Goal: Contribute content: Contribute content

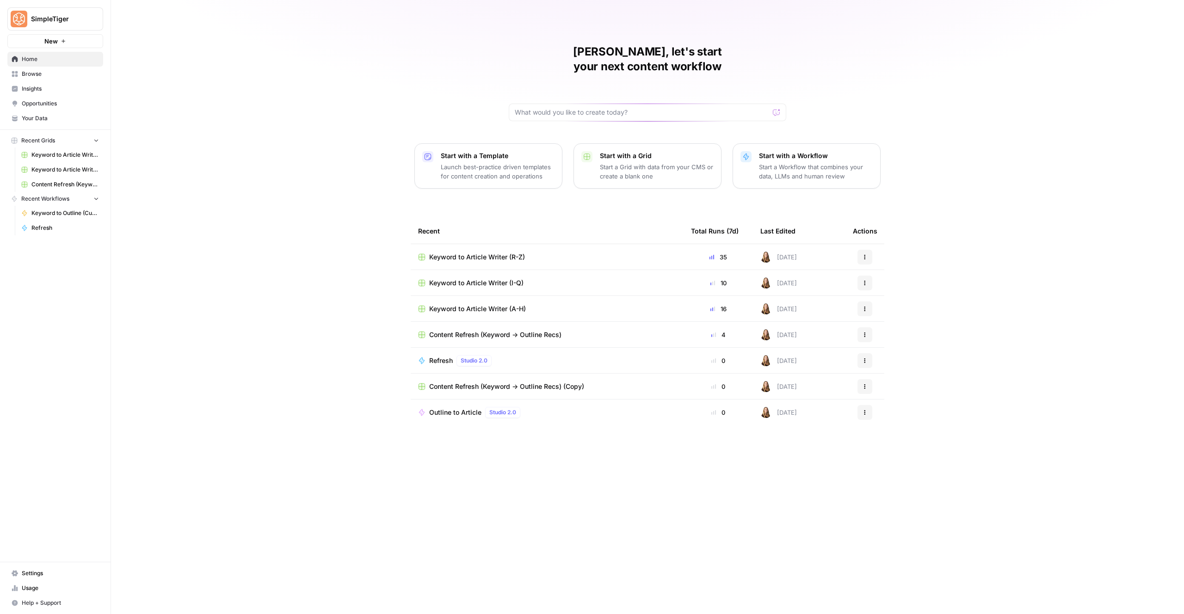
click at [484, 279] on span "Keyword to Article Writer (I-Q)" at bounding box center [476, 283] width 94 height 9
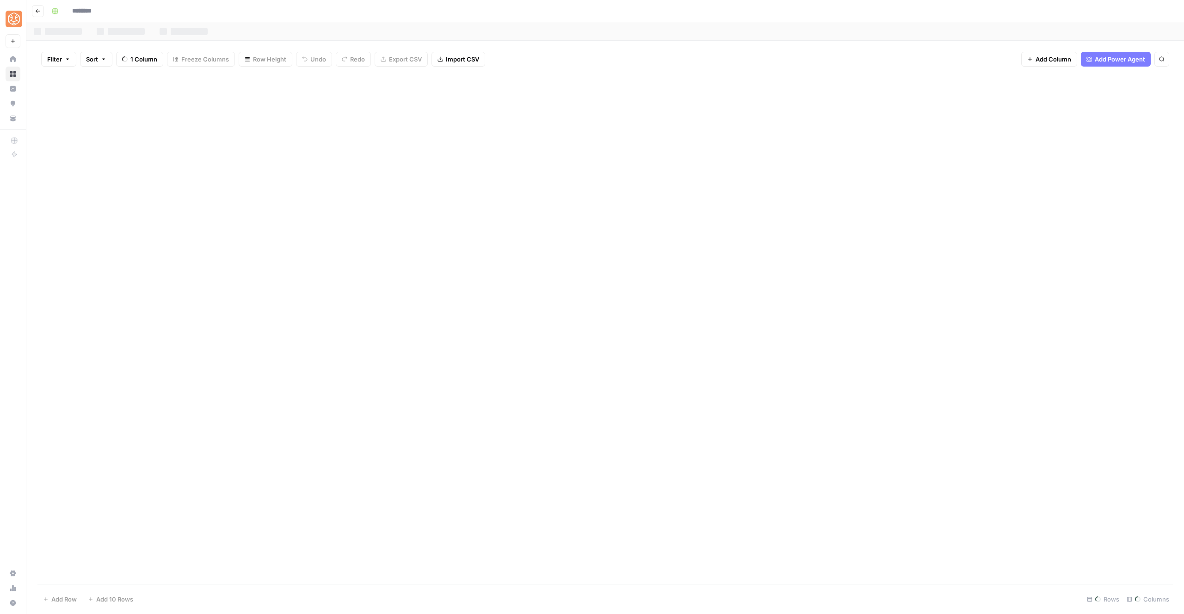
type input "**********"
click at [255, 34] on div "OptiSigns" at bounding box center [255, 31] width 28 height 9
click at [37, 15] on button "Go back" at bounding box center [38, 11] width 12 height 12
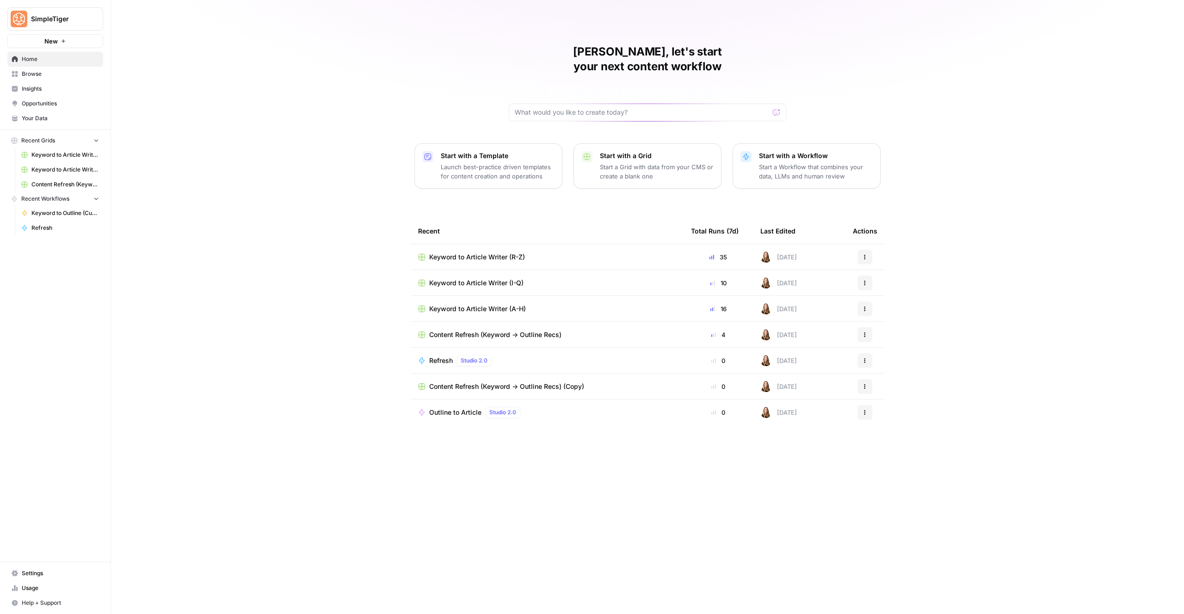
click at [488, 279] on span "Keyword to Article Writer (I-Q)" at bounding box center [476, 283] width 94 height 9
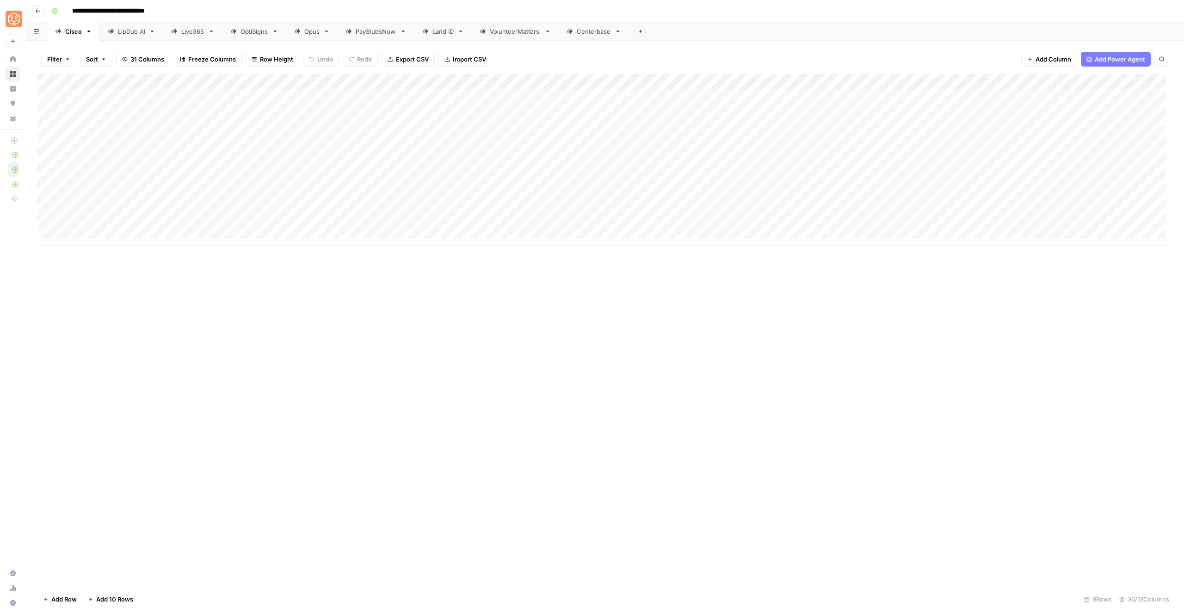
click at [253, 28] on div "OptiSigns" at bounding box center [255, 31] width 28 height 9
click at [430, 285] on div "Add Column" at bounding box center [605, 207] width 1136 height 267
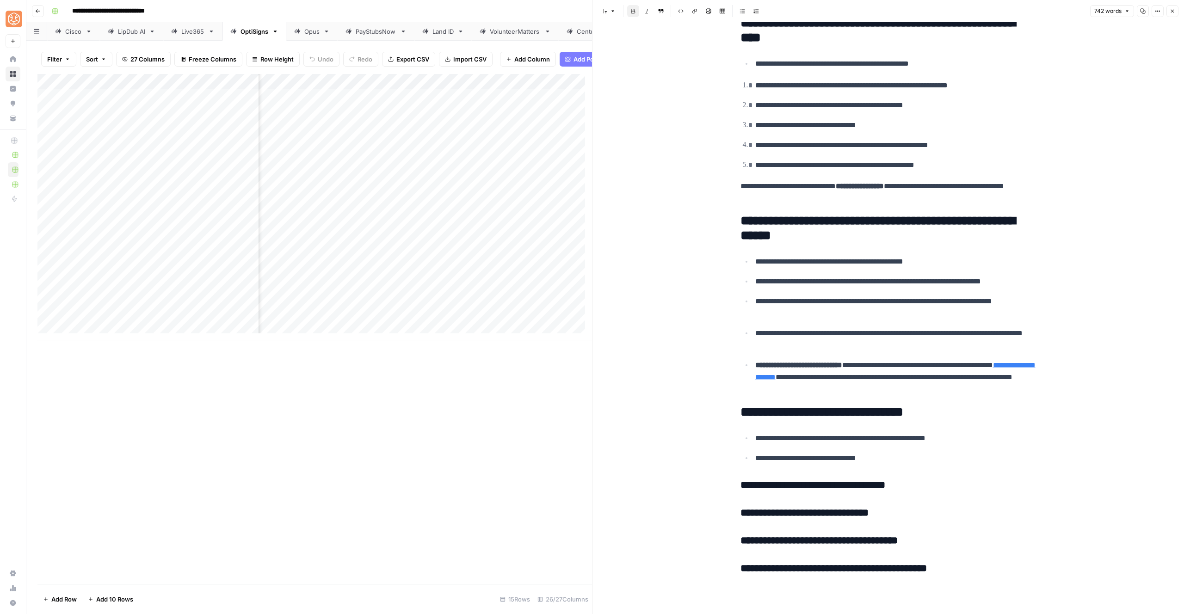
scroll to position [1182, 0]
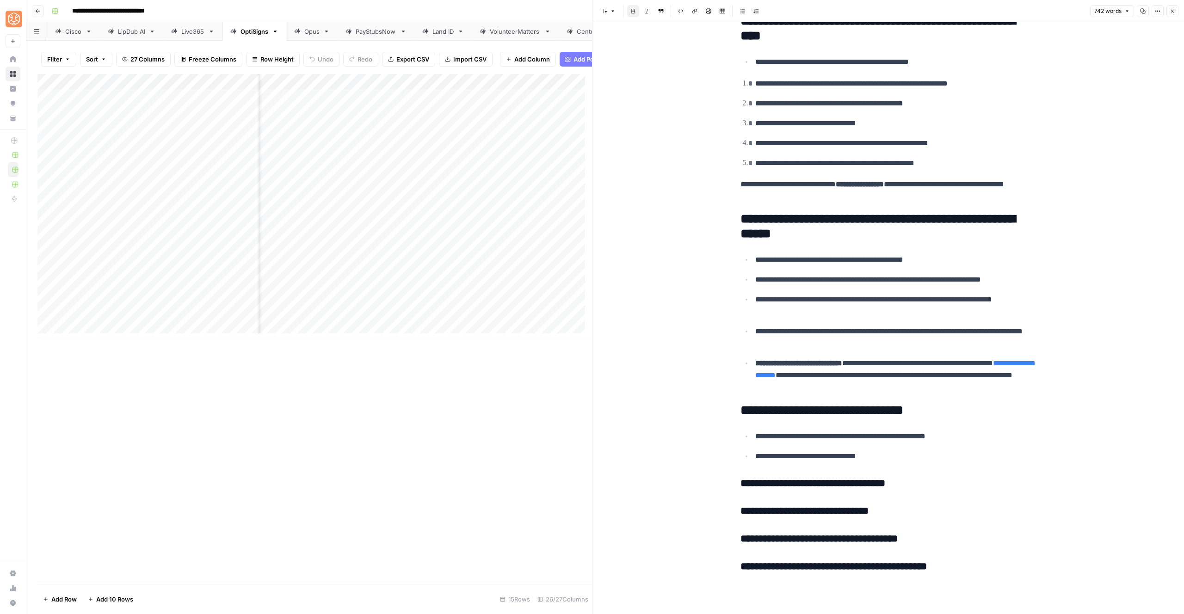
click at [1172, 14] on button "Close" at bounding box center [1173, 11] width 12 height 12
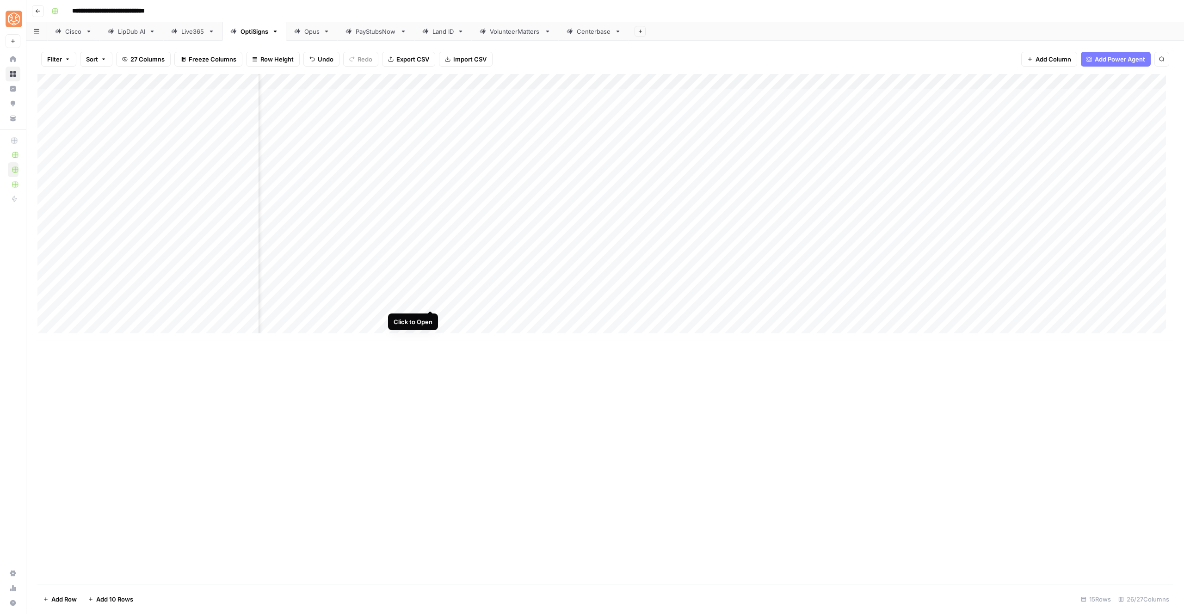
click at [431, 301] on div "Add Column" at bounding box center [605, 207] width 1136 height 267
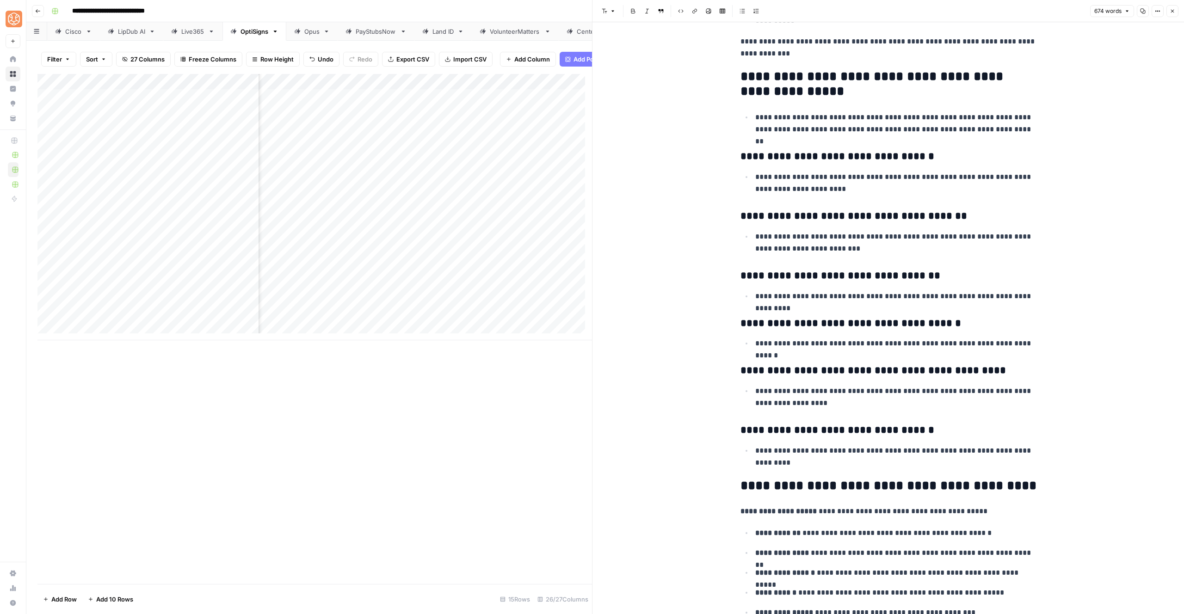
scroll to position [1018, 0]
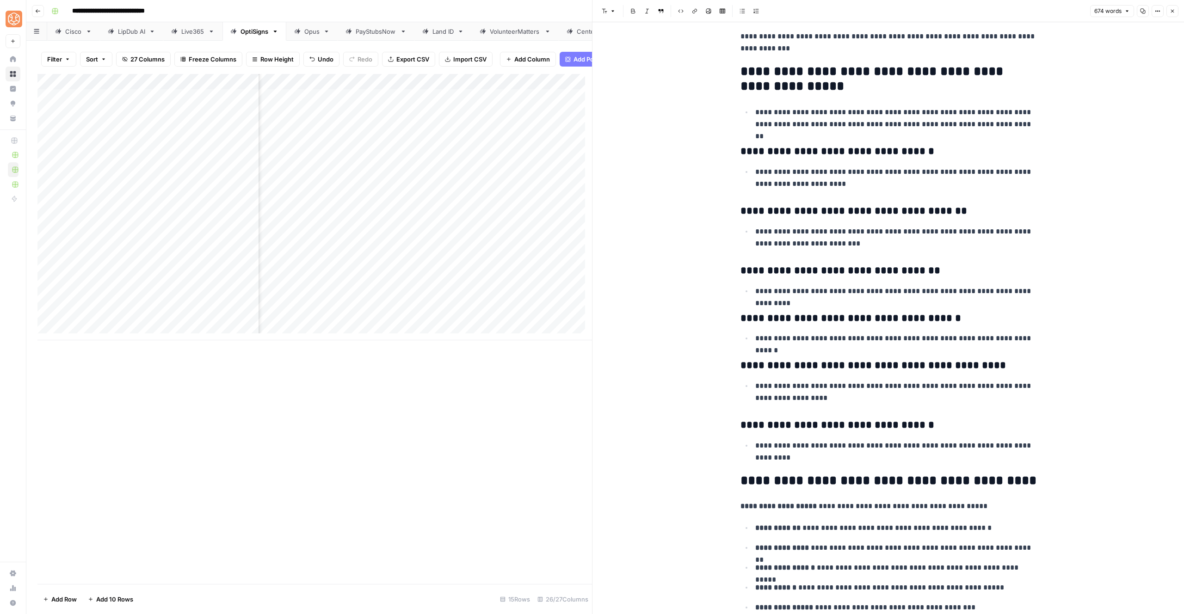
drag, startPoint x: 814, startPoint y: 460, endPoint x: 801, endPoint y: 459, distance: 13.0
click at [803, 459] on p "**********" at bounding box center [896, 452] width 281 height 24
drag, startPoint x: 797, startPoint y: 458, endPoint x: 780, endPoint y: 450, distance: 18.8
click at [780, 450] on p "**********" at bounding box center [896, 452] width 281 height 24
click at [832, 460] on p "**********" at bounding box center [896, 452] width 281 height 24
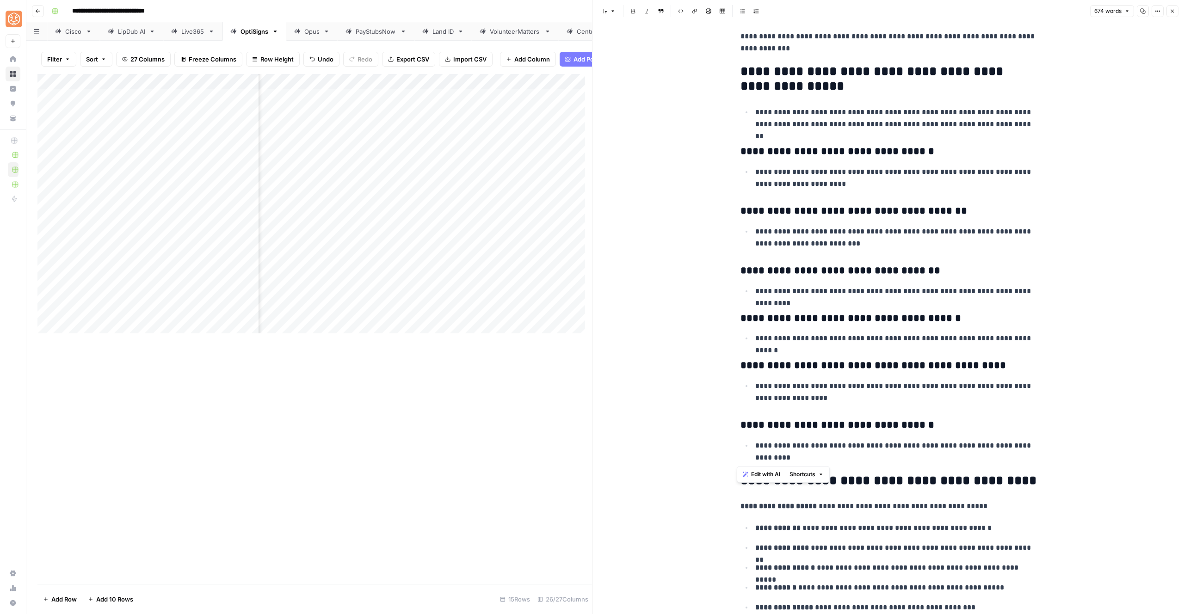
drag, startPoint x: 781, startPoint y: 433, endPoint x: 732, endPoint y: 367, distance: 82.4
copy div "**********"
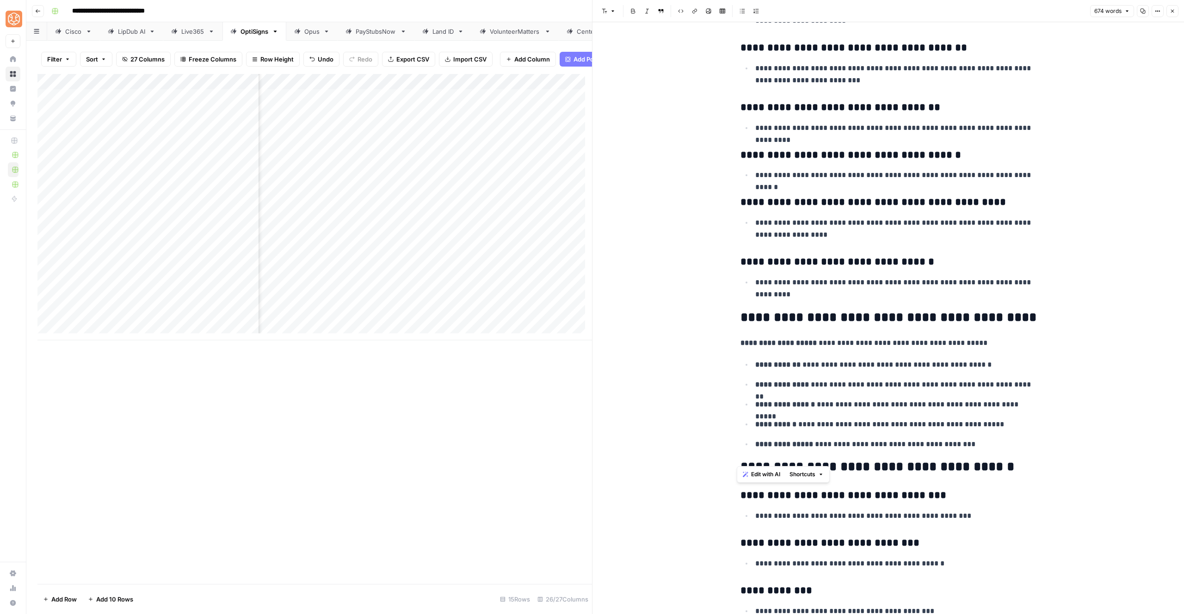
scroll to position [1332, 0]
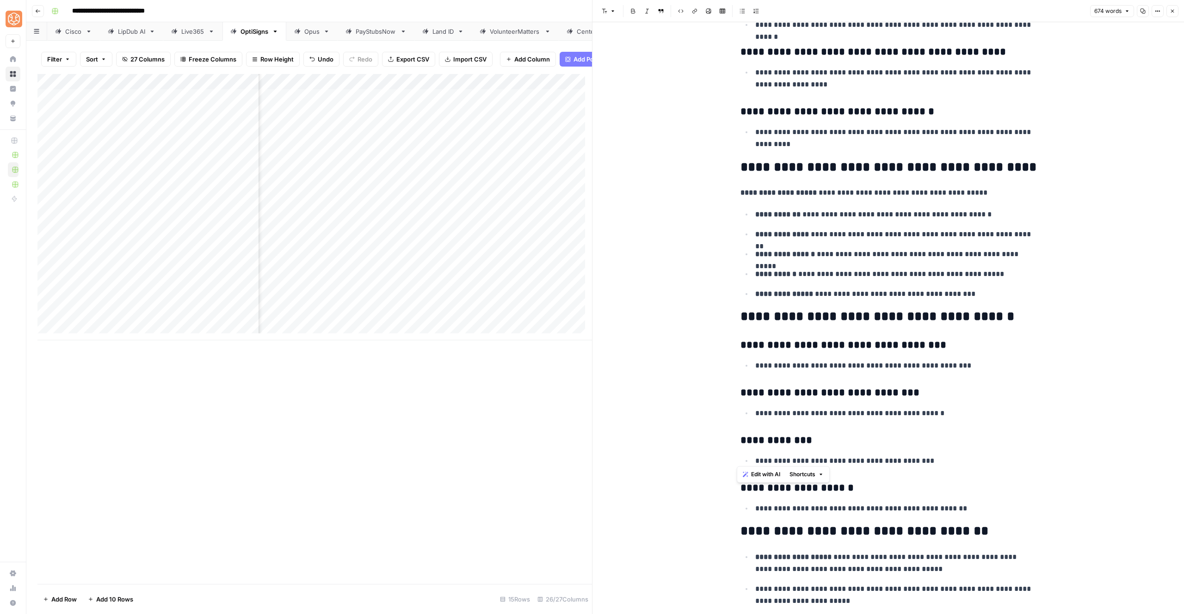
click at [885, 216] on p "**********" at bounding box center [896, 215] width 281 height 12
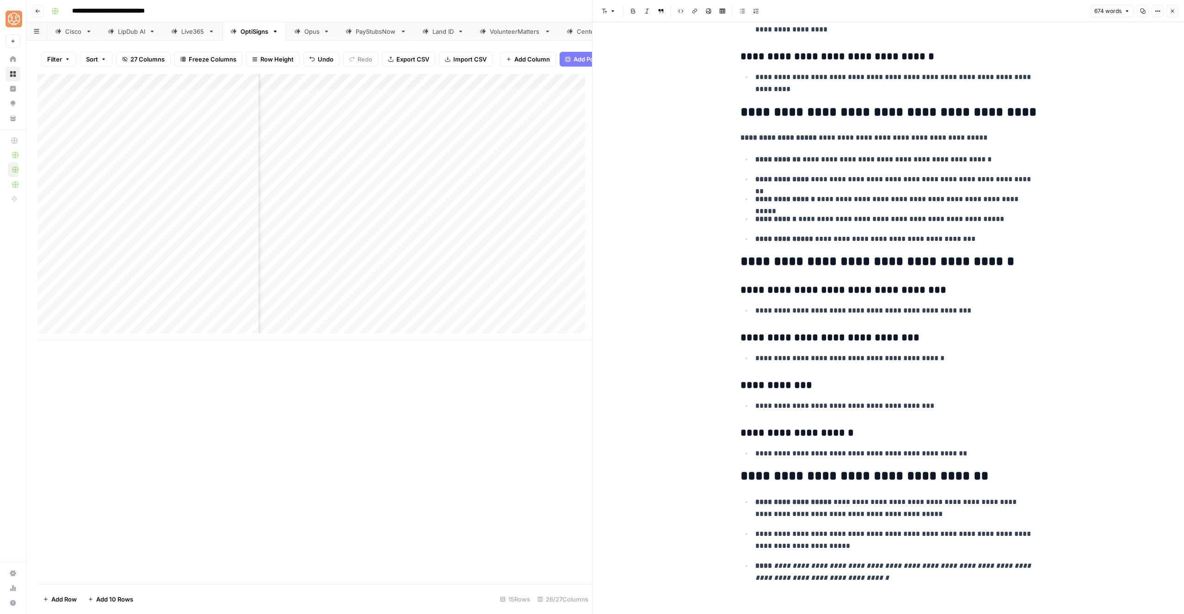
scroll to position [1394, 0]
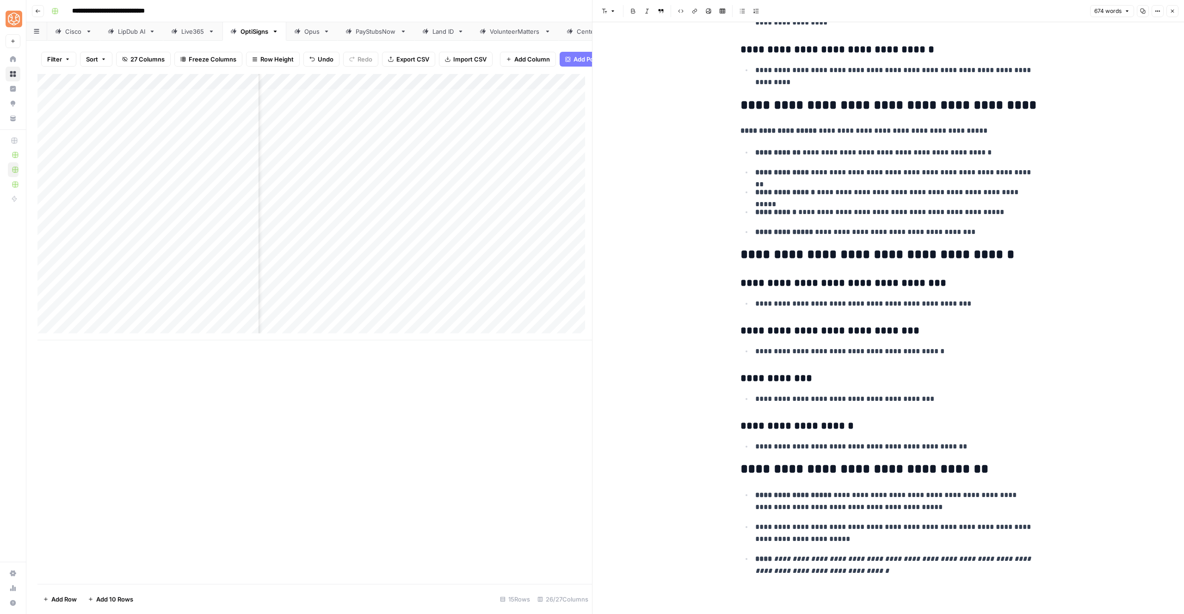
click at [1176, 12] on button "Close" at bounding box center [1173, 11] width 12 height 12
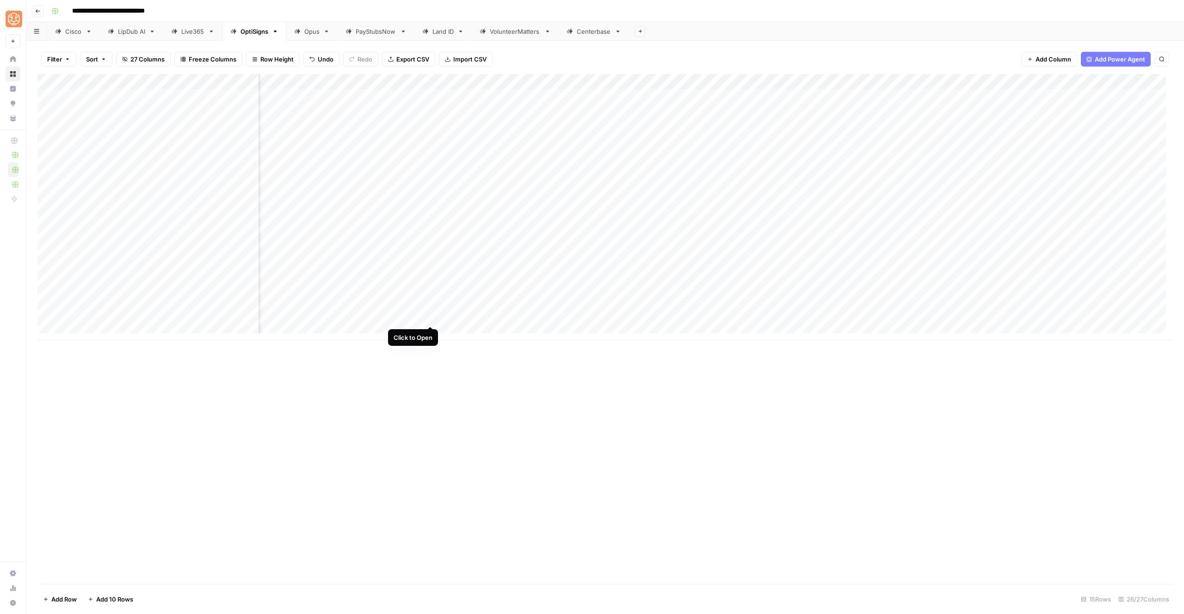
click at [427, 317] on div "Add Column" at bounding box center [605, 207] width 1136 height 267
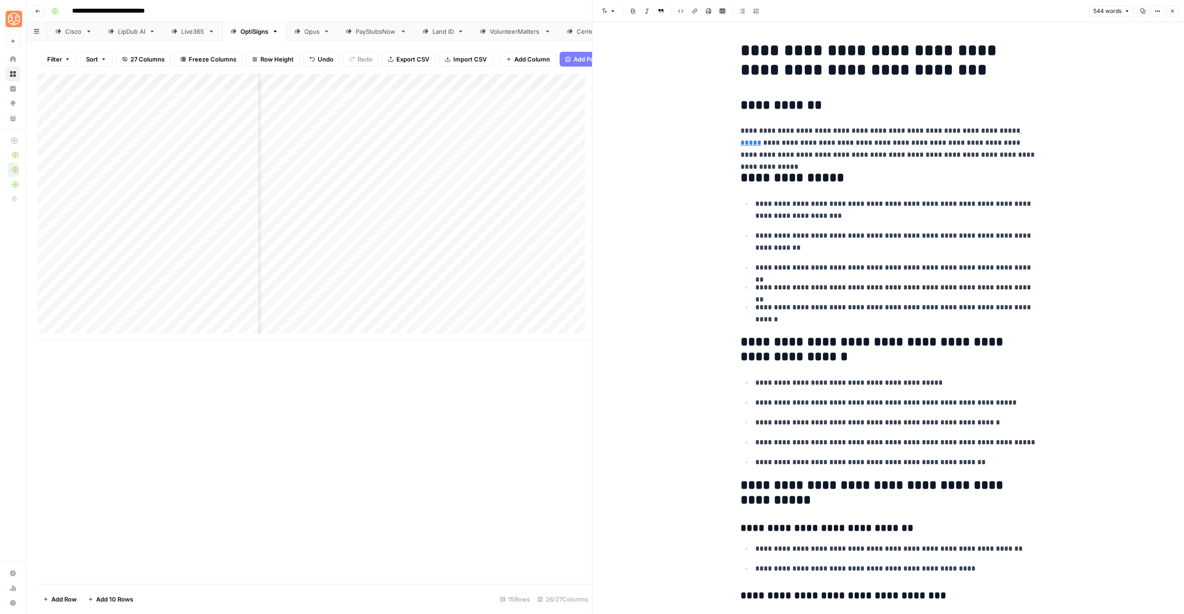
click at [114, 273] on div "Add Column" at bounding box center [314, 207] width 555 height 267
drag, startPoint x: 116, startPoint y: 284, endPoint x: 115, endPoint y: 325, distance: 40.7
click at [115, 325] on div "Add Column" at bounding box center [314, 207] width 555 height 267
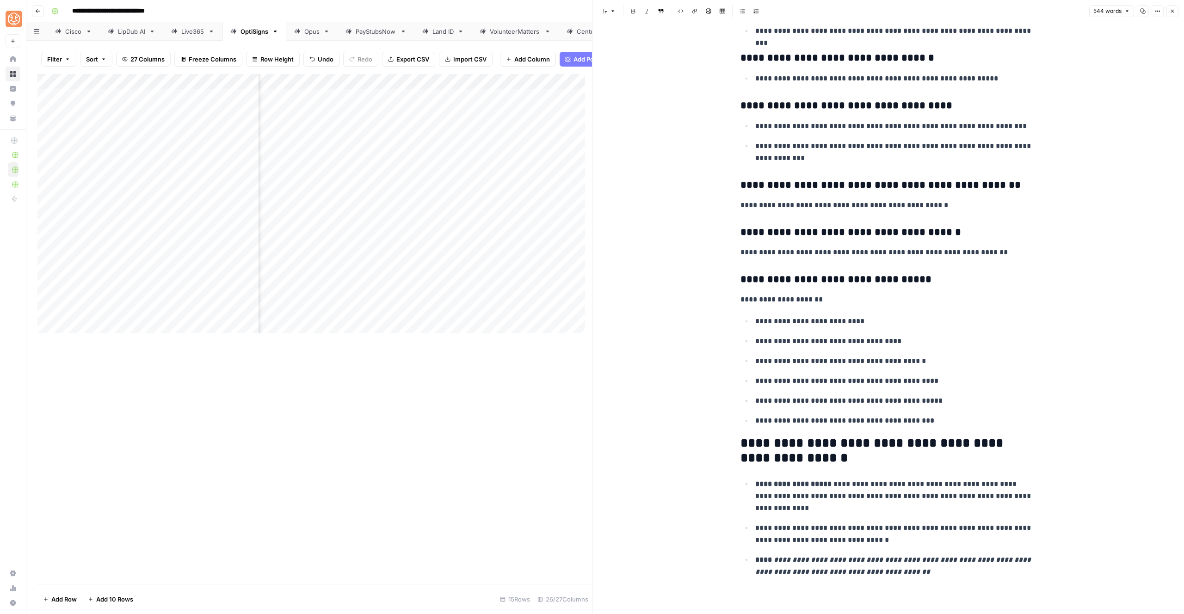
scroll to position [1071, 0]
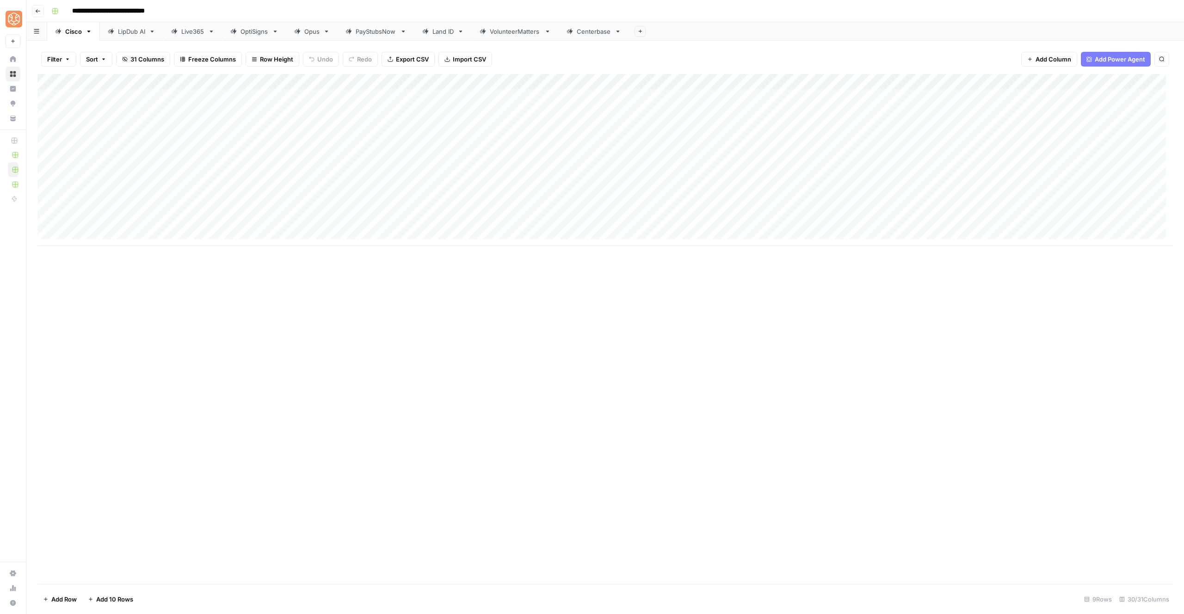
click at [247, 31] on div "OptiSigns" at bounding box center [255, 31] width 28 height 9
click at [1064, 286] on div "Add Column" at bounding box center [605, 207] width 1136 height 267
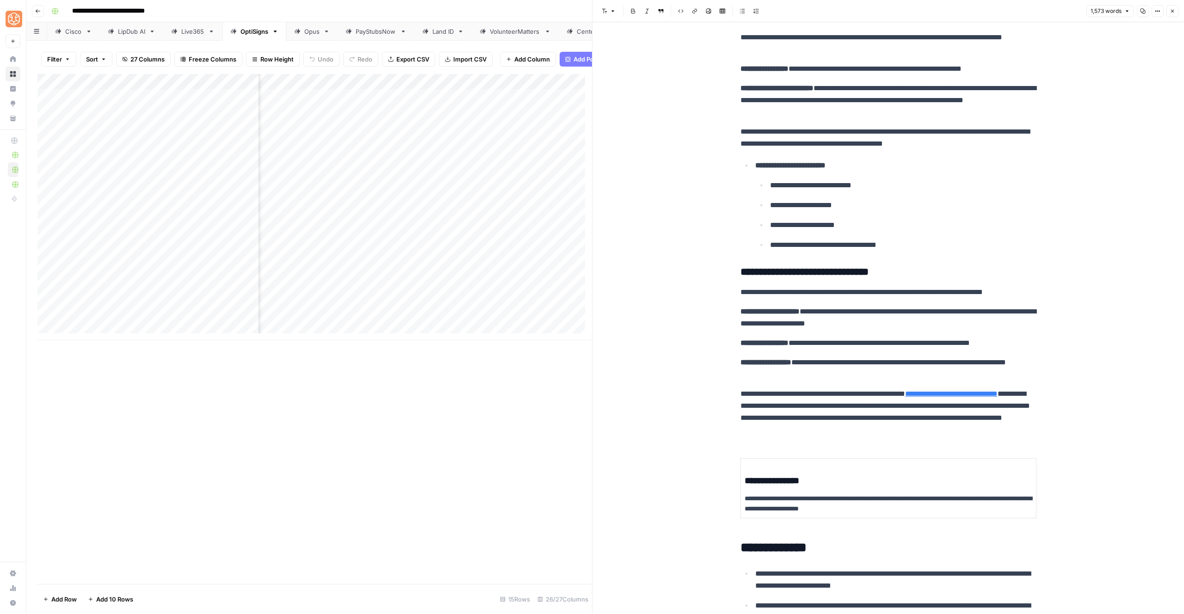
scroll to position [1480, 0]
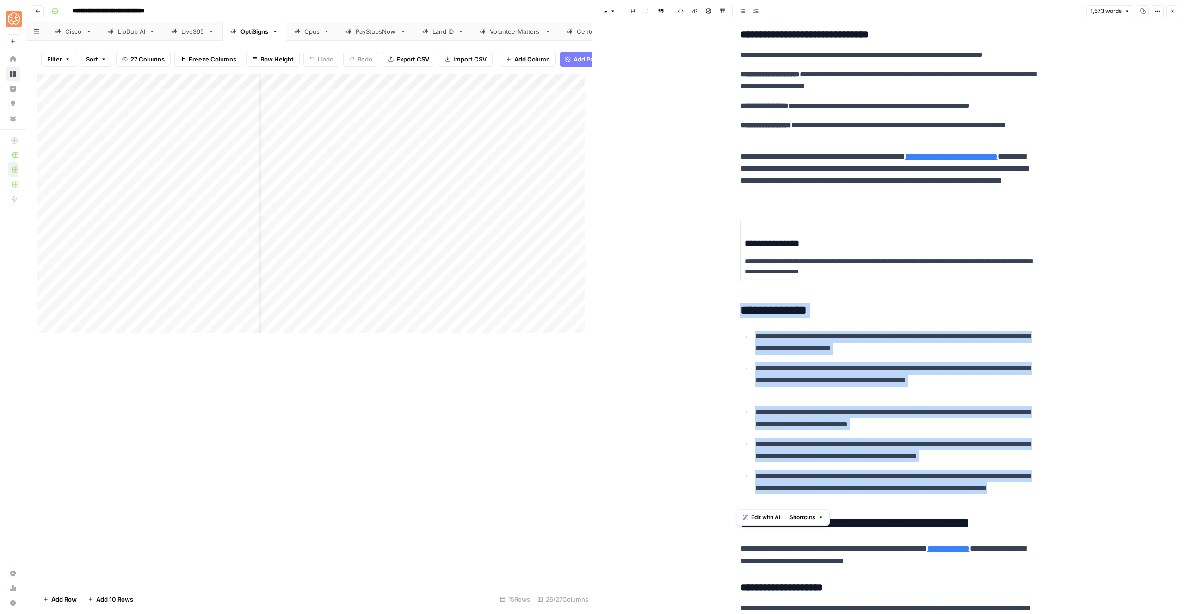
drag, startPoint x: 839, startPoint y: 497, endPoint x: 732, endPoint y: 311, distance: 214.1
click at [735, 311] on div "**********" at bounding box center [888, 317] width 307 height 3521
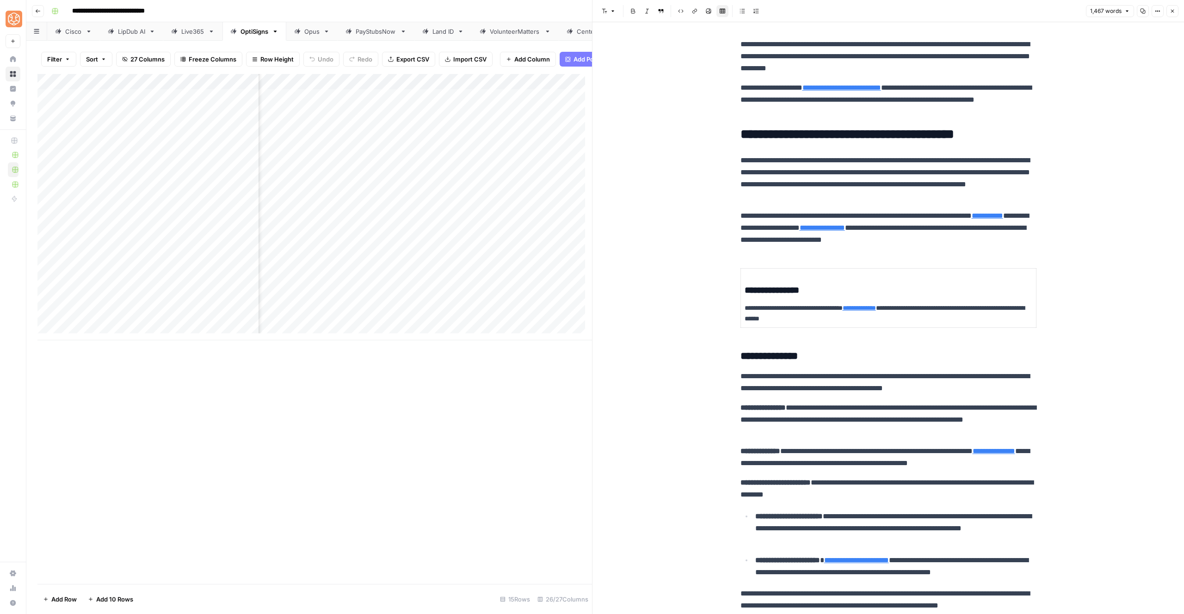
scroll to position [0, 0]
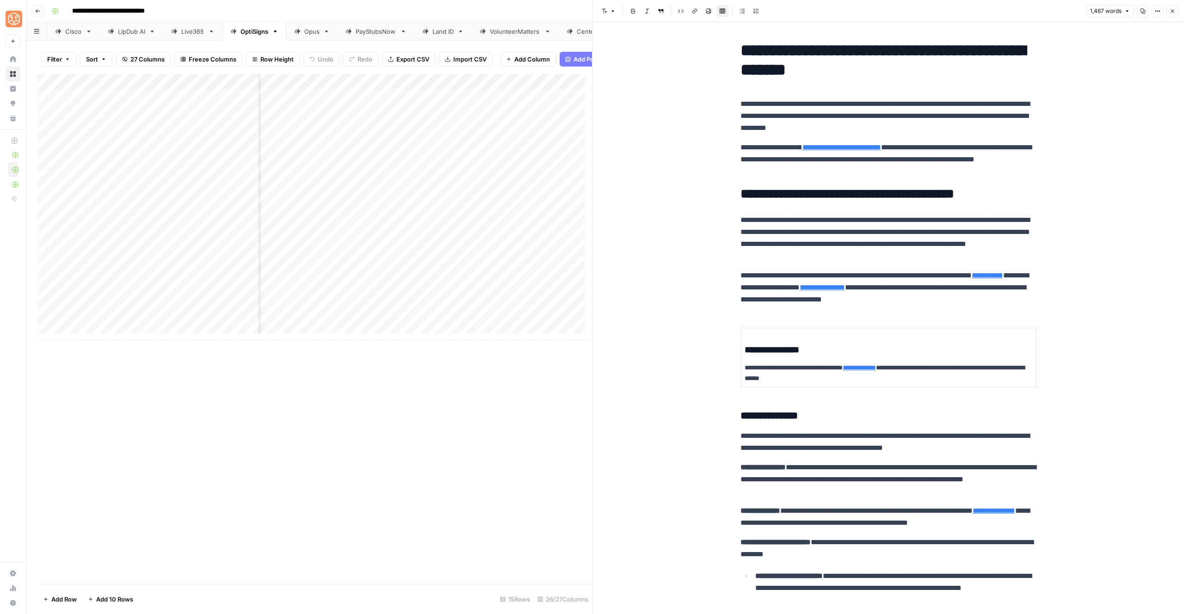
click at [827, 170] on p "**********" at bounding box center [889, 160] width 296 height 36
paste div
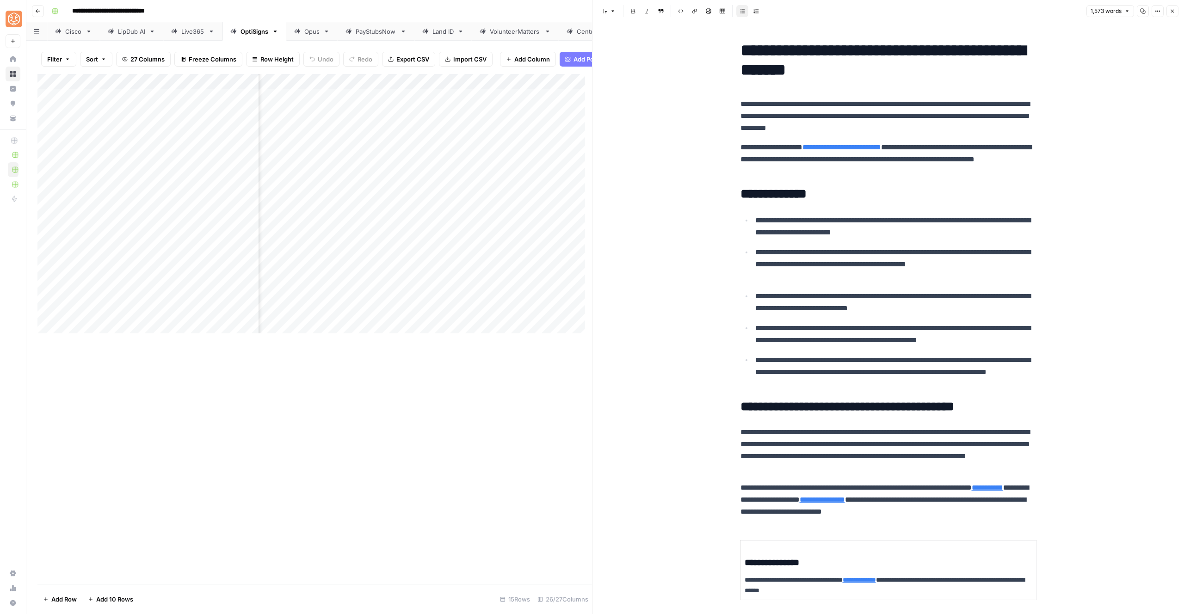
click at [836, 197] on h2 "**********" at bounding box center [889, 194] width 296 height 15
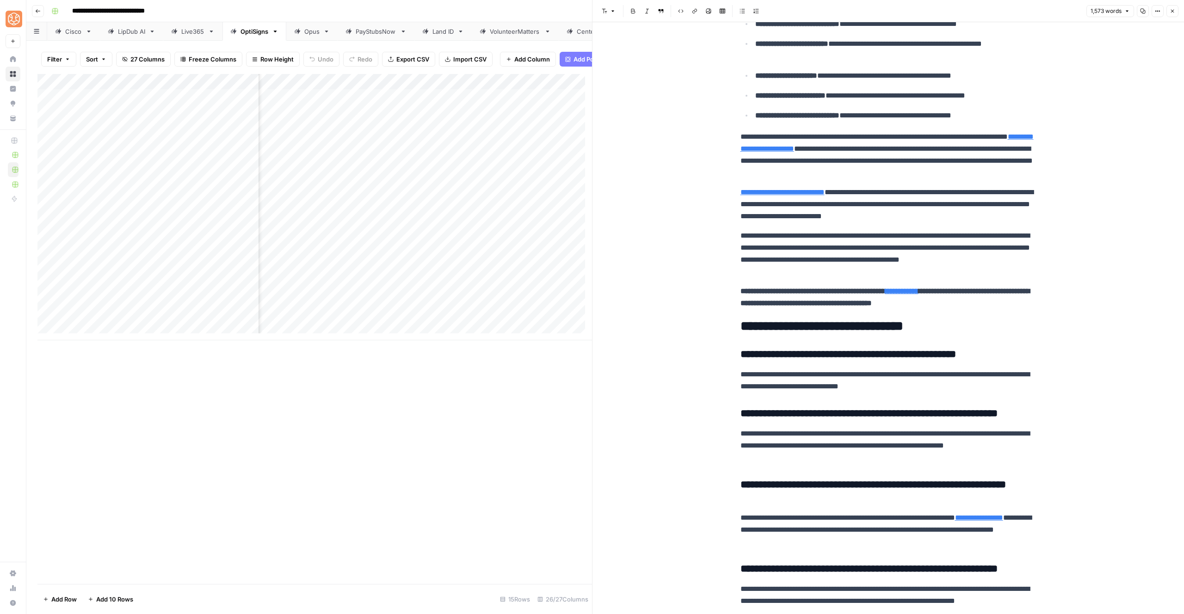
scroll to position [2974, 0]
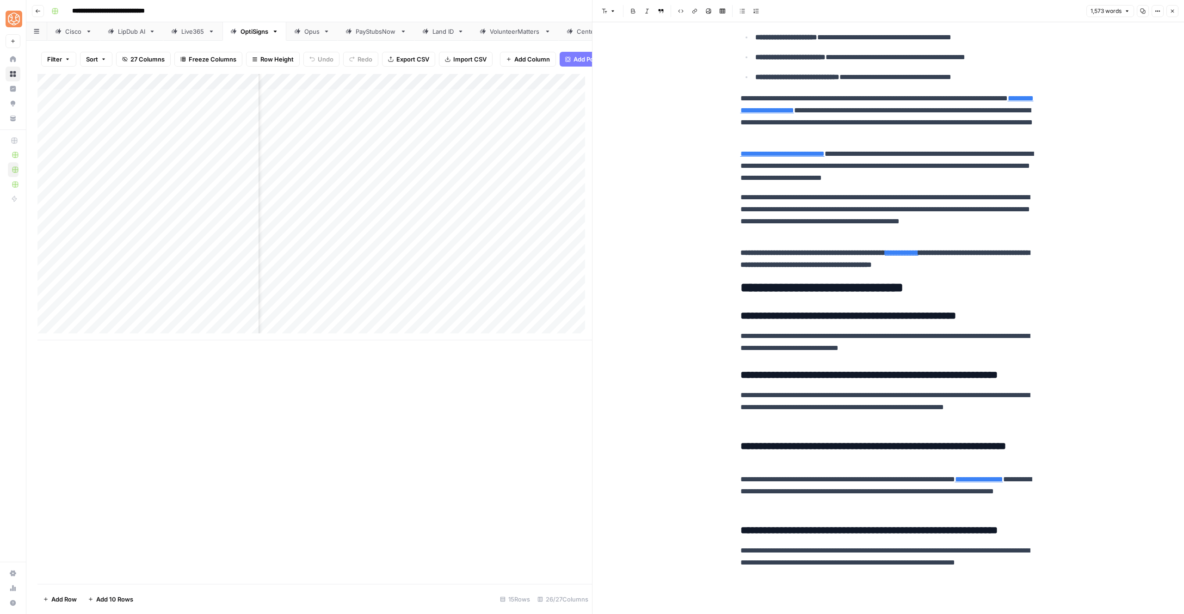
click at [1173, 10] on icon "button" at bounding box center [1173, 11] width 6 height 6
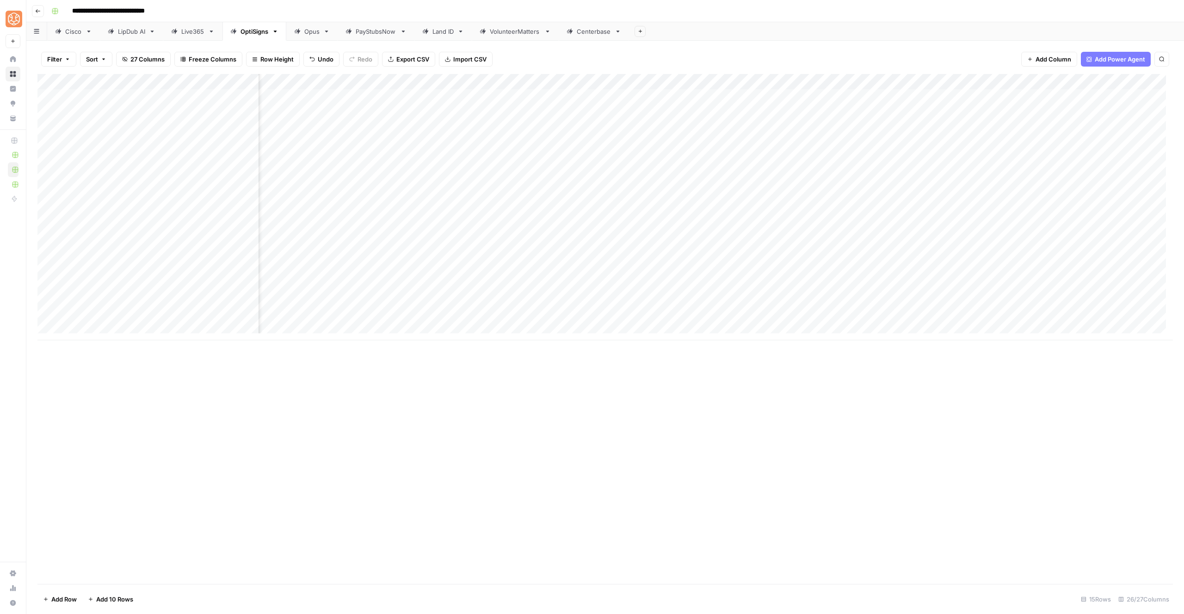
click at [1084, 81] on div "Add Column" at bounding box center [605, 207] width 1136 height 267
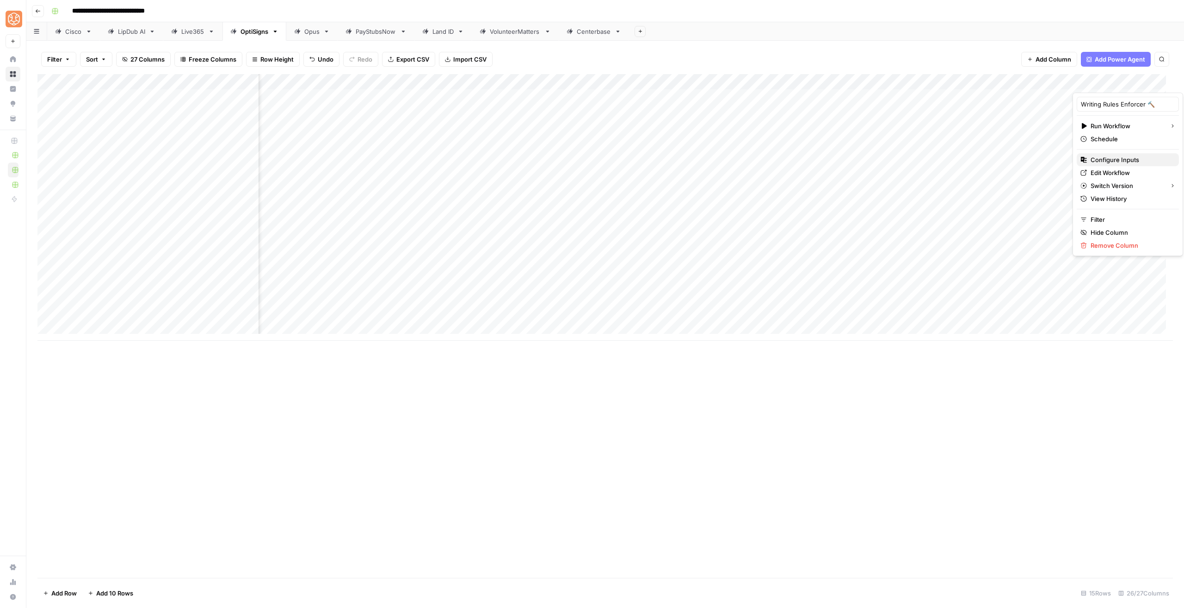
click at [1103, 157] on span "Configure Inputs" at bounding box center [1131, 159] width 81 height 9
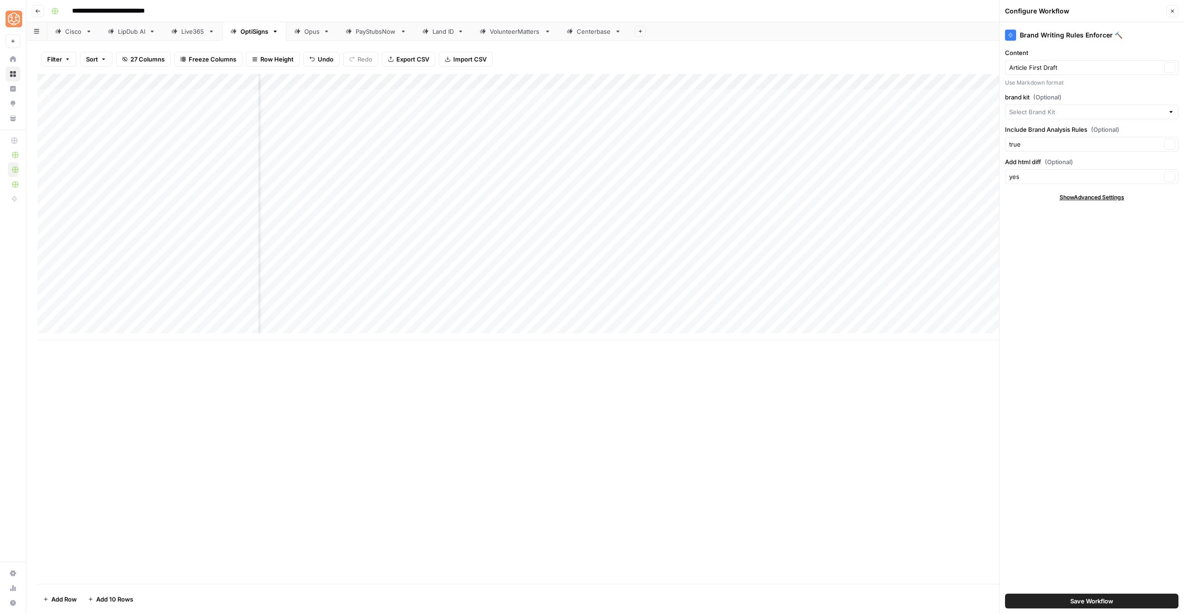
type input "OptiSigns"
click at [1086, 610] on div "Save Workflow" at bounding box center [1092, 602] width 174 height 26
click at [1086, 598] on span "Save Workflow" at bounding box center [1092, 601] width 43 height 9
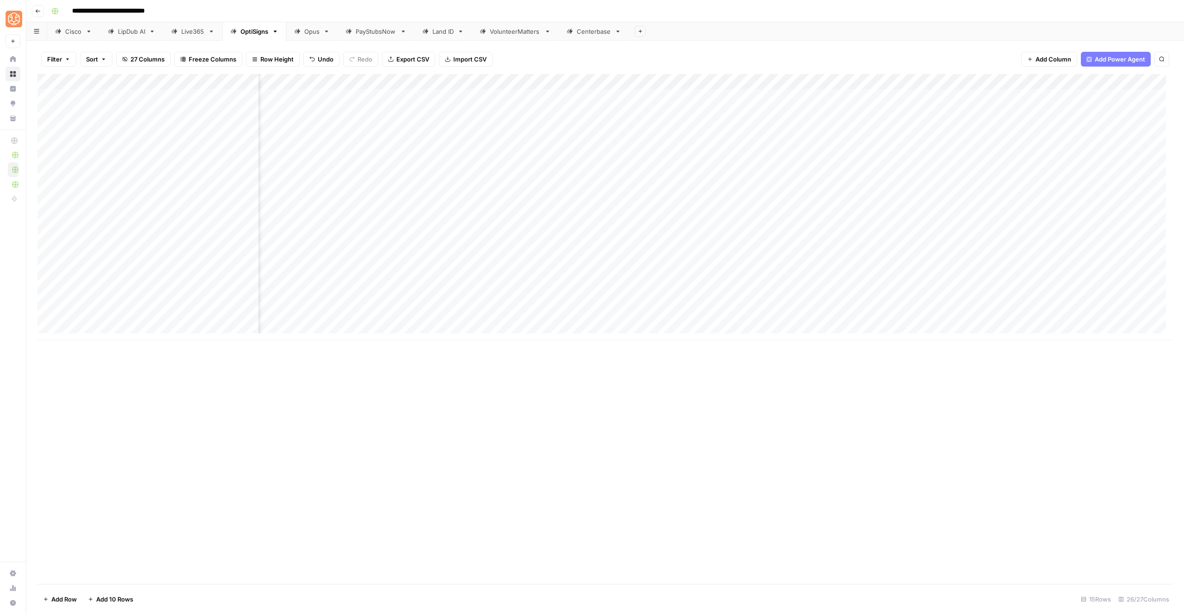
click at [1138, 284] on div "Add Column" at bounding box center [605, 207] width 1136 height 267
click at [1062, 299] on div "Add Column" at bounding box center [605, 207] width 1136 height 267
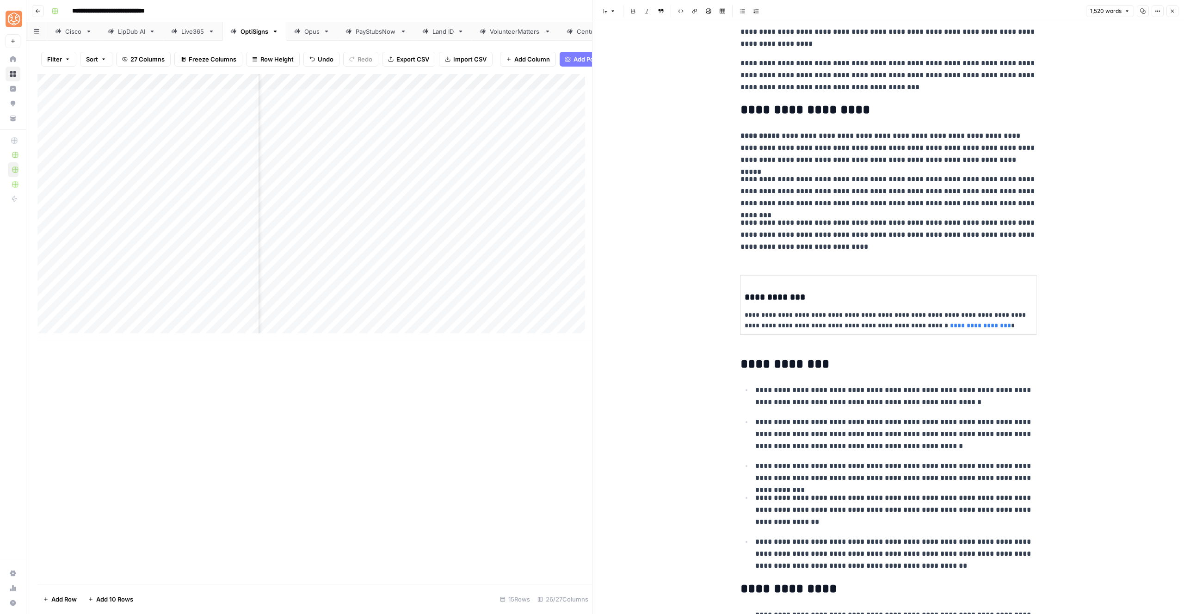
scroll to position [143, 0]
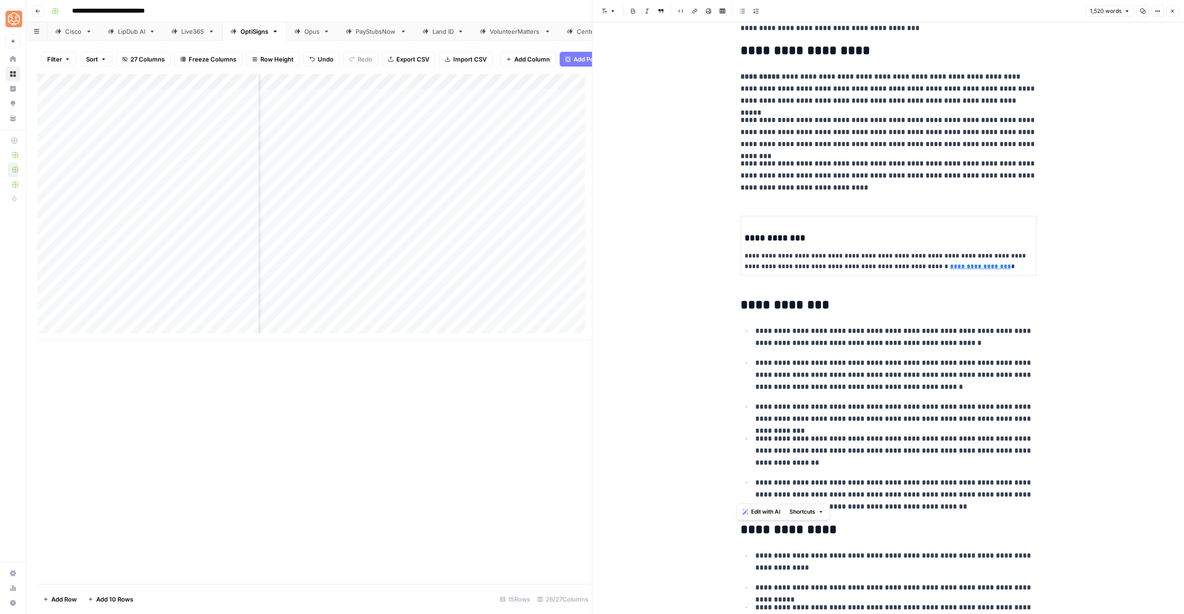
drag, startPoint x: 739, startPoint y: 304, endPoint x: 901, endPoint y: 477, distance: 237.4
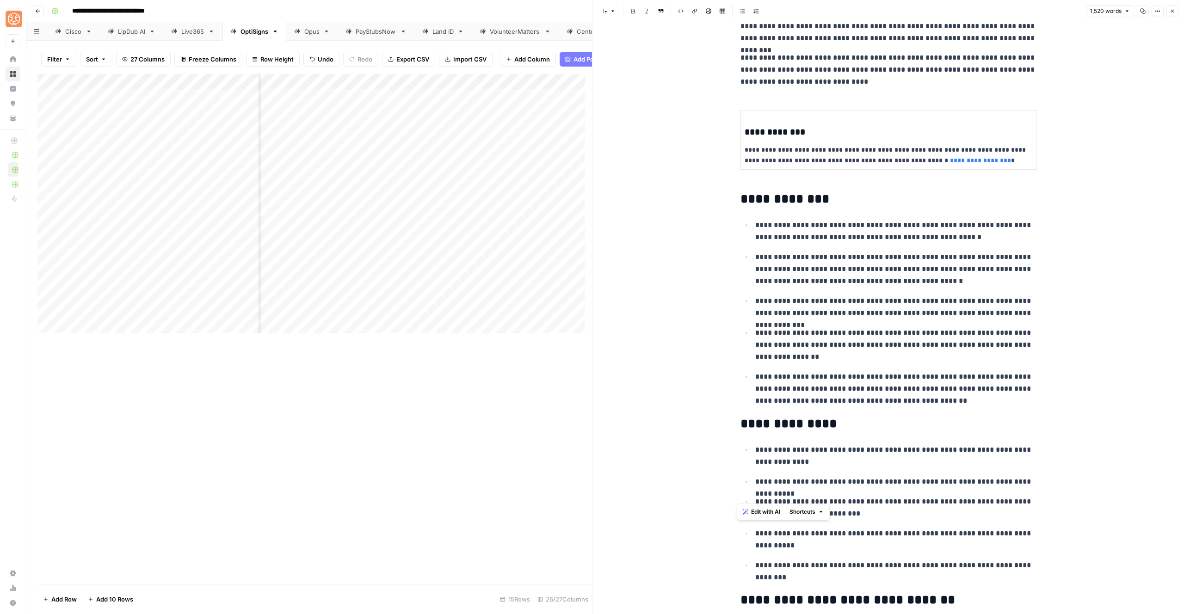
scroll to position [342, 0]
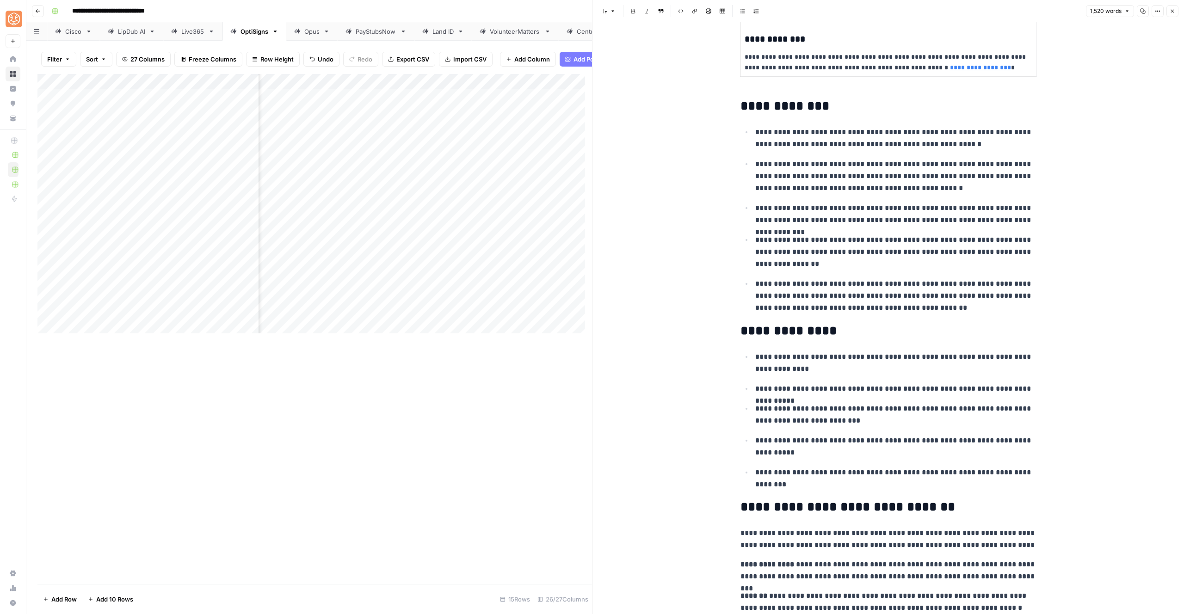
drag, startPoint x: 783, startPoint y: 423, endPoint x: 735, endPoint y: 333, distance: 102.4
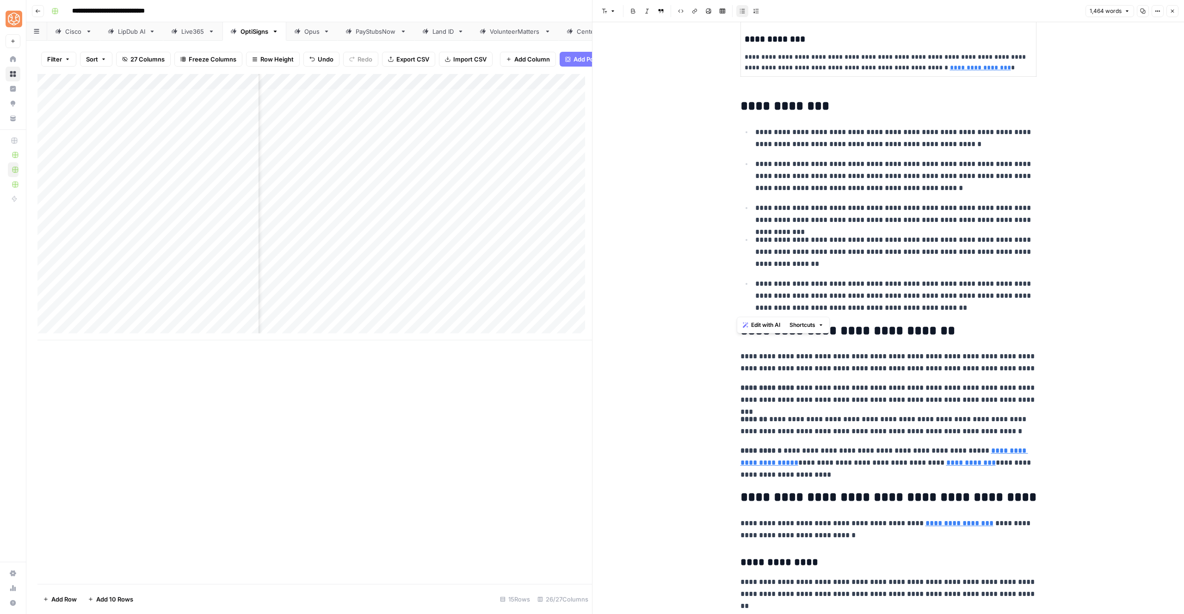
drag, startPoint x: 921, startPoint y: 310, endPoint x: 731, endPoint y: 110, distance: 275.6
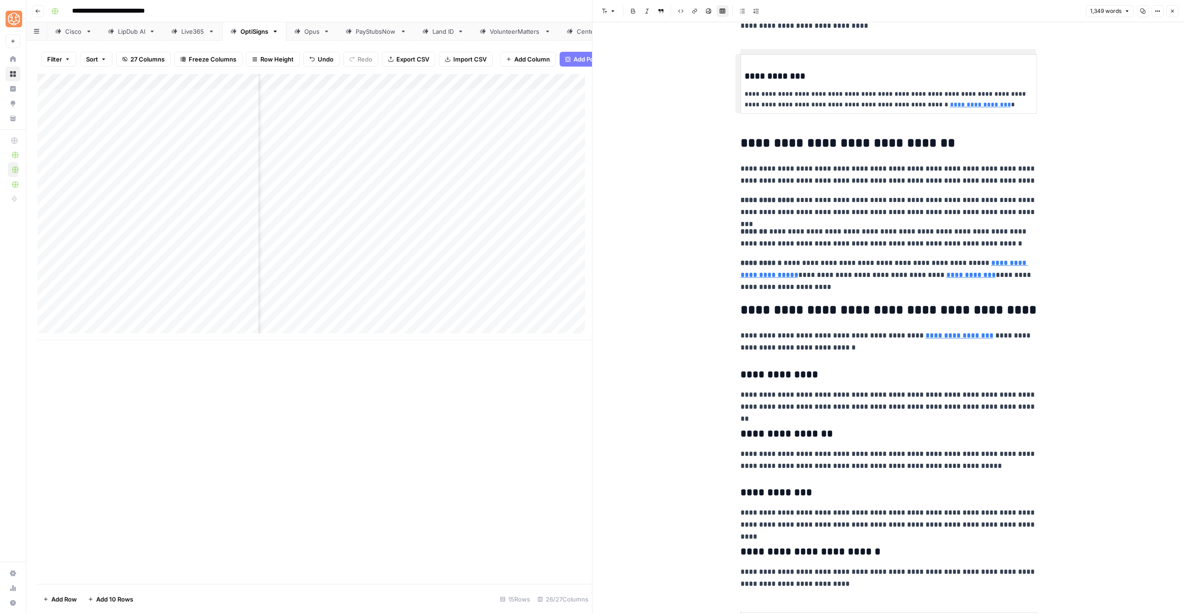
scroll to position [0, 0]
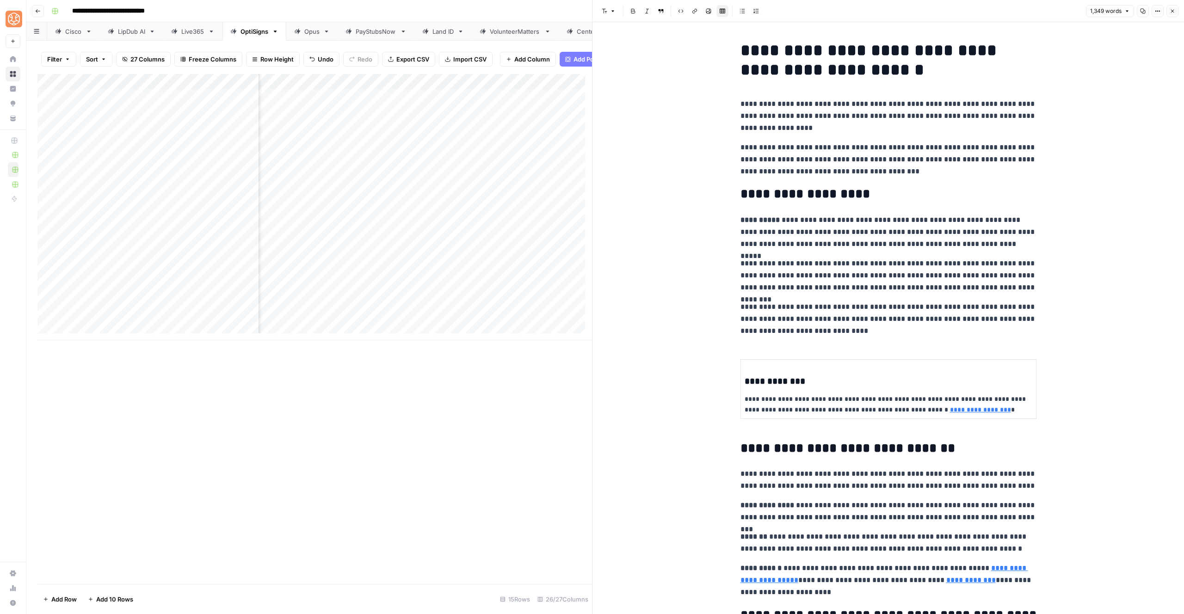
click at [899, 169] on p "**********" at bounding box center [889, 160] width 296 height 36
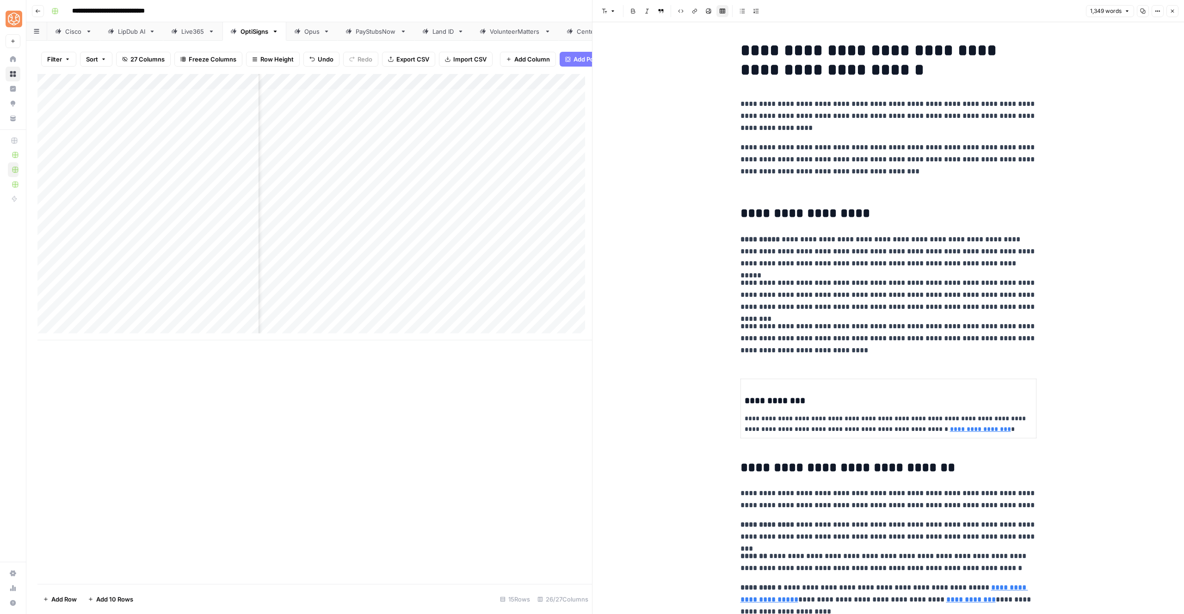
paste div
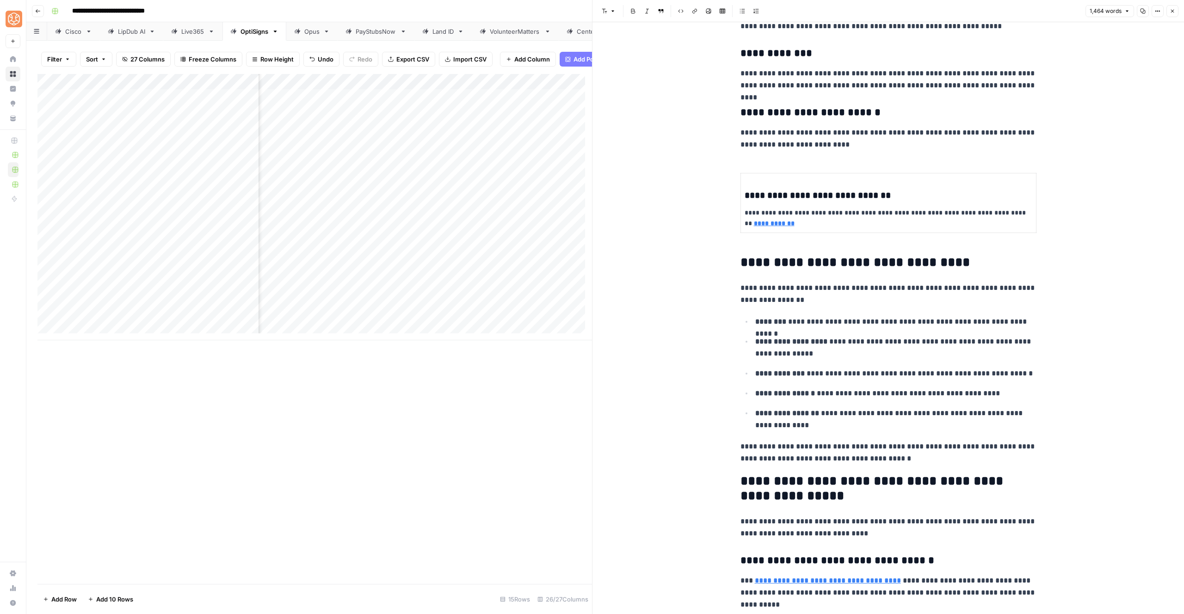
scroll to position [981, 0]
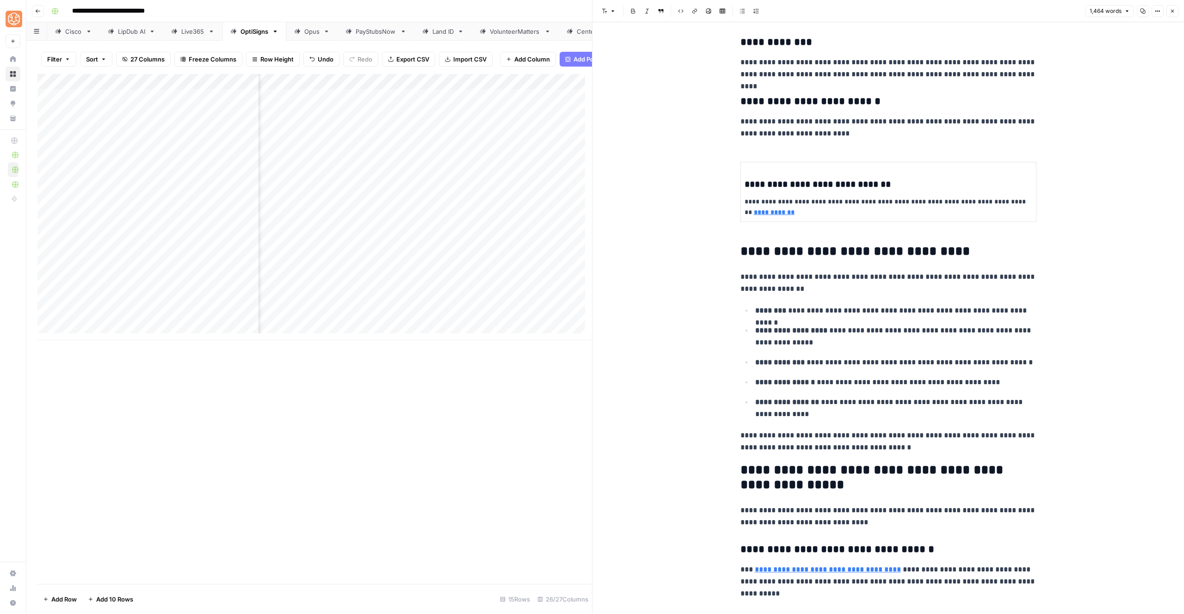
click at [741, 250] on h2 "**********" at bounding box center [889, 251] width 296 height 15
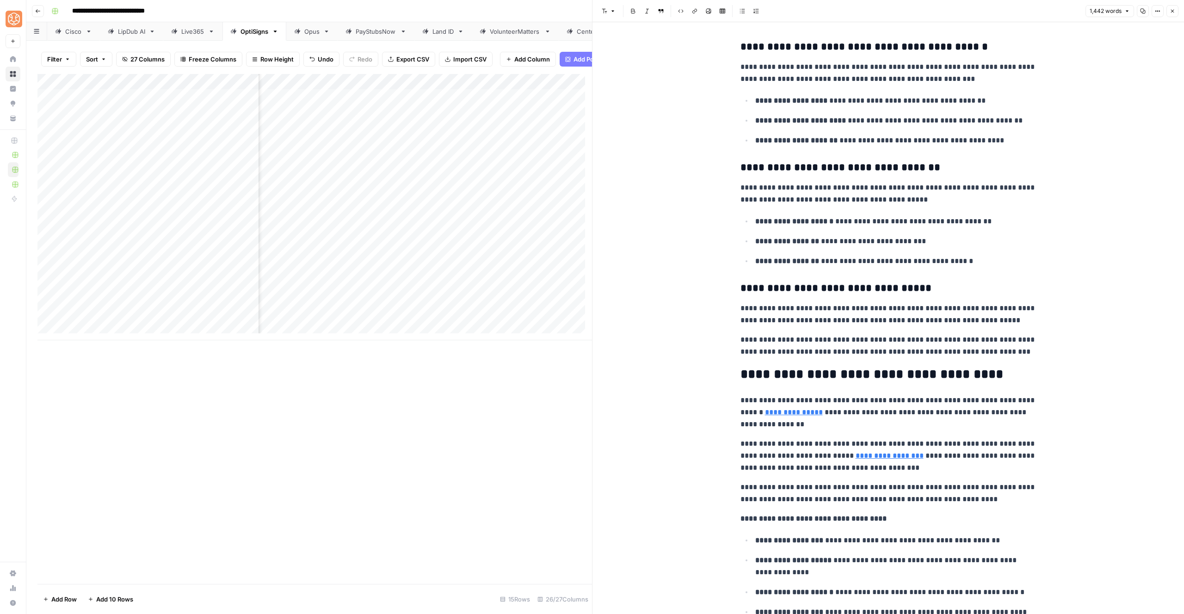
scroll to position [1461, 0]
click at [987, 345] on p "**********" at bounding box center [889, 345] width 296 height 24
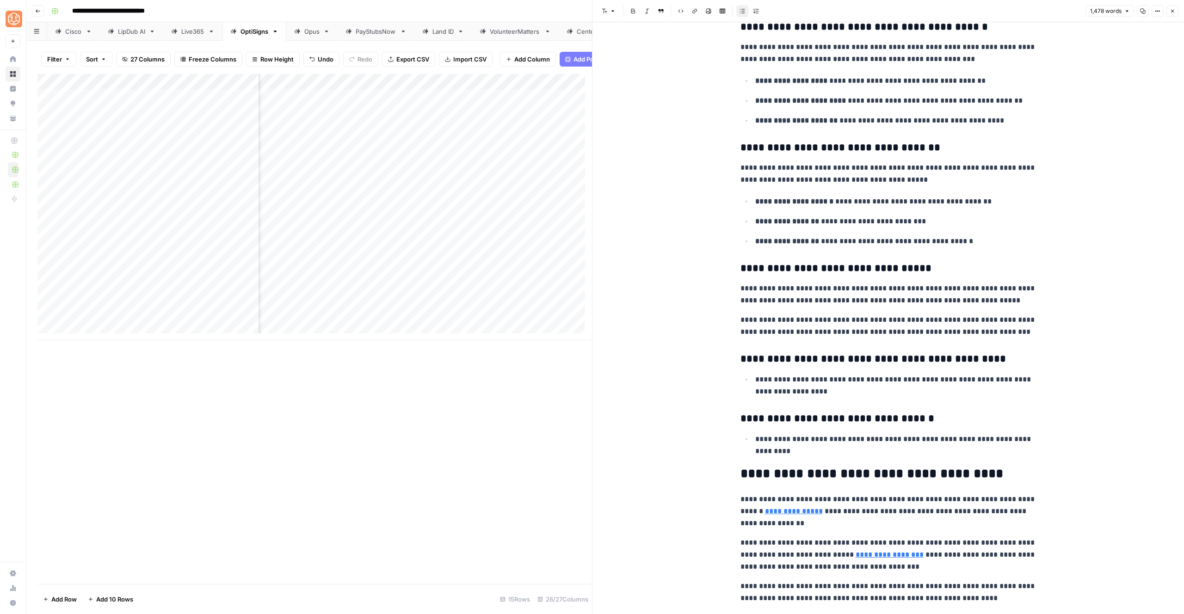
scroll to position [1679, 0]
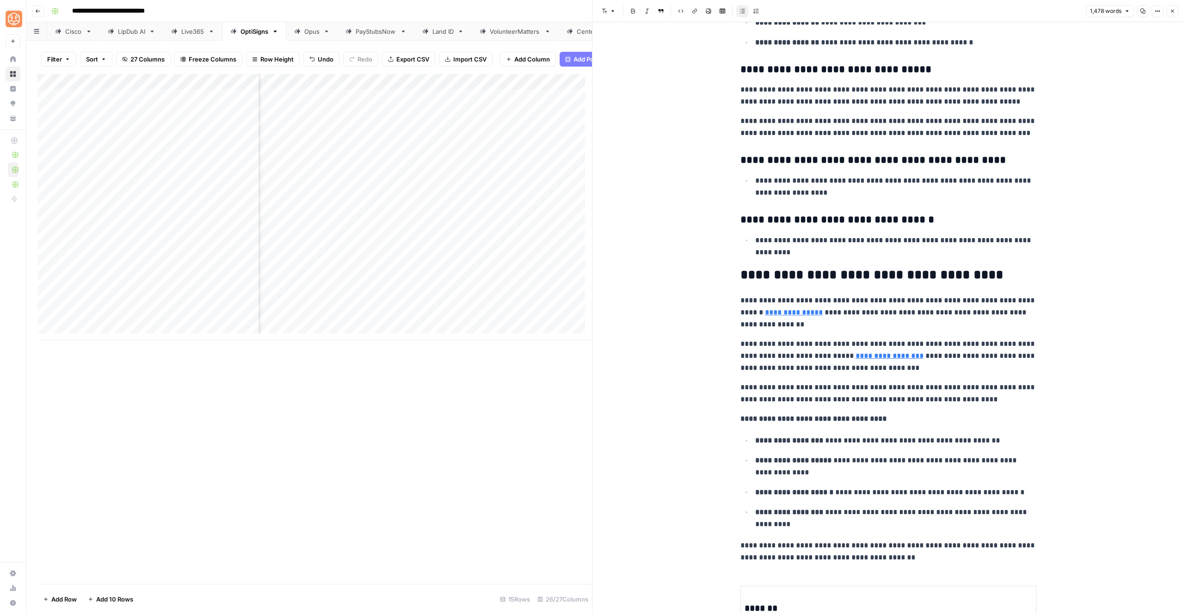
click at [753, 182] on li "**********" at bounding box center [895, 186] width 284 height 25
click at [753, 240] on li "**********" at bounding box center [895, 246] width 284 height 25
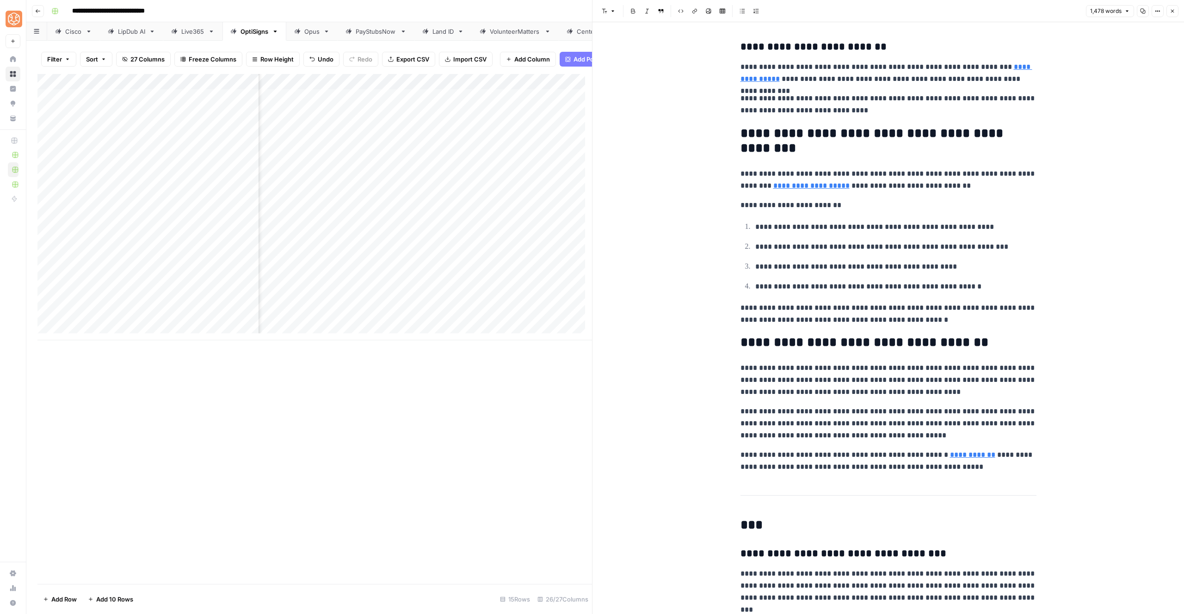
scroll to position [2734, 0]
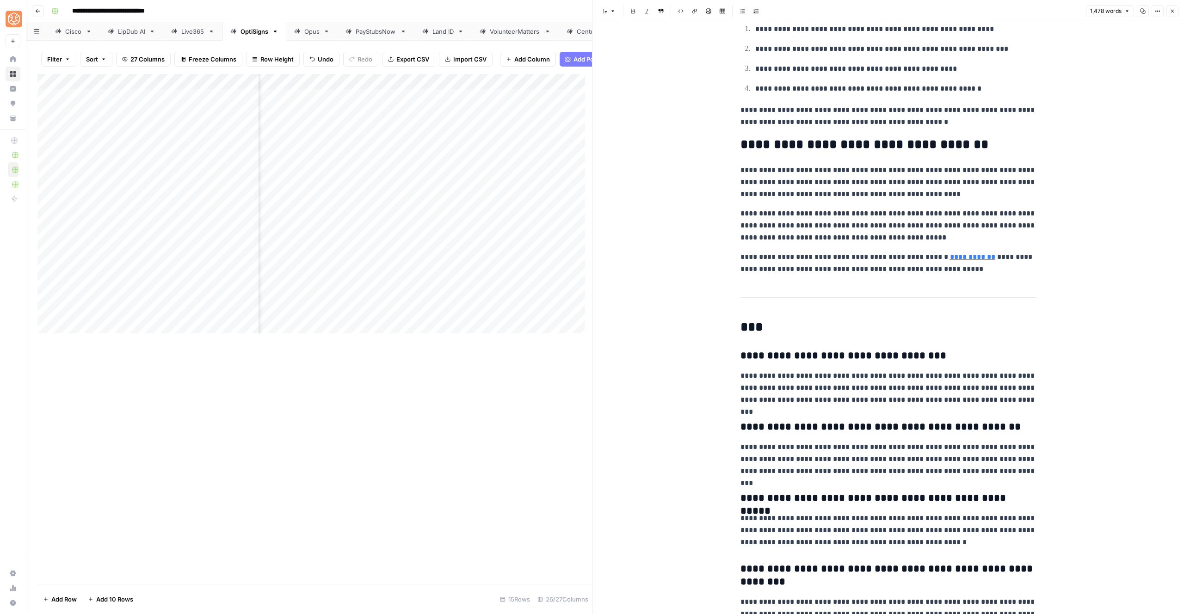
click at [807, 358] on h3 "**********" at bounding box center [889, 356] width 296 height 13
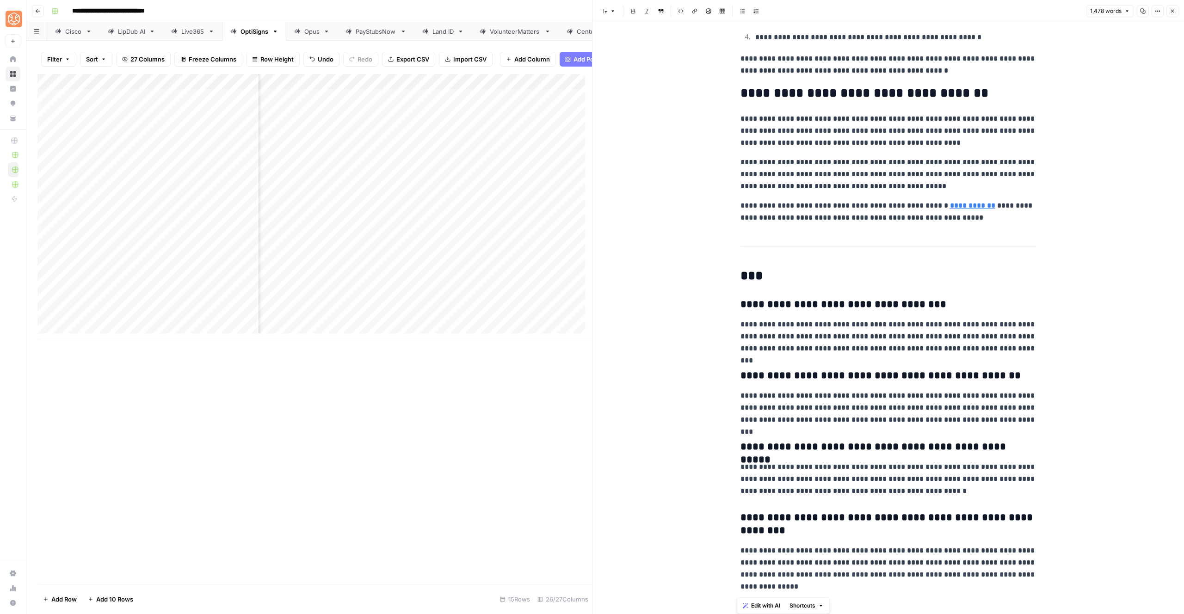
drag, startPoint x: 740, startPoint y: 327, endPoint x: 1007, endPoint y: 614, distance: 392.2
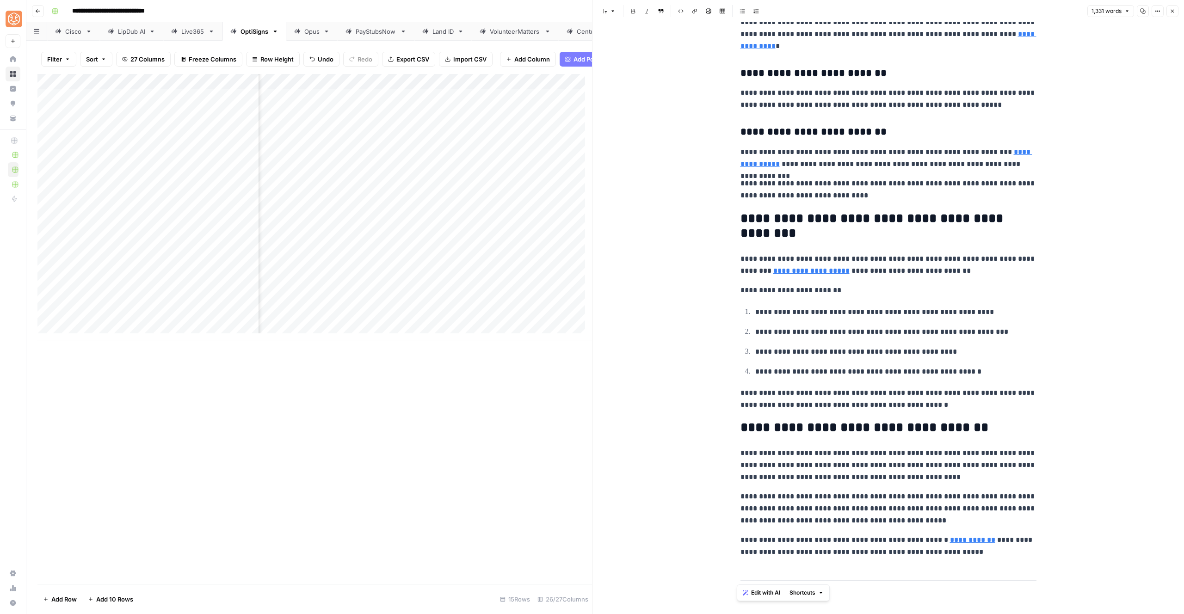
scroll to position [2430, 0]
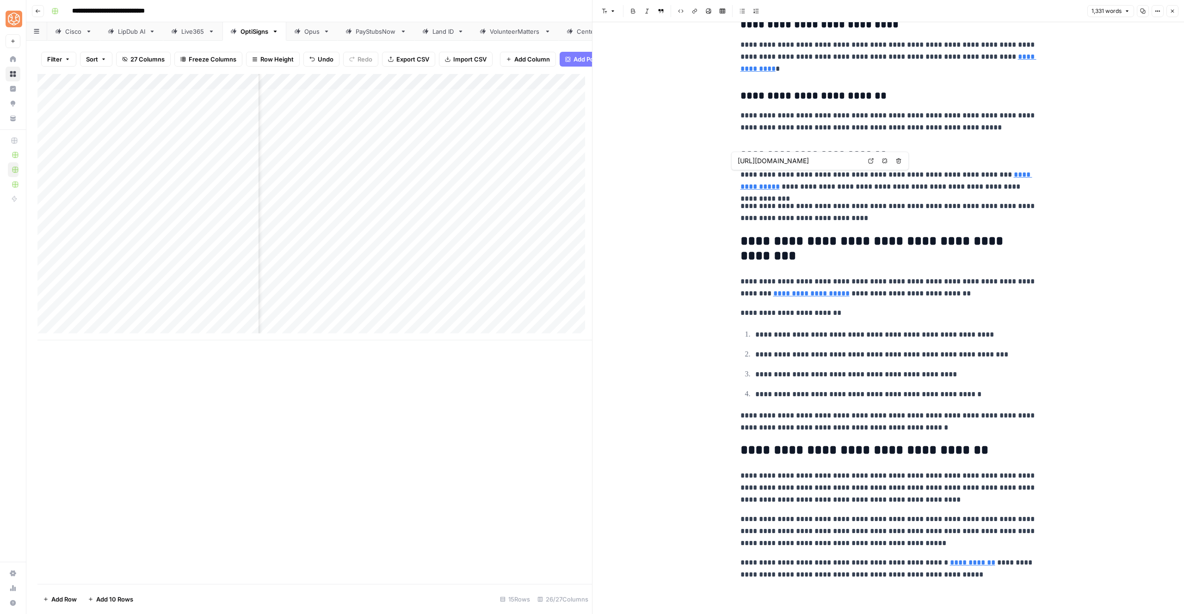
click at [1169, 11] on button "Close" at bounding box center [1173, 11] width 12 height 12
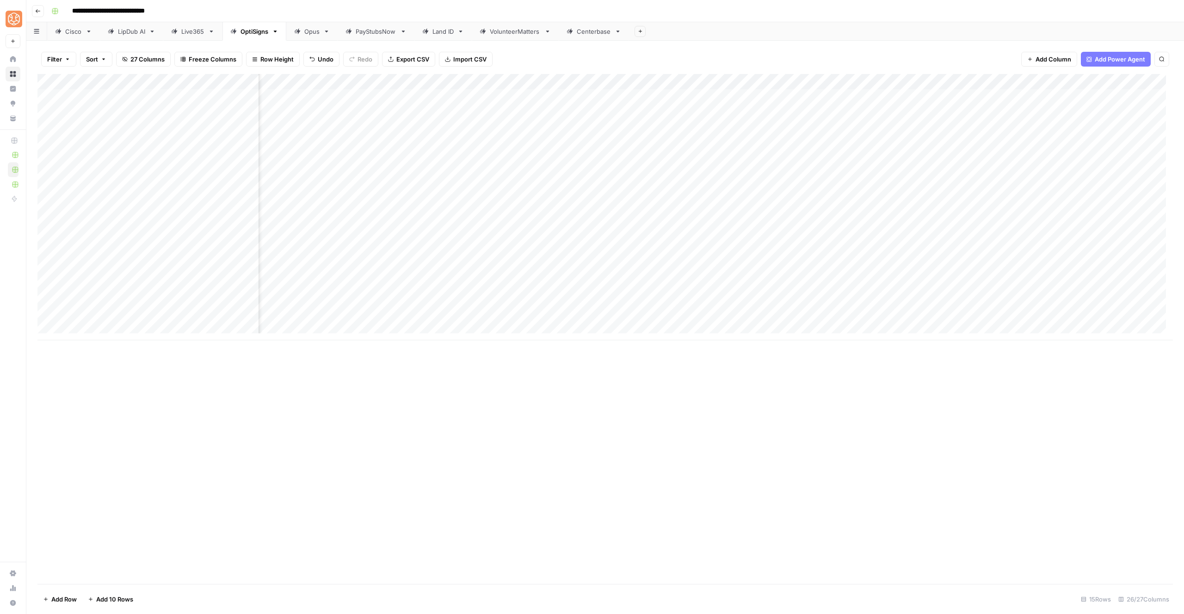
click at [1140, 301] on div "Add Column" at bounding box center [605, 207] width 1136 height 267
click at [1063, 316] on div "Add Column" at bounding box center [605, 207] width 1136 height 267
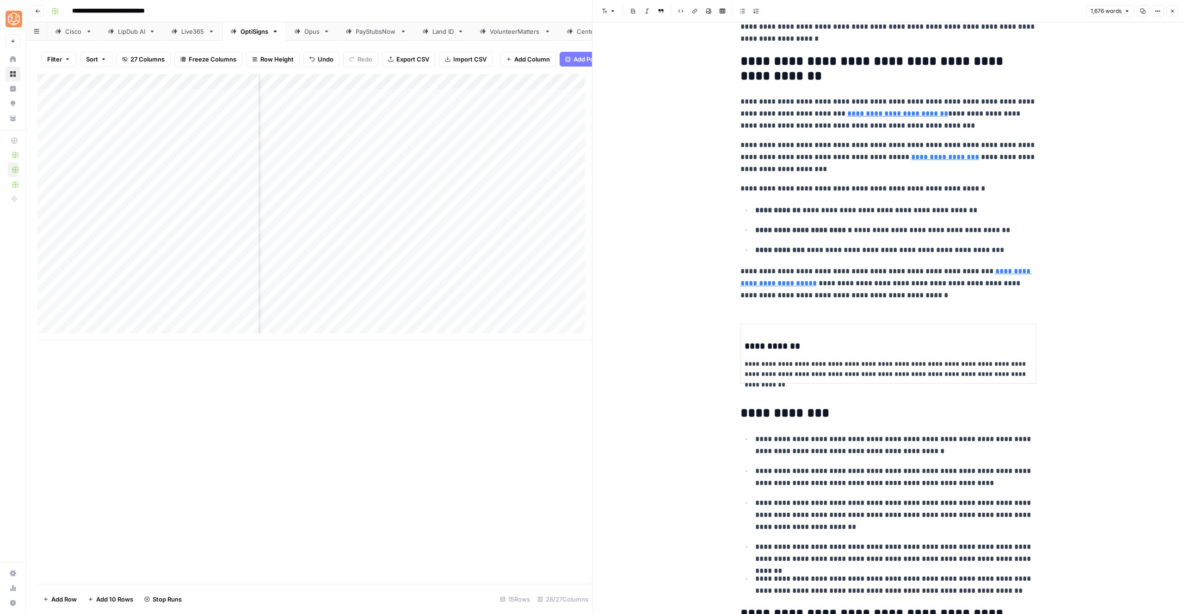
scroll to position [316, 0]
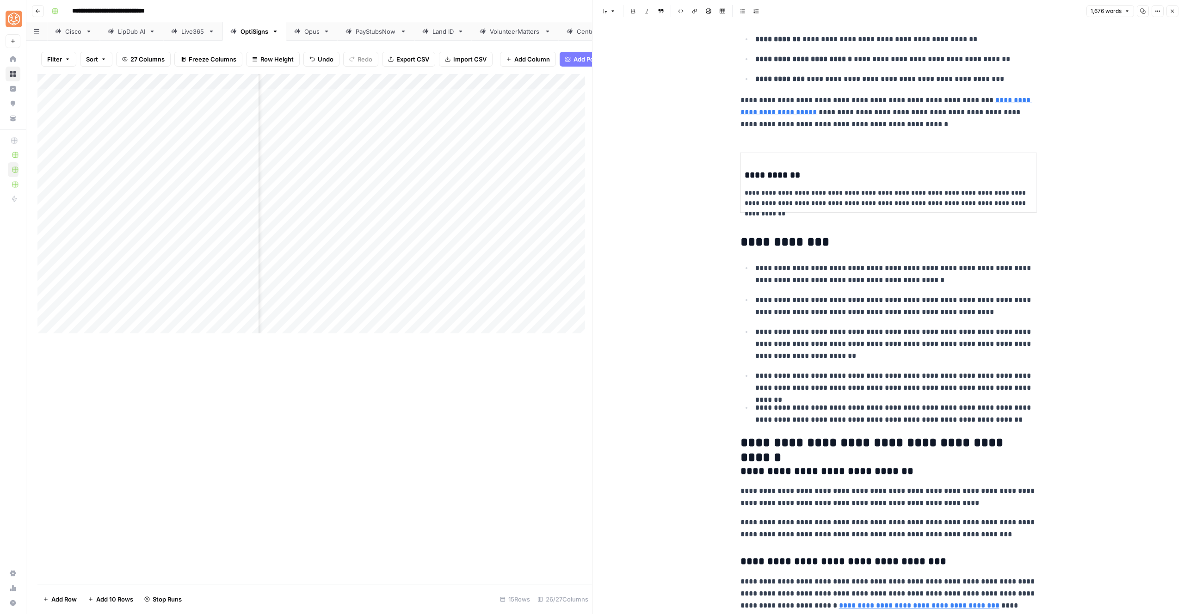
click at [794, 307] on p "**********" at bounding box center [896, 306] width 281 height 24
drag, startPoint x: 738, startPoint y: 245, endPoint x: 986, endPoint y: 419, distance: 304.0
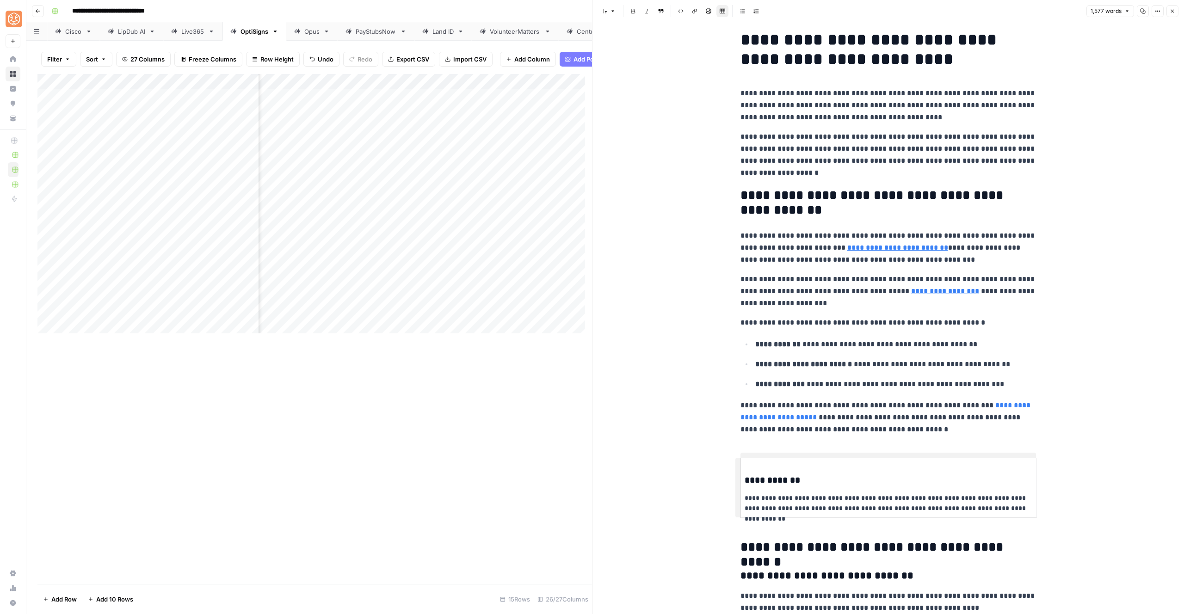
scroll to position [0, 0]
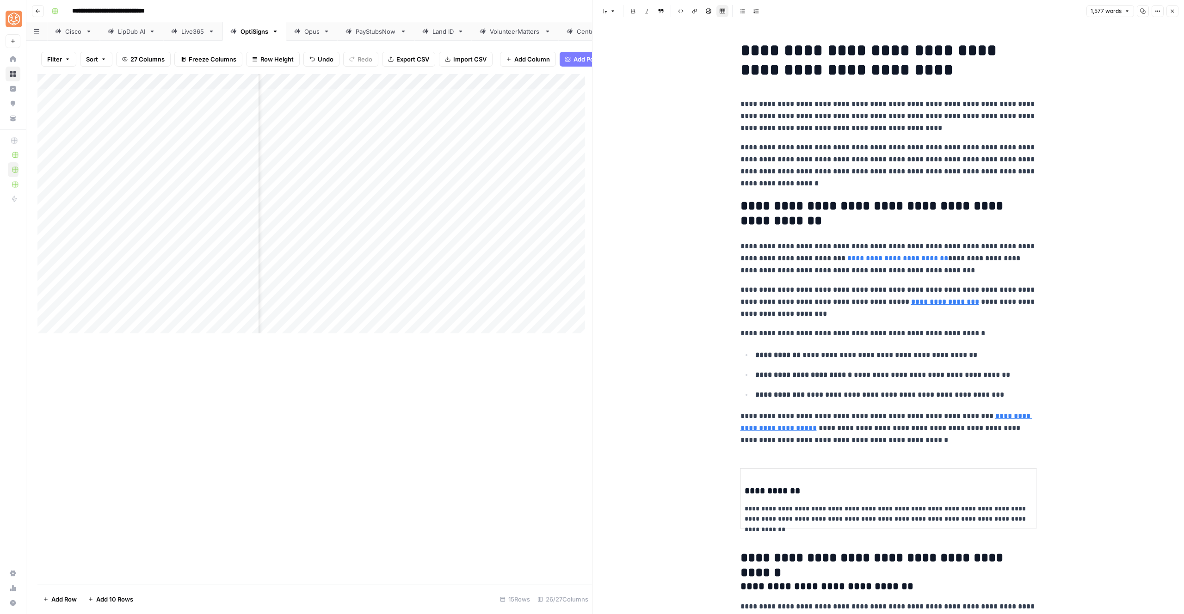
click at [834, 182] on p "**********" at bounding box center [889, 166] width 296 height 48
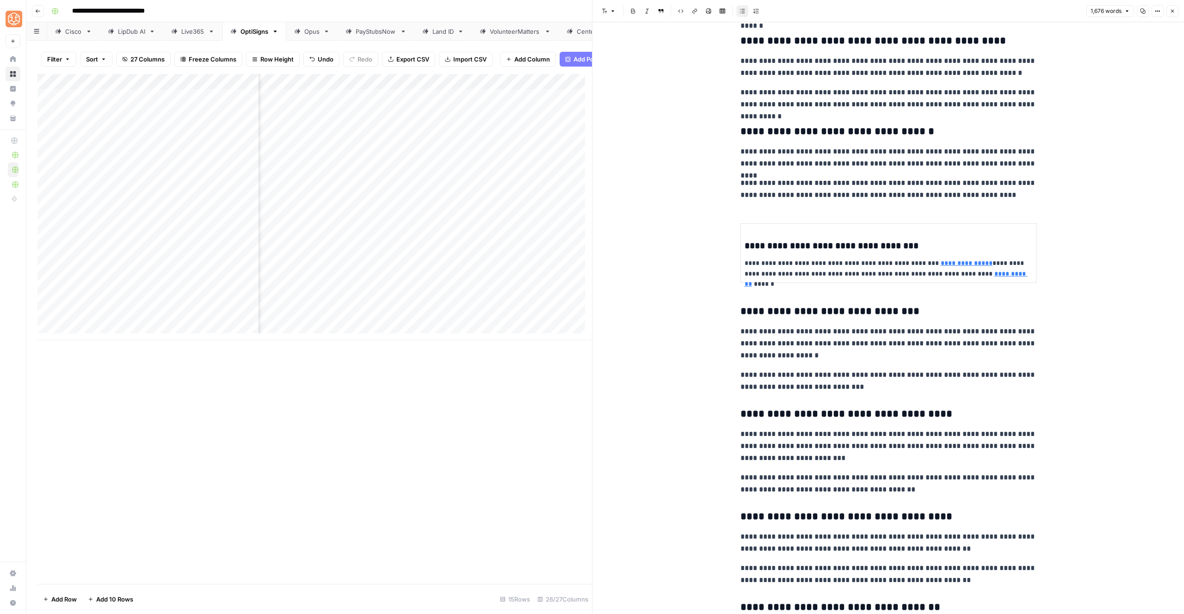
scroll to position [1059, 0]
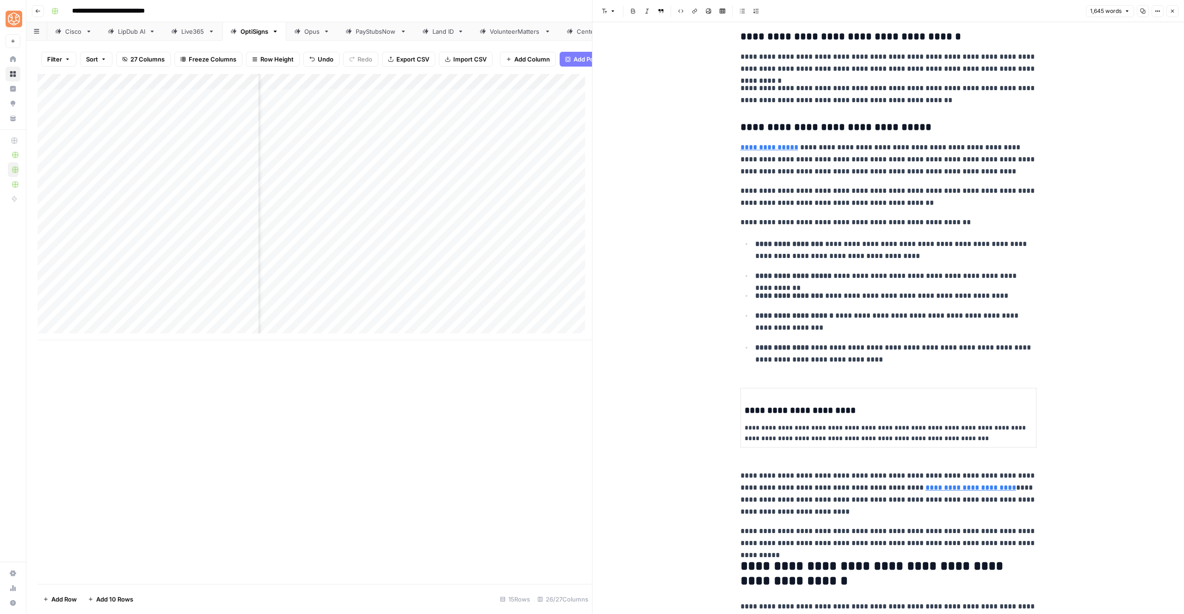
scroll to position [1985, 0]
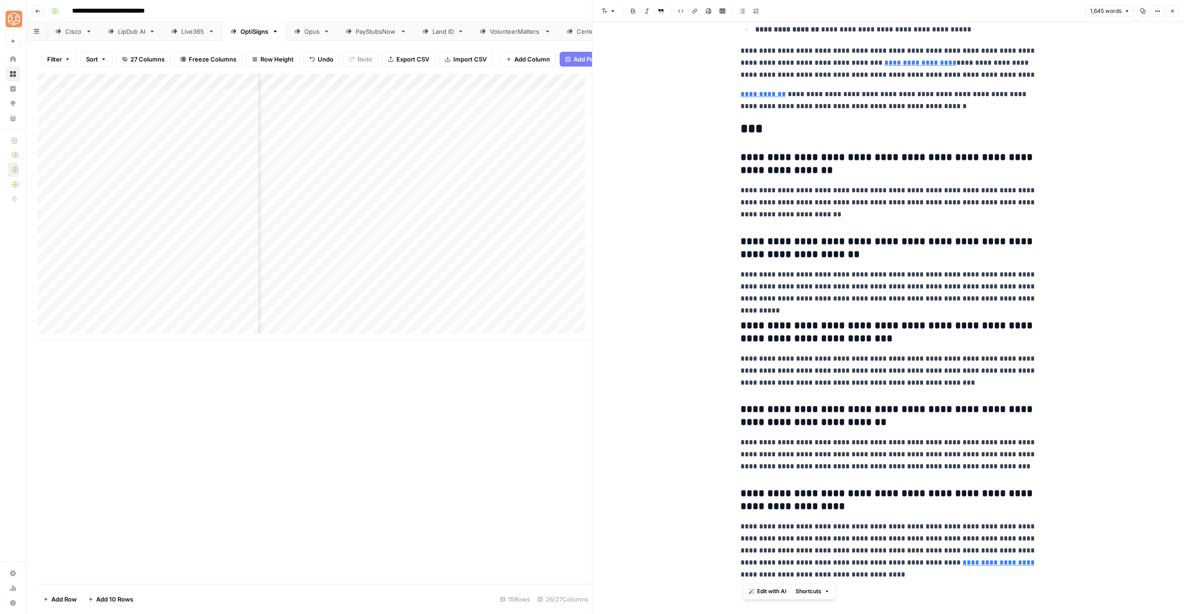
drag, startPoint x: 756, startPoint y: 453, endPoint x: 1021, endPoint y: 614, distance: 309.2
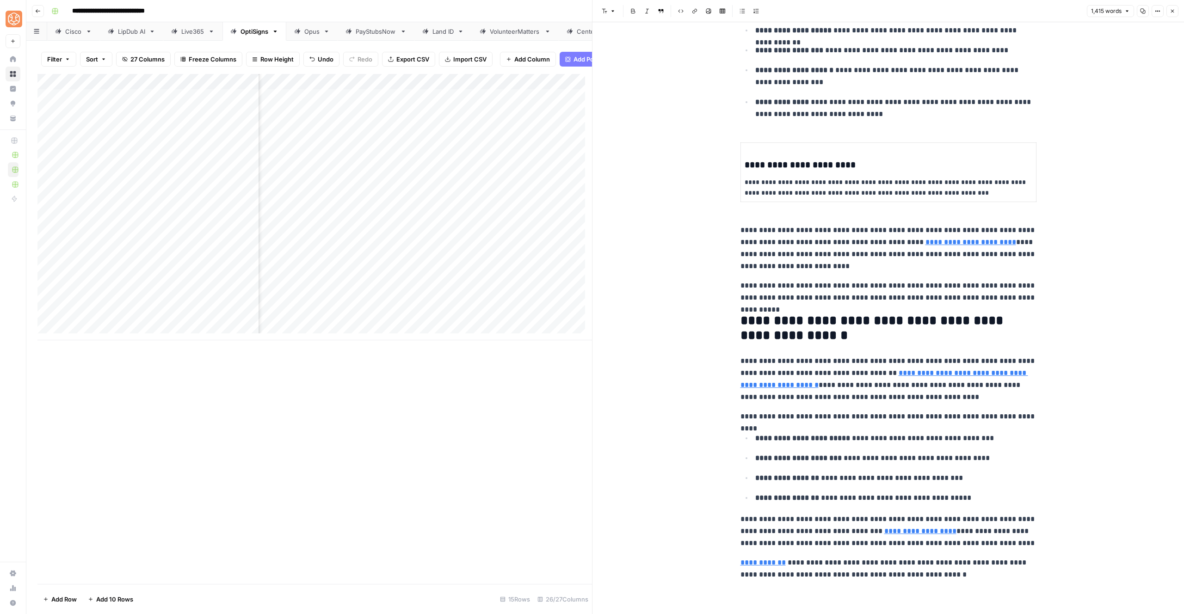
scroll to position [2230, 0]
click at [1171, 6] on button "Close" at bounding box center [1173, 11] width 12 height 12
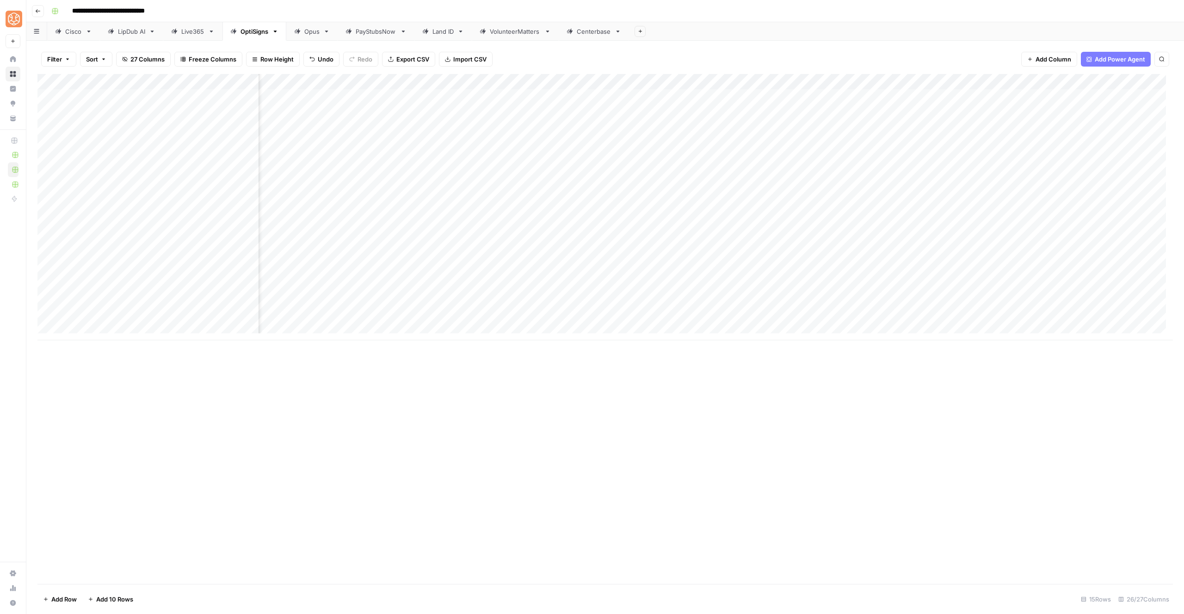
click at [1134, 316] on div "Add Column" at bounding box center [605, 207] width 1136 height 267
click at [617, 286] on div "Add Column" at bounding box center [605, 207] width 1136 height 267
click at [630, 286] on div "Add Column" at bounding box center [605, 207] width 1136 height 267
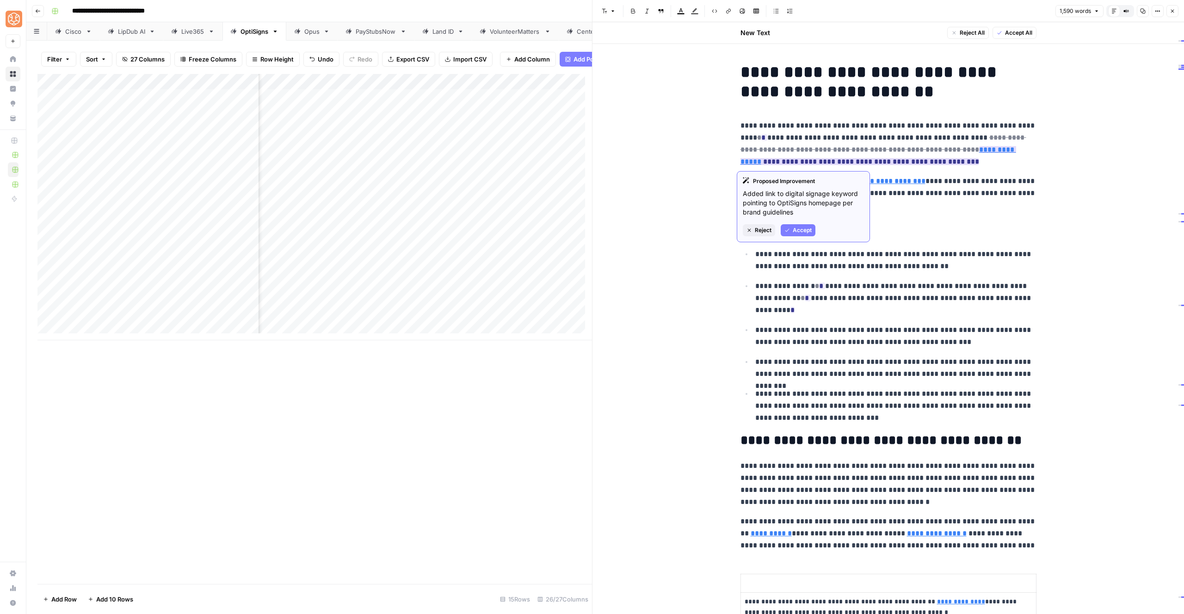
click at [798, 223] on div "Proposed Improvement Added link to digital signage keyword pointing to OptiSign…" at bounding box center [803, 206] width 133 height 71
click at [802, 228] on span "Accept" at bounding box center [802, 230] width 19 height 8
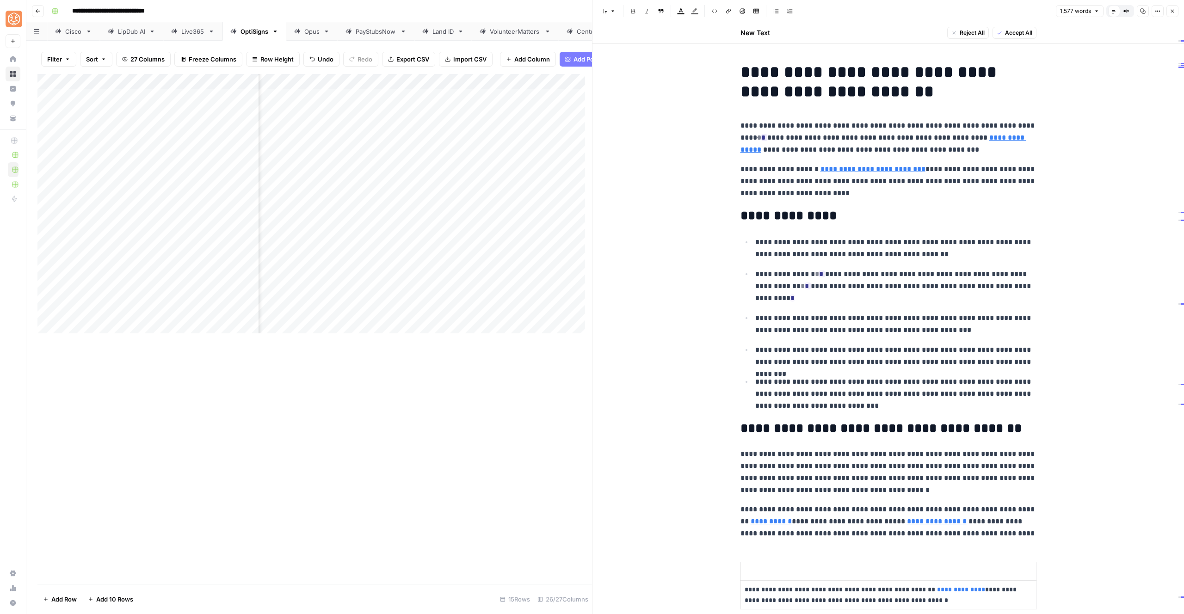
scroll to position [192, 0]
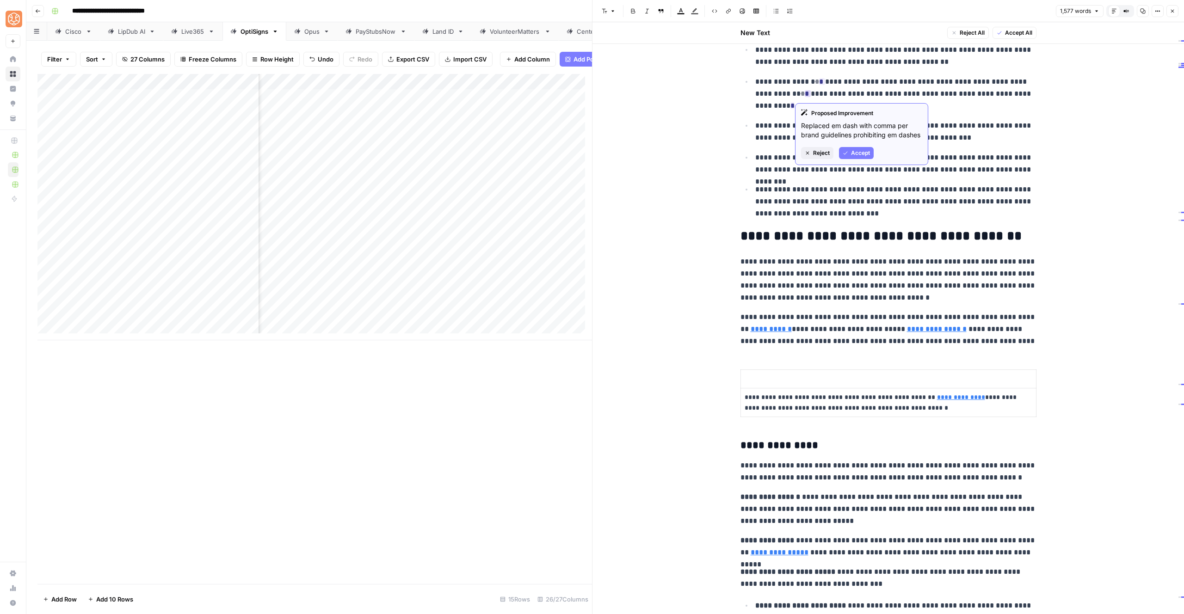
click at [859, 151] on span "Accept" at bounding box center [860, 153] width 19 height 8
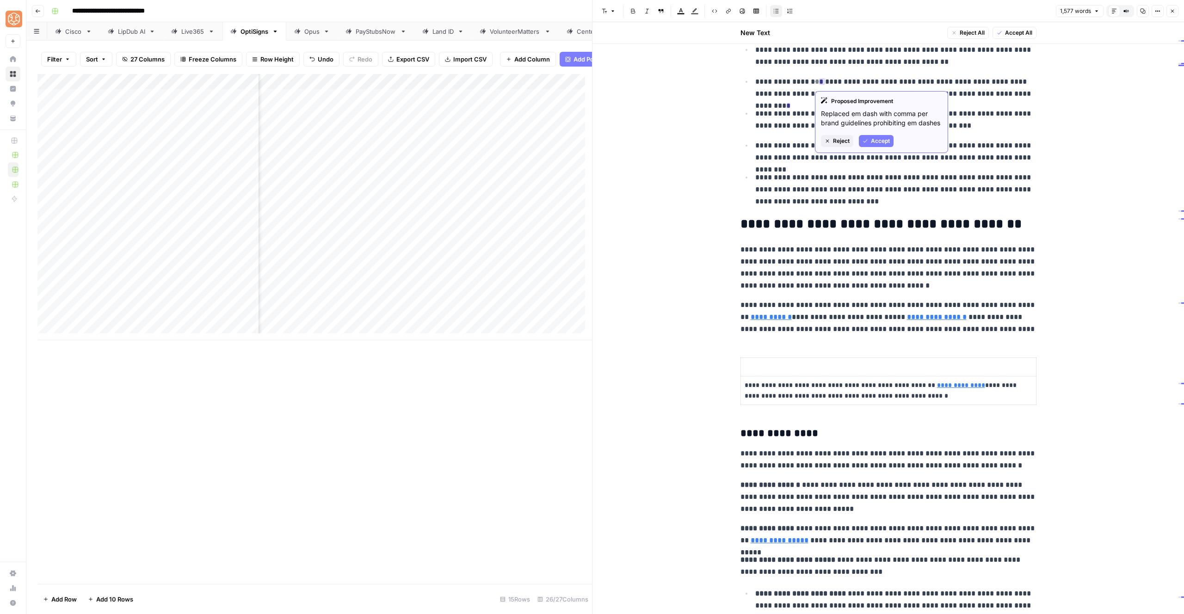
click at [875, 142] on span "Accept" at bounding box center [880, 141] width 19 height 8
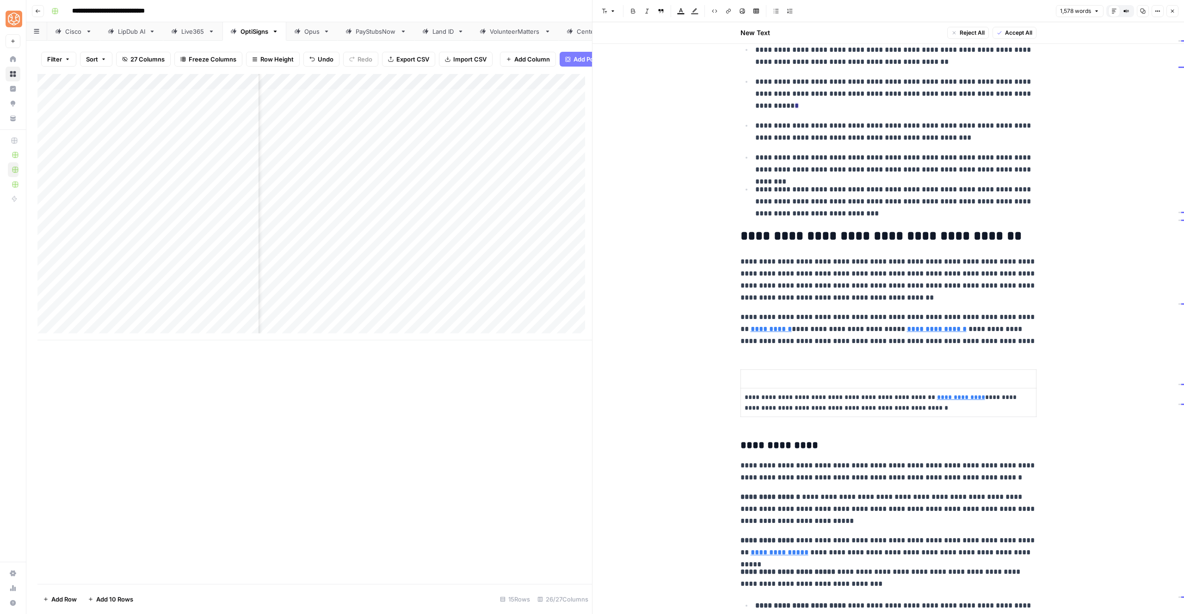
click at [762, 378] on p at bounding box center [889, 379] width 288 height 11
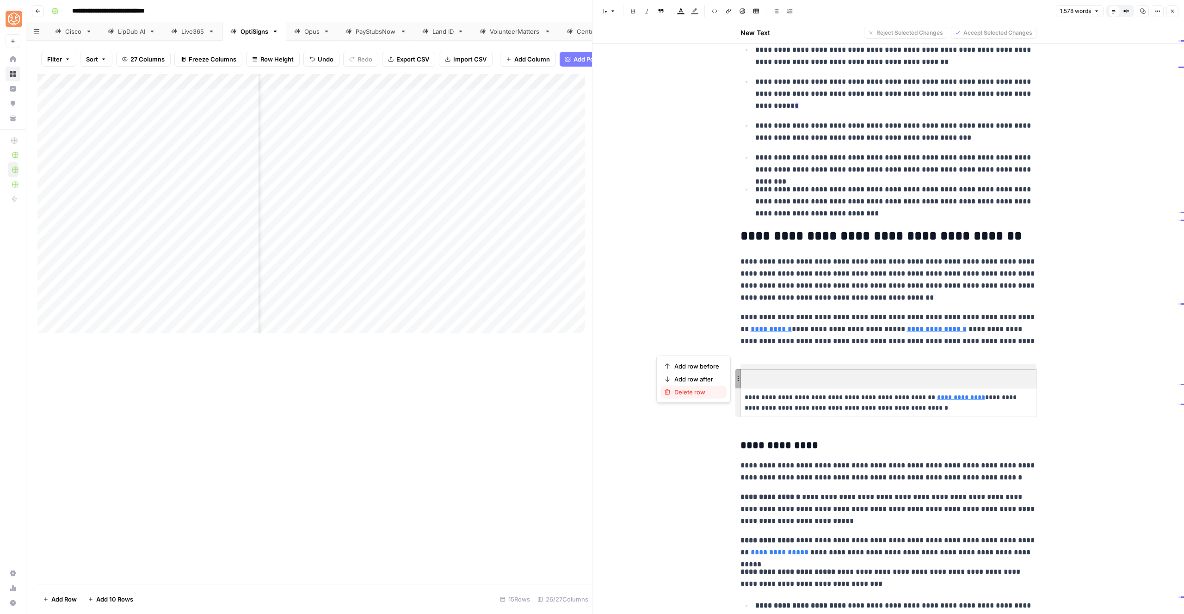
click at [689, 388] on span "Delete row" at bounding box center [697, 392] width 45 height 9
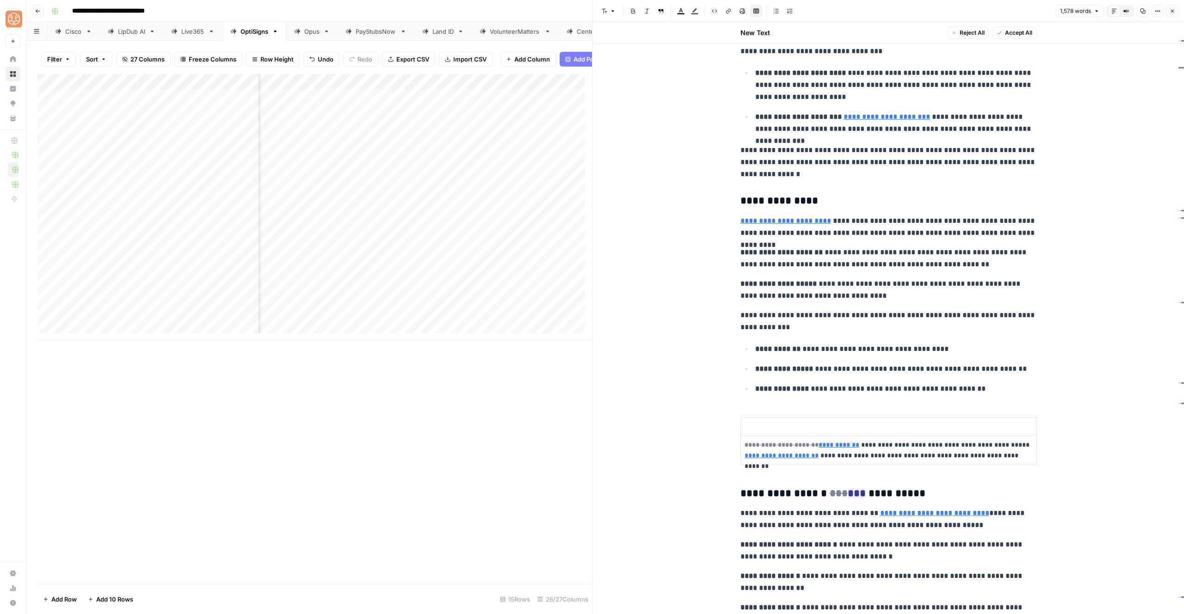
scroll to position [896, 0]
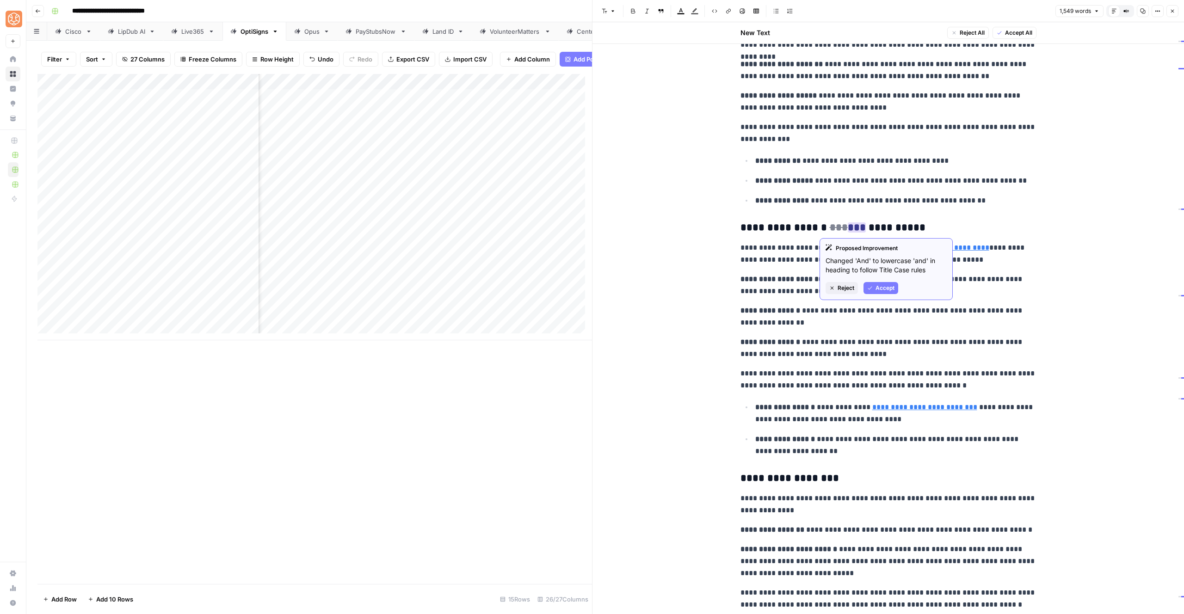
click at [877, 289] on span "Accept" at bounding box center [885, 288] width 19 height 8
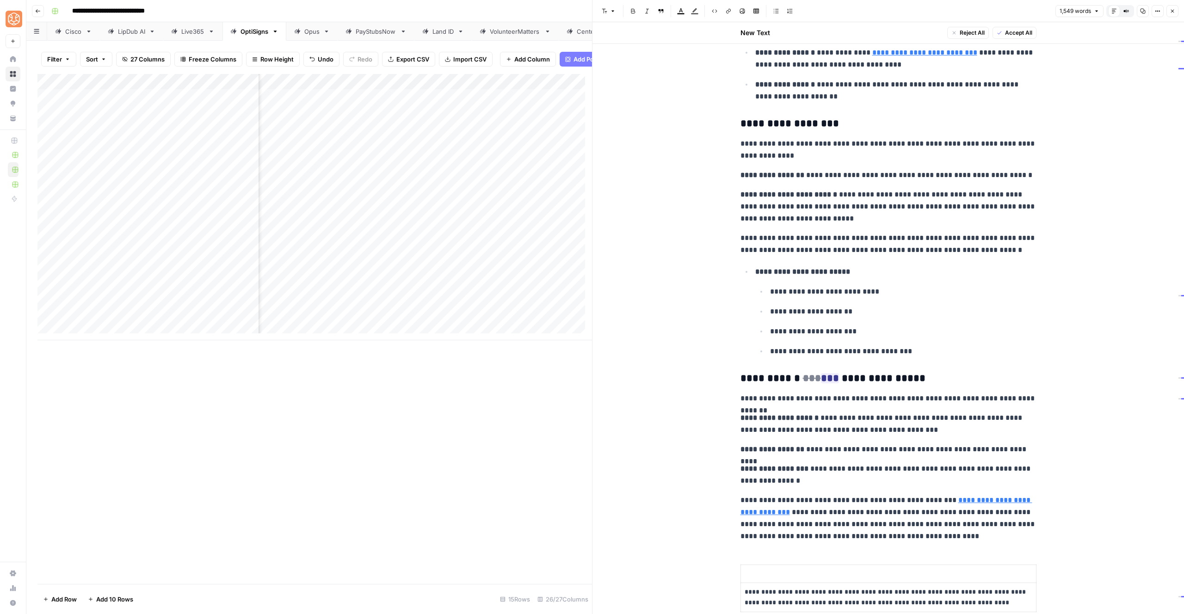
scroll to position [1251, 0]
click at [857, 434] on button "Accept" at bounding box center [862, 439] width 35 height 12
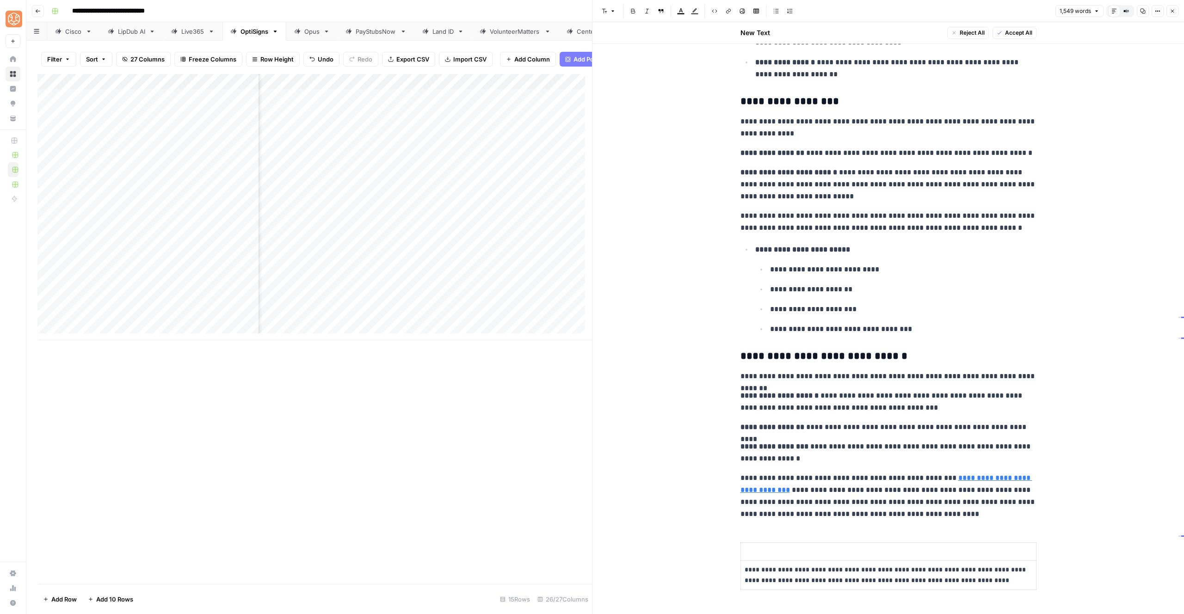
scroll to position [1430, 0]
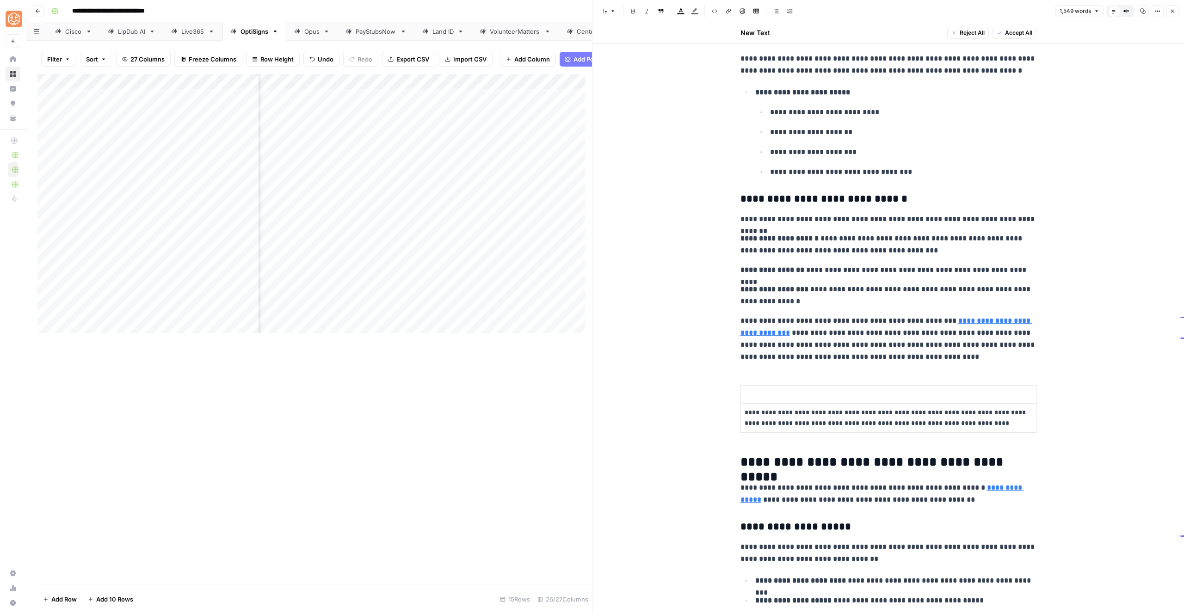
click at [759, 396] on p at bounding box center [889, 395] width 288 height 11
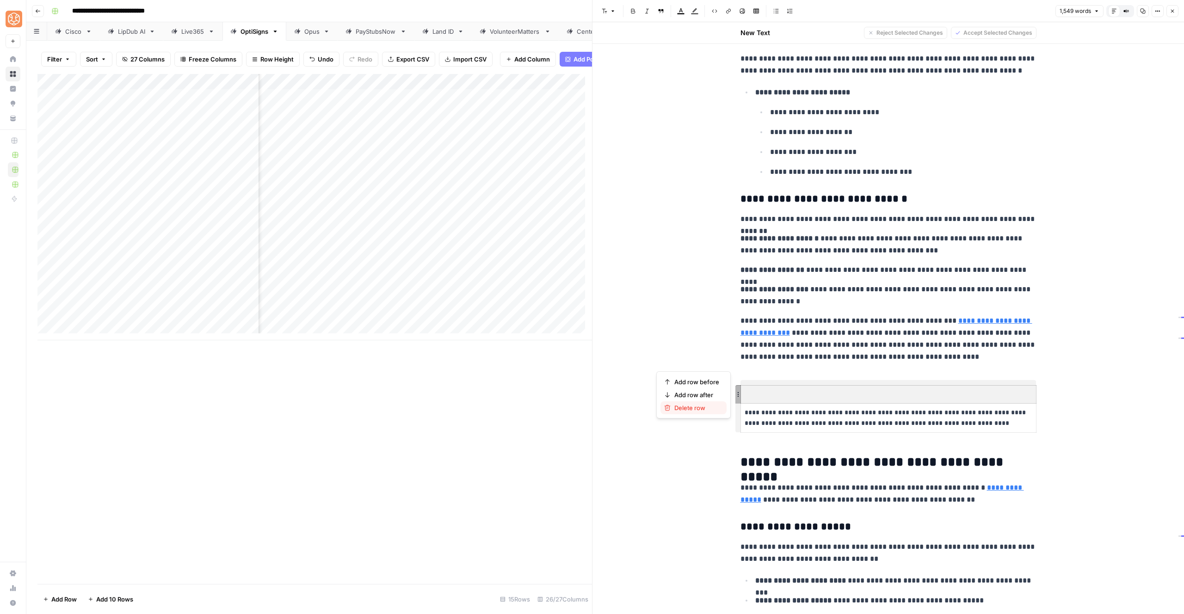
click at [707, 405] on span "Delete row" at bounding box center [697, 407] width 45 height 9
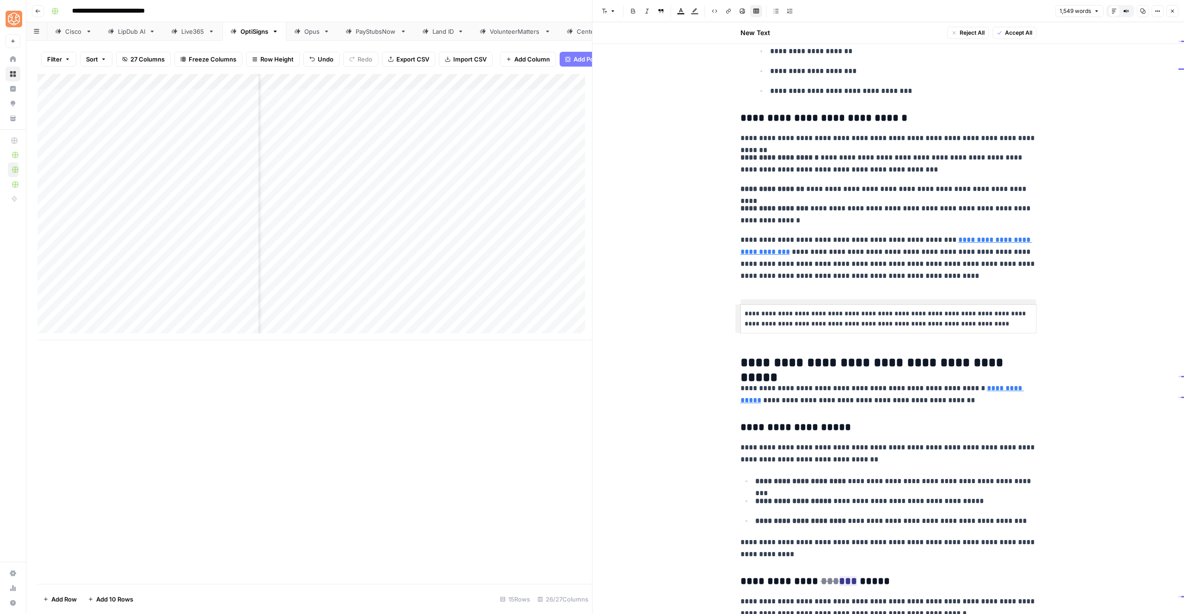
scroll to position [1519, 0]
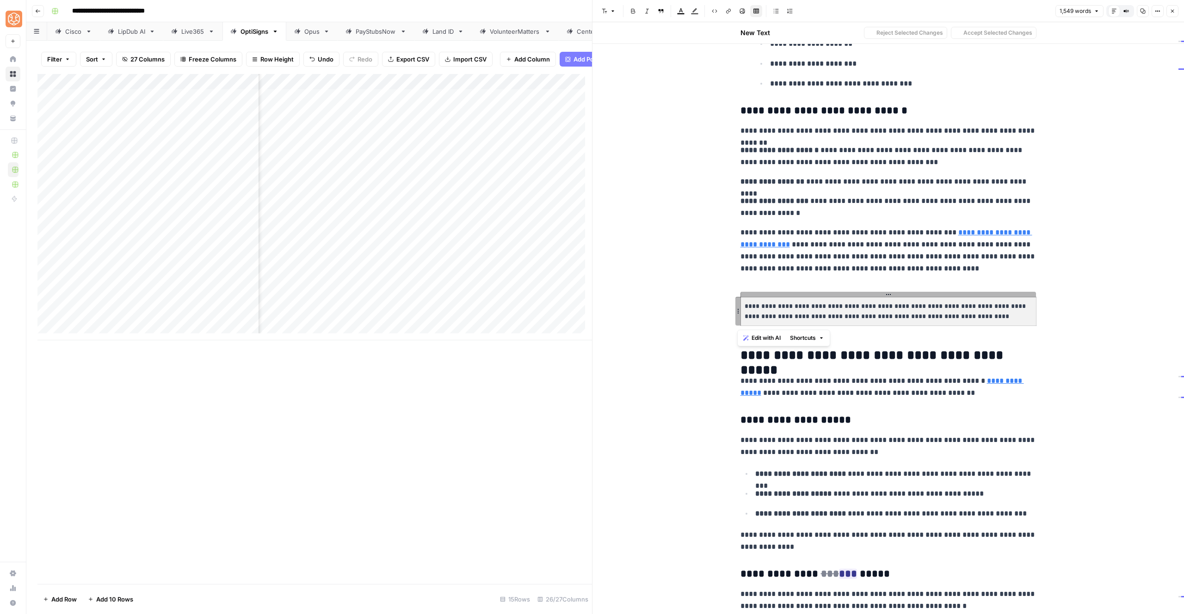
drag, startPoint x: 791, startPoint y: 305, endPoint x: 725, endPoint y: 301, distance: 65.8
click at [725, 301] on div "**********" at bounding box center [889, 228] width 592 height 3449
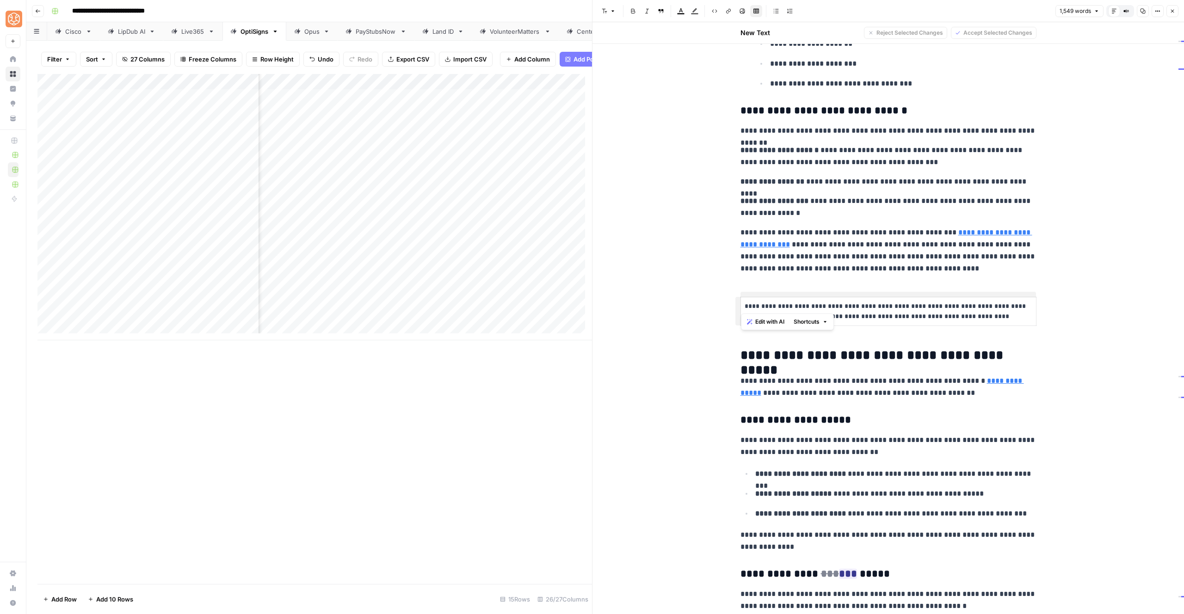
drag, startPoint x: 791, startPoint y: 307, endPoint x: 739, endPoint y: 307, distance: 51.8
click at [741, 307] on td "**********" at bounding box center [889, 311] width 296 height 29
click at [826, 271] on p "**********" at bounding box center [889, 251] width 296 height 48
click at [750, 360] on h2 "**********" at bounding box center [889, 355] width 296 height 15
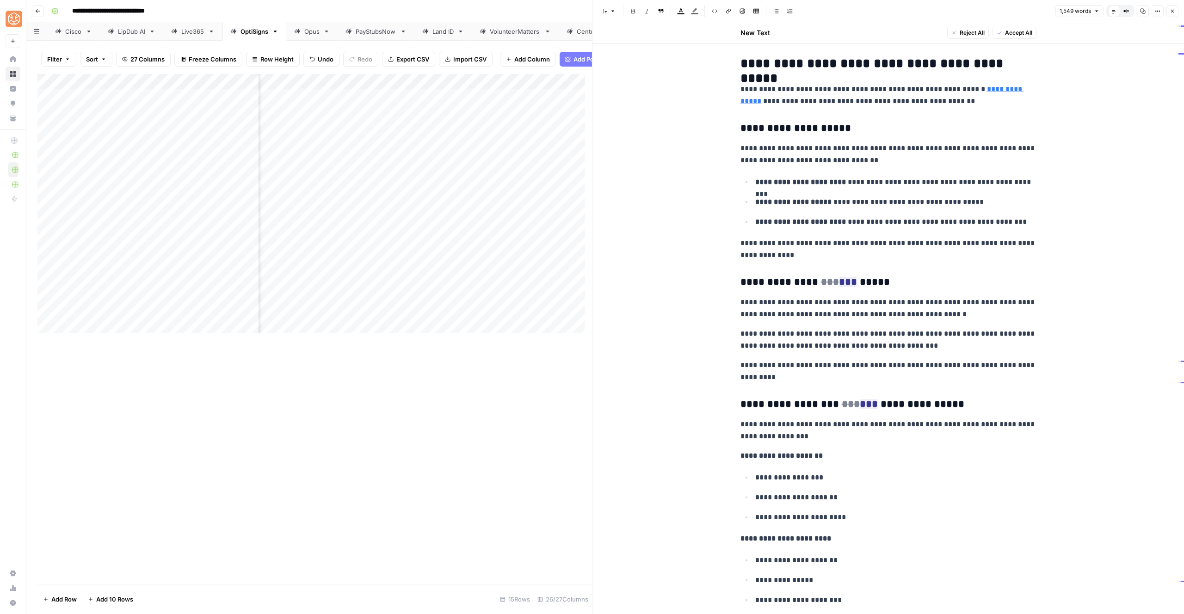
scroll to position [1864, 0]
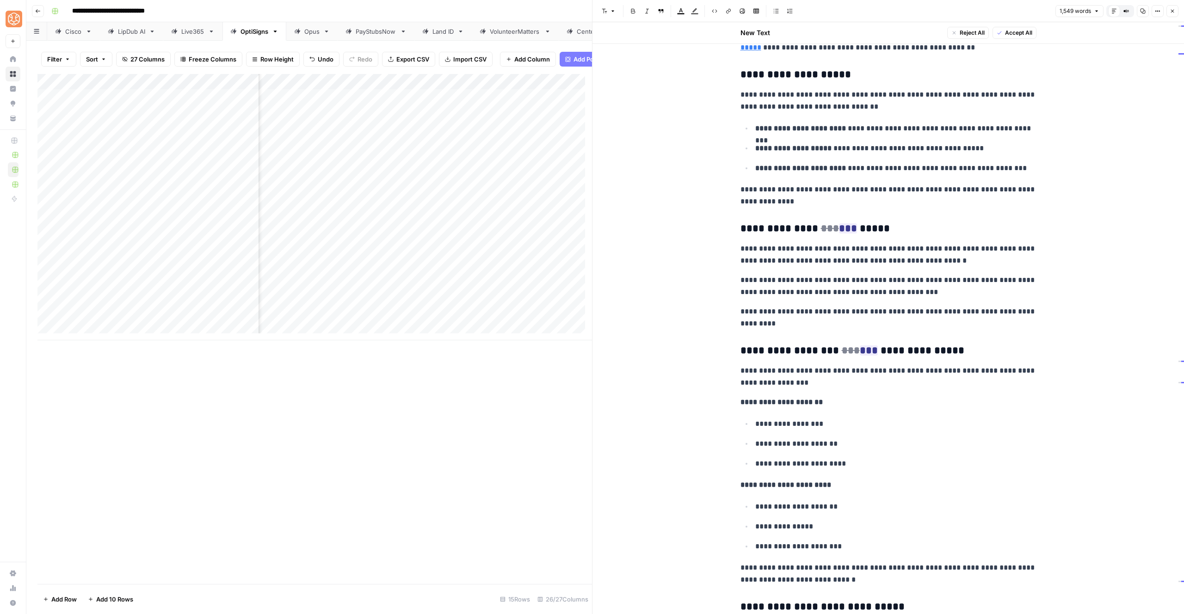
click at [925, 250] on p "**********" at bounding box center [889, 255] width 296 height 24
click at [875, 291] on span "Accept" at bounding box center [867, 289] width 19 height 8
click at [881, 409] on button "Accept" at bounding box center [888, 411] width 35 height 12
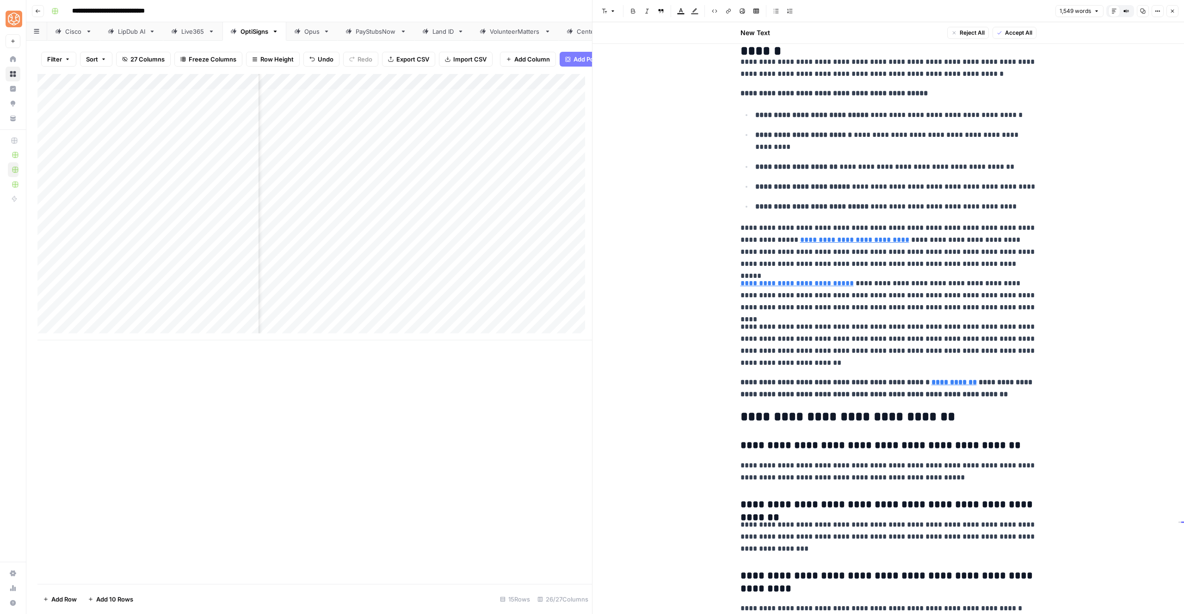
scroll to position [2768, 0]
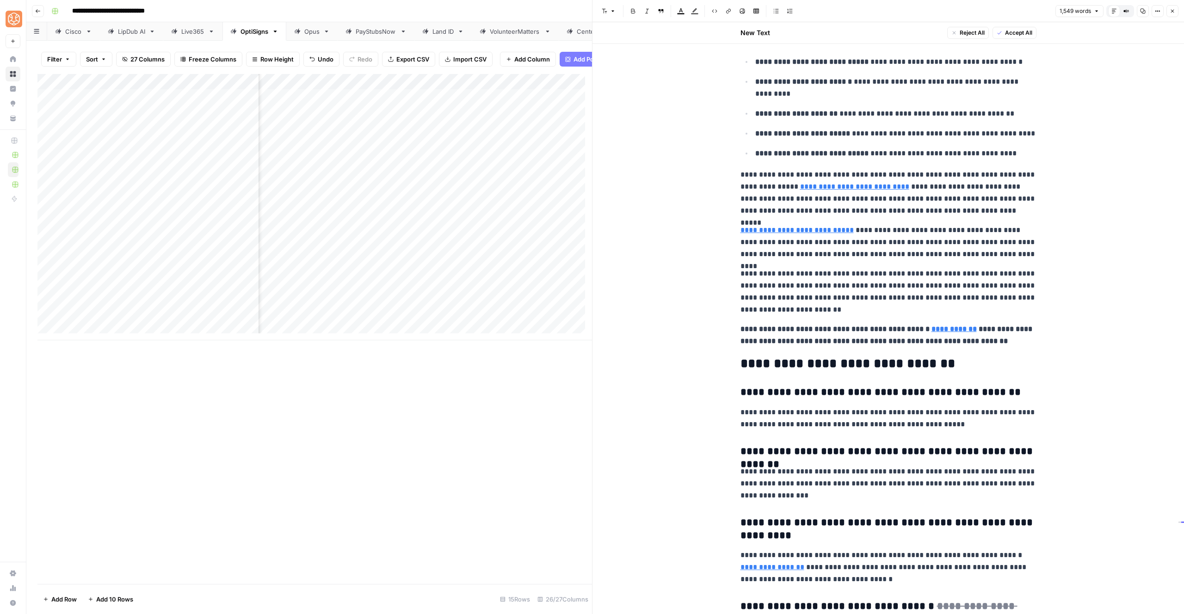
click at [839, 415] on p "**********" at bounding box center [889, 419] width 296 height 24
click at [741, 363] on h2 "**********" at bounding box center [889, 364] width 296 height 15
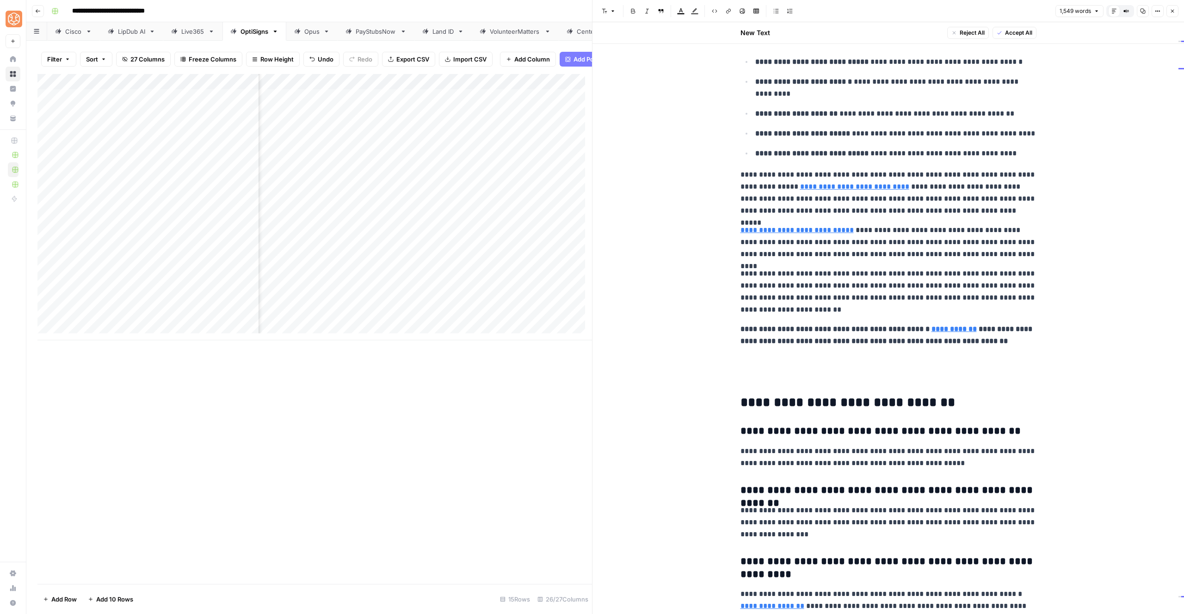
click at [813, 327] on strong "**********" at bounding box center [835, 329] width 189 height 7
click at [828, 295] on p "**********" at bounding box center [889, 292] width 296 height 48
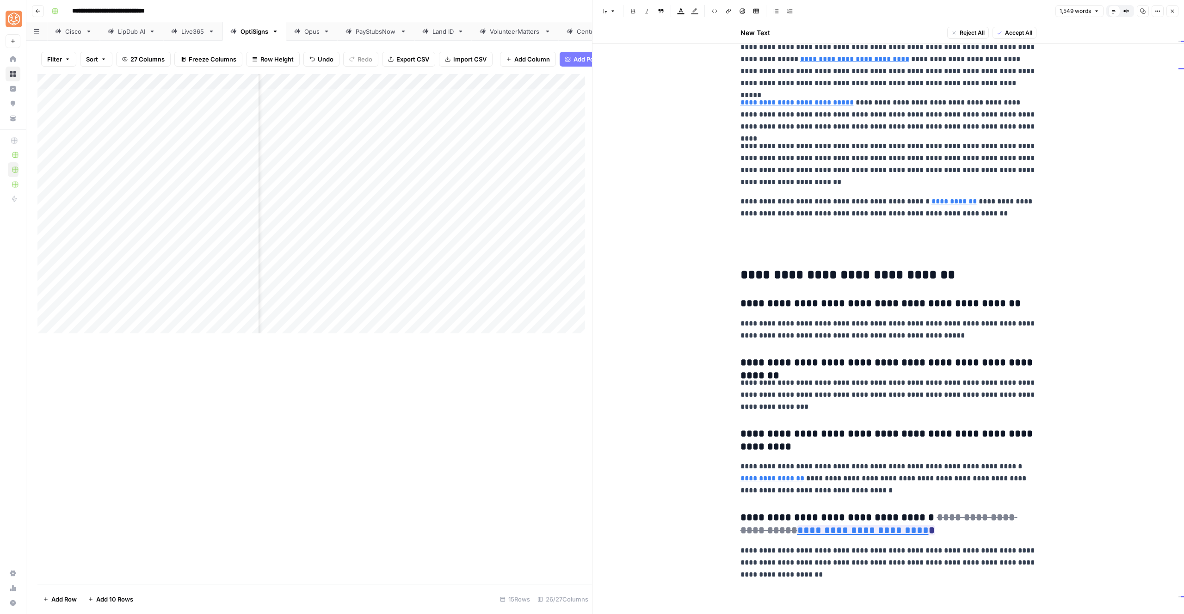
scroll to position [2896, 0]
click at [791, 598] on button "Accept" at bounding box center [798, 601] width 35 height 12
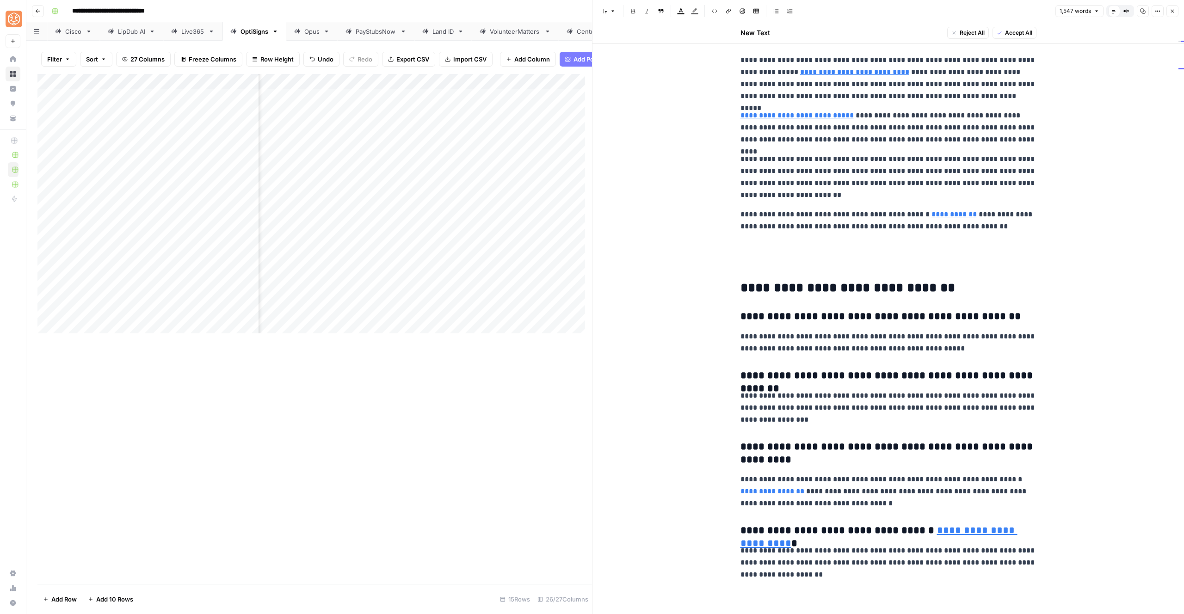
scroll to position [2883, 0]
click at [933, 527] on link "**********" at bounding box center [879, 537] width 277 height 23
click at [1077, 514] on button "Remove link and delete text" at bounding box center [1074, 515] width 12 height 12
click at [807, 410] on p "**********" at bounding box center [889, 408] width 296 height 36
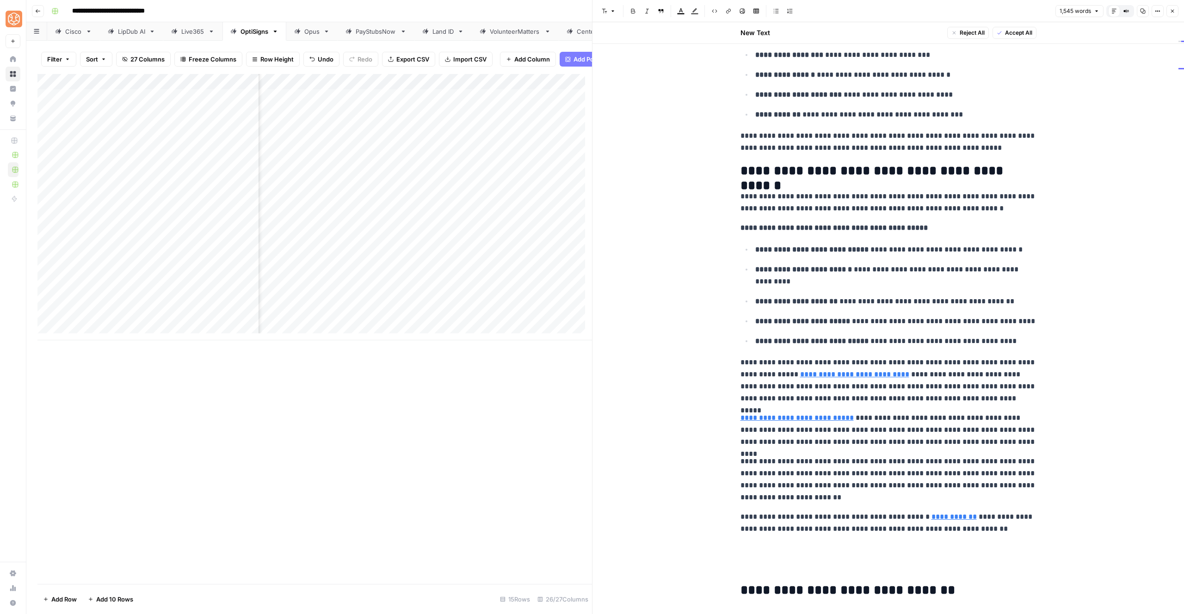
scroll to position [2578, 0]
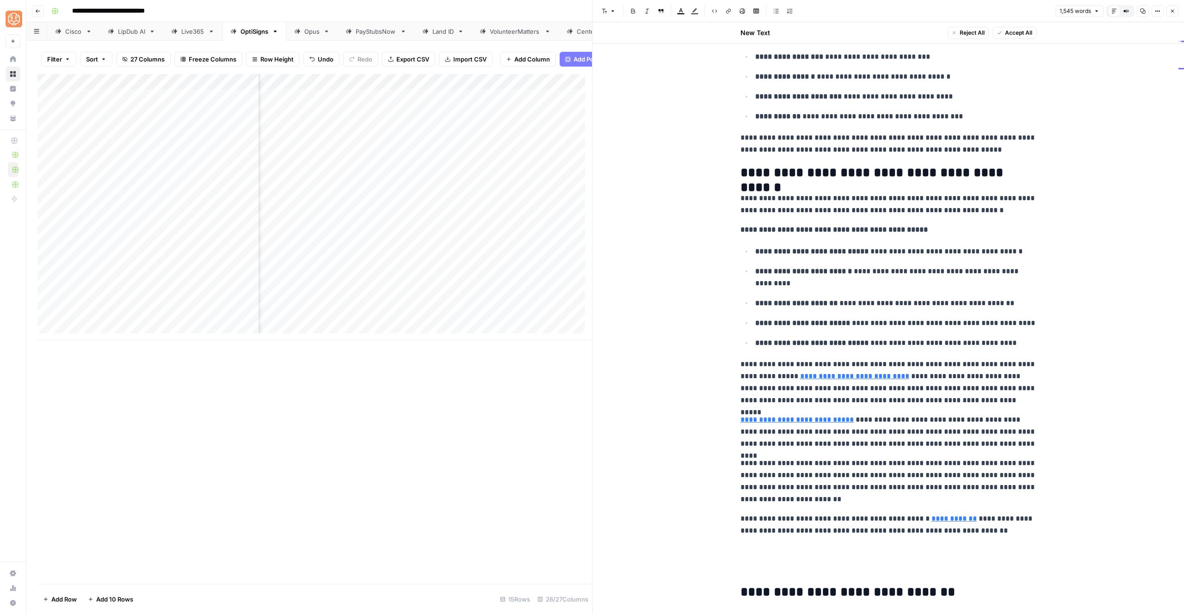
click at [883, 375] on p "**********" at bounding box center [889, 383] width 296 height 48
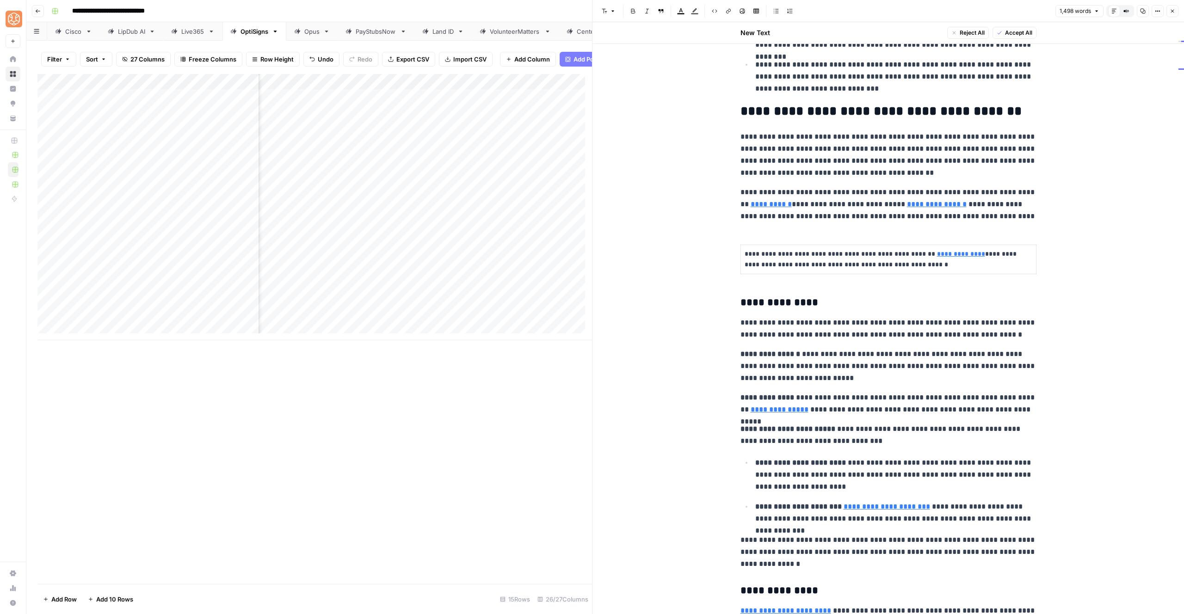
scroll to position [0, 0]
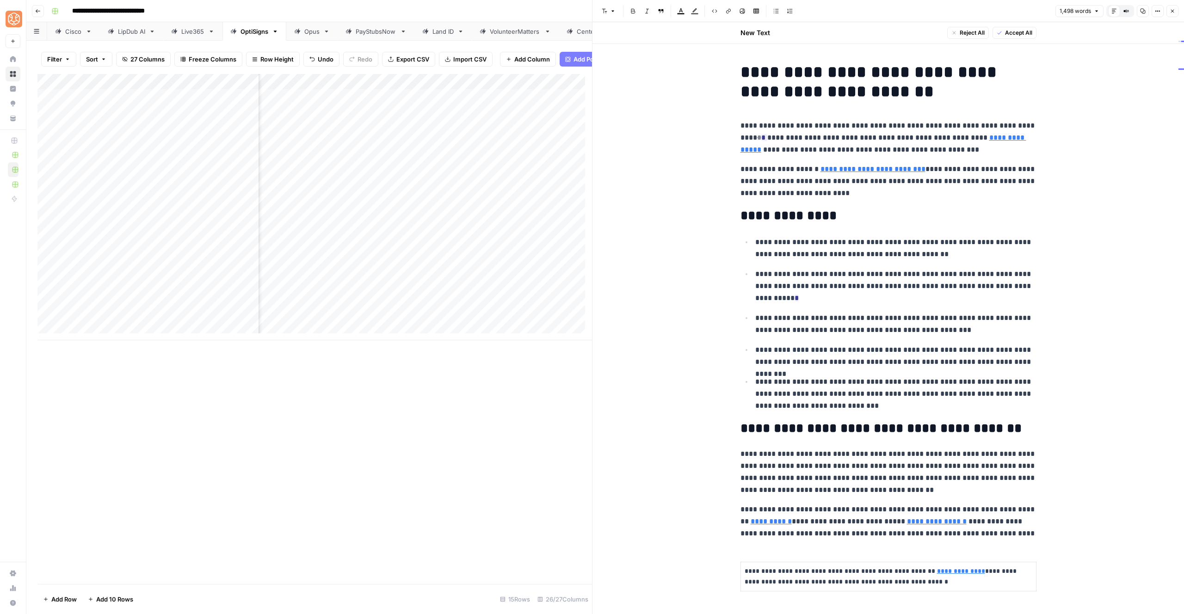
click at [903, 474] on p "**********" at bounding box center [889, 472] width 296 height 48
click at [904, 485] on p "**********" at bounding box center [889, 472] width 296 height 48
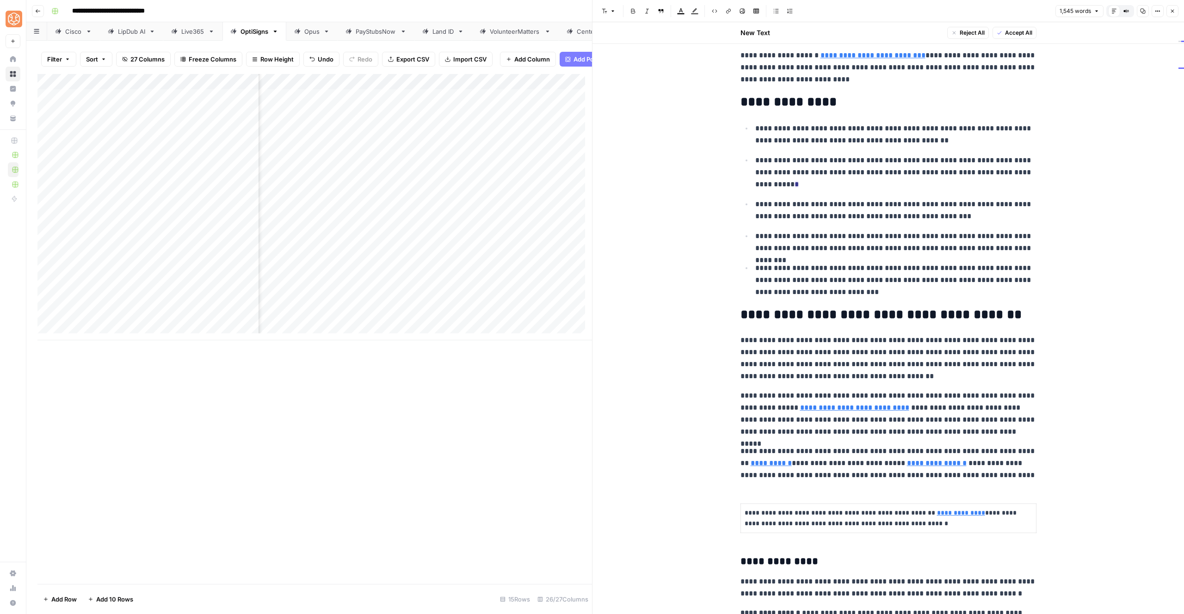
scroll to position [153, 0]
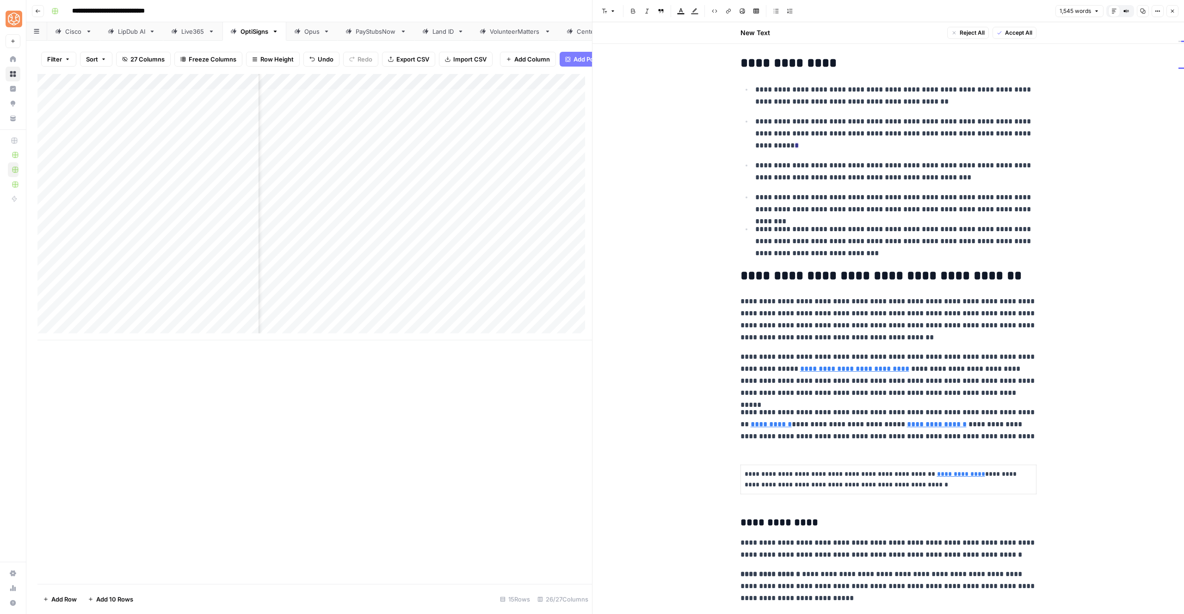
click at [879, 370] on p "**********" at bounding box center [889, 375] width 296 height 48
click at [859, 312] on p "**********" at bounding box center [889, 320] width 296 height 48
click at [905, 372] on p "**********" at bounding box center [889, 375] width 296 height 48
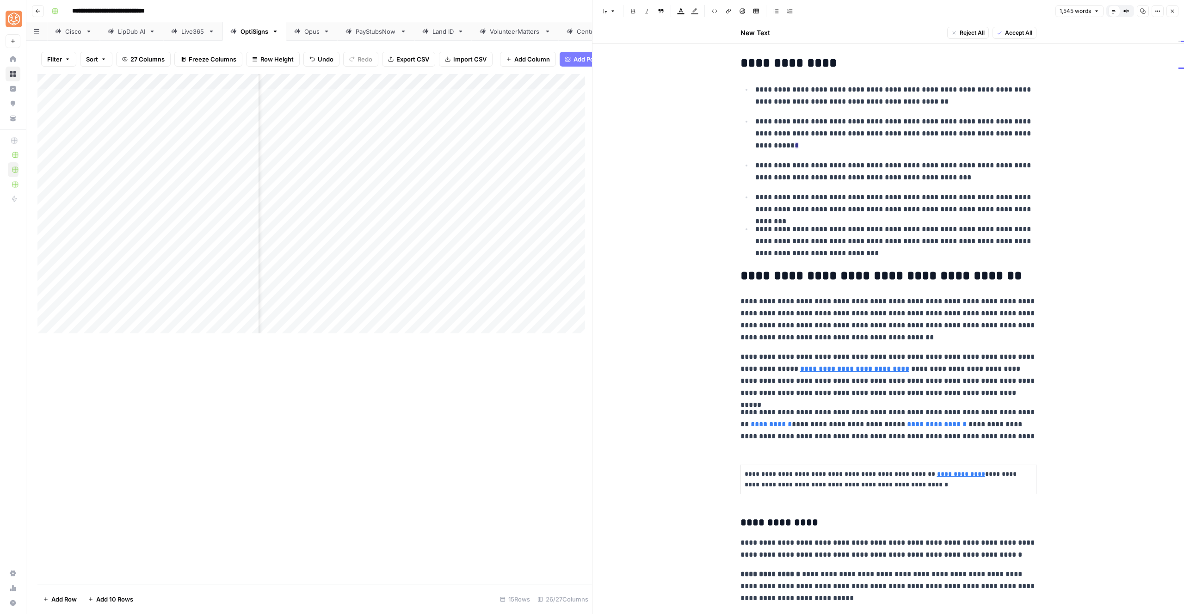
click at [905, 372] on p "**********" at bounding box center [889, 375] width 296 height 48
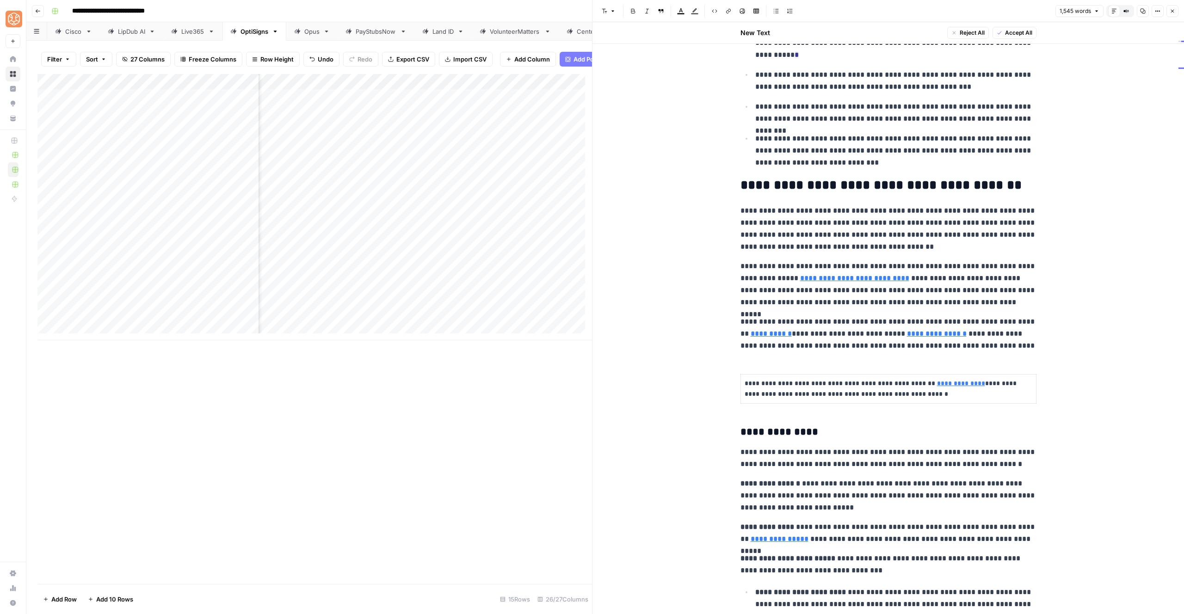
scroll to position [319, 0]
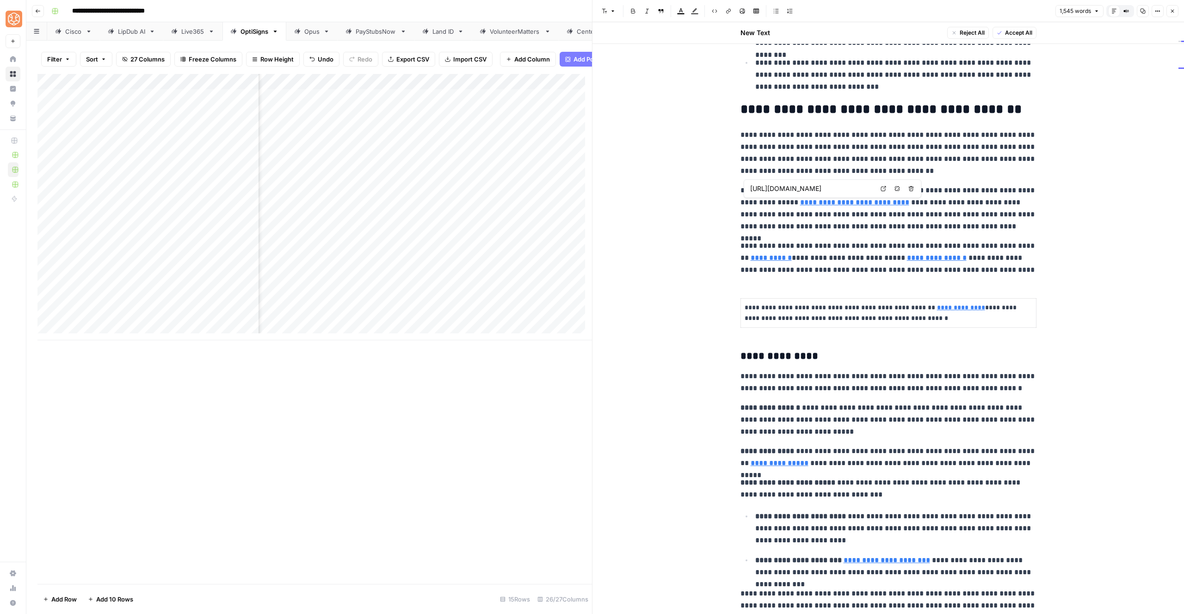
click at [798, 139] on p "**********" at bounding box center [889, 153] width 296 height 48
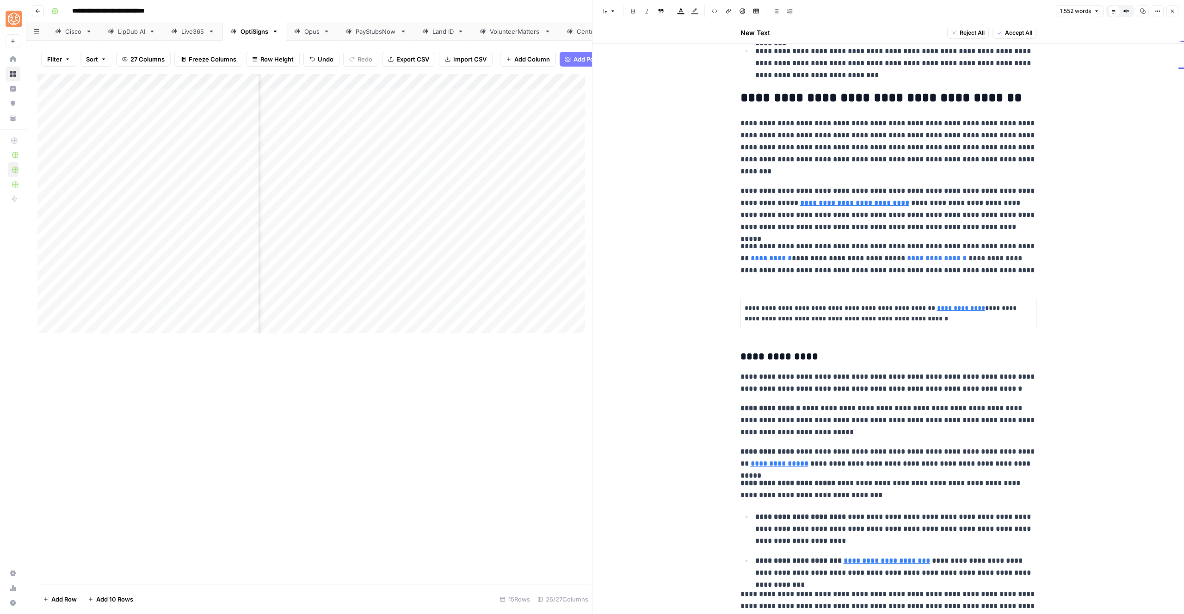
scroll to position [403, 0]
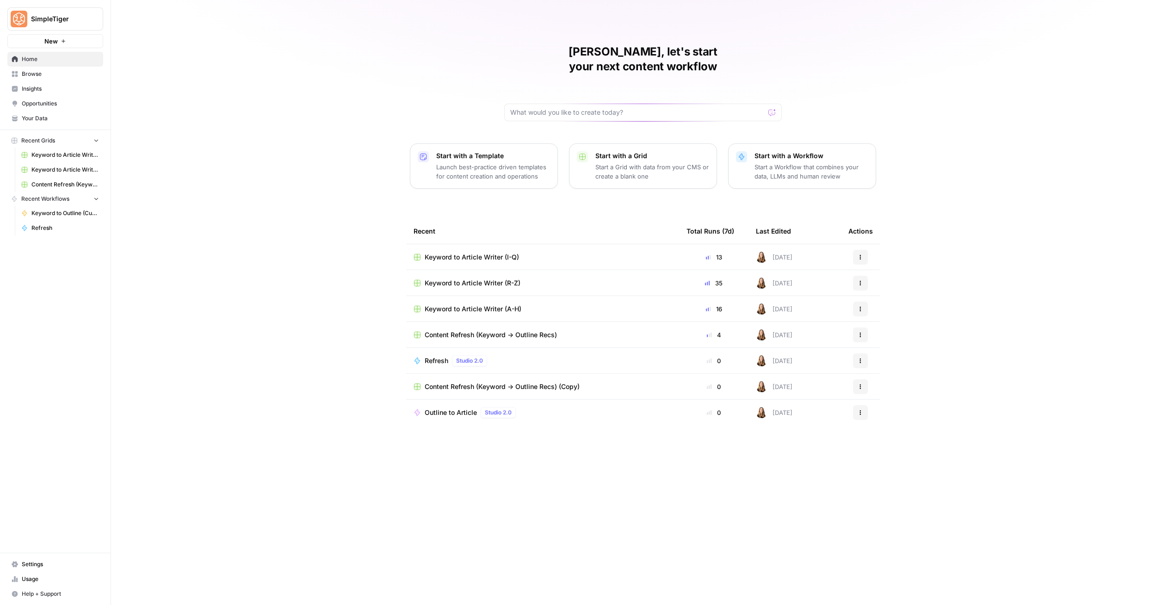
click at [482, 279] on span "Keyword to Article Writer (R-Z)" at bounding box center [473, 283] width 96 height 9
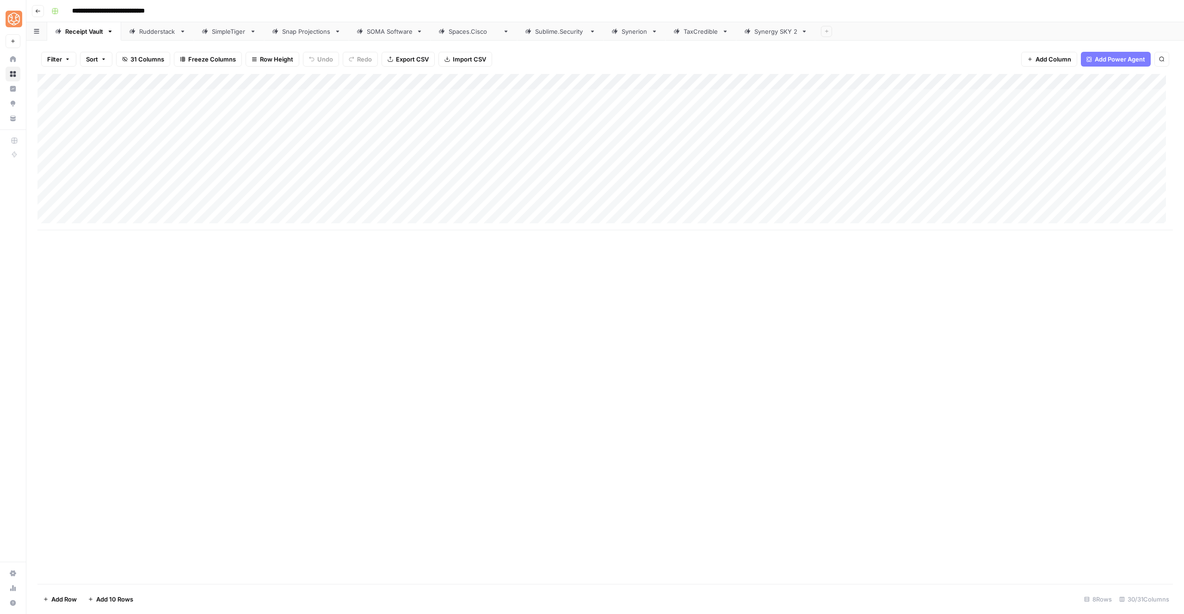
click at [102, 220] on div "Add Column" at bounding box center [605, 152] width 1136 height 156
paste textarea "**********"
type textarea "**********"
click at [155, 290] on div "Add Column" at bounding box center [605, 329] width 1136 height 510
click at [120, 236] on div "Add Column" at bounding box center [605, 160] width 1136 height 172
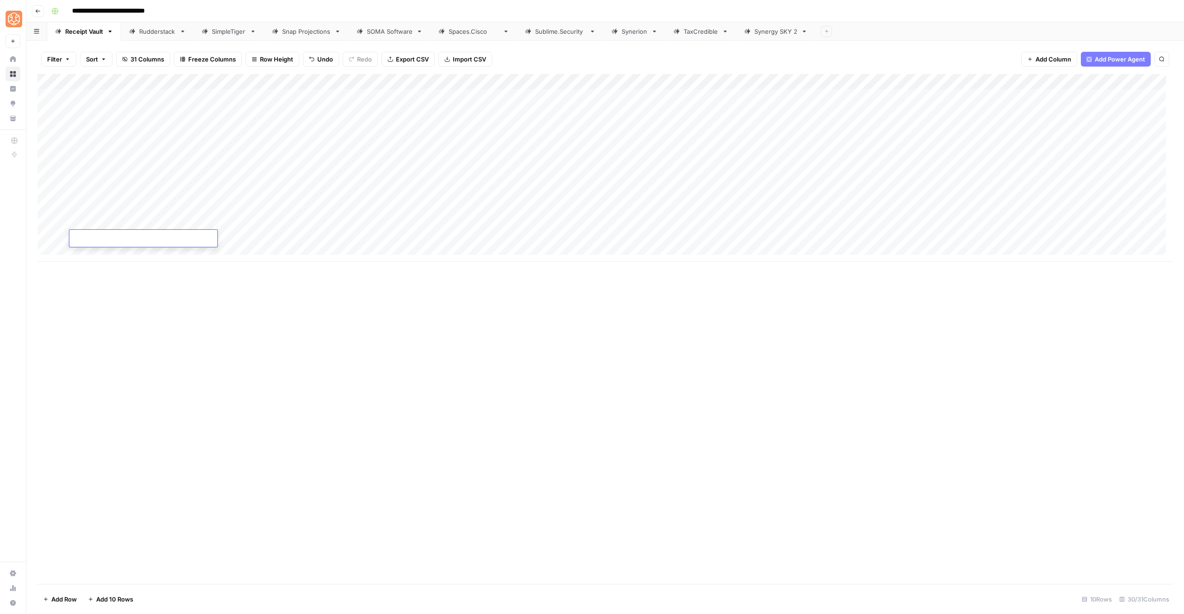
paste textarea "**********"
type textarea "**********"
click at [174, 326] on div "Add Column" at bounding box center [605, 329] width 1136 height 510
click at [275, 202] on div "Add Column" at bounding box center [605, 168] width 1136 height 188
drag, startPoint x: 293, startPoint y: 214, endPoint x: 289, endPoint y: 231, distance: 18.2
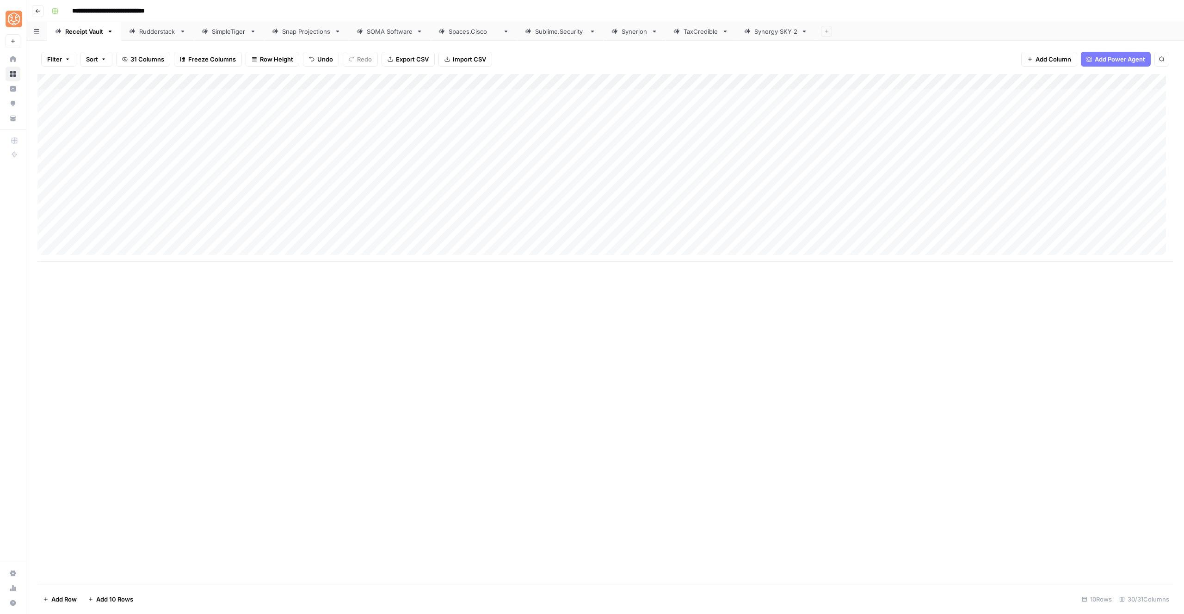
click at [289, 231] on div "Add Column" at bounding box center [605, 168] width 1136 height 188
click at [351, 174] on div "Add Column" at bounding box center [605, 168] width 1136 height 188
drag, startPoint x: 381, startPoint y: 181, endPoint x: 378, endPoint y: 193, distance: 12.0
click at [378, 193] on div "Add Column" at bounding box center [605, 168] width 1136 height 188
click at [47, 224] on div "Add Column" at bounding box center [605, 168] width 1136 height 188
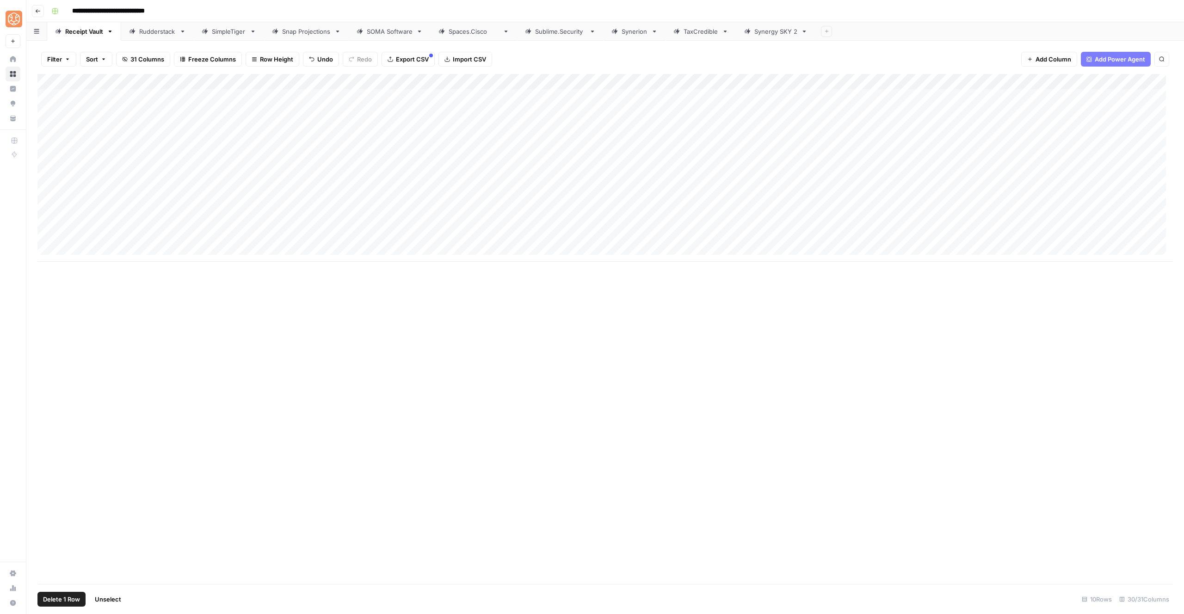
click at [51, 239] on div "Add Column" at bounding box center [605, 168] width 1136 height 188
click at [64, 596] on span "Delete 2 Rows" at bounding box center [63, 599] width 41 height 9
click at [557, 105] on span "Delete" at bounding box center [559, 106] width 20 height 9
click at [340, 194] on div "Add Column" at bounding box center [605, 152] width 1136 height 156
click at [340, 196] on div "Add Column" at bounding box center [605, 152] width 1136 height 156
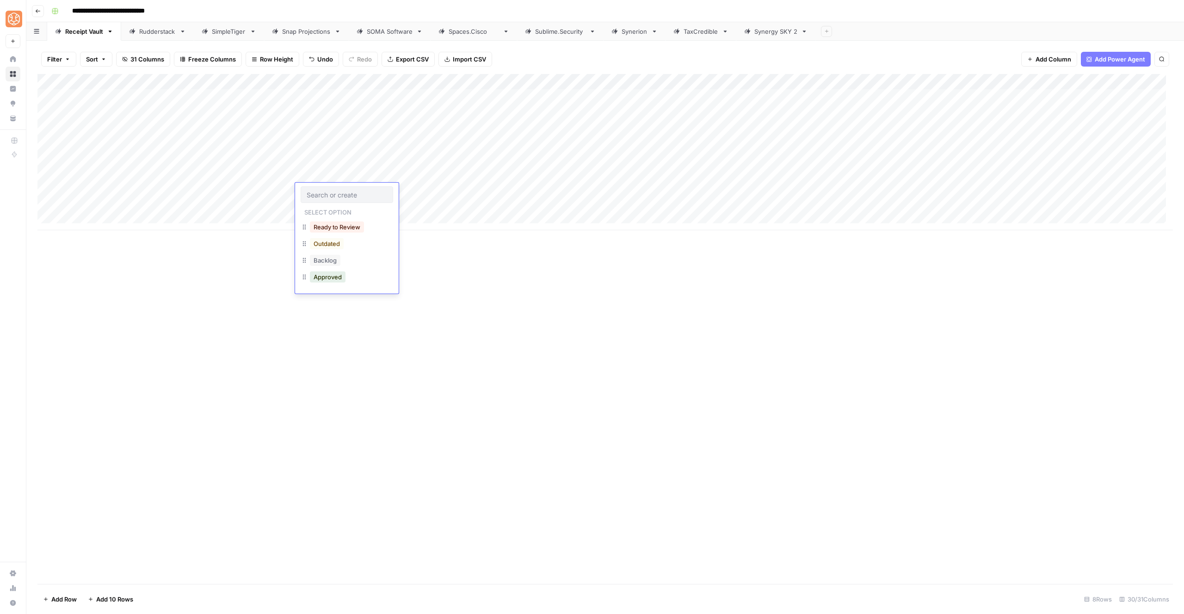
click at [493, 312] on div "Add Column" at bounding box center [605, 329] width 1136 height 510
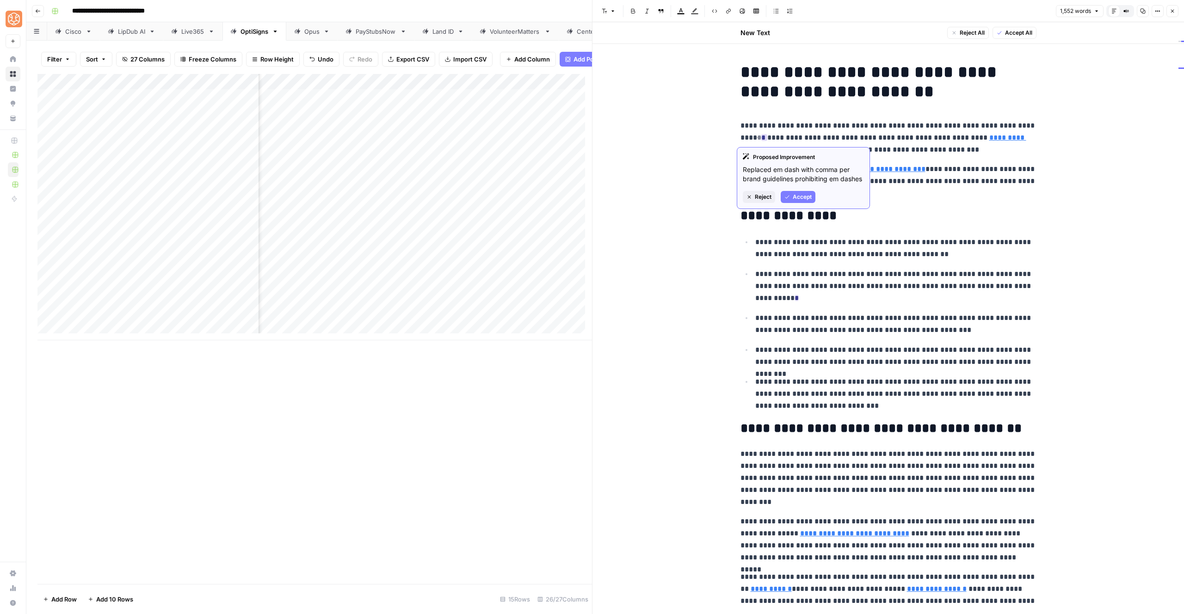
click at [791, 194] on button "Accept" at bounding box center [798, 197] width 35 height 12
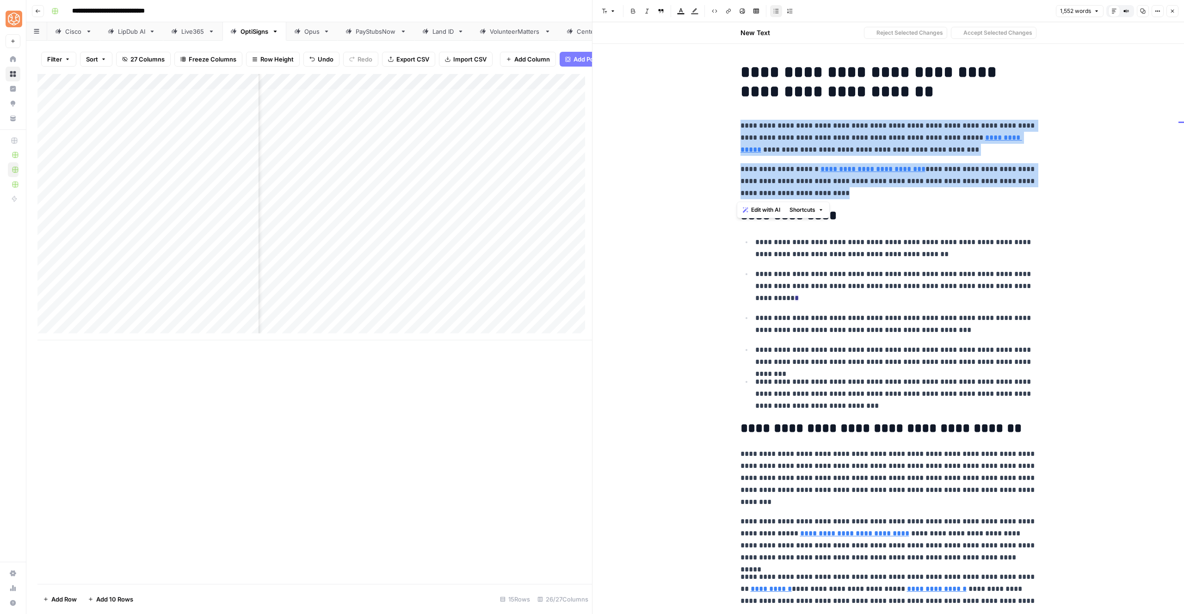
drag, startPoint x: 806, startPoint y: 180, endPoint x: 720, endPoint y: 127, distance: 101.4
click at [812, 212] on span "Shortcuts" at bounding box center [803, 210] width 26 height 8
click at [824, 235] on button "Add more detail" at bounding box center [830, 230] width 78 height 13
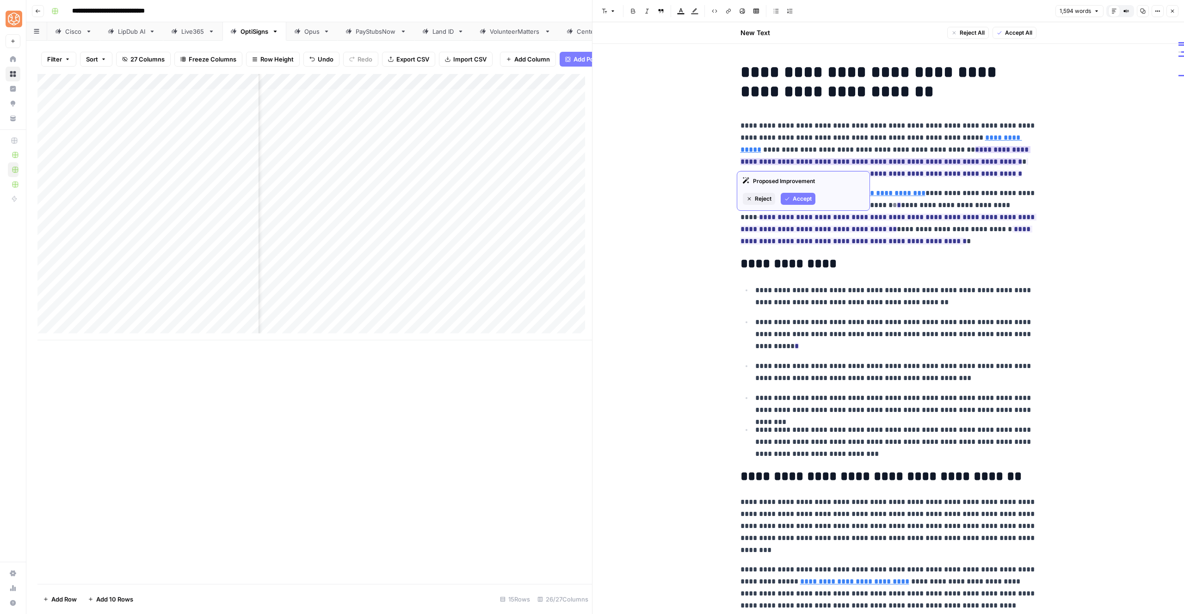
click at [802, 198] on span "Accept" at bounding box center [802, 199] width 19 height 8
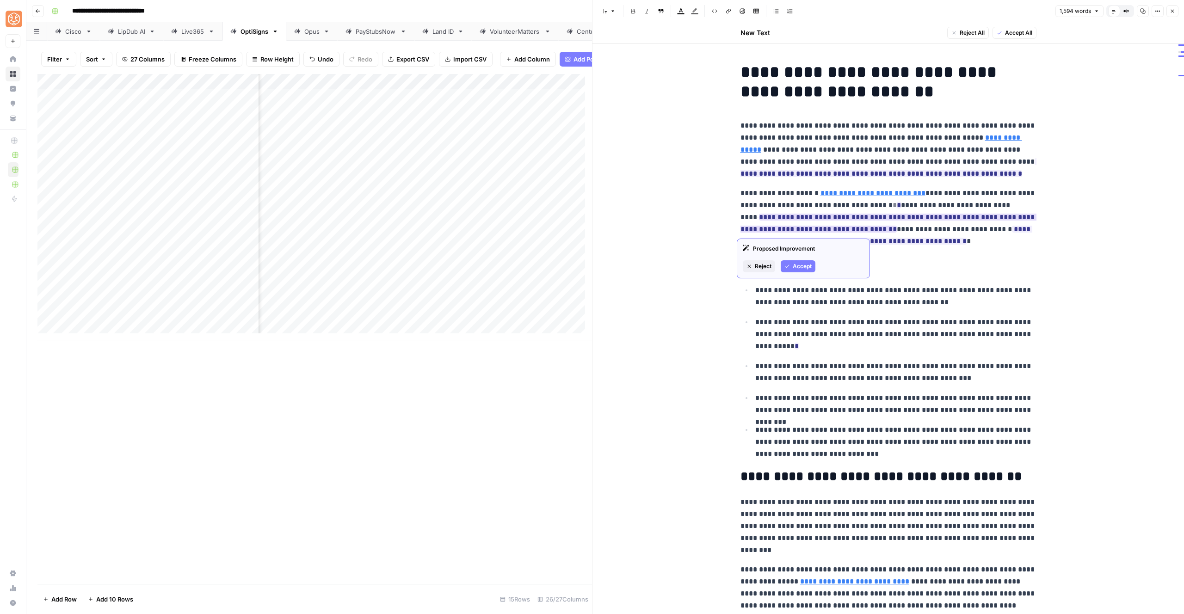
click at [794, 267] on span "Accept" at bounding box center [802, 266] width 19 height 8
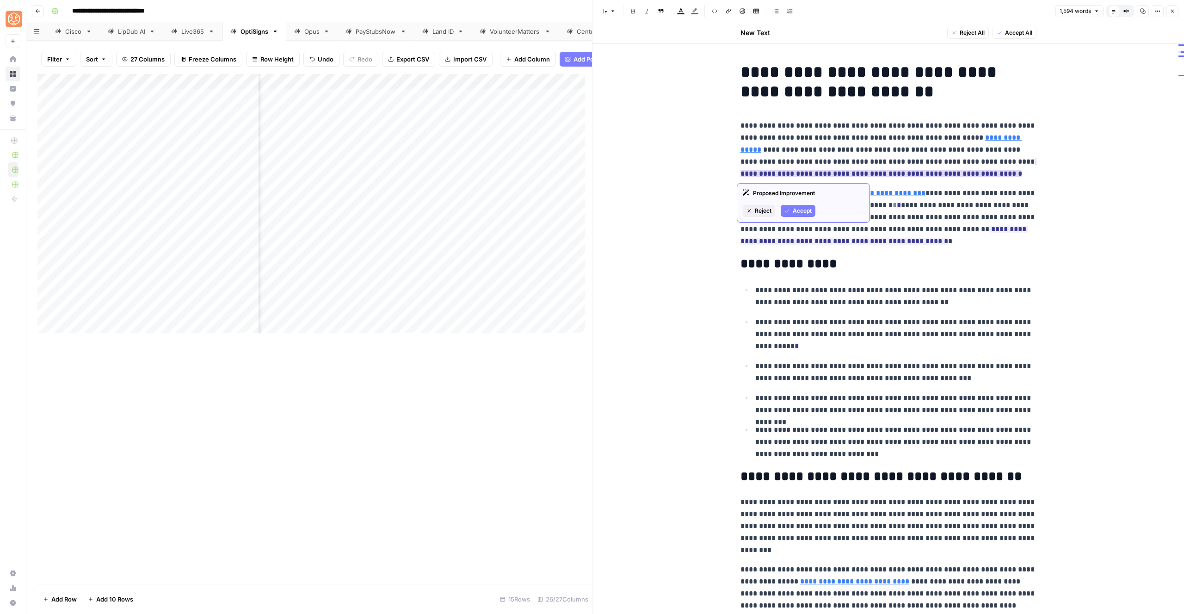
click at [807, 215] on span "Accept" at bounding box center [802, 211] width 19 height 8
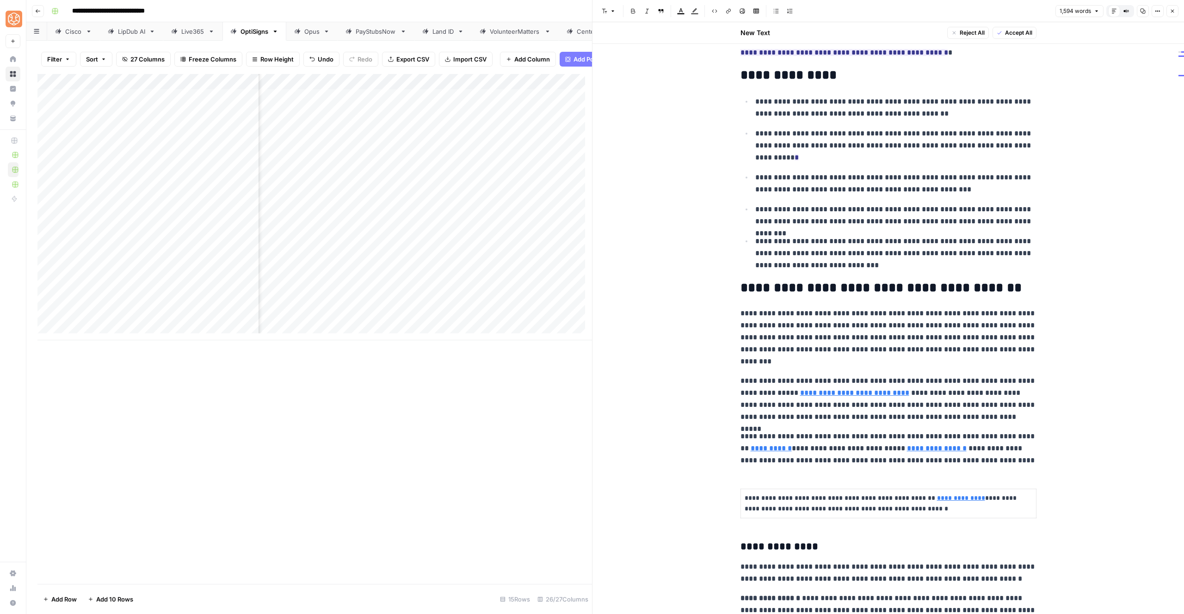
click at [809, 179] on p "**********" at bounding box center [896, 184] width 281 height 24
click at [849, 213] on span "Accept" at bounding box center [852, 217] width 19 height 8
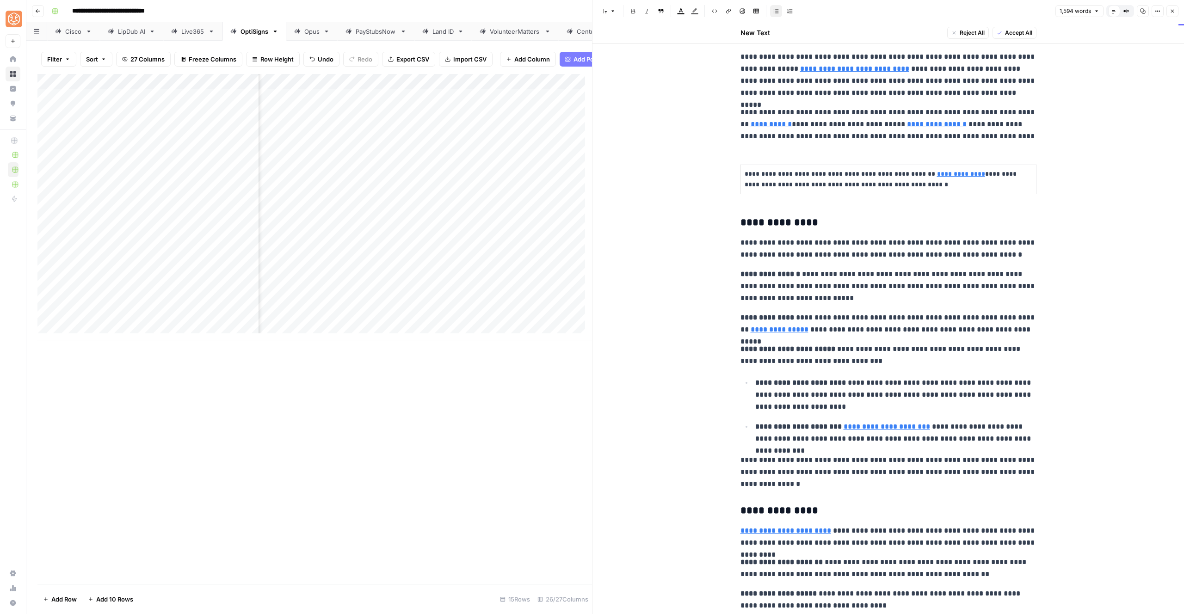
scroll to position [532, 0]
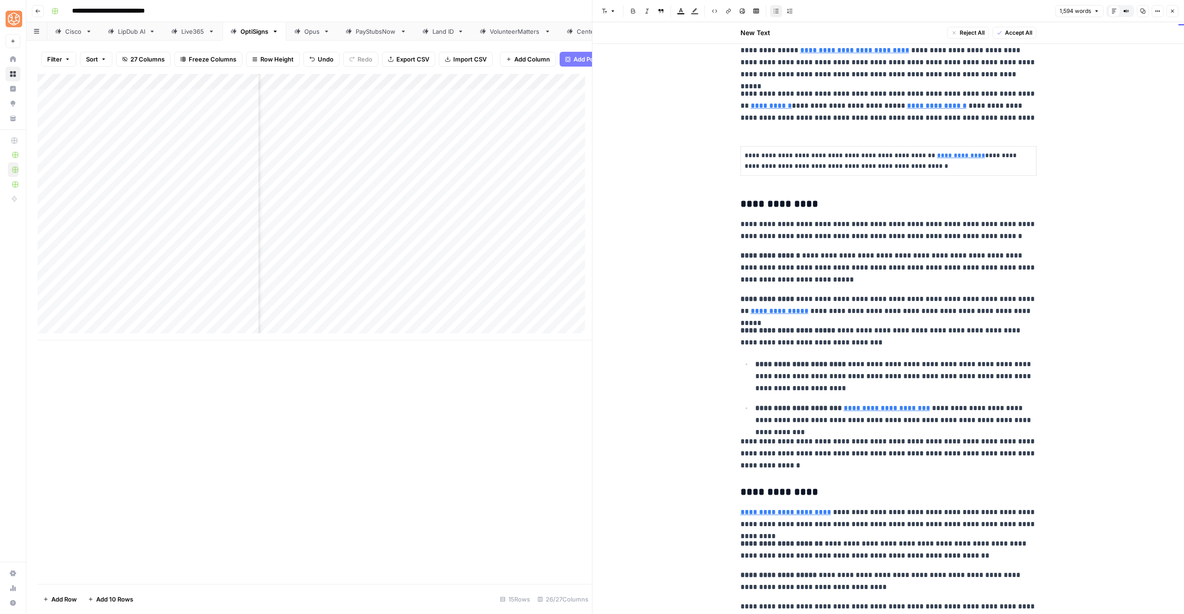
type input "https://www.grandviewresearch.com/press-release/global-digital-signage-market"
click at [1004, 224] on p "**********" at bounding box center [889, 230] width 296 height 24
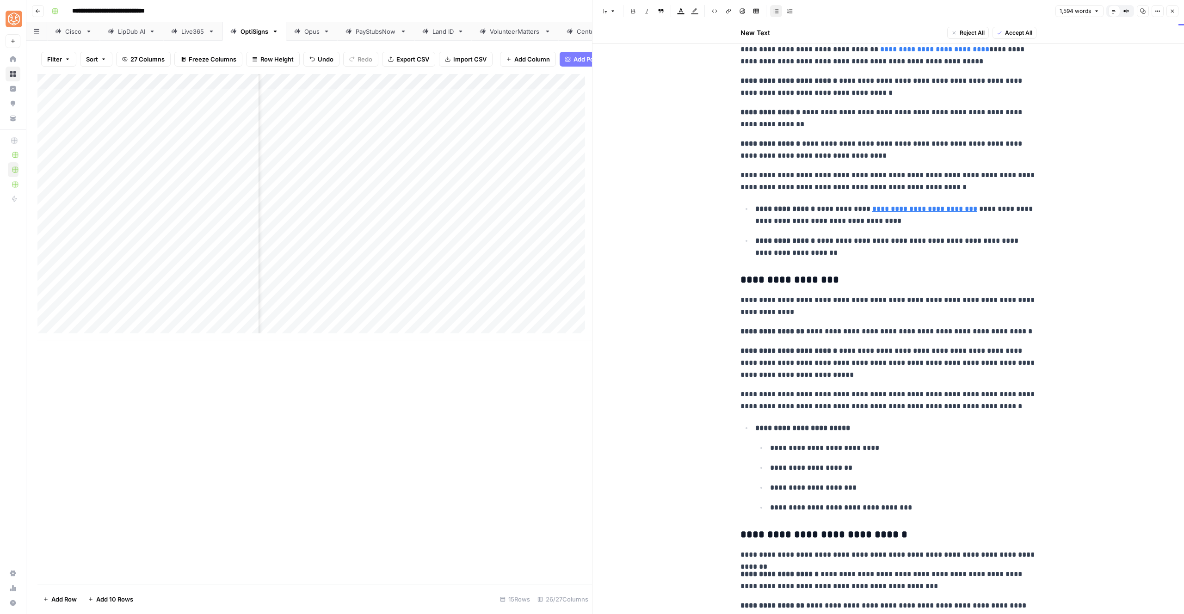
scroll to position [1395, 0]
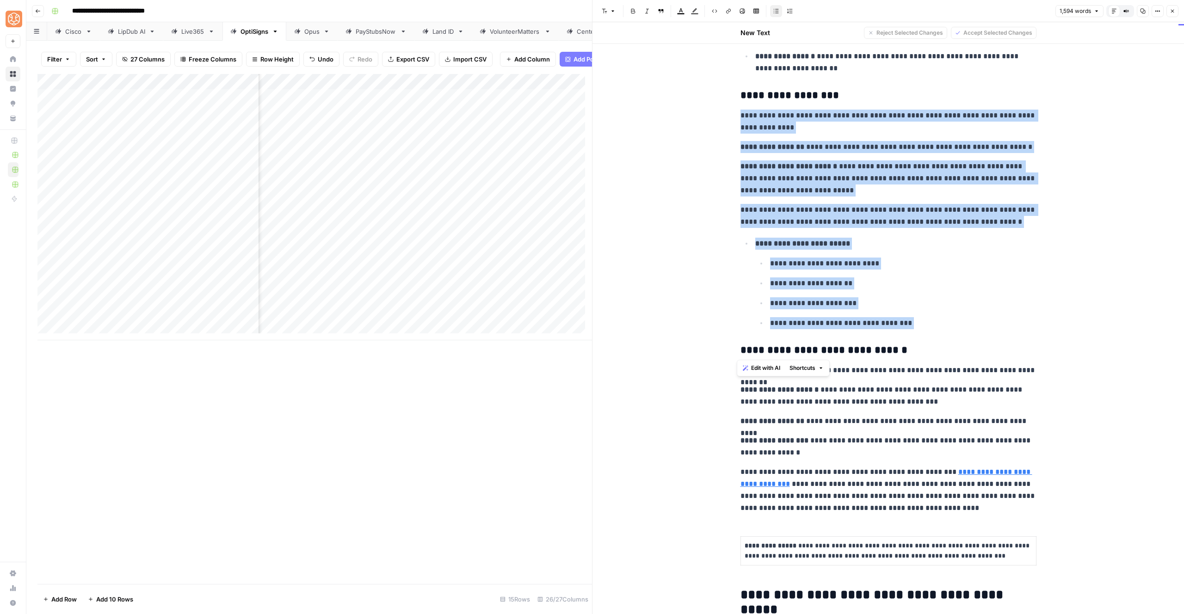
drag, startPoint x: 904, startPoint y: 333, endPoint x: 731, endPoint y: 116, distance: 277.5
click at [731, 116] on div "**********" at bounding box center [889, 405] width 592 height 3554
click at [893, 281] on p "**********" at bounding box center [903, 284] width 267 height 12
drag, startPoint x: 889, startPoint y: 320, endPoint x: 736, endPoint y: 118, distance: 253.6
click at [737, 118] on div "**********" at bounding box center [888, 408] width 307 height 3488
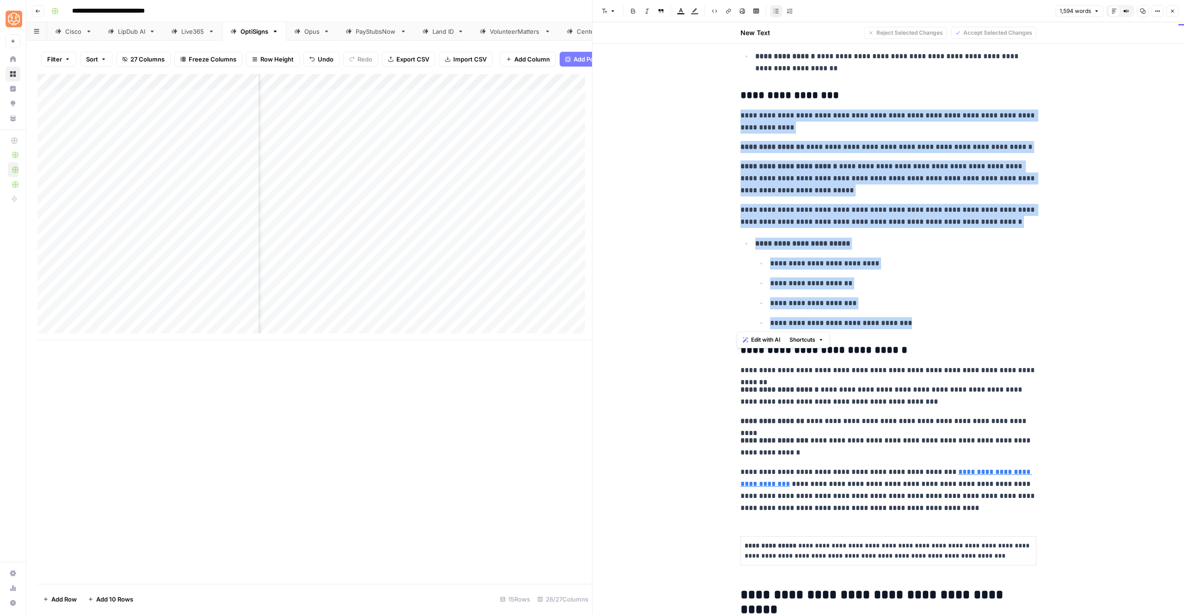
click at [815, 341] on span "Shortcuts" at bounding box center [803, 340] width 26 height 8
click at [816, 354] on button "Add more detail" at bounding box center [830, 360] width 78 height 13
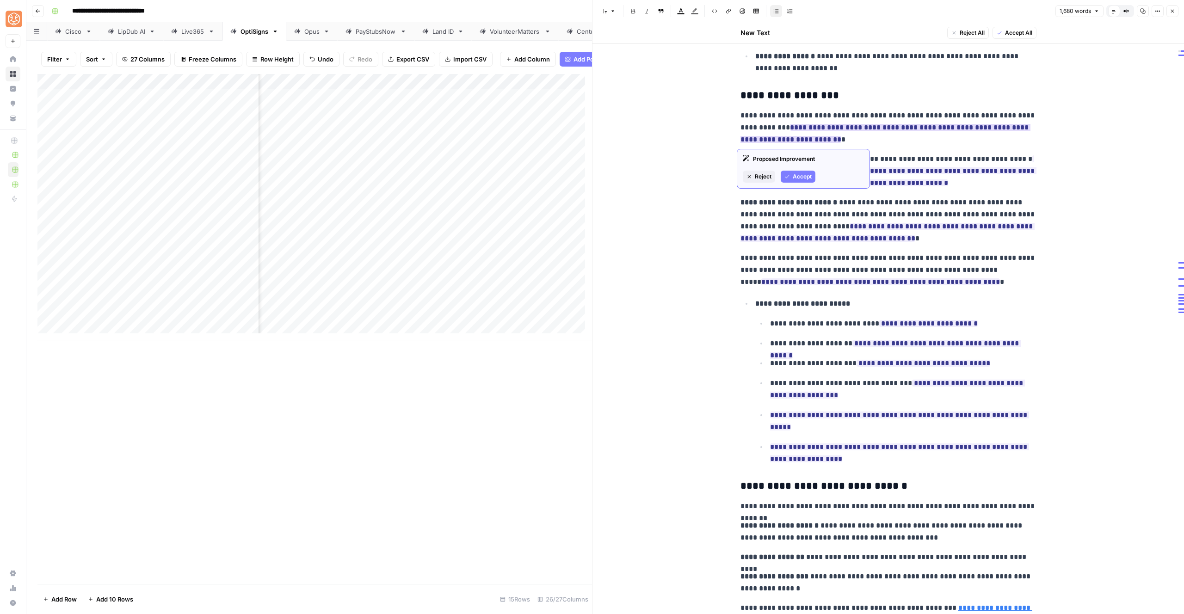
click at [794, 175] on span "Accept" at bounding box center [802, 177] width 19 height 8
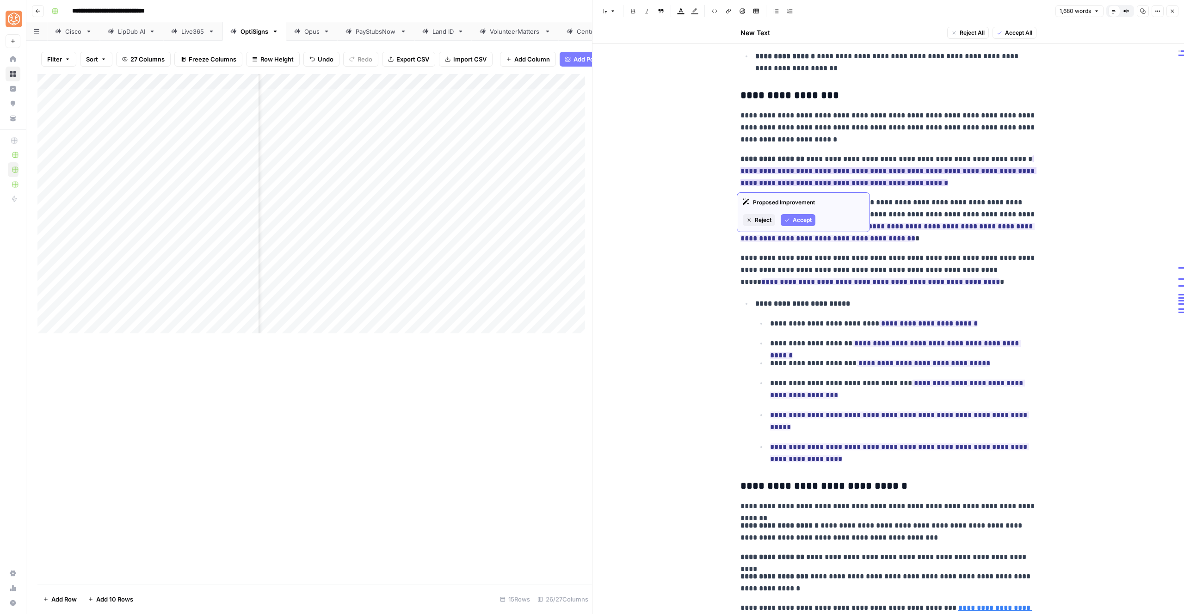
click at [799, 215] on button "Accept" at bounding box center [798, 220] width 35 height 12
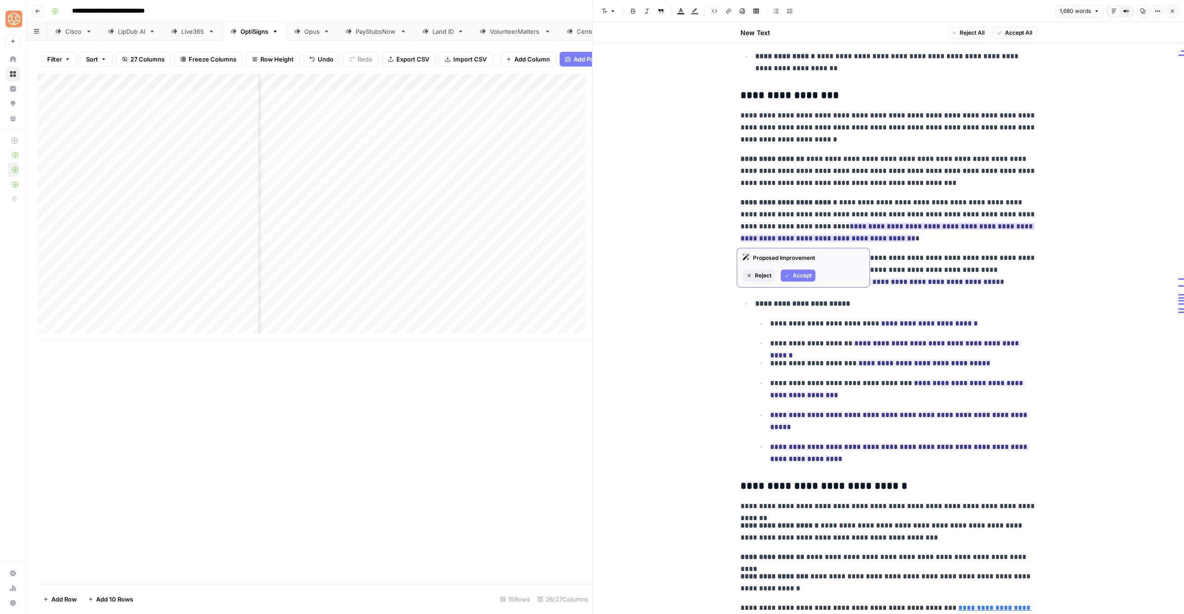
click at [806, 274] on span "Accept" at bounding box center [802, 276] width 19 height 8
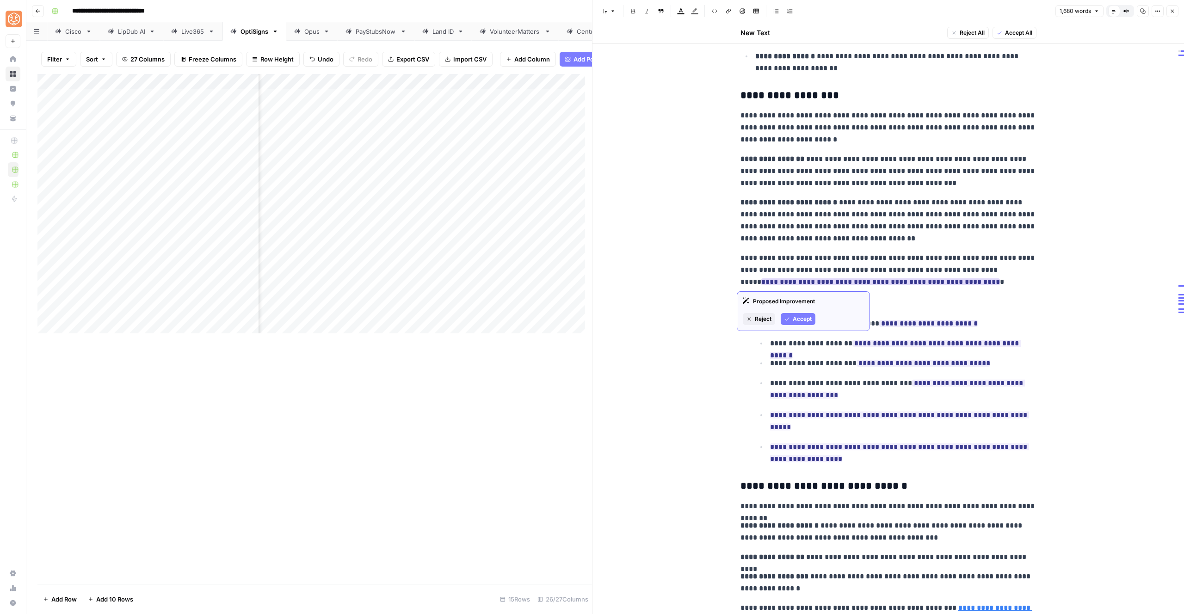
click at [806, 322] on span "Accept" at bounding box center [802, 319] width 19 height 8
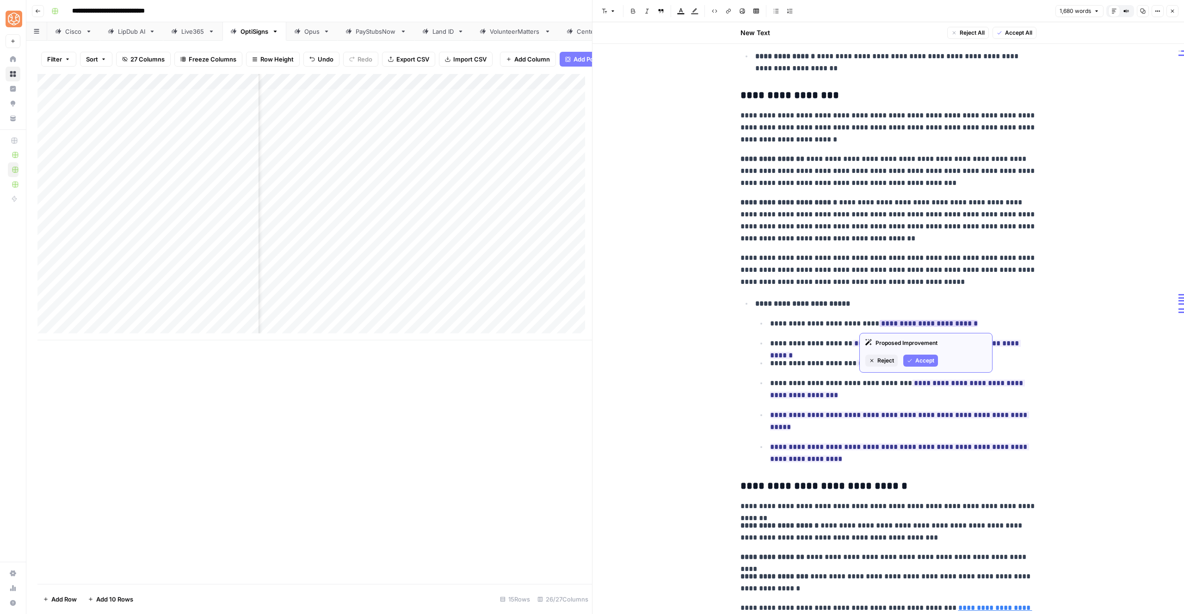
click at [917, 359] on span "Accept" at bounding box center [925, 361] width 19 height 8
click at [899, 379] on button "Accept" at bounding box center [904, 381] width 35 height 12
click at [905, 398] on span "Accept" at bounding box center [913, 401] width 19 height 8
click at [834, 437] on button "Accept" at bounding box center [828, 433] width 35 height 12
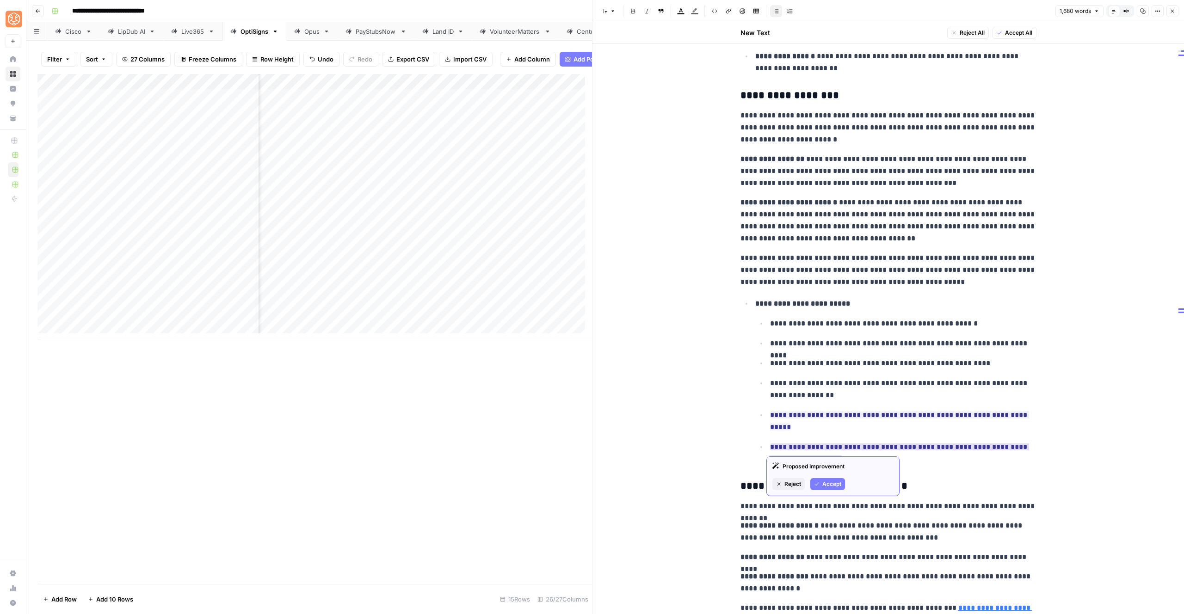
click at [796, 490] on div "Reject Accept" at bounding box center [833, 484] width 121 height 12
click at [796, 479] on button "Reject" at bounding box center [789, 484] width 32 height 12
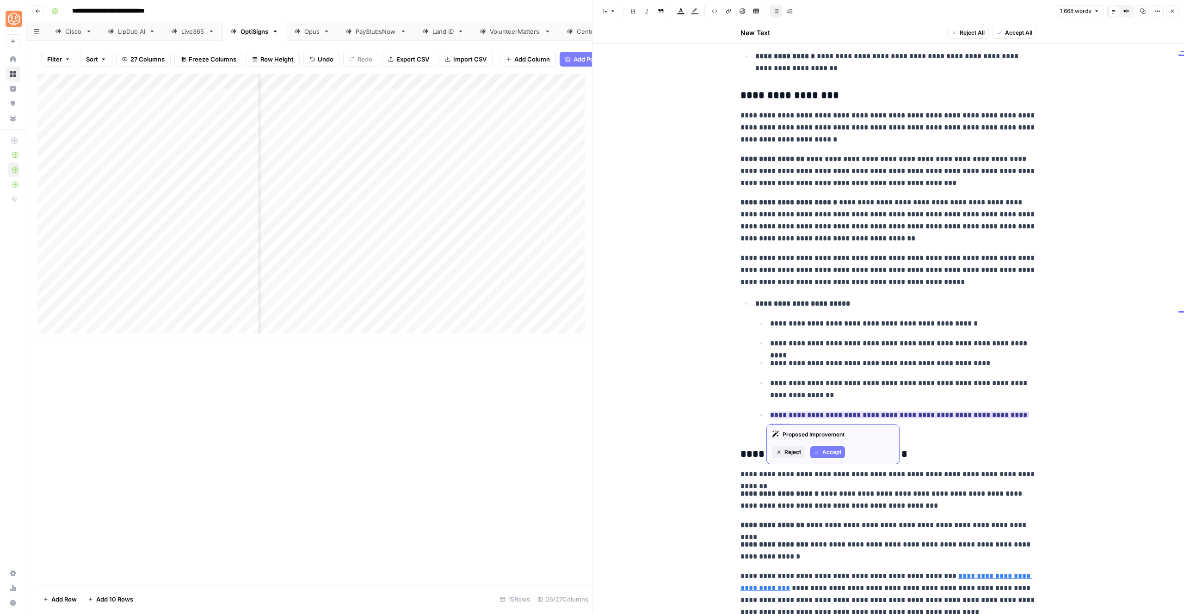
click at [797, 450] on span "Reject" at bounding box center [793, 452] width 17 height 8
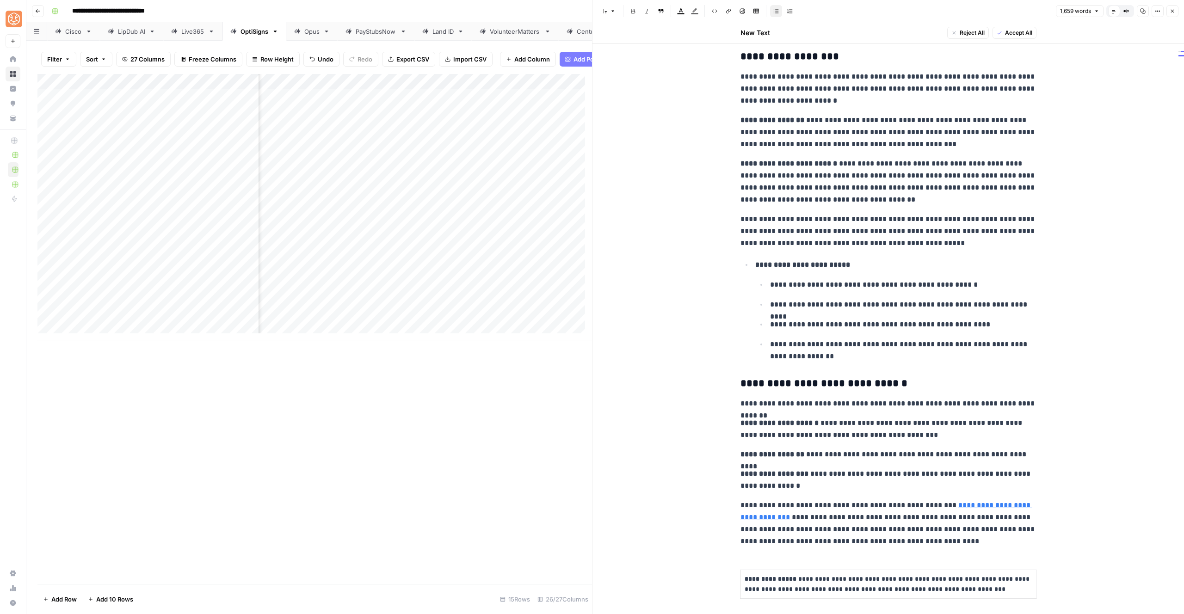
scroll to position [1705, 0]
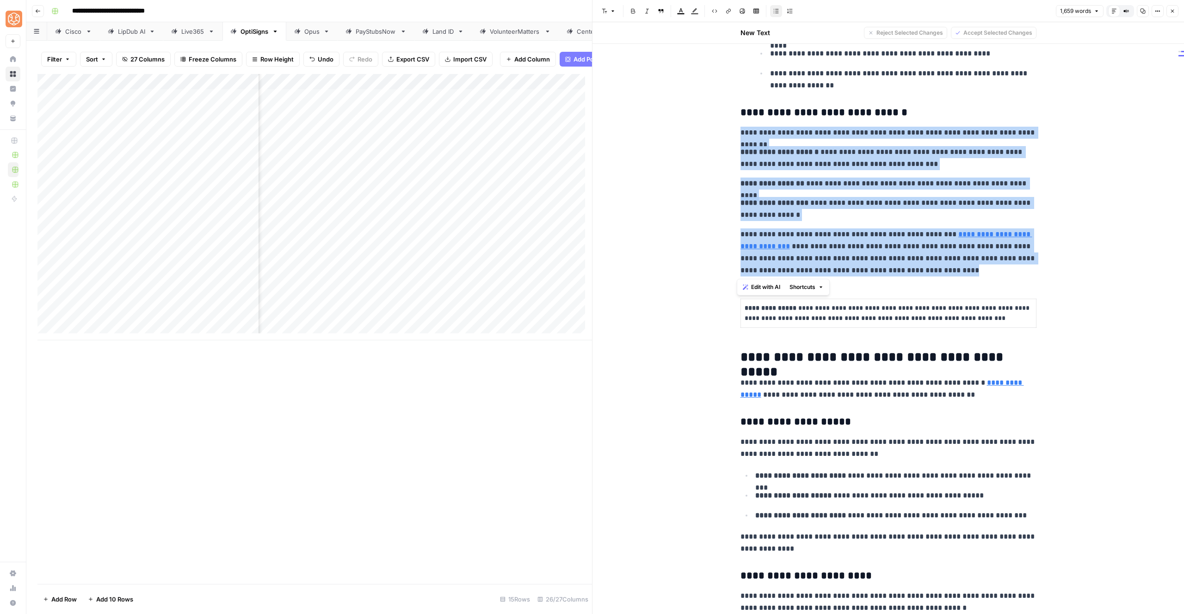
drag, startPoint x: 736, startPoint y: 133, endPoint x: 920, endPoint y: 274, distance: 232.4
click at [920, 274] on div "**********" at bounding box center [888, 134] width 307 height 3560
click at [812, 285] on span "Shortcuts" at bounding box center [803, 287] width 26 height 8
click at [816, 302] on button "Add more detail" at bounding box center [830, 307] width 78 height 13
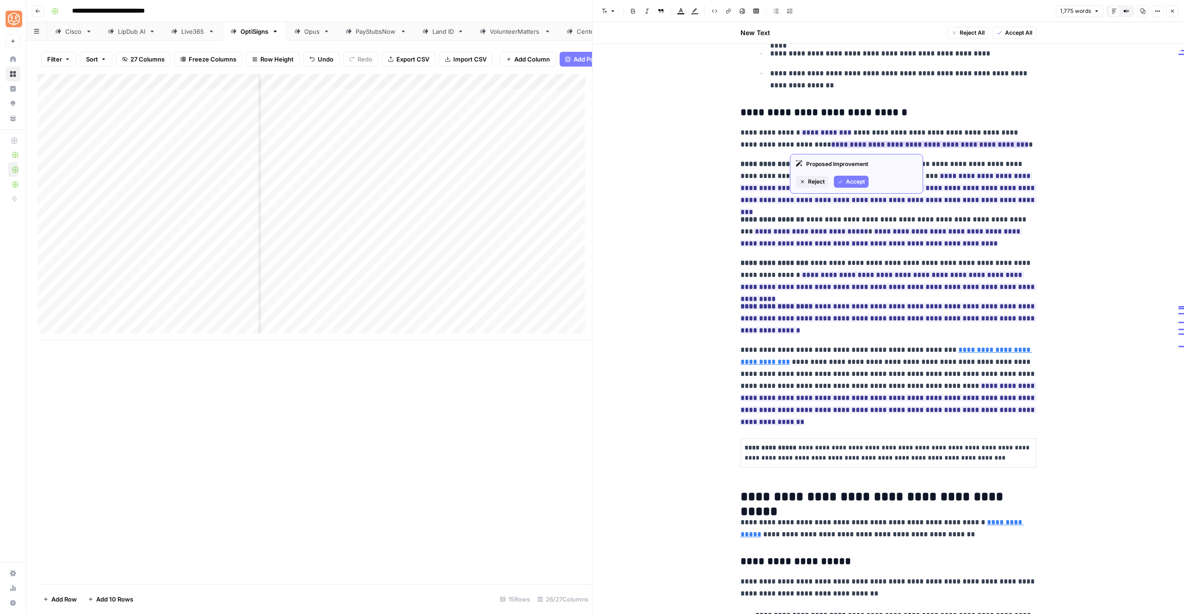
click at [815, 183] on span "Reject" at bounding box center [816, 182] width 17 height 8
click at [853, 165] on button "Accept" at bounding box center [861, 170] width 35 height 12
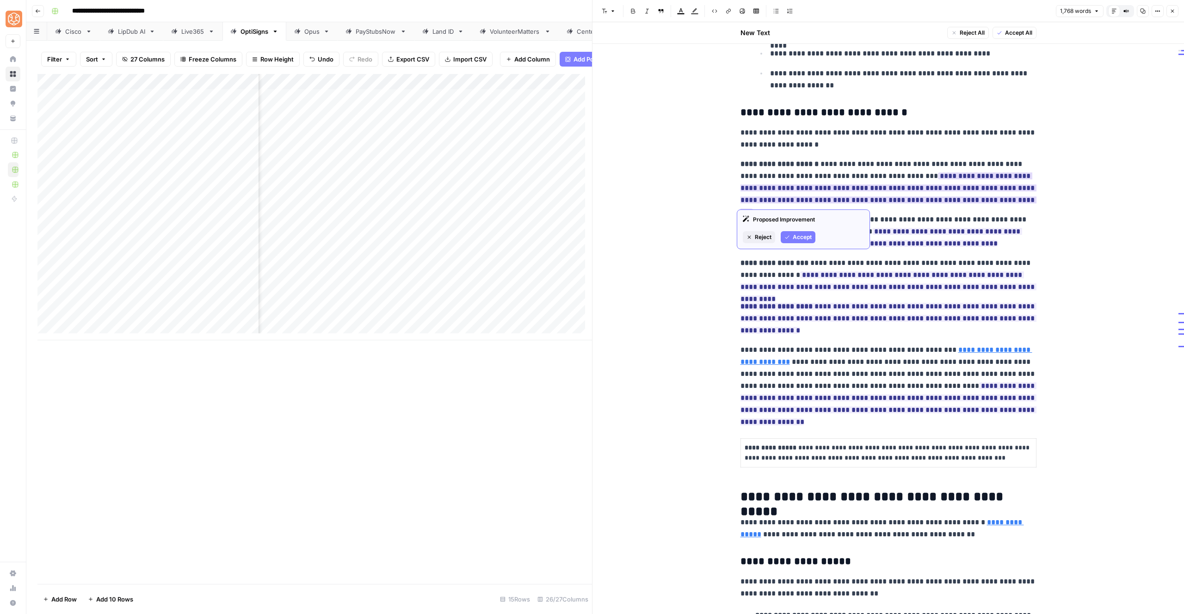
click at [791, 233] on button "Accept" at bounding box center [798, 237] width 35 height 12
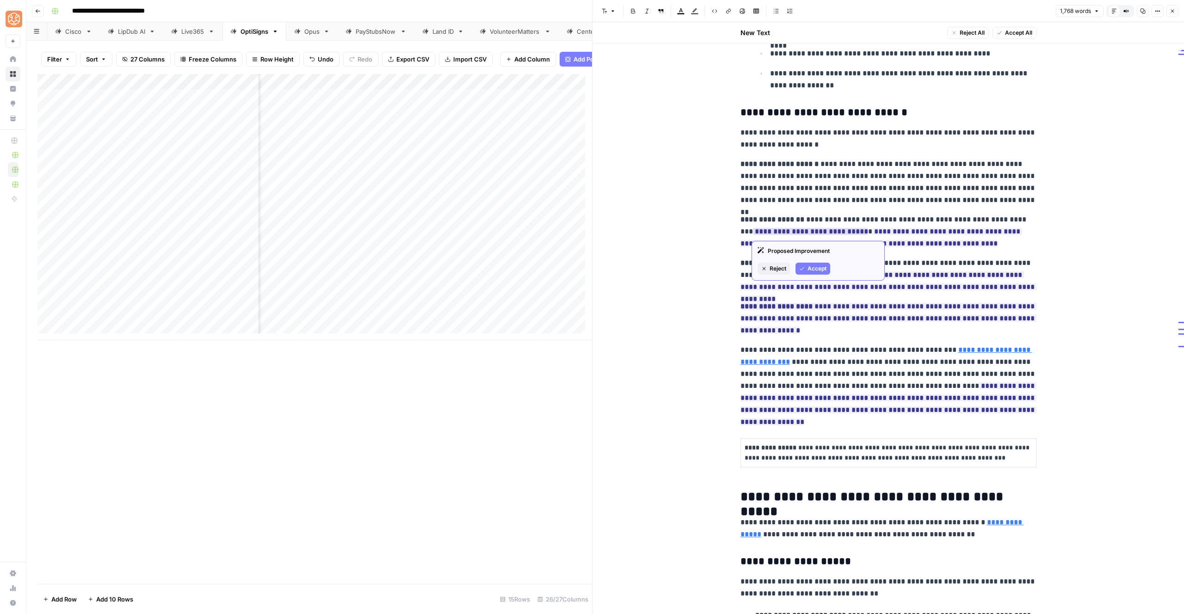
click at [767, 266] on button "Reject" at bounding box center [774, 269] width 32 height 12
click at [805, 232] on ins "**********" at bounding box center [889, 237] width 296 height 19
click at [967, 250] on div "**********" at bounding box center [888, 204] width 307 height 3700
click at [794, 280] on span "Accept" at bounding box center [802, 281] width 19 height 8
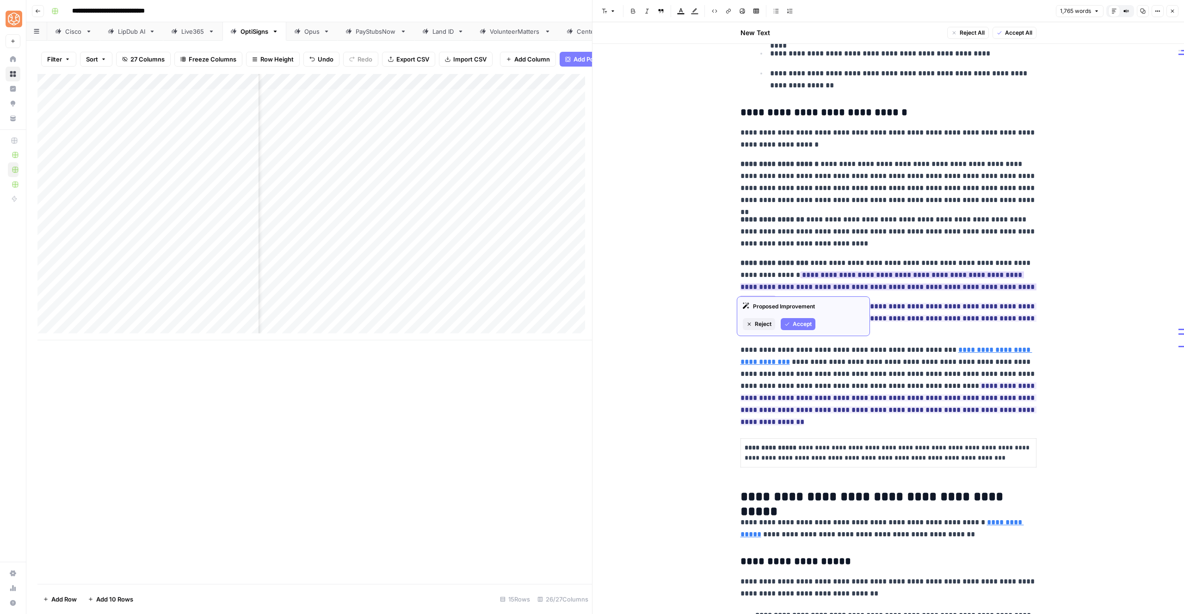
click at [800, 325] on span "Accept" at bounding box center [802, 324] width 19 height 8
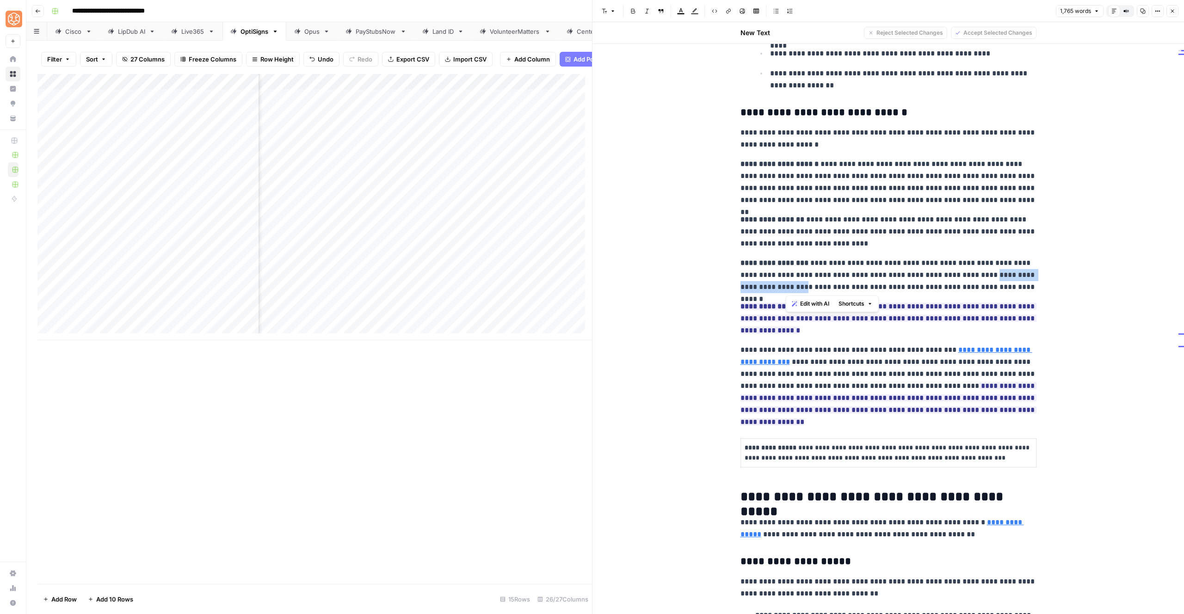
drag, startPoint x: 974, startPoint y: 276, endPoint x: 784, endPoint y: 289, distance: 190.6
click at [784, 289] on p "**********" at bounding box center [889, 275] width 296 height 36
click at [749, 290] on p "**********" at bounding box center [889, 275] width 296 height 36
click at [837, 311] on span "**********" at bounding box center [889, 318] width 296 height 37
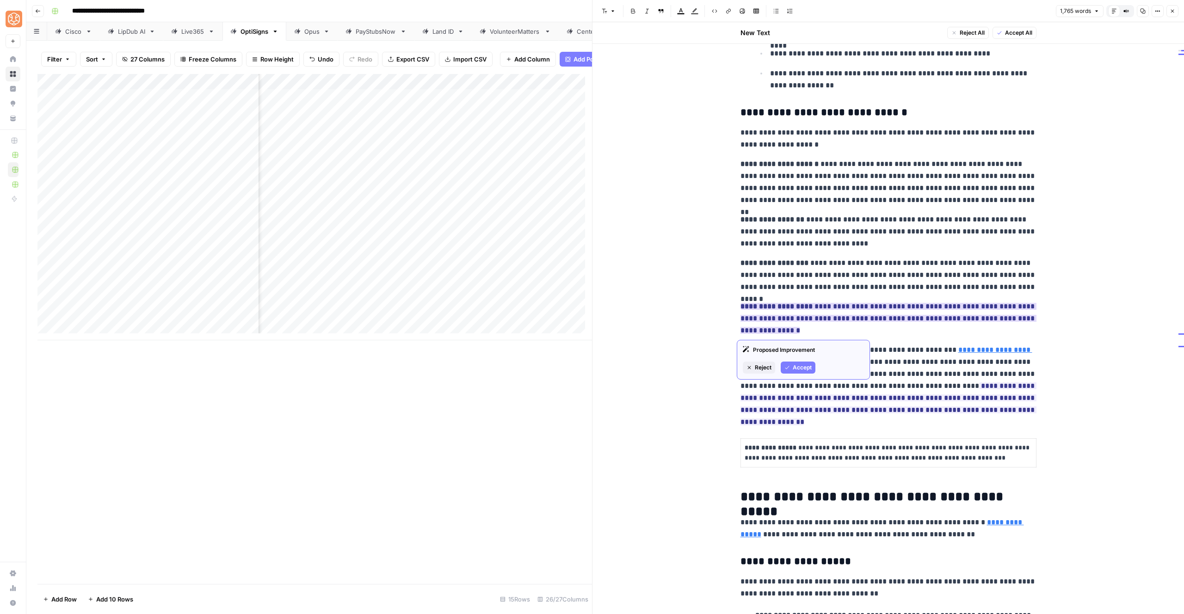
click at [801, 368] on span "Accept" at bounding box center [802, 368] width 19 height 8
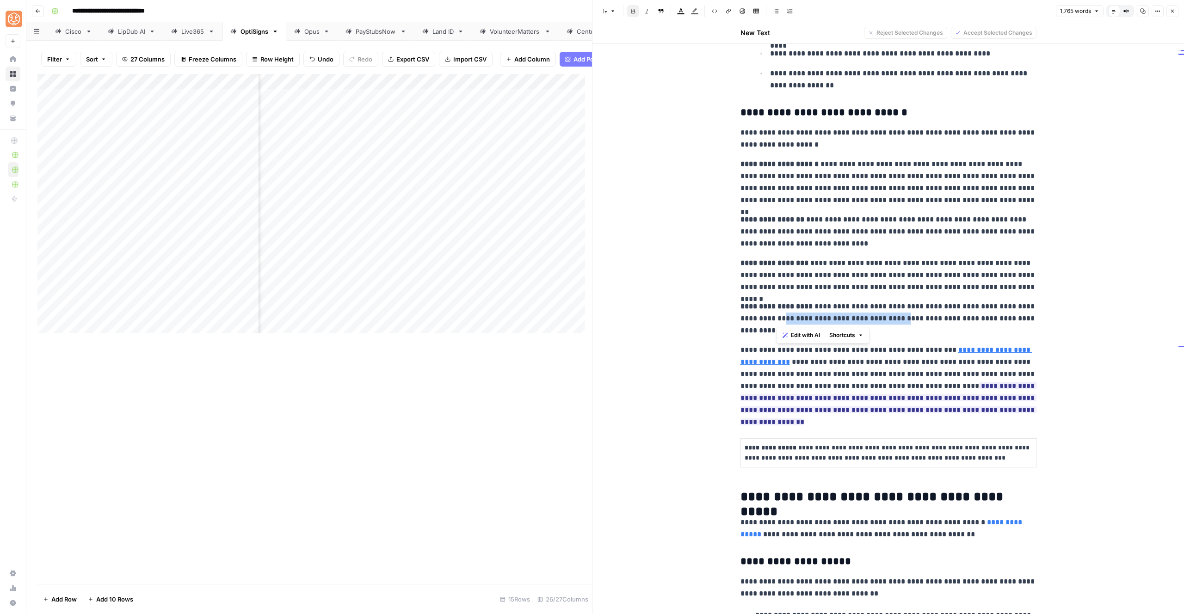
drag, startPoint x: 796, startPoint y: 320, endPoint x: 901, endPoint y: 318, distance: 104.6
click at [901, 318] on p "**********" at bounding box center [889, 319] width 296 height 36
click at [906, 321] on p "**********" at bounding box center [889, 319] width 296 height 36
drag, startPoint x: 902, startPoint y: 319, endPoint x: 804, endPoint y: 321, distance: 98.1
click at [804, 321] on p "**********" at bounding box center [889, 319] width 296 height 36
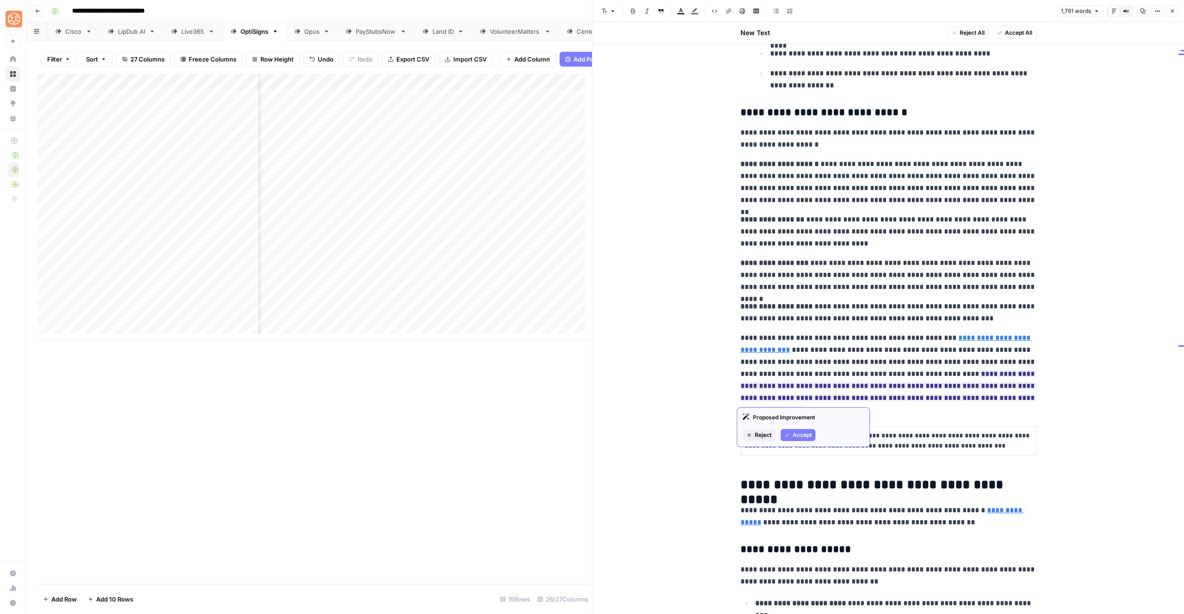
click at [811, 373] on p "**********" at bounding box center [889, 368] width 296 height 72
drag, startPoint x: 801, startPoint y: 386, endPoint x: 795, endPoint y: 386, distance: 6.5
click at [795, 386] on ins "**********" at bounding box center [889, 392] width 296 height 43
click at [789, 433] on icon "button" at bounding box center [788, 436] width 6 height 6
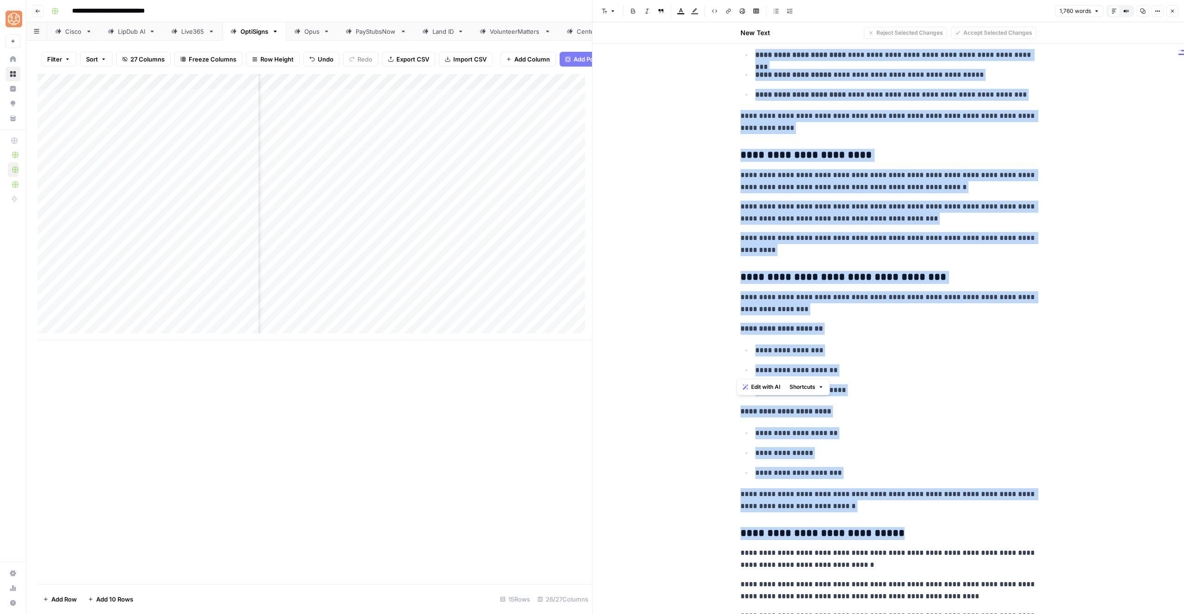
scroll to position [2532, 0]
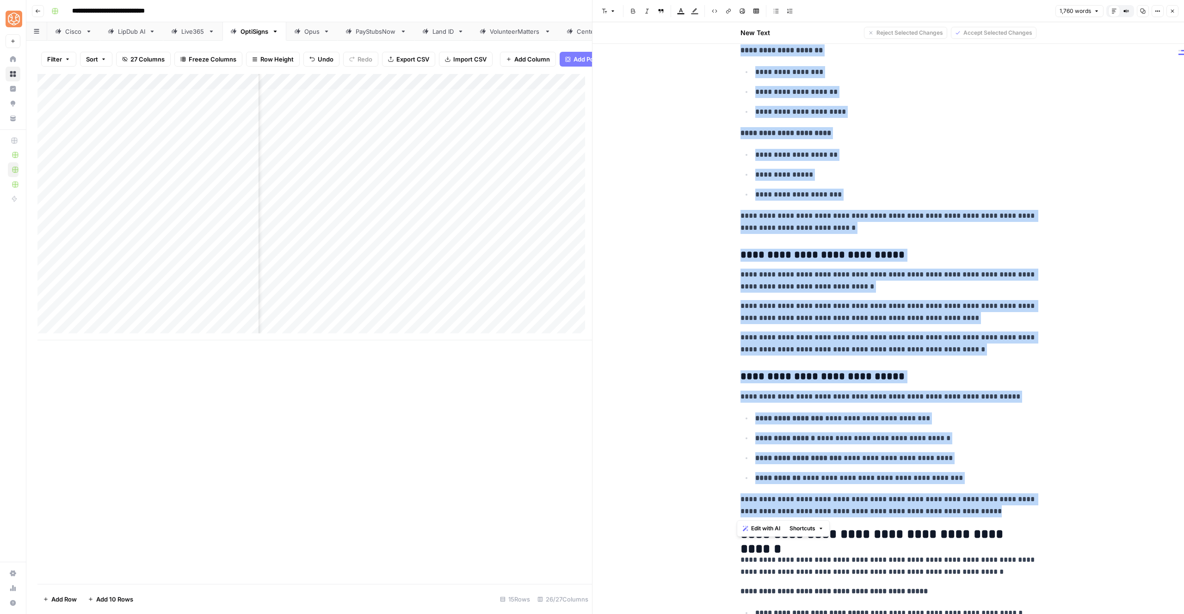
drag, startPoint x: 737, startPoint y: 259, endPoint x: 915, endPoint y: 515, distance: 311.7
click at [807, 527] on span "Shortcuts" at bounding box center [803, 529] width 26 height 8
click at [819, 549] on span "Add more detail" at bounding box center [833, 549] width 57 height 9
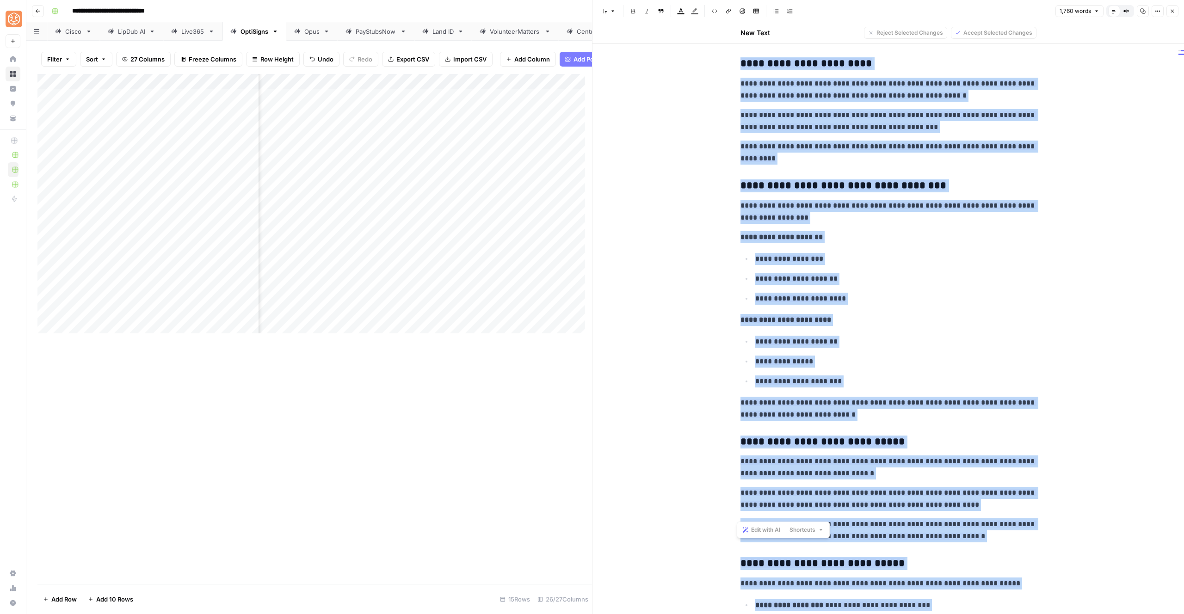
scroll to position [2276, 0]
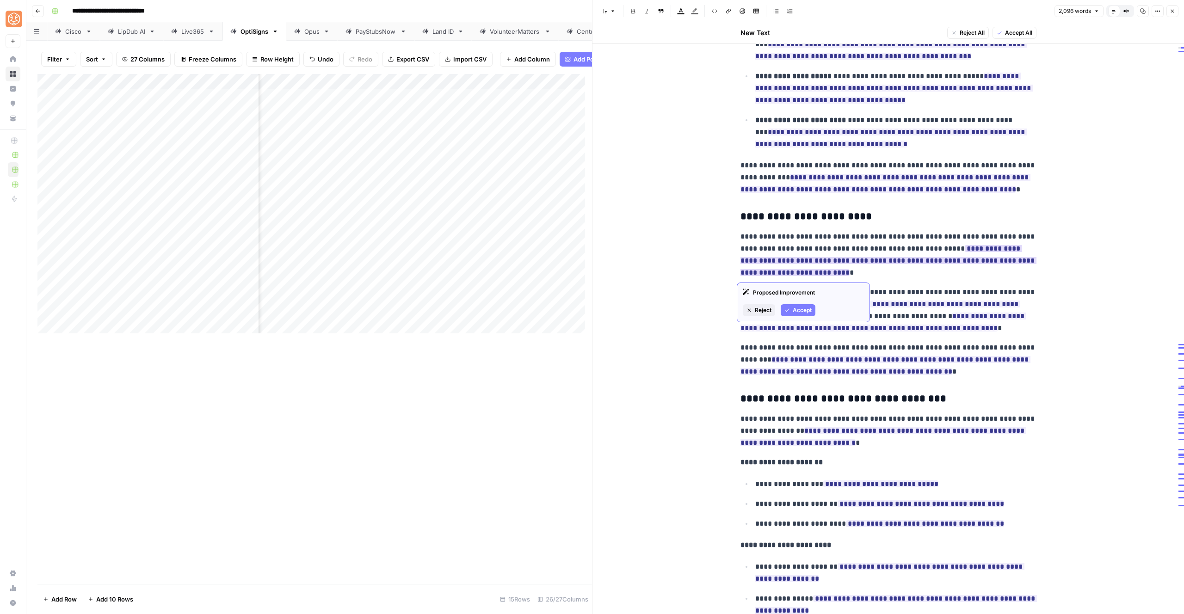
click at [767, 311] on span "Reject" at bounding box center [763, 310] width 17 height 8
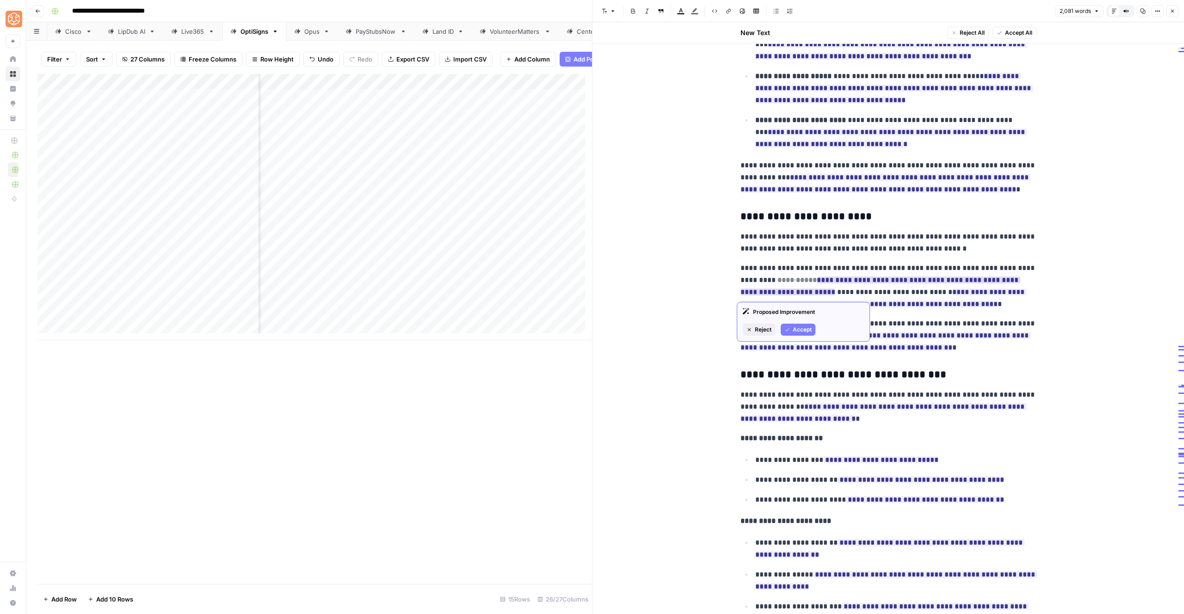
click at [790, 330] on button "Accept" at bounding box center [798, 330] width 35 height 12
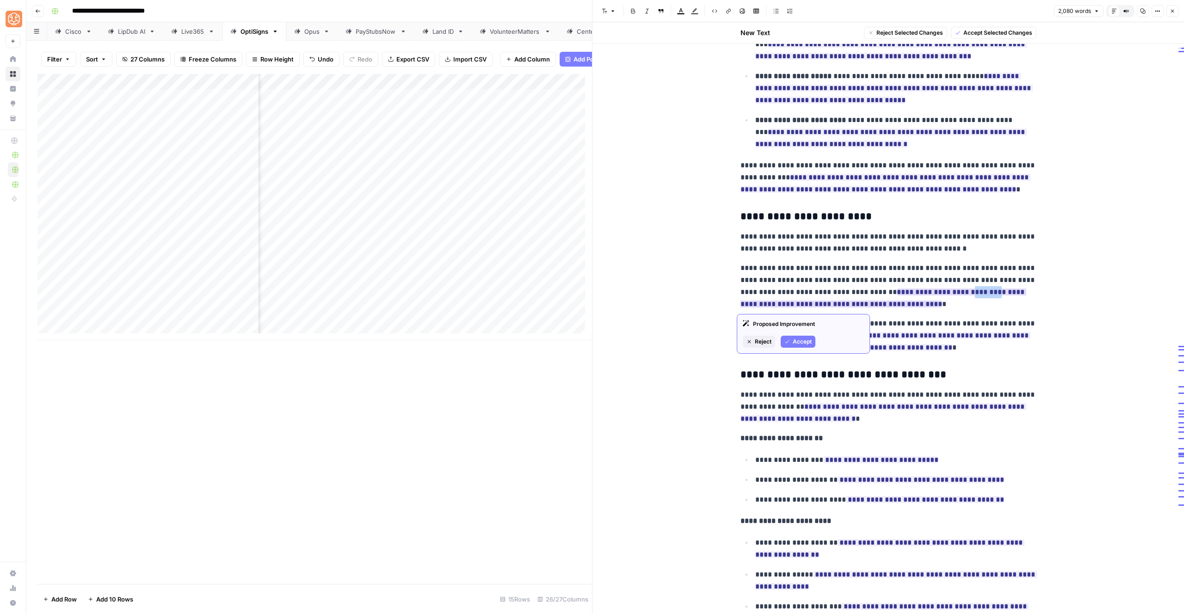
drag, startPoint x: 930, startPoint y: 293, endPoint x: 959, endPoint y: 291, distance: 28.7
click at [959, 291] on ins "**********" at bounding box center [884, 298] width 286 height 19
click at [785, 339] on icon "button" at bounding box center [788, 342] width 6 height 6
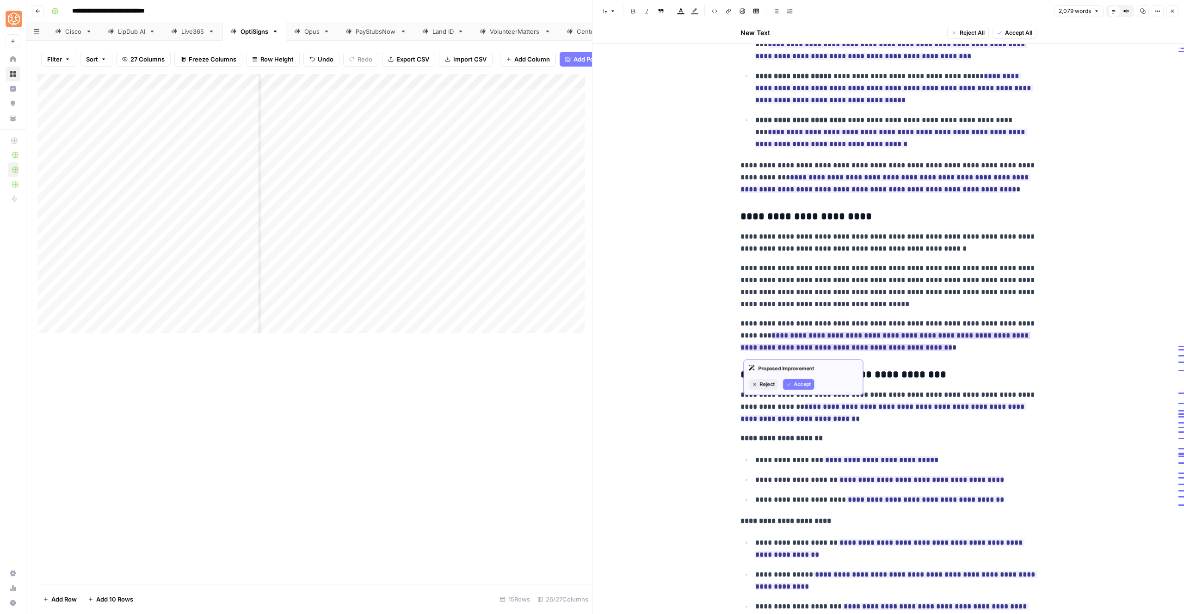
scroll to position [2294, 0]
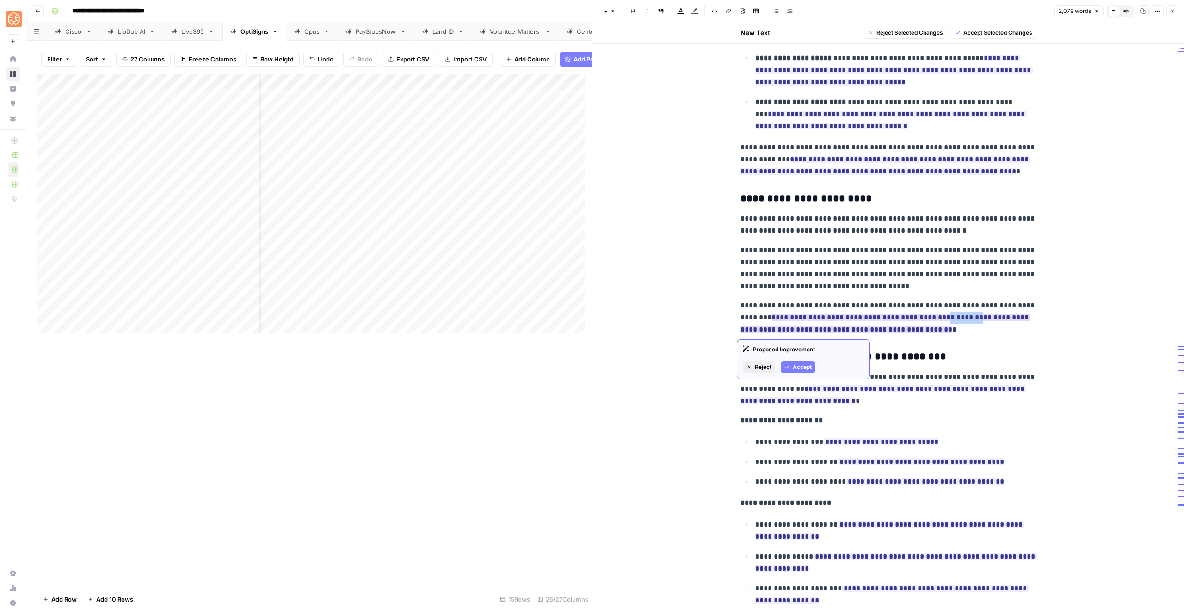
drag, startPoint x: 938, startPoint y: 318, endPoint x: 975, endPoint y: 316, distance: 37.1
click at [975, 316] on ins "**********" at bounding box center [886, 323] width 290 height 19
click at [797, 365] on span "Accept" at bounding box center [802, 367] width 19 height 8
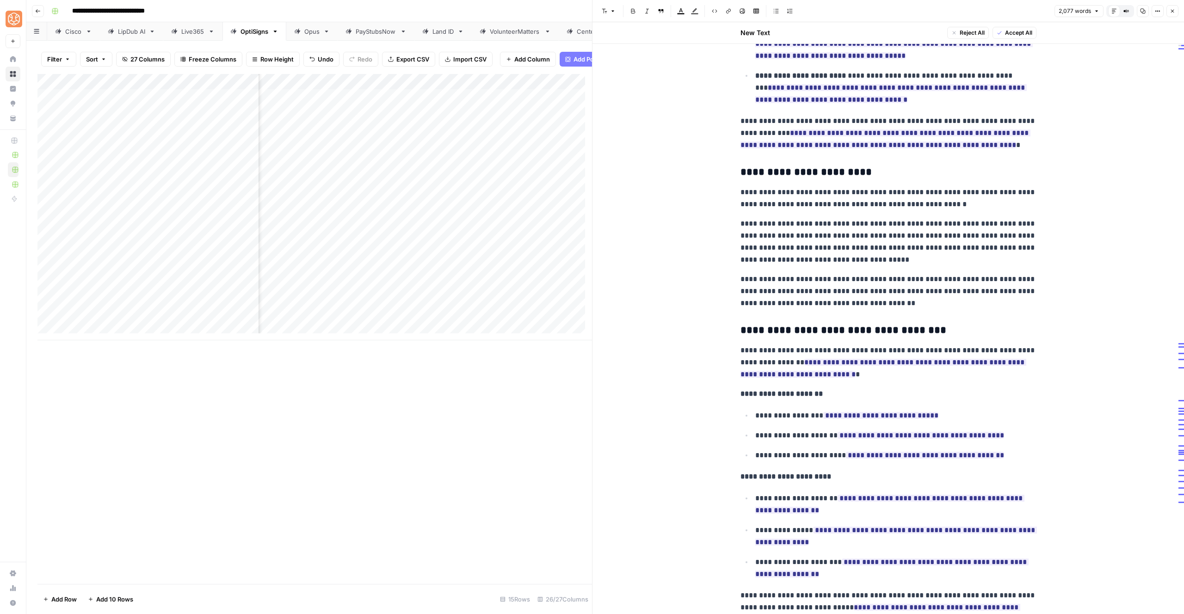
scroll to position [2351, 0]
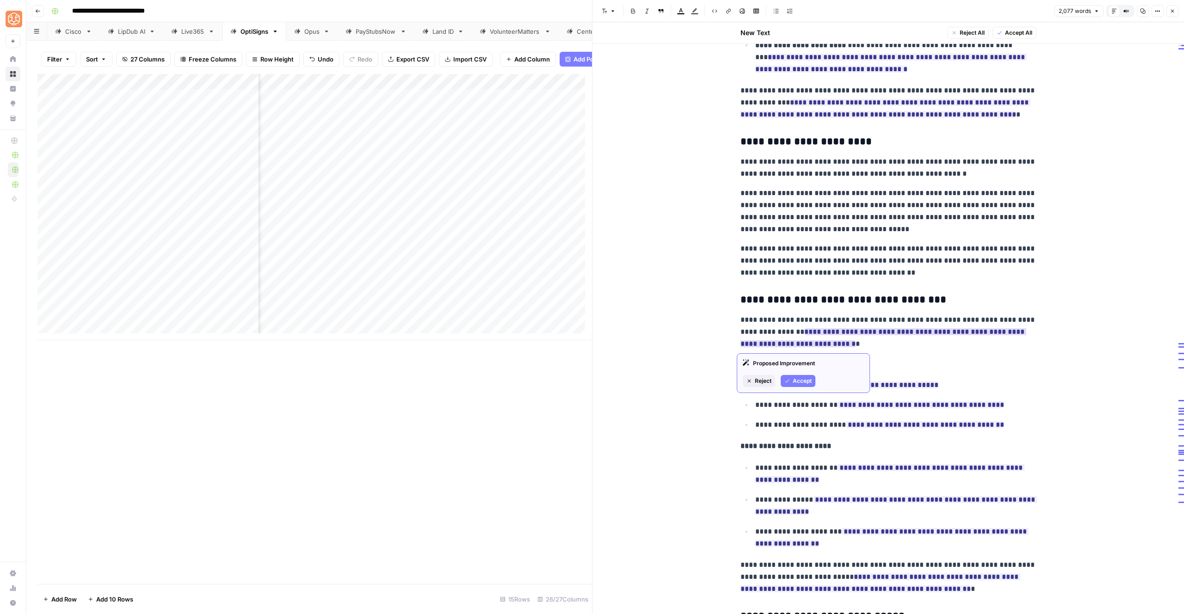
click at [802, 376] on button "Accept" at bounding box center [798, 381] width 35 height 12
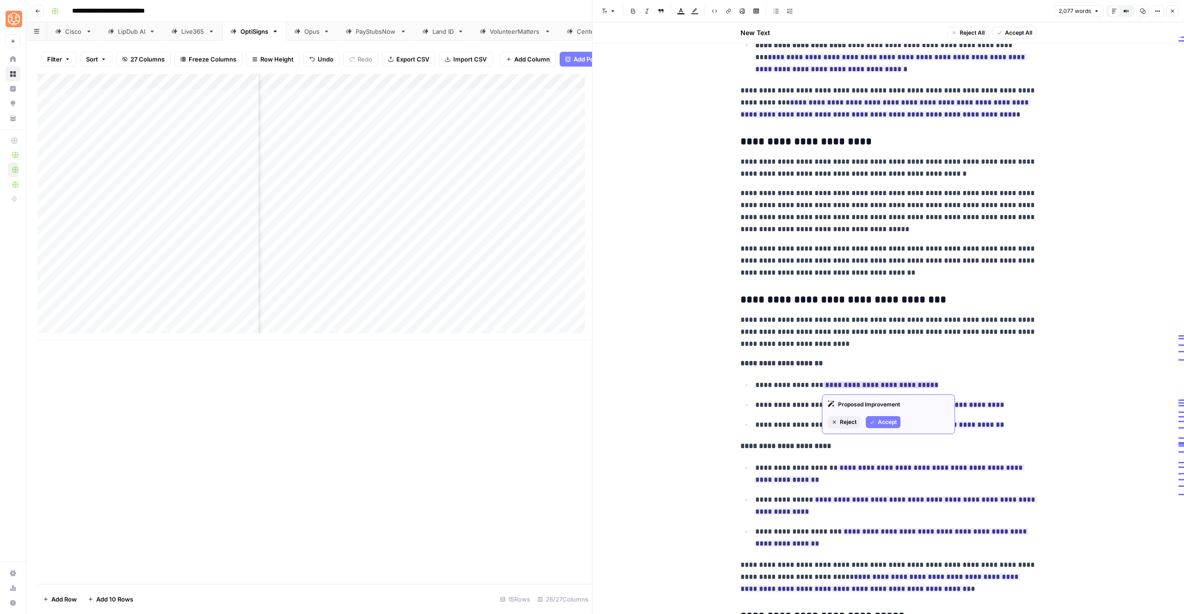
click at [846, 422] on span "Reject" at bounding box center [848, 422] width 17 height 8
click at [849, 443] on span "Reject" at bounding box center [850, 442] width 17 height 8
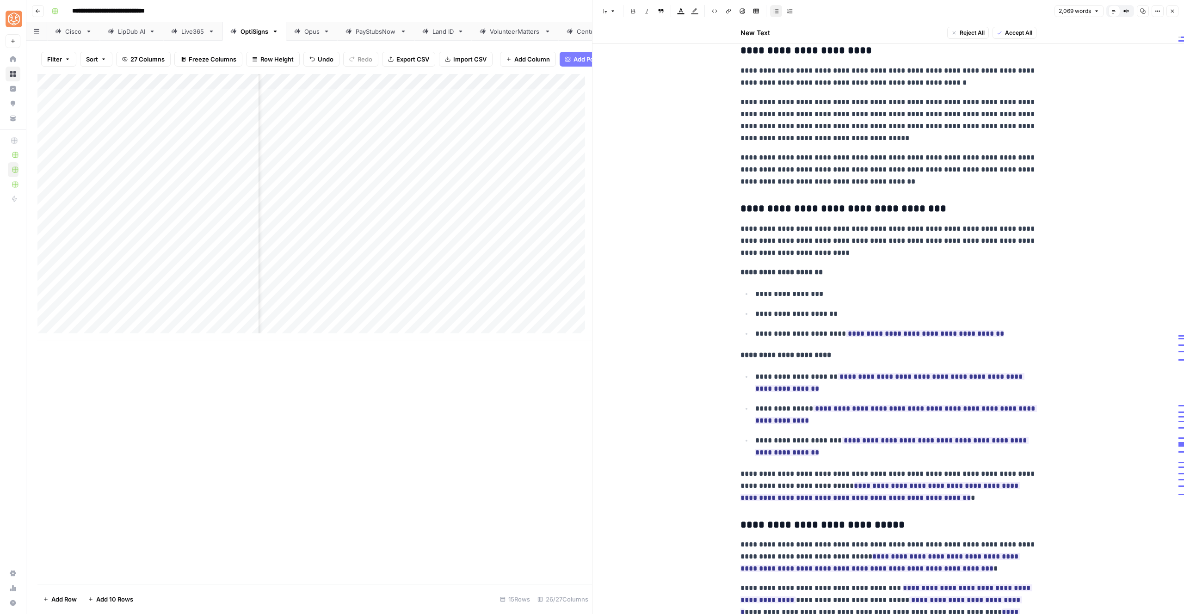
scroll to position [2445, 0]
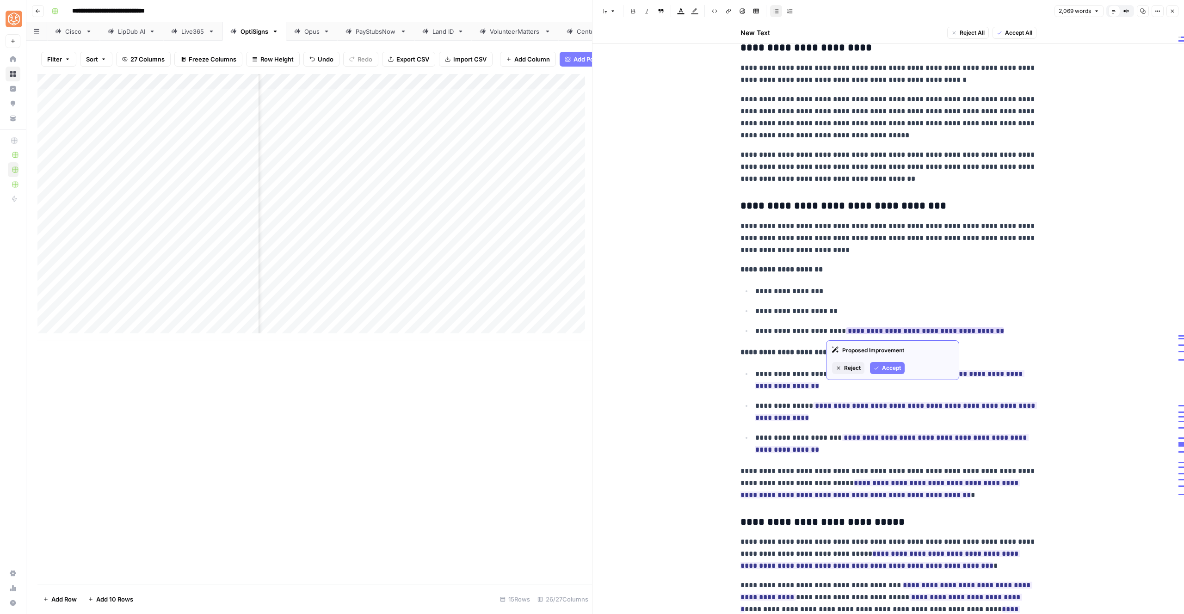
click at [846, 366] on span "Reject" at bounding box center [852, 368] width 17 height 8
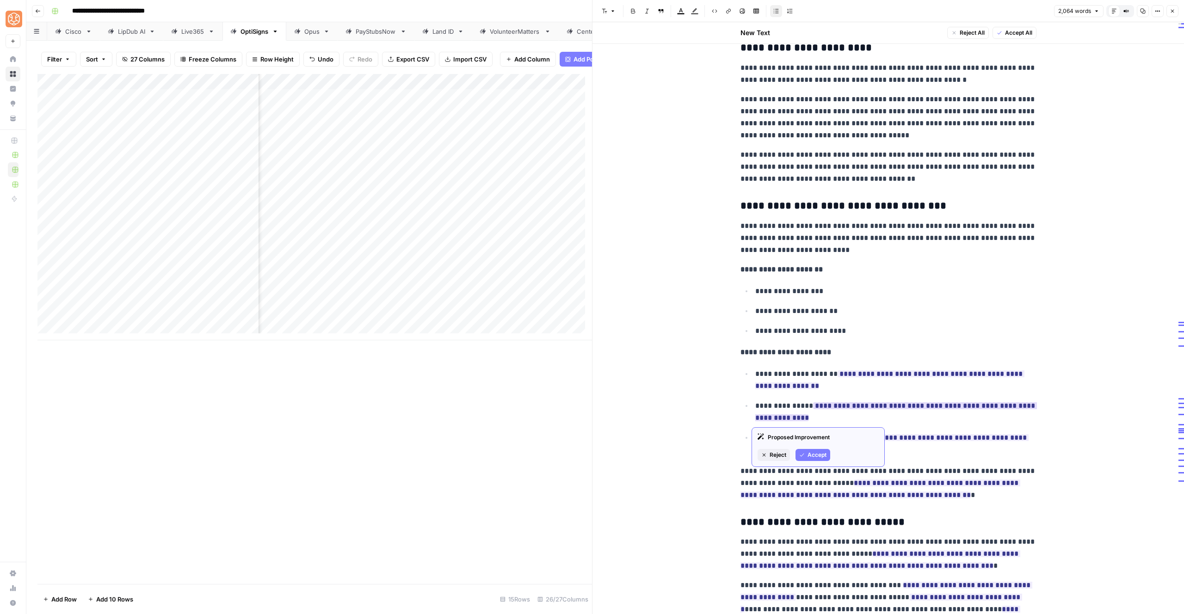
click at [776, 453] on span "Reject" at bounding box center [778, 455] width 17 height 8
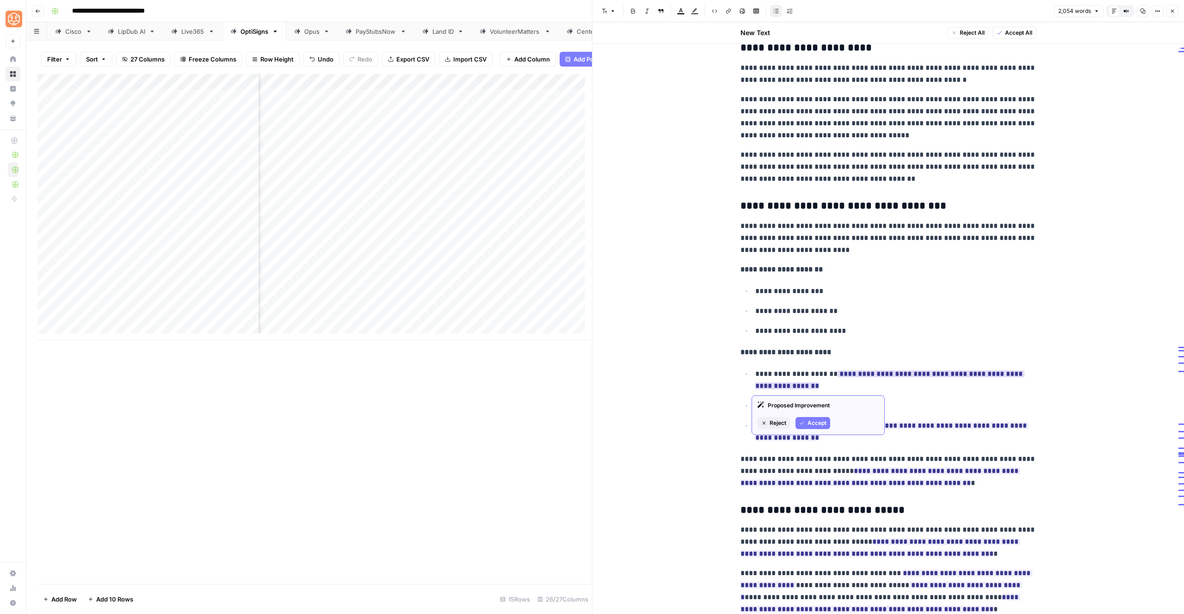
click at [777, 424] on span "Reject" at bounding box center [778, 423] width 17 height 8
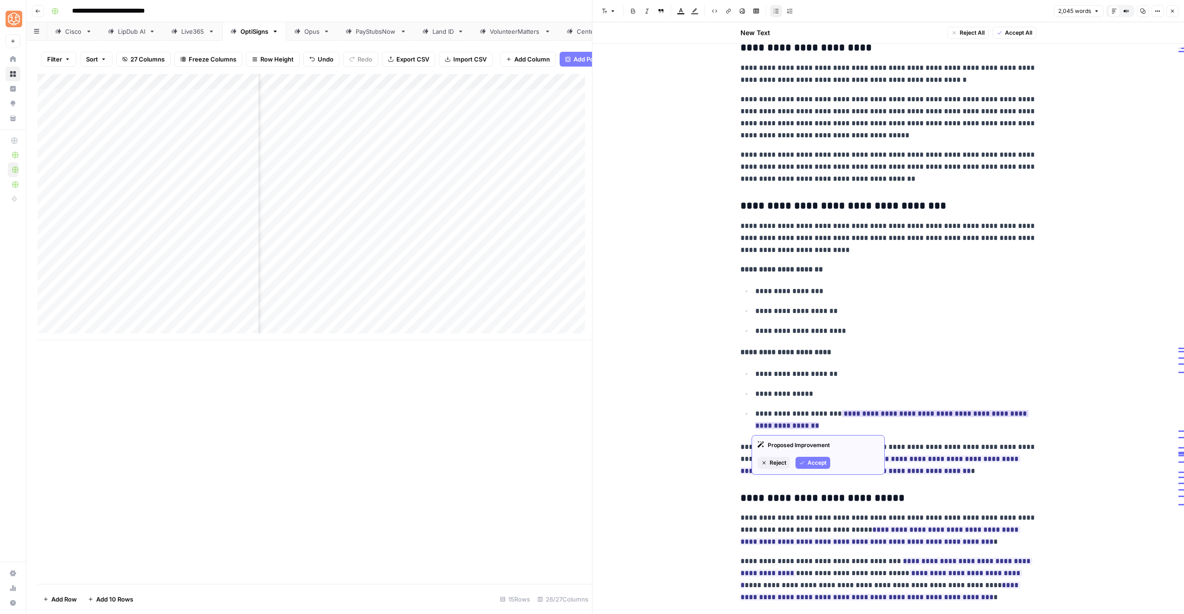
click at [777, 461] on span "Reject" at bounding box center [778, 463] width 17 height 8
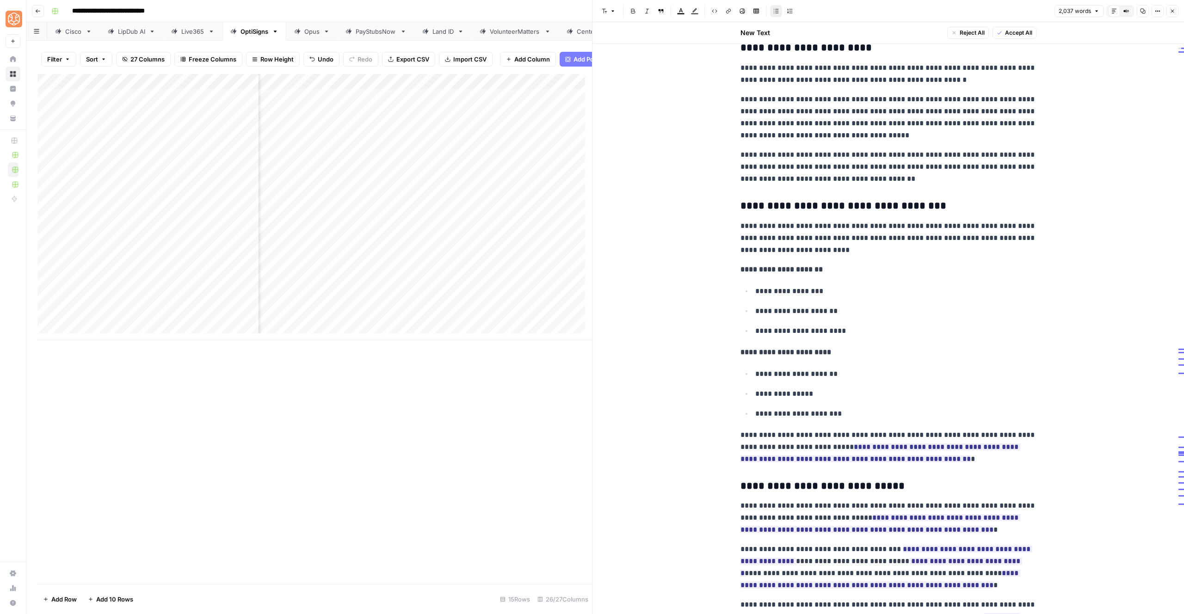
scroll to position [2627, 0]
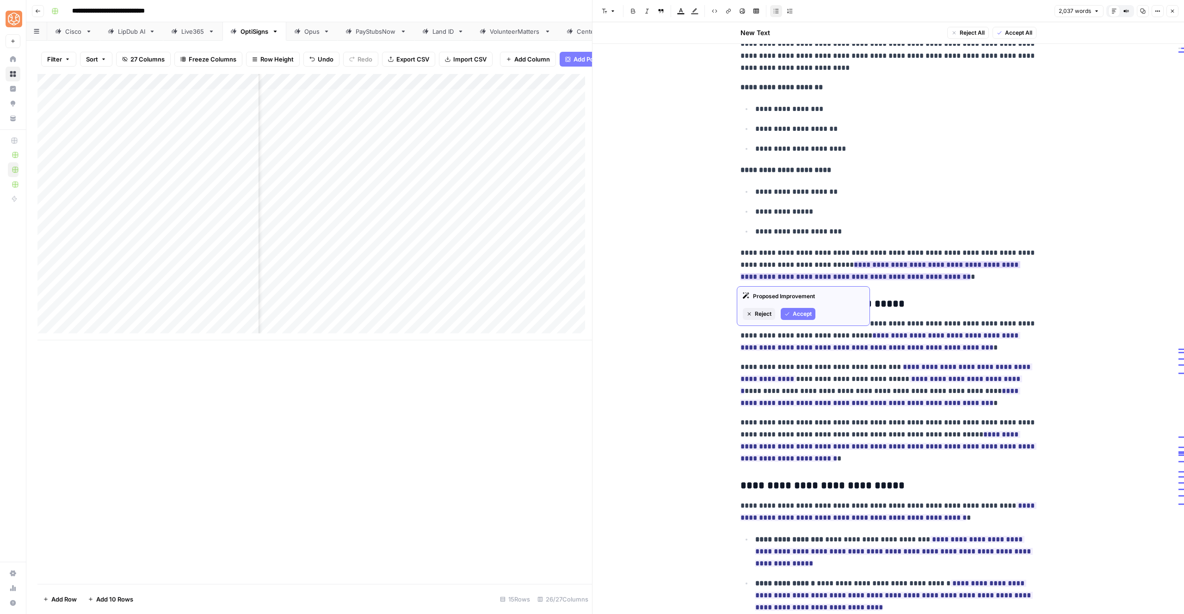
click at [769, 308] on button "Reject" at bounding box center [759, 314] width 32 height 12
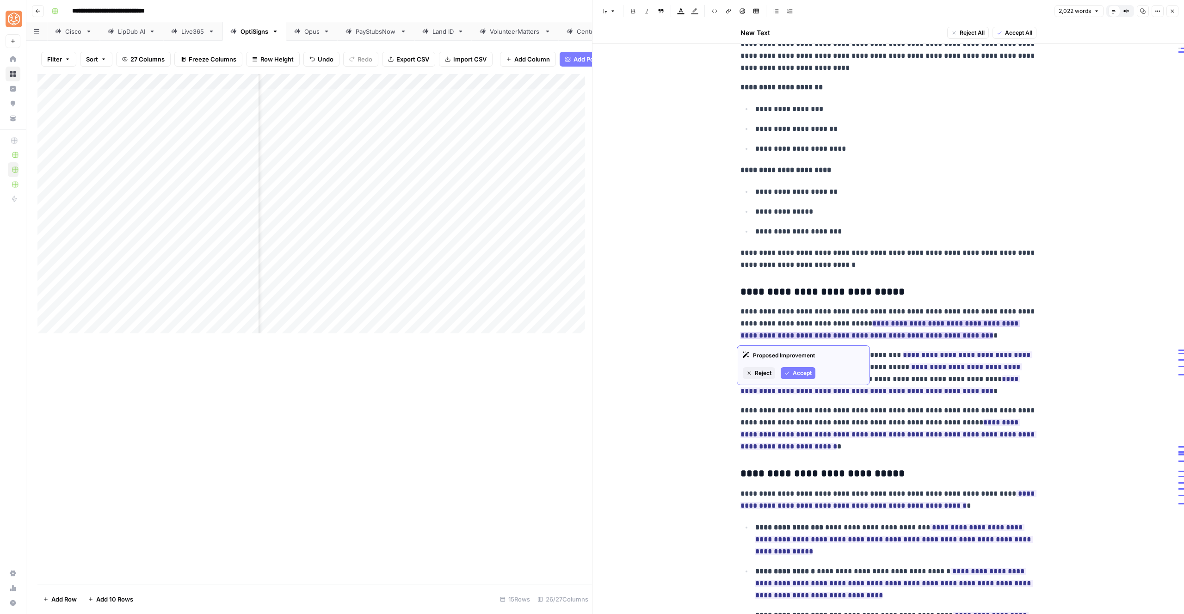
click at [808, 367] on button "Accept" at bounding box center [798, 373] width 35 height 12
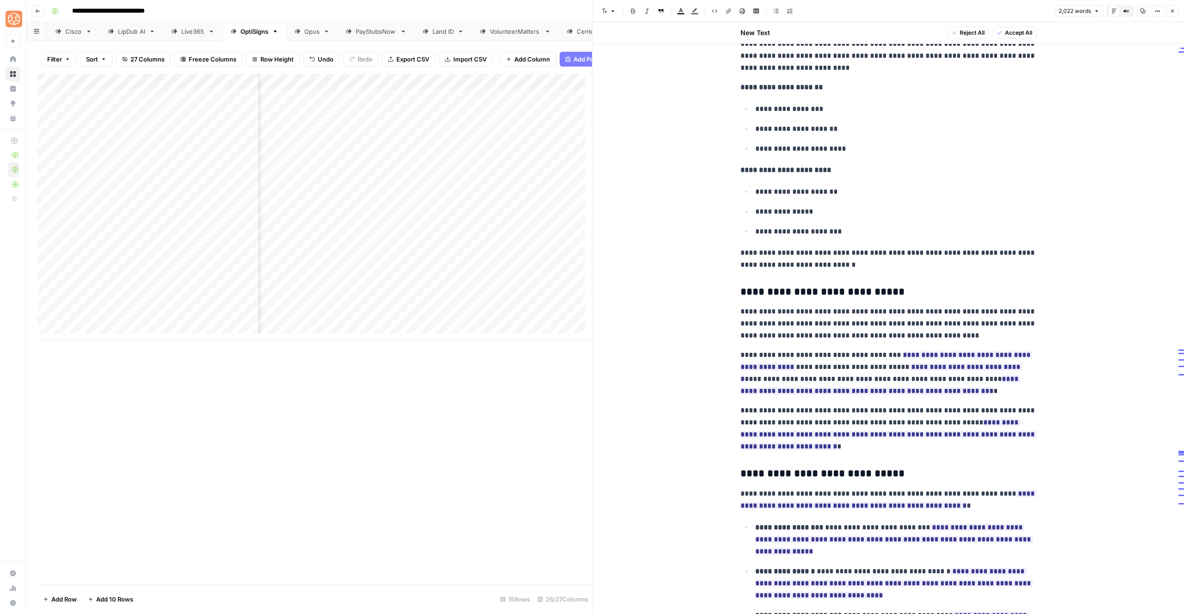
scroll to position [2629, 0]
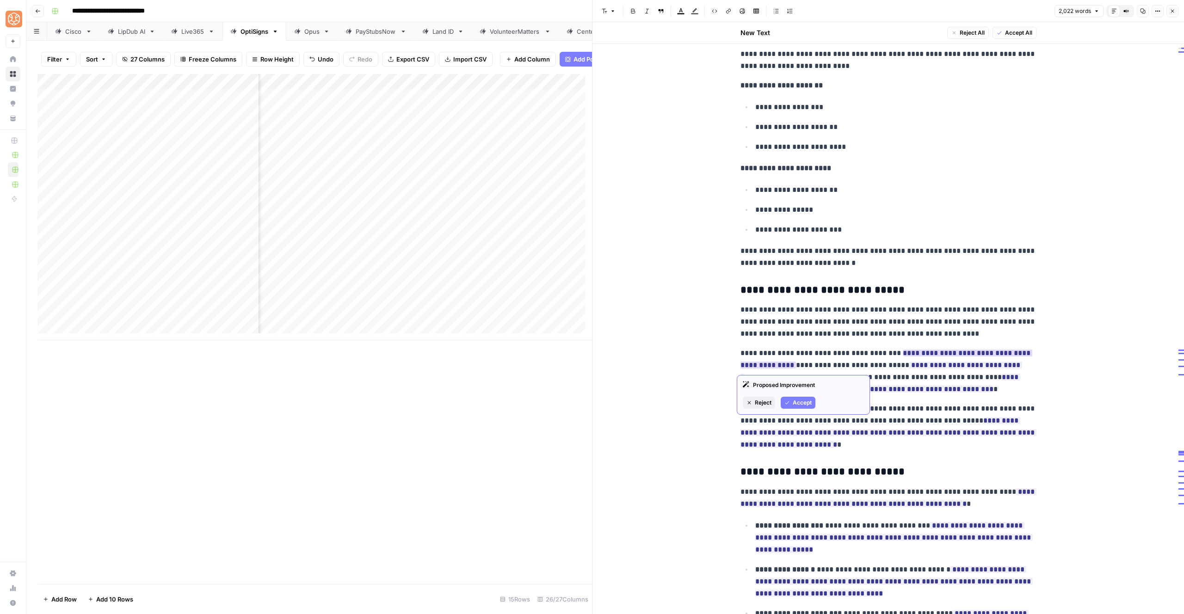
click at [760, 400] on span "Reject" at bounding box center [763, 403] width 17 height 8
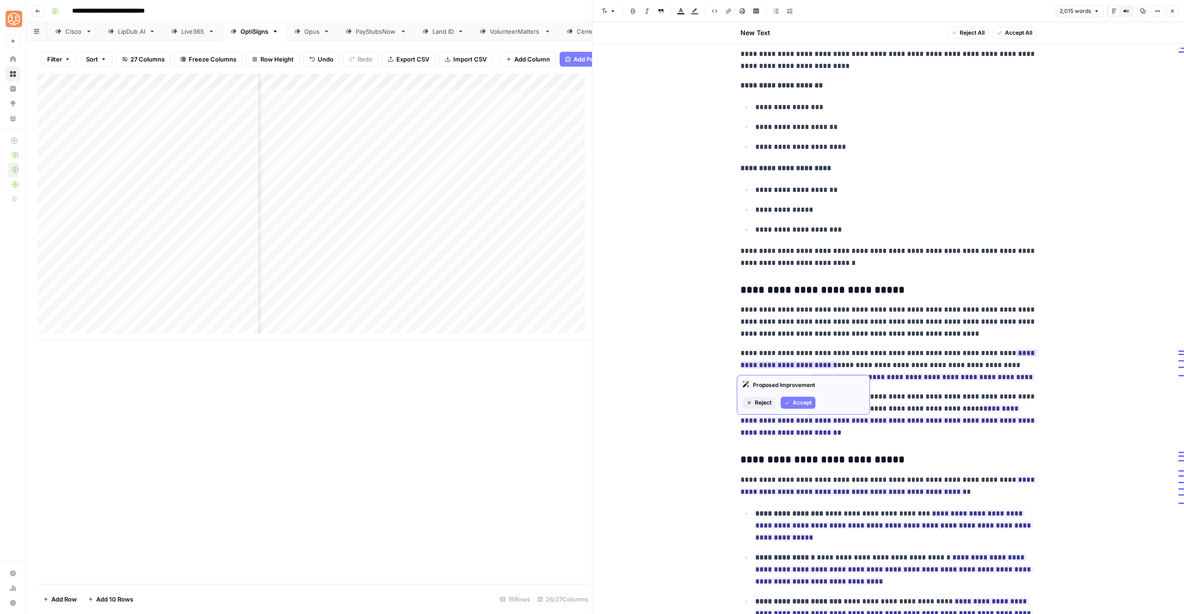
click at [759, 402] on span "Reject" at bounding box center [763, 403] width 17 height 8
click at [789, 415] on icon "button" at bounding box center [788, 415] width 6 height 6
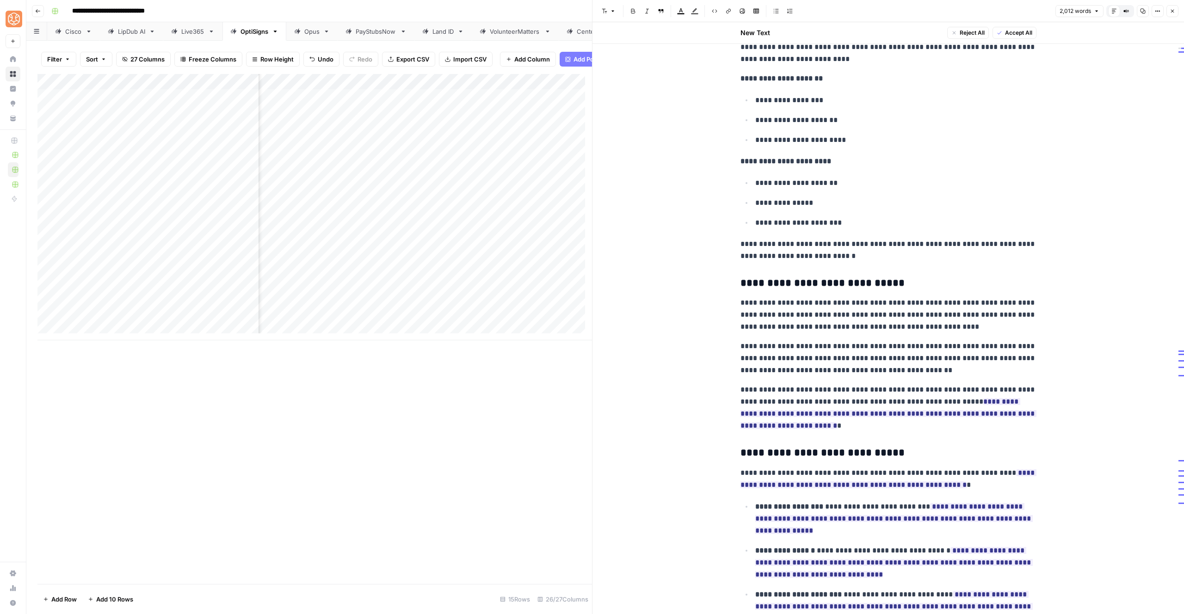
scroll to position [2713, 0]
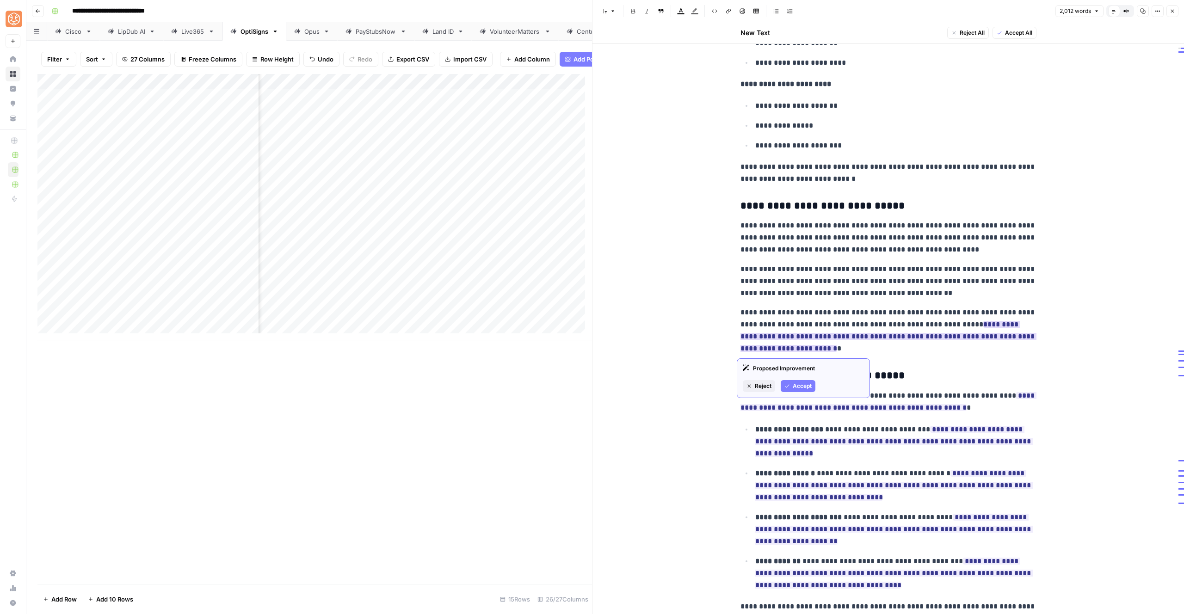
click at [770, 386] on span "Reject" at bounding box center [763, 386] width 17 height 8
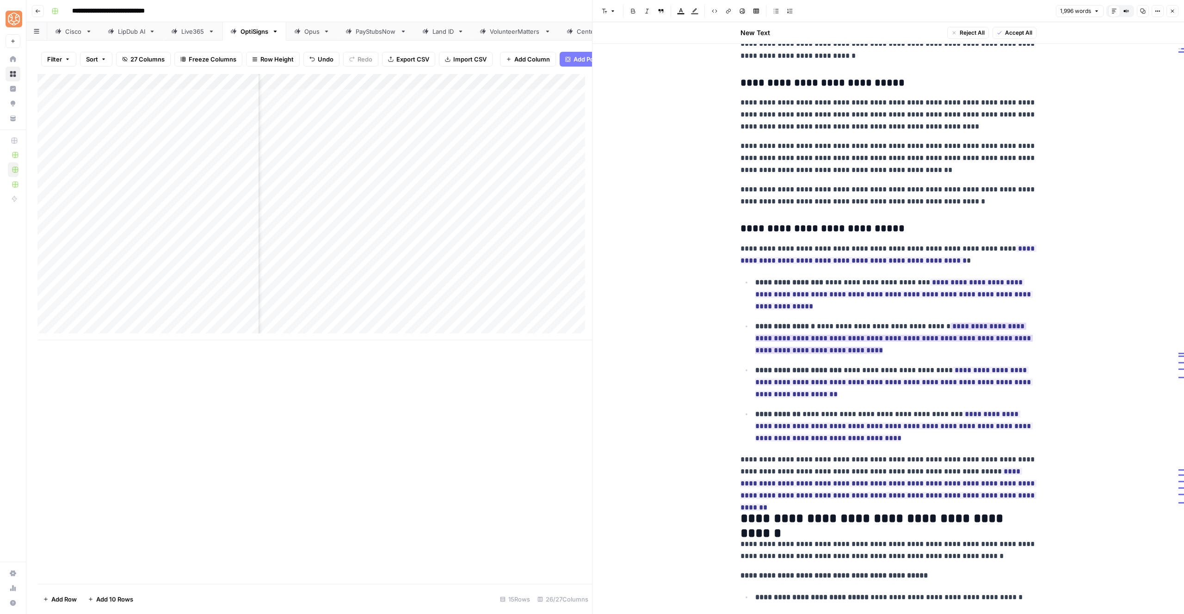
scroll to position [2868, 0]
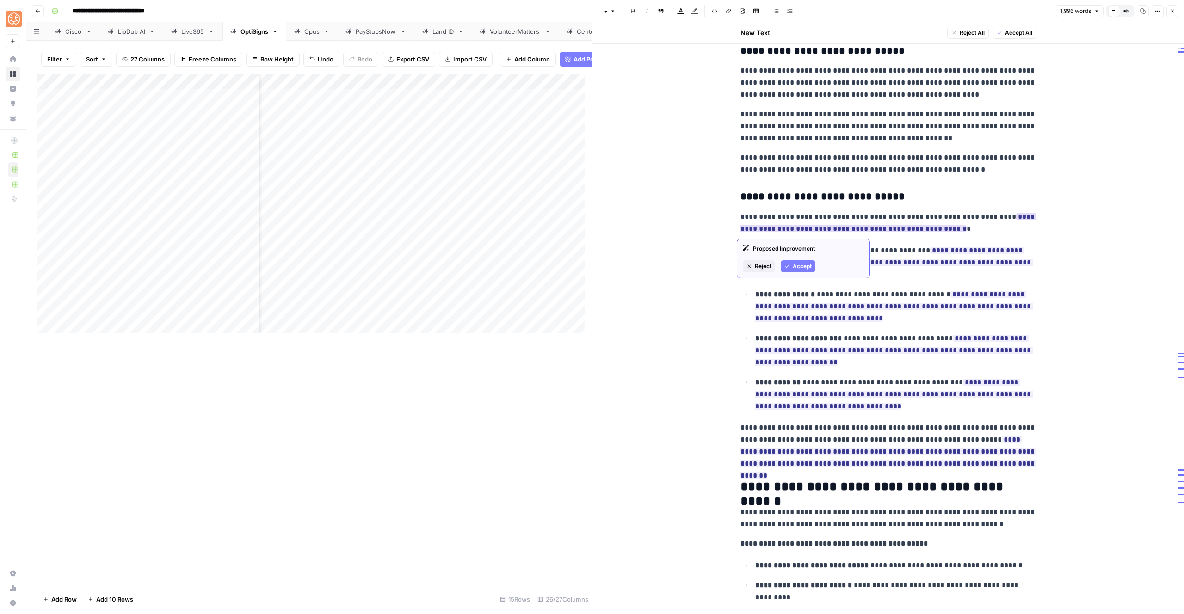
click at [791, 270] on button "Accept" at bounding box center [798, 266] width 35 height 12
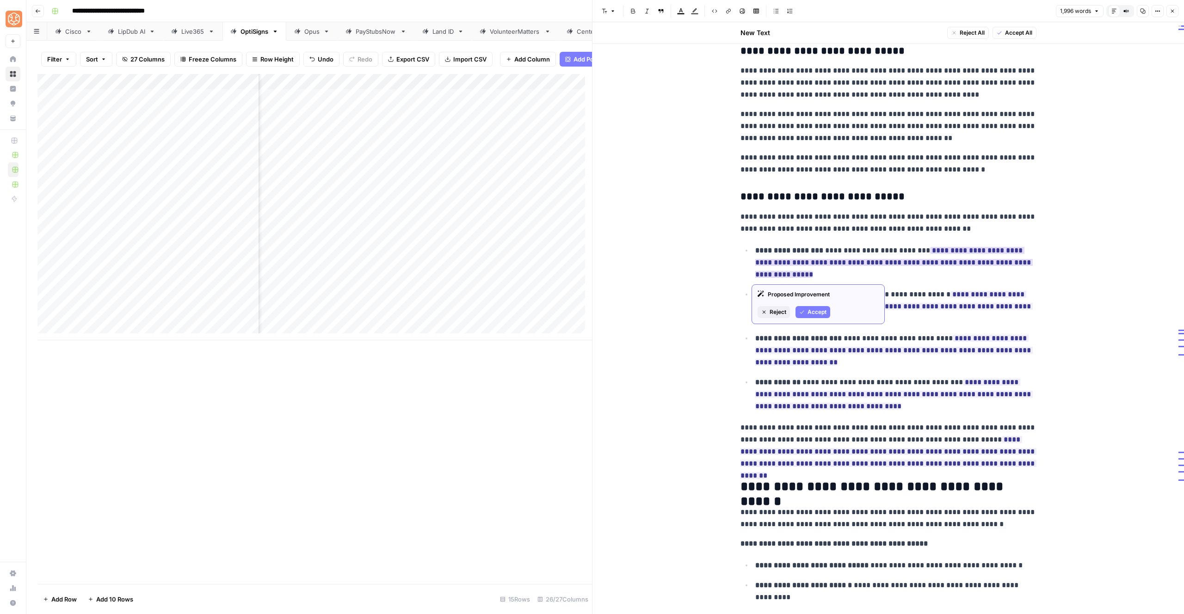
click at [818, 310] on span "Accept" at bounding box center [817, 312] width 19 height 8
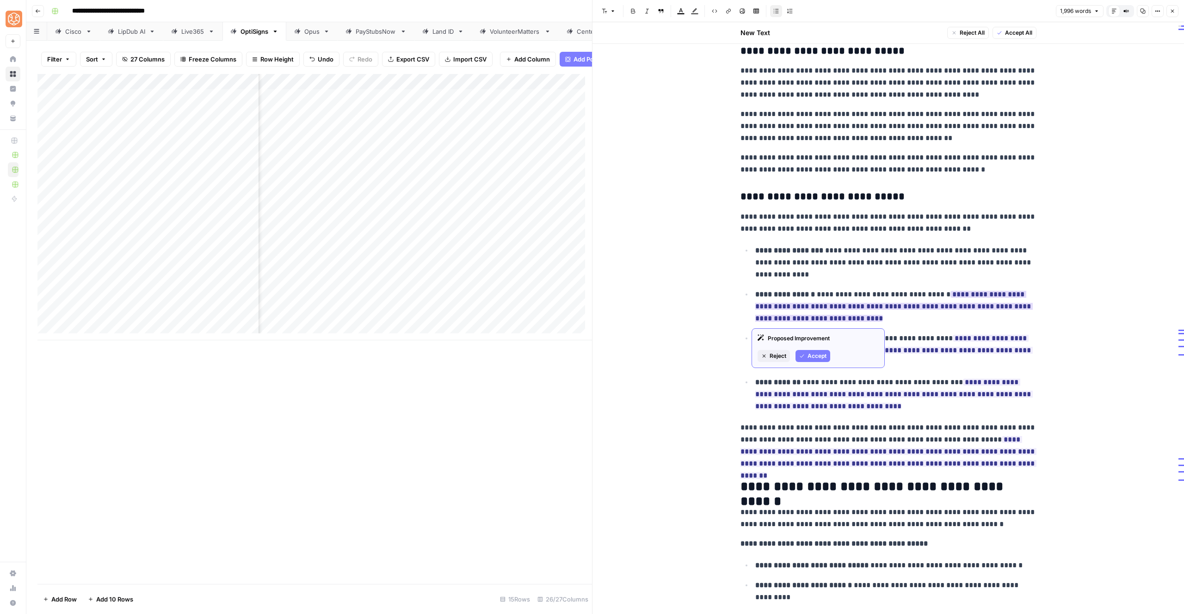
click at [816, 352] on span "Accept" at bounding box center [817, 356] width 19 height 8
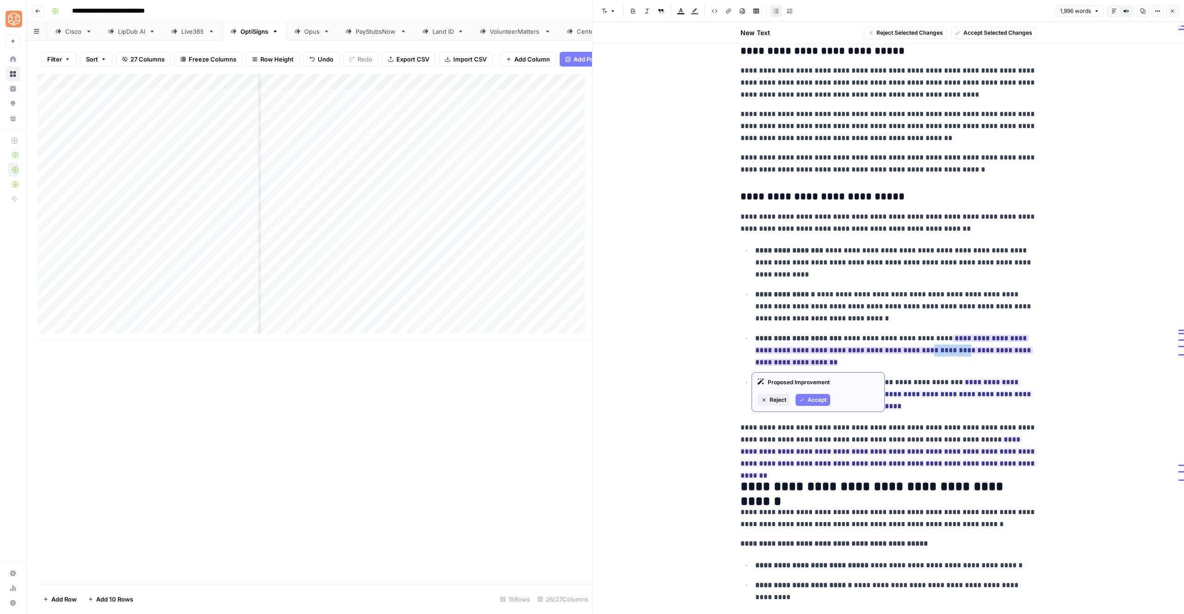
drag, startPoint x: 939, startPoint y: 351, endPoint x: 899, endPoint y: 351, distance: 40.7
click at [899, 351] on ins "**********" at bounding box center [895, 350] width 278 height 31
click at [825, 402] on span "Accept" at bounding box center [817, 400] width 19 height 8
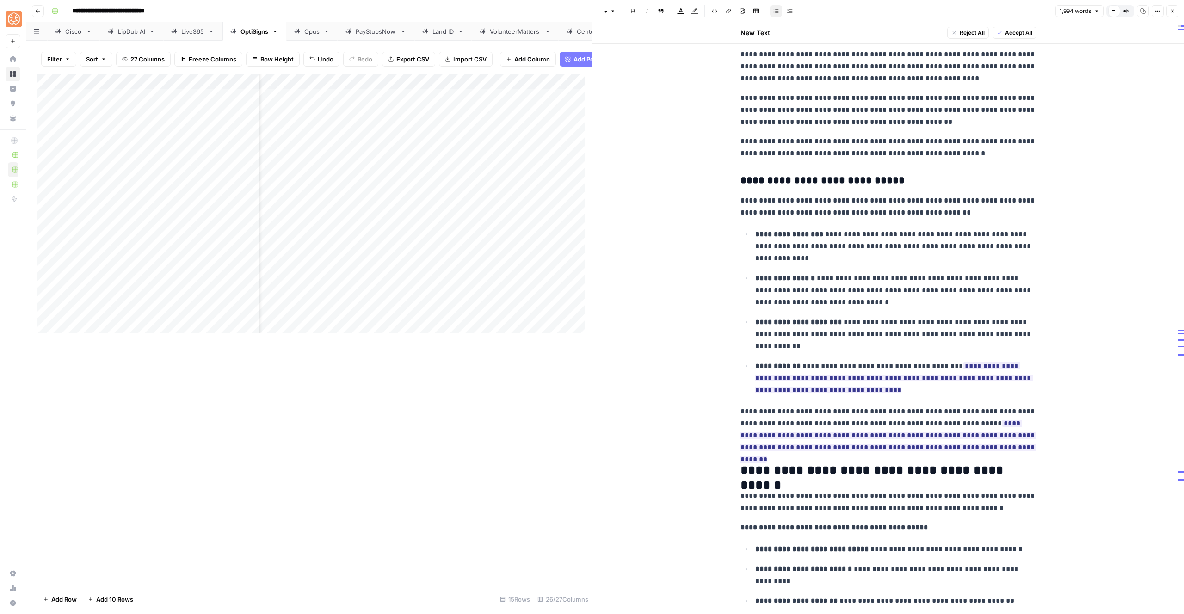
scroll to position [2885, 0]
click at [785, 424] on span "Reject" at bounding box center [778, 427] width 17 height 8
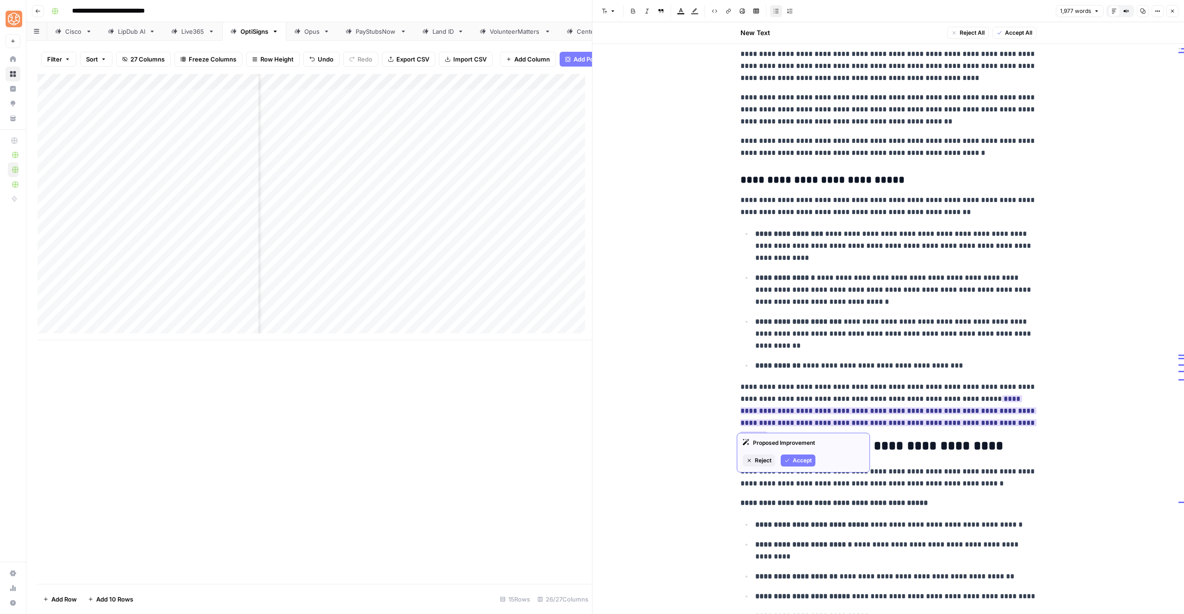
click at [798, 465] on button "Accept" at bounding box center [798, 461] width 35 height 12
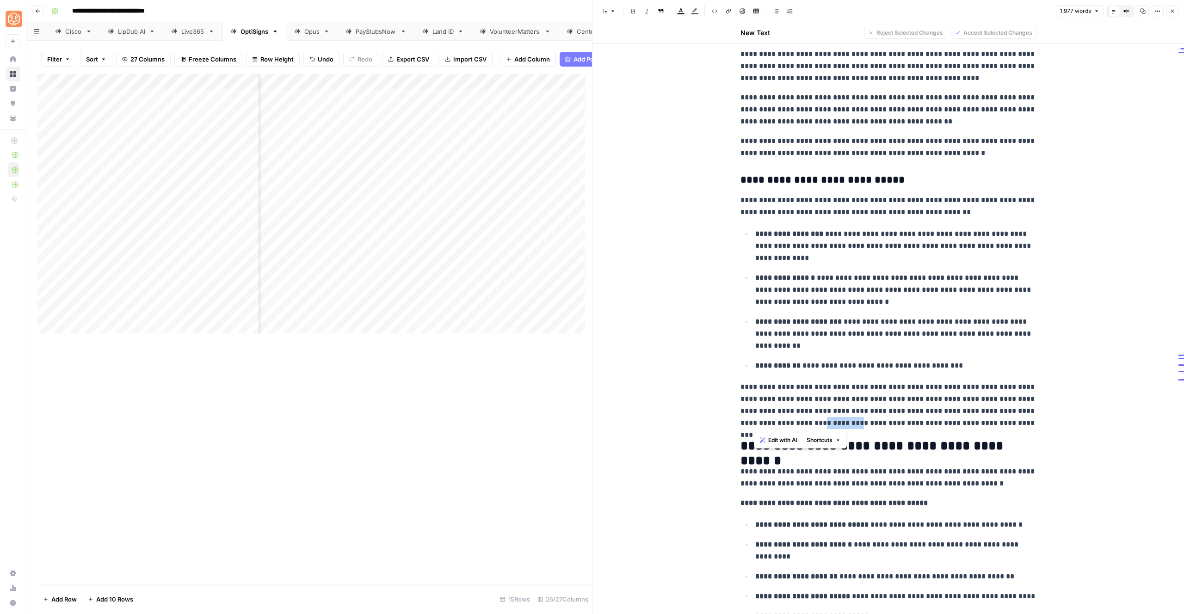
drag, startPoint x: 790, startPoint y: 423, endPoint x: 754, endPoint y: 423, distance: 36.1
click at [754, 423] on p "**********" at bounding box center [889, 405] width 296 height 48
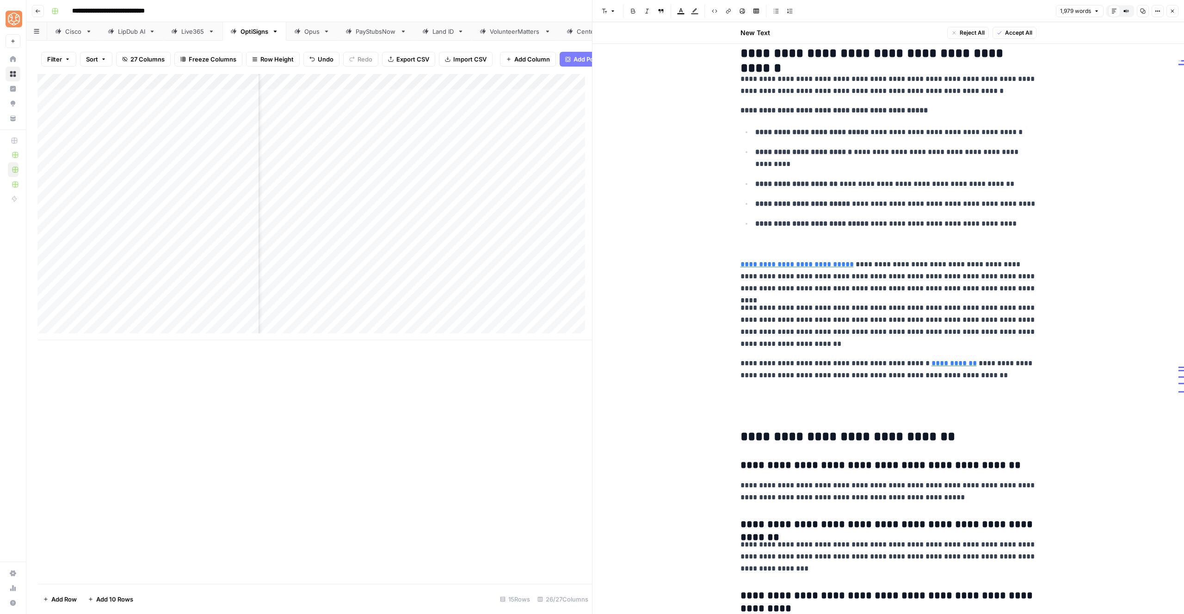
scroll to position [3428, 0]
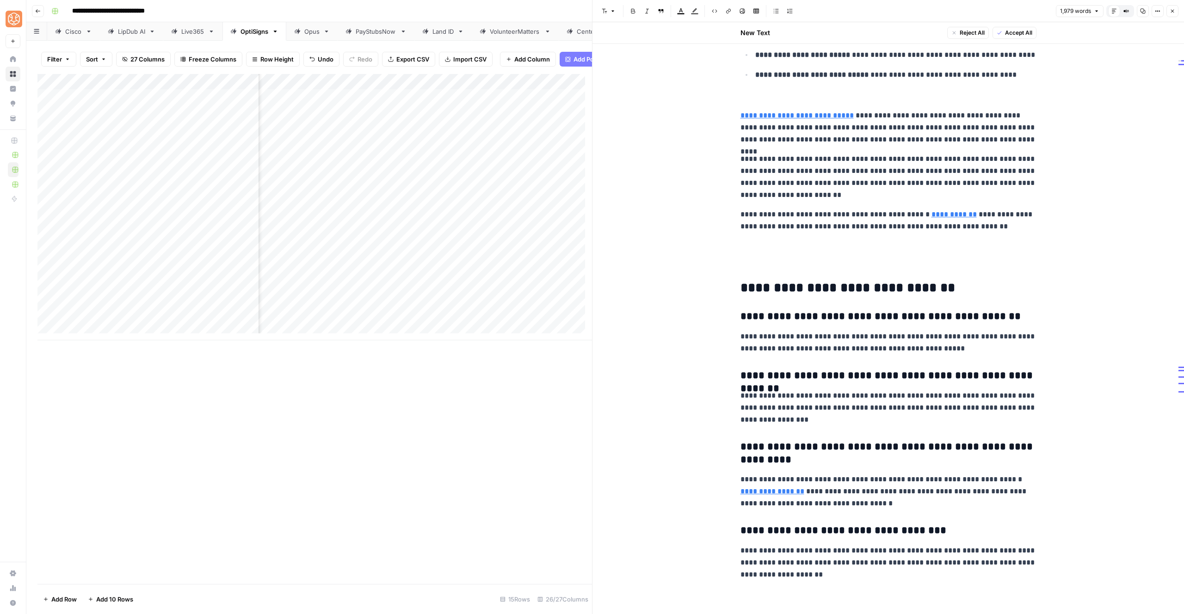
click at [835, 260] on p at bounding box center [889, 266] width 296 height 12
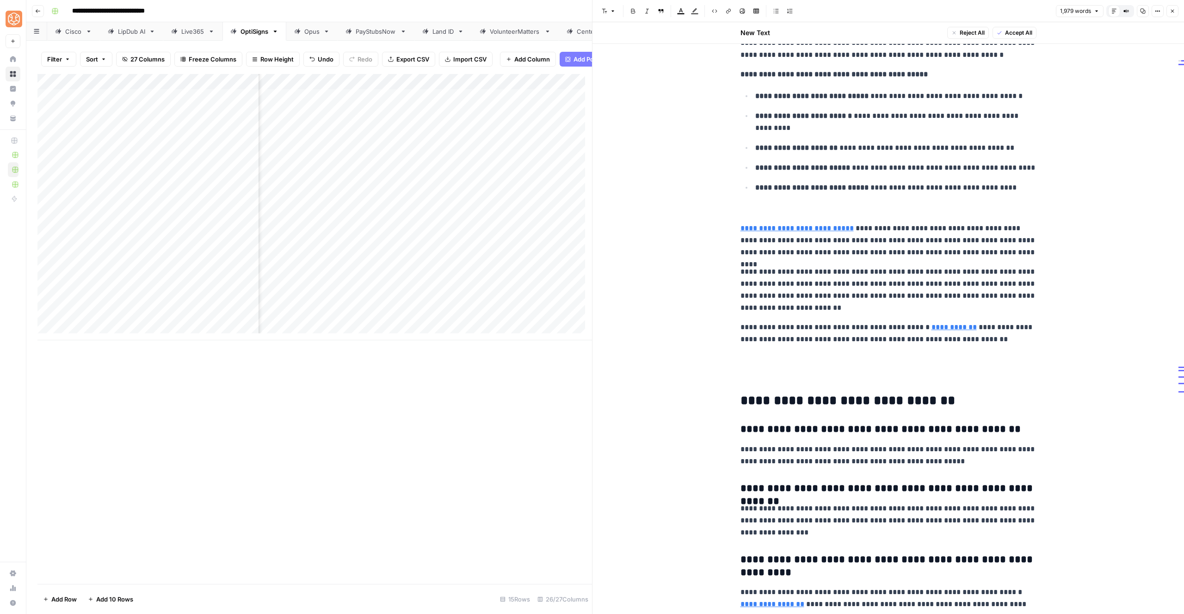
scroll to position [3279, 0]
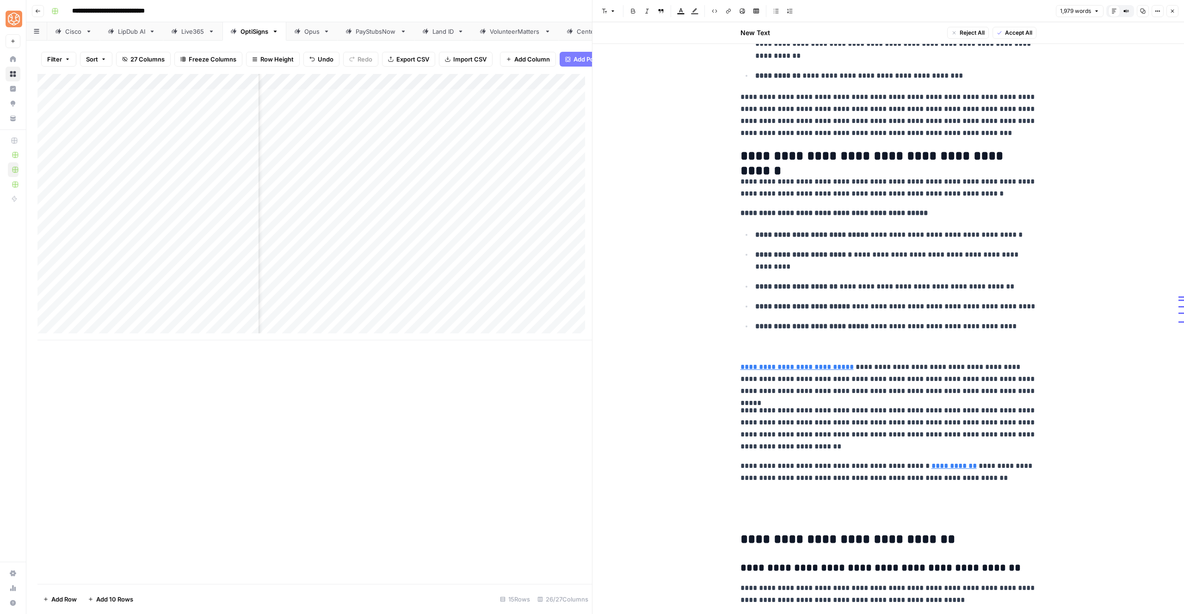
scroll to position [3135, 0]
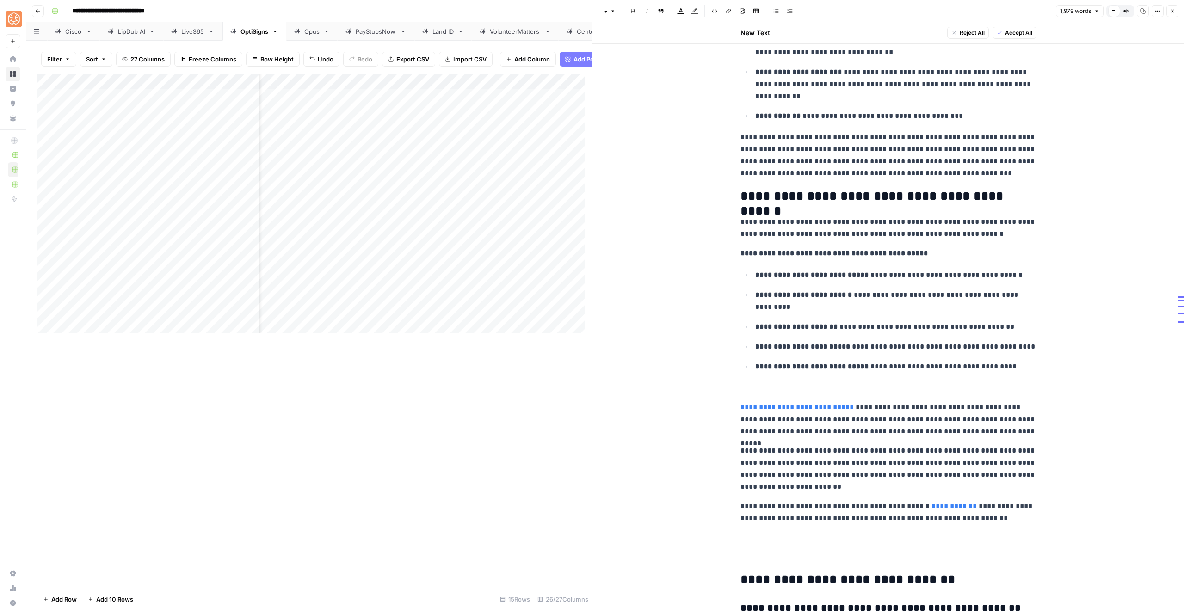
click at [822, 176] on p "**********" at bounding box center [889, 155] width 296 height 48
drag, startPoint x: 805, startPoint y: 270, endPoint x: 938, endPoint y: 254, distance: 133.7
click at [938, 254] on p "**********" at bounding box center [889, 254] width 296 height 12
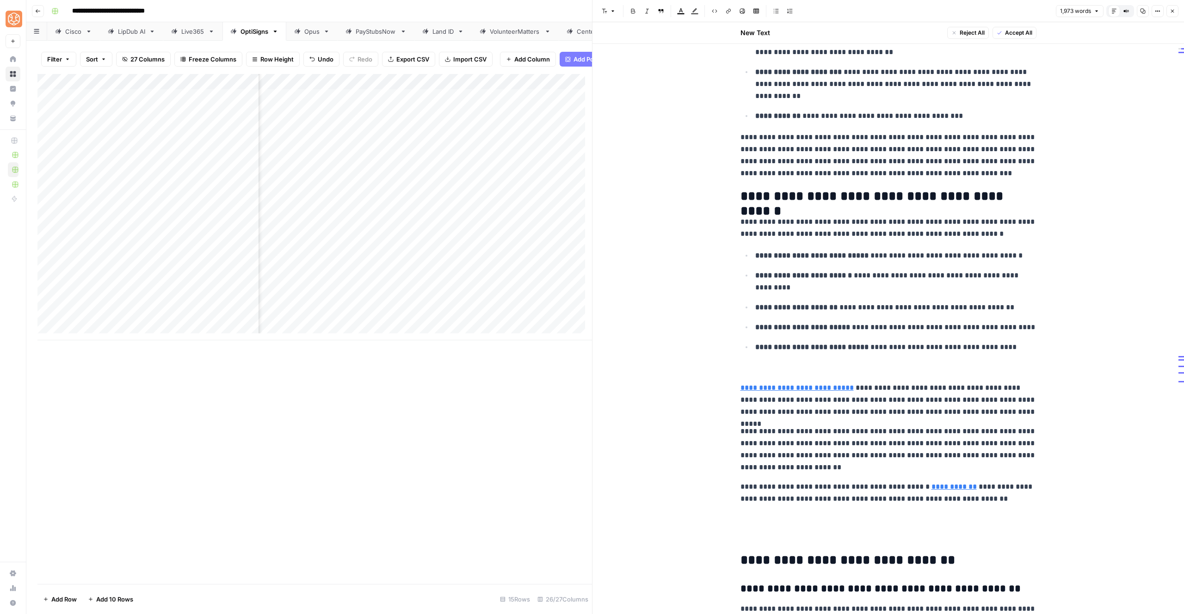
click at [863, 412] on p "**********" at bounding box center [889, 400] width 296 height 36
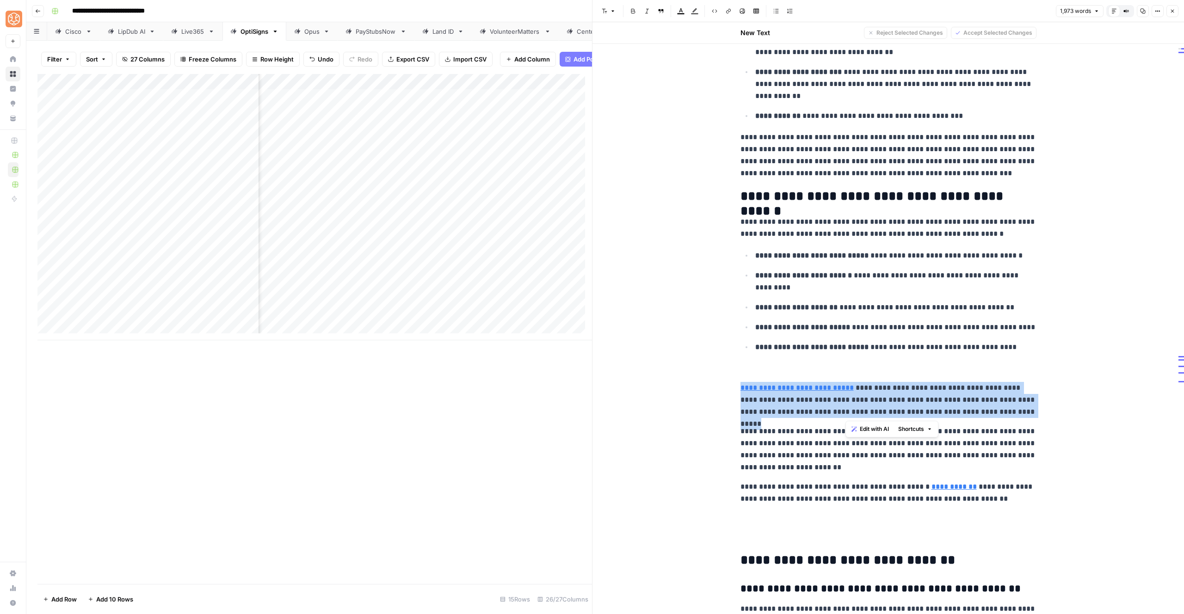
click at [863, 412] on p "**********" at bounding box center [889, 400] width 296 height 36
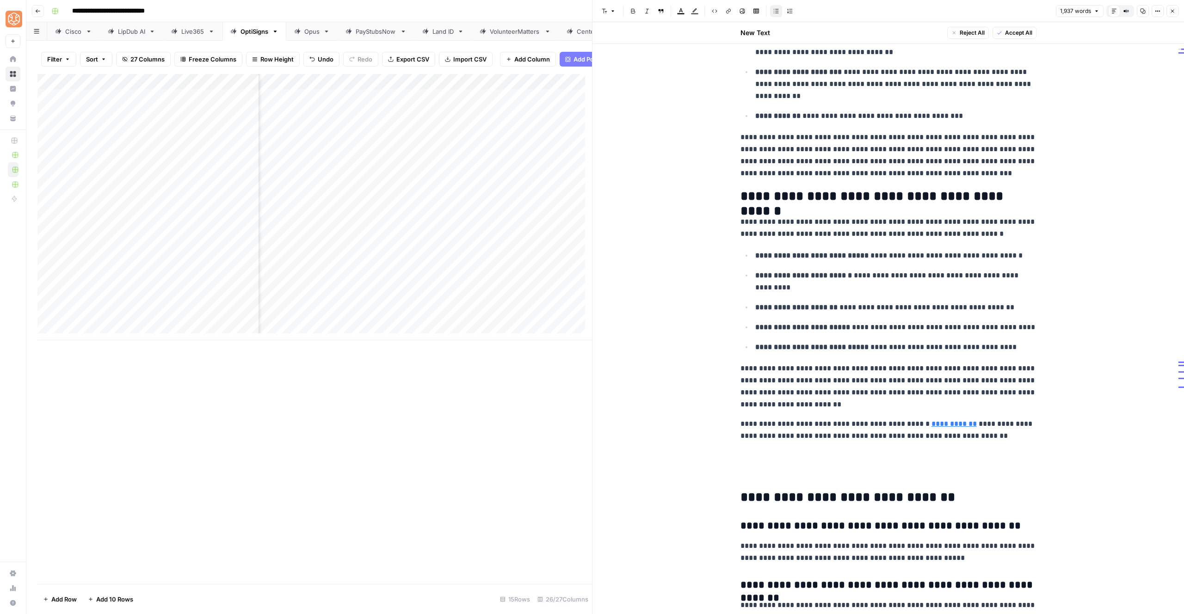
click at [814, 458] on p at bounding box center [889, 456] width 296 height 12
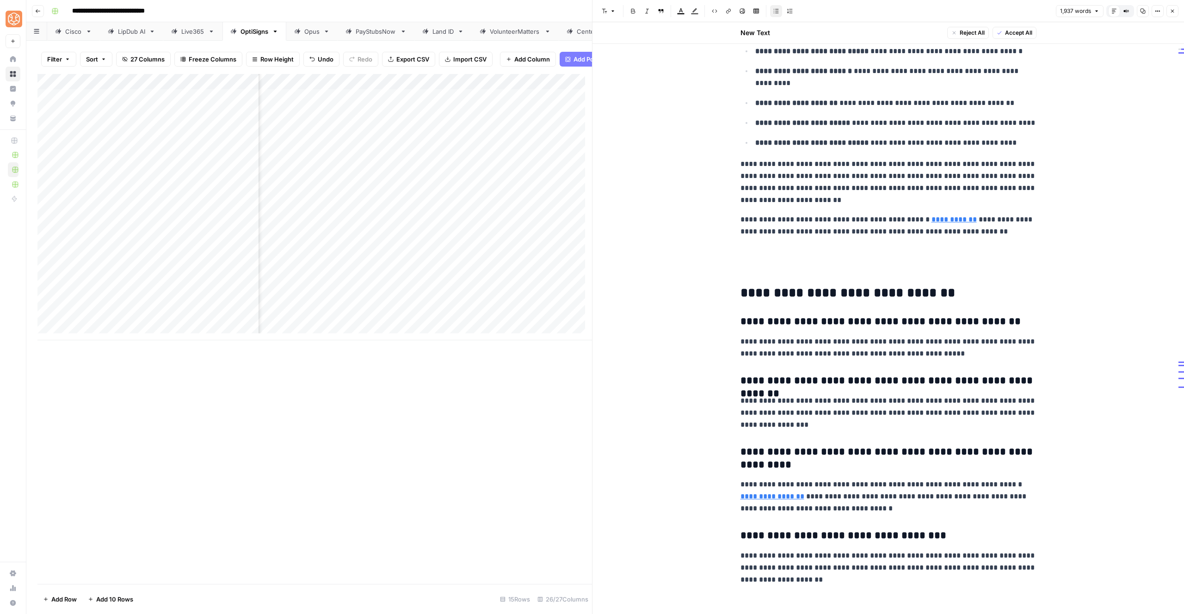
scroll to position [3345, 0]
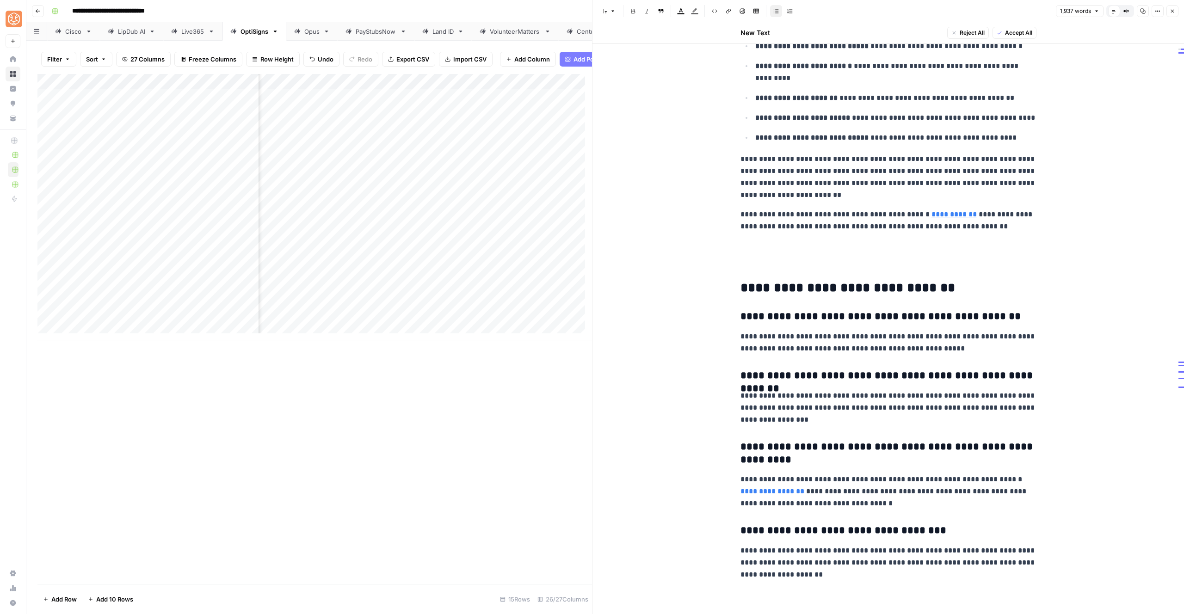
drag, startPoint x: 811, startPoint y: 378, endPoint x: 780, endPoint y: 328, distance: 58.7
click at [811, 378] on h3 "**********" at bounding box center [889, 376] width 296 height 13
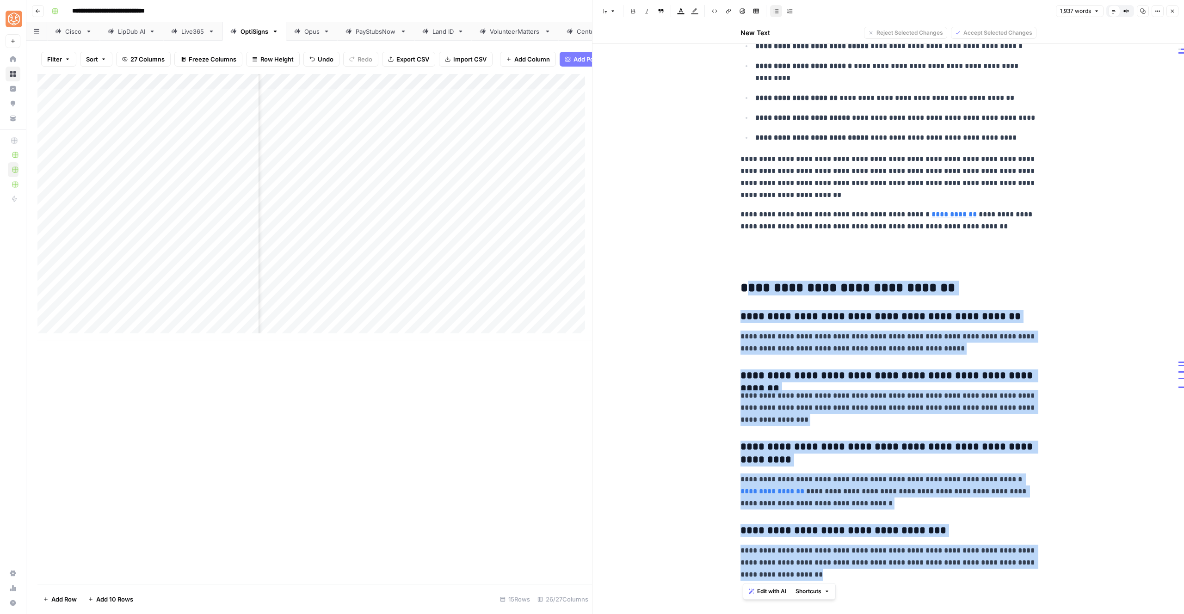
drag, startPoint x: 746, startPoint y: 299, endPoint x: 950, endPoint y: 608, distance: 370.7
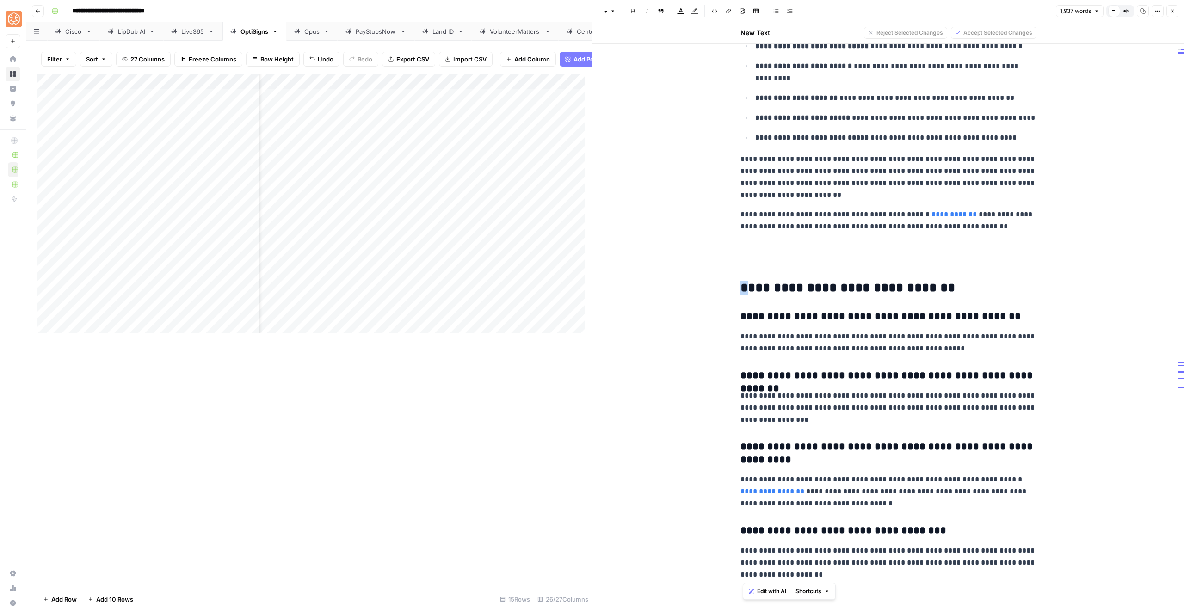
click at [873, 525] on h3 "**********" at bounding box center [889, 531] width 296 height 13
click at [762, 262] on p at bounding box center [889, 266] width 296 height 12
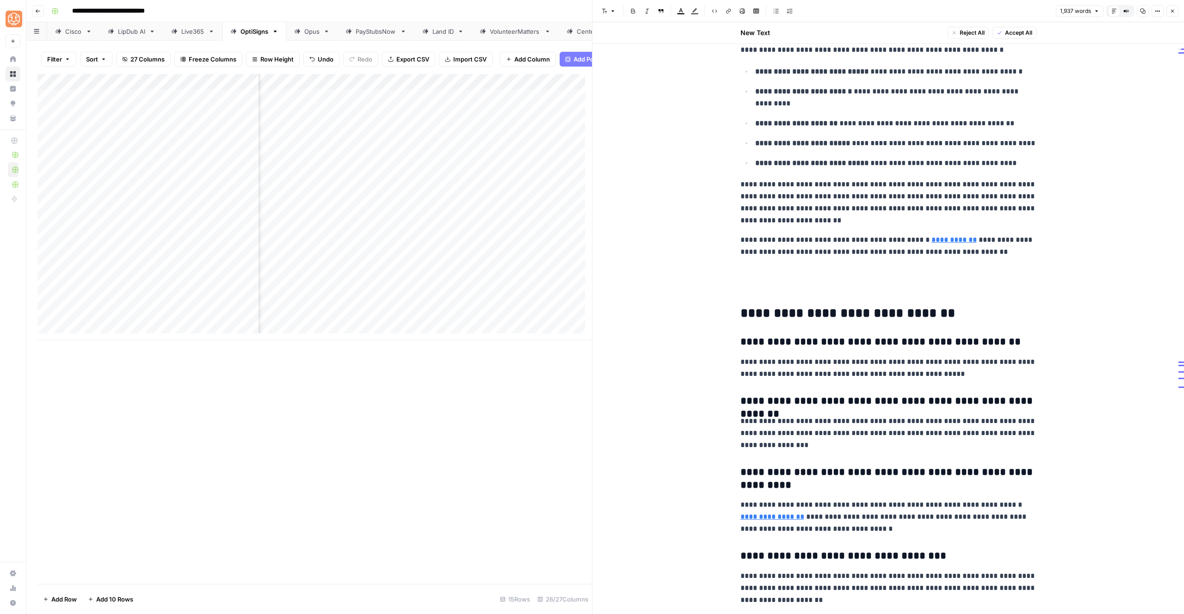
scroll to position [3300, 0]
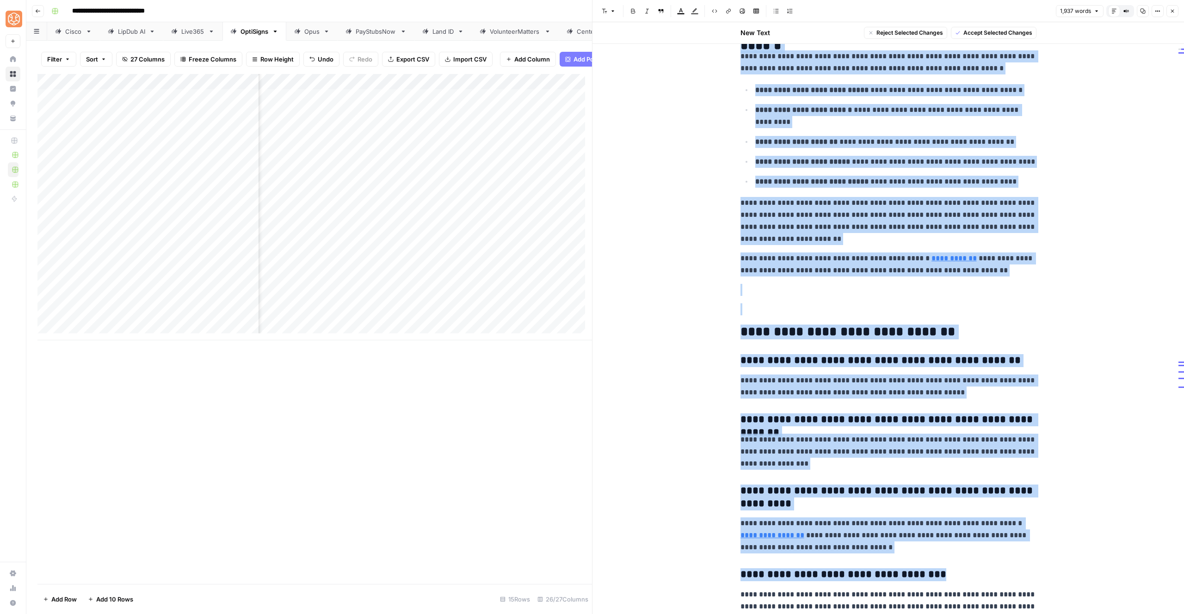
copy div "**********"
click at [849, 332] on h2 "**********" at bounding box center [889, 332] width 296 height 15
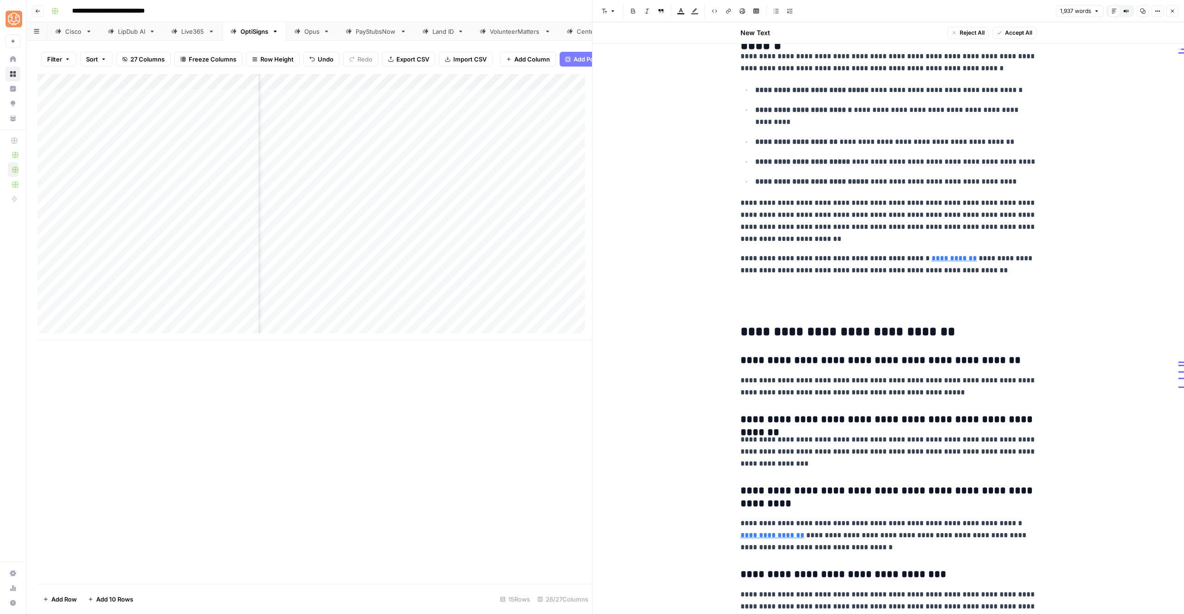
click at [1174, 8] on icon "button" at bounding box center [1173, 11] width 6 height 6
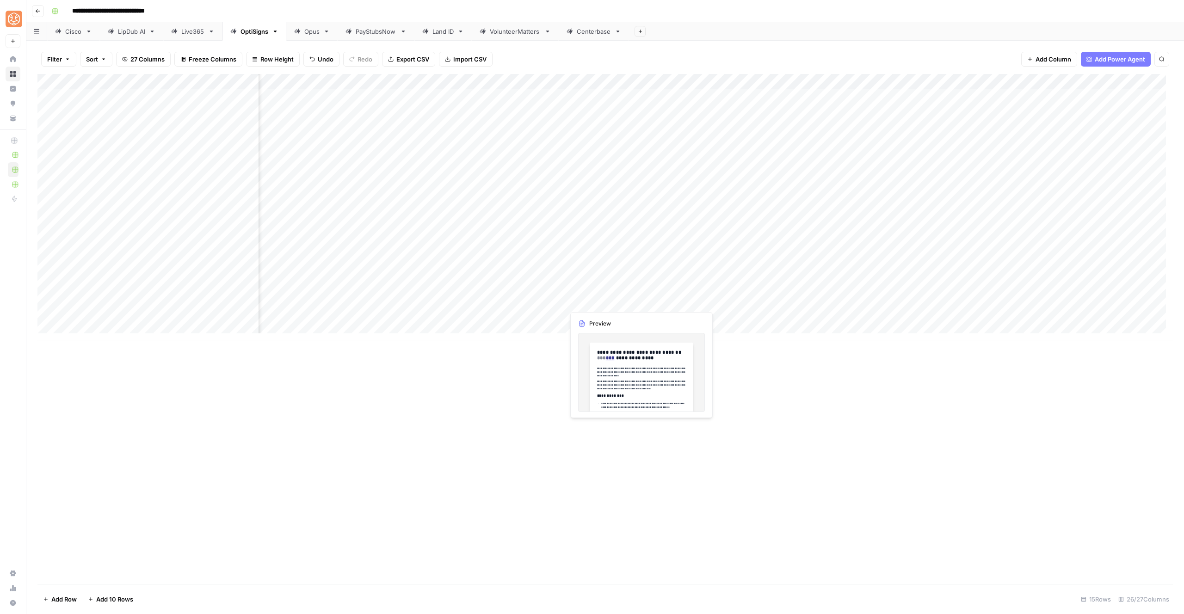
click at [591, 303] on div "Add Column" at bounding box center [605, 207] width 1136 height 267
click at [628, 302] on div "Add Column" at bounding box center [605, 207] width 1136 height 267
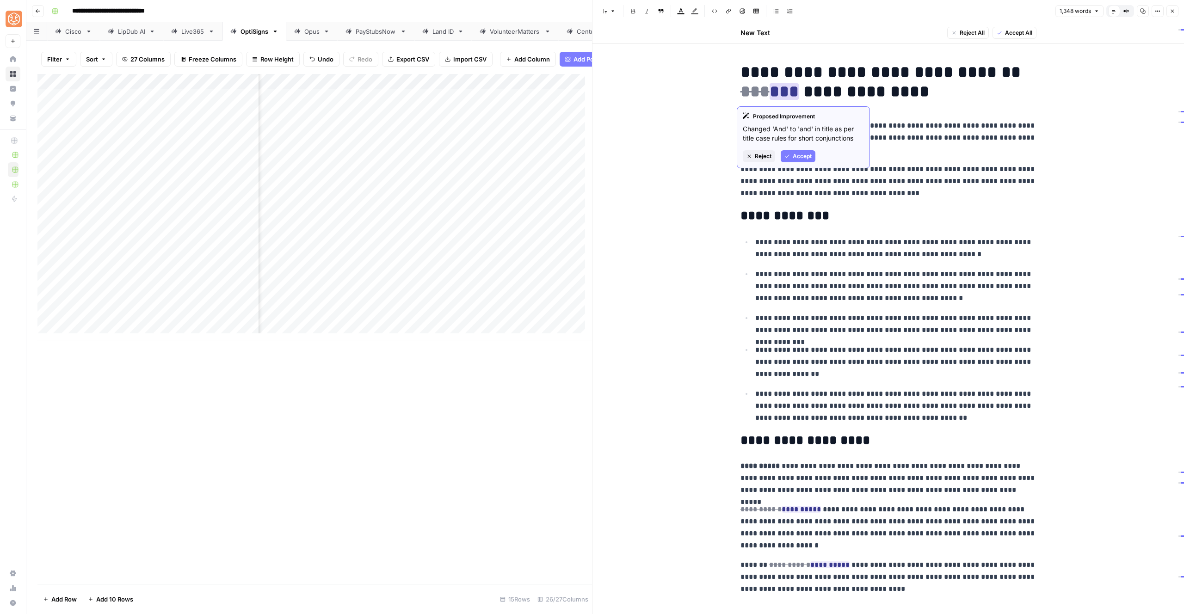
click at [810, 158] on span "Accept" at bounding box center [802, 156] width 19 height 8
click at [896, 222] on h2 "**********" at bounding box center [889, 216] width 296 height 15
click at [752, 214] on h2 "**********" at bounding box center [889, 216] width 296 height 15
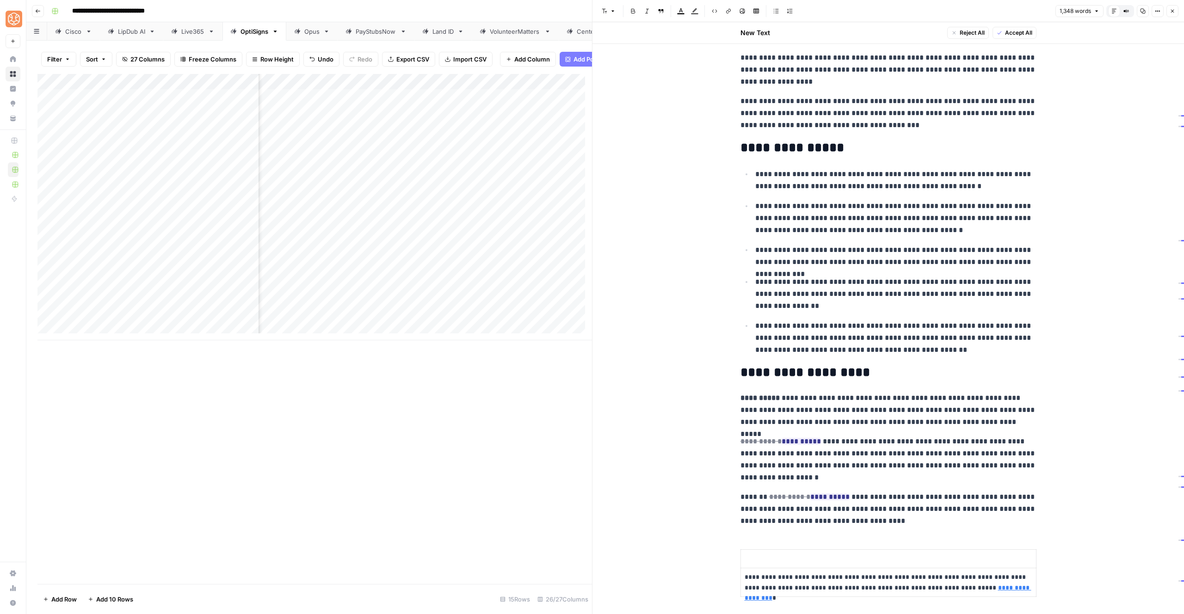
scroll to position [75, 0]
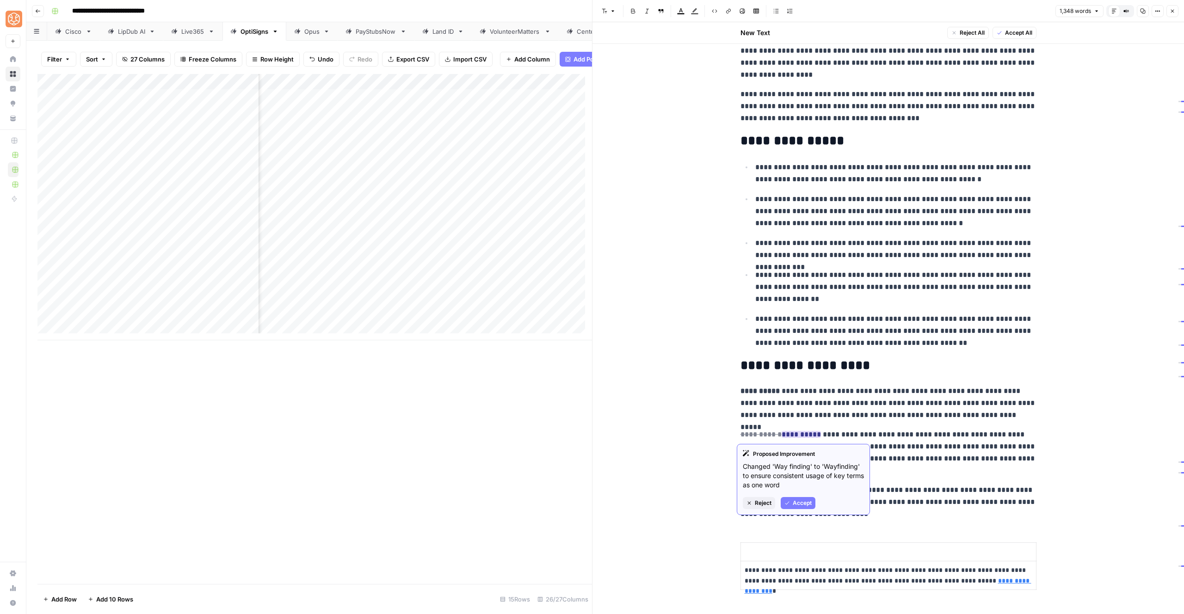
click at [803, 498] on button "Accept" at bounding box center [798, 503] width 35 height 12
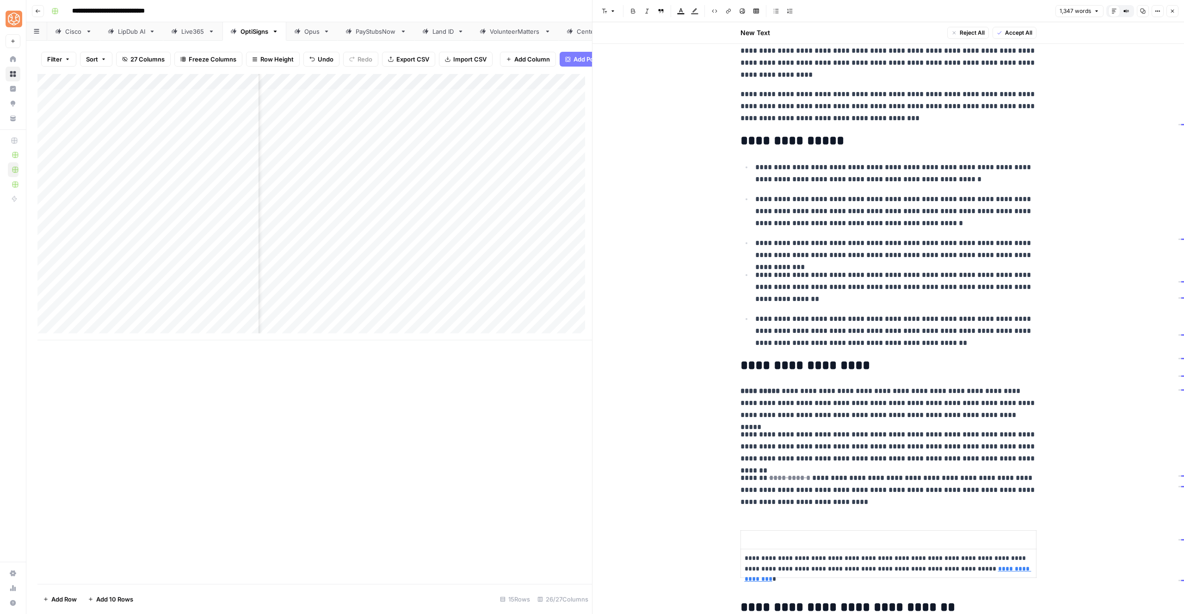
click at [968, 477] on p "**********" at bounding box center [889, 490] width 296 height 36
click at [779, 547] on th at bounding box center [889, 540] width 296 height 19
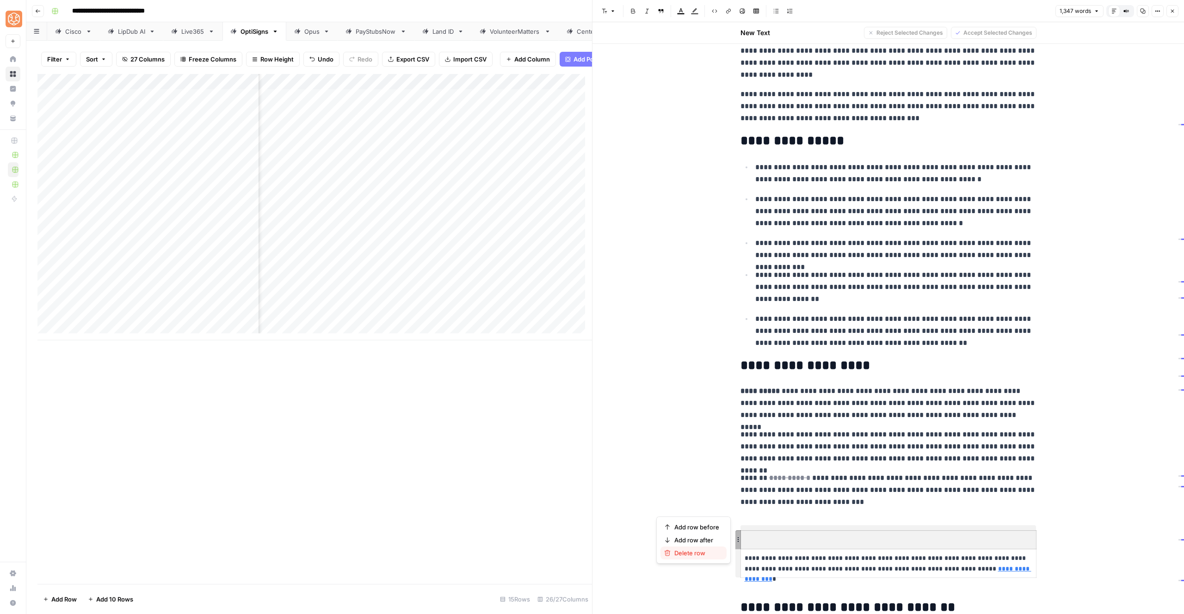
click at [688, 553] on span "Delete row" at bounding box center [697, 553] width 45 height 9
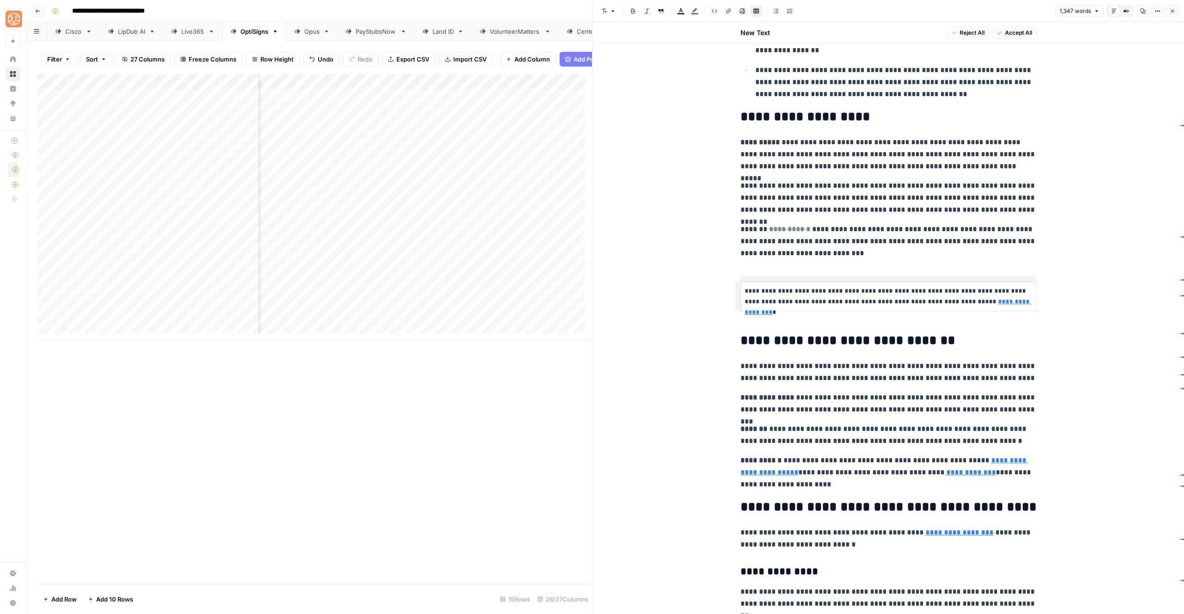
scroll to position [409, 0]
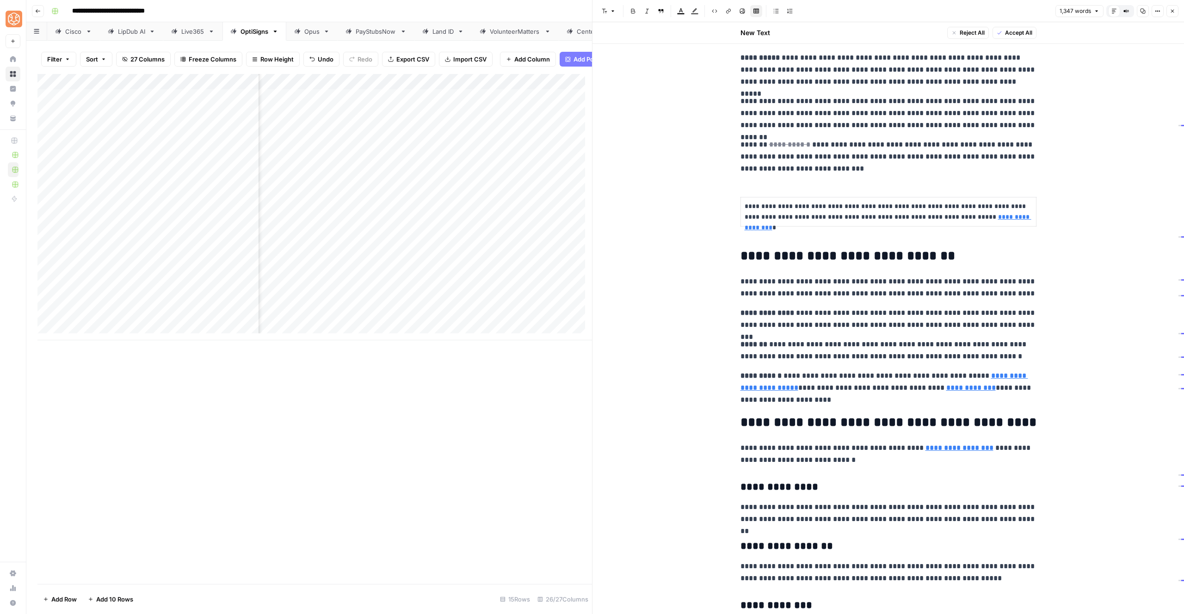
click at [1000, 307] on p "**********" at bounding box center [889, 319] width 296 height 24
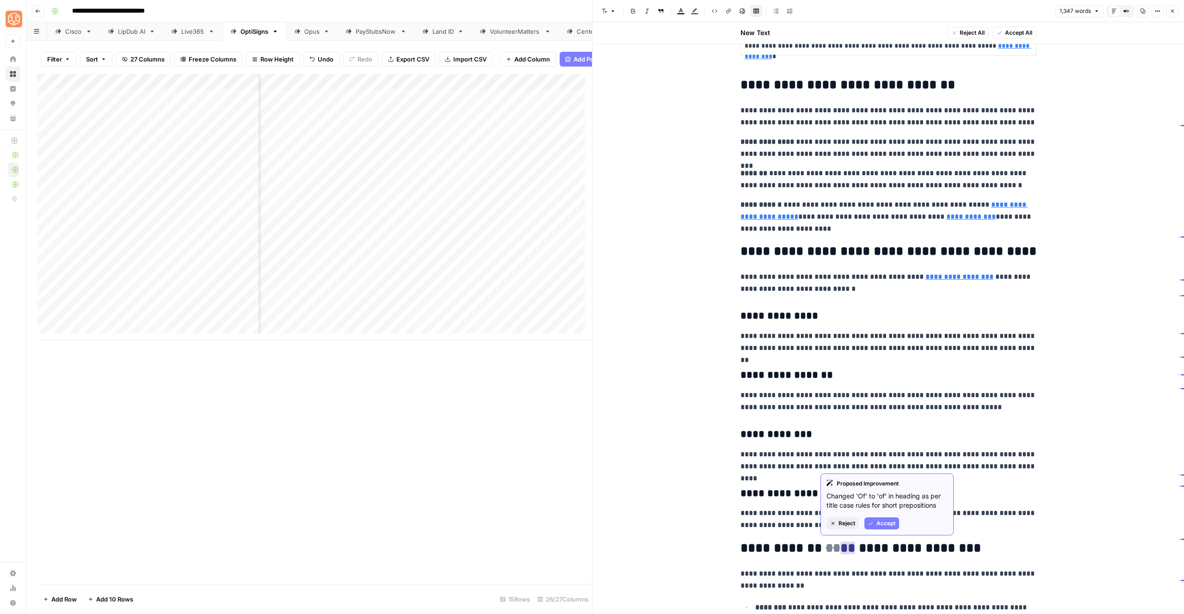
click at [892, 525] on span "Accept" at bounding box center [886, 524] width 19 height 8
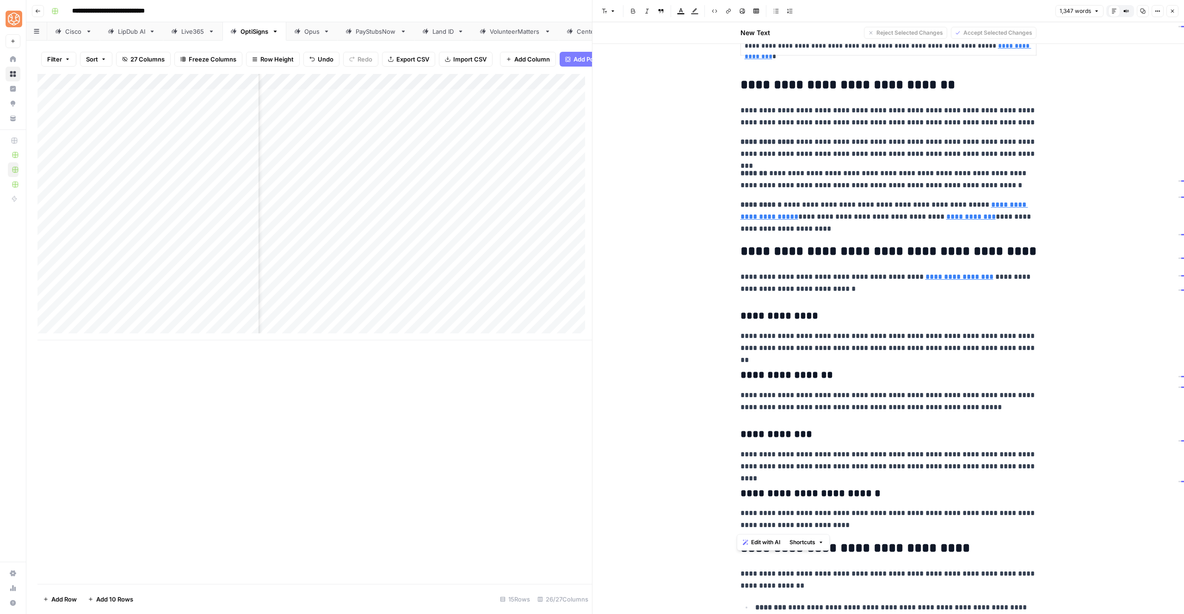
drag, startPoint x: 872, startPoint y: 523, endPoint x: 725, endPoint y: 272, distance: 291.8
click at [791, 271] on p "**********" at bounding box center [889, 283] width 296 height 24
drag, startPoint x: 738, startPoint y: 277, endPoint x: 837, endPoint y: 530, distance: 272.4
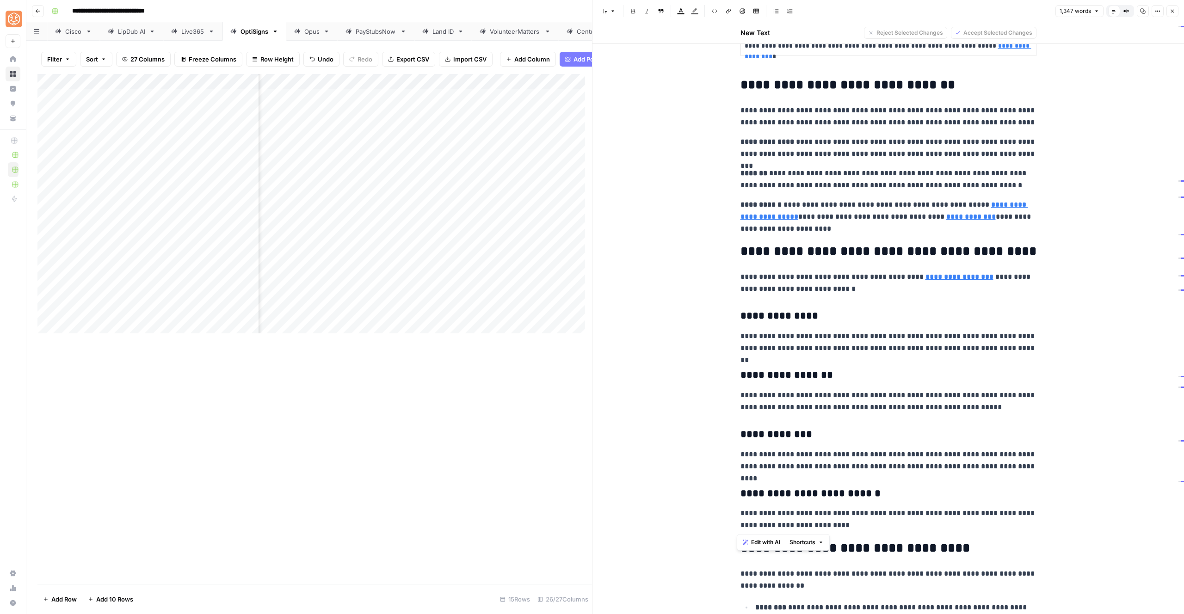
click at [811, 547] on button "Shortcuts" at bounding box center [807, 543] width 42 height 12
click at [834, 563] on span "Add more detail" at bounding box center [833, 562] width 57 height 9
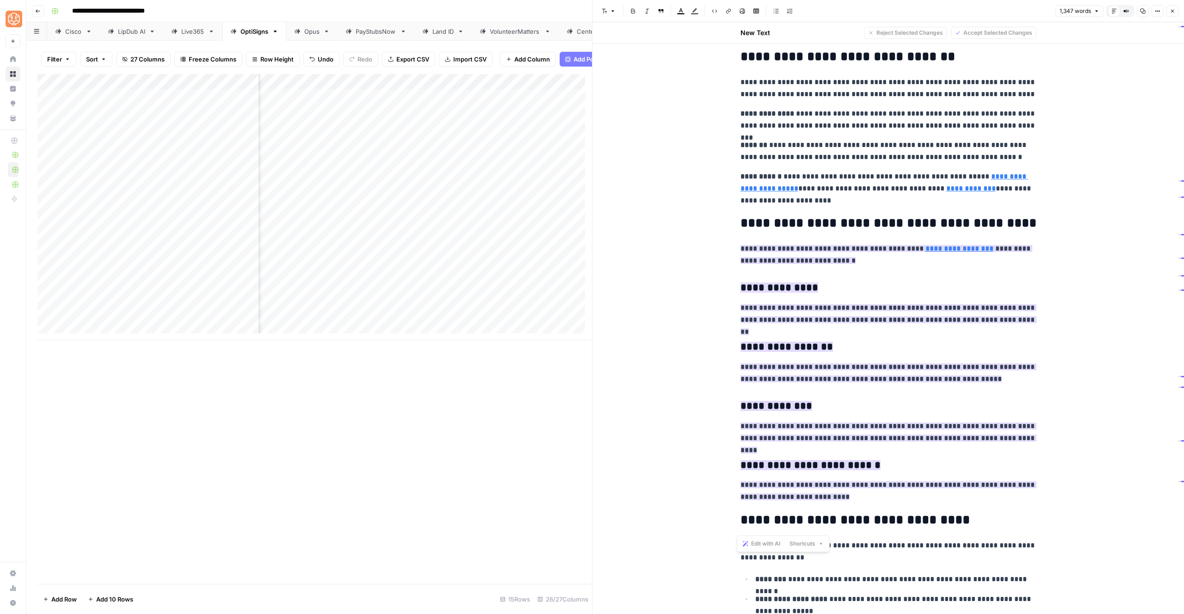
scroll to position [666, 0]
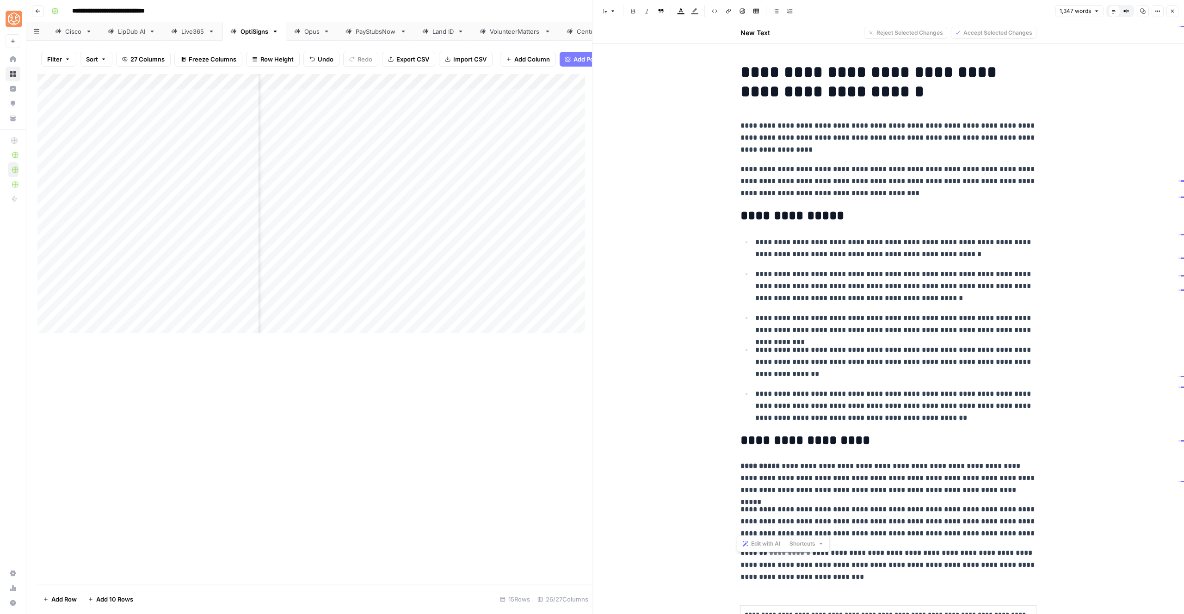
scroll to position [666, 0]
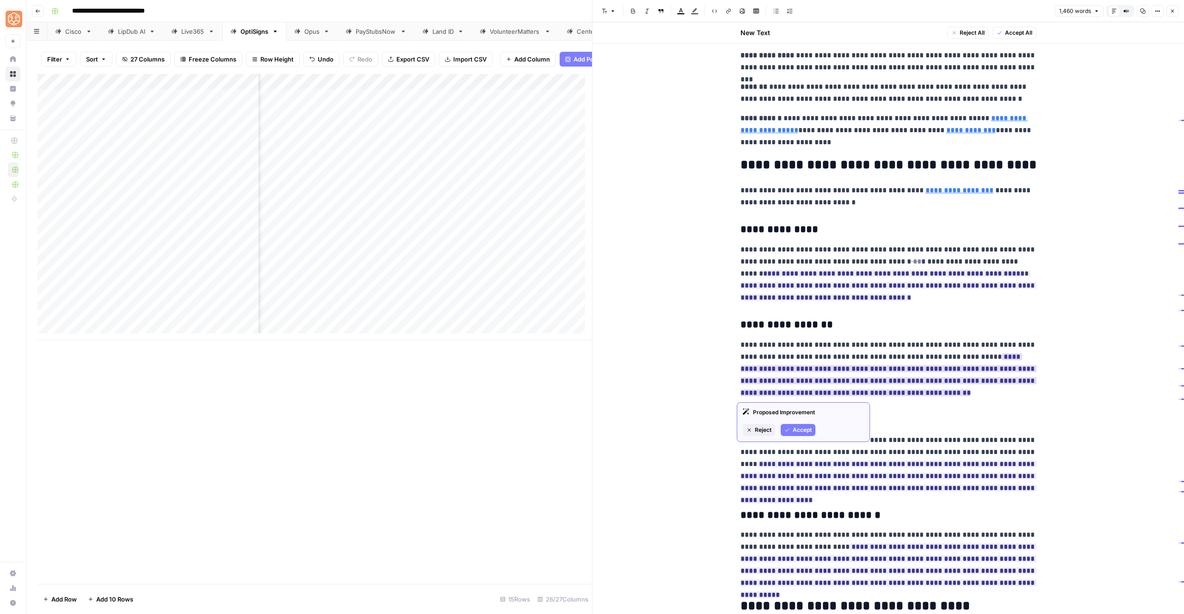
click at [797, 431] on span "Accept" at bounding box center [802, 430] width 19 height 8
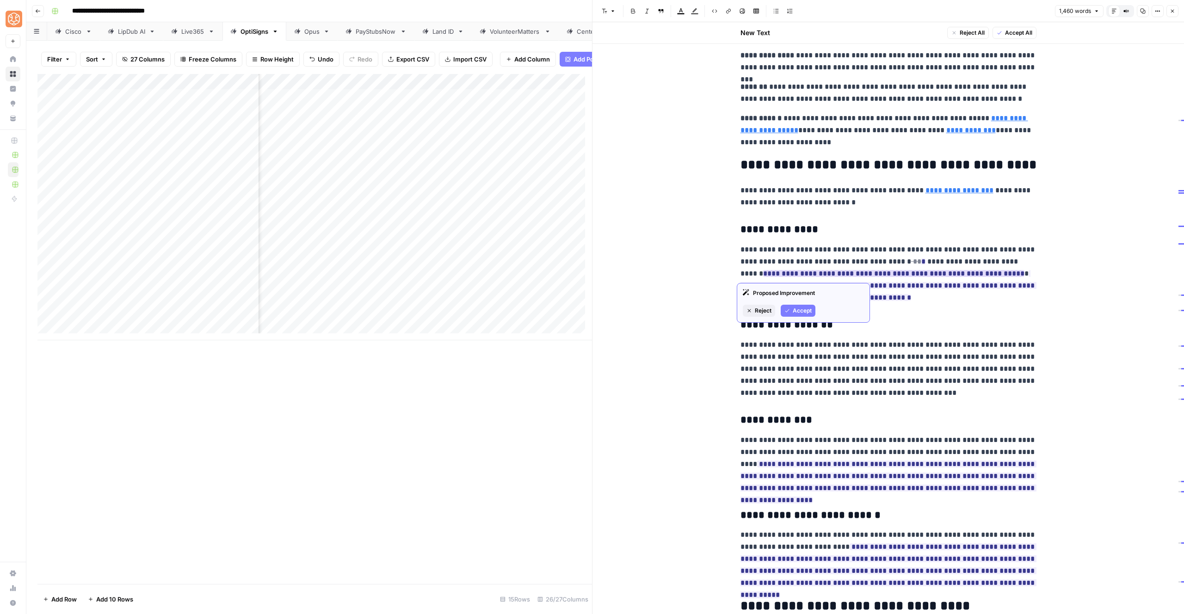
click at [798, 308] on span "Accept" at bounding box center [802, 311] width 19 height 8
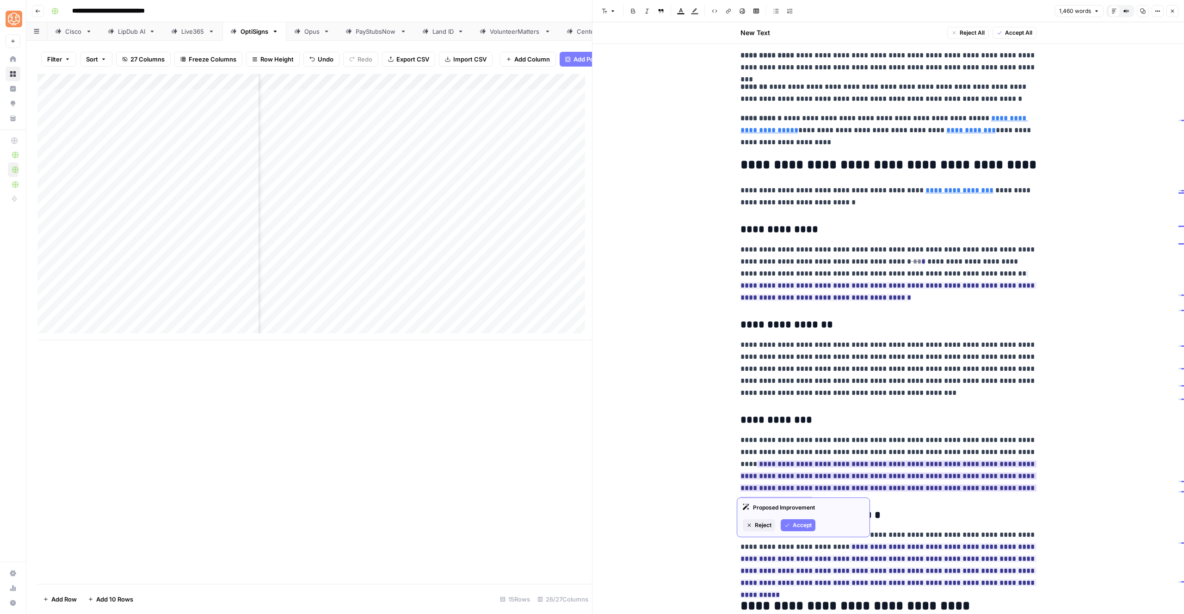
click at [804, 521] on button "Accept" at bounding box center [798, 526] width 35 height 12
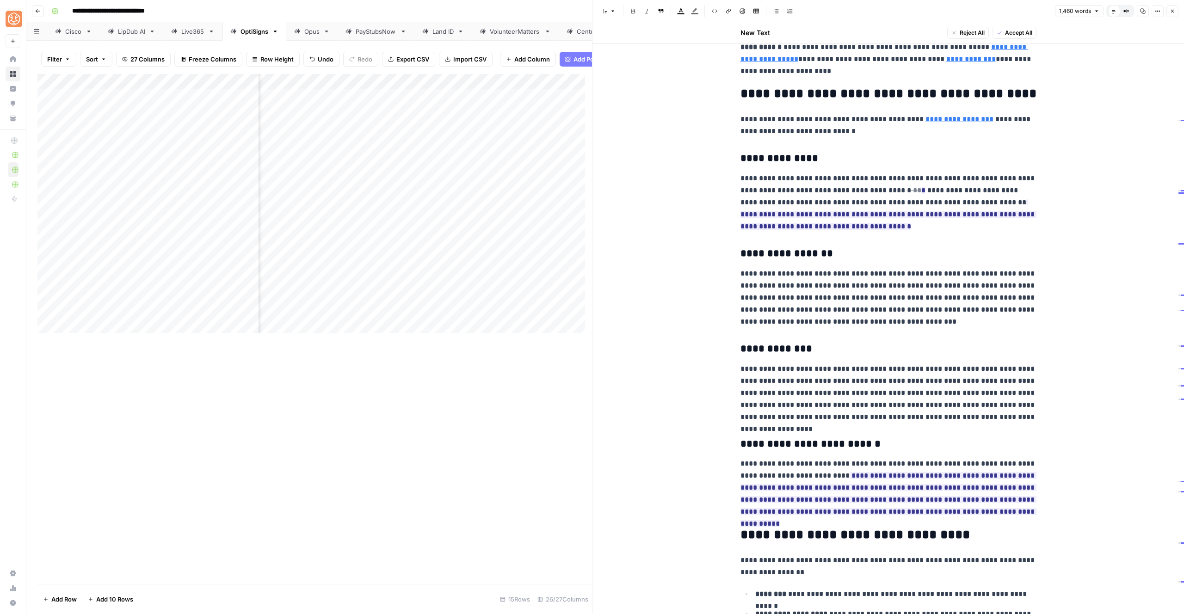
scroll to position [752, 0]
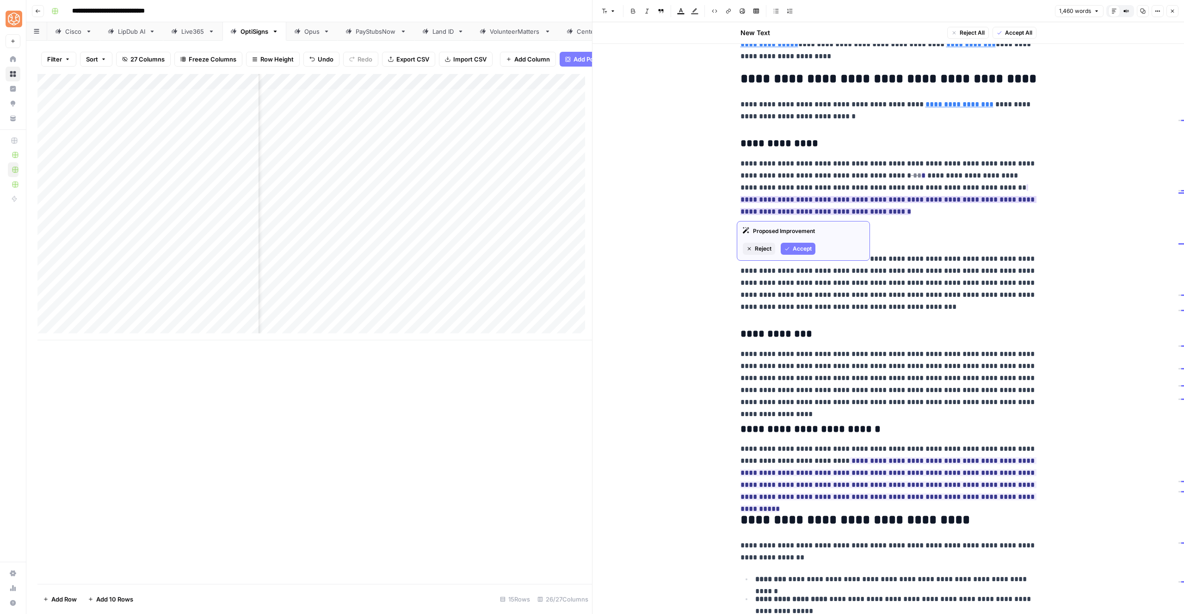
click at [794, 248] on span "Accept" at bounding box center [802, 249] width 19 height 8
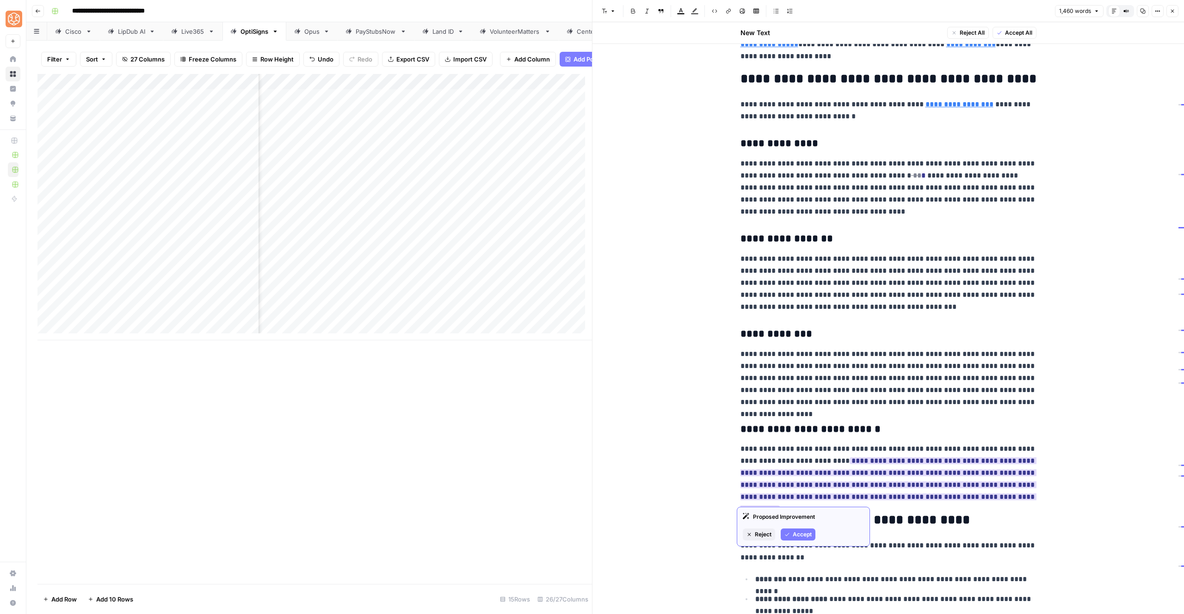
click at [801, 533] on span "Accept" at bounding box center [802, 535] width 19 height 8
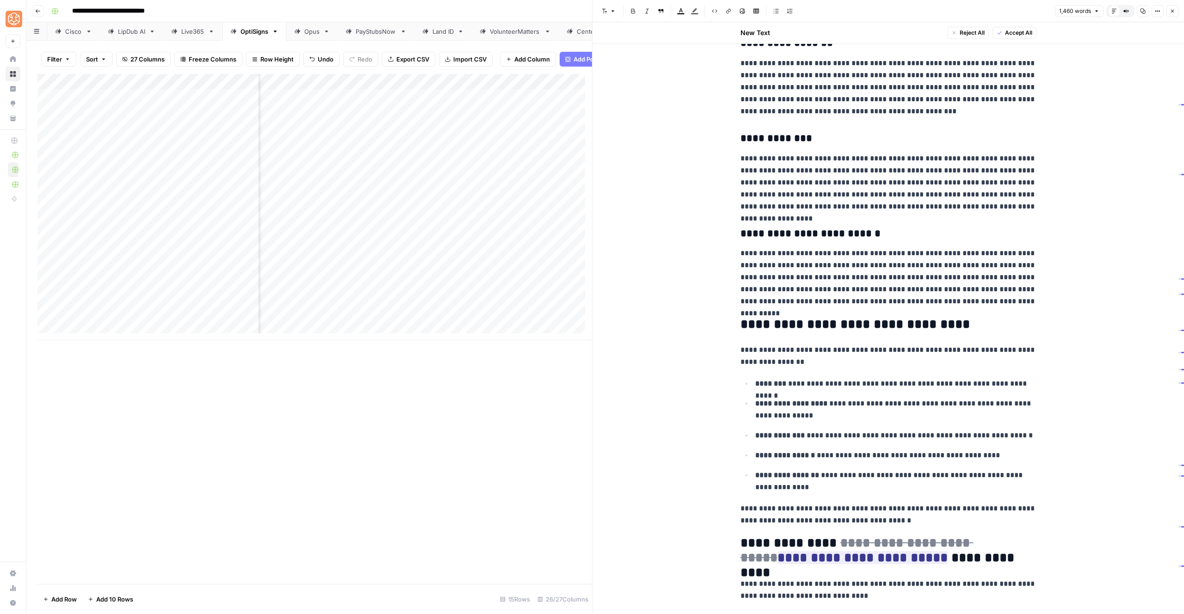
scroll to position [1072, 0]
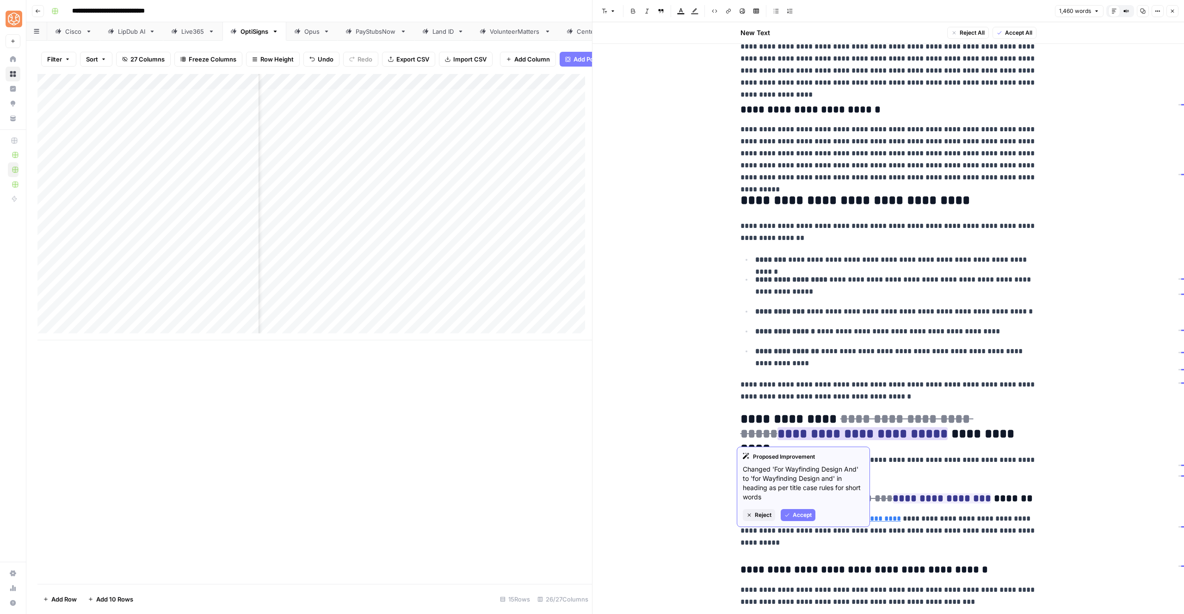
click at [786, 515] on icon "button" at bounding box center [788, 516] width 6 height 6
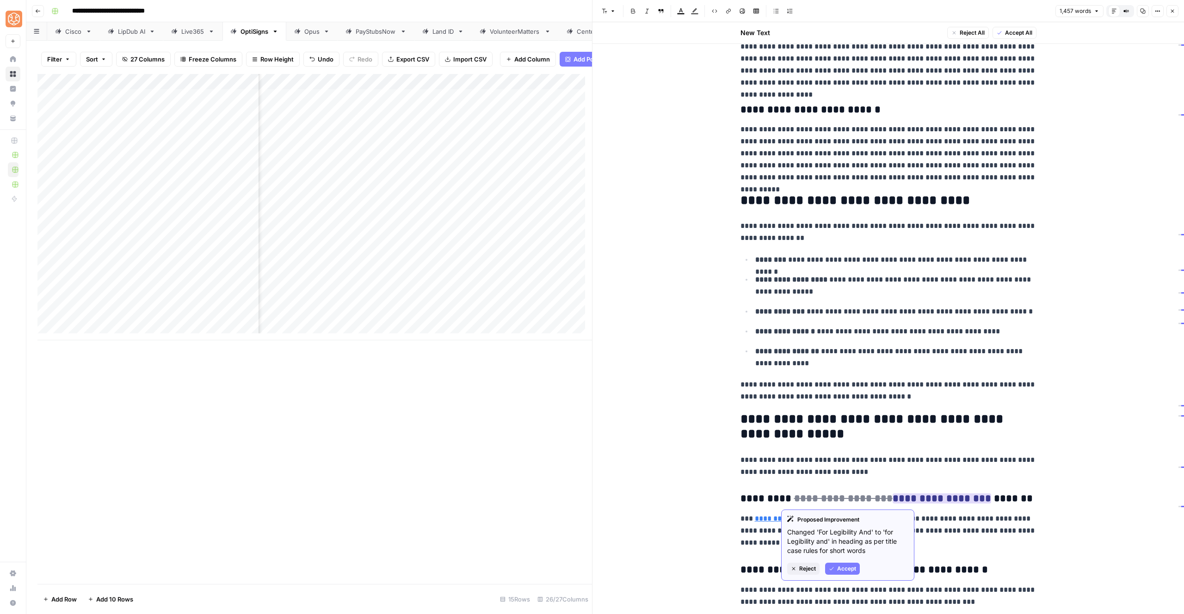
click at [840, 566] on span "Accept" at bounding box center [846, 569] width 19 height 8
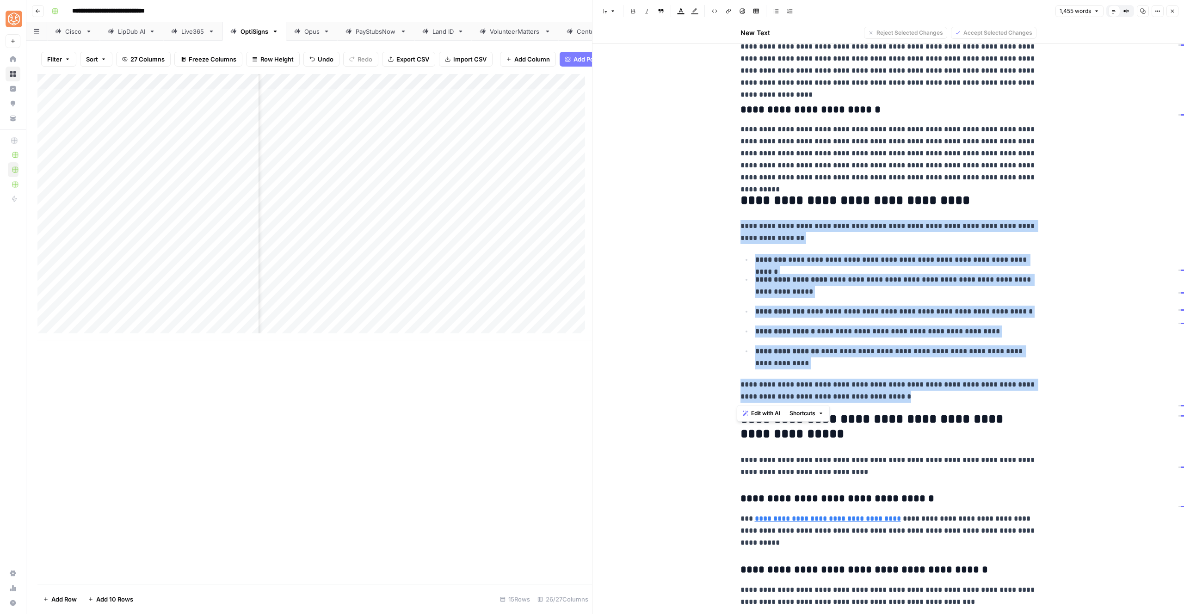
drag, startPoint x: 732, startPoint y: 223, endPoint x: 897, endPoint y: 400, distance: 241.9
click at [908, 394] on div "**********" at bounding box center [888, 539] width 307 height 3104
click at [807, 412] on span "Shortcuts" at bounding box center [803, 413] width 26 height 8
drag, startPoint x: 820, startPoint y: 435, endPoint x: 832, endPoint y: 424, distance: 16.7
click at [820, 435] on span "Add more detail" at bounding box center [833, 433] width 57 height 9
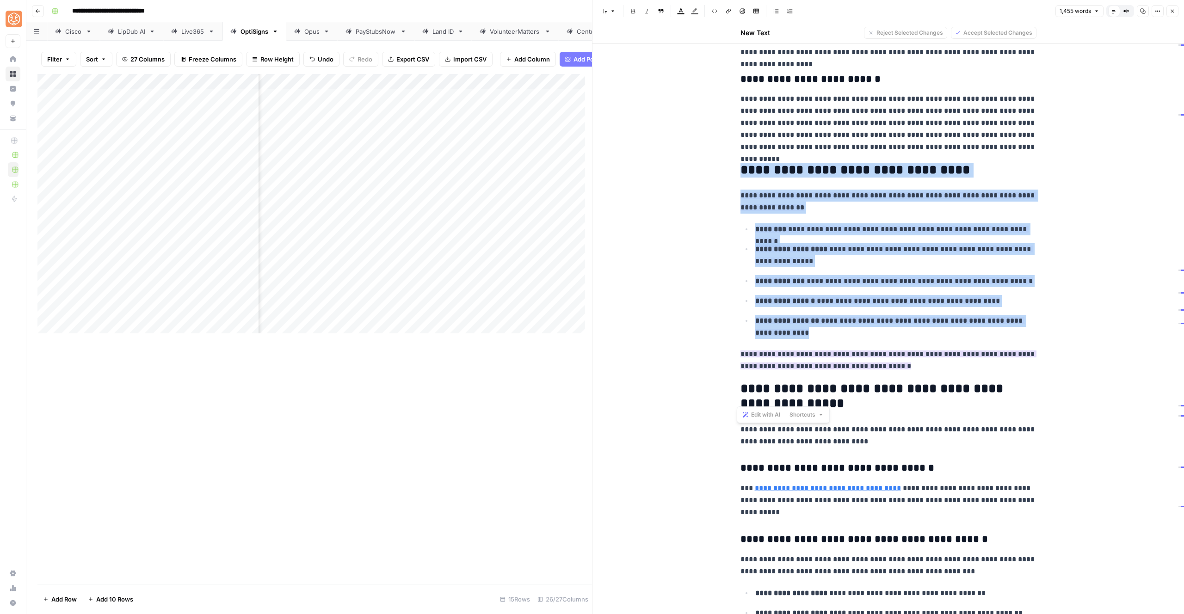
scroll to position [1159, 0]
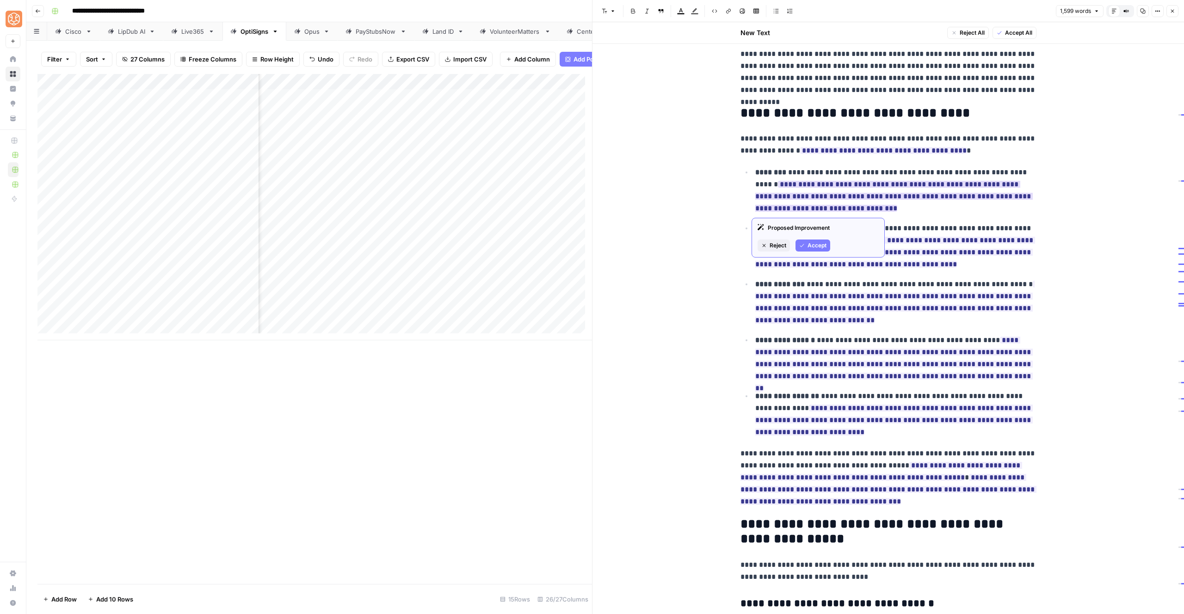
click at [806, 241] on button "Accept" at bounding box center [813, 246] width 35 height 12
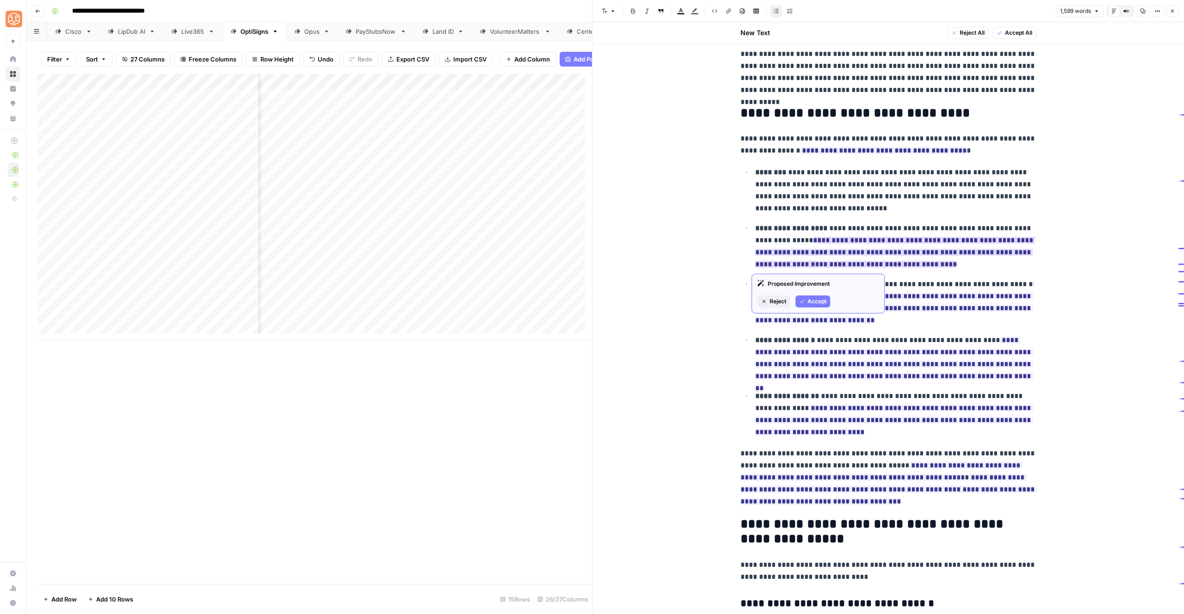
click at [809, 304] on span "Accept" at bounding box center [817, 302] width 19 height 8
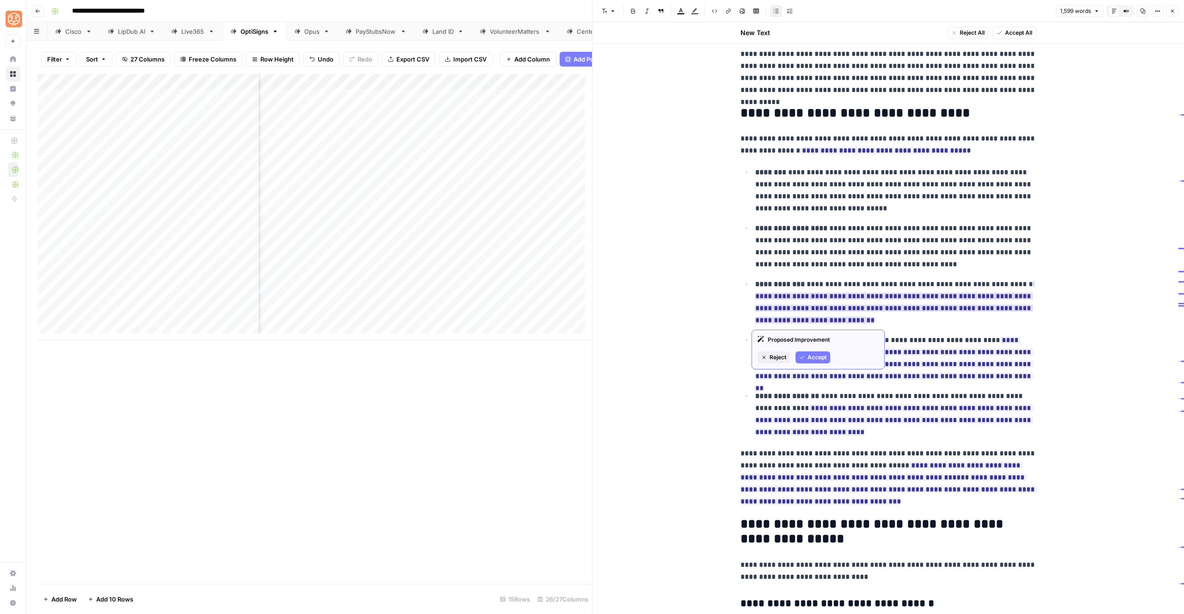
click at [814, 354] on span "Accept" at bounding box center [817, 357] width 19 height 8
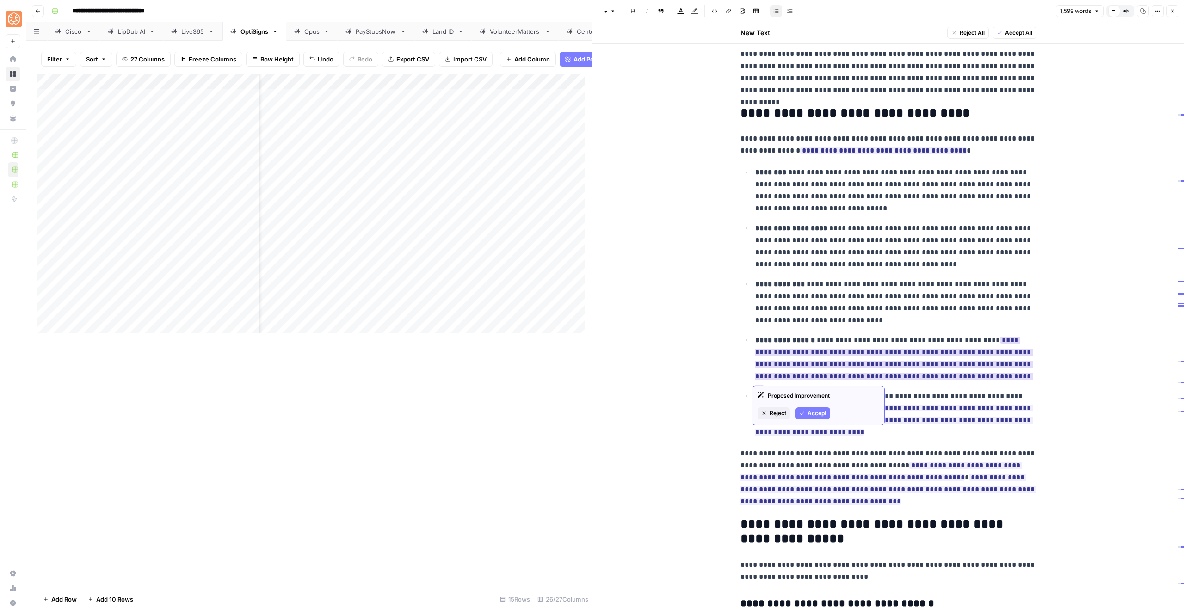
click at [818, 411] on span "Accept" at bounding box center [817, 413] width 19 height 8
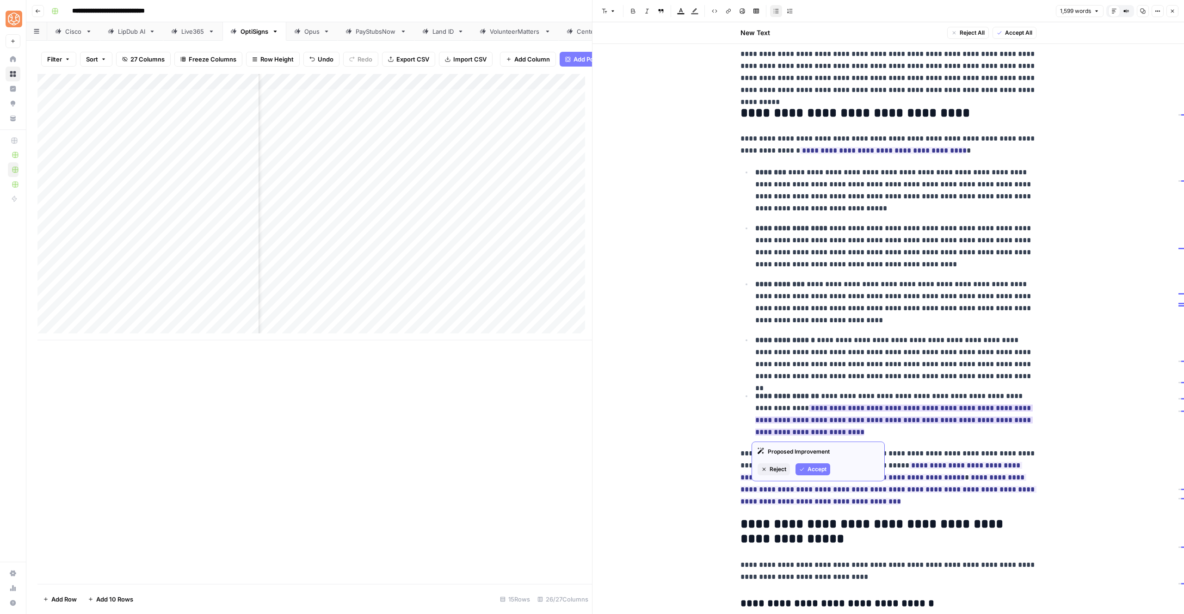
click at [804, 466] on button "Accept" at bounding box center [813, 470] width 35 height 12
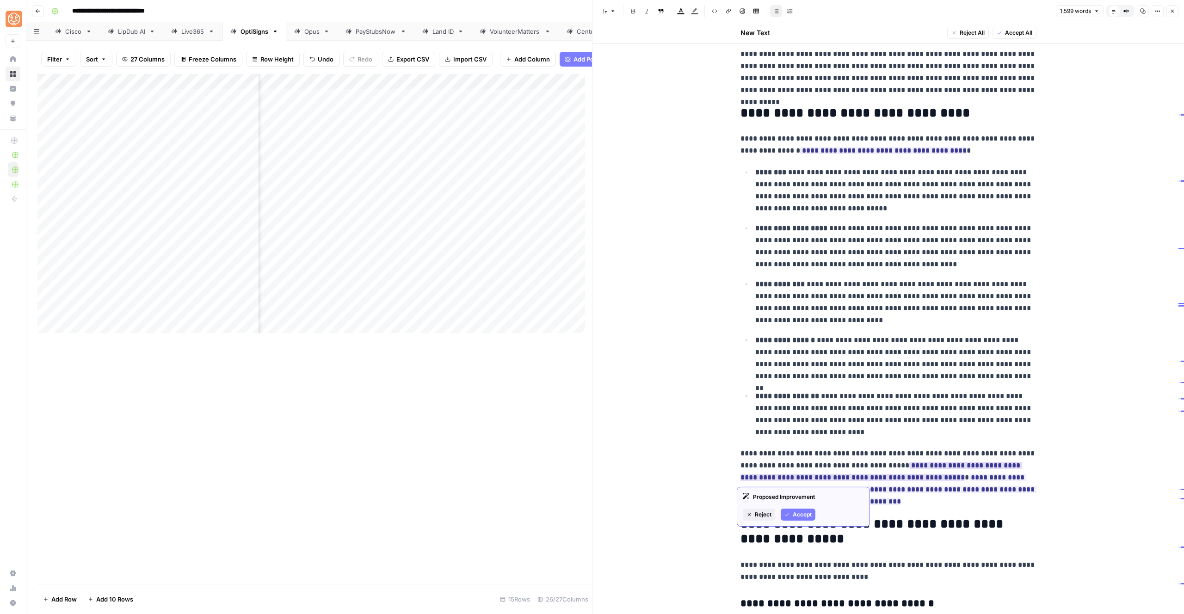
click at [798, 508] on div "Proposed Improvement Reject Accept" at bounding box center [803, 507] width 133 height 40
click at [794, 538] on span "Accept" at bounding box center [802, 539] width 19 height 8
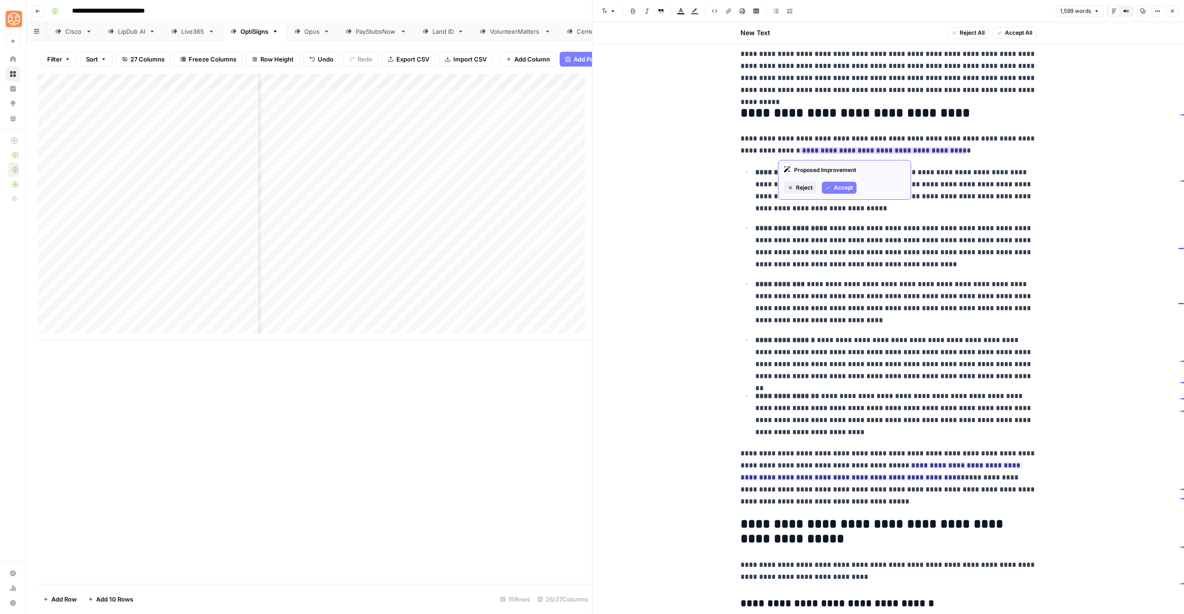
click at [841, 187] on span "Accept" at bounding box center [843, 188] width 19 height 8
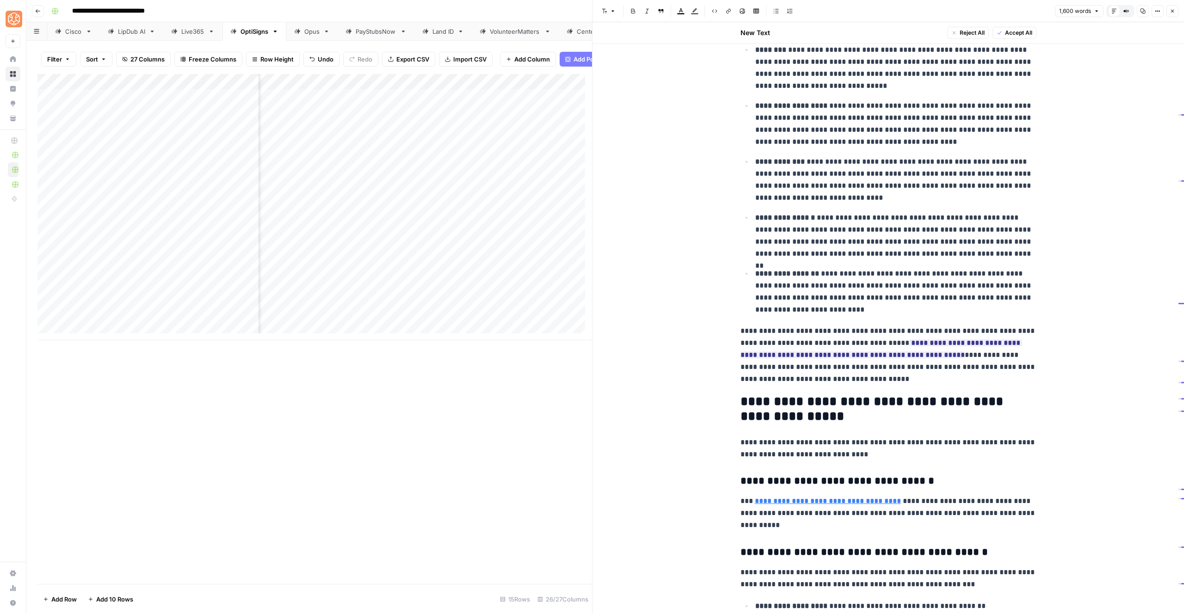
scroll to position [1271, 0]
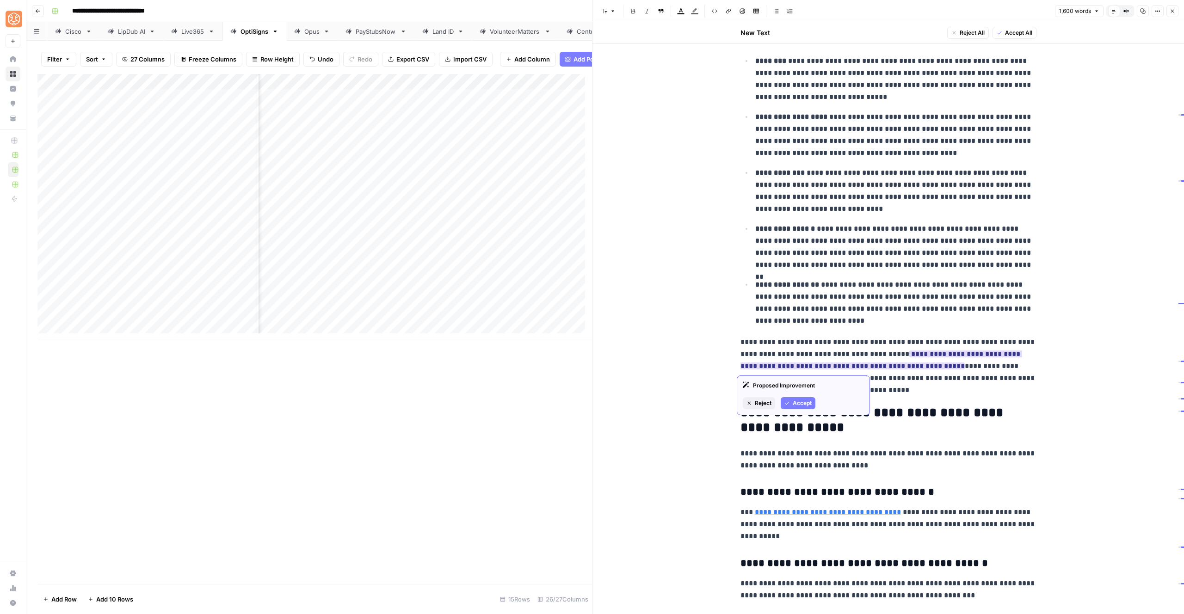
click at [804, 402] on span "Accept" at bounding box center [802, 403] width 19 height 8
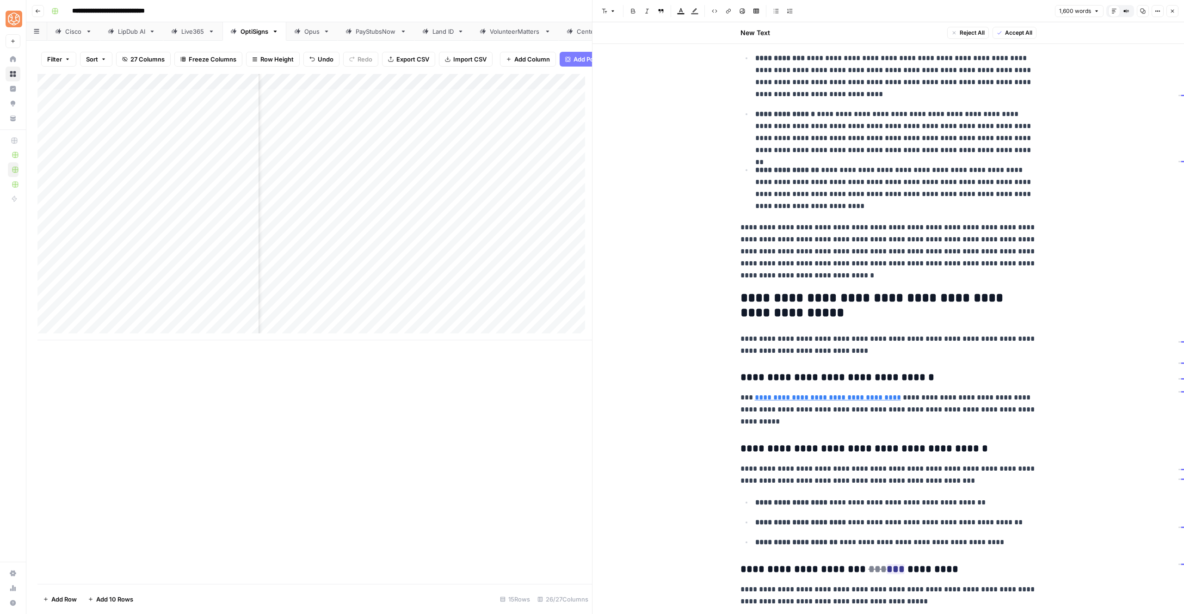
scroll to position [1469, 0]
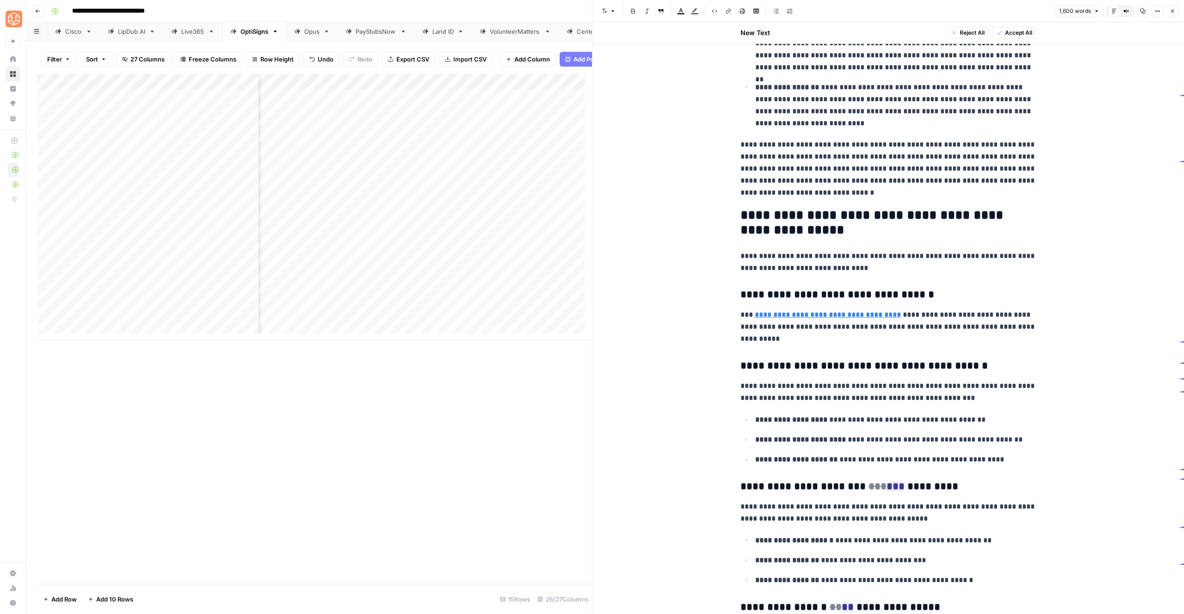
drag, startPoint x: 750, startPoint y: 295, endPoint x: 868, endPoint y: 295, distance: 118.4
click at [868, 295] on div "**********" at bounding box center [889, 235] width 592 height 3363
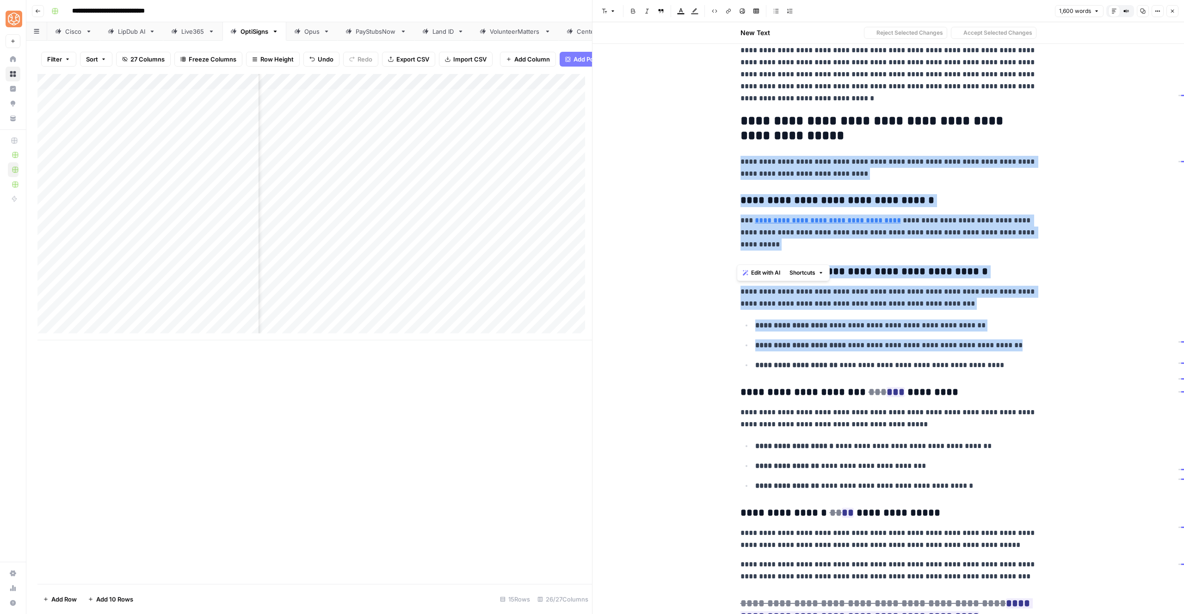
scroll to position [1665, 0]
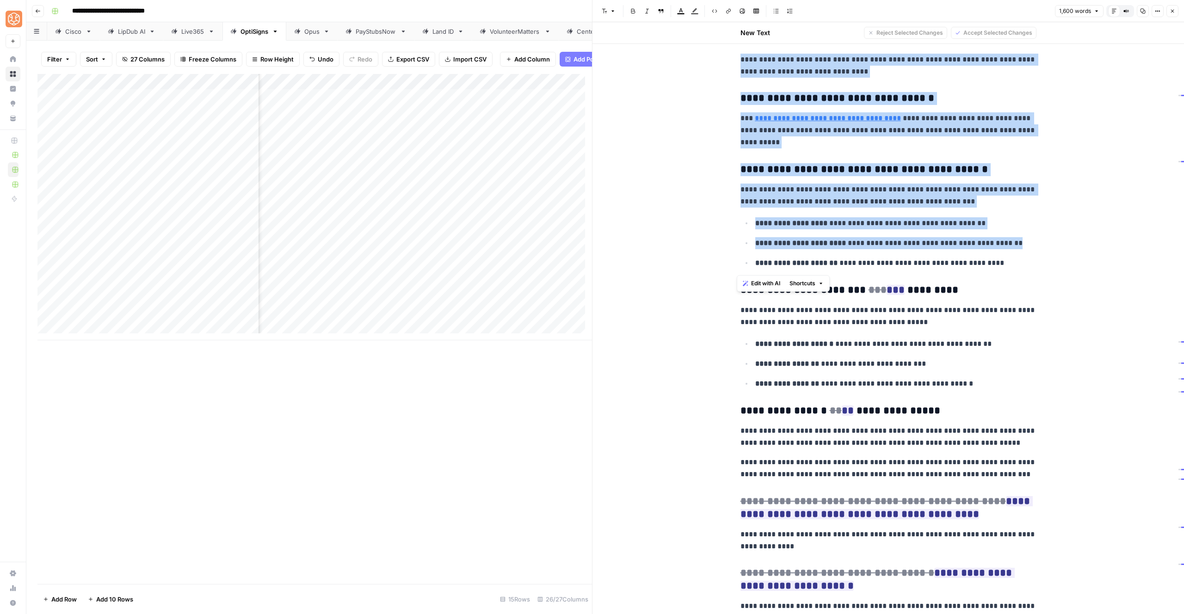
drag, startPoint x: 737, startPoint y: 255, endPoint x: 866, endPoint y: 255, distance: 129.1
click at [866, 255] on div "**********" at bounding box center [888, 42] width 307 height 3297
click at [907, 347] on span "Accept" at bounding box center [911, 351] width 19 height 8
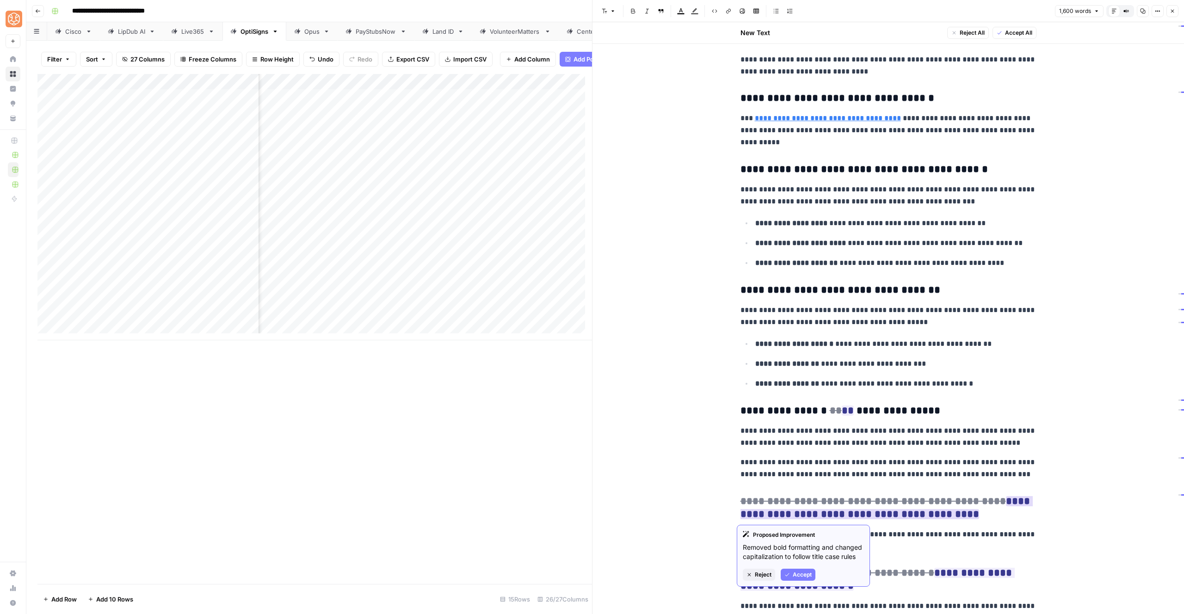
click at [806, 574] on span "Accept" at bounding box center [802, 575] width 19 height 8
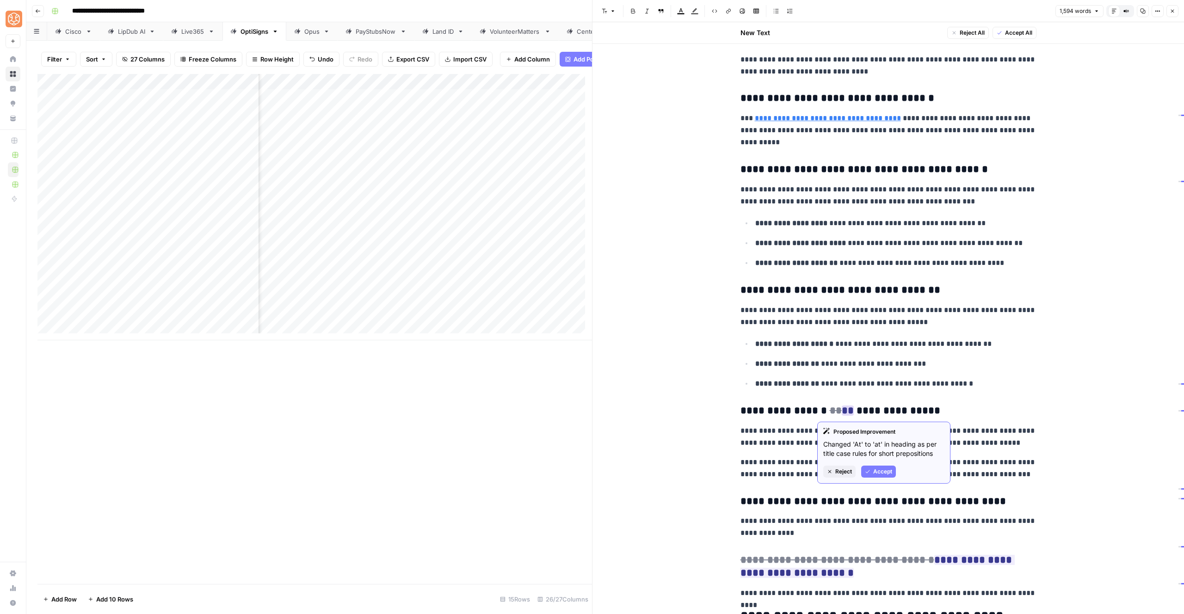
click at [872, 467] on button "Accept" at bounding box center [879, 472] width 35 height 12
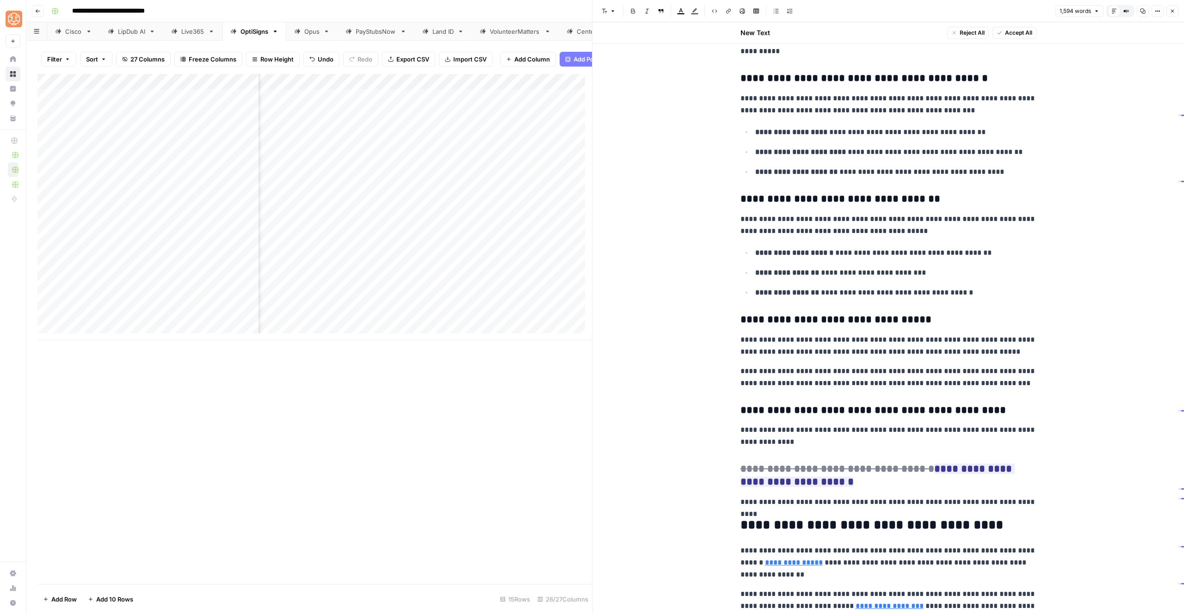
scroll to position [1757, 0]
click at [801, 544] on span "Accept" at bounding box center [802, 543] width 19 height 8
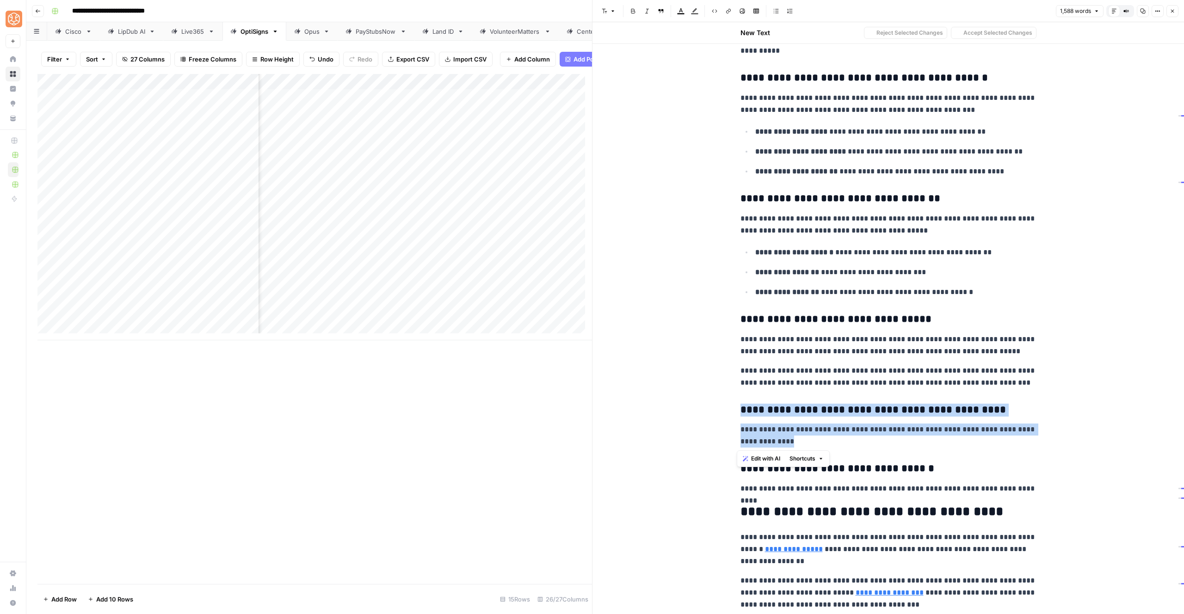
drag, startPoint x: 792, startPoint y: 447, endPoint x: 725, endPoint y: 407, distance: 78.1
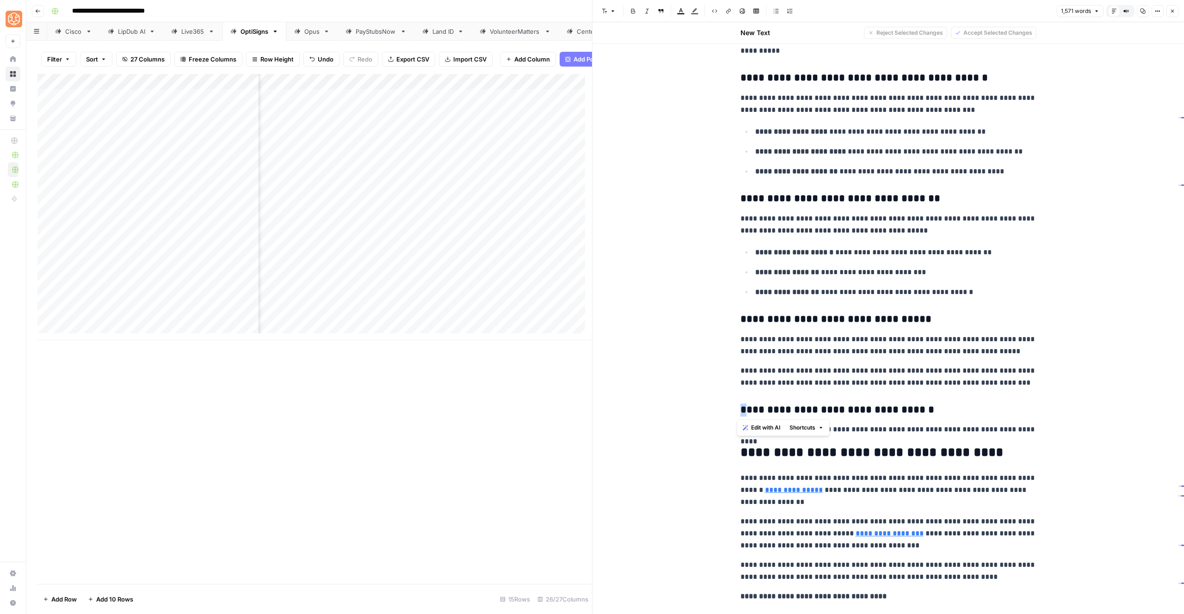
drag, startPoint x: 741, startPoint y: 409, endPoint x: 736, endPoint y: 408, distance: 5.6
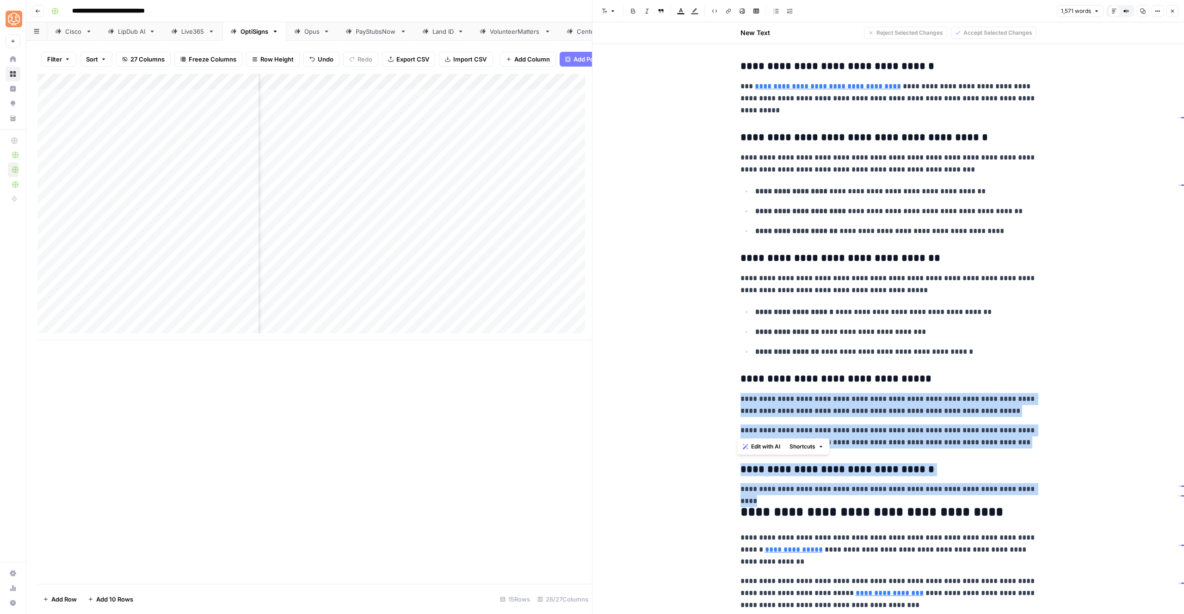
scroll to position [1687, 0]
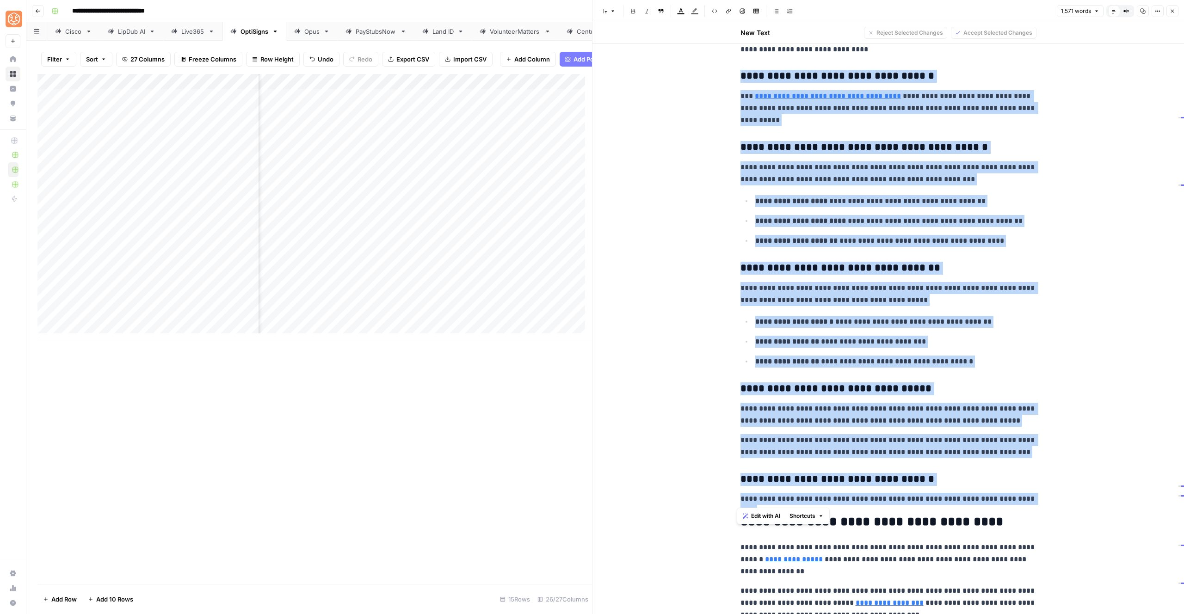
drag, startPoint x: 1036, startPoint y: 432, endPoint x: 728, endPoint y: 67, distance: 477.4
click at [812, 517] on span "Shortcuts" at bounding box center [803, 516] width 26 height 8
click at [818, 531] on button "Add more detail" at bounding box center [830, 536] width 78 height 13
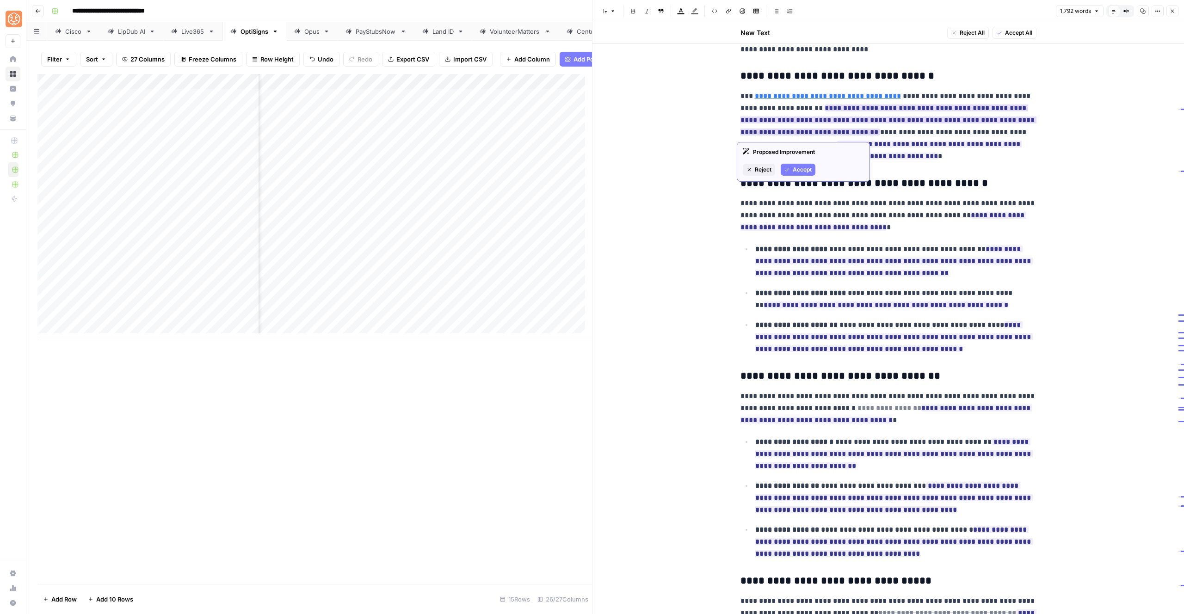
click at [808, 167] on span "Accept" at bounding box center [802, 170] width 19 height 8
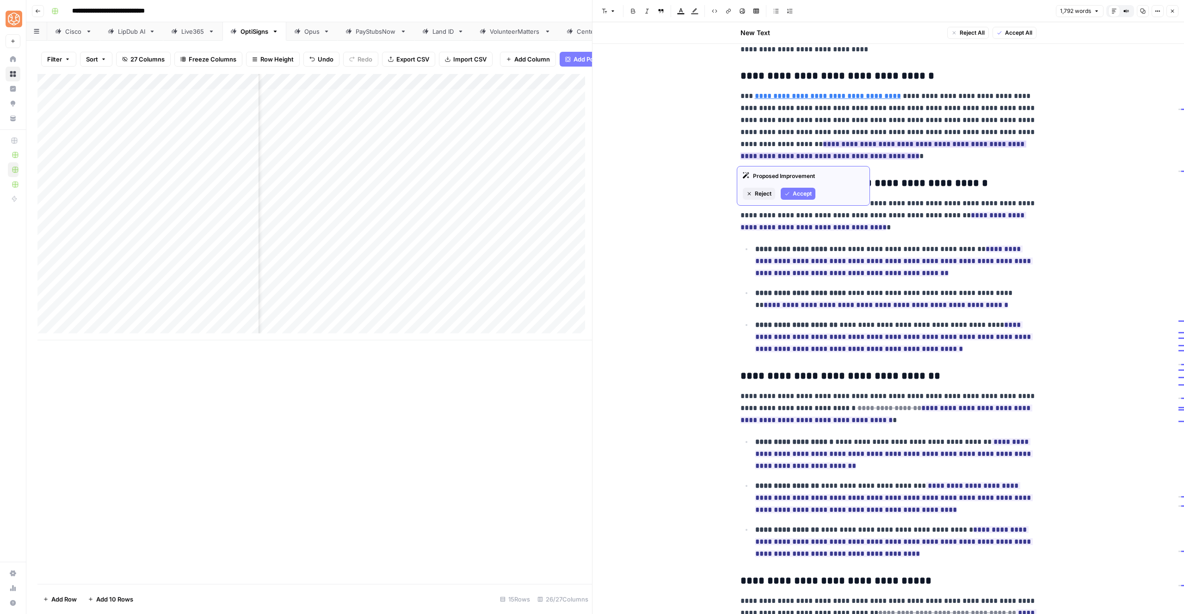
click at [804, 192] on span "Accept" at bounding box center [802, 194] width 19 height 8
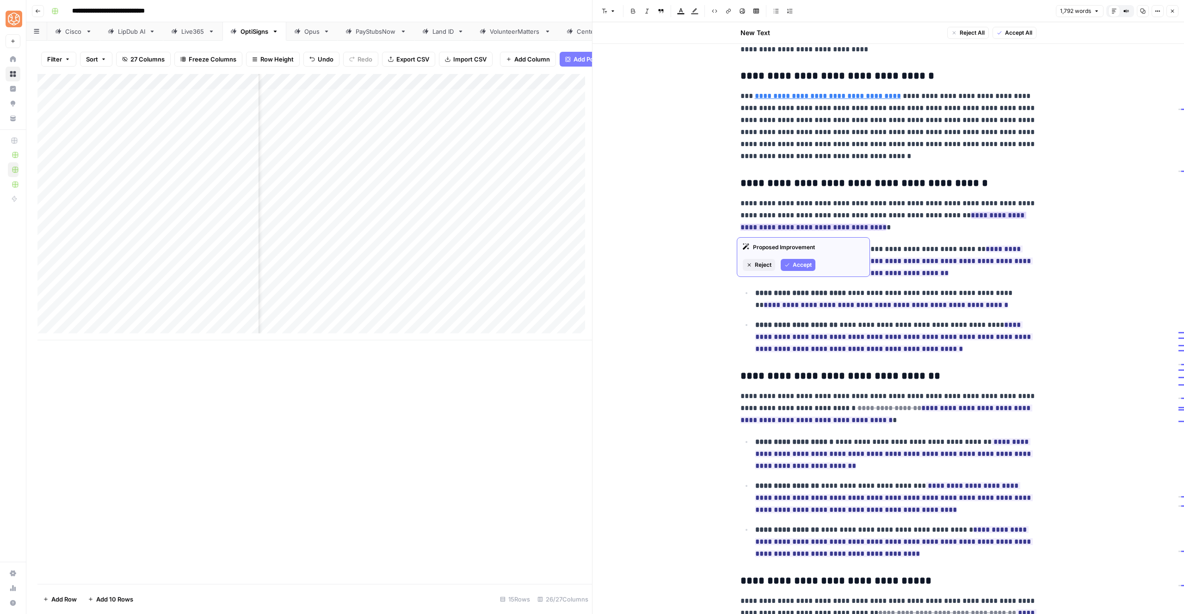
click at [799, 261] on span "Accept" at bounding box center [802, 265] width 19 height 8
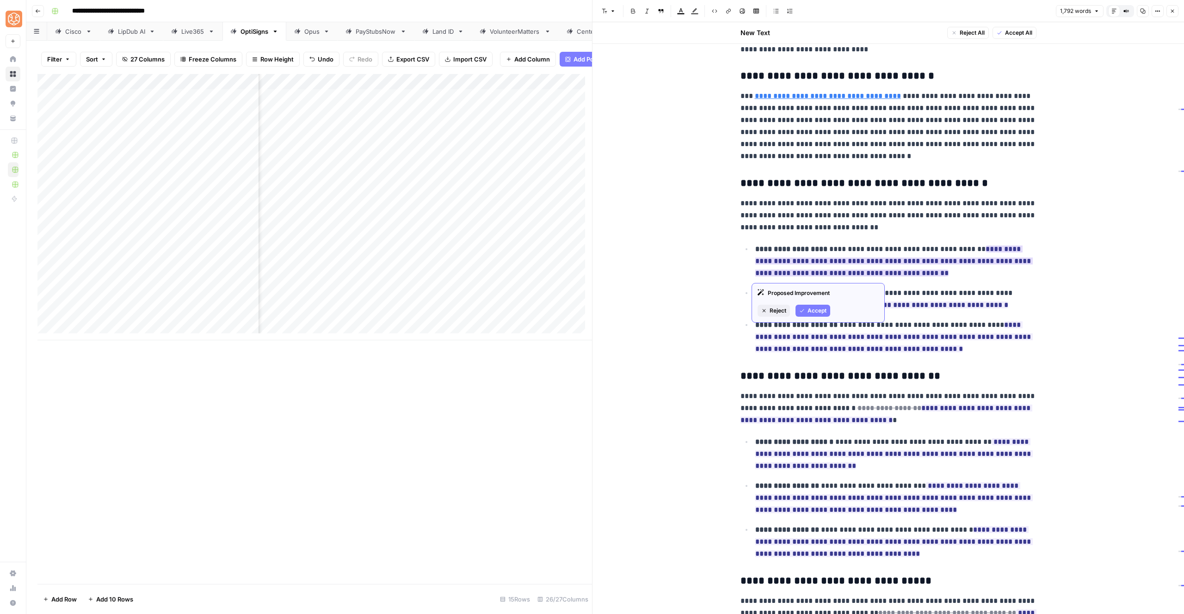
click at [804, 307] on button "Accept" at bounding box center [813, 311] width 35 height 12
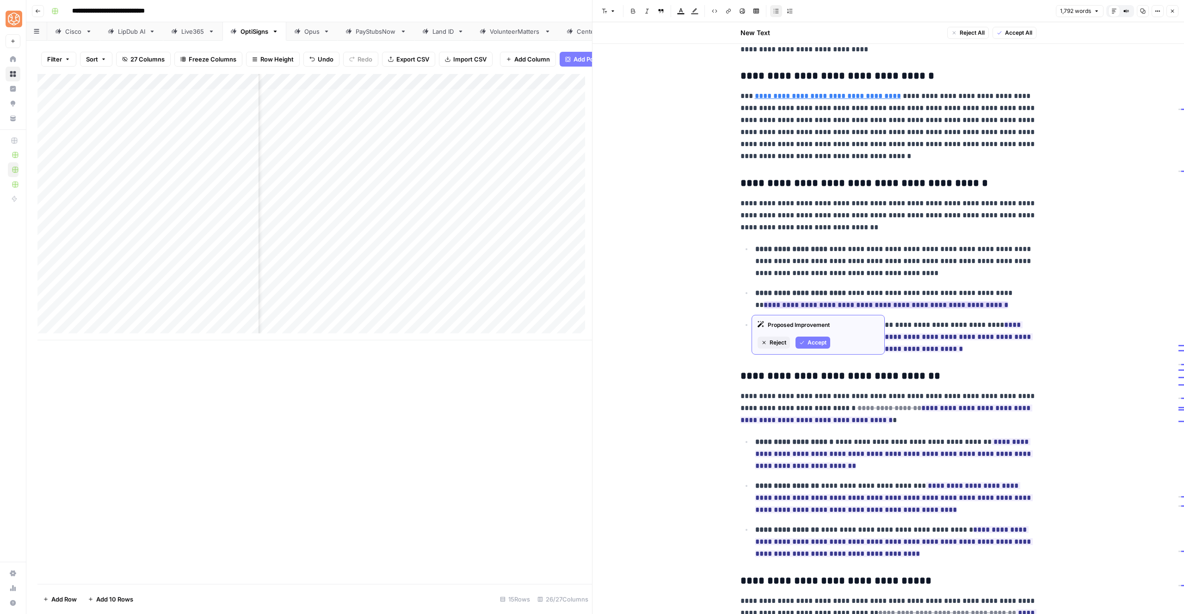
click at [804, 337] on button "Accept" at bounding box center [813, 343] width 35 height 12
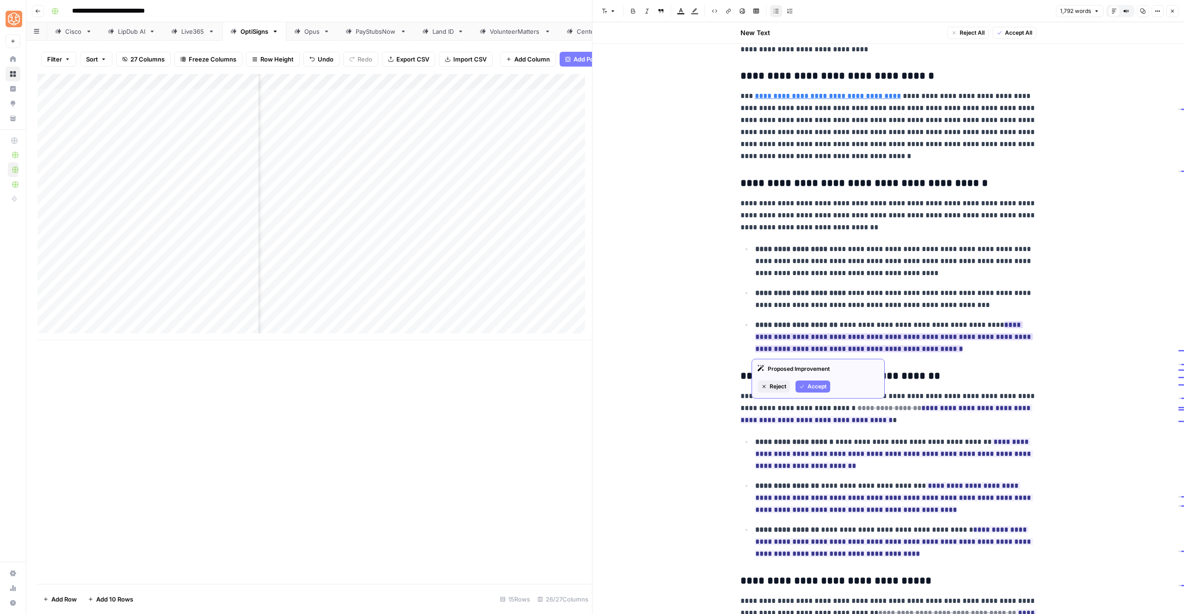
click at [813, 385] on span "Accept" at bounding box center [817, 387] width 19 height 8
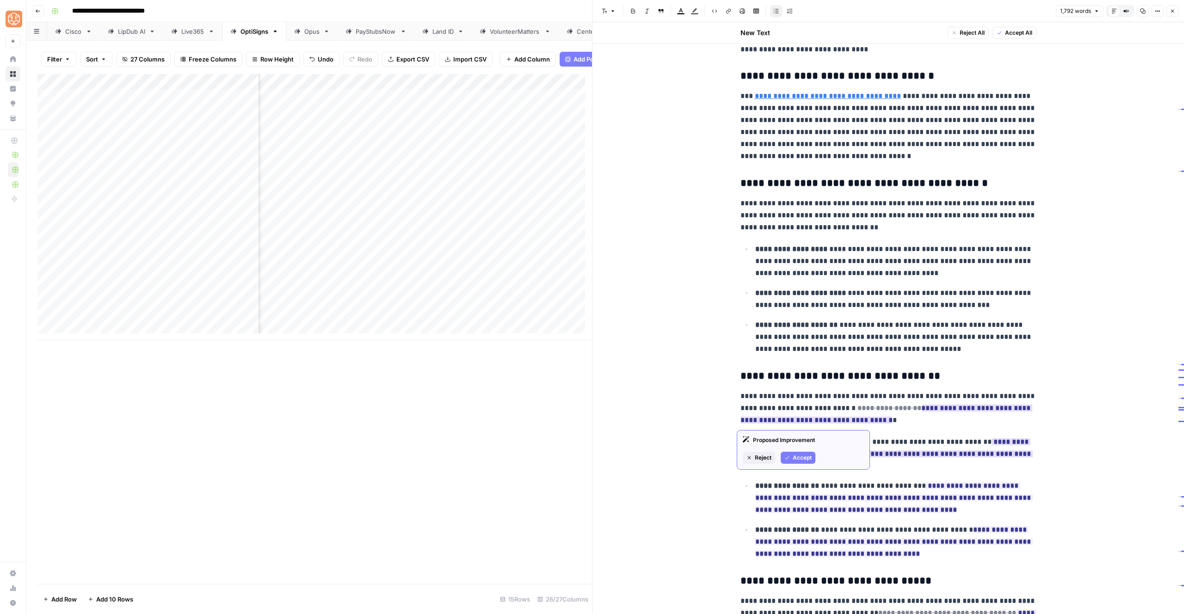
drag, startPoint x: 792, startPoint y: 457, endPoint x: 794, endPoint y: 450, distance: 7.5
click at [792, 457] on button "Accept" at bounding box center [798, 458] width 35 height 12
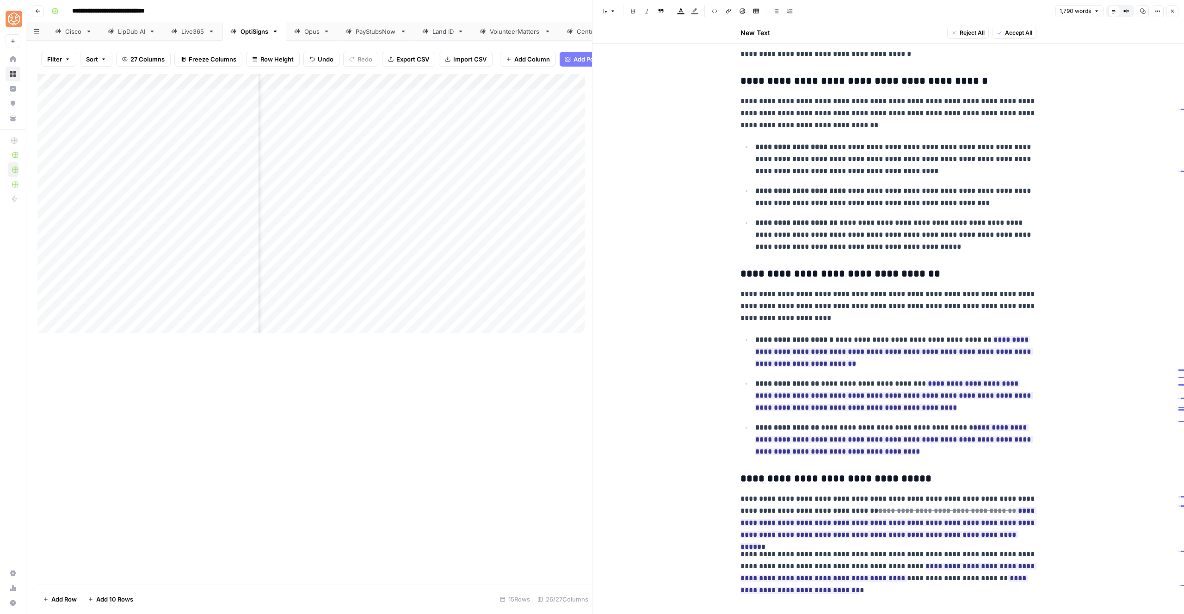
scroll to position [1891, 0]
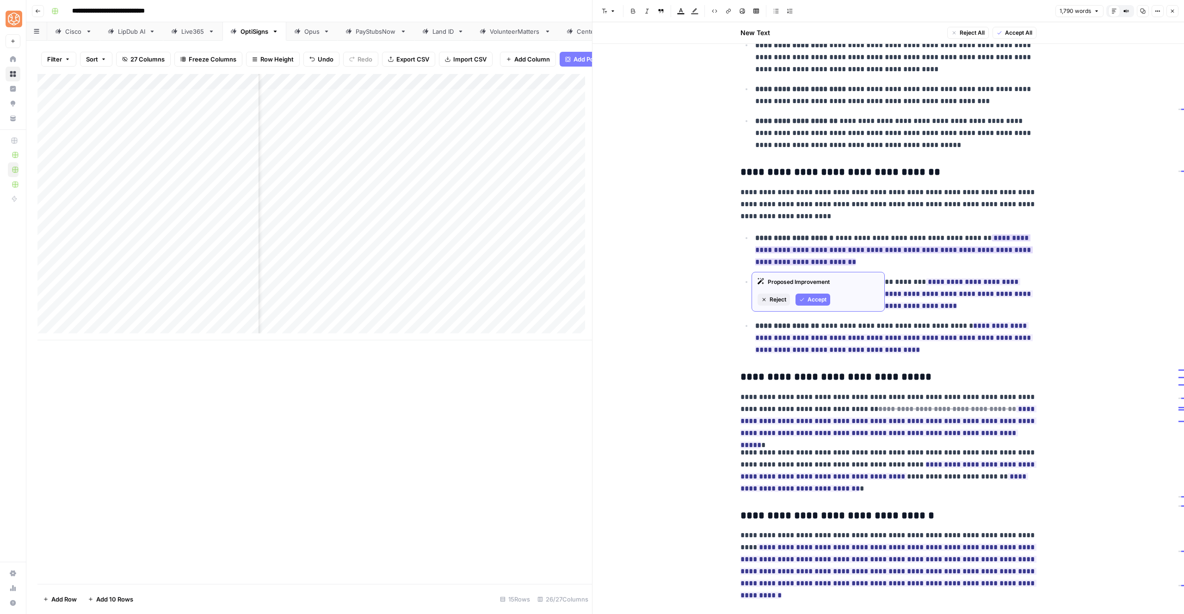
click at [816, 304] on button "Accept" at bounding box center [813, 300] width 35 height 12
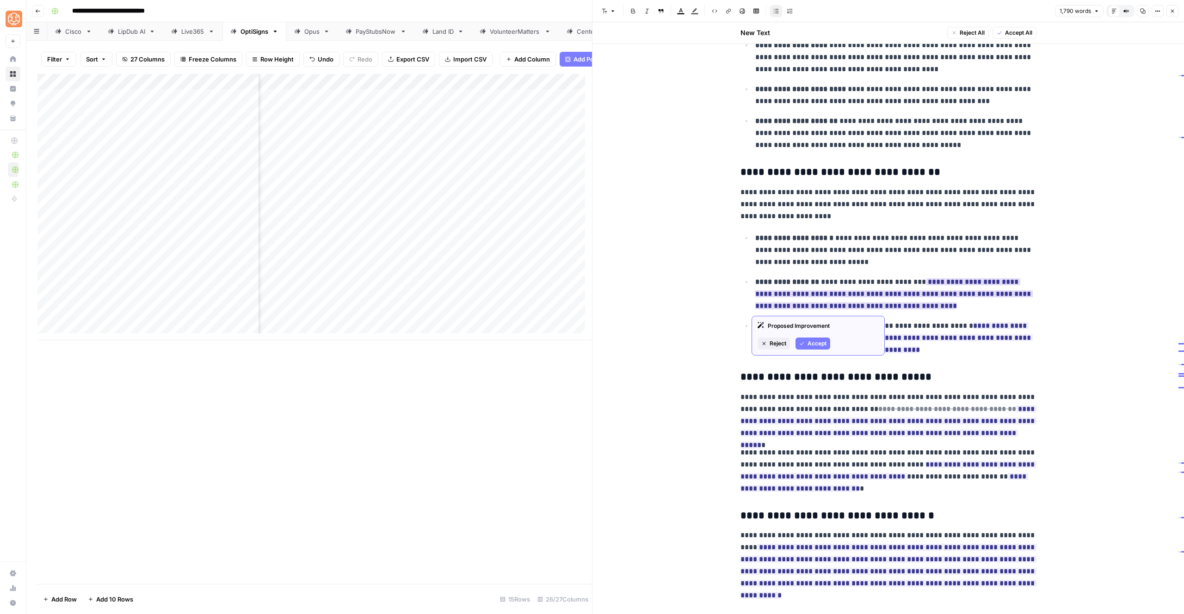
click at [812, 345] on span "Accept" at bounding box center [817, 344] width 19 height 8
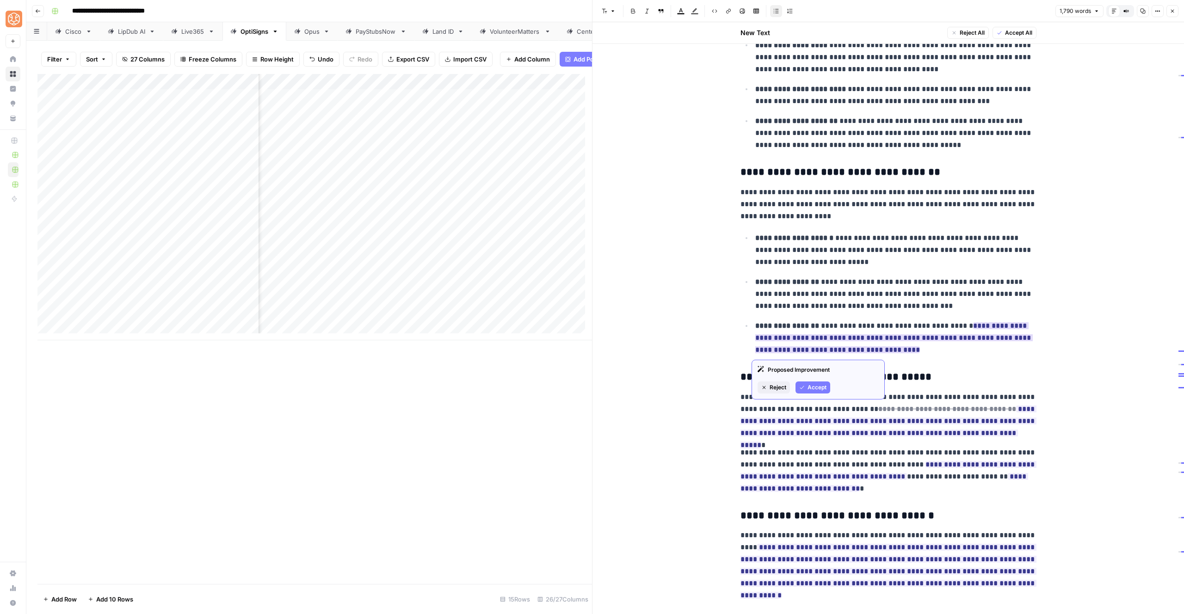
click at [803, 388] on icon "button" at bounding box center [803, 388] width 6 height 6
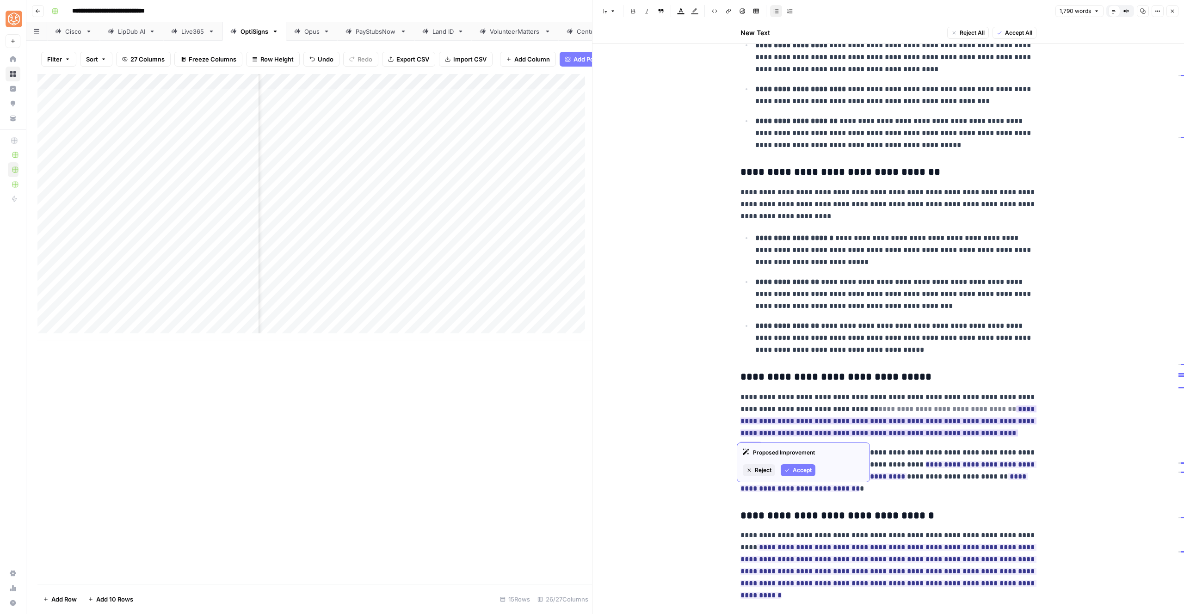
click at [802, 472] on span "Accept" at bounding box center [802, 470] width 19 height 8
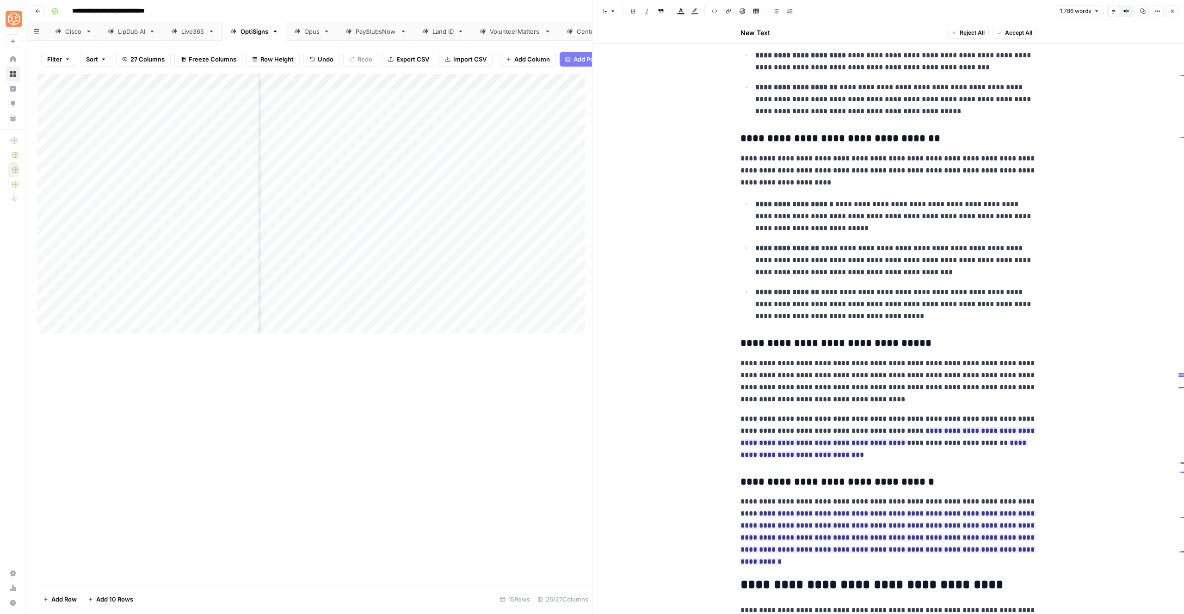
scroll to position [2083, 0]
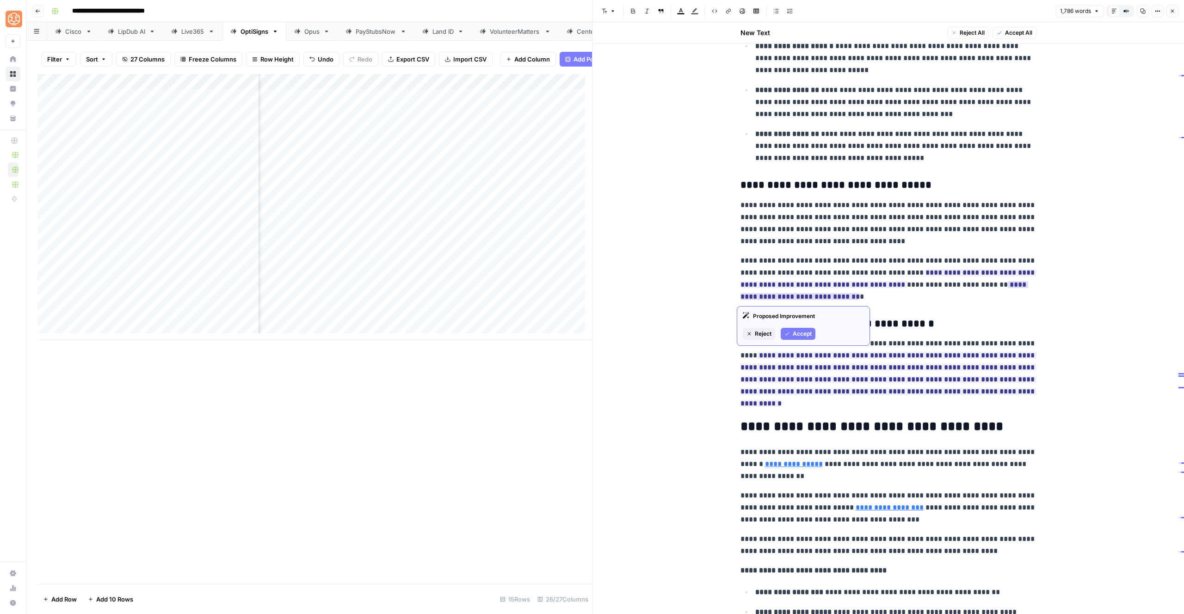
click at [791, 332] on button "Accept" at bounding box center [798, 334] width 35 height 12
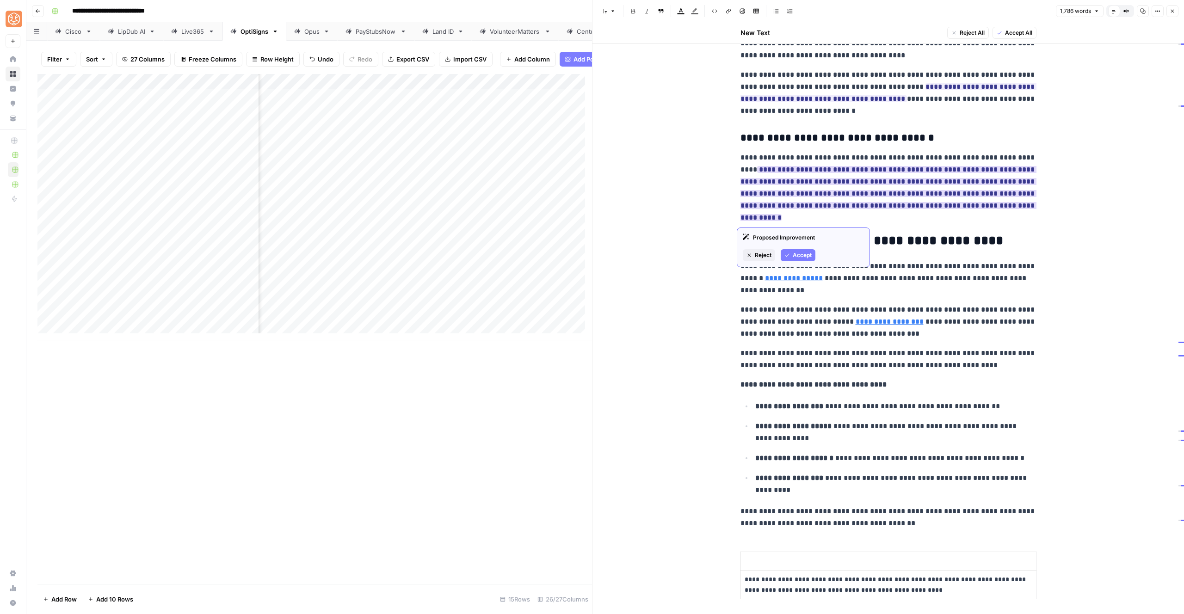
click at [799, 254] on span "Accept" at bounding box center [802, 255] width 19 height 8
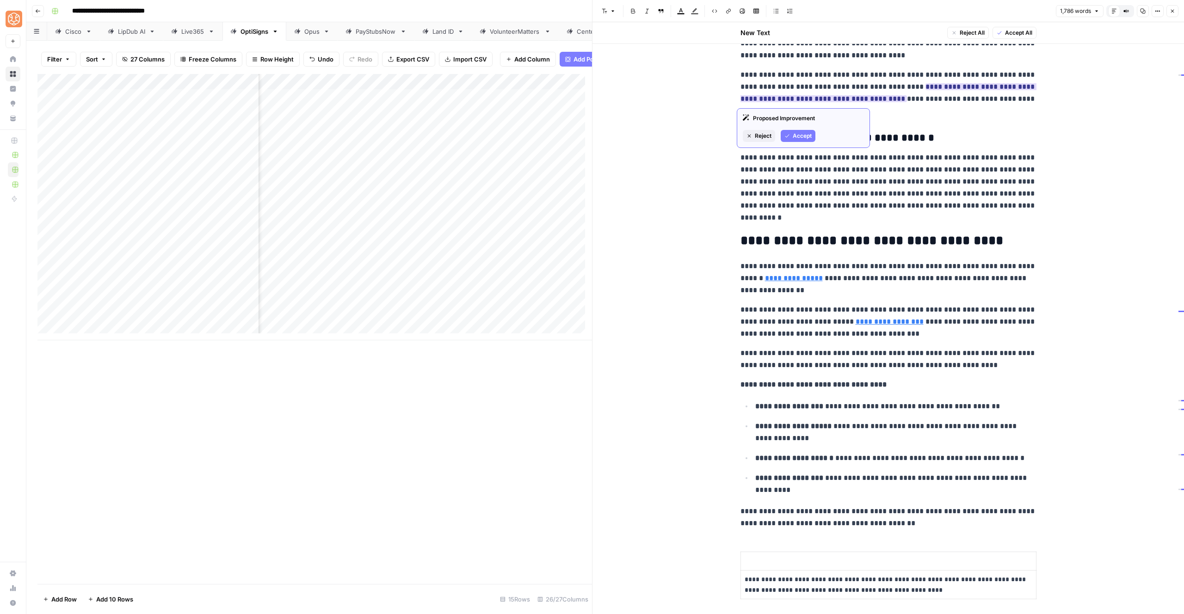
click at [800, 135] on span "Accept" at bounding box center [802, 136] width 19 height 8
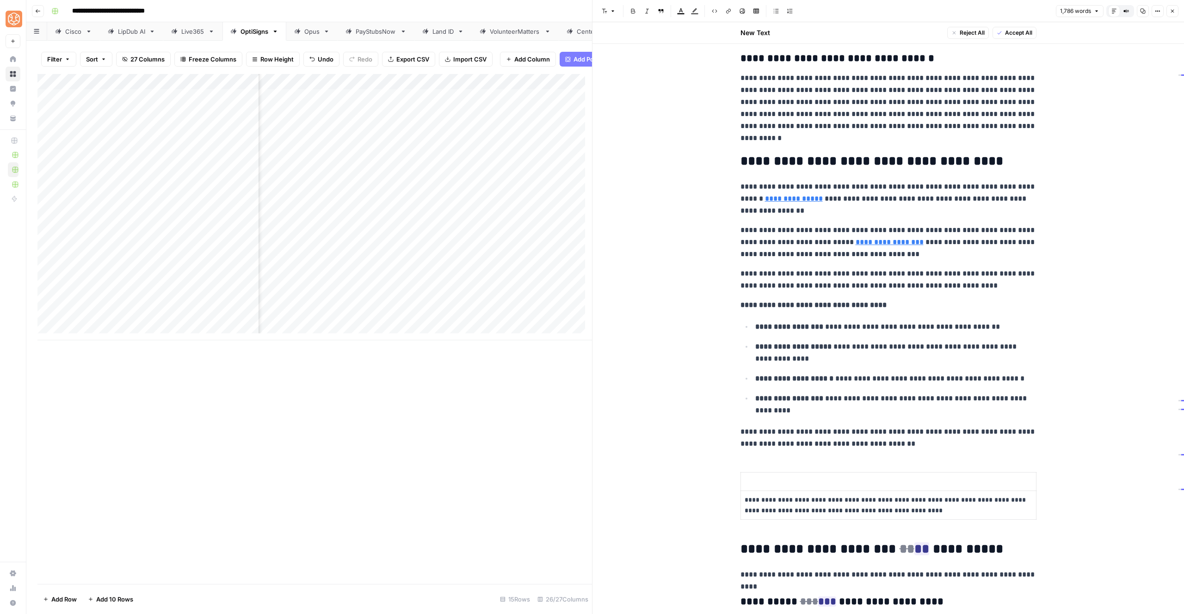
scroll to position [2353, 0]
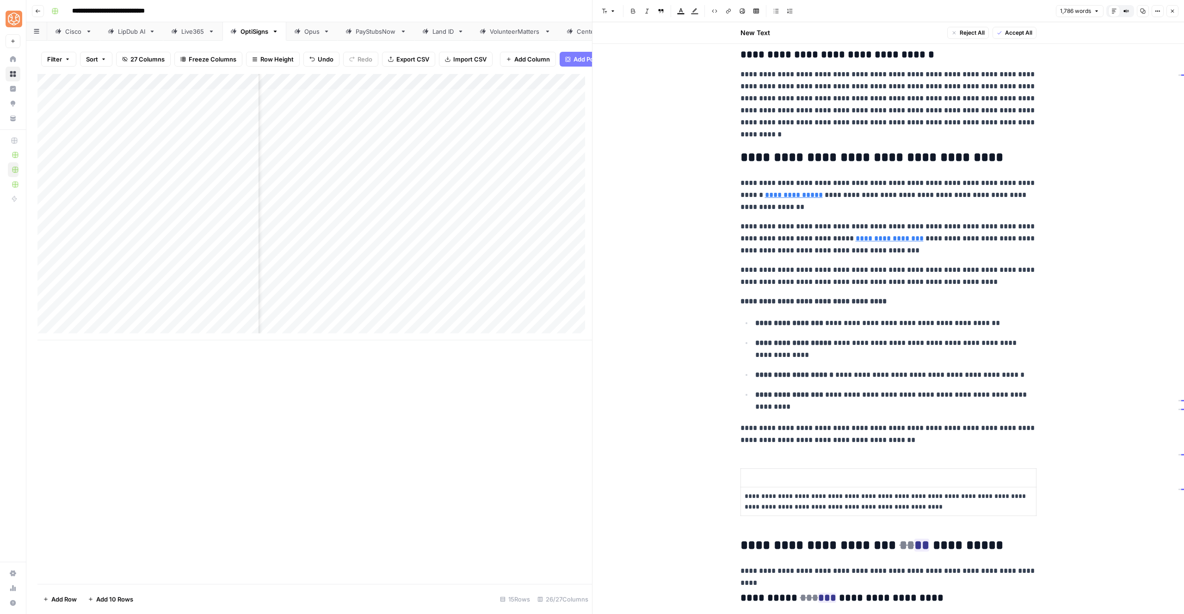
click at [797, 194] on p "**********" at bounding box center [889, 195] width 296 height 36
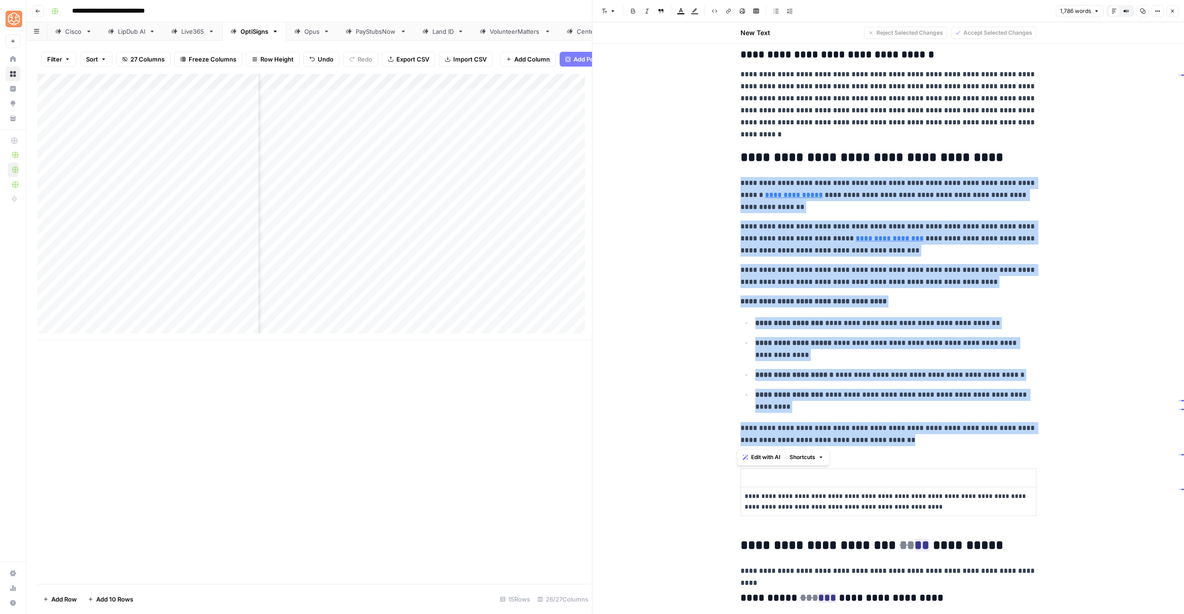
drag, startPoint x: 733, startPoint y: 181, endPoint x: 924, endPoint y: 413, distance: 299.8
click at [813, 460] on span "Shortcuts" at bounding box center [803, 457] width 26 height 8
click at [831, 478] on span "Add more detail" at bounding box center [833, 477] width 57 height 9
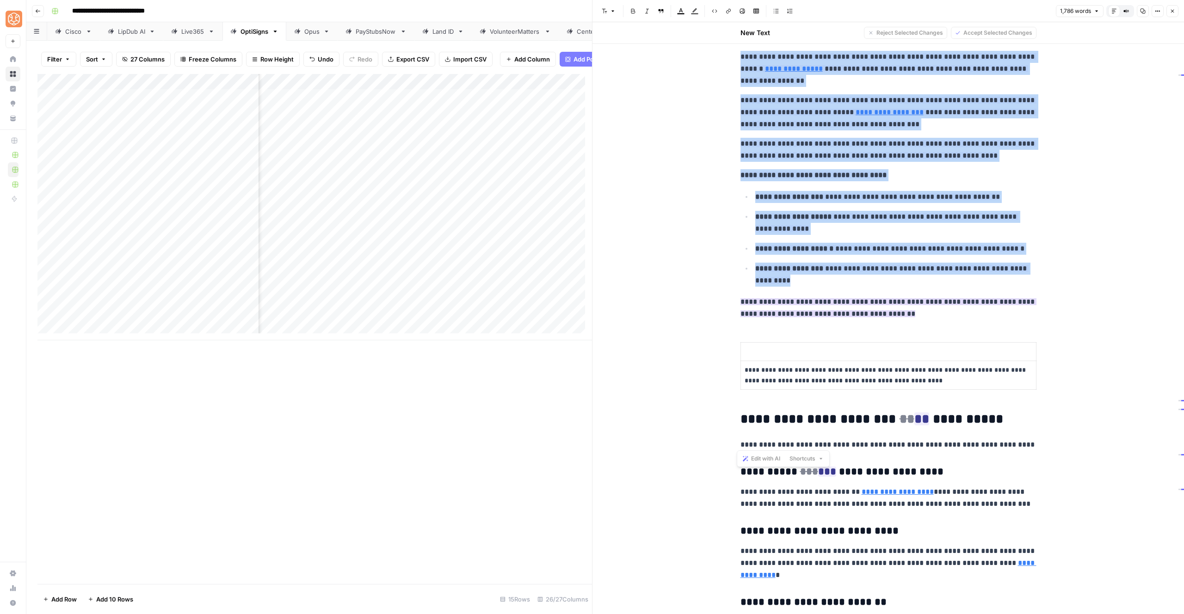
scroll to position [2477, 0]
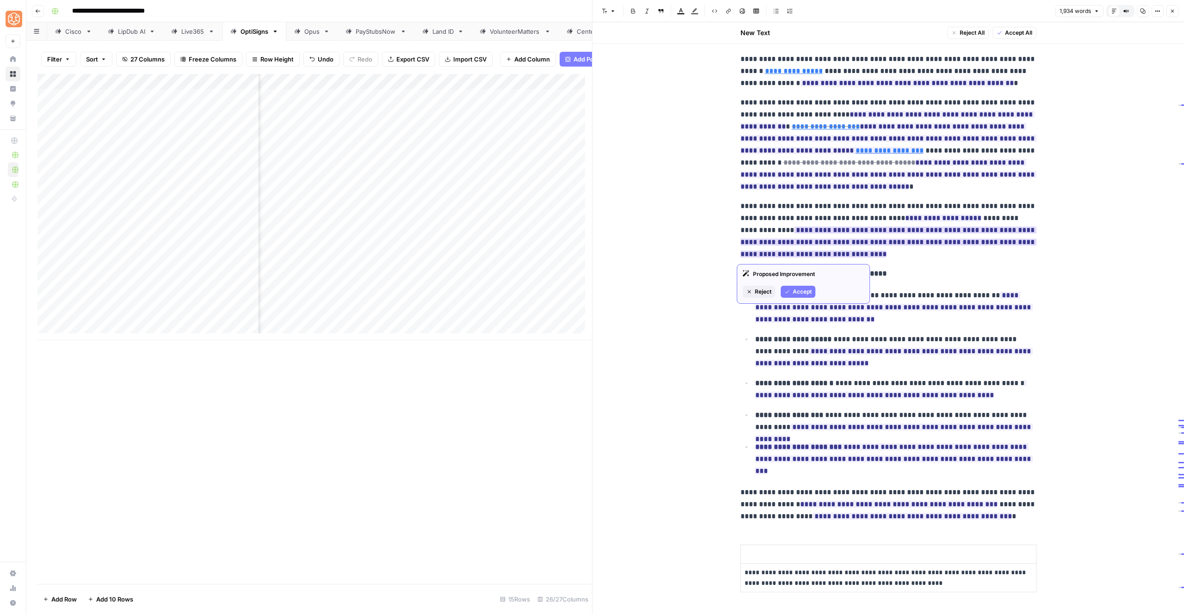
click at [793, 294] on span "Accept" at bounding box center [802, 292] width 19 height 8
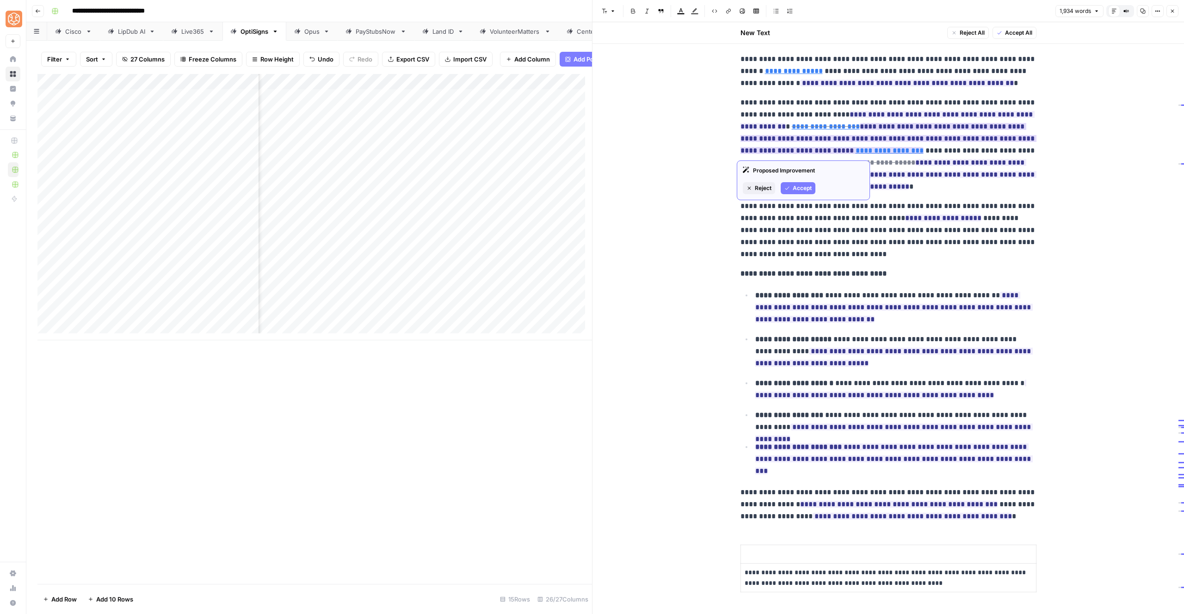
click at [794, 185] on span "Accept" at bounding box center [802, 188] width 19 height 8
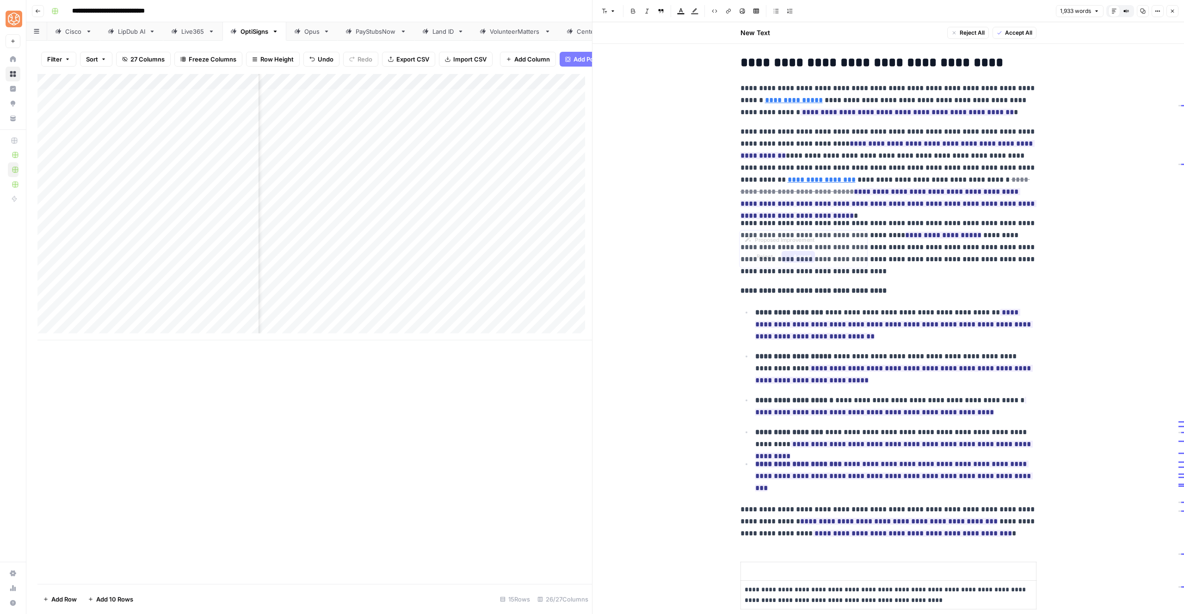
scroll to position [2307, 0]
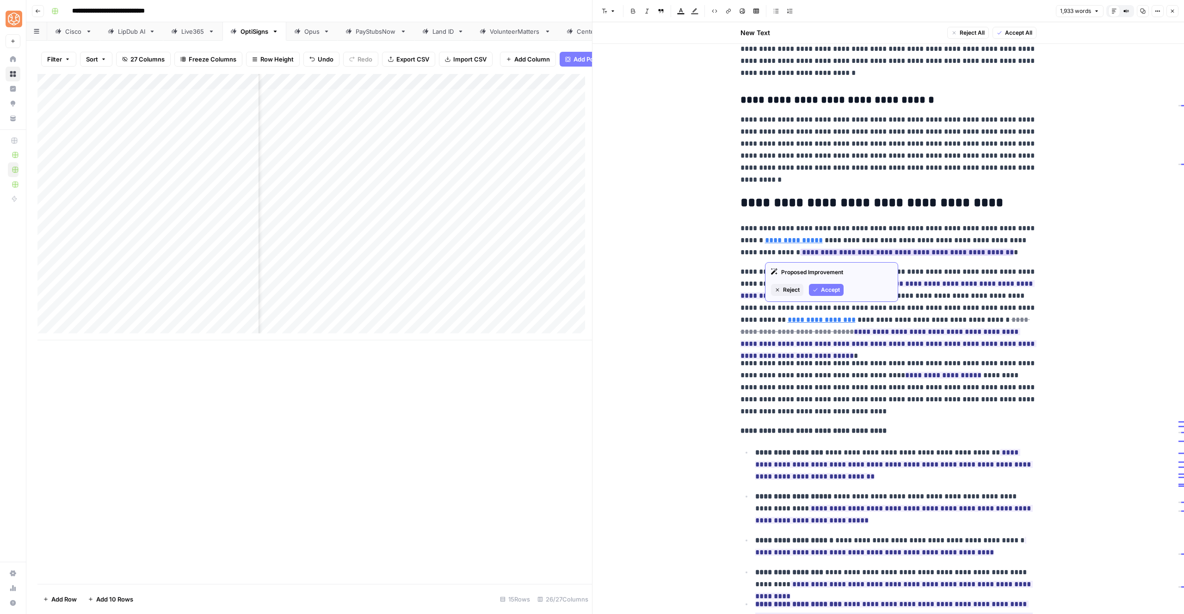
click at [826, 286] on span "Accept" at bounding box center [830, 290] width 19 height 8
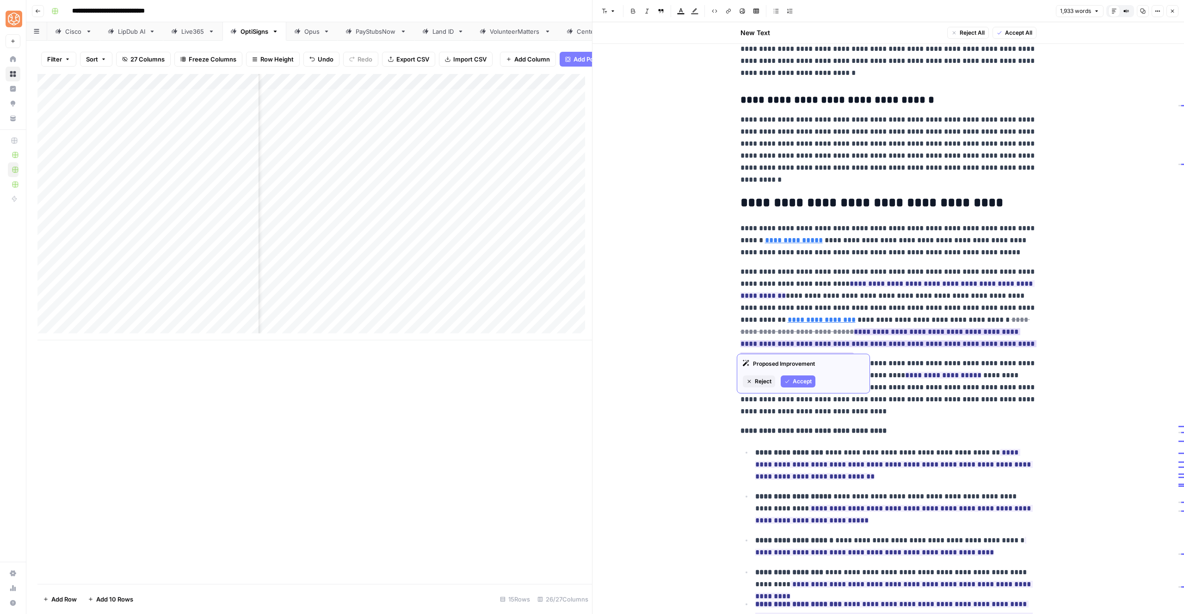
click at [801, 384] on span "Accept" at bounding box center [802, 382] width 19 height 8
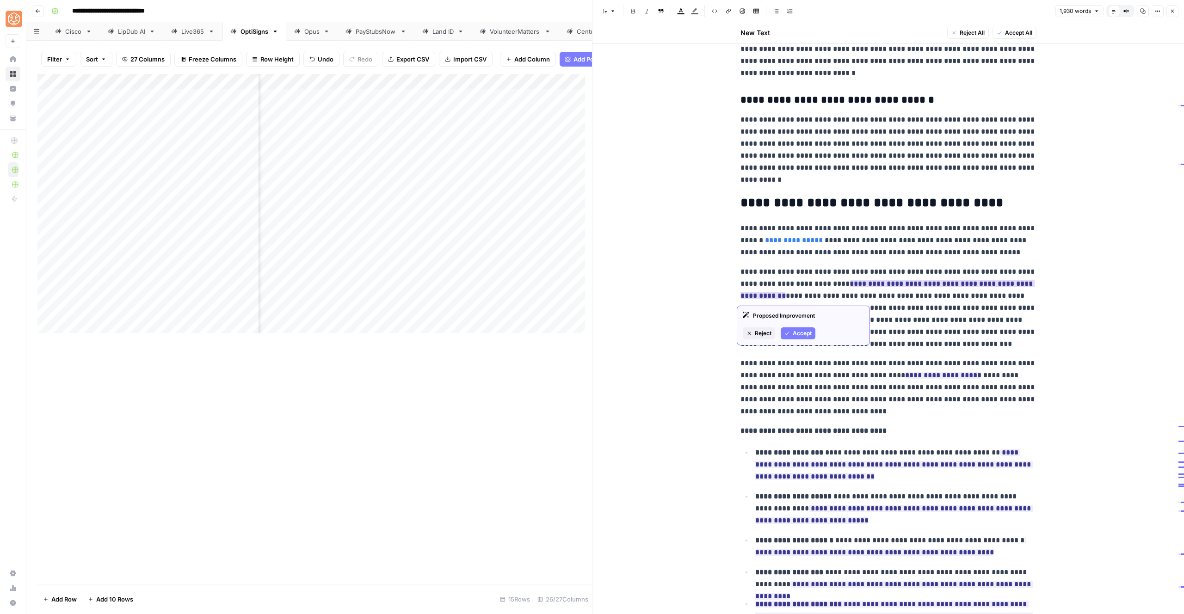
click at [795, 335] on span "Accept" at bounding box center [802, 333] width 19 height 8
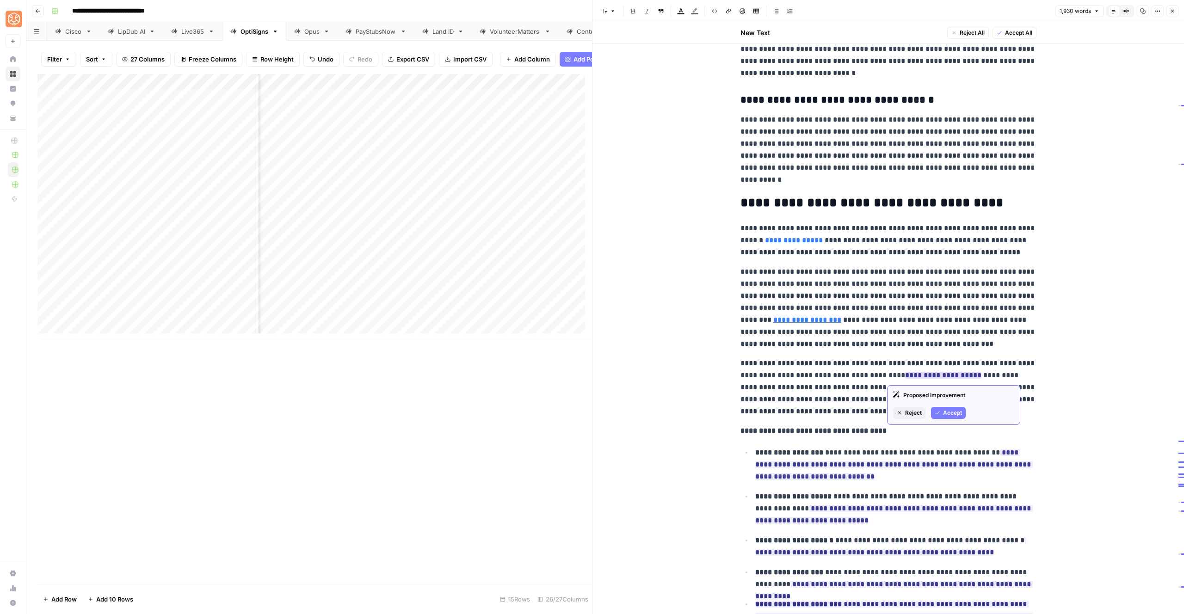
click at [943, 413] on span "Accept" at bounding box center [952, 413] width 19 height 8
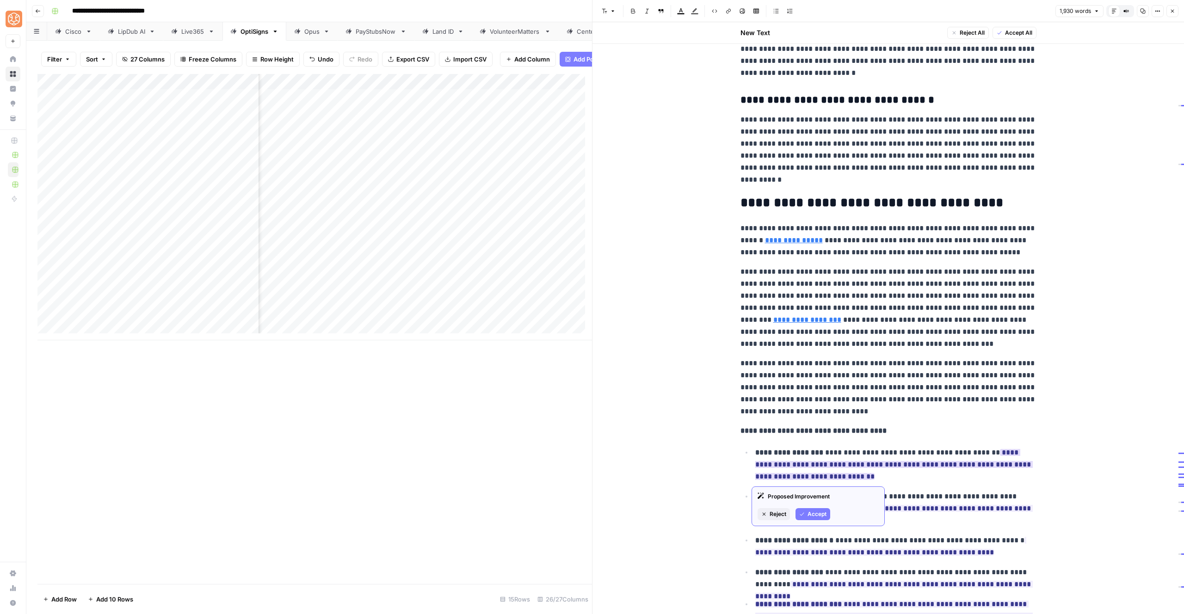
click at [819, 514] on span "Accept" at bounding box center [817, 514] width 19 height 8
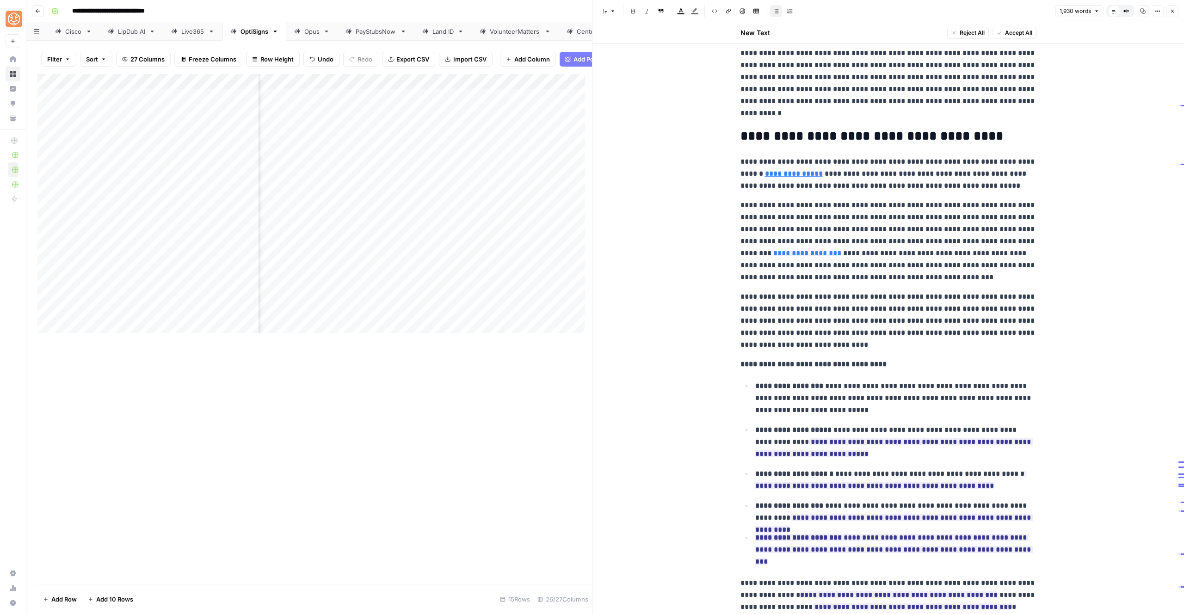
scroll to position [2390, 0]
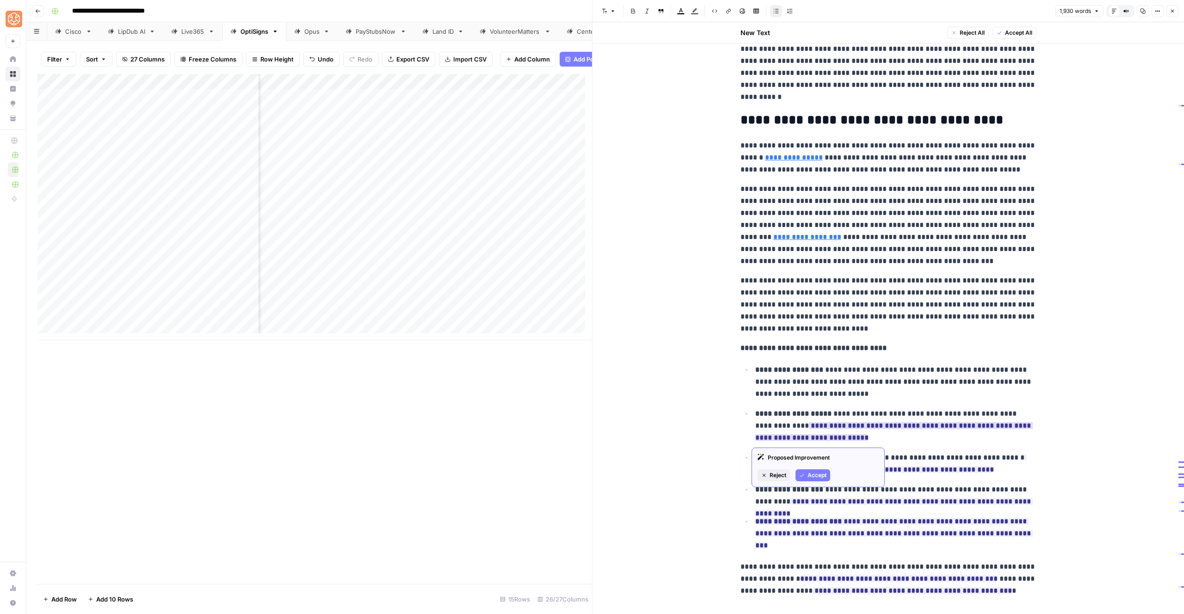
click at [814, 475] on span "Accept" at bounding box center [817, 475] width 19 height 8
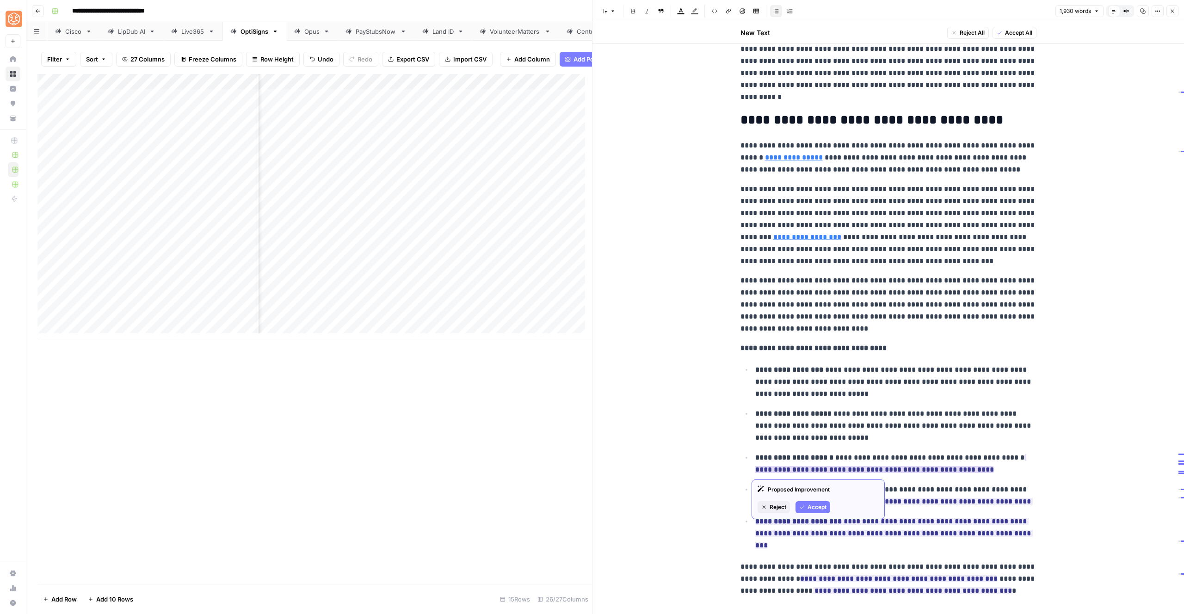
click at [818, 505] on span "Accept" at bounding box center [817, 507] width 19 height 8
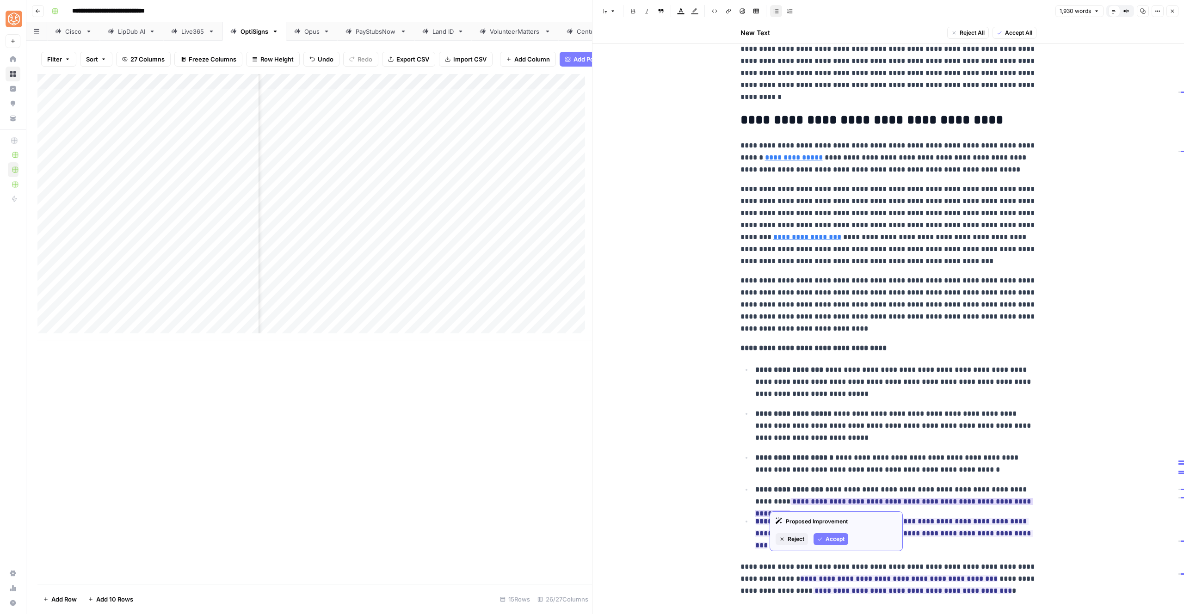
click at [830, 537] on span "Accept" at bounding box center [835, 539] width 19 height 8
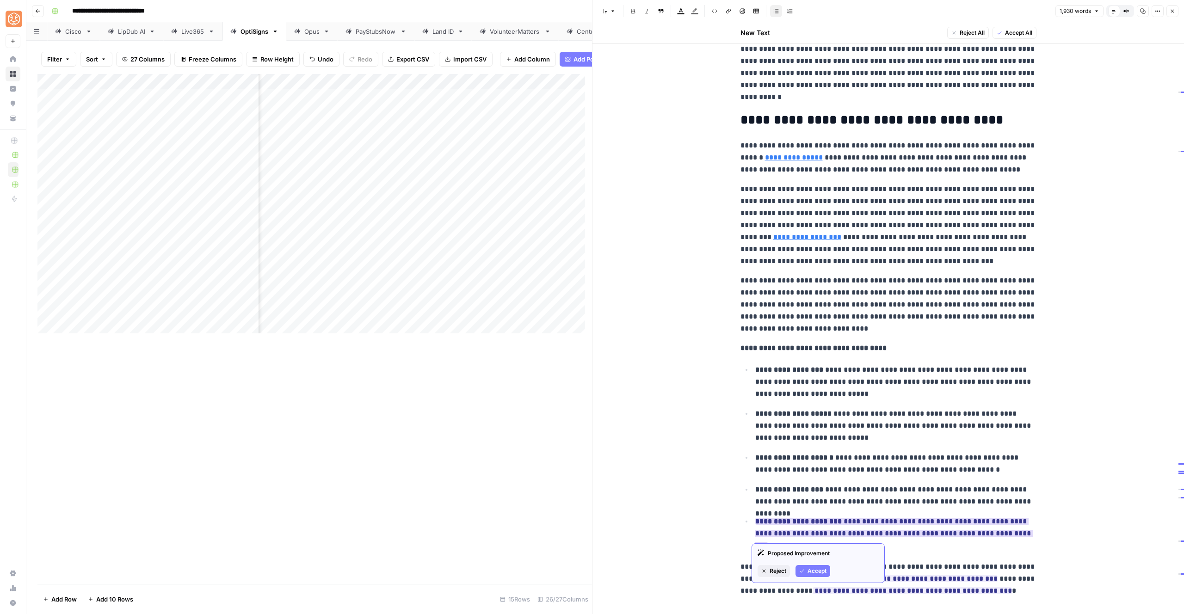
click at [816, 571] on span "Accept" at bounding box center [817, 571] width 19 height 8
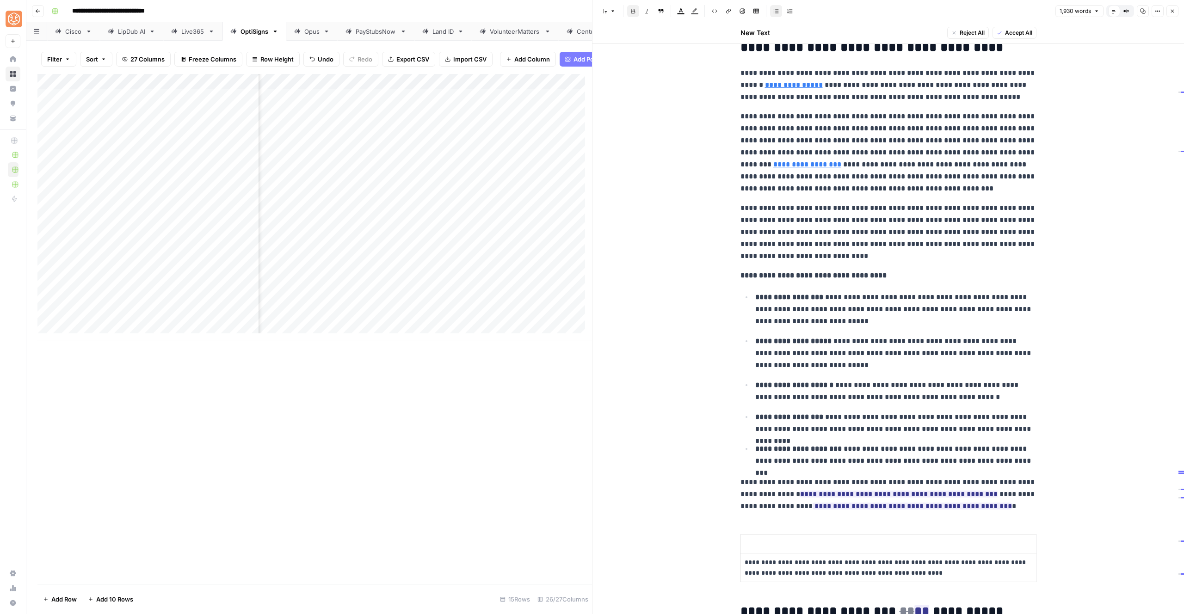
scroll to position [2581, 0]
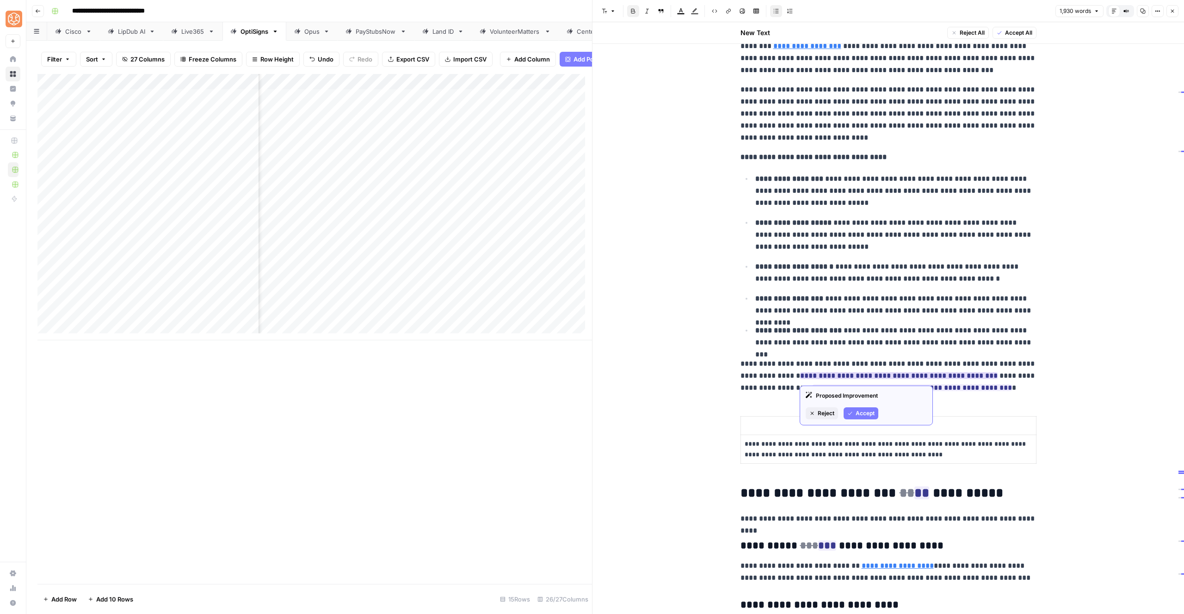
click at [860, 415] on span "Accept" at bounding box center [865, 413] width 19 height 8
click at [852, 423] on span "Accept" at bounding box center [861, 426] width 19 height 8
click at [754, 429] on p at bounding box center [889, 426] width 288 height 11
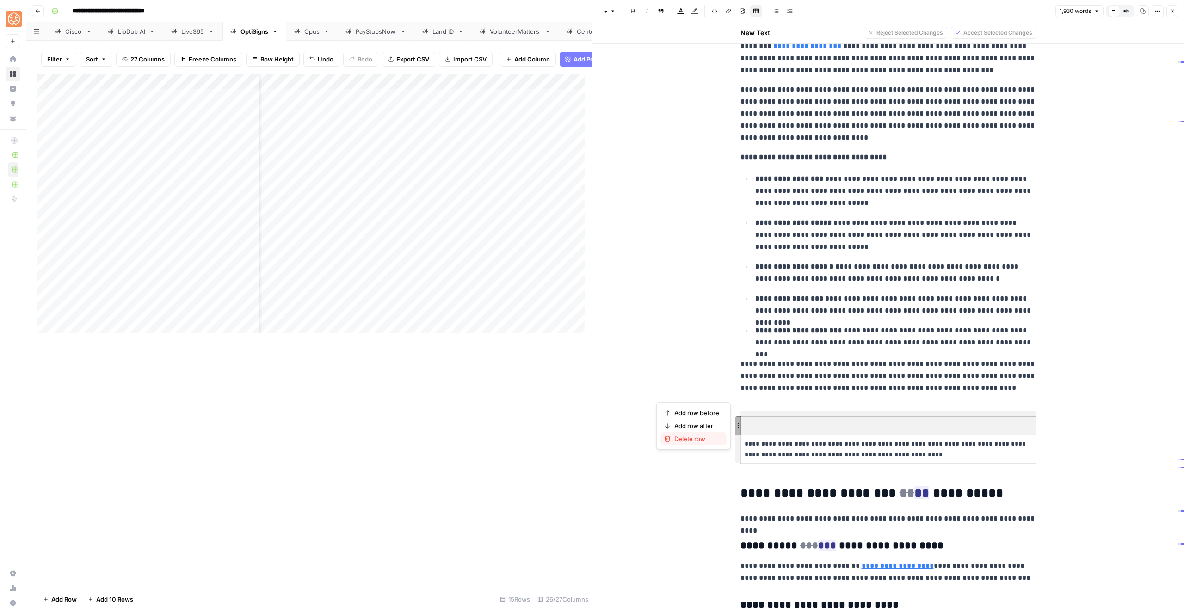
click at [711, 439] on span "Delete row" at bounding box center [697, 438] width 45 height 9
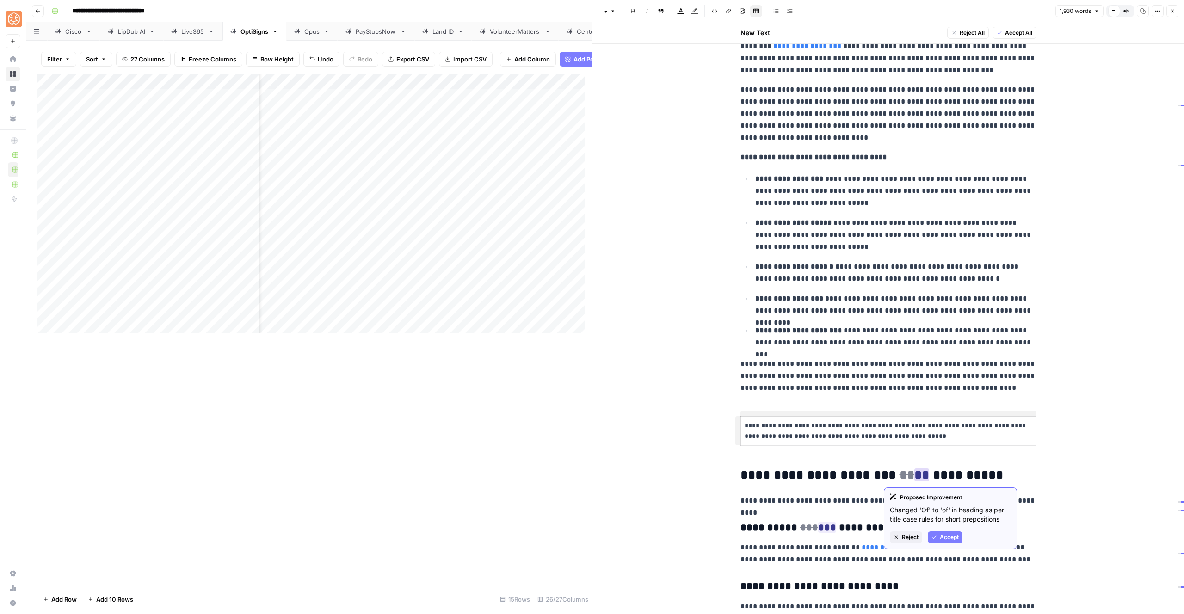
click at [950, 539] on span "Accept" at bounding box center [949, 537] width 19 height 8
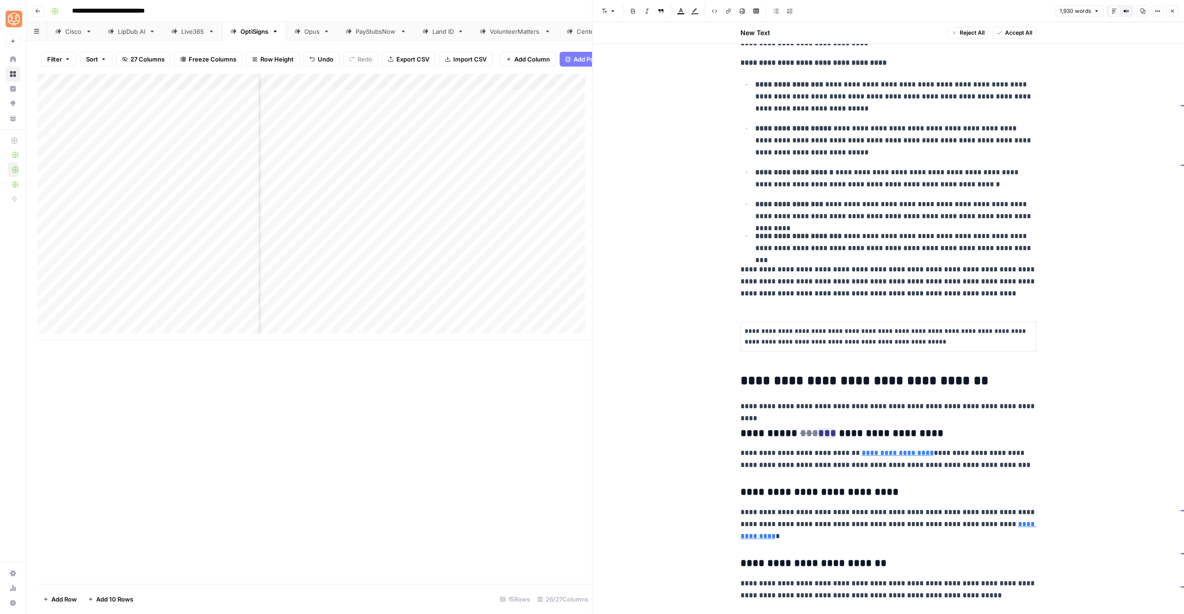
scroll to position [2778, 0]
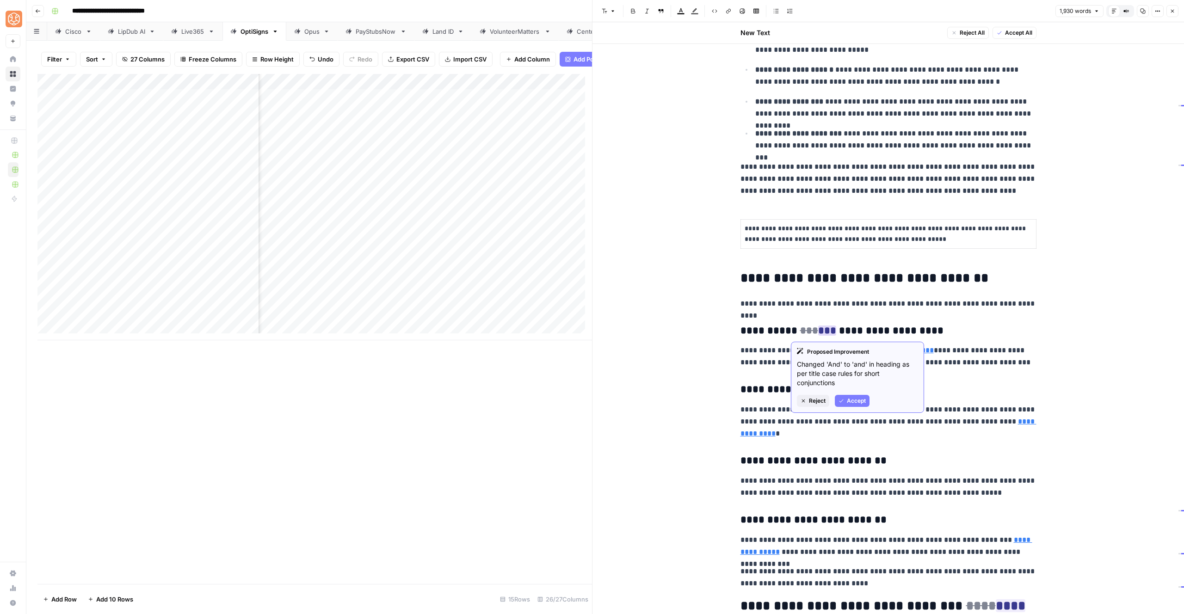
click at [857, 401] on span "Accept" at bounding box center [856, 401] width 19 height 8
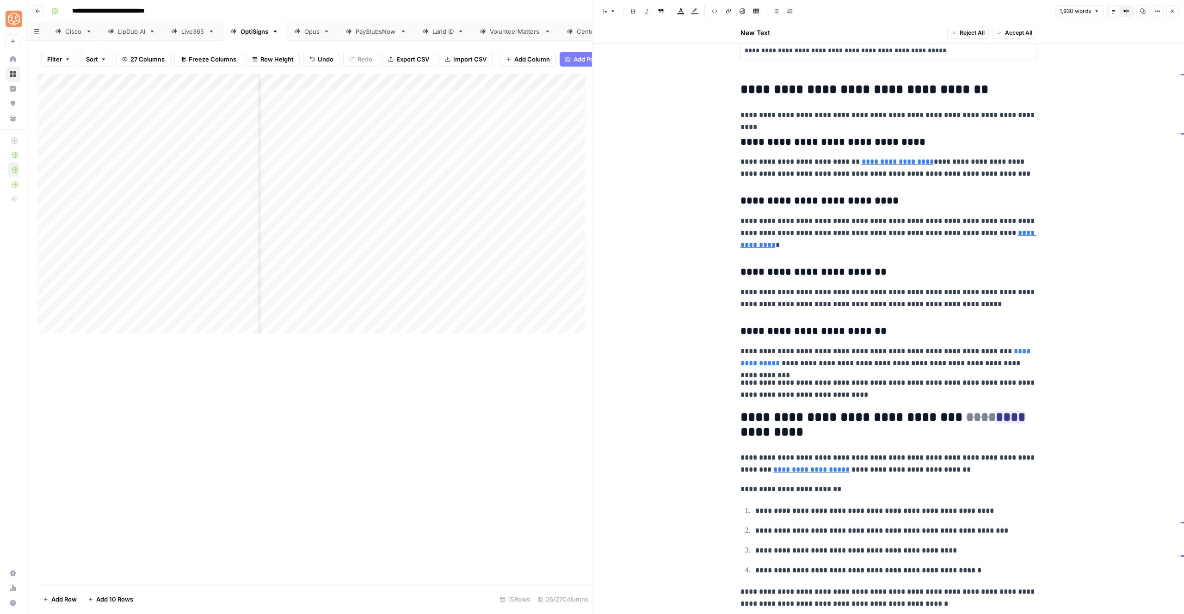
scroll to position [2969, 0]
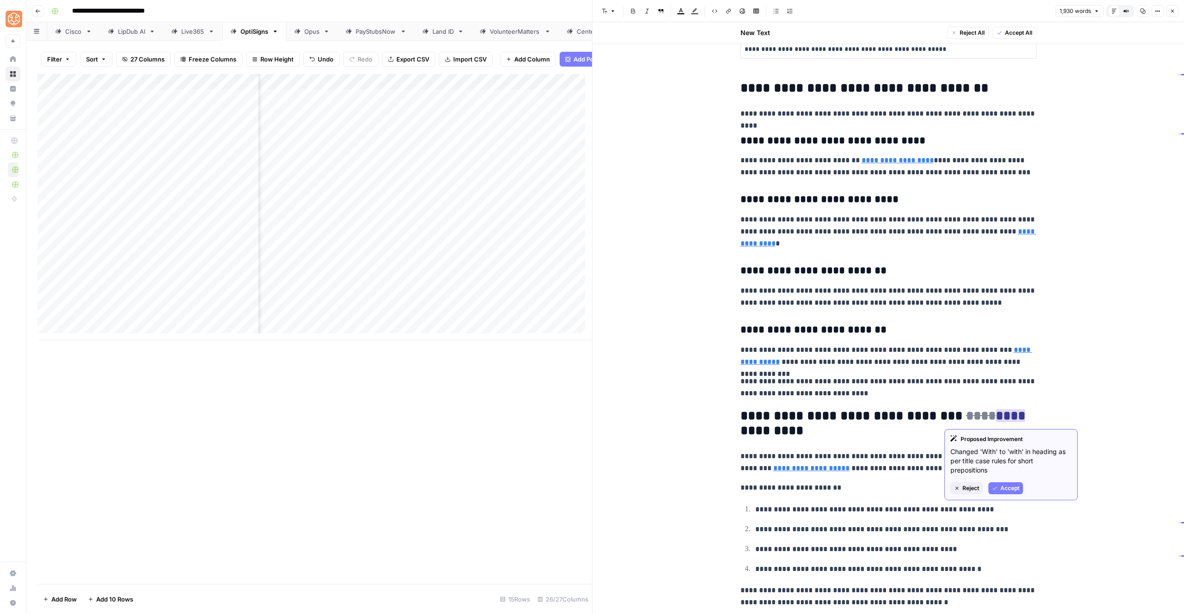
click at [997, 487] on icon "button" at bounding box center [995, 488] width 4 height 3
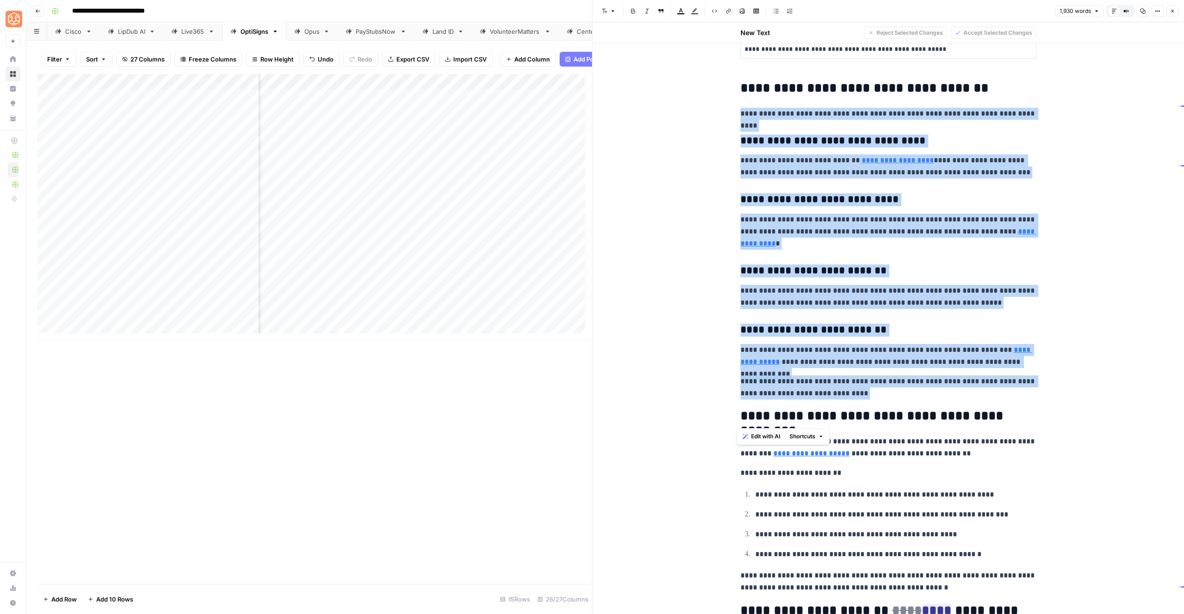
drag, startPoint x: 834, startPoint y: 392, endPoint x: 729, endPoint y: 96, distance: 313.9
click at [811, 435] on span "Shortcuts" at bounding box center [803, 437] width 26 height 8
click at [824, 454] on span "Add more detail" at bounding box center [833, 457] width 57 height 9
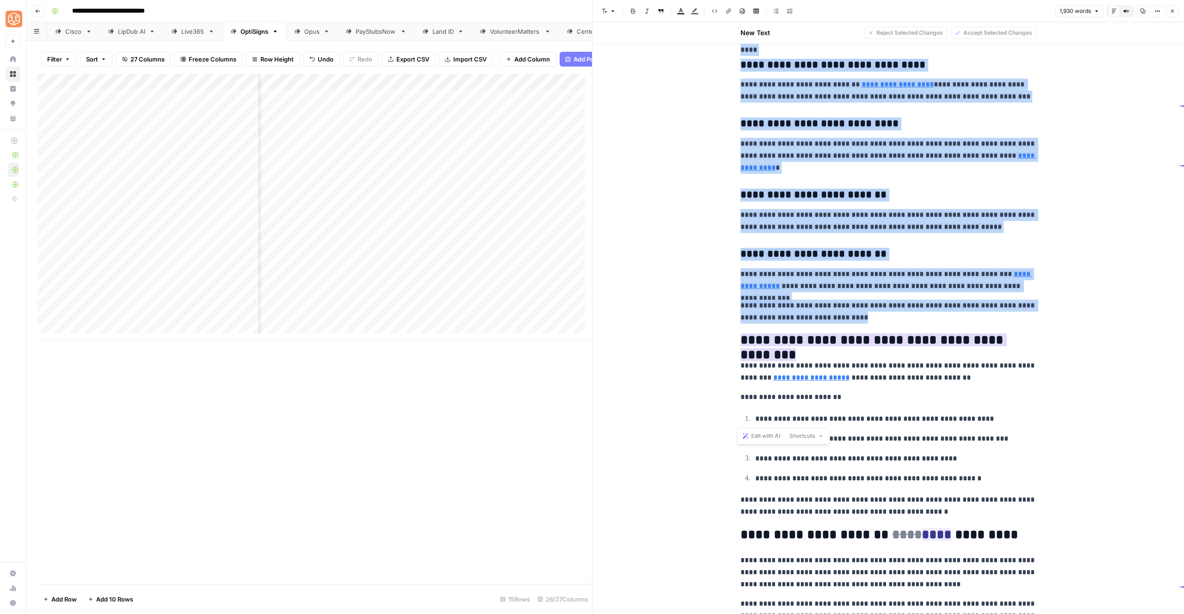
scroll to position [3047, 0]
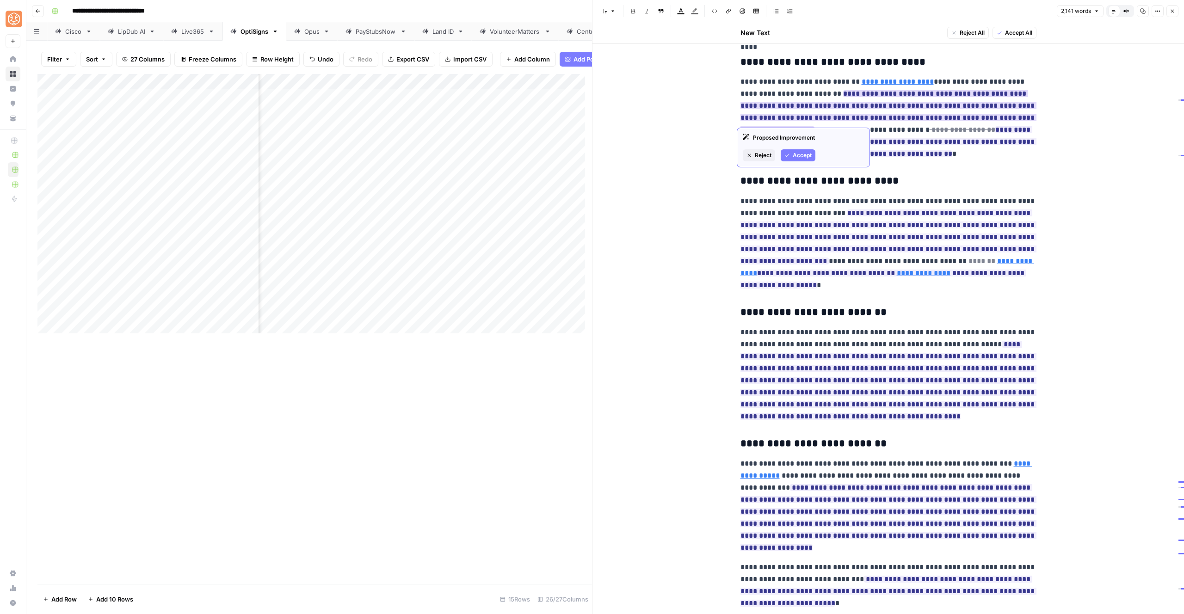
click at [812, 156] on span "Accept" at bounding box center [802, 155] width 19 height 8
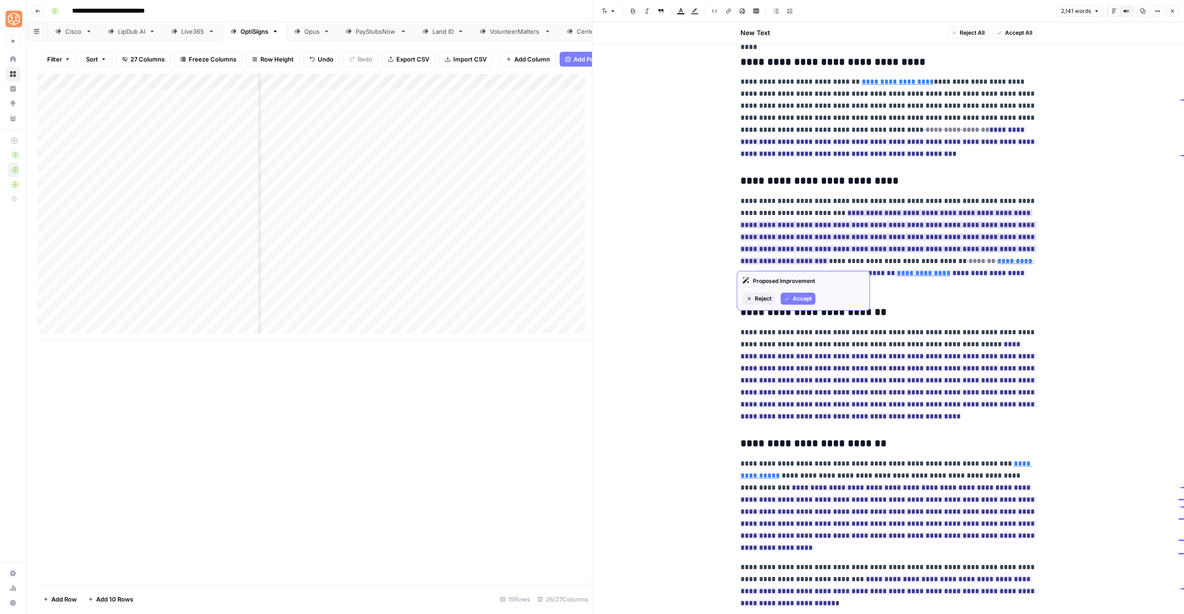
click at [794, 303] on span "Accept" at bounding box center [802, 299] width 19 height 8
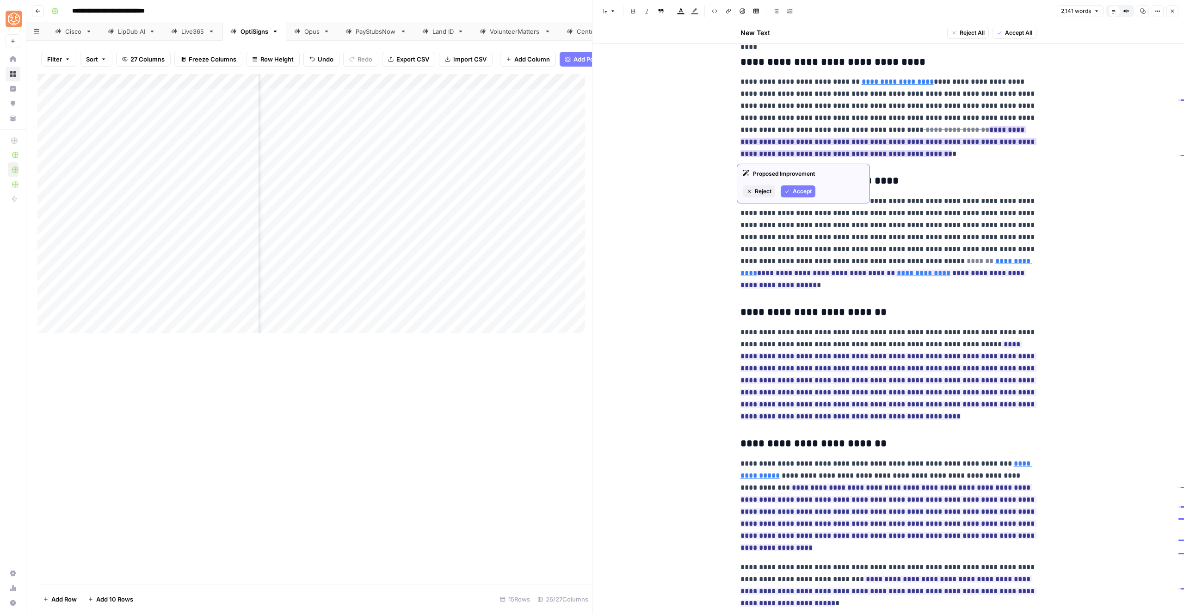
click at [804, 194] on span "Accept" at bounding box center [802, 191] width 19 height 8
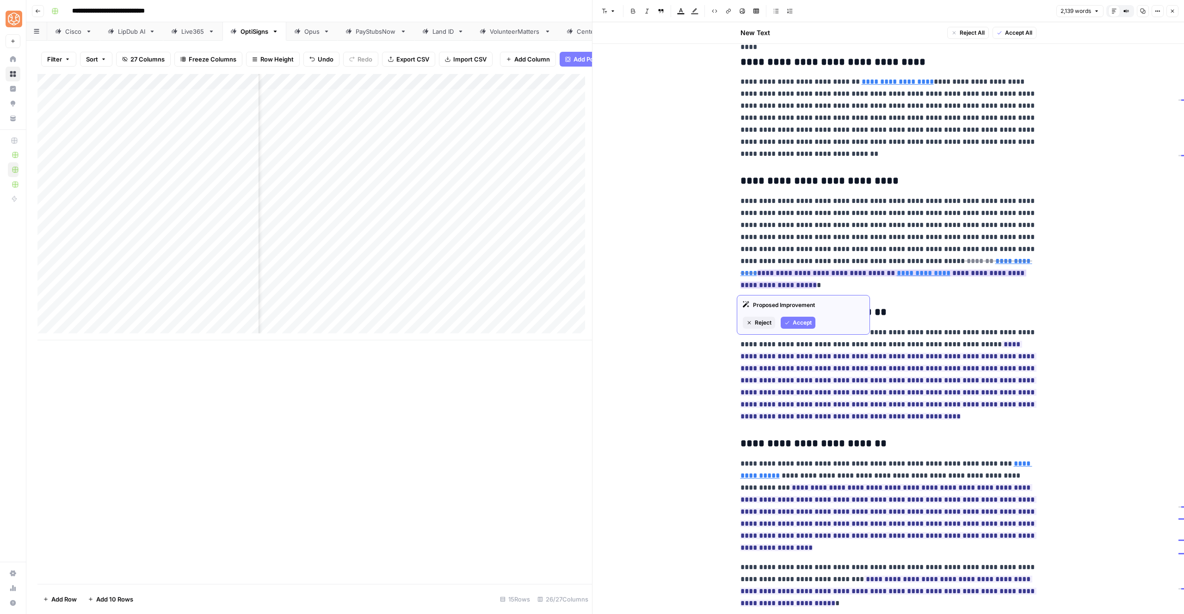
click at [788, 322] on icon "button" at bounding box center [788, 323] width 6 height 6
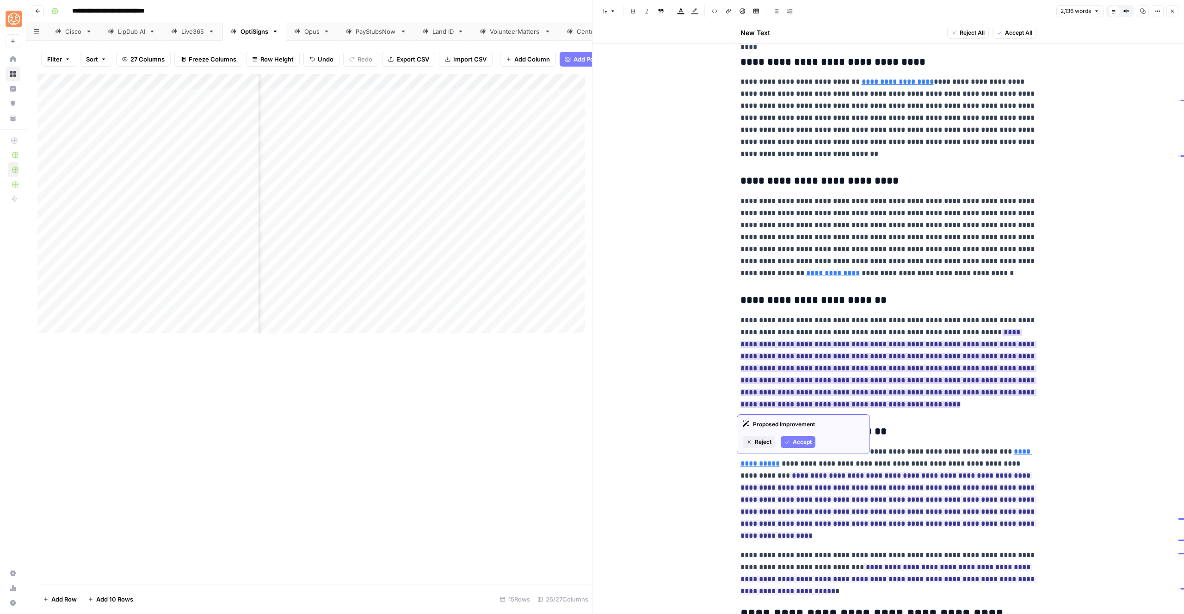
click at [792, 441] on button "Accept" at bounding box center [798, 442] width 35 height 12
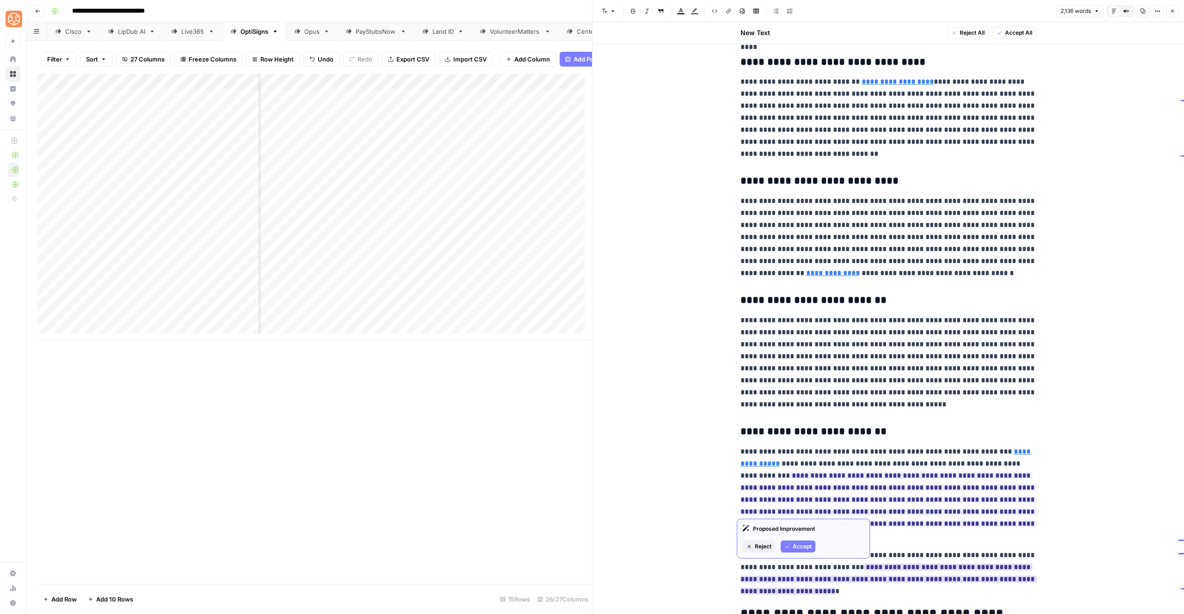
click at [794, 543] on span "Accept" at bounding box center [802, 547] width 19 height 8
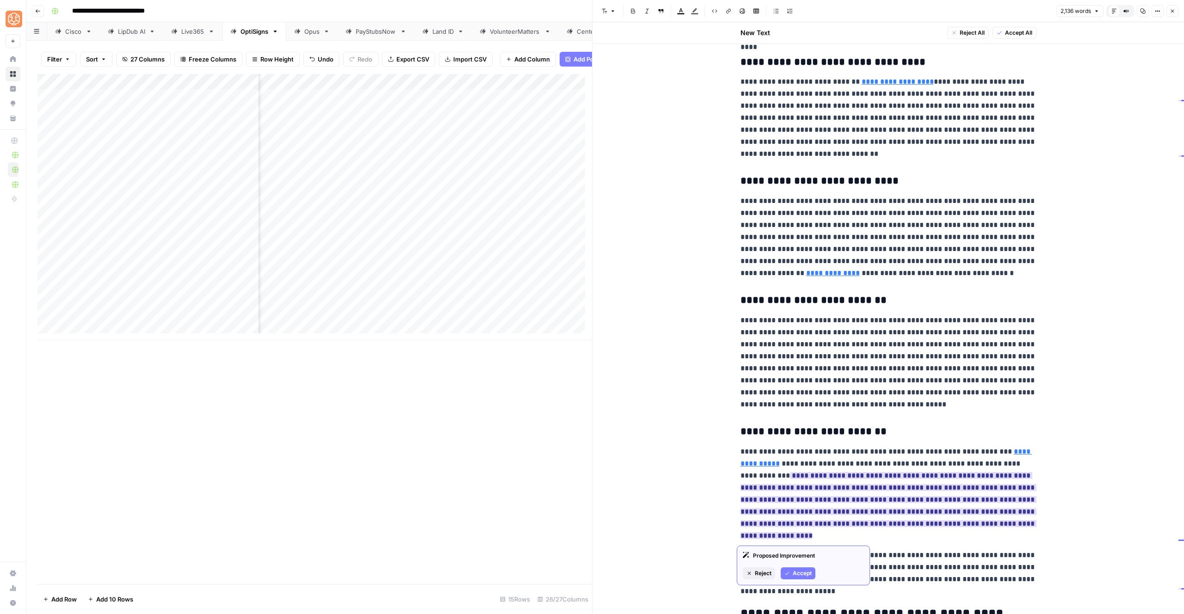
click at [795, 573] on span "Accept" at bounding box center [802, 574] width 19 height 8
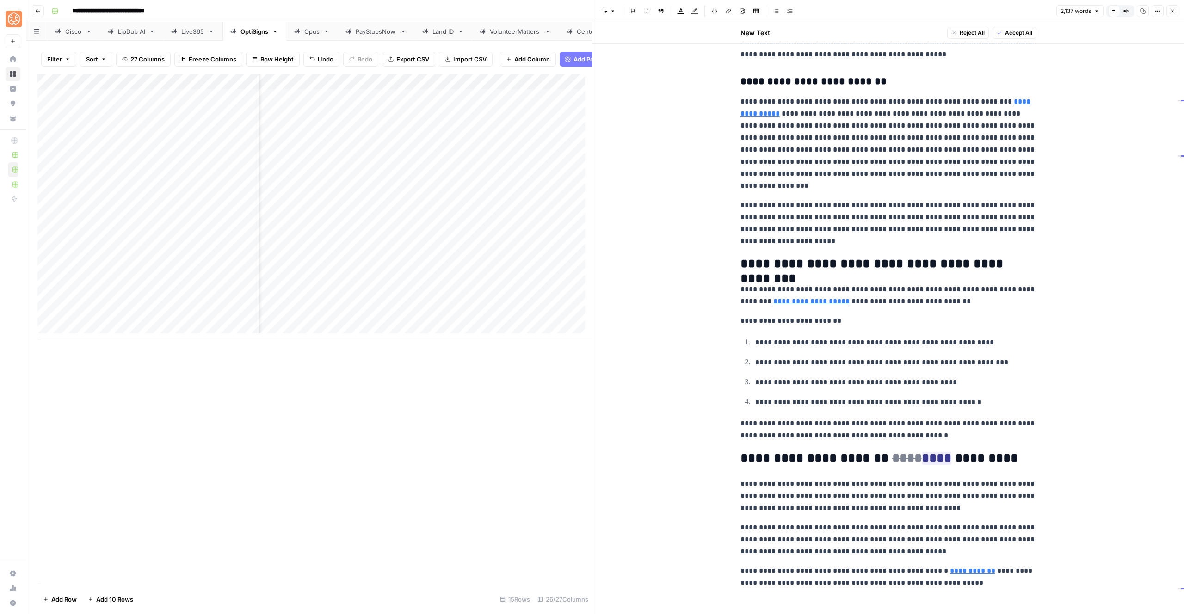
scroll to position [3406, 0]
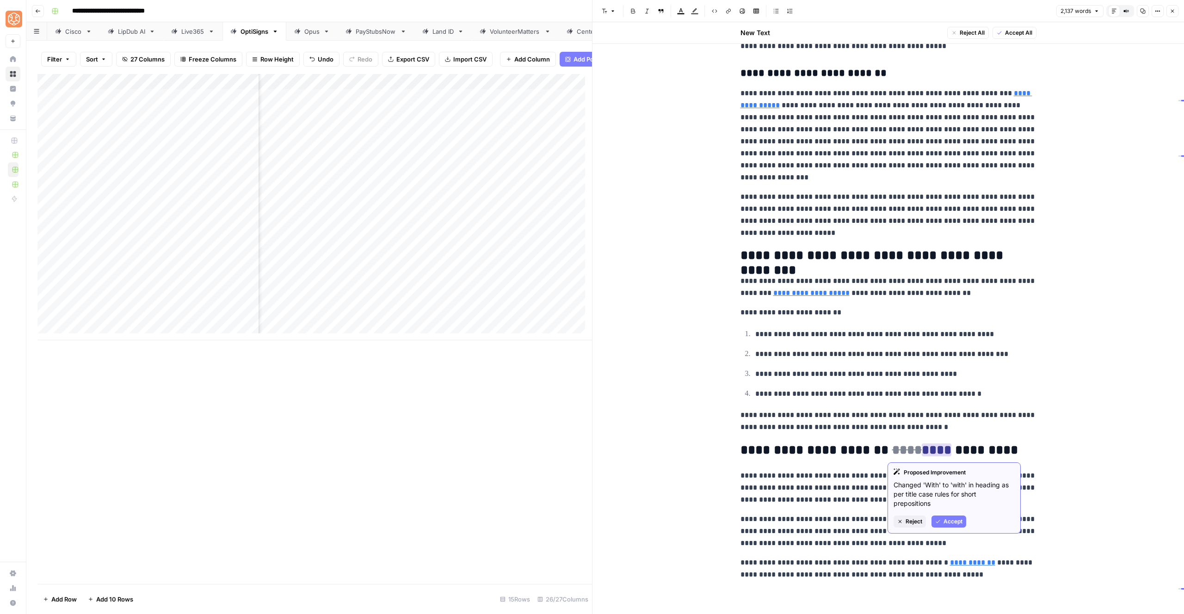
click at [955, 520] on span "Accept" at bounding box center [953, 522] width 19 height 8
click at [893, 352] on p "**********" at bounding box center [896, 354] width 281 height 12
click at [818, 419] on p "**********" at bounding box center [889, 421] width 296 height 24
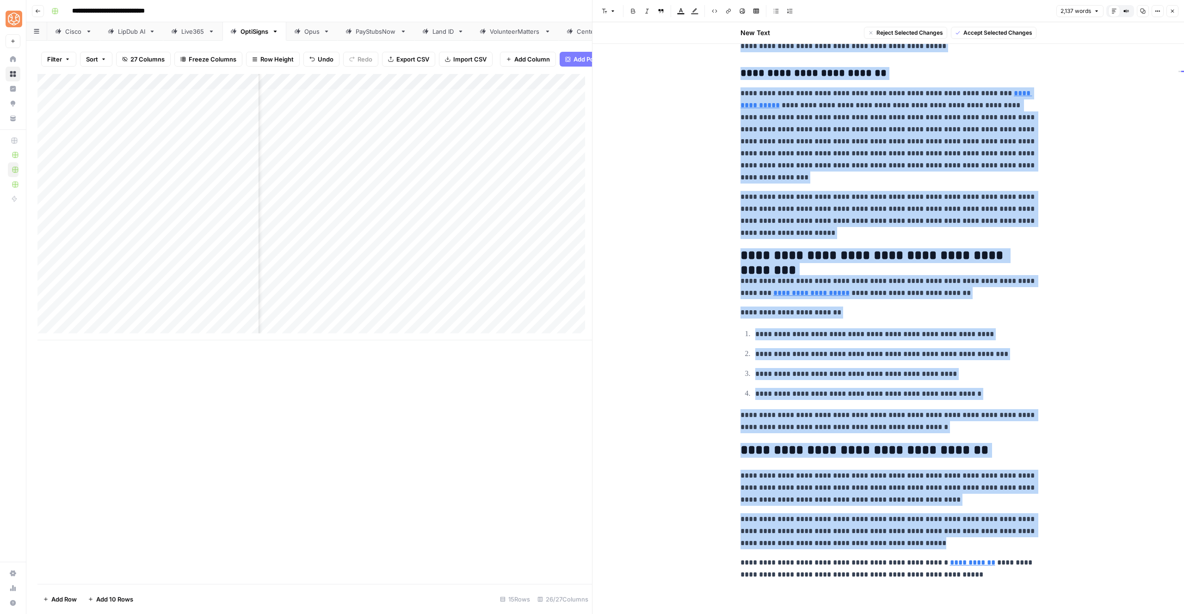
copy div "**********"
click at [813, 448] on h2 "**********" at bounding box center [889, 450] width 296 height 15
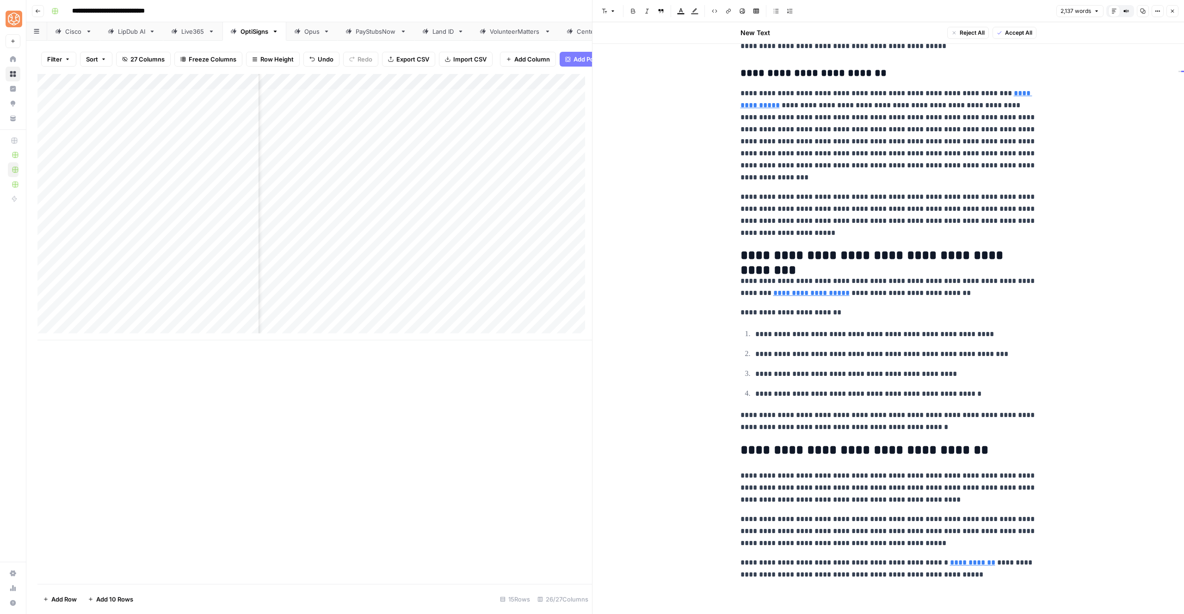
click at [1168, 11] on button "Close" at bounding box center [1173, 11] width 12 height 12
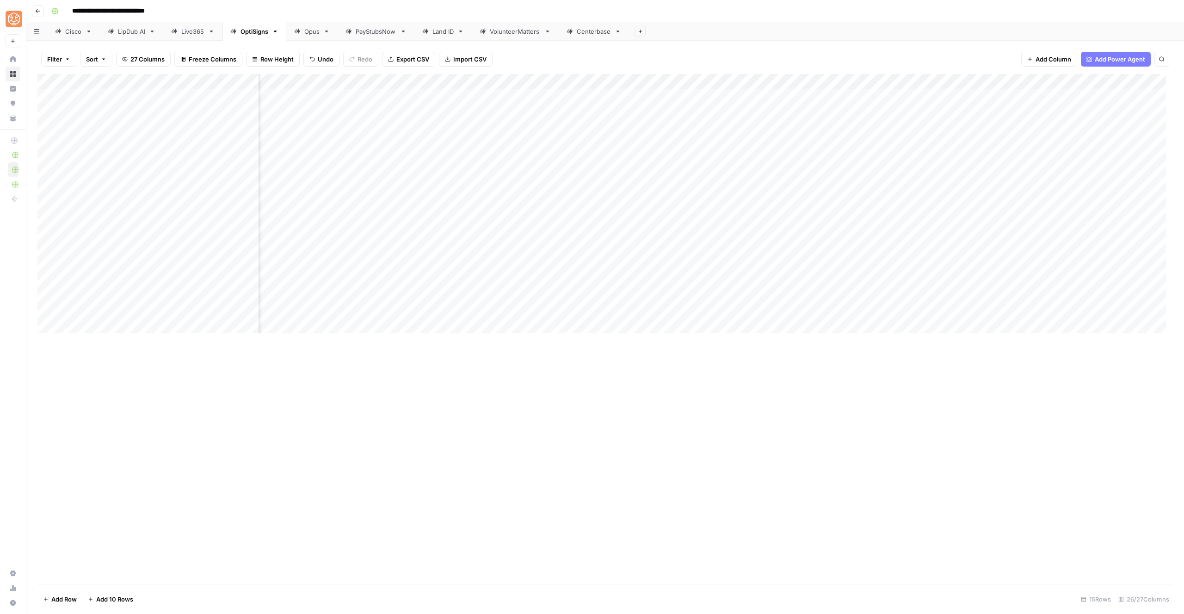
click at [604, 318] on div "Add Column" at bounding box center [605, 207] width 1136 height 267
click at [626, 316] on div "Add Column" at bounding box center [605, 207] width 1136 height 267
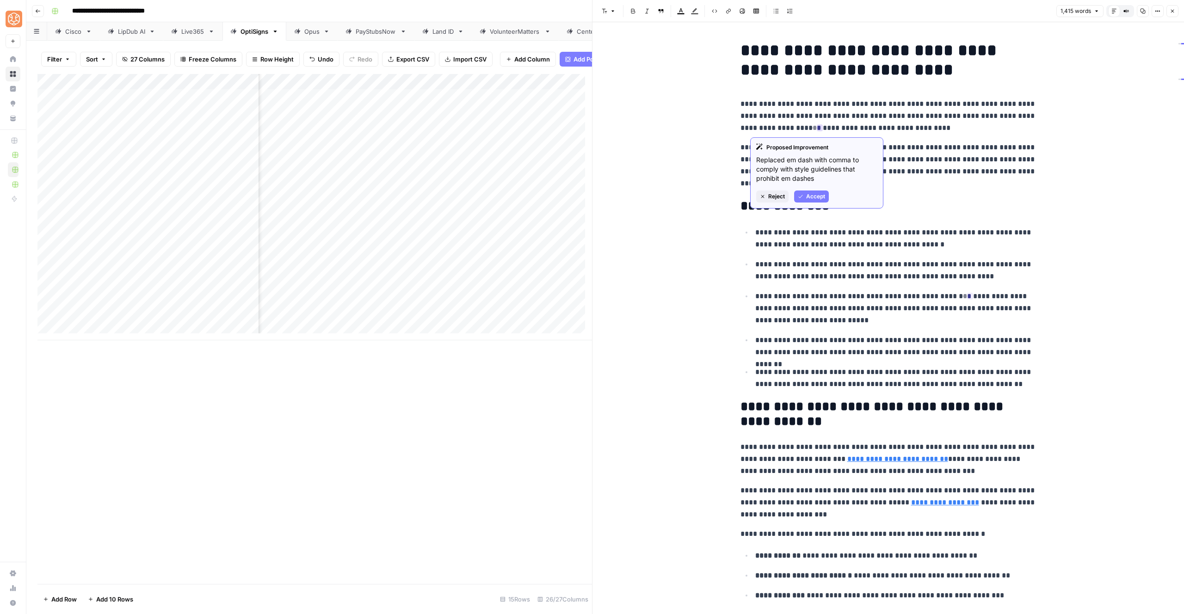
click at [807, 193] on span "Accept" at bounding box center [815, 196] width 19 height 8
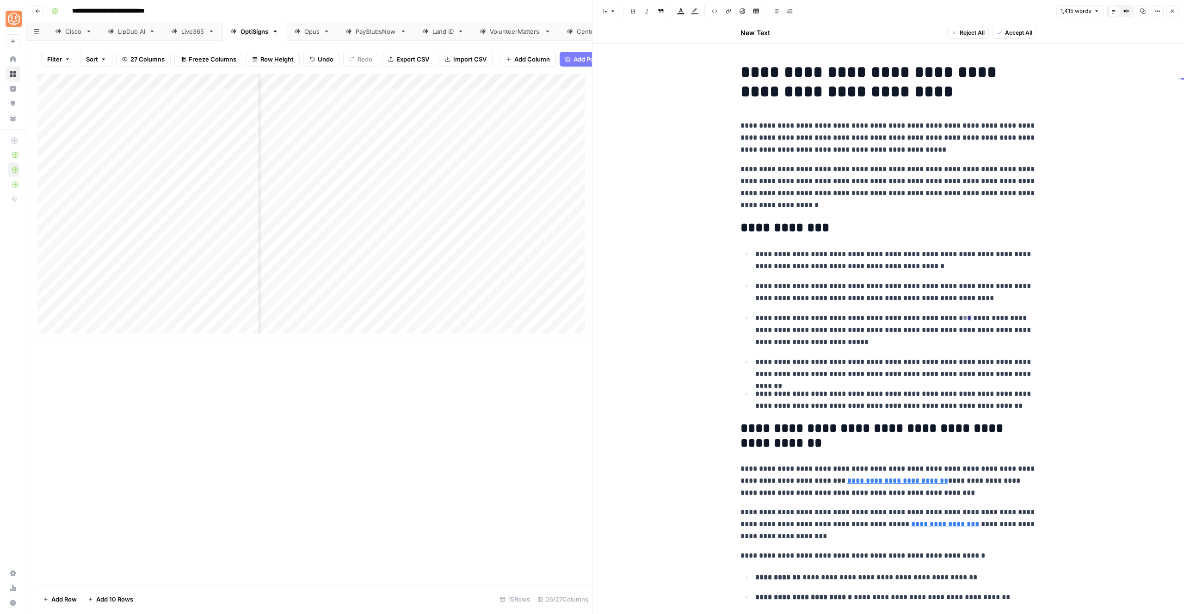
click at [838, 229] on h2 "**********" at bounding box center [889, 228] width 296 height 15
click at [752, 233] on h2 "**********" at bounding box center [889, 228] width 296 height 15
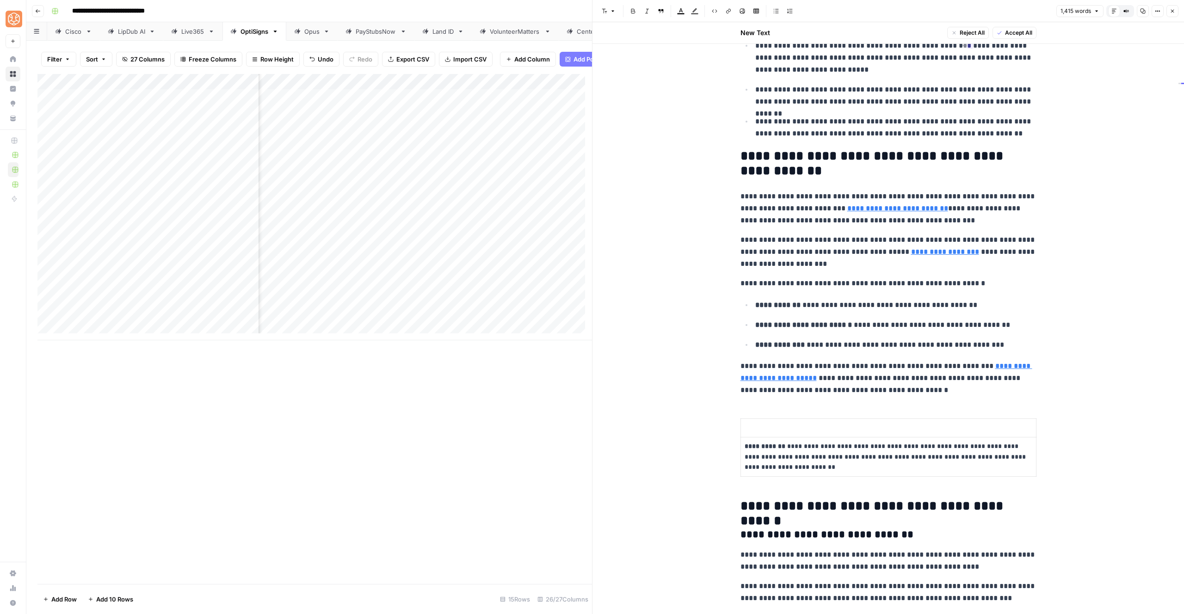
scroll to position [465, 0]
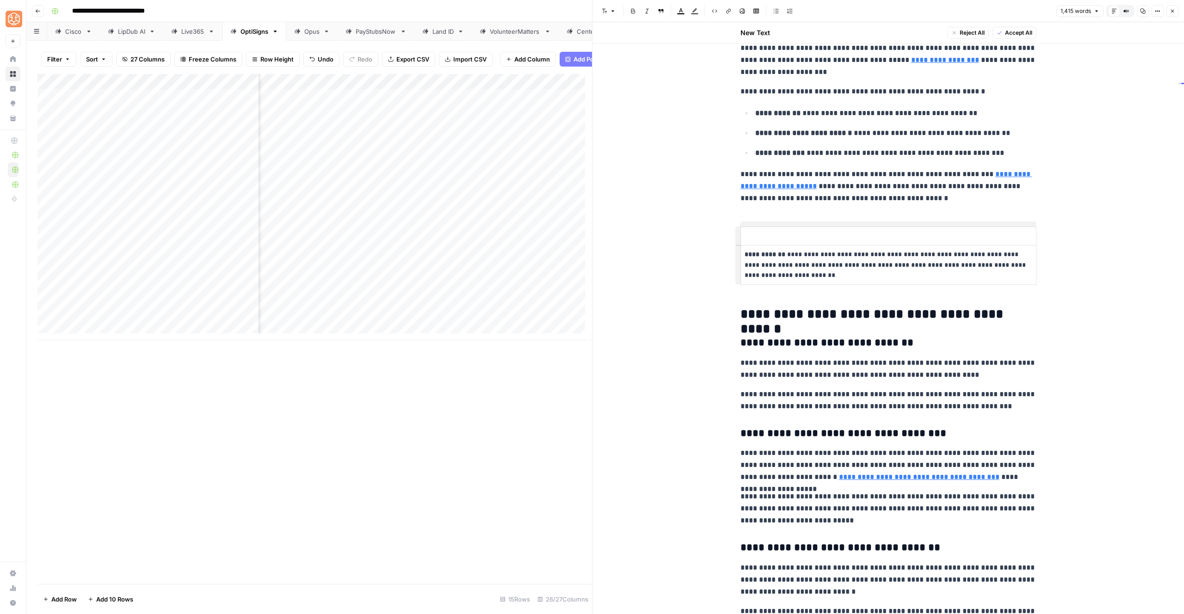
drag, startPoint x: 761, startPoint y: 236, endPoint x: 752, endPoint y: 240, distance: 10.3
click at [762, 236] on p at bounding box center [889, 236] width 288 height 11
click at [691, 247] on span "Delete row" at bounding box center [697, 248] width 45 height 9
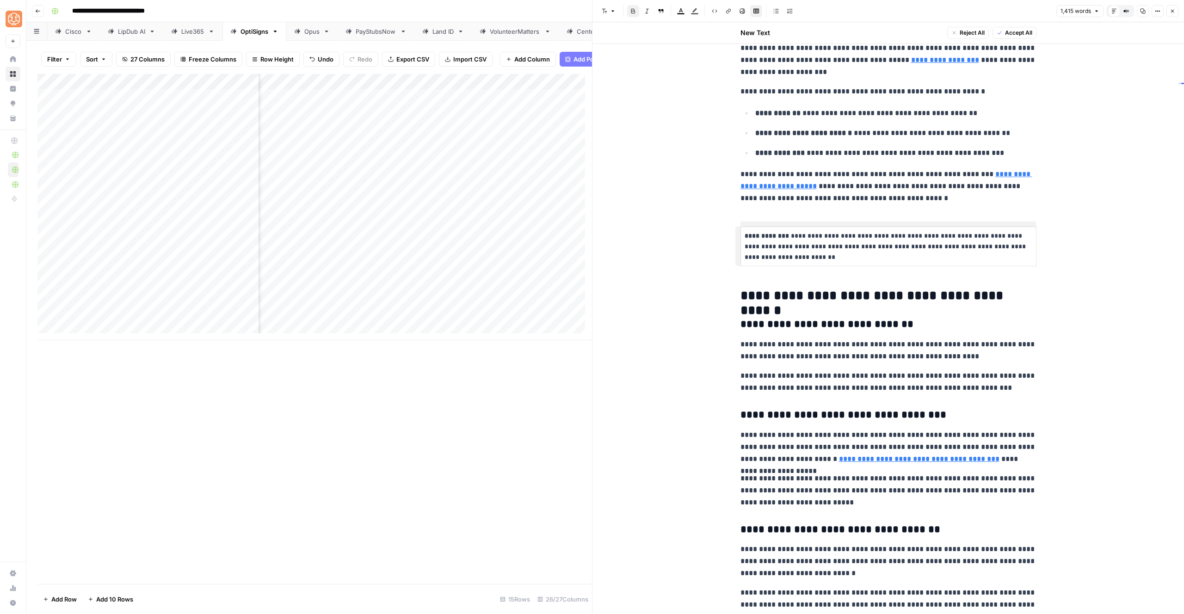
click at [885, 235] on p "**********" at bounding box center [889, 246] width 288 height 31
click at [964, 254] on p "**********" at bounding box center [889, 246] width 288 height 31
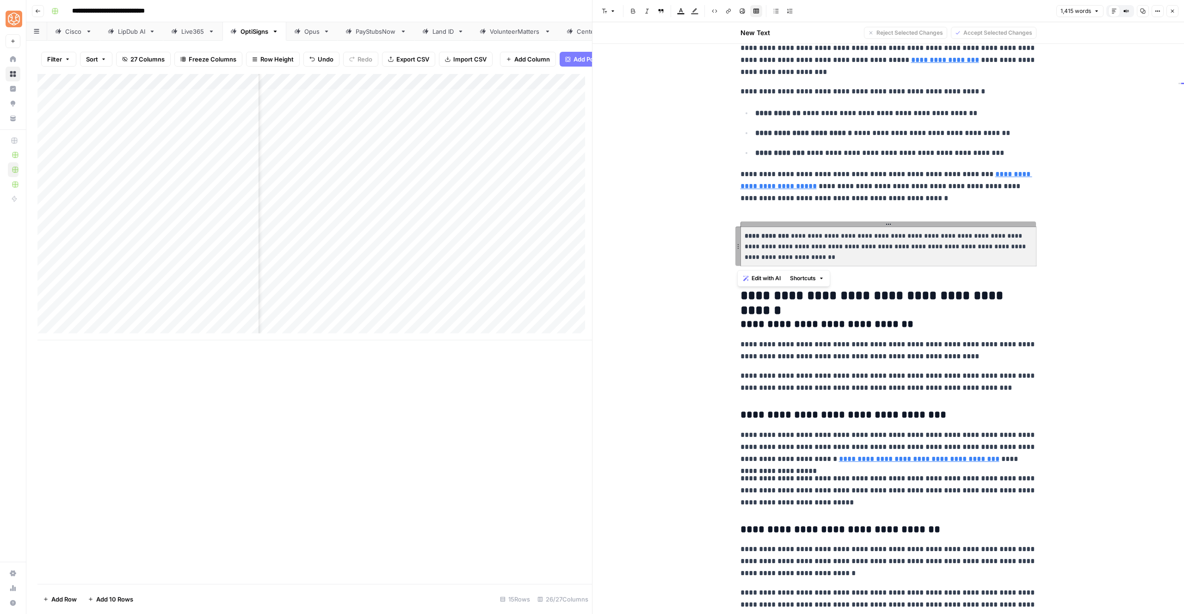
drag, startPoint x: 735, startPoint y: 239, endPoint x: 733, endPoint y: 257, distance: 18.1
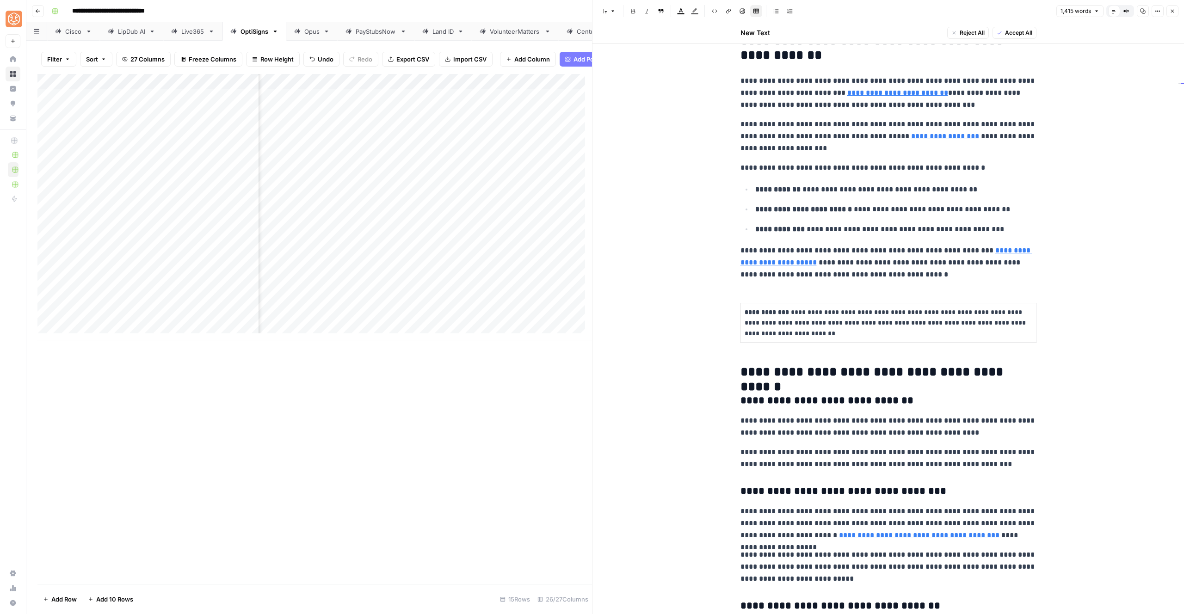
scroll to position [386, 0]
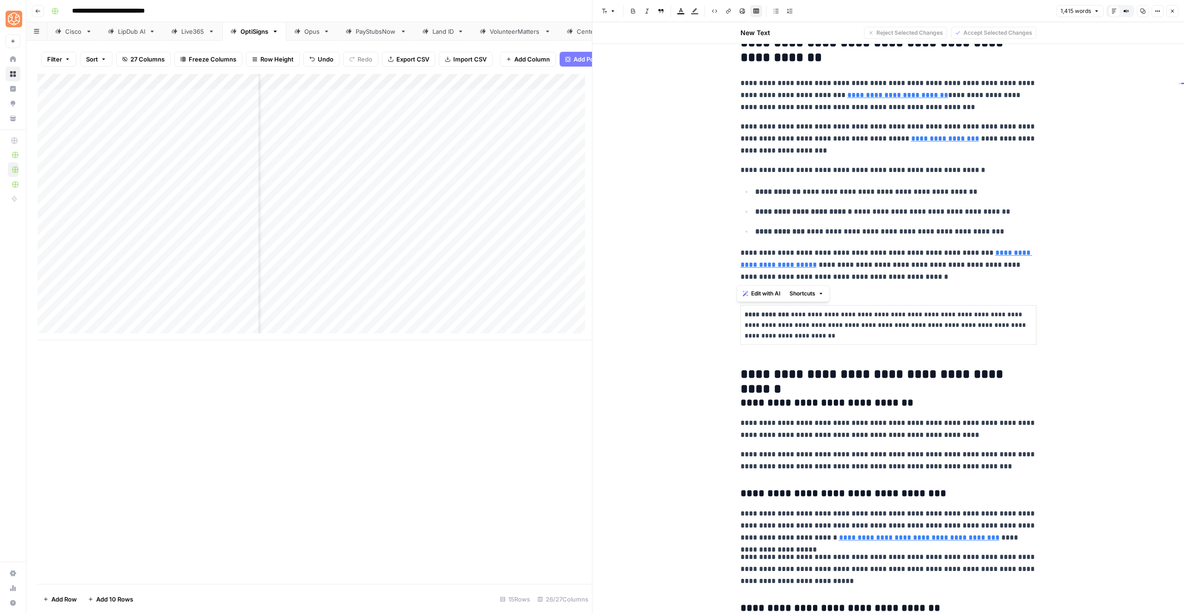
drag, startPoint x: 887, startPoint y: 280, endPoint x: 717, endPoint y: 72, distance: 269.0
click at [814, 291] on span "Shortcuts" at bounding box center [803, 294] width 26 height 8
click at [830, 316] on span "Add more detail" at bounding box center [833, 314] width 57 height 9
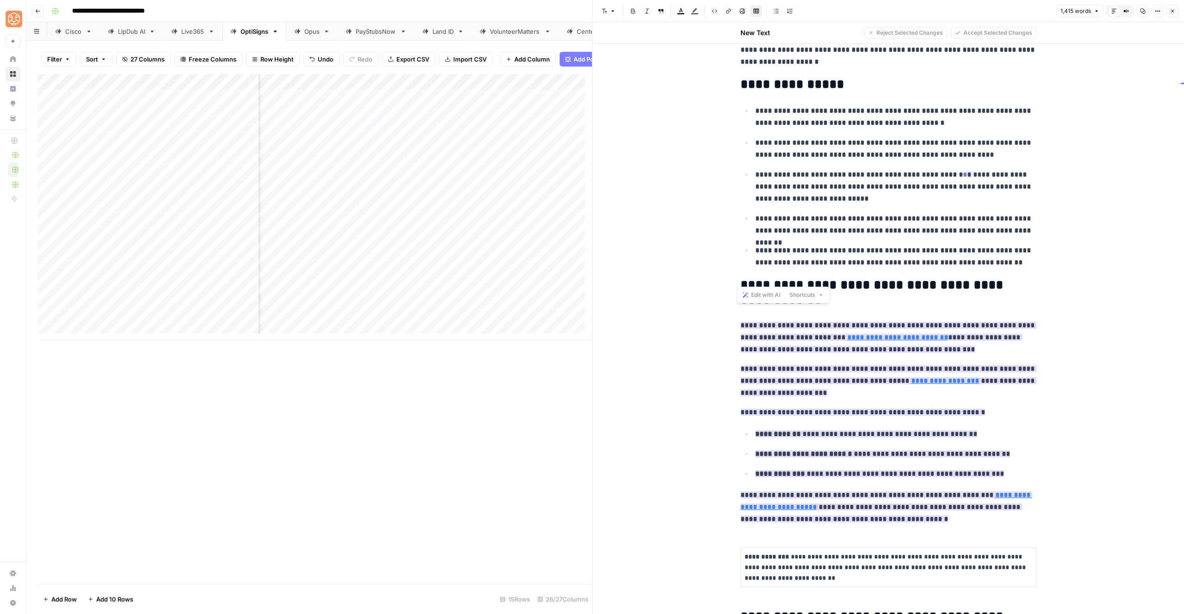
scroll to position [319, 0]
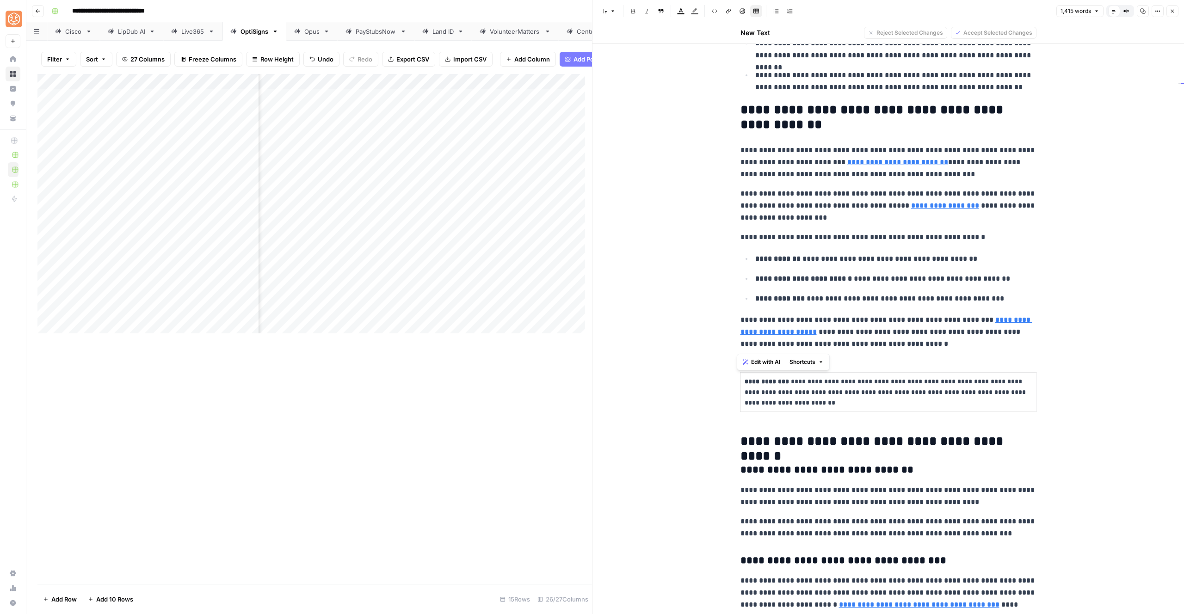
drag, startPoint x: 810, startPoint y: 360, endPoint x: 816, endPoint y: 370, distance: 12.1
click at [810, 360] on span "Shortcuts" at bounding box center [803, 362] width 26 height 8
click at [838, 262] on p "**********" at bounding box center [896, 259] width 281 height 12
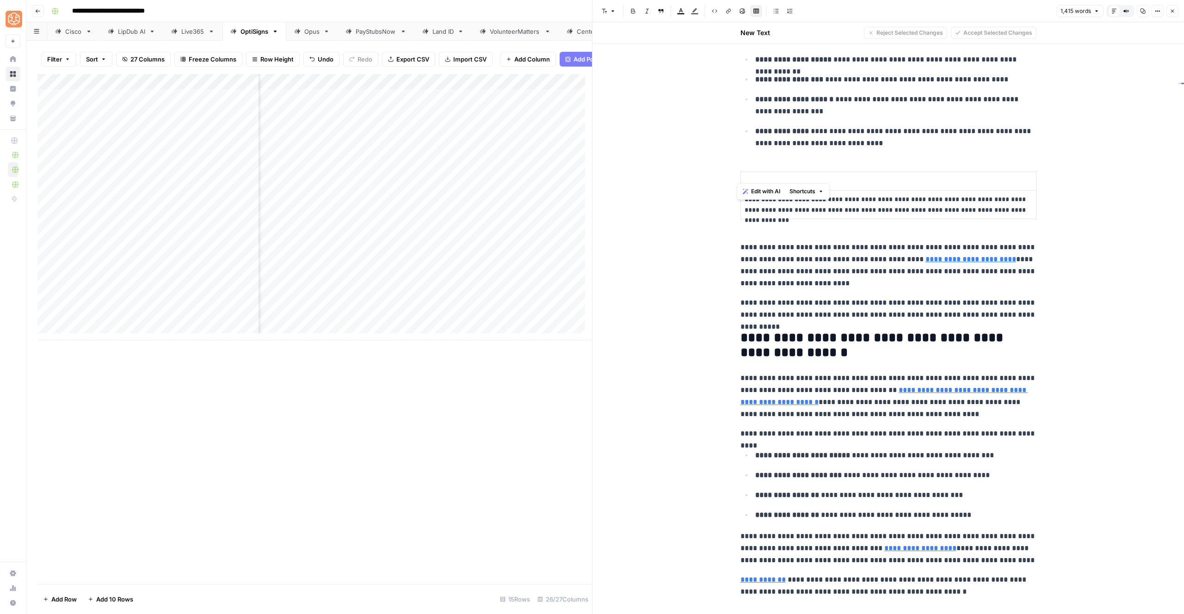
scroll to position [2214, 0]
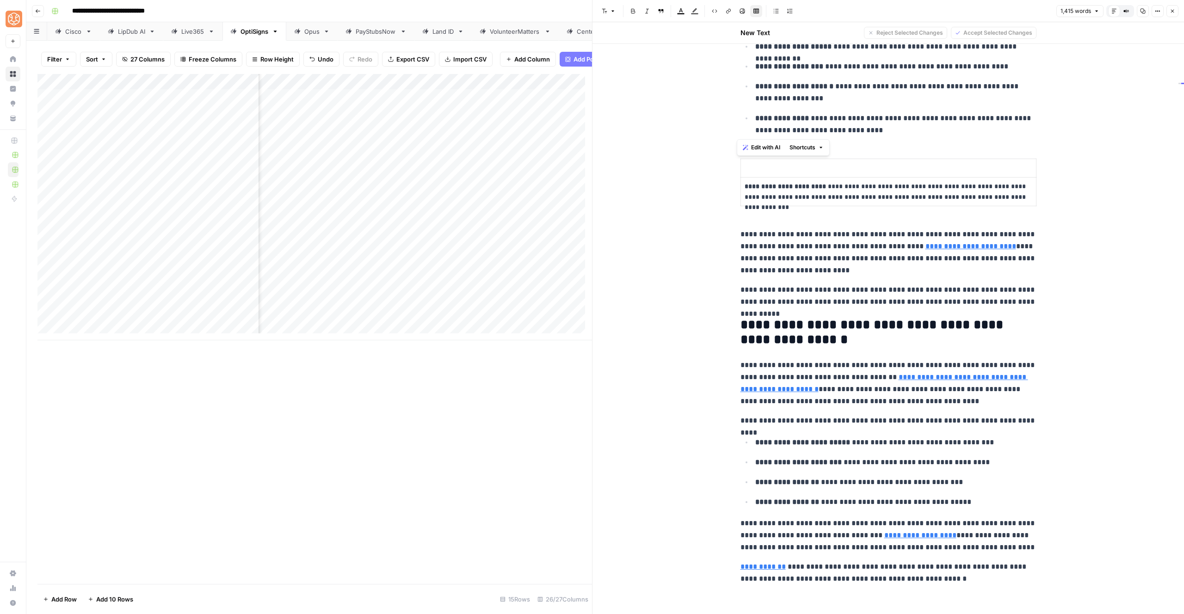
drag, startPoint x: 762, startPoint y: 144, endPoint x: 894, endPoint y: 135, distance: 132.7
click at [813, 149] on span "Shortcuts" at bounding box center [803, 147] width 26 height 8
click at [816, 166] on span "Add more detail" at bounding box center [833, 167] width 57 height 9
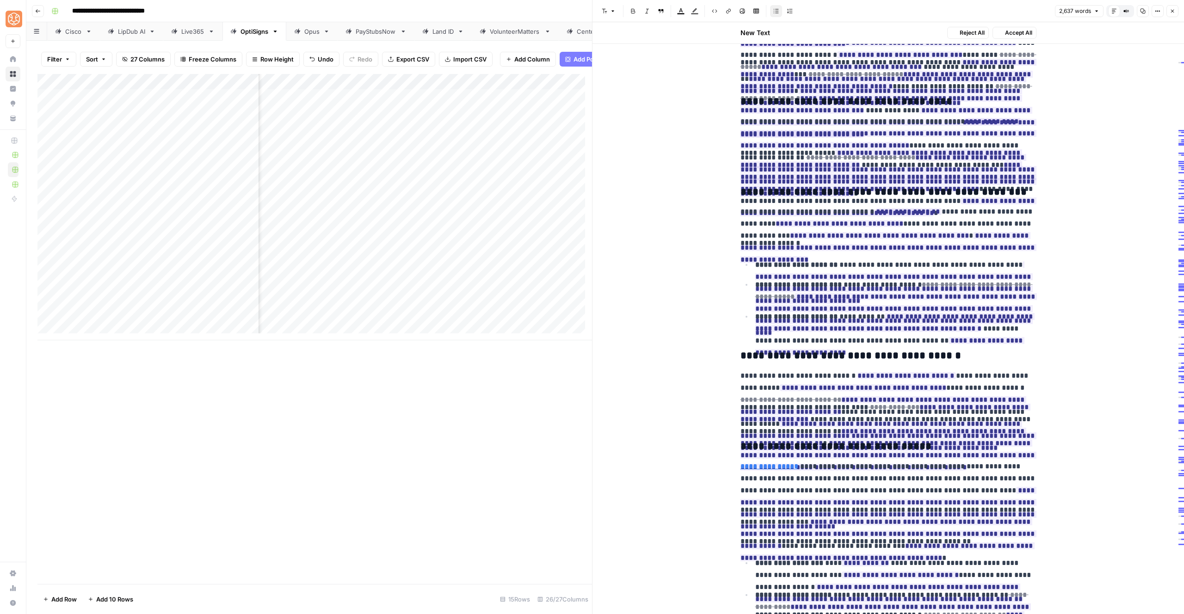
scroll to position [2460, 0]
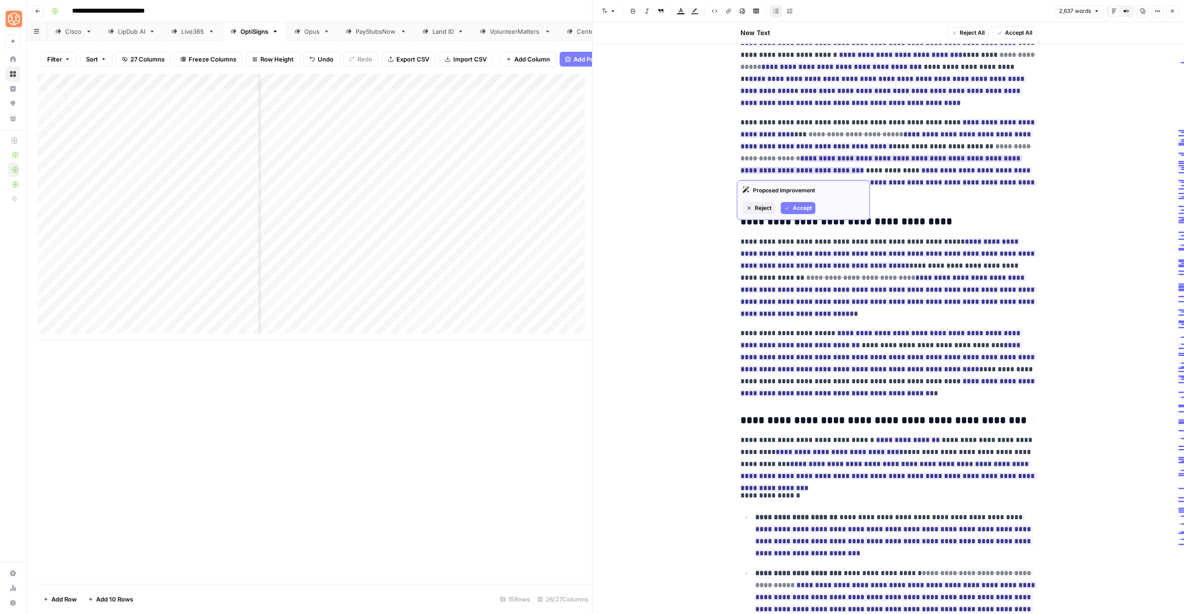
click at [762, 209] on span "Reject" at bounding box center [763, 208] width 17 height 8
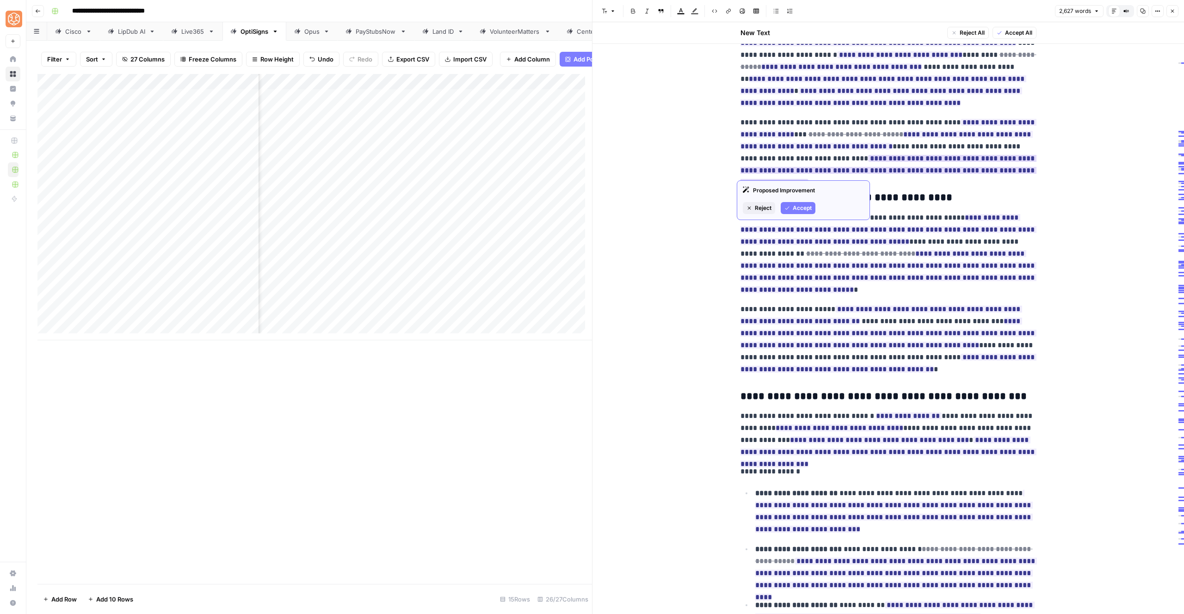
click at [802, 209] on span "Accept" at bounding box center [802, 208] width 19 height 8
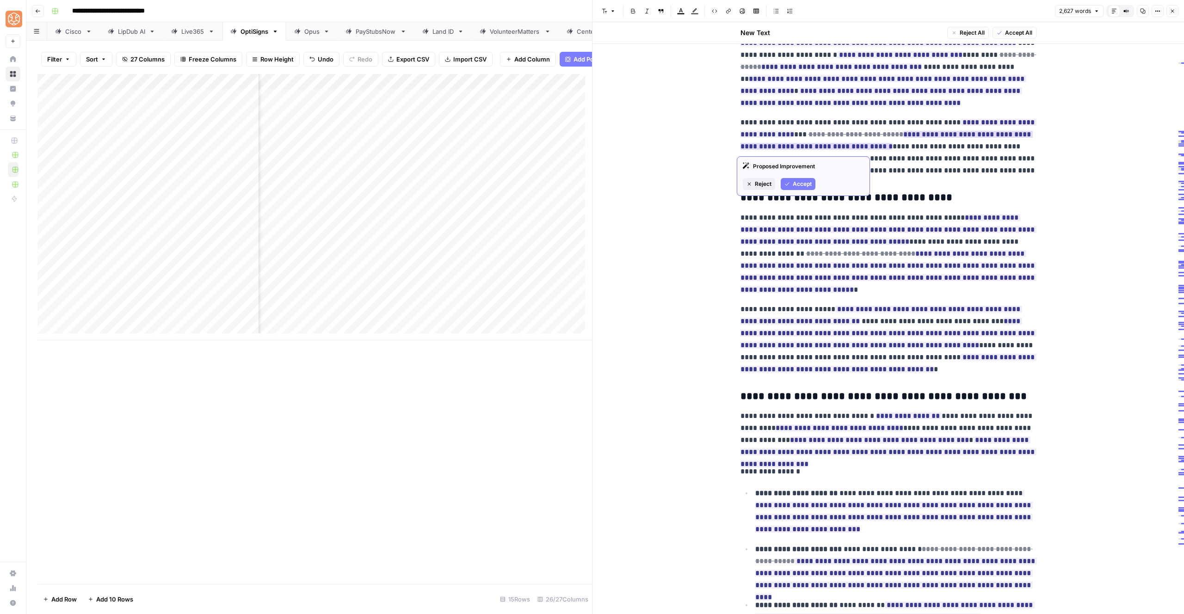
click at [799, 186] on span "Accept" at bounding box center [802, 184] width 19 height 8
click at [797, 173] on span "Accept" at bounding box center [802, 172] width 19 height 8
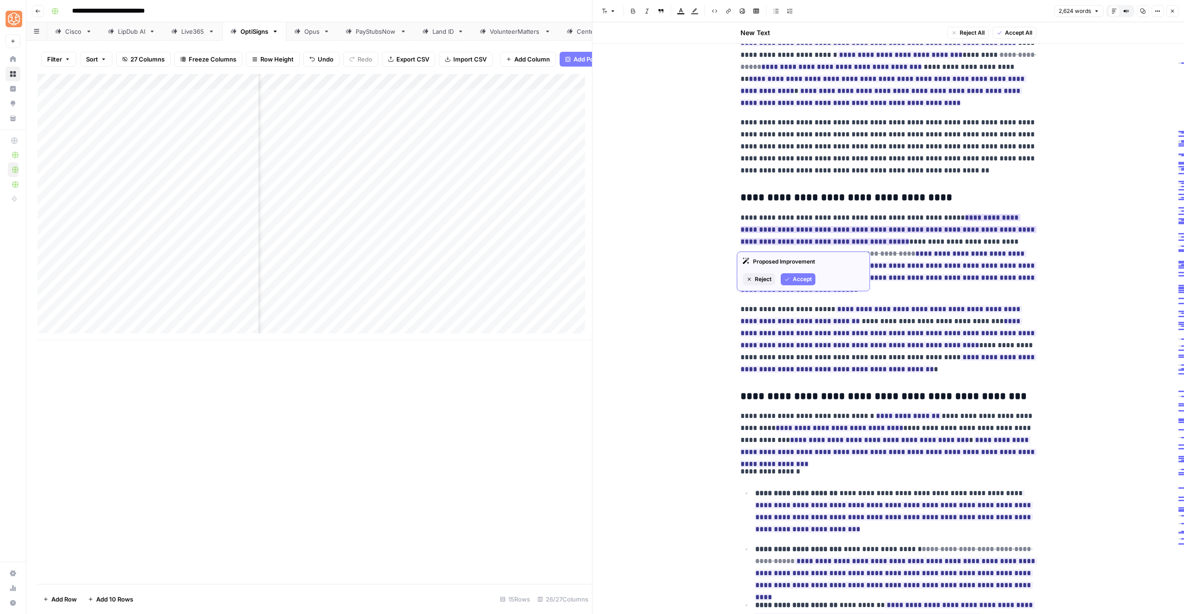
click at [793, 279] on span "Accept" at bounding box center [802, 279] width 19 height 8
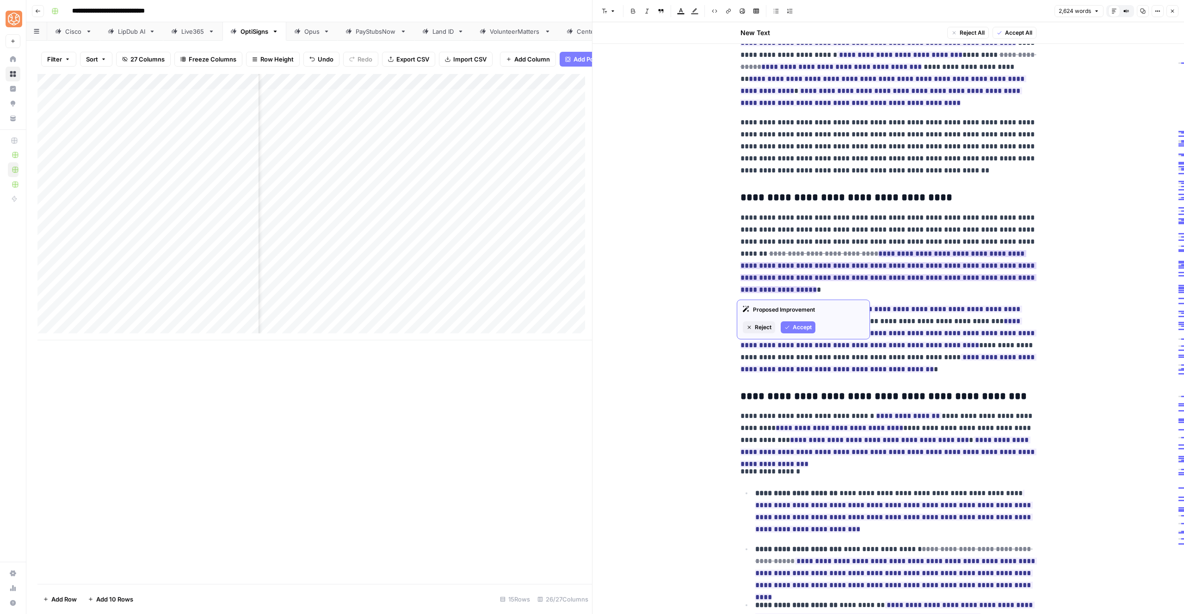
click at [793, 330] on span "Accept" at bounding box center [802, 327] width 19 height 8
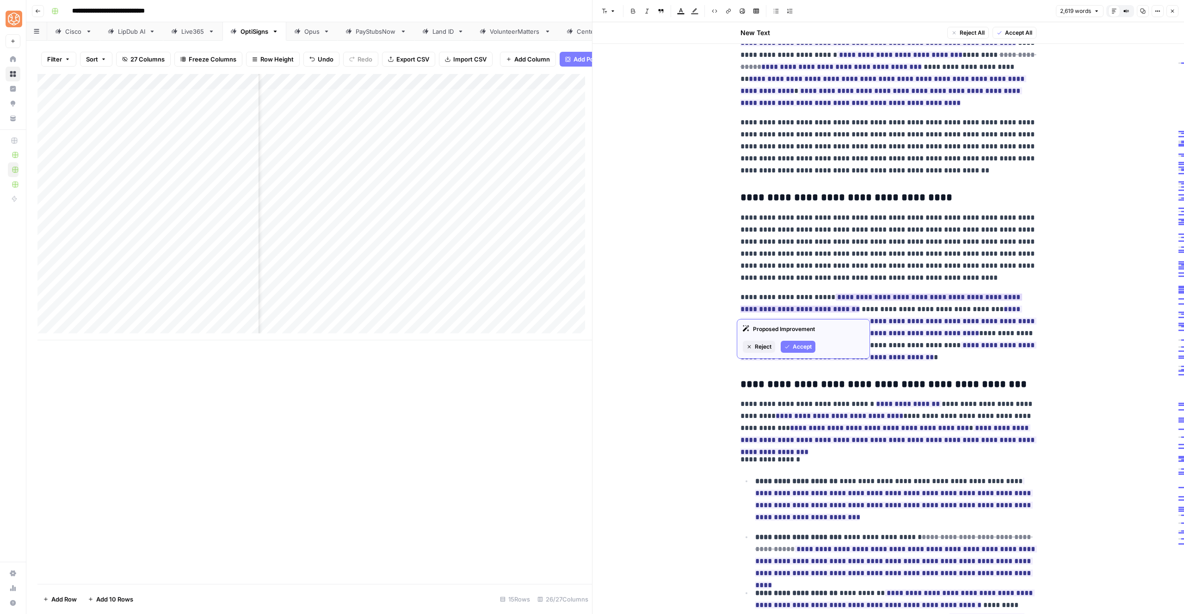
click at [793, 349] on span "Accept" at bounding box center [802, 347] width 19 height 8
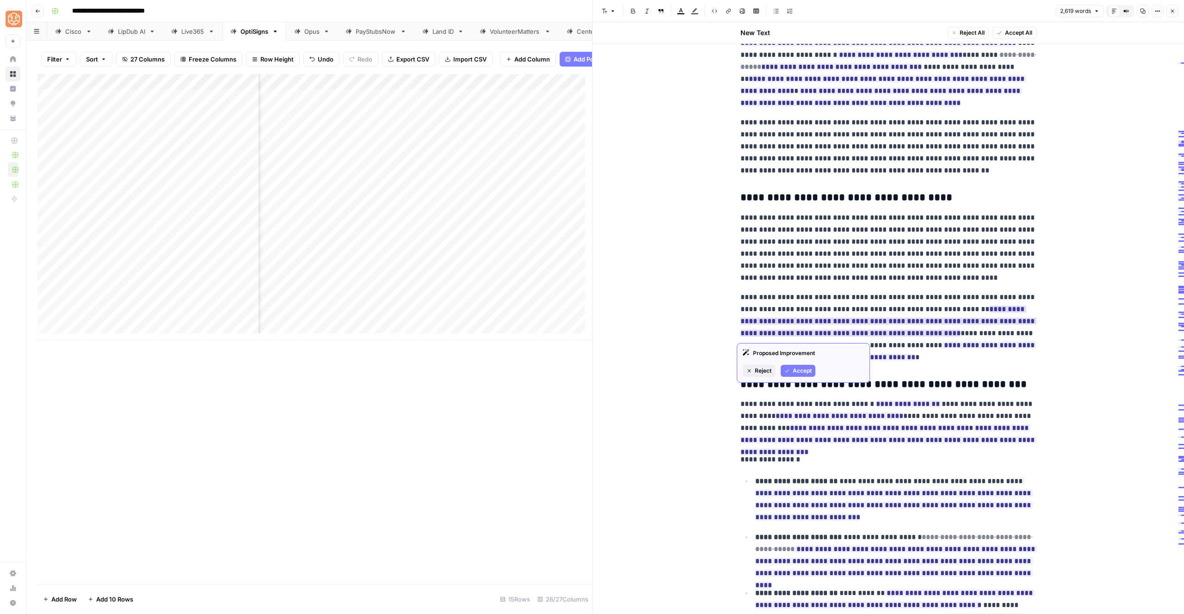
click at [809, 366] on button "Accept" at bounding box center [798, 371] width 35 height 12
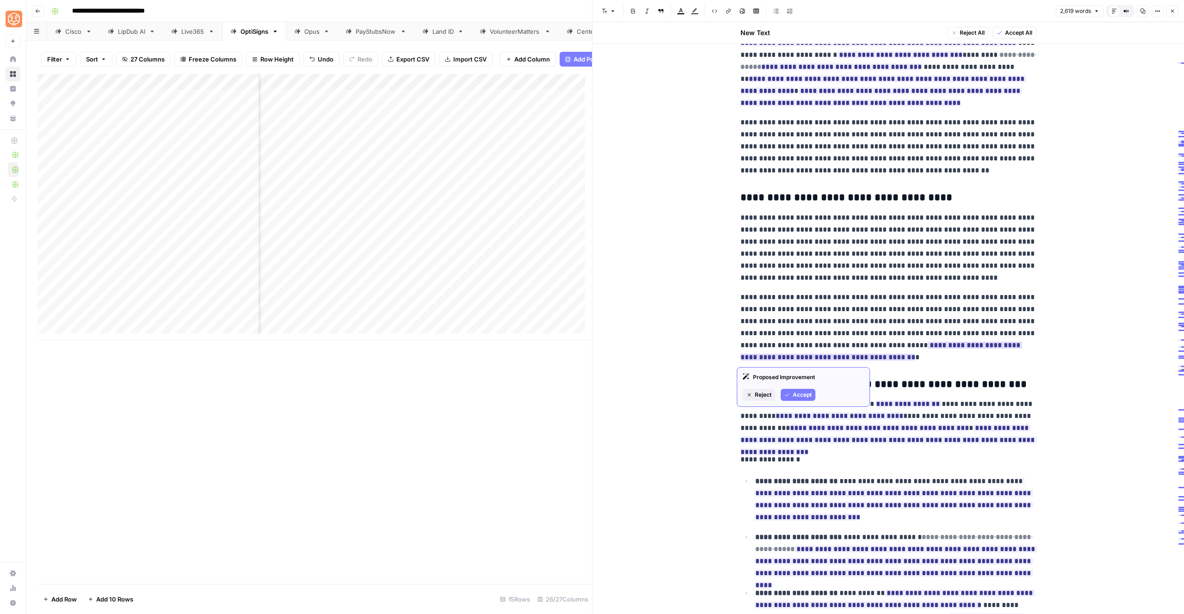
click at [789, 392] on icon "button" at bounding box center [788, 395] width 6 height 6
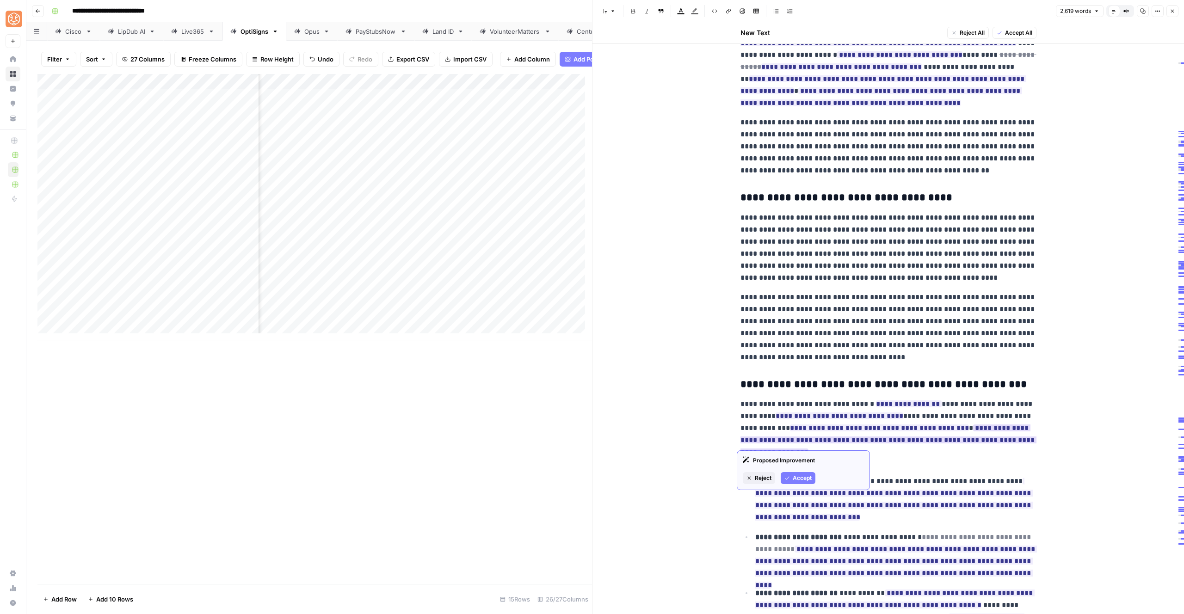
click at [804, 480] on span "Accept" at bounding box center [802, 478] width 19 height 8
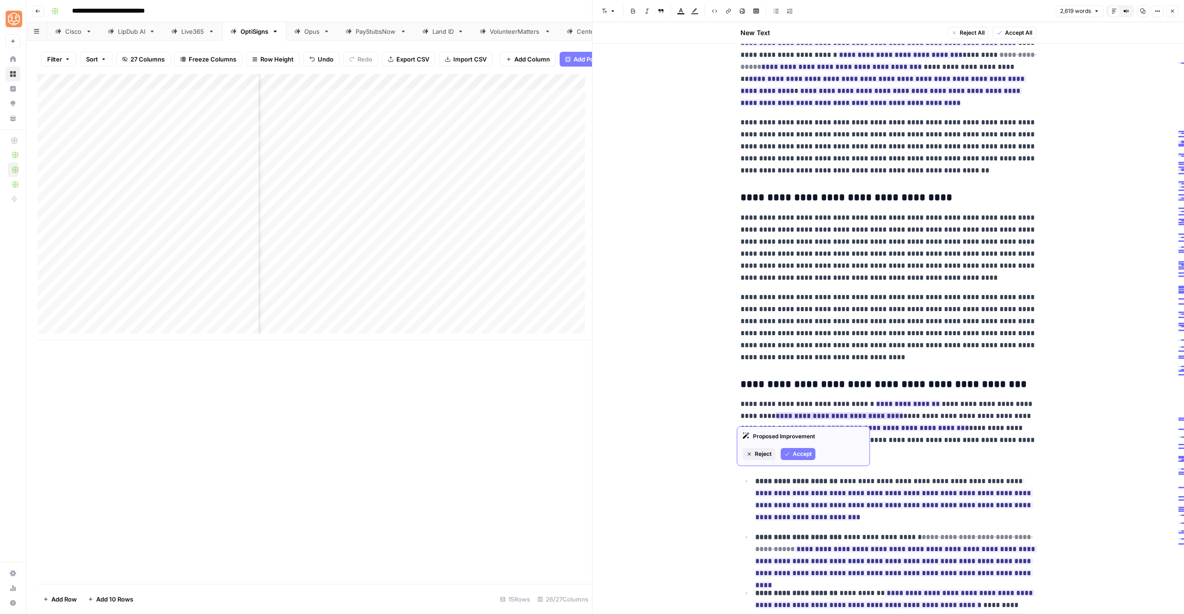
click at [800, 454] on span "Accept" at bounding box center [802, 454] width 19 height 8
click at [812, 465] on span "Accept" at bounding box center [815, 466] width 19 height 8
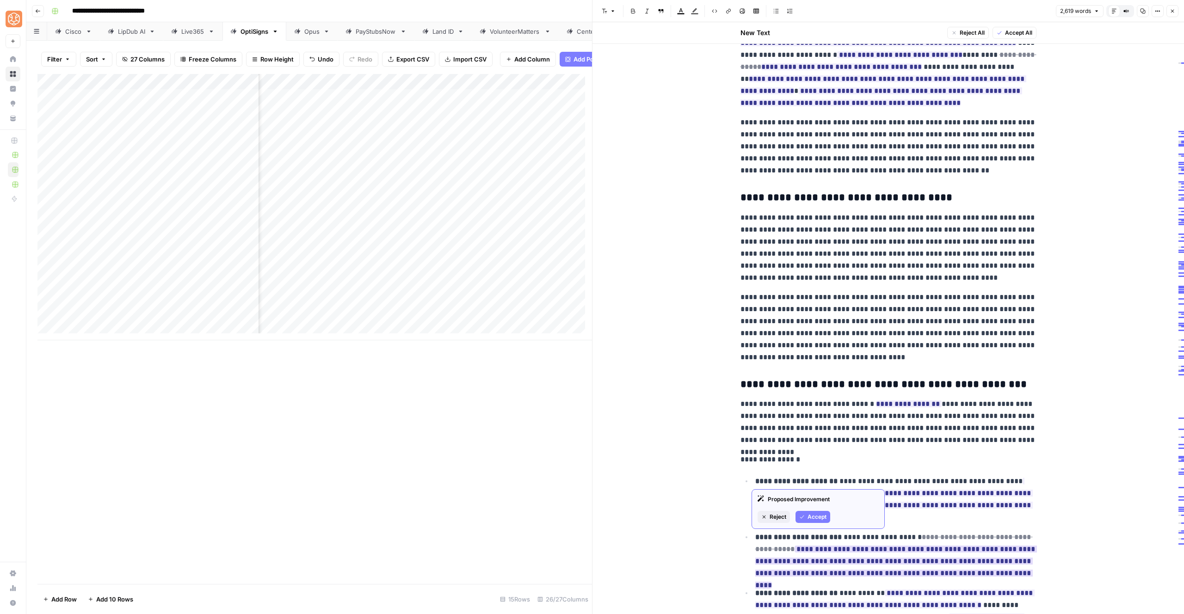
click at [807, 520] on button "Accept" at bounding box center [813, 517] width 35 height 12
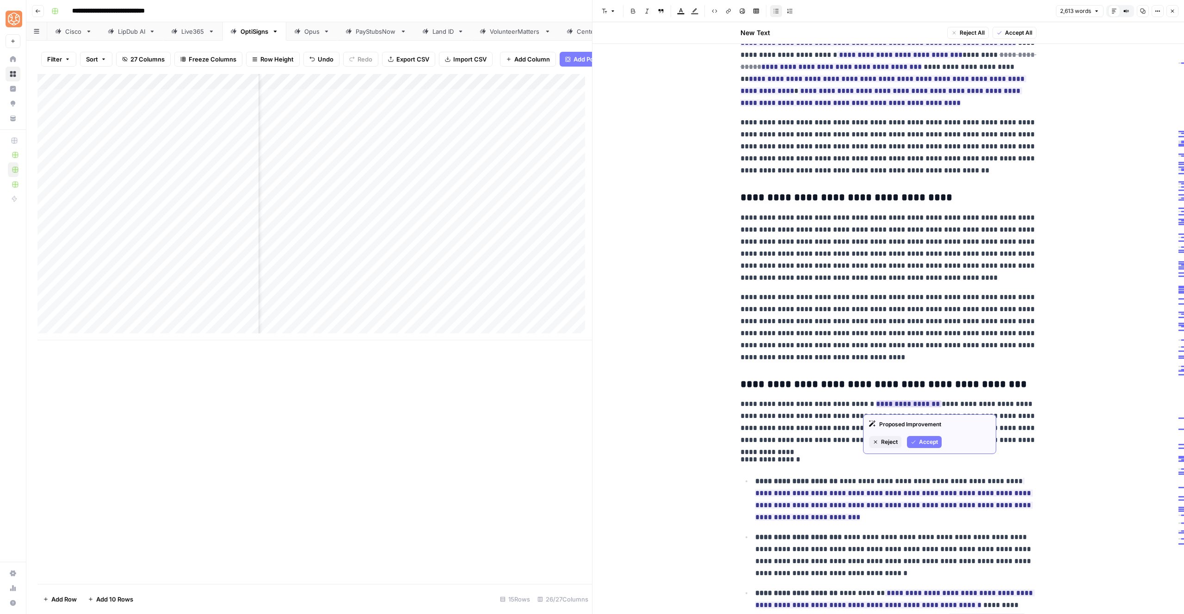
click at [917, 443] on button "Accept" at bounding box center [924, 442] width 35 height 12
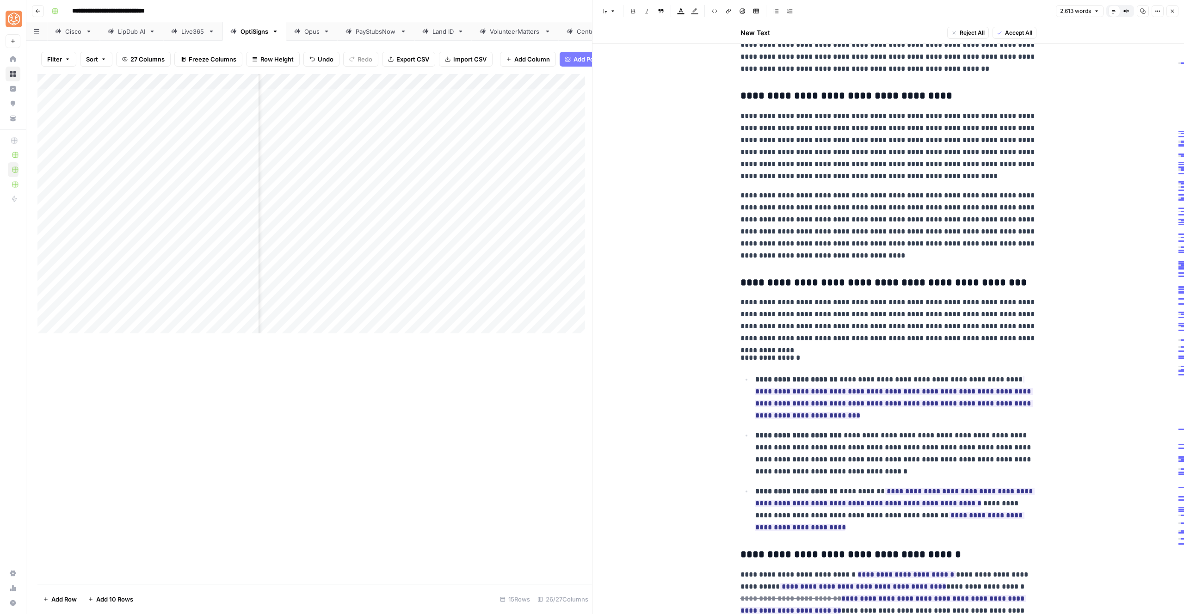
scroll to position [2775, 0]
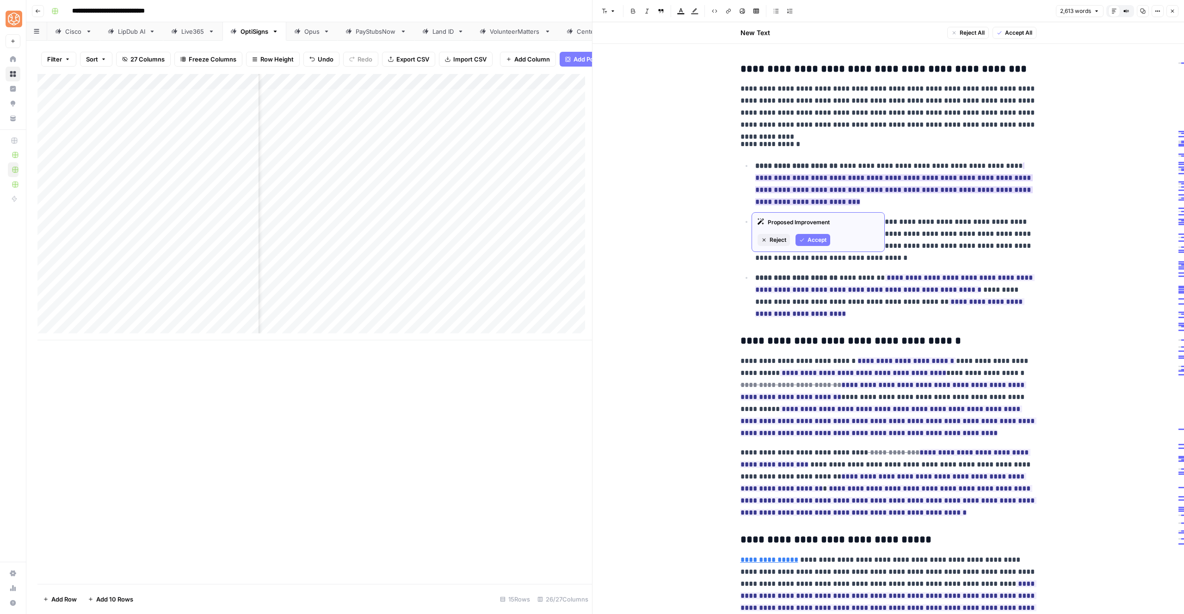
click at [808, 234] on button "Accept" at bounding box center [813, 240] width 35 height 12
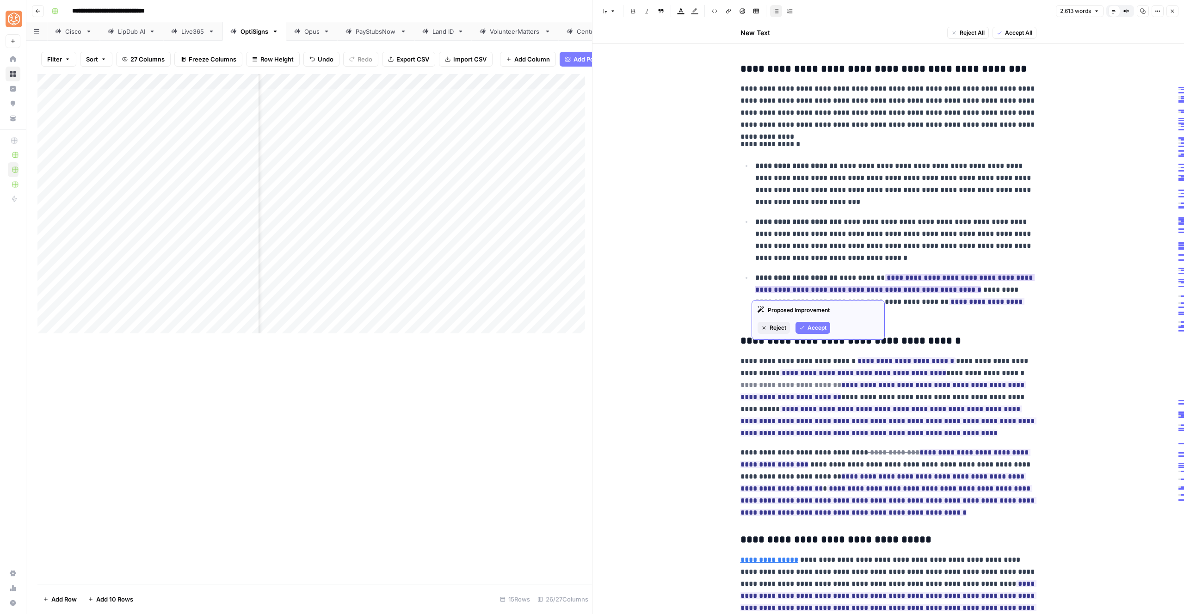
click at [815, 330] on span "Accept" at bounding box center [817, 328] width 19 height 8
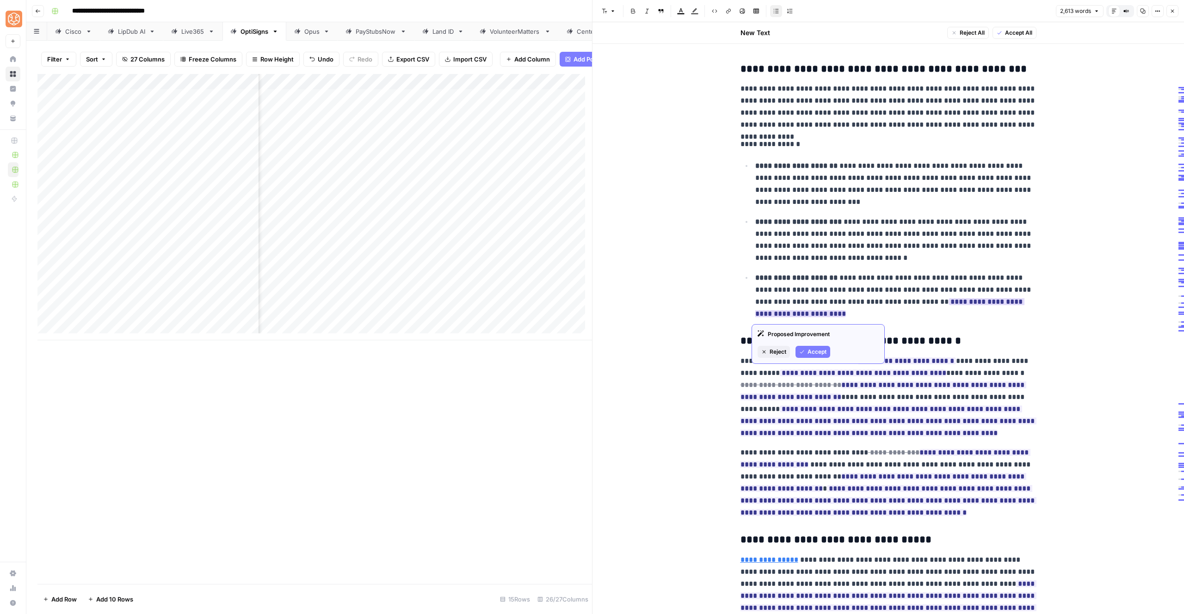
click at [805, 350] on button "Accept" at bounding box center [813, 352] width 35 height 12
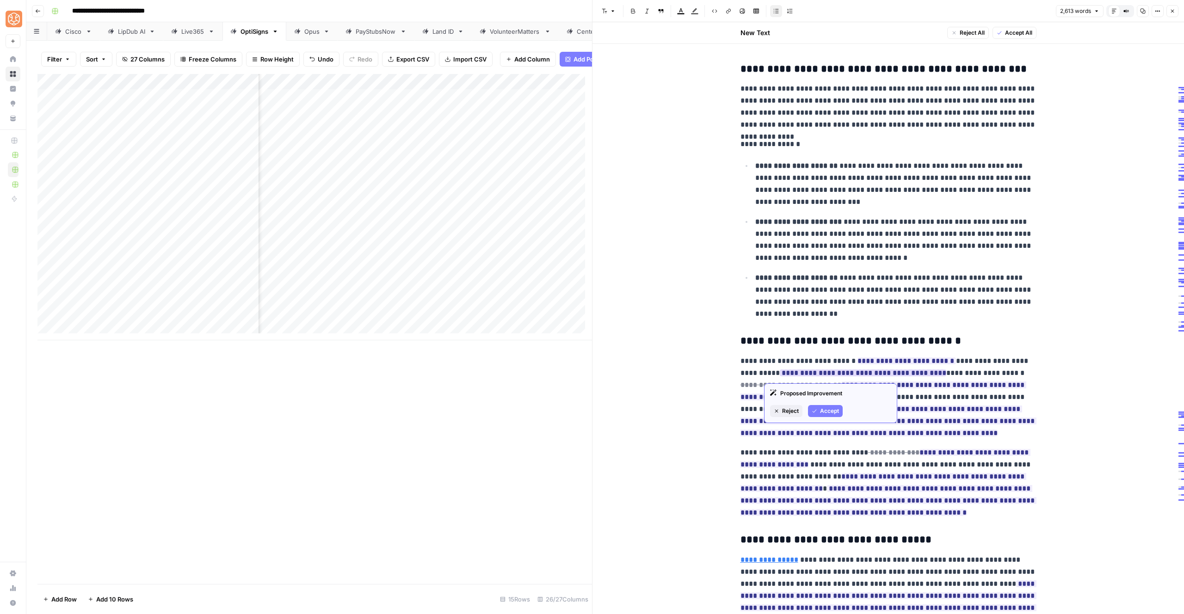
click at [821, 411] on span "Accept" at bounding box center [829, 411] width 19 height 8
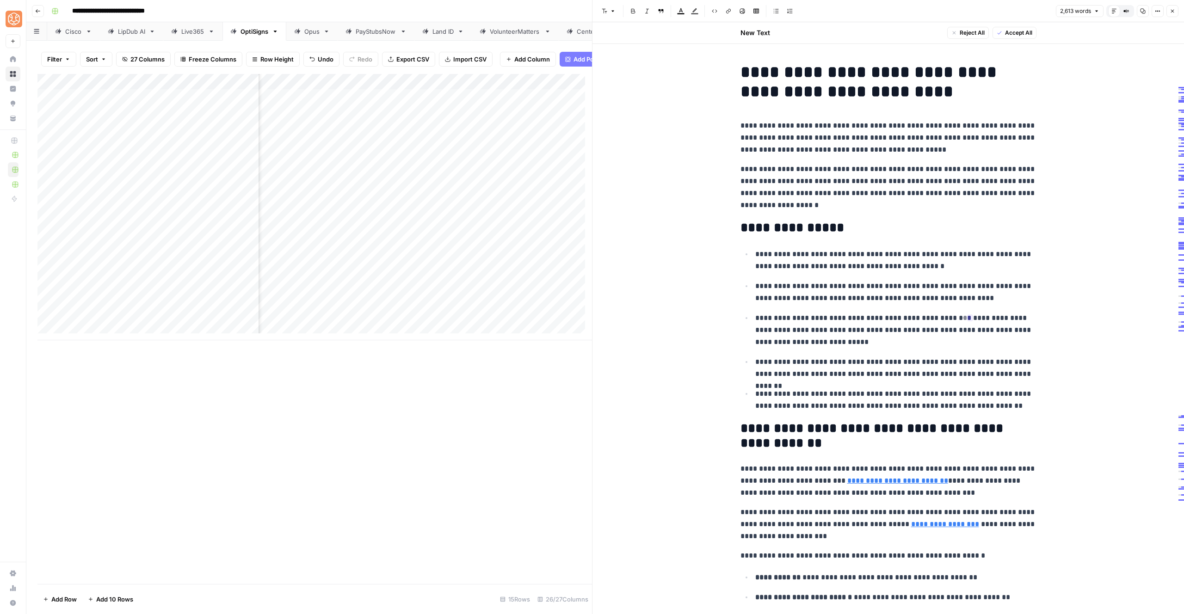
scroll to position [2775, 0]
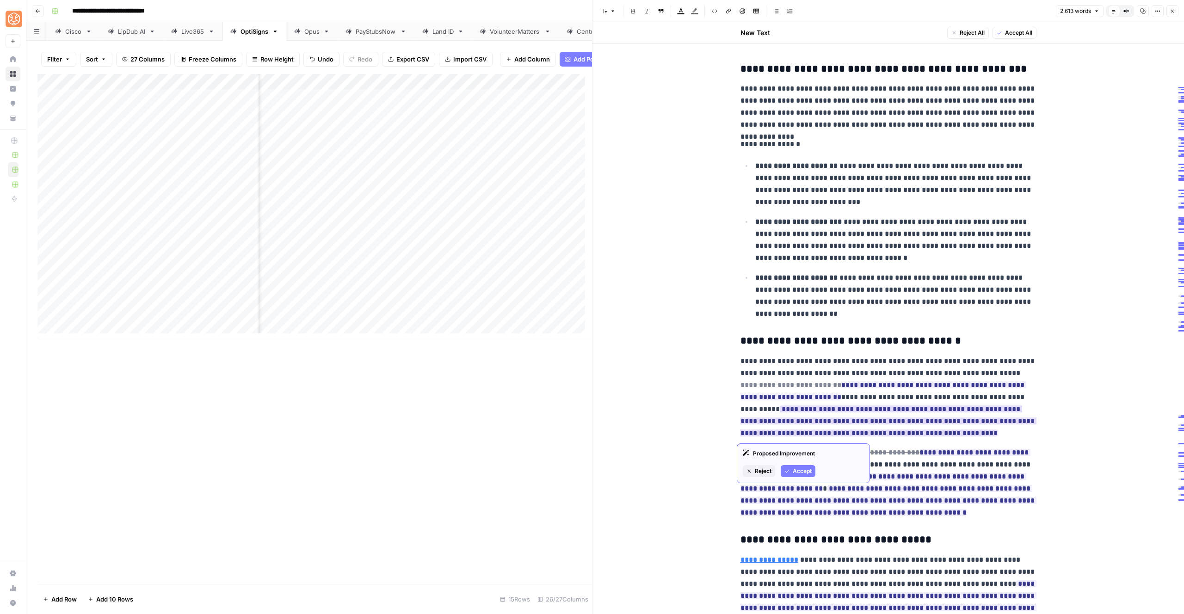
click at [800, 469] on span "Accept" at bounding box center [802, 471] width 19 height 8
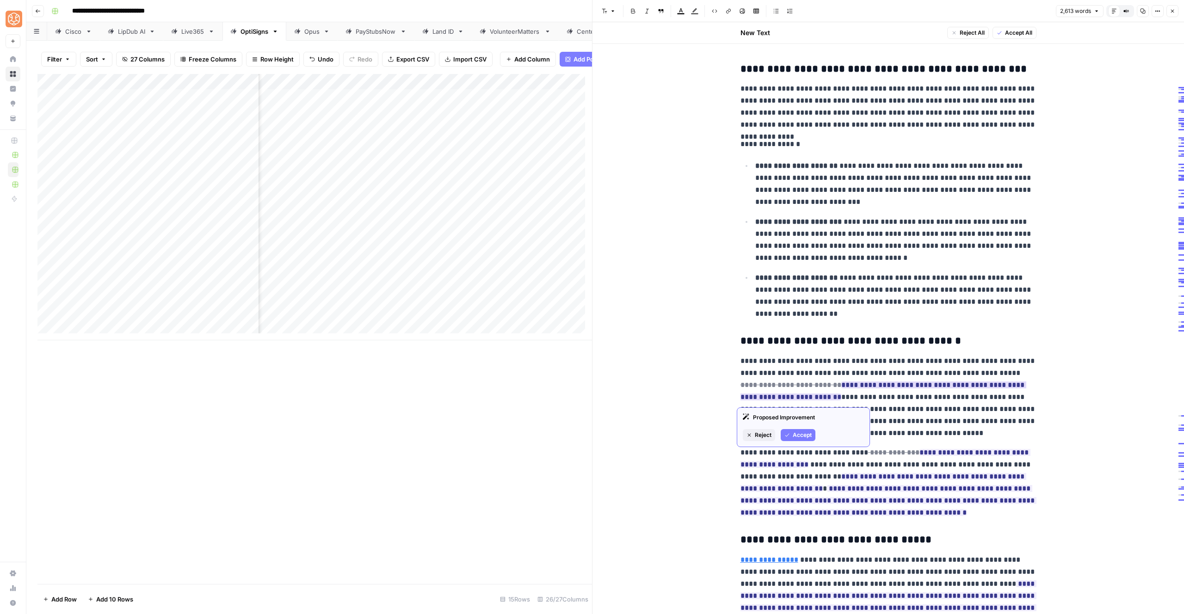
click at [807, 434] on span "Accept" at bounding box center [802, 435] width 19 height 8
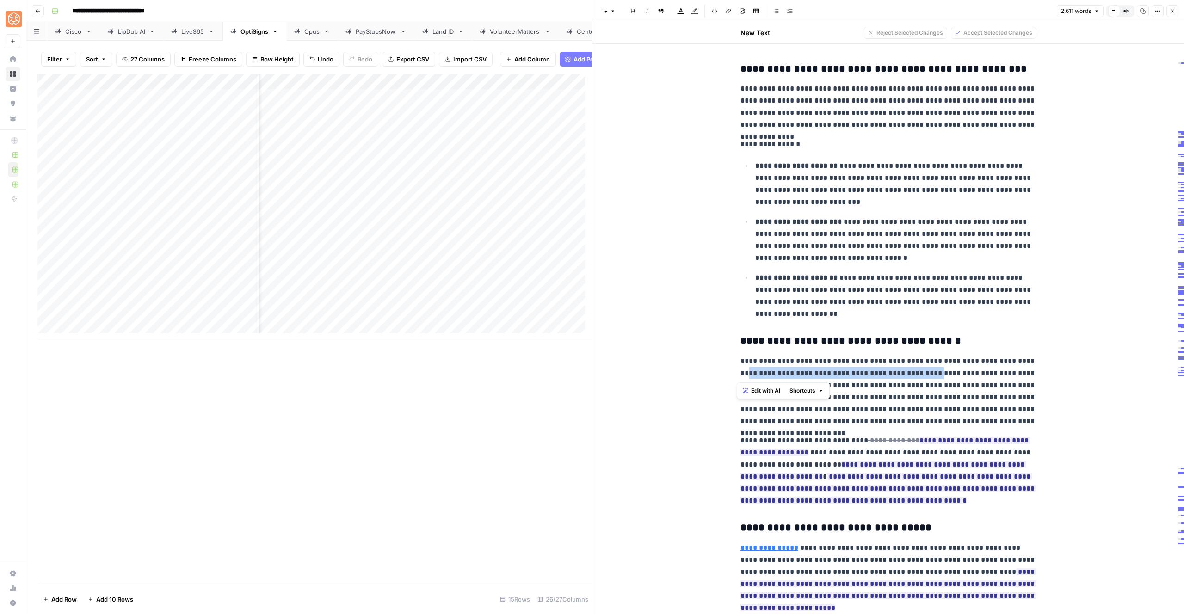
drag, startPoint x: 901, startPoint y: 377, endPoint x: 719, endPoint y: 376, distance: 182.8
click at [798, 527] on div "Proposed Improvement Reject Accept" at bounding box center [803, 531] width 133 height 40
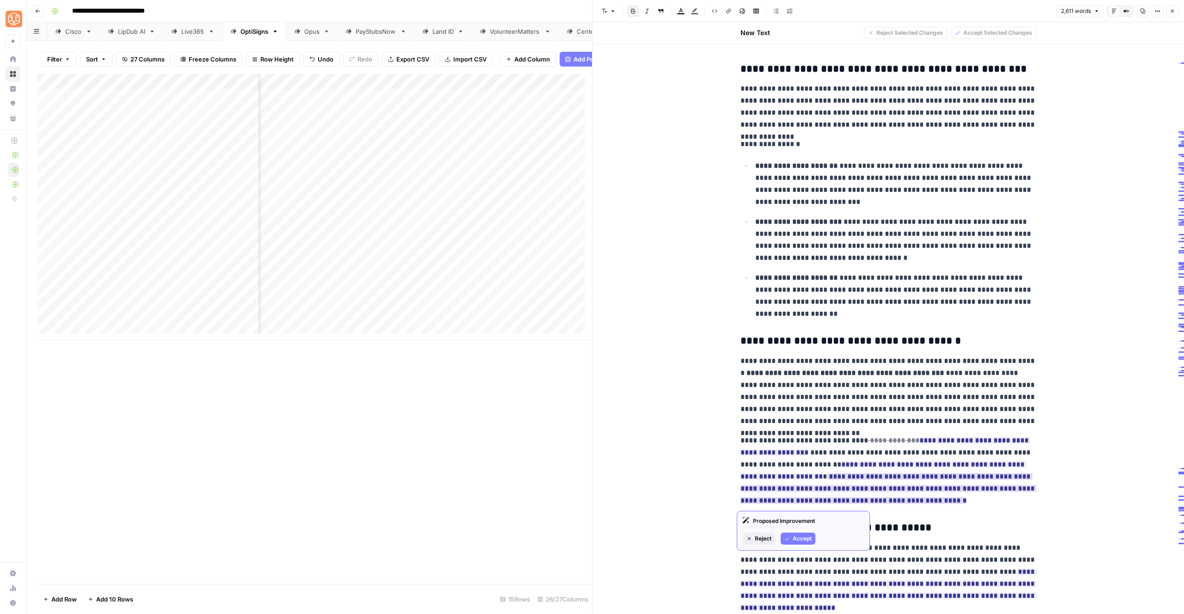
click at [799, 535] on span "Accept" at bounding box center [802, 539] width 19 height 8
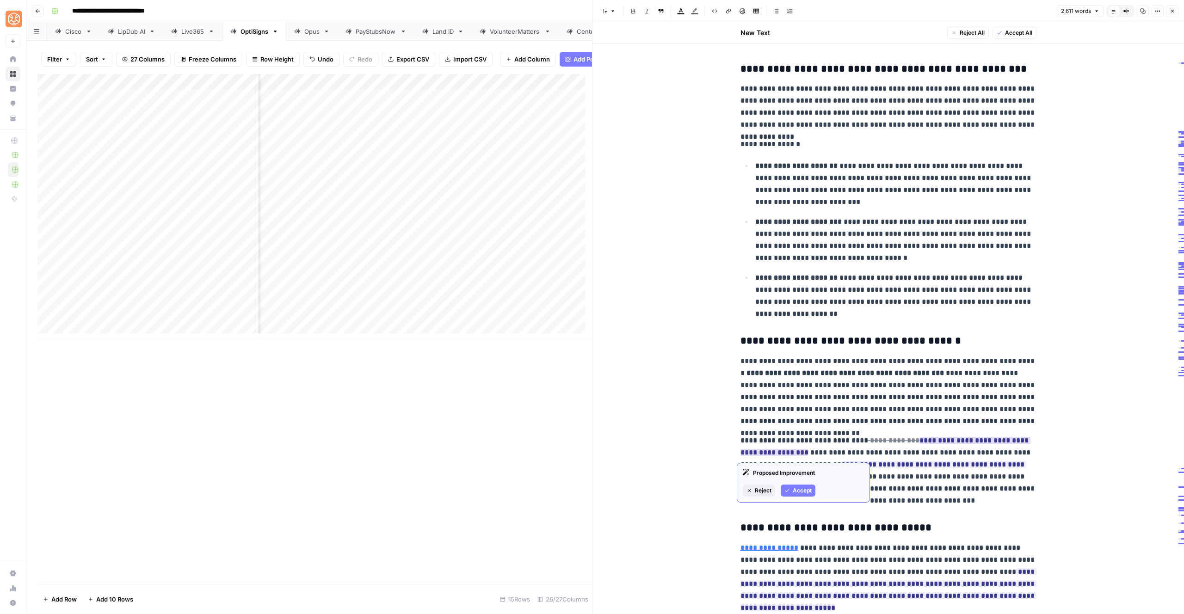
click at [793, 492] on span "Accept" at bounding box center [802, 491] width 19 height 8
click at [796, 489] on div "Proposed Improvement" at bounding box center [803, 485] width 121 height 8
click at [798, 494] on div "Proposed Improvement Reject Accept" at bounding box center [803, 495] width 133 height 40
click at [811, 501] on span "Accept" at bounding box center [802, 503] width 19 height 8
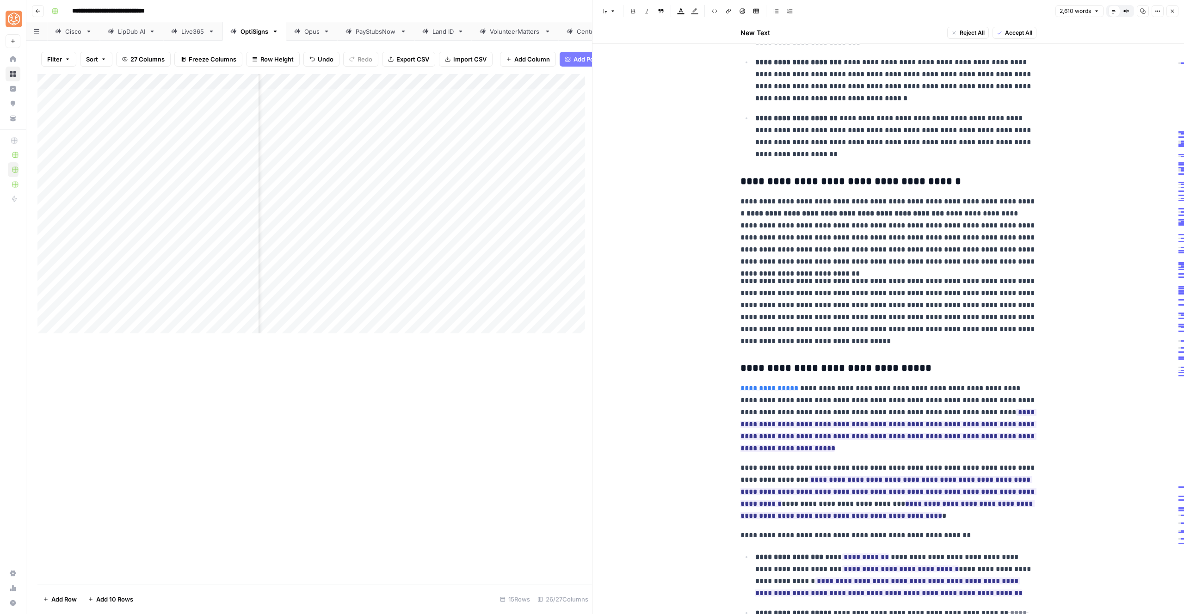
scroll to position [2954, 0]
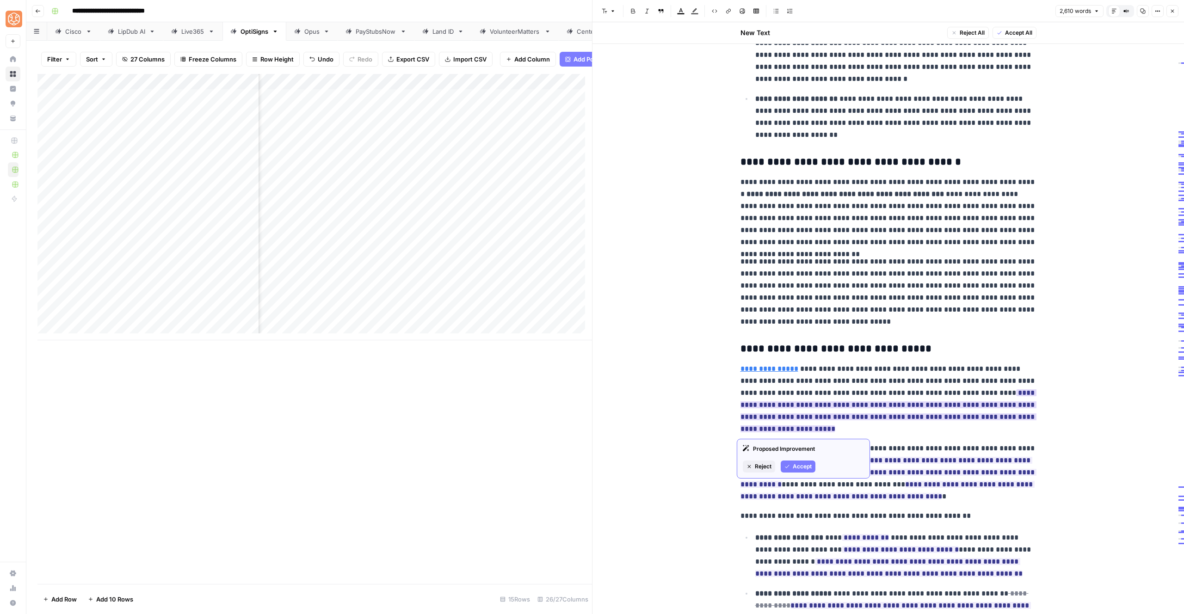
click at [794, 468] on span "Accept" at bounding box center [802, 467] width 19 height 8
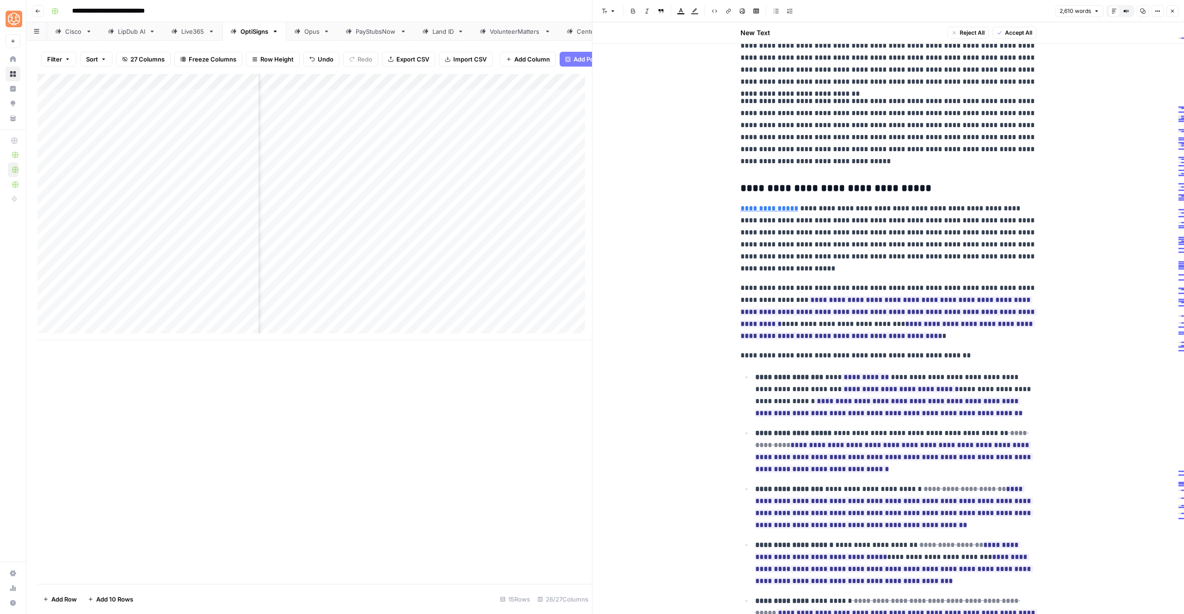
scroll to position [3134, 0]
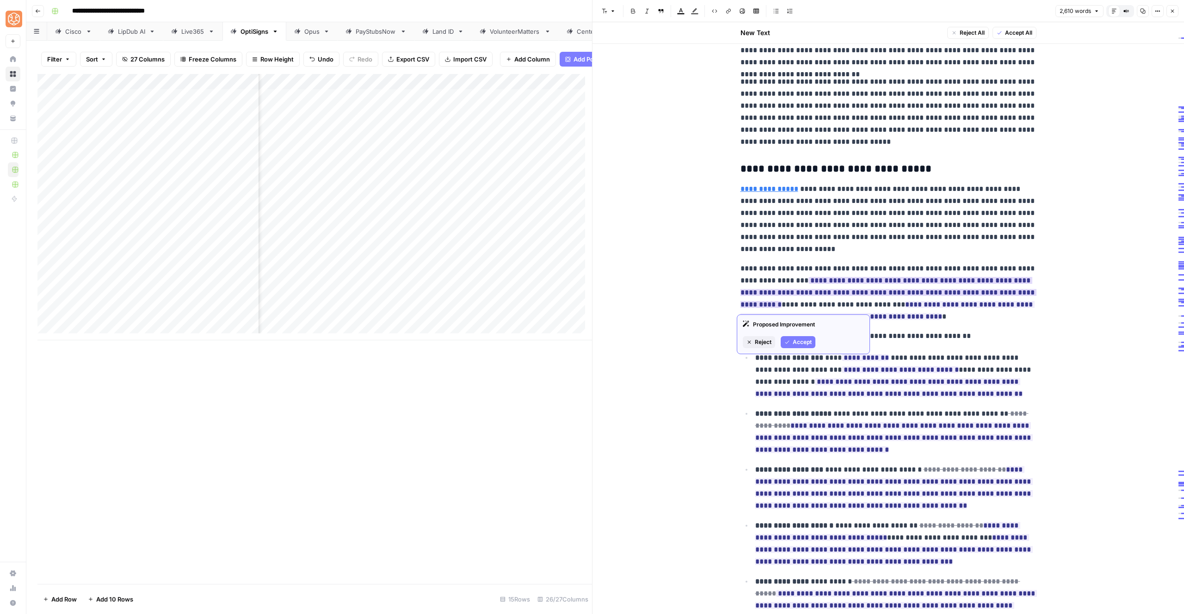
click at [796, 341] on span "Accept" at bounding box center [802, 342] width 19 height 8
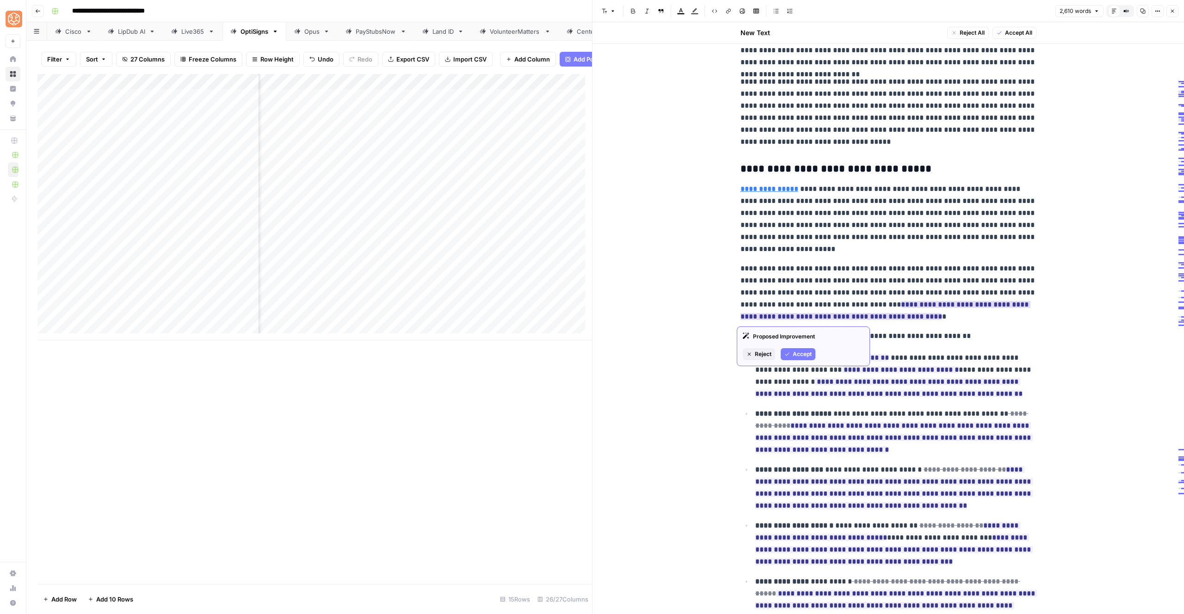
click at [800, 353] on span "Accept" at bounding box center [802, 354] width 19 height 8
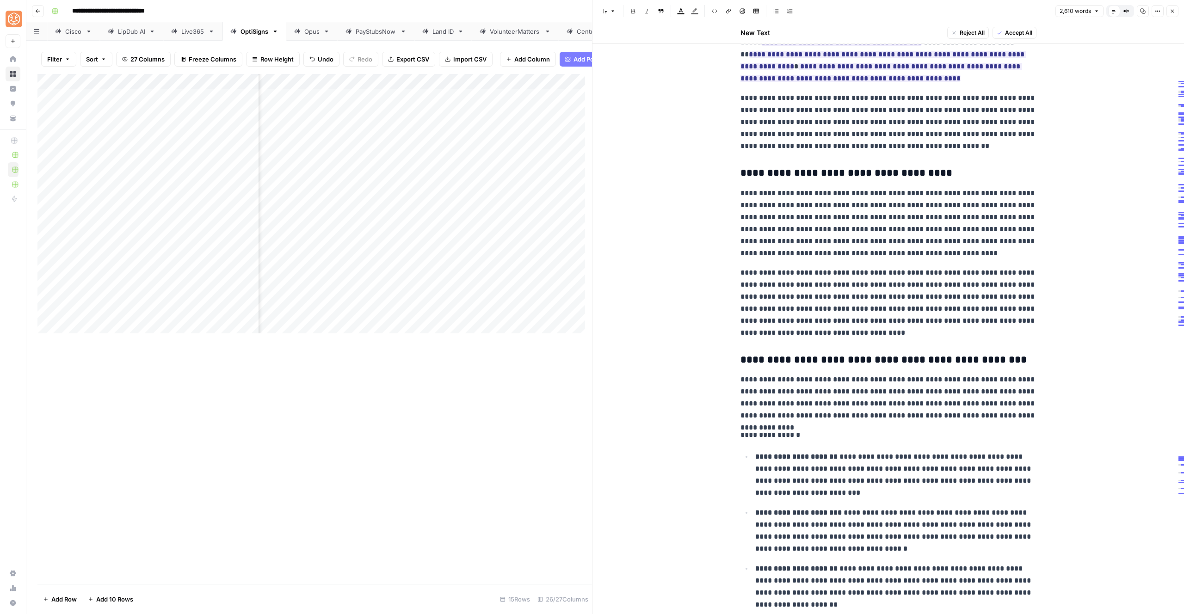
scroll to position [2472, 0]
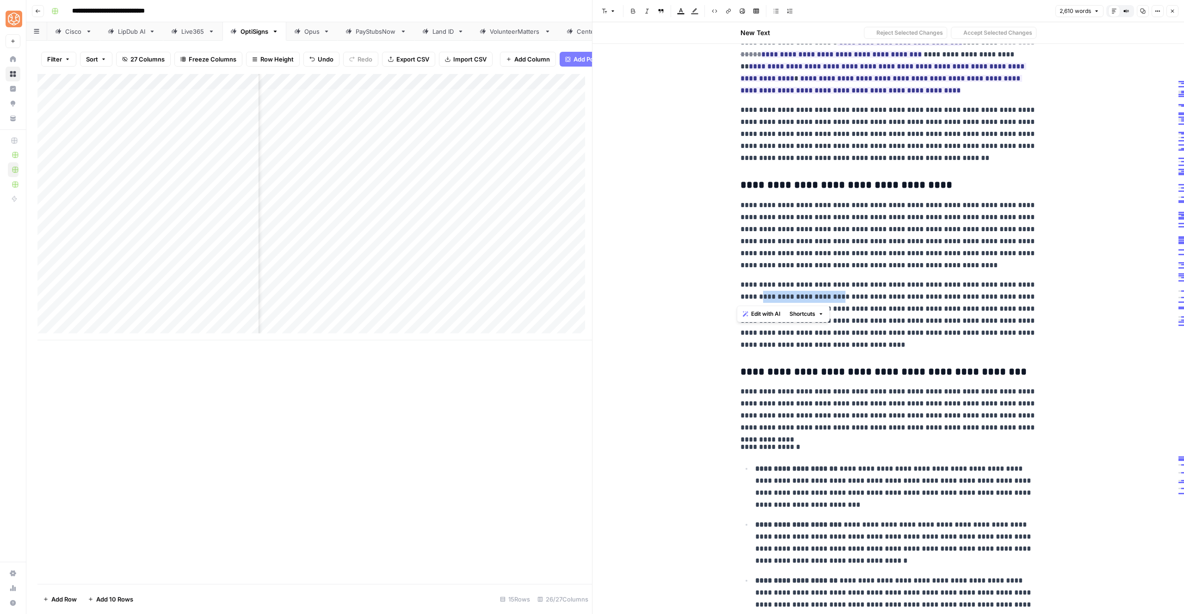
drag, startPoint x: 822, startPoint y: 298, endPoint x: 725, endPoint y: 298, distance: 97.2
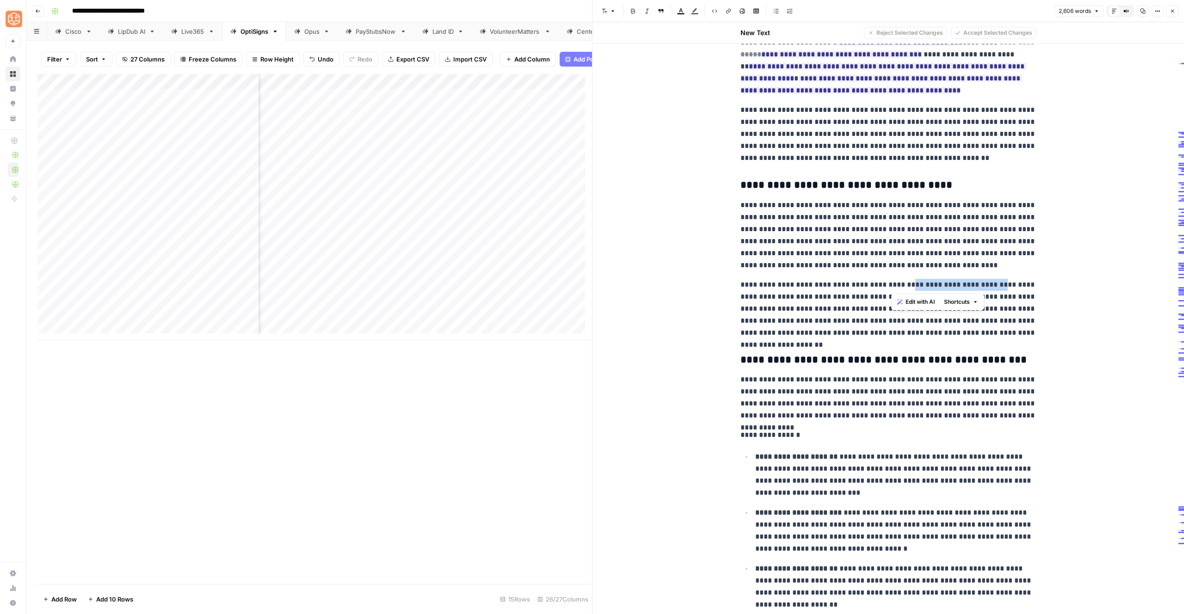
drag, startPoint x: 974, startPoint y: 286, endPoint x: 887, endPoint y: 286, distance: 87.4
click at [887, 286] on p "**********" at bounding box center [889, 309] width 296 height 60
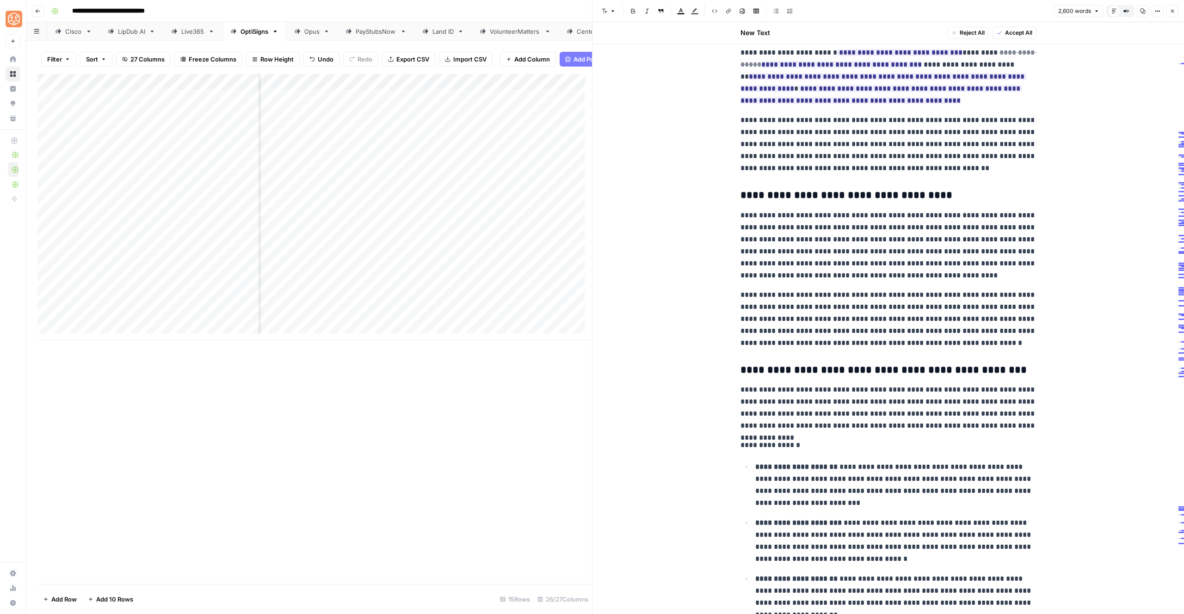
scroll to position [2394, 0]
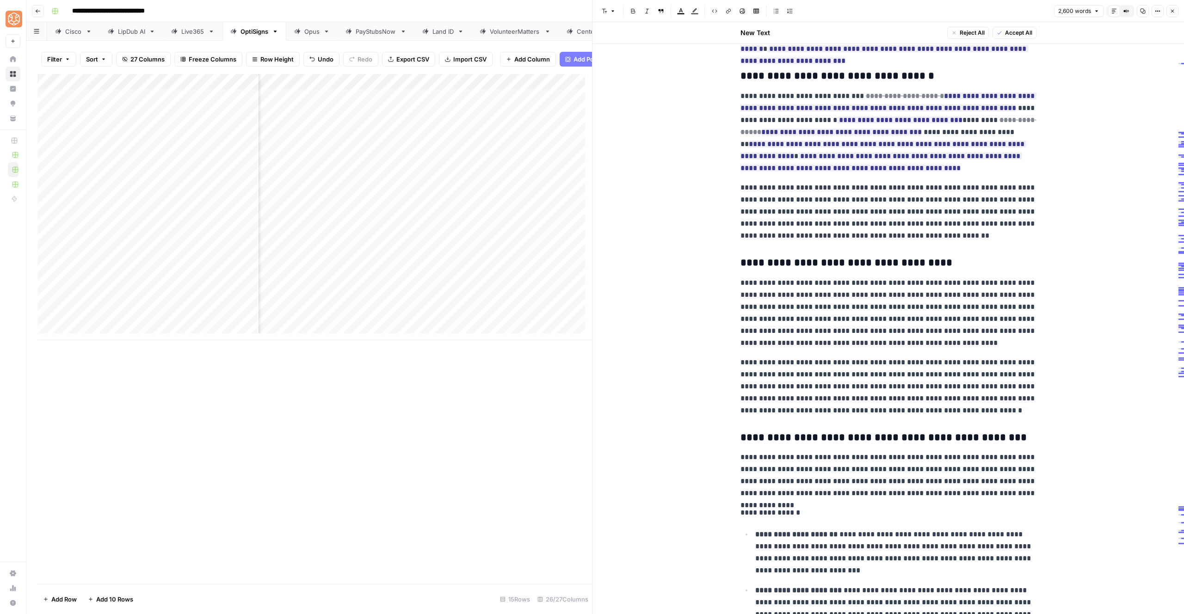
click at [748, 145] on icon "button" at bounding box center [750, 146] width 6 height 6
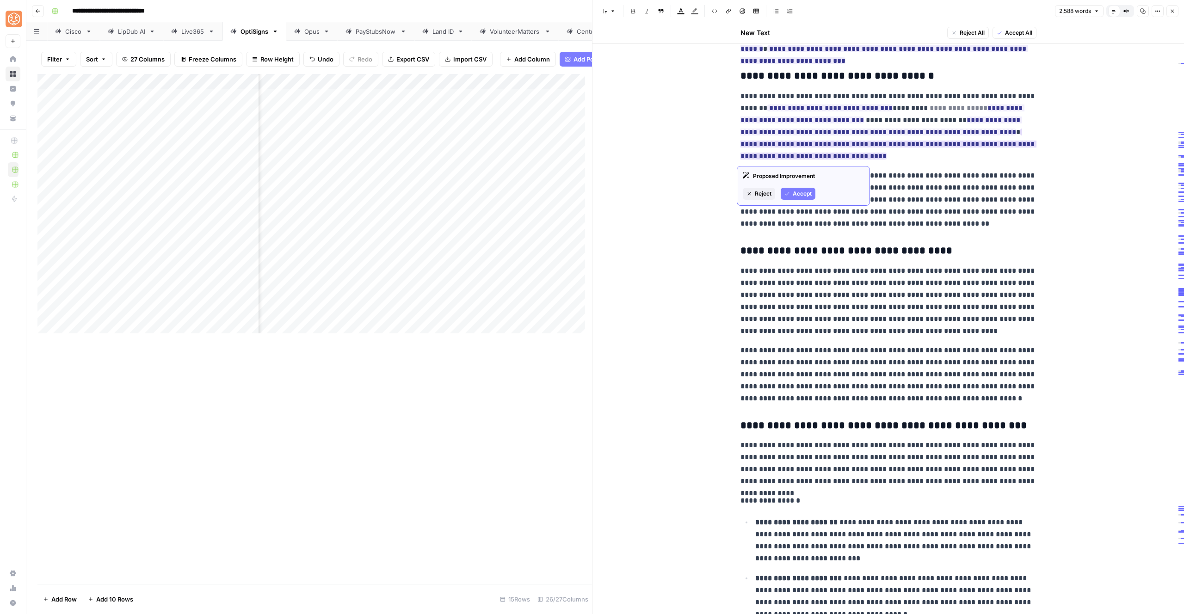
click at [763, 191] on span "Reject" at bounding box center [763, 194] width 17 height 8
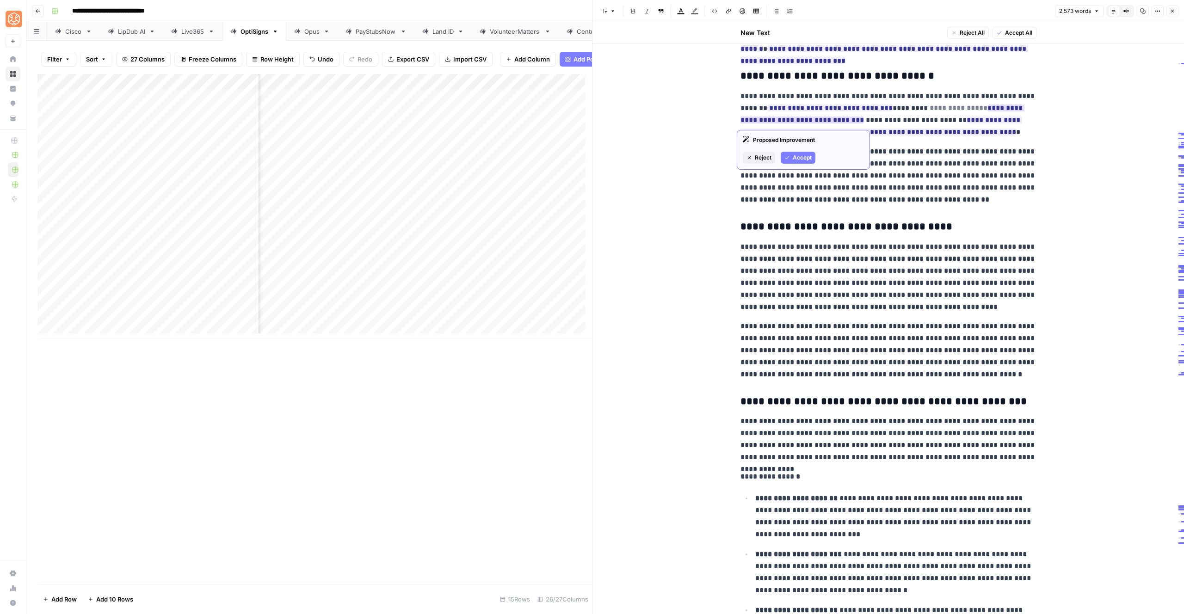
click at [758, 155] on span "Reject" at bounding box center [763, 158] width 17 height 8
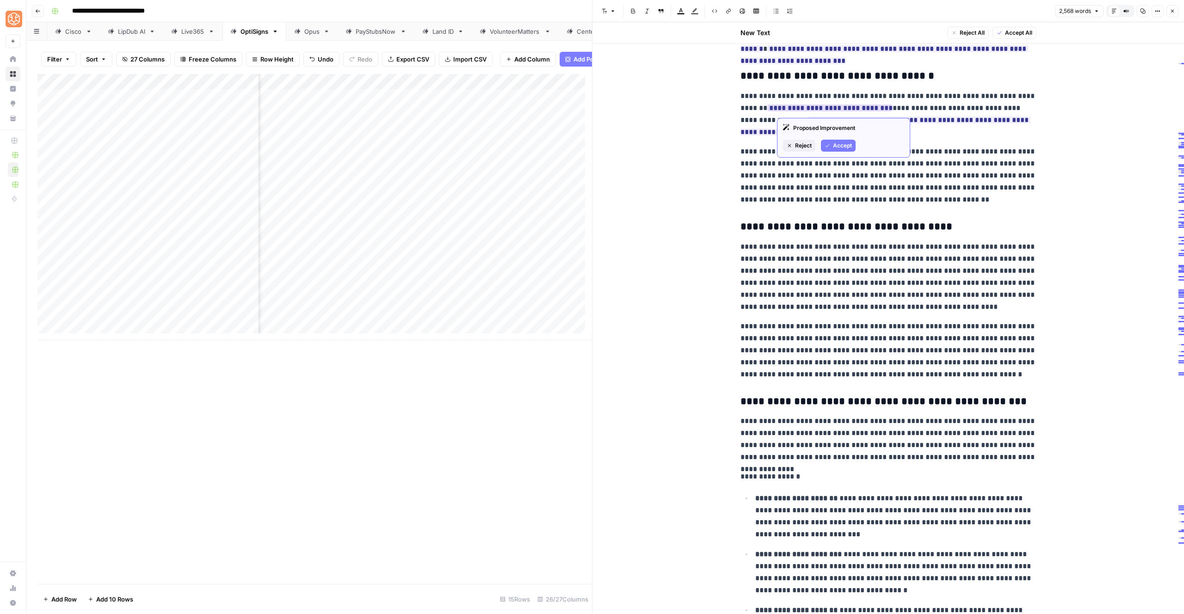
click at [829, 147] on icon "button" at bounding box center [828, 146] width 6 height 6
click at [808, 170] on span "Accept" at bounding box center [802, 170] width 19 height 8
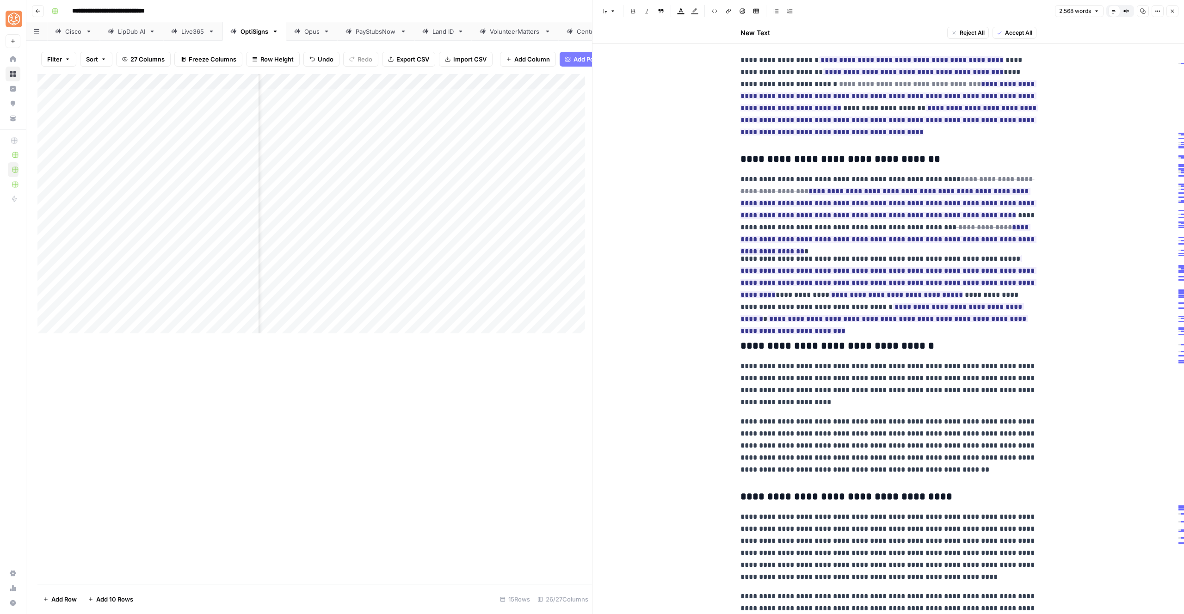
scroll to position [2124, 0]
click at [753, 252] on button "Reject" at bounding box center [759, 254] width 32 height 12
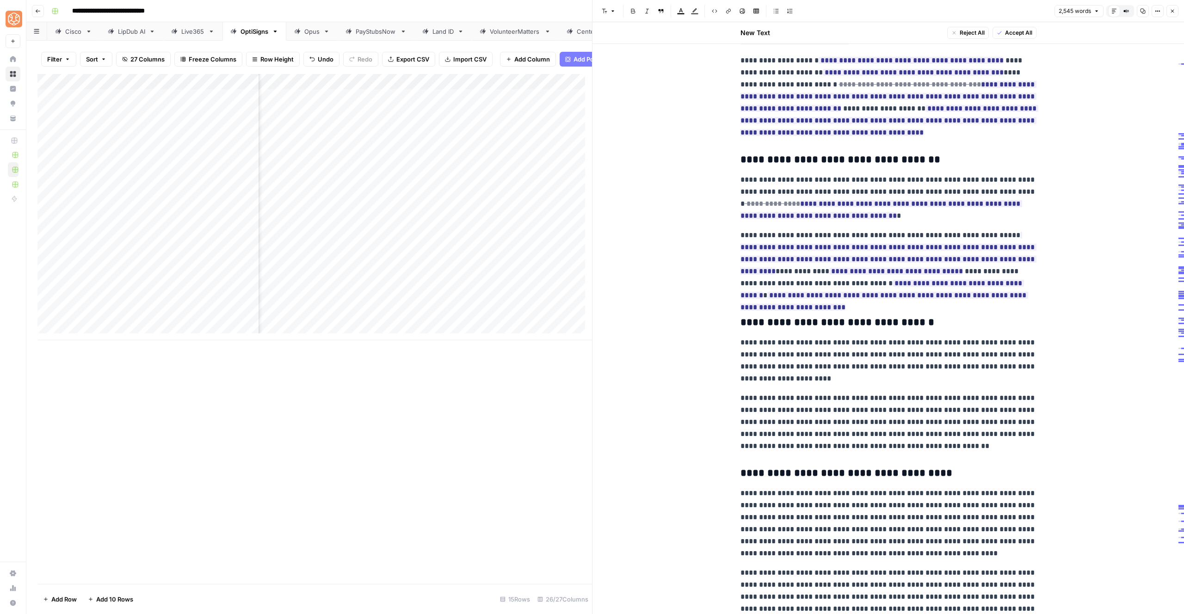
click at [763, 254] on span "Reject" at bounding box center [763, 253] width 17 height 8
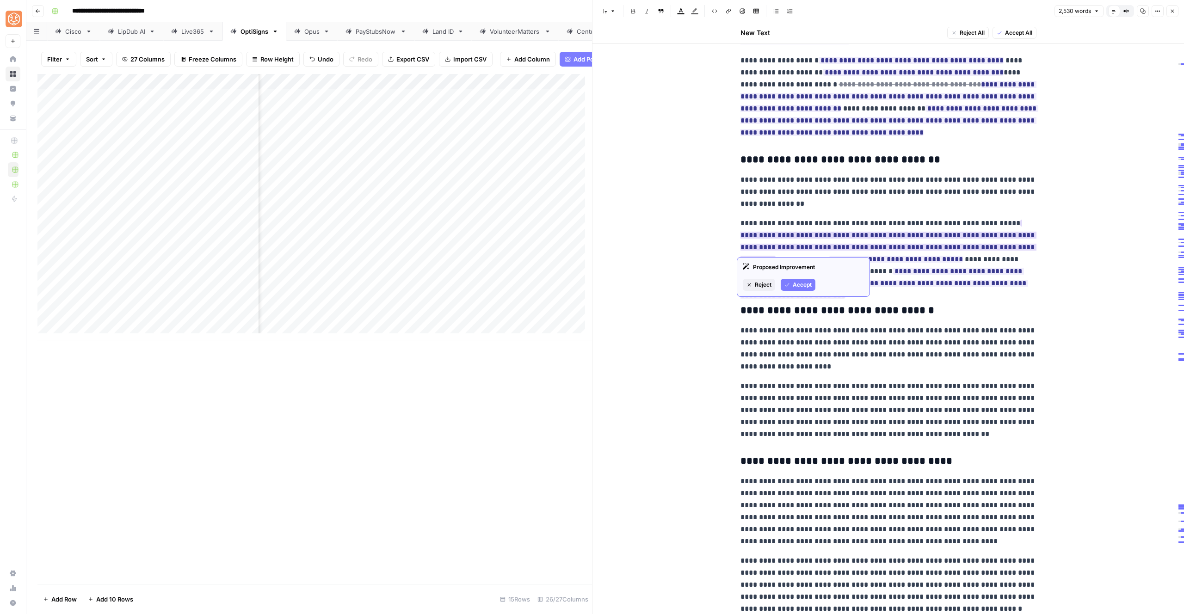
click at [771, 282] on span "Reject" at bounding box center [763, 285] width 17 height 8
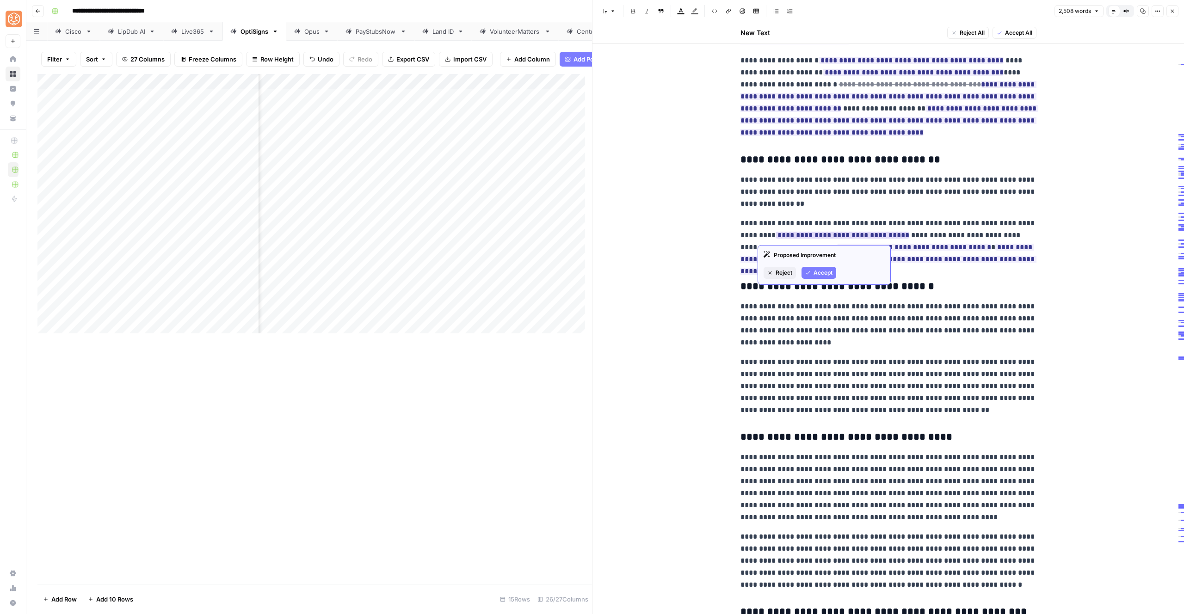
click at [818, 276] on span "Accept" at bounding box center [823, 273] width 19 height 8
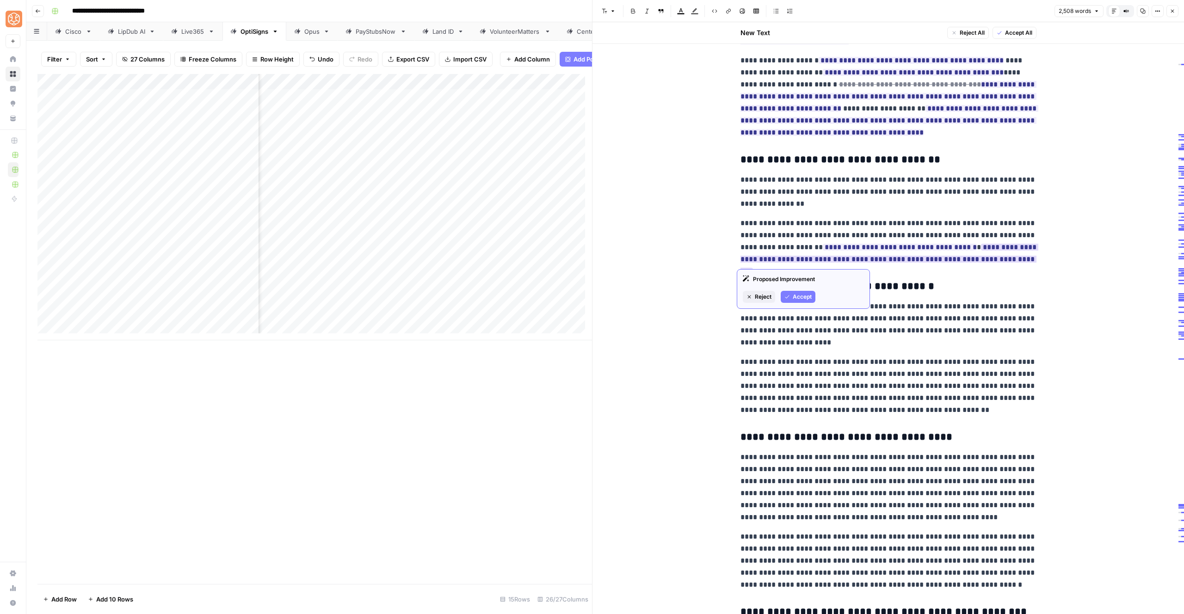
click at [800, 296] on span "Accept" at bounding box center [802, 297] width 19 height 8
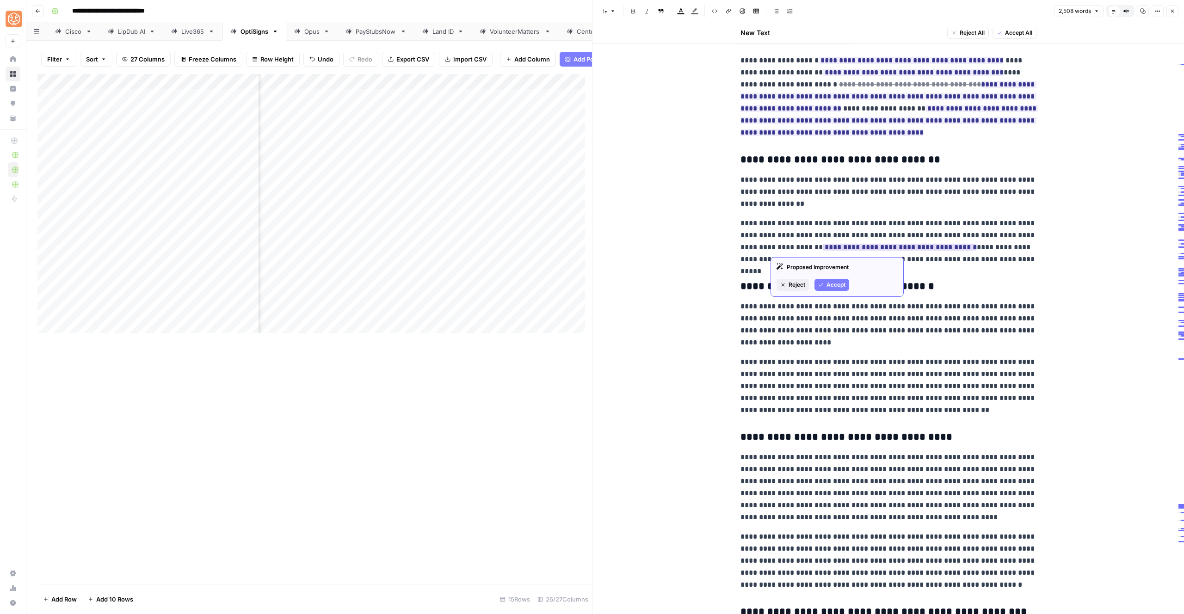
click at [829, 284] on span "Accept" at bounding box center [836, 285] width 19 height 8
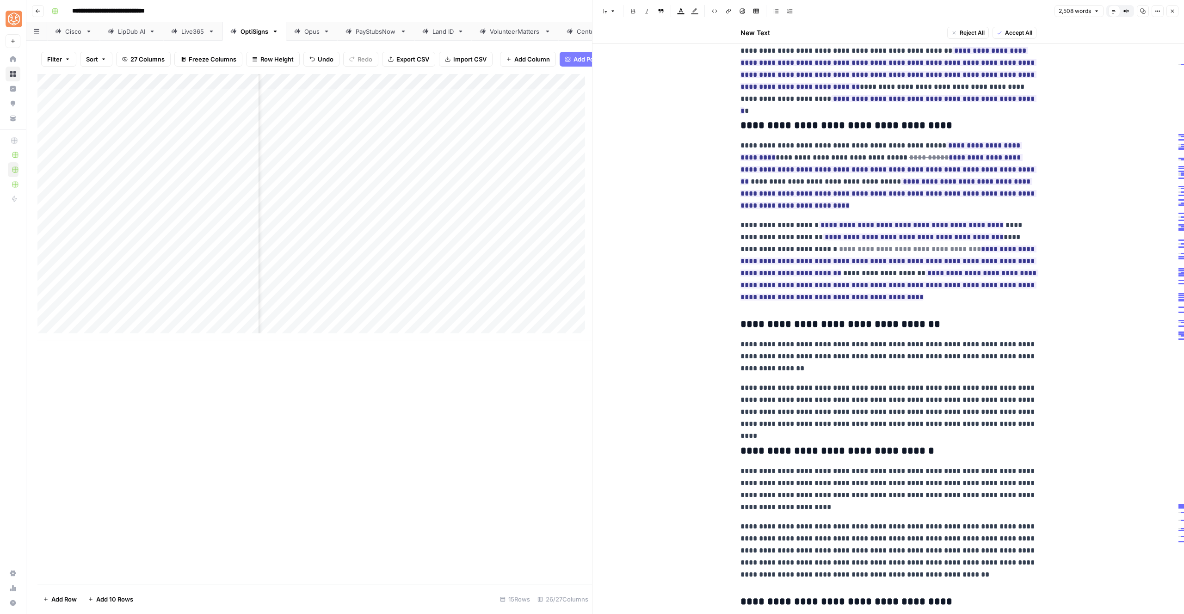
scroll to position [1949, 0]
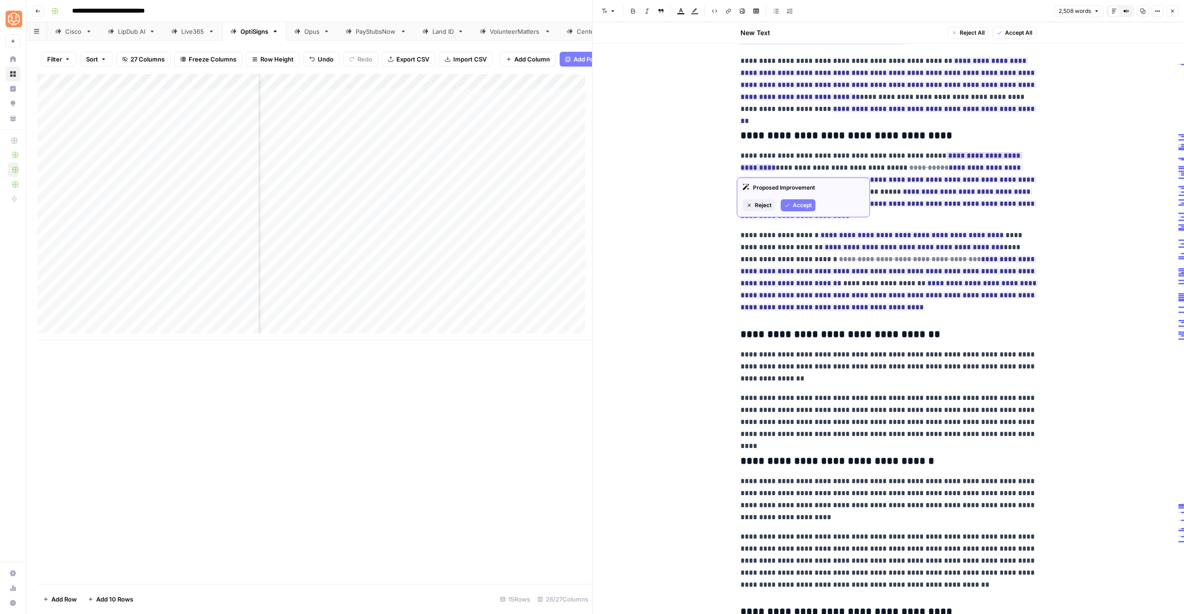
click at [760, 205] on span "Reject" at bounding box center [763, 205] width 17 height 8
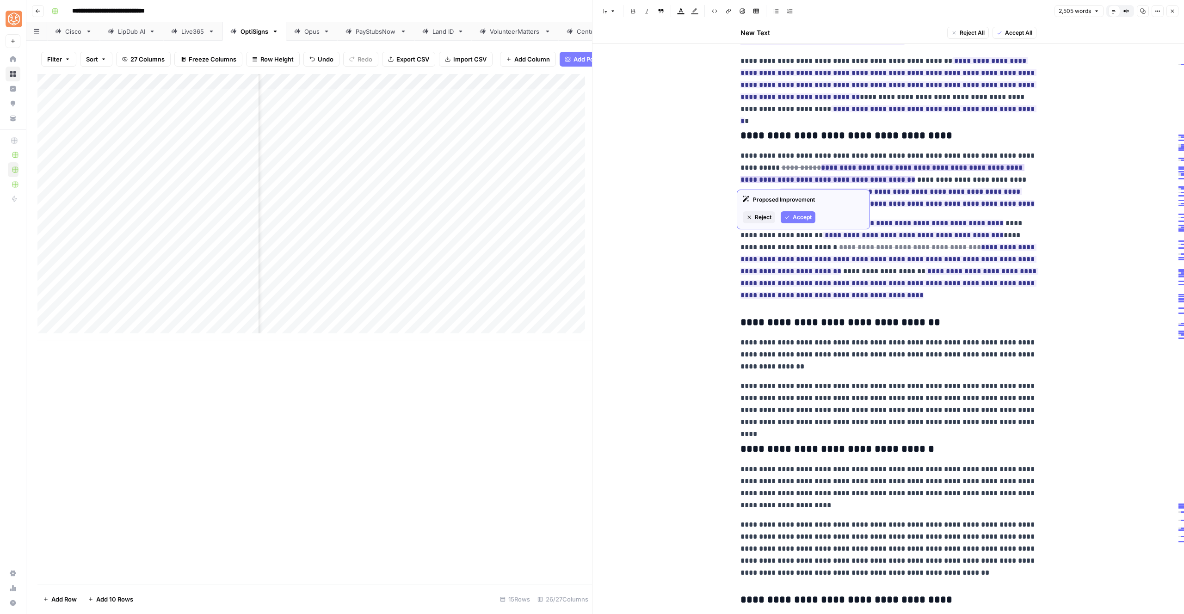
click at [753, 217] on button "Reject" at bounding box center [759, 217] width 32 height 12
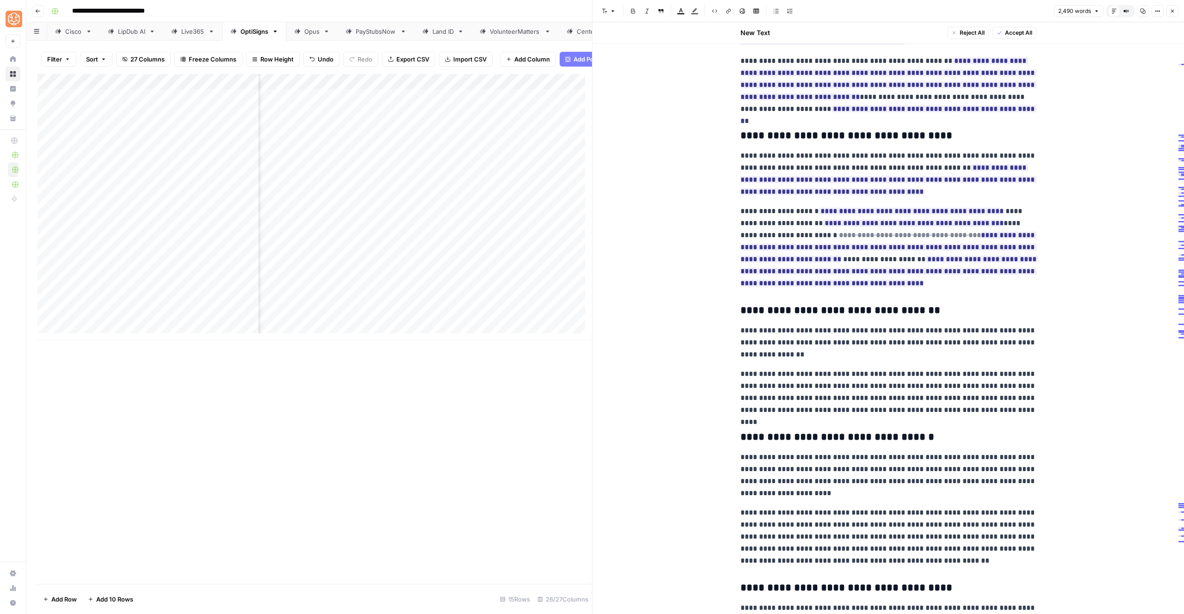
click at [720, 173] on div "**********" at bounding box center [889, 122] width 592 height 4098
click at [764, 229] on span "Reject" at bounding box center [763, 229] width 17 height 8
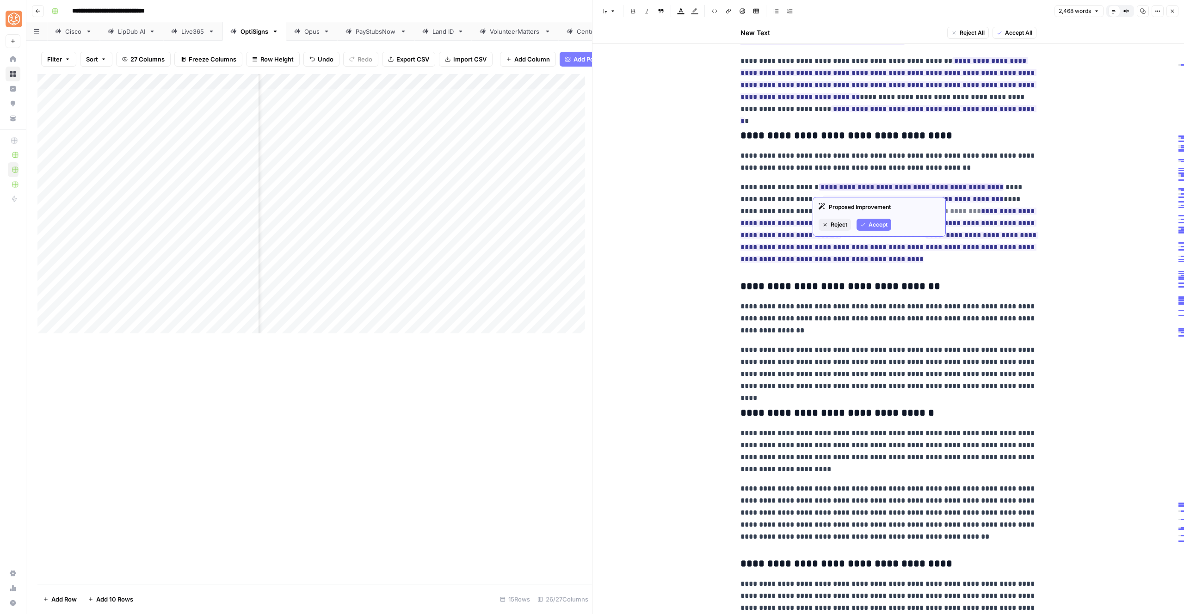
click at [836, 221] on span "Reject" at bounding box center [839, 225] width 17 height 8
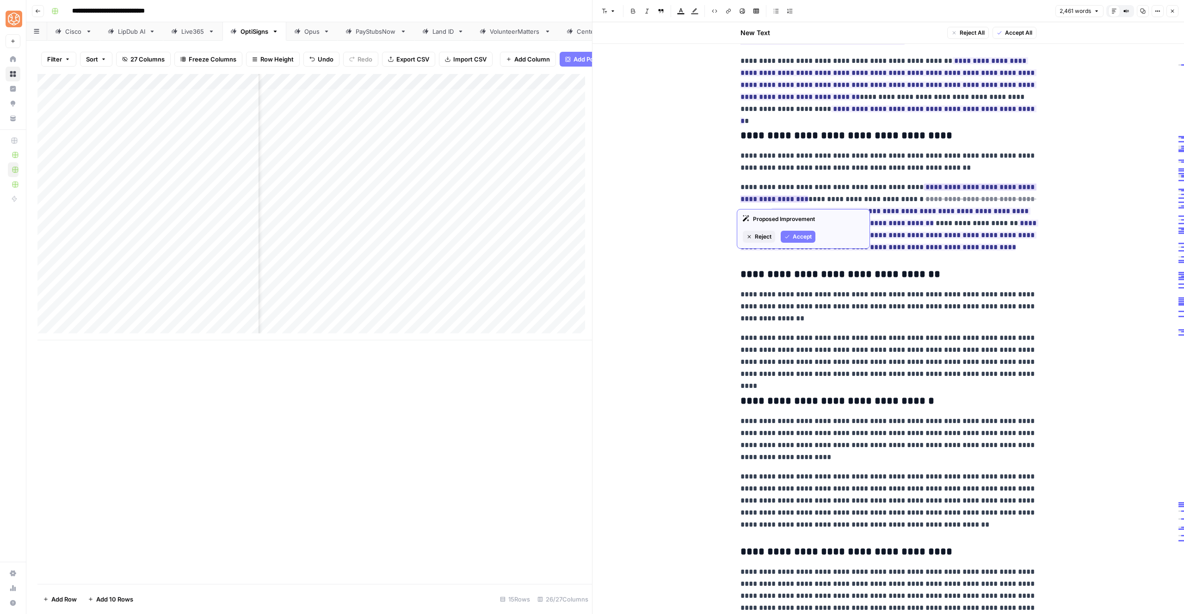
click at [761, 235] on span "Reject" at bounding box center [763, 237] width 17 height 8
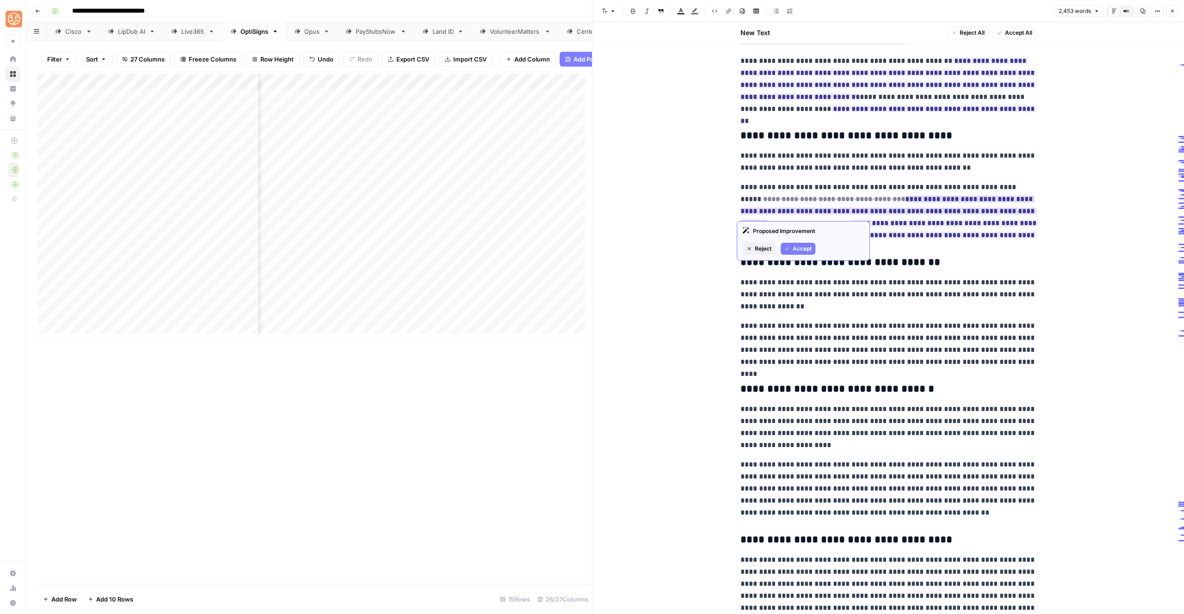
click at [756, 250] on span "Reject" at bounding box center [763, 249] width 17 height 8
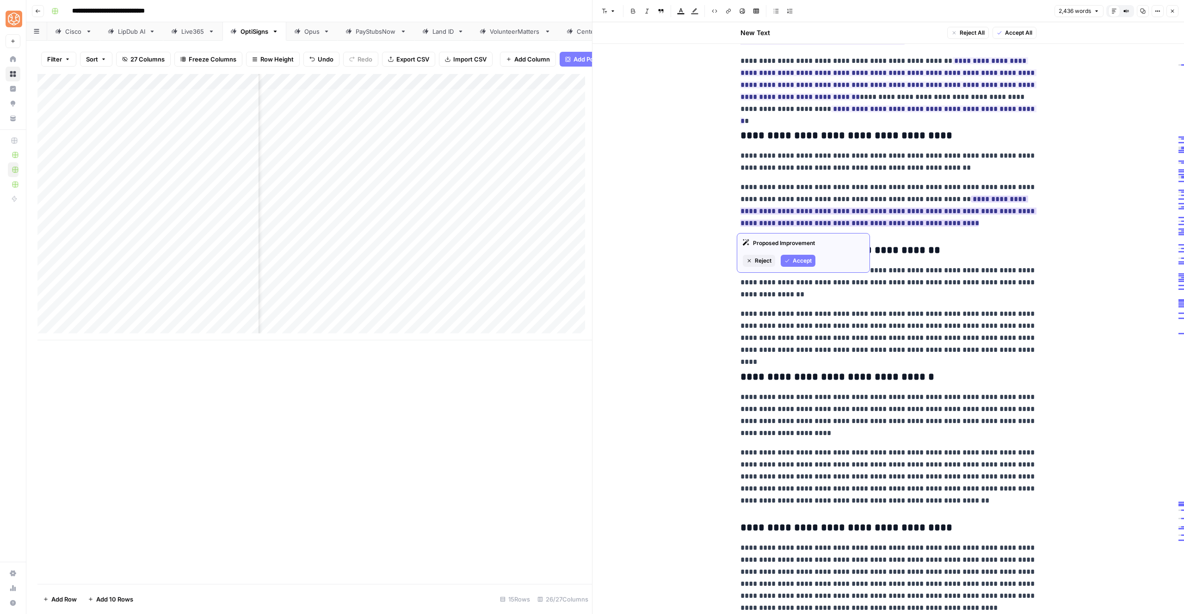
click at [762, 263] on span "Reject" at bounding box center [763, 261] width 17 height 8
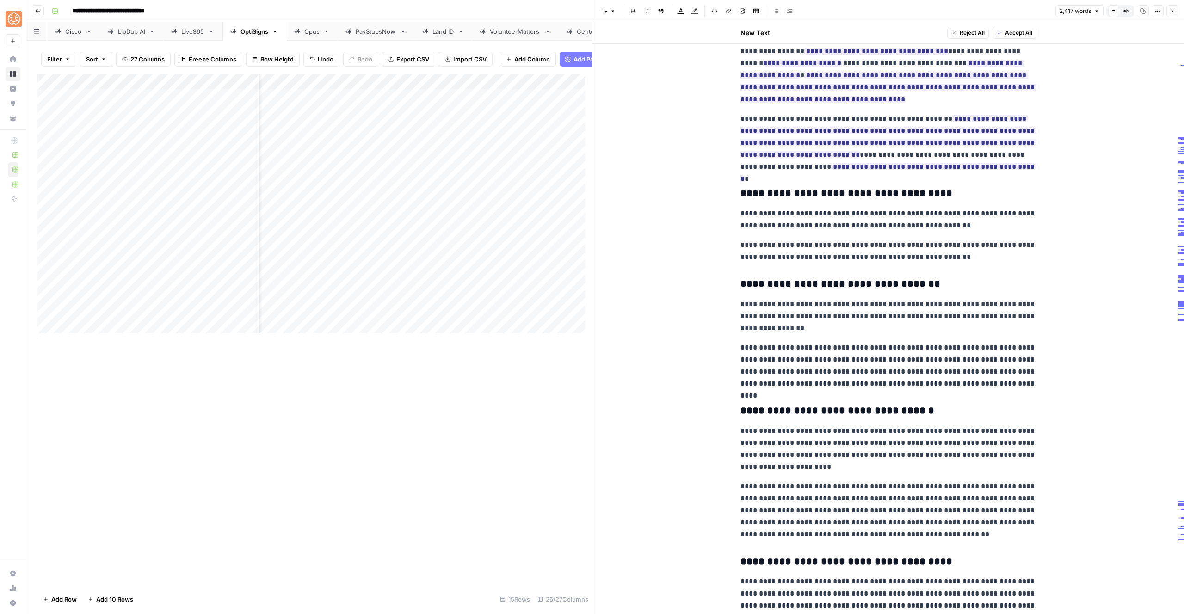
scroll to position [1781, 0]
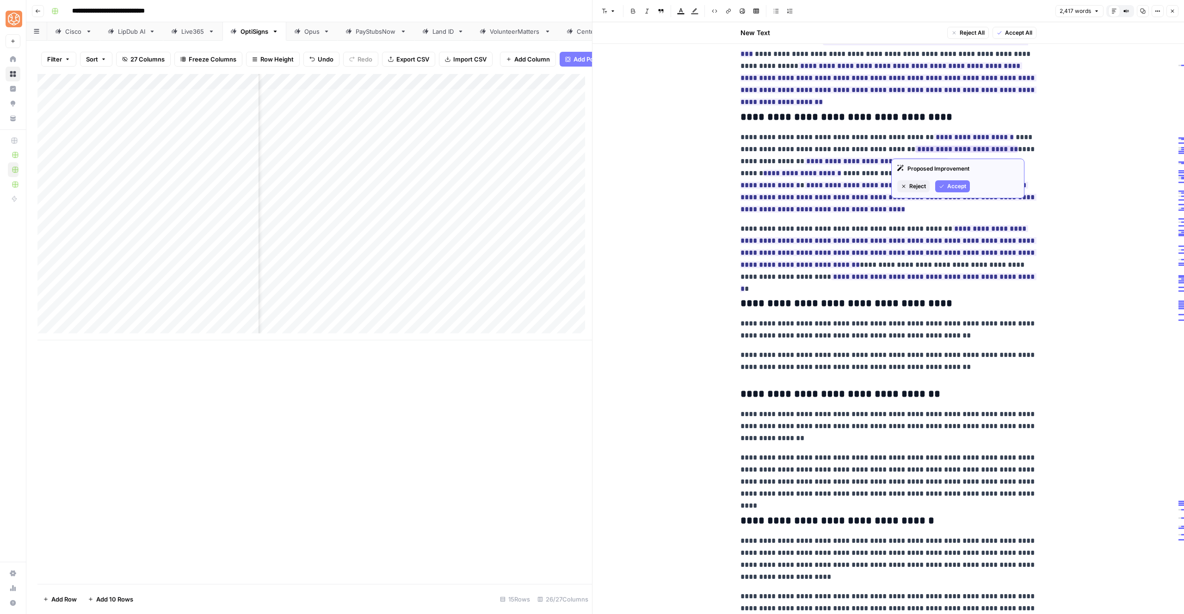
click at [941, 187] on icon "button" at bounding box center [942, 186] width 4 height 3
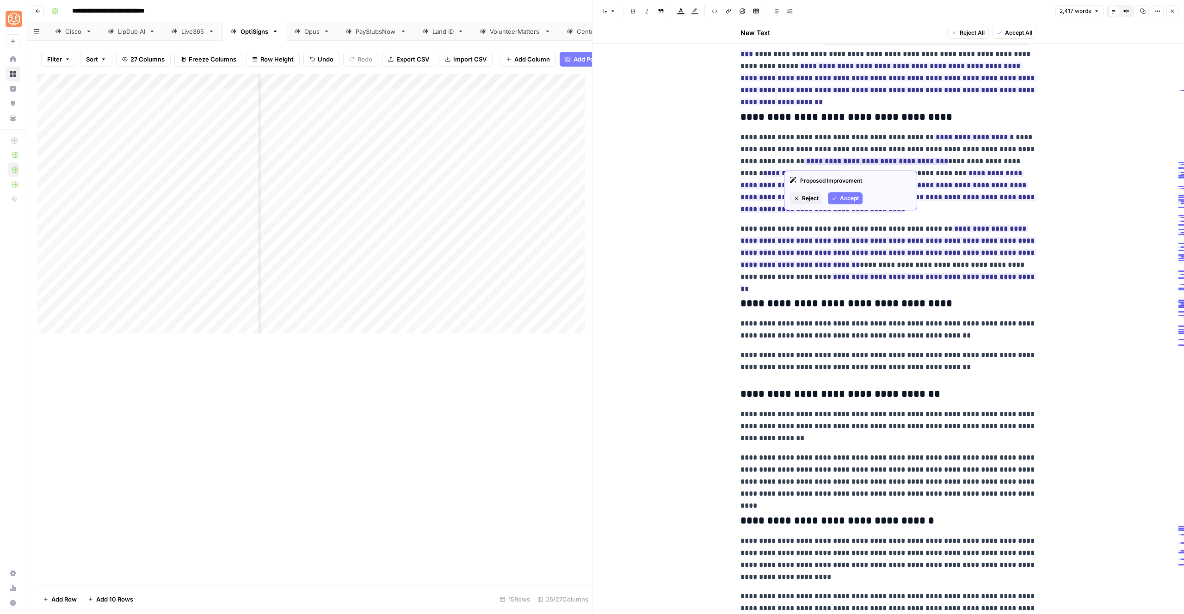
click at [843, 198] on span "Accept" at bounding box center [849, 198] width 19 height 8
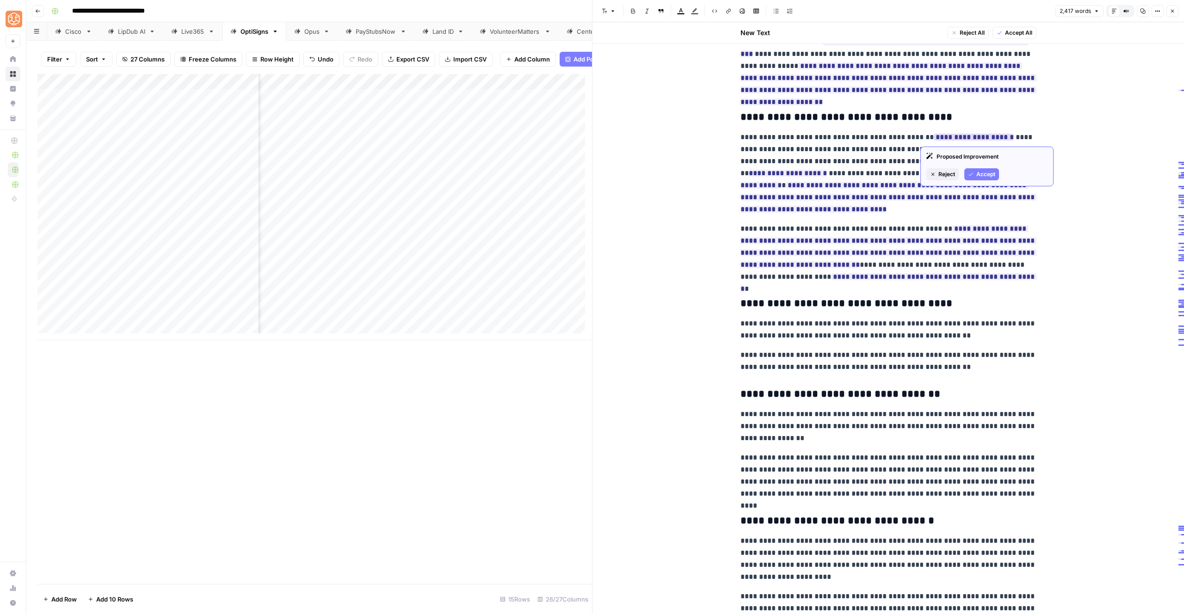
click at [937, 174] on button "Reject" at bounding box center [943, 174] width 32 height 12
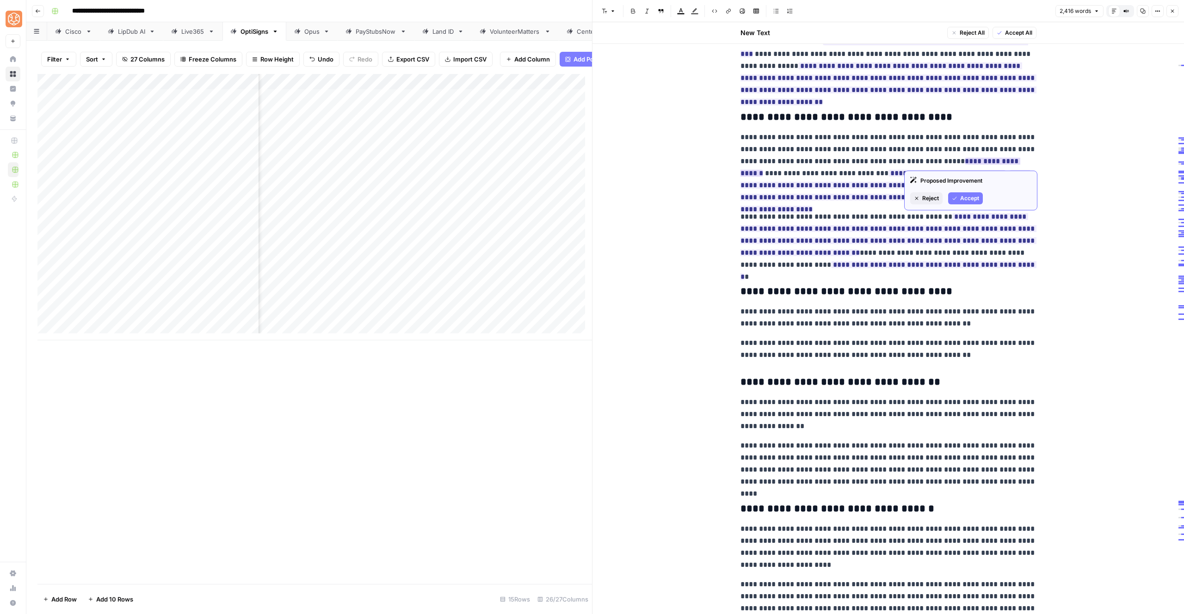
click at [926, 200] on span "Reject" at bounding box center [931, 198] width 17 height 8
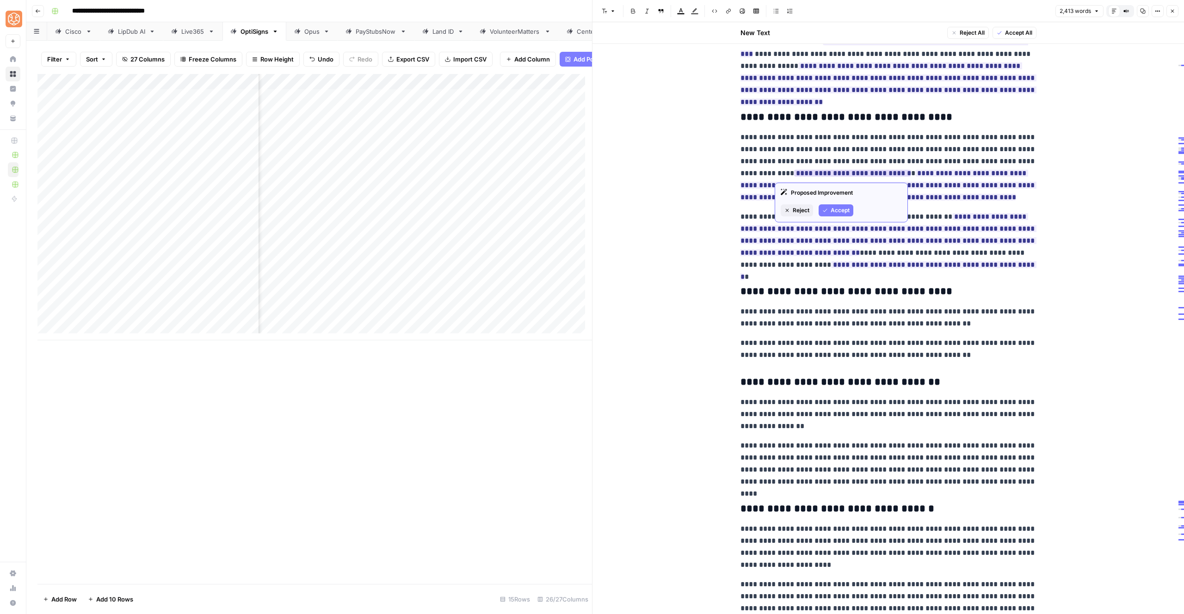
click at [834, 206] on span "Accept" at bounding box center [840, 210] width 19 height 8
click at [950, 204] on div "**********" at bounding box center [888, 246] width 307 height 3936
click at [762, 235] on span "Reject" at bounding box center [763, 234] width 17 height 8
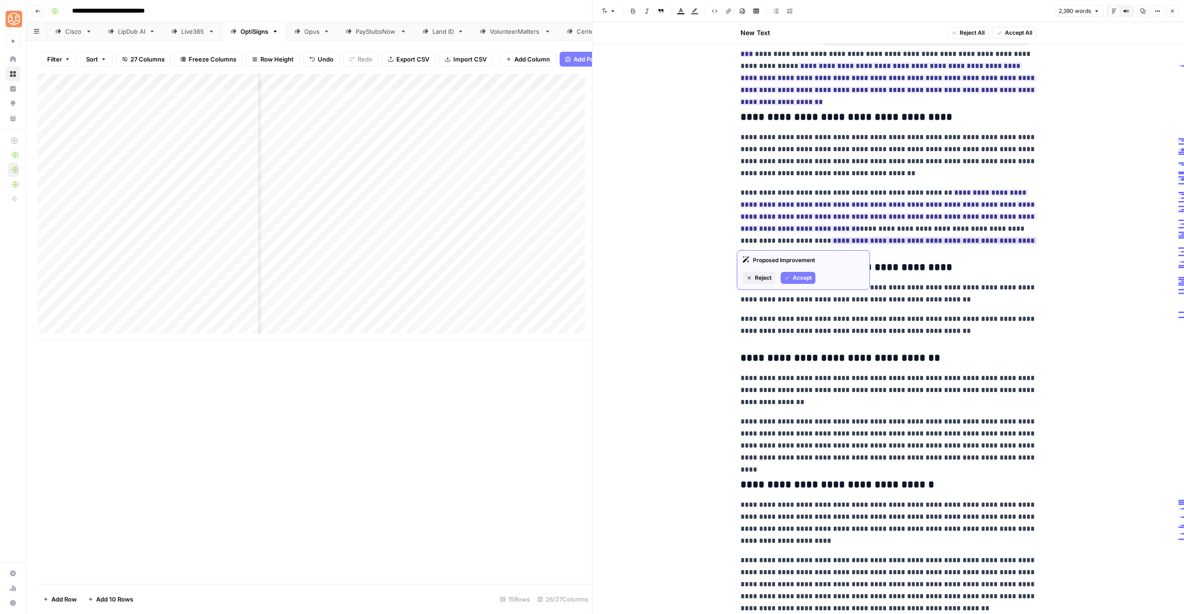
click at [807, 280] on span "Accept" at bounding box center [802, 278] width 19 height 8
click at [770, 267] on span "Reject" at bounding box center [763, 266] width 17 height 8
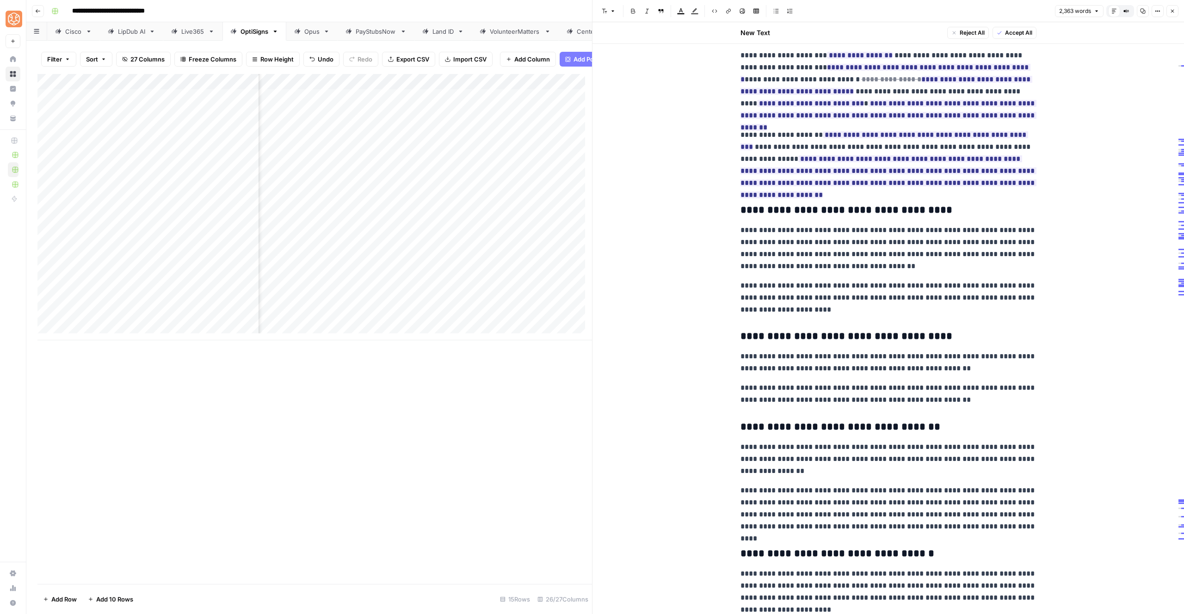
scroll to position [1642, 0]
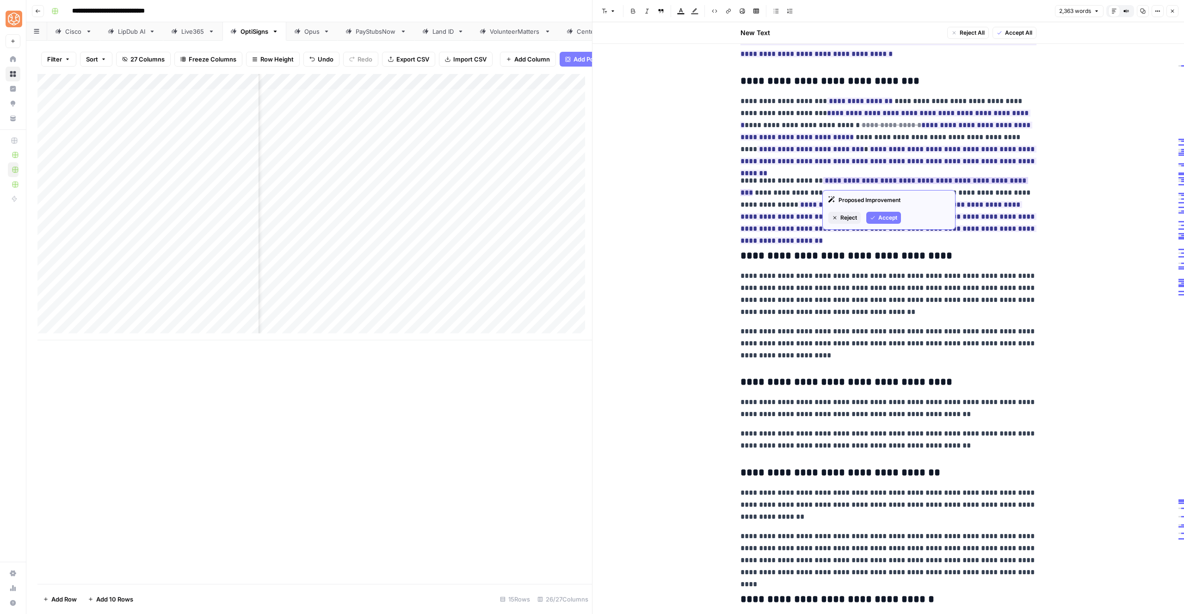
click at [841, 215] on span "Reject" at bounding box center [849, 218] width 17 height 8
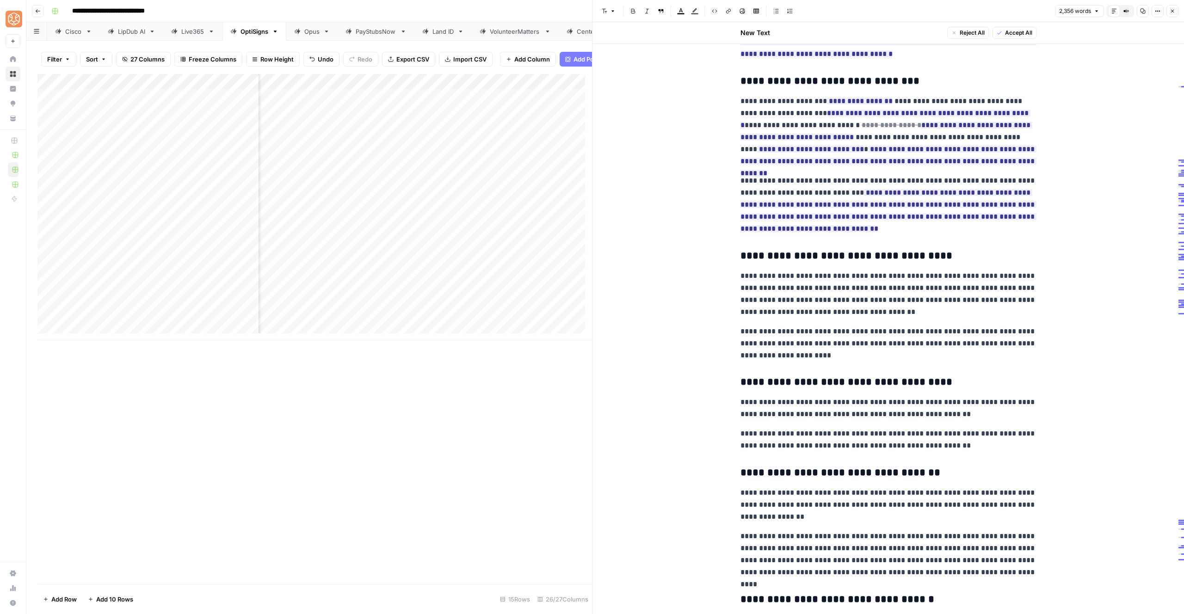
click at [1048, 164] on div "**********" at bounding box center [889, 357] width 592 height 3954
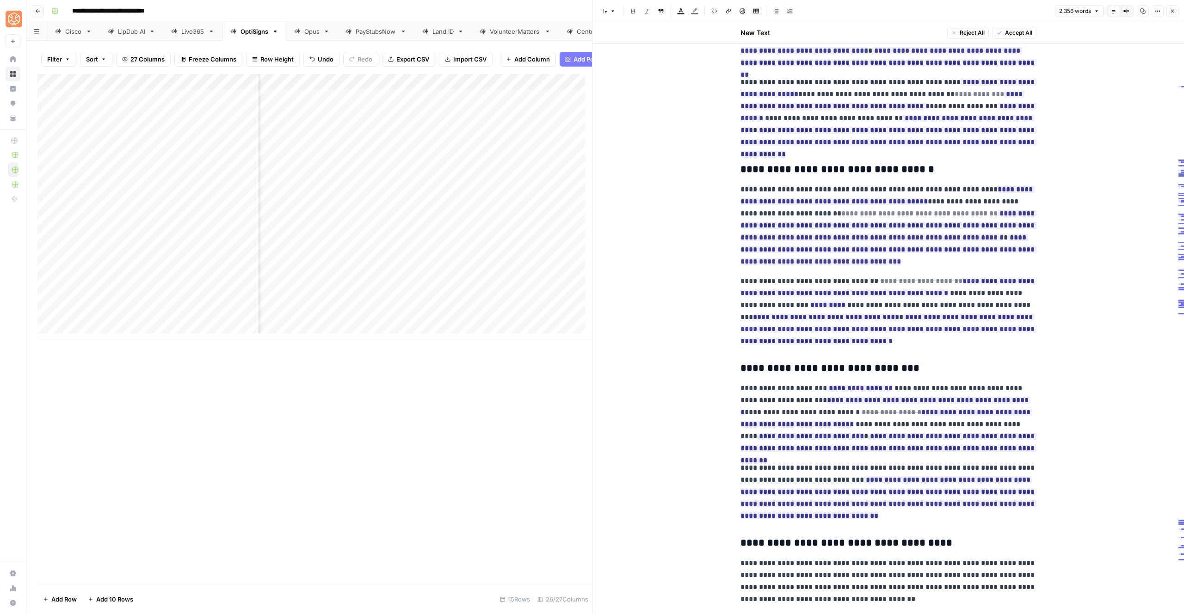
scroll to position [1070, 0]
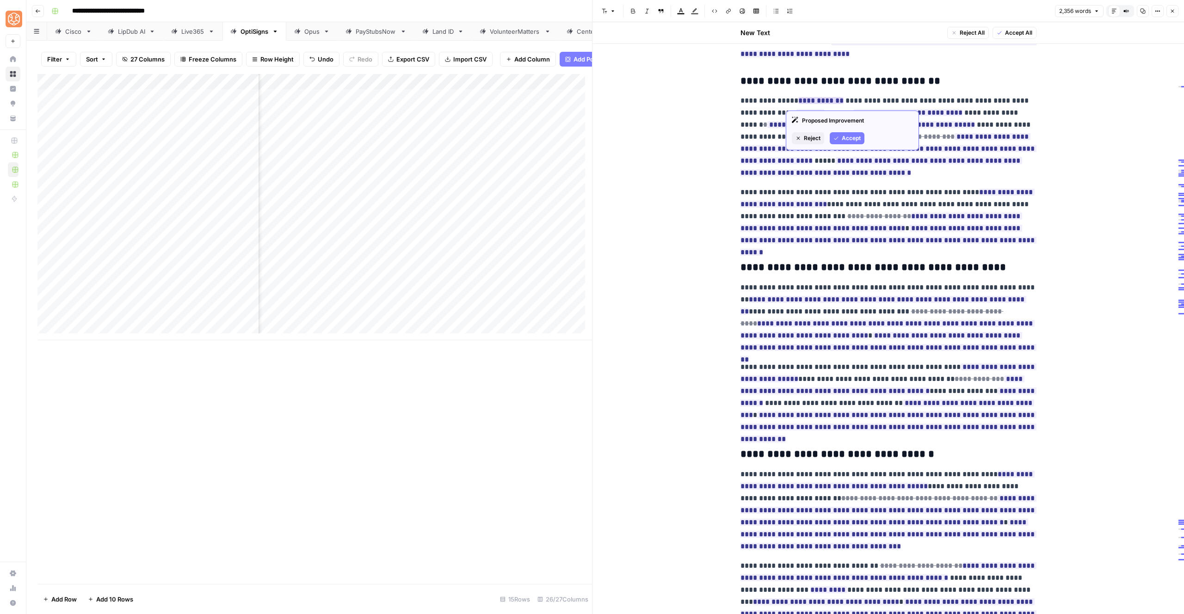
click at [850, 137] on span "Accept" at bounding box center [851, 138] width 19 height 8
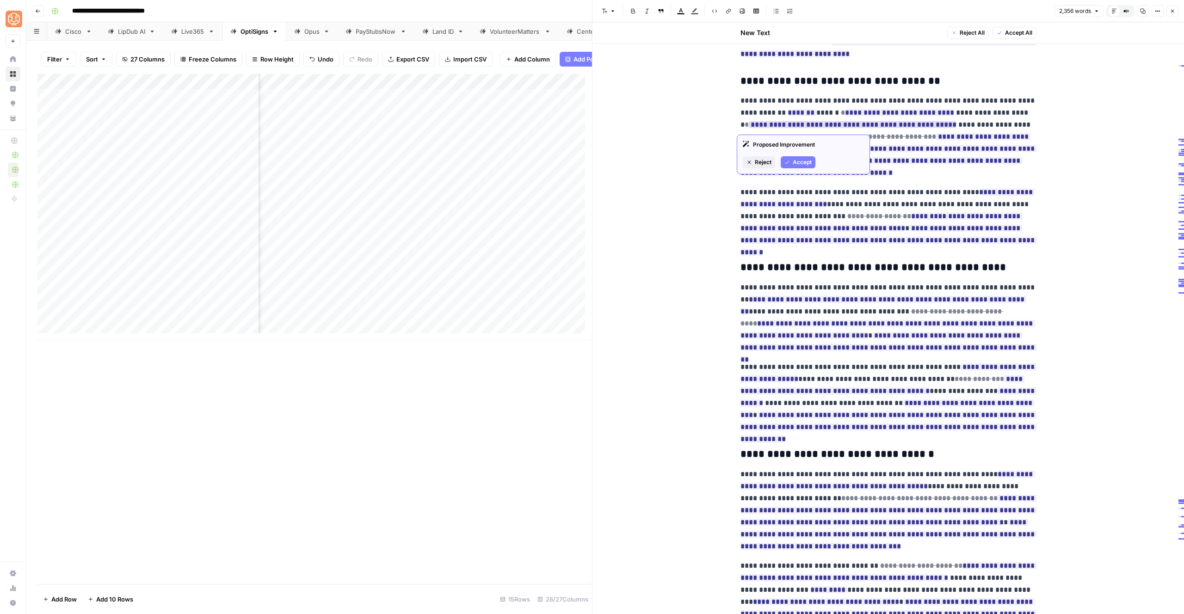
click at [761, 164] on span "Reject" at bounding box center [763, 162] width 17 height 8
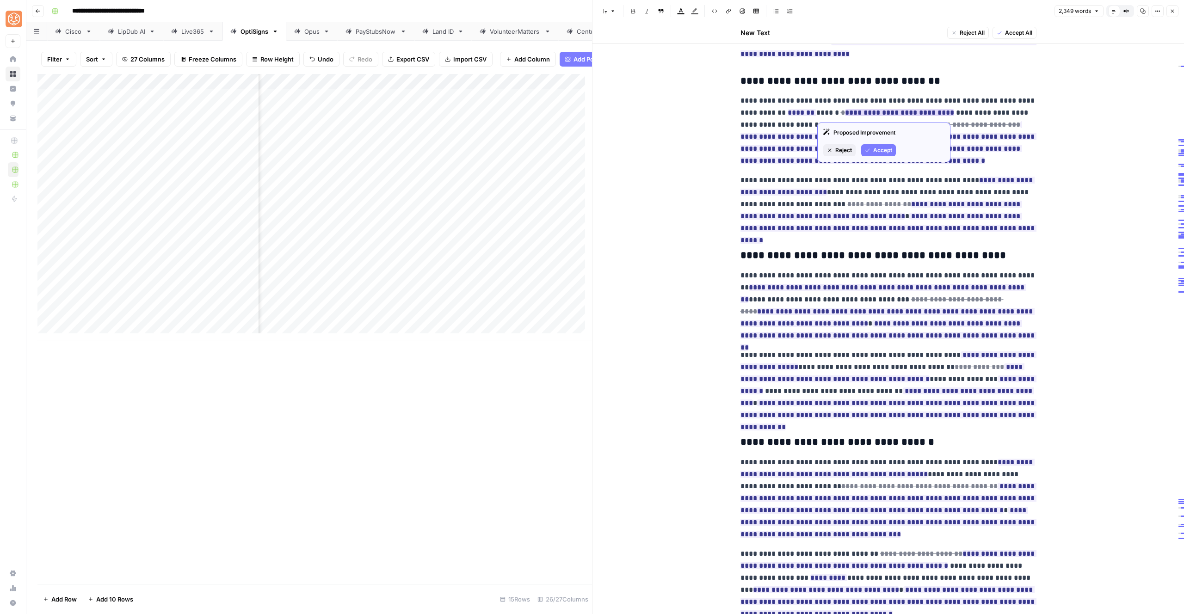
click at [845, 149] on span "Reject" at bounding box center [844, 150] width 17 height 8
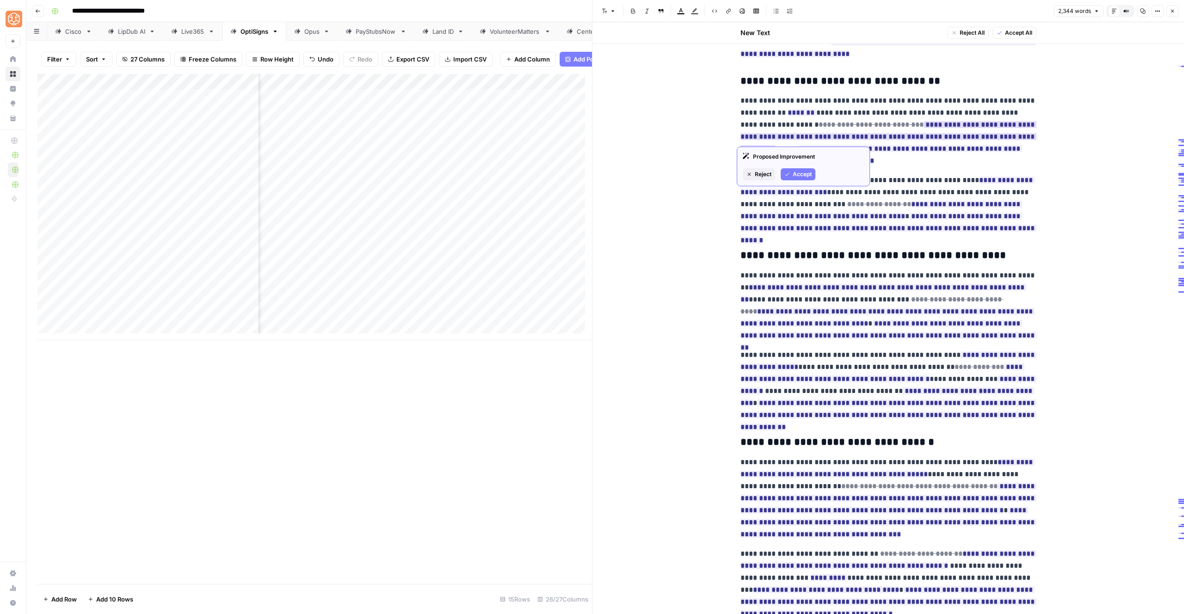
click at [793, 173] on span "Accept" at bounding box center [802, 174] width 19 height 8
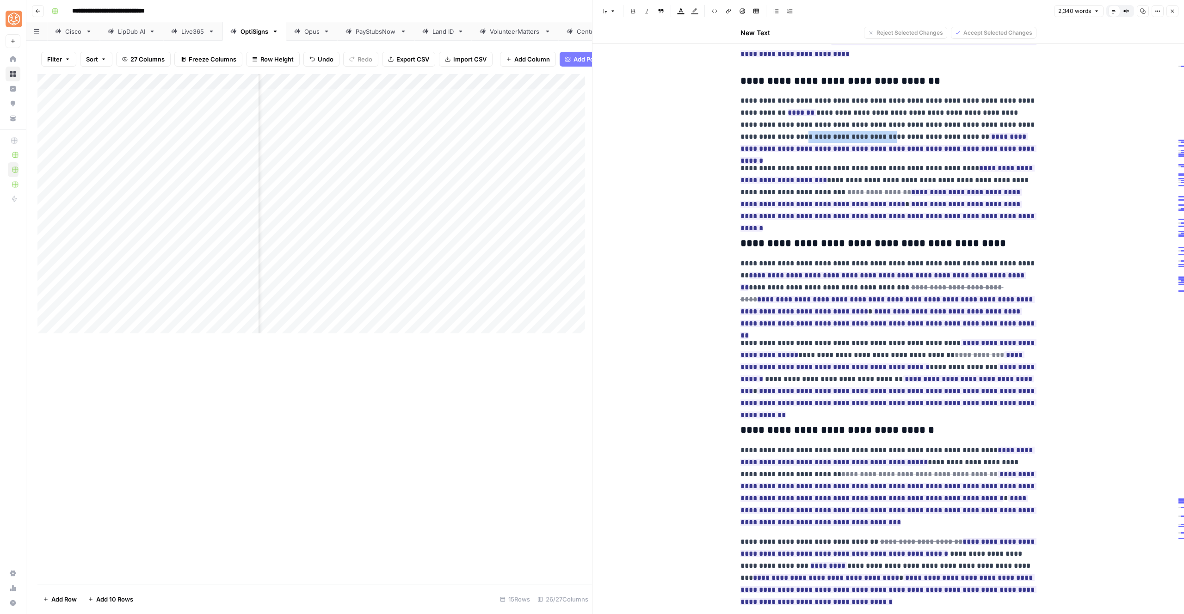
drag, startPoint x: 826, startPoint y: 136, endPoint x: 732, endPoint y: 142, distance: 93.7
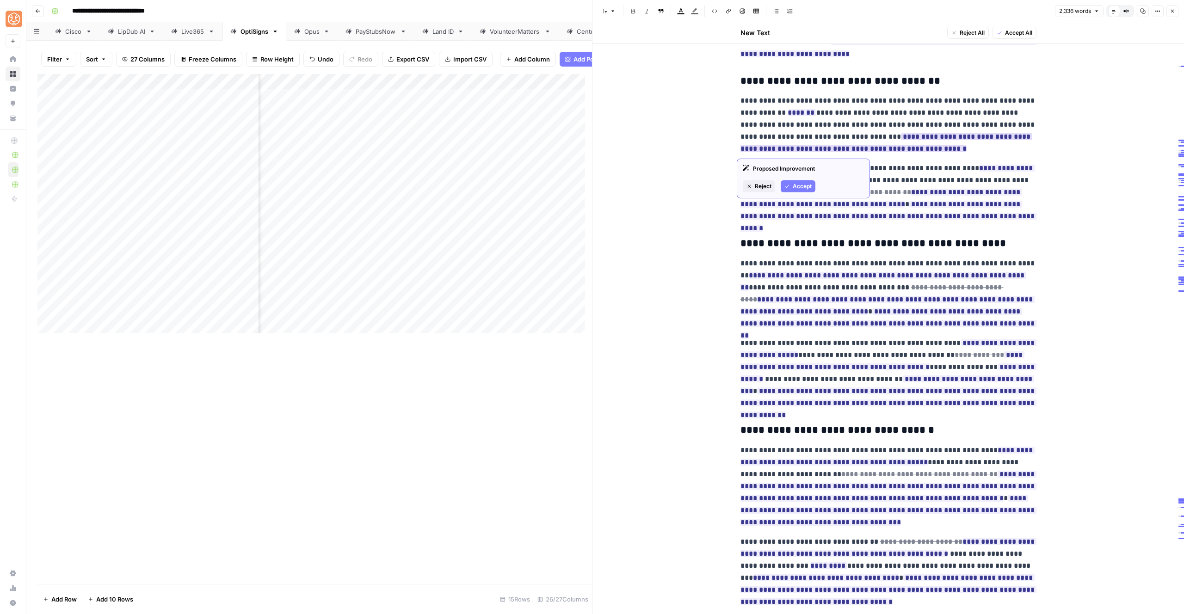
click at [794, 183] on span "Accept" at bounding box center [802, 186] width 19 height 8
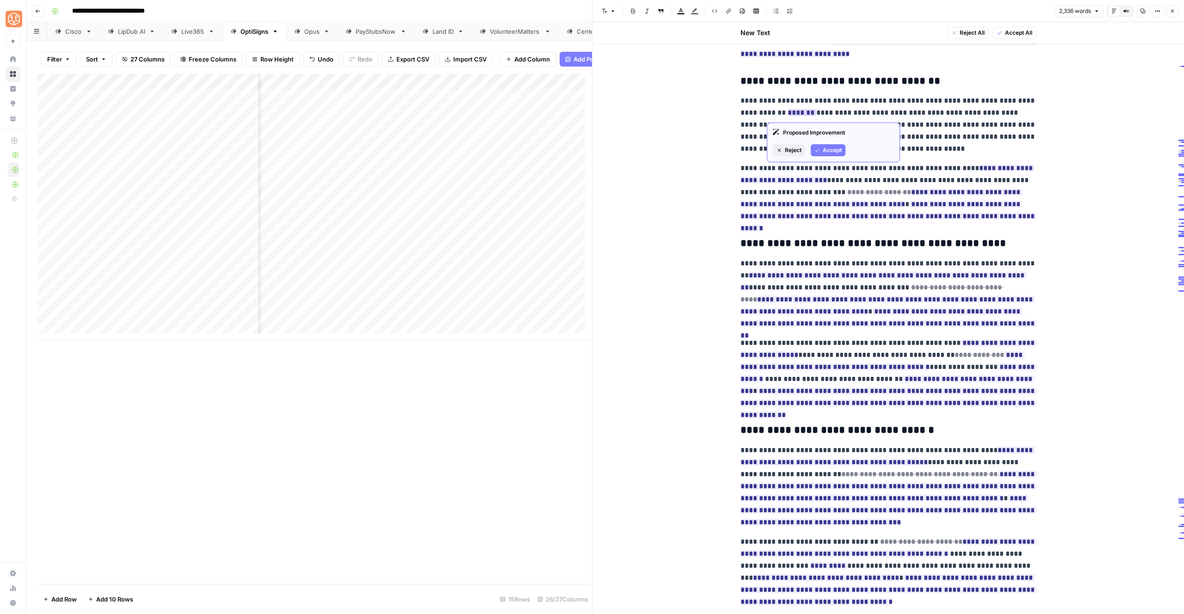
click at [826, 148] on span "Accept" at bounding box center [832, 150] width 19 height 8
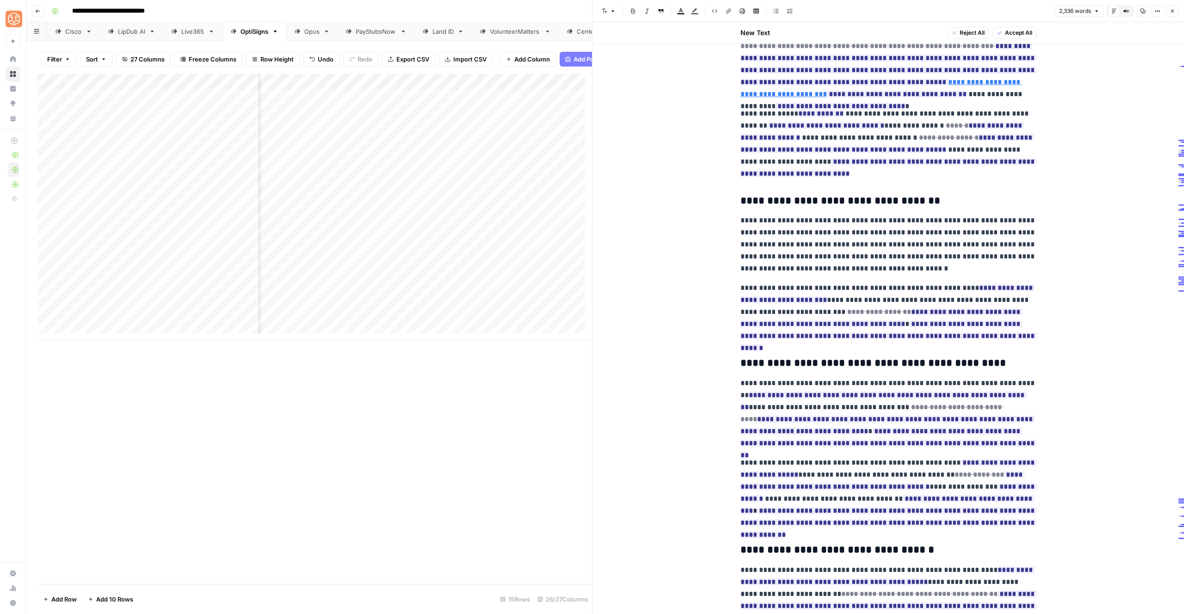
scroll to position [930, 0]
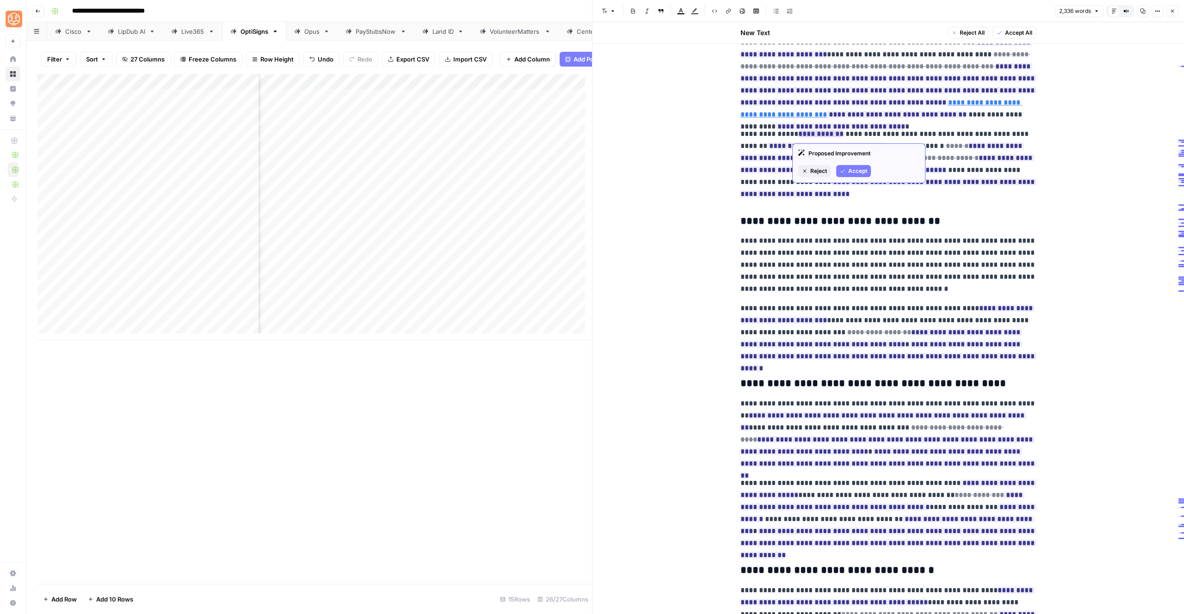
click at [803, 169] on icon "button" at bounding box center [805, 171] width 6 height 6
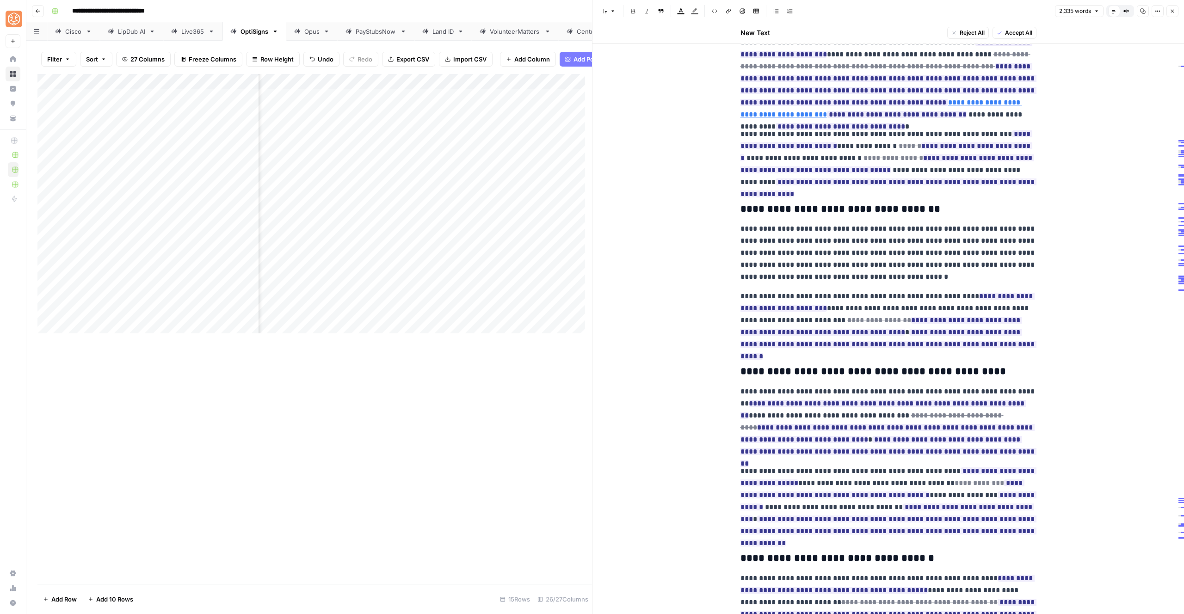
click at [1022, 187] on p "**********" at bounding box center [889, 158] width 296 height 60
click at [914, 187] on button "Reject" at bounding box center [899, 183] width 32 height 12
click at [760, 198] on span "Reject" at bounding box center [763, 195] width 17 height 8
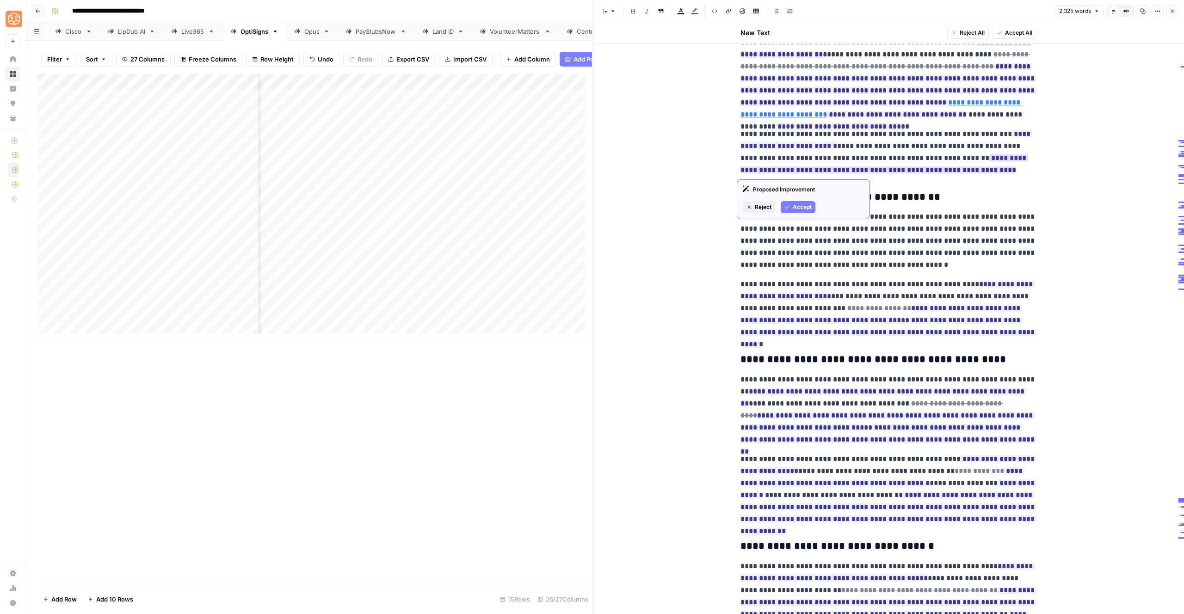
click at [795, 212] on button "Accept" at bounding box center [798, 207] width 35 height 12
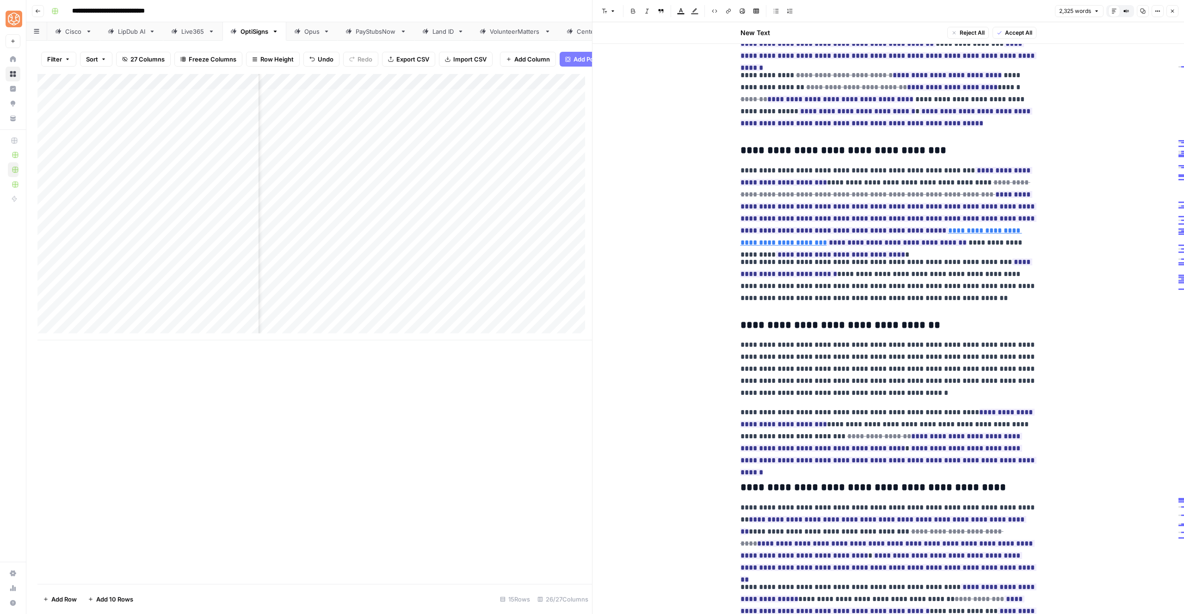
scroll to position [679, 0]
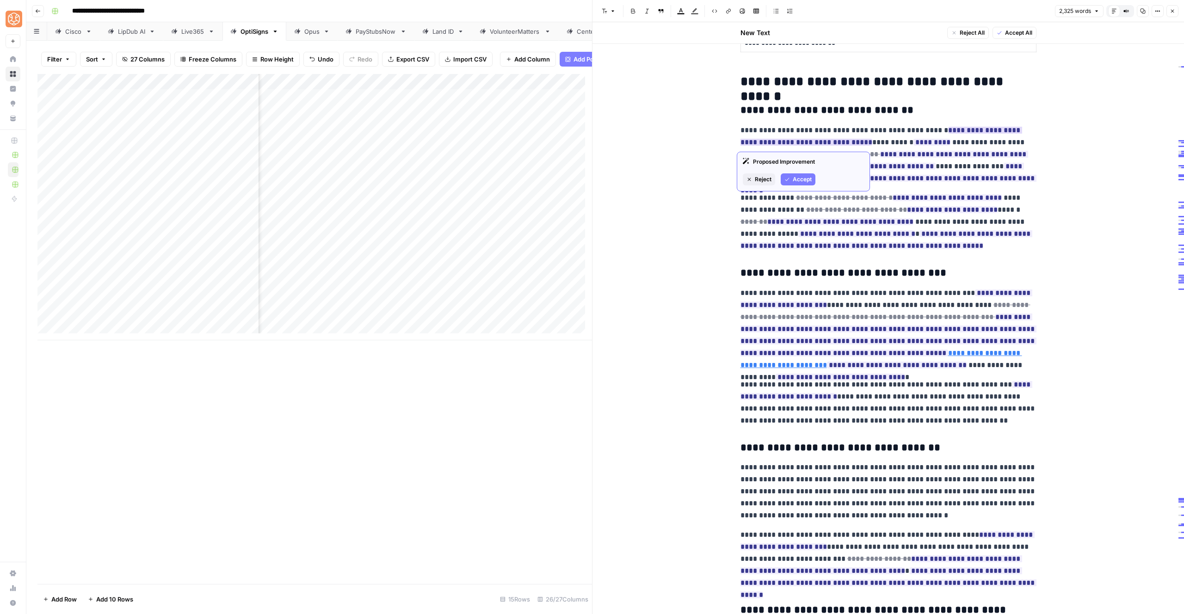
click at [763, 181] on span "Reject" at bounding box center [763, 179] width 17 height 8
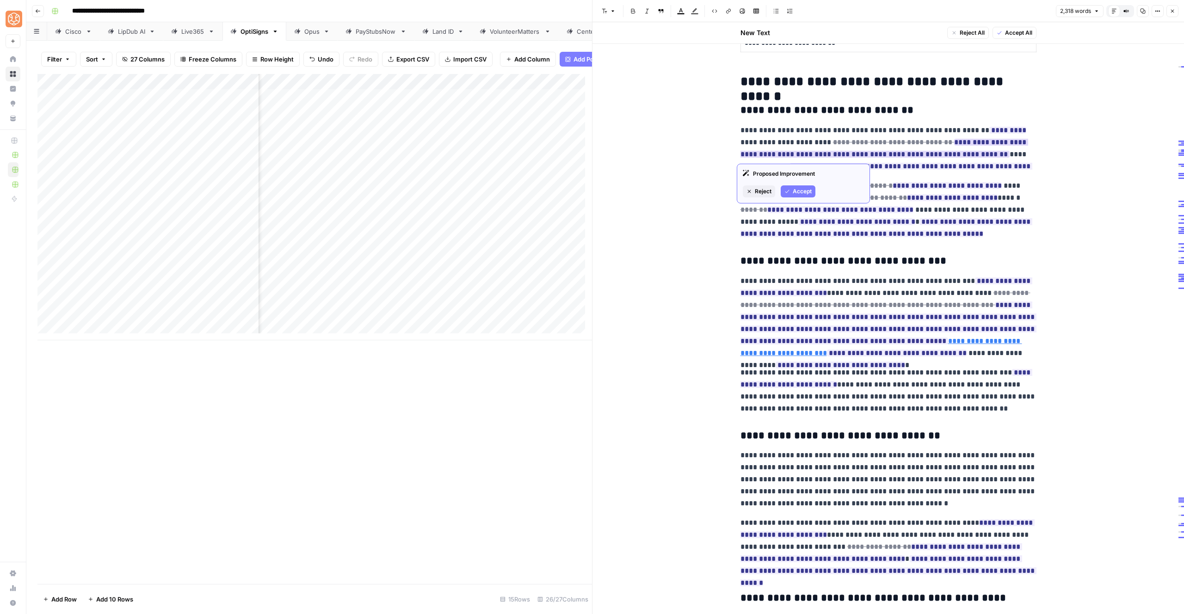
click at [806, 190] on span "Accept" at bounding box center [802, 191] width 19 height 8
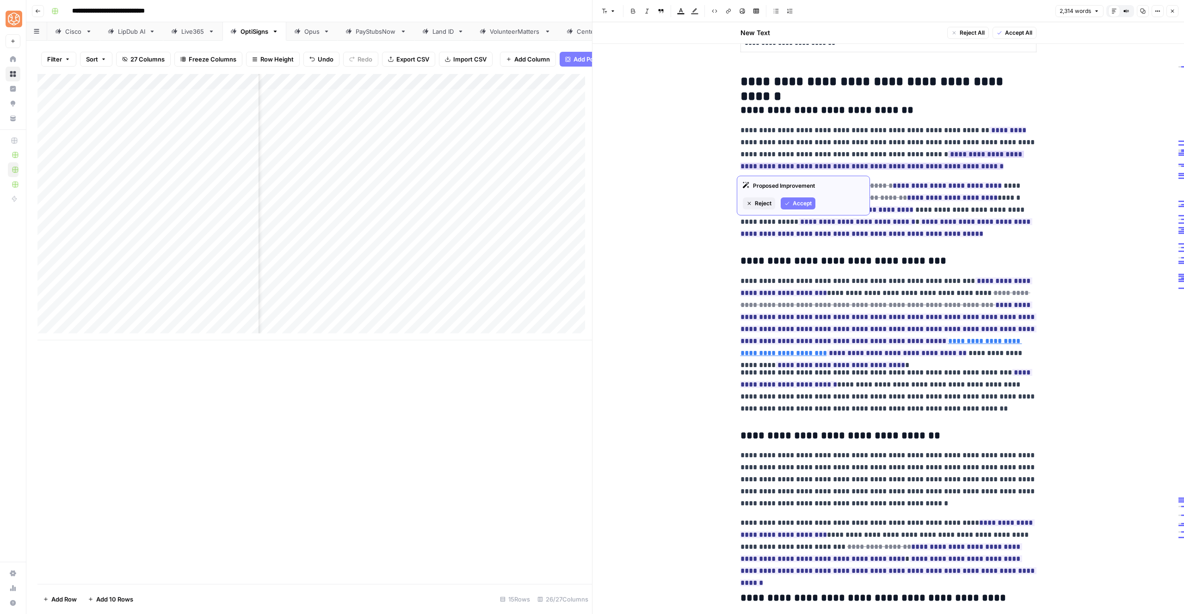
click at [803, 202] on span "Accept" at bounding box center [802, 203] width 19 height 8
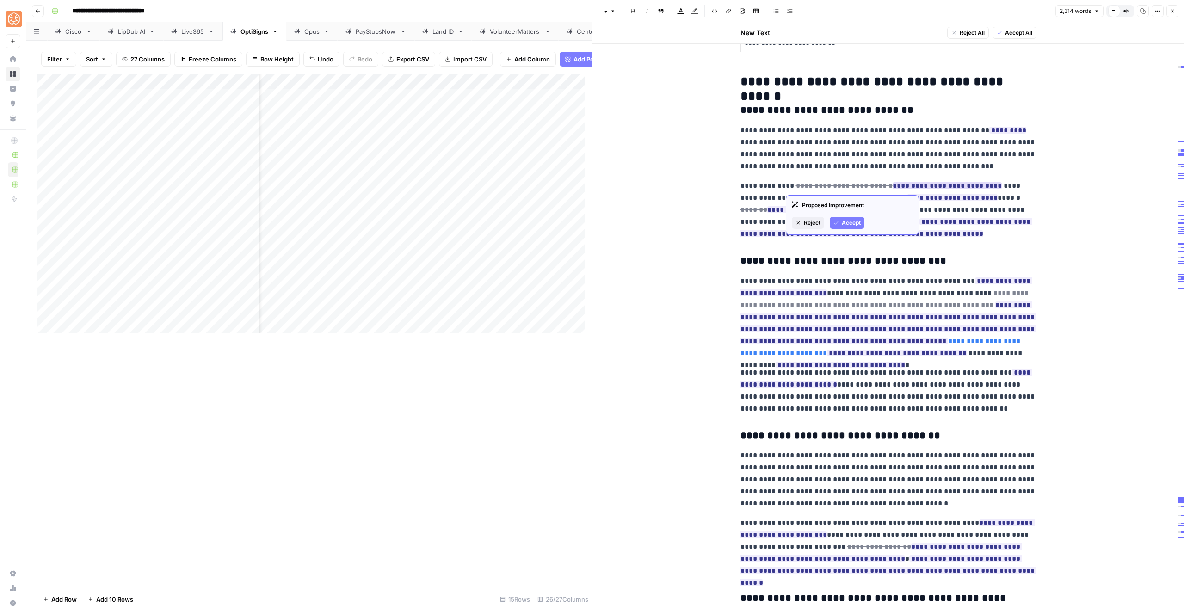
click at [837, 223] on icon "button" at bounding box center [836, 223] width 4 height 3
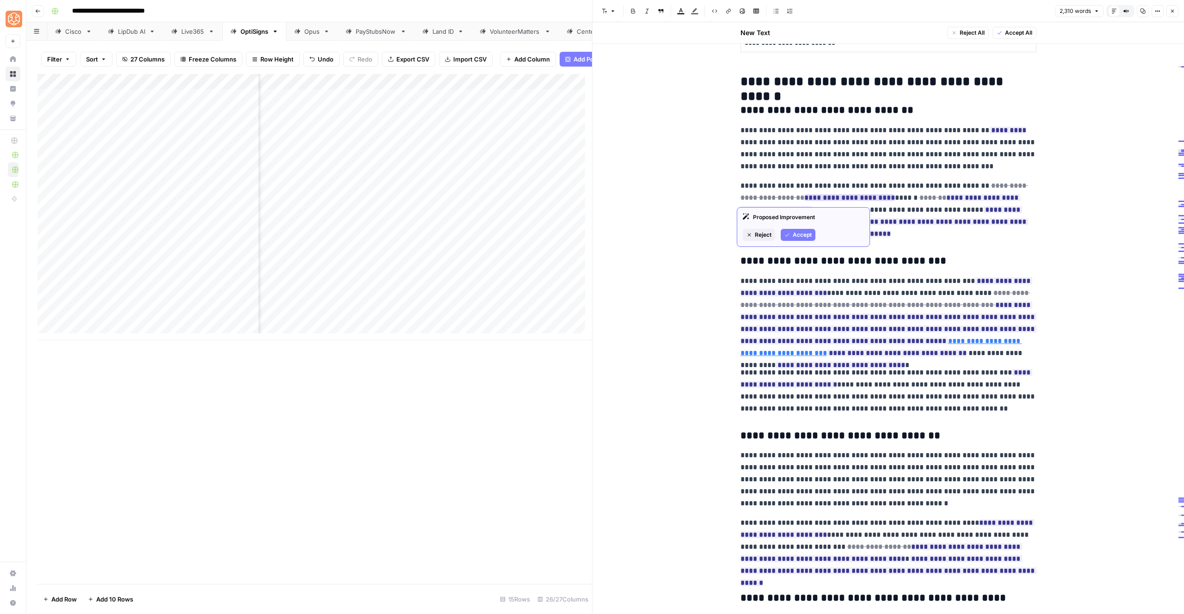
click at [801, 233] on span "Accept" at bounding box center [802, 235] width 19 height 8
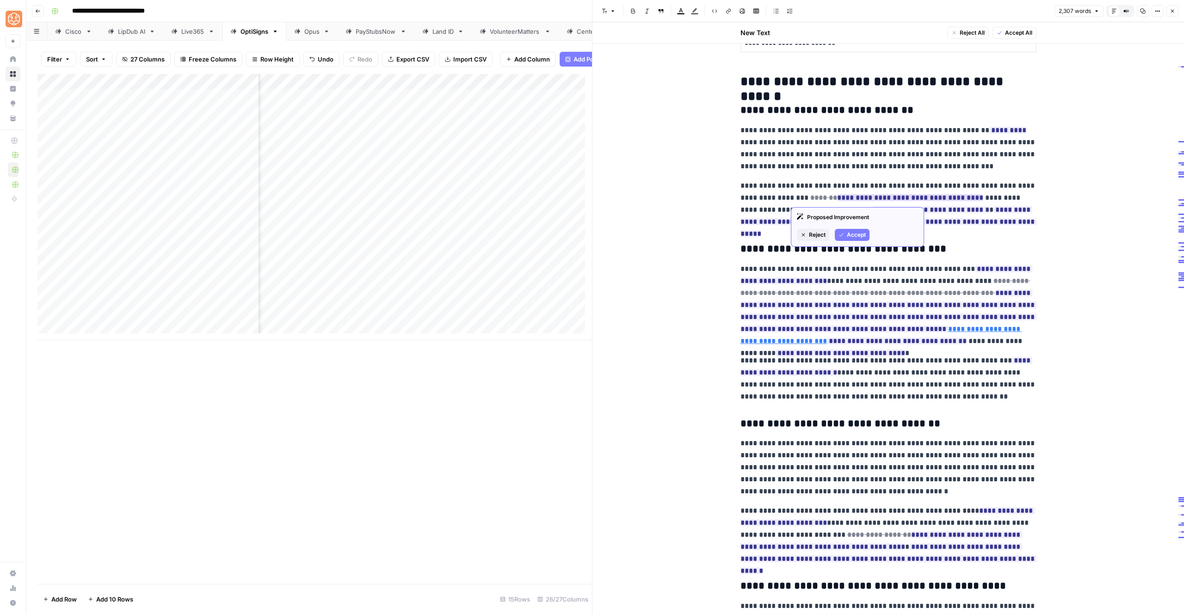
click at [856, 236] on span "Accept" at bounding box center [856, 235] width 19 height 8
click at [858, 246] on span "Accept" at bounding box center [864, 247] width 19 height 8
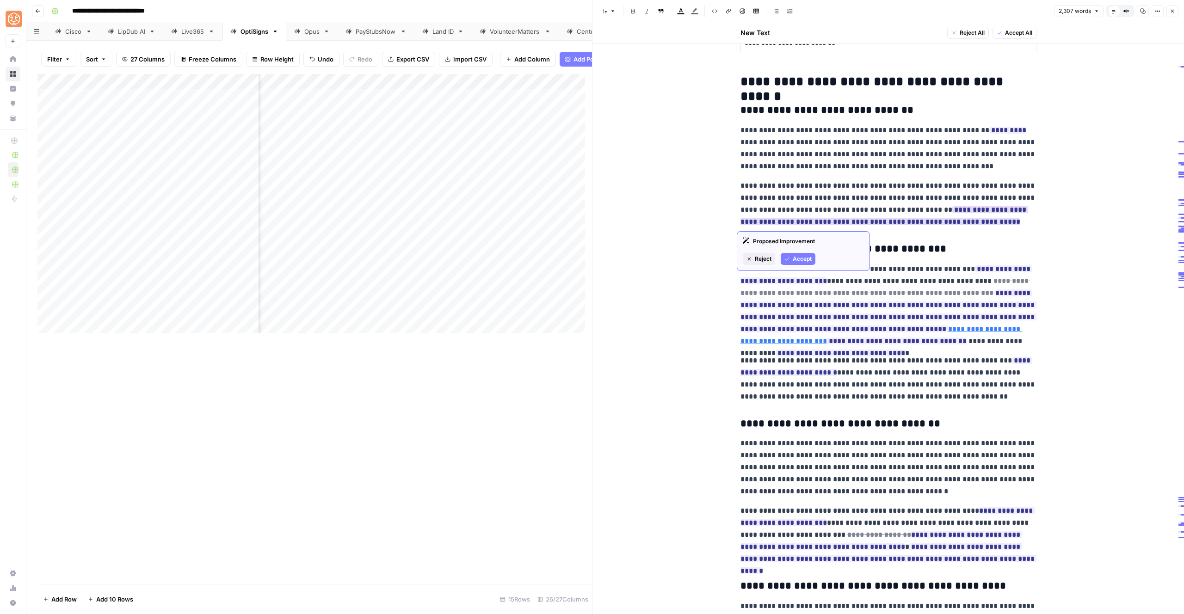
click at [797, 254] on button "Accept" at bounding box center [798, 259] width 35 height 12
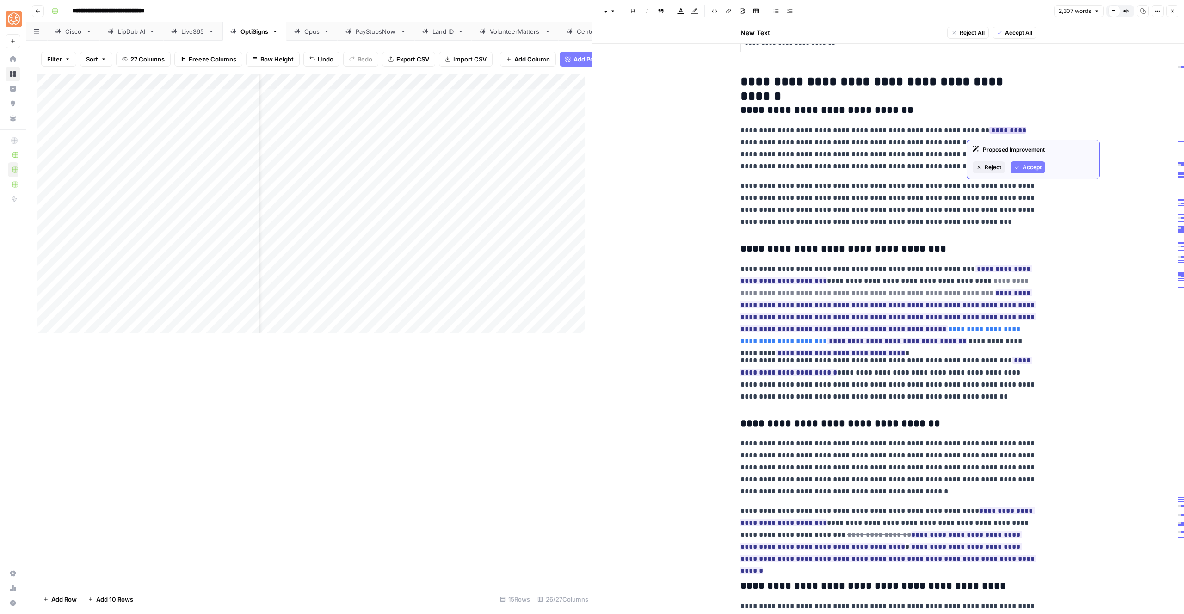
drag, startPoint x: 1025, startPoint y: 163, endPoint x: 983, endPoint y: 164, distance: 41.7
click at [1025, 163] on span "Accept" at bounding box center [1032, 167] width 19 height 8
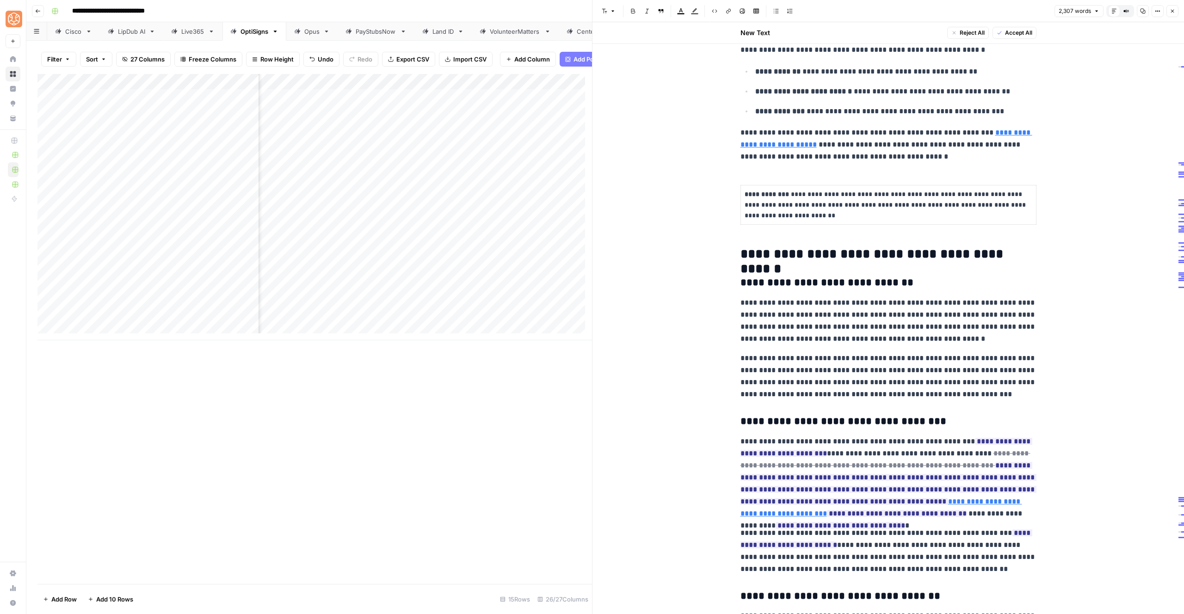
scroll to position [704, 0]
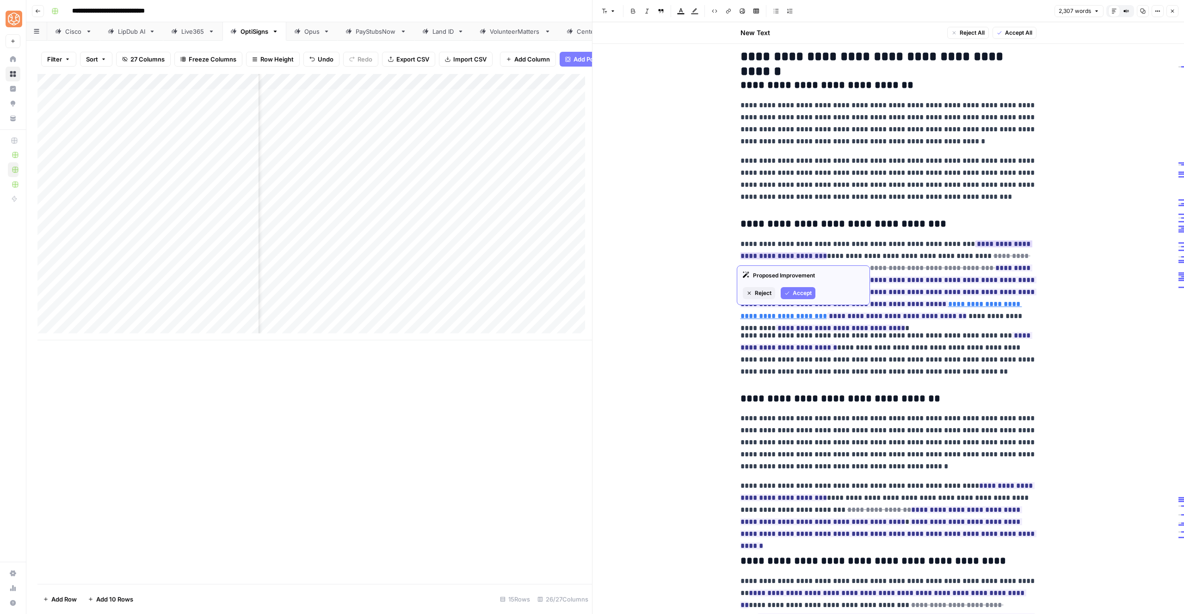
click at [752, 289] on button "Reject" at bounding box center [759, 293] width 32 height 12
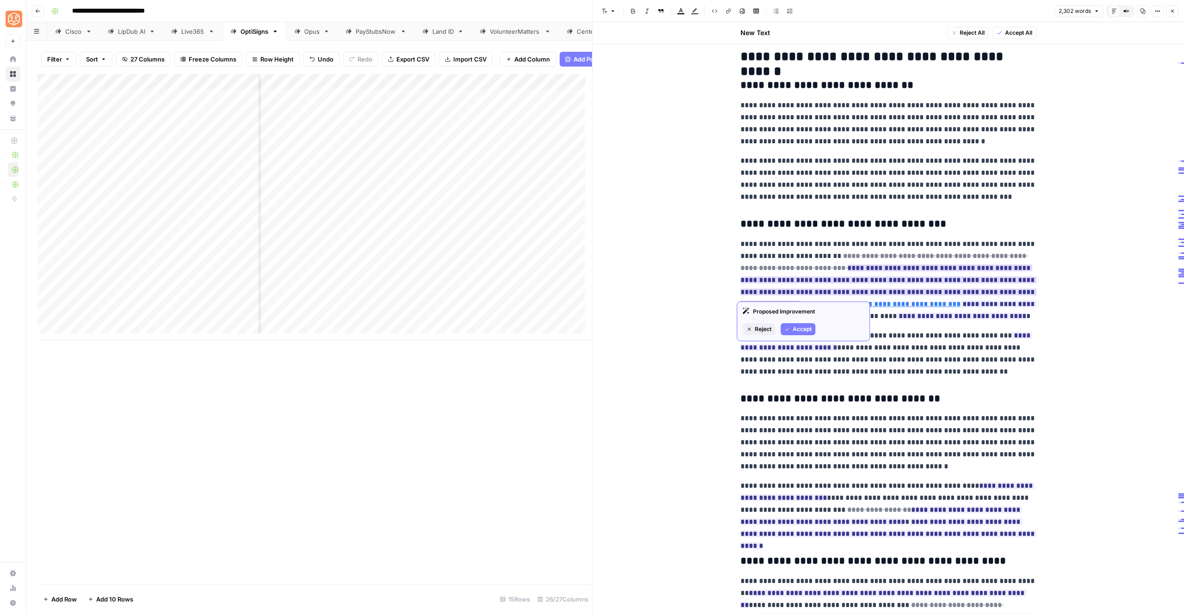
click at [764, 329] on span "Reject" at bounding box center [763, 329] width 17 height 8
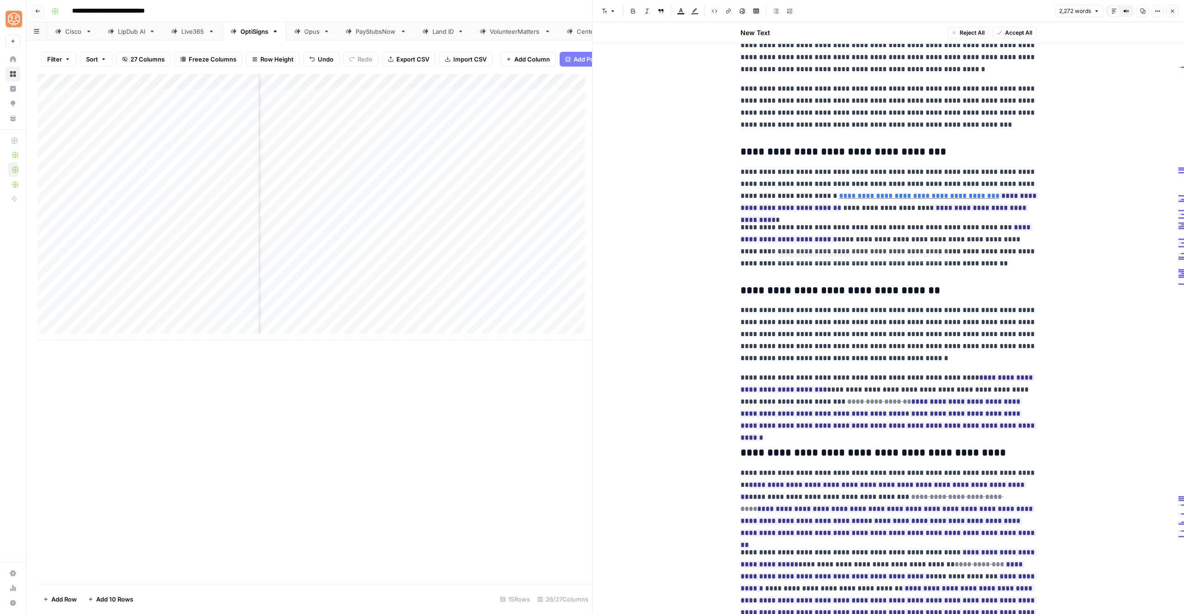
scroll to position [899, 0]
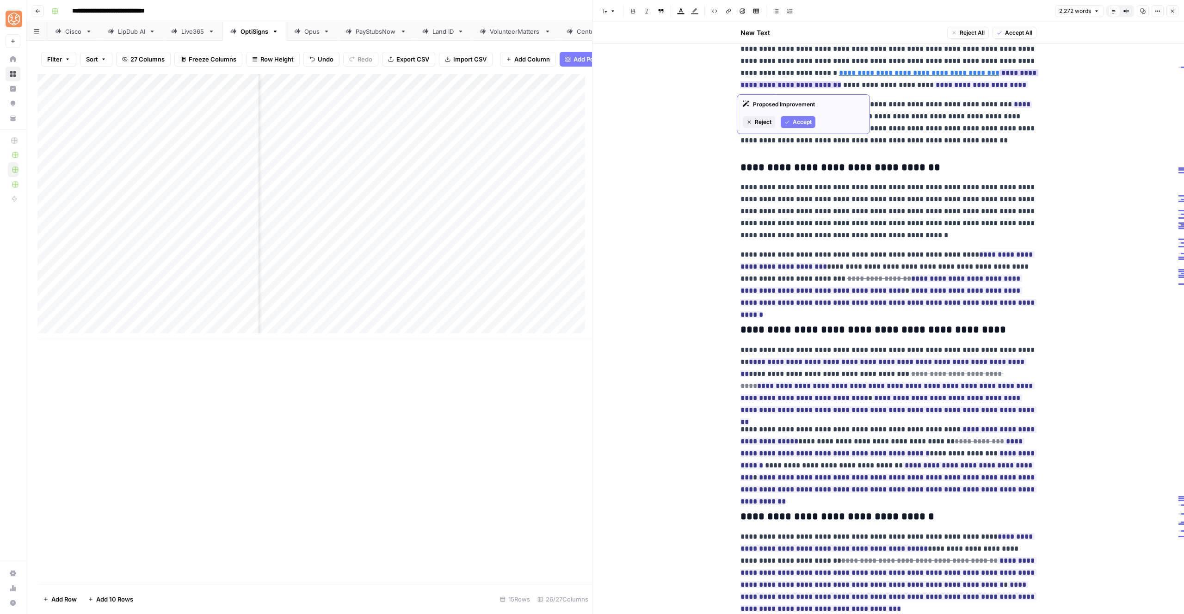
click at [810, 122] on span "Accept" at bounding box center [802, 122] width 19 height 8
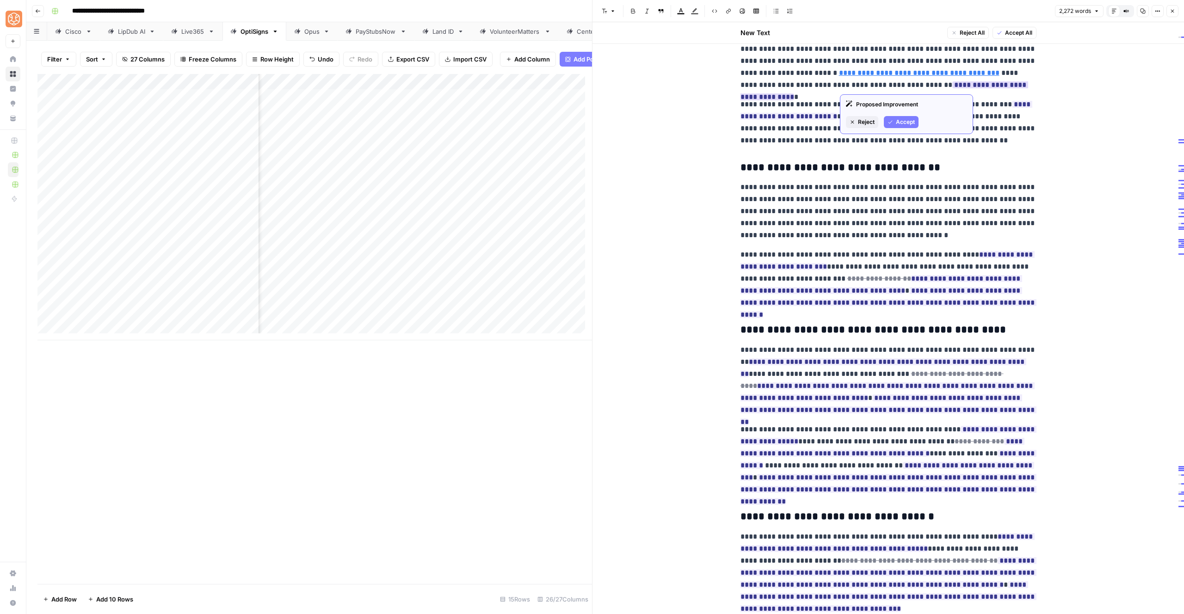
click at [898, 115] on div "Proposed Improvement Reject Accept" at bounding box center [906, 114] width 133 height 40
click at [900, 118] on button "Accept" at bounding box center [901, 122] width 35 height 12
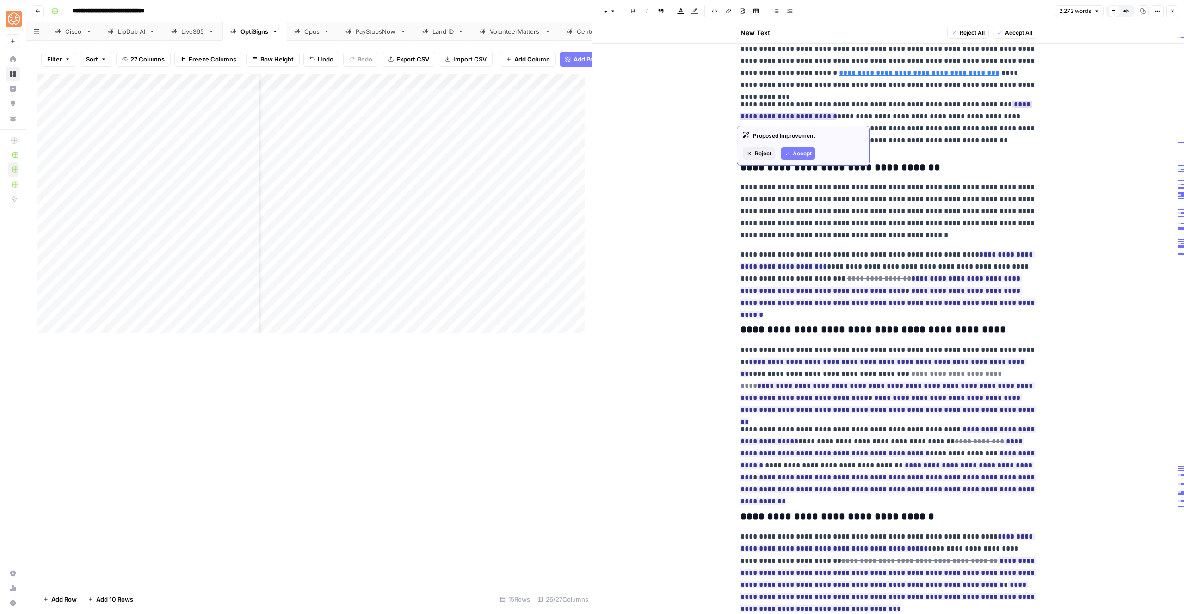
click at [800, 157] on span "Accept" at bounding box center [802, 153] width 19 height 8
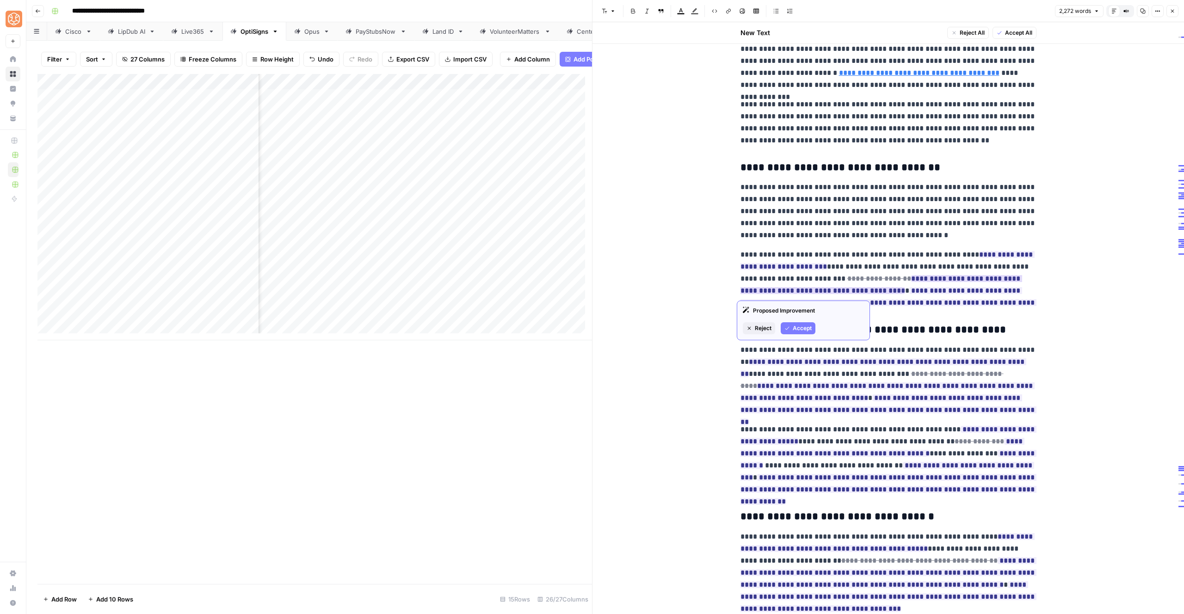
click at [765, 329] on span "Reject" at bounding box center [763, 328] width 17 height 8
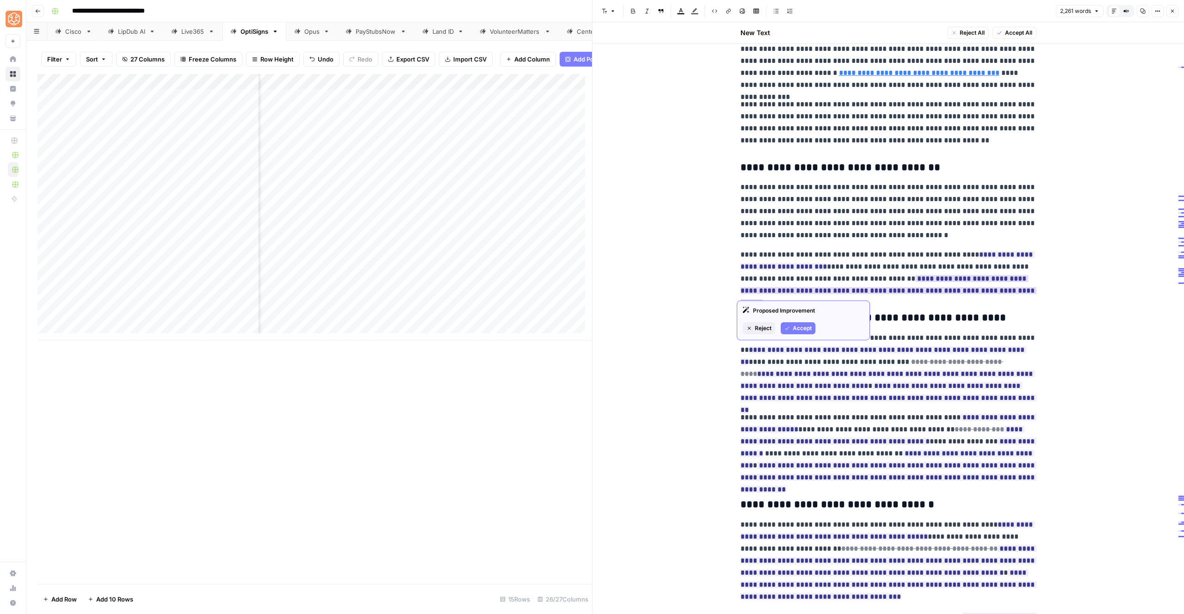
click at [804, 329] on span "Accept" at bounding box center [802, 328] width 19 height 8
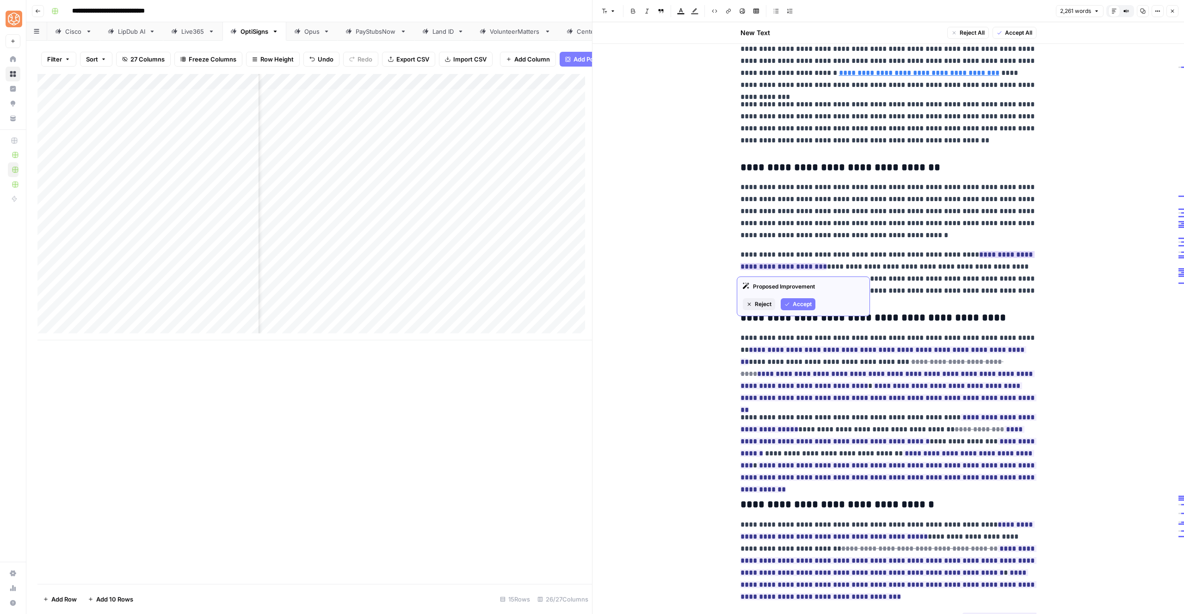
click at [791, 309] on button "Accept" at bounding box center [798, 304] width 35 height 12
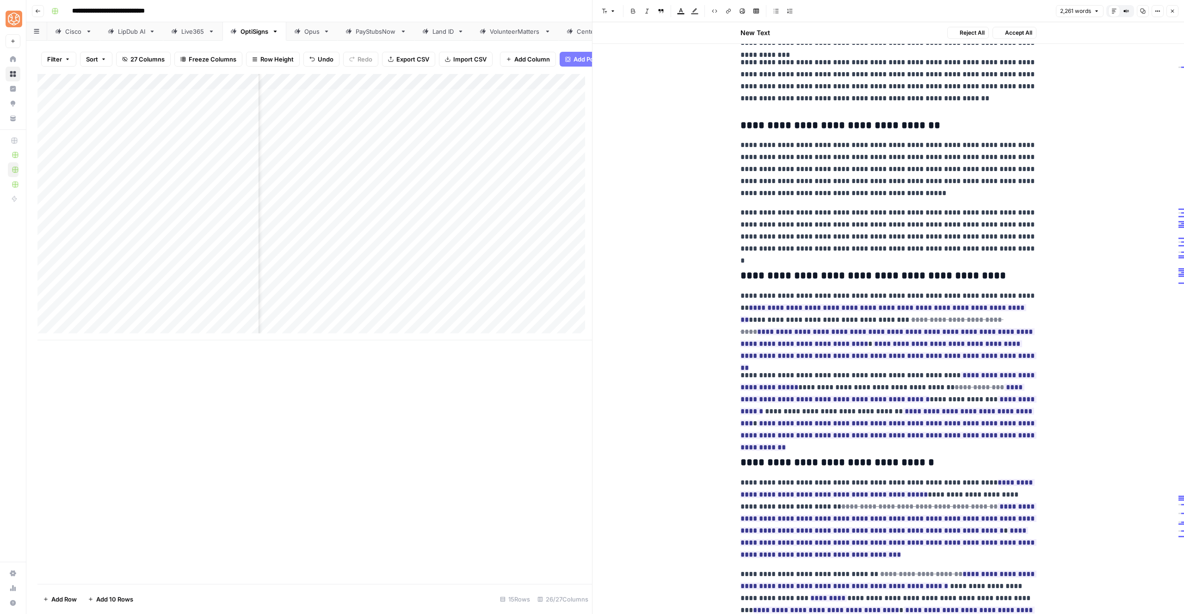
scroll to position [1096, 0]
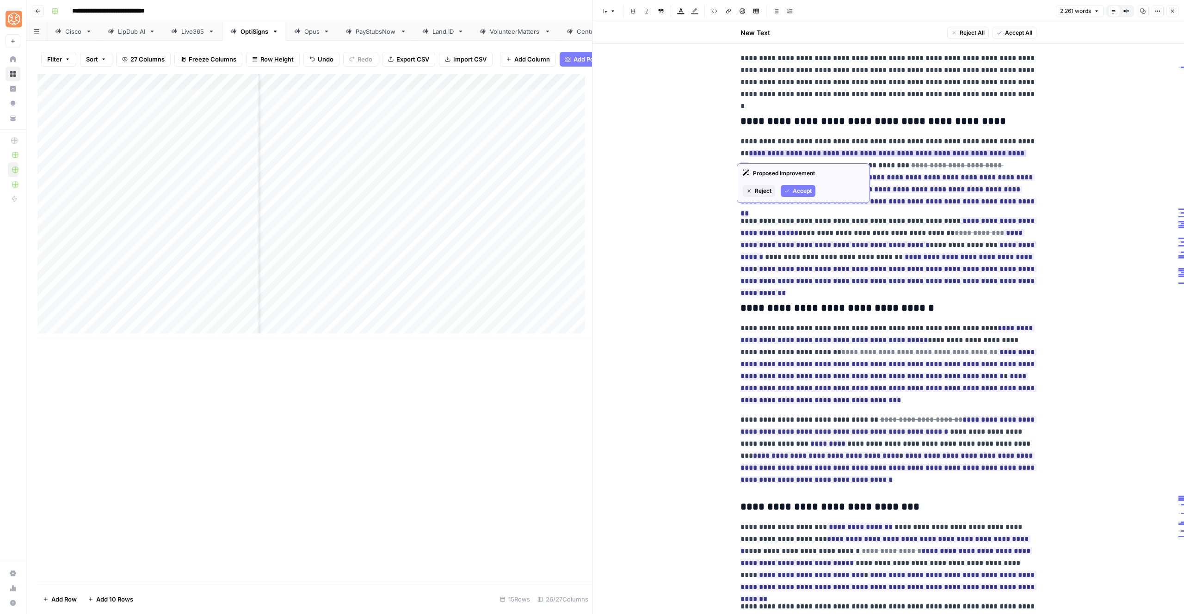
click at [764, 190] on span "Reject" at bounding box center [763, 191] width 17 height 8
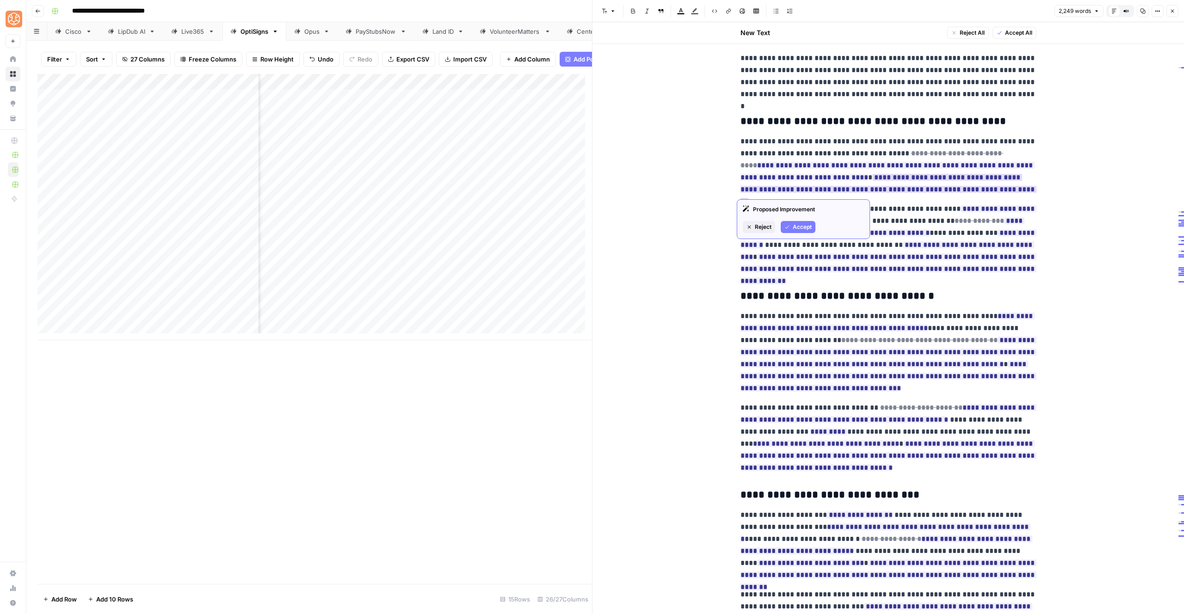
click at [803, 230] on span "Accept" at bounding box center [802, 227] width 19 height 8
click at [769, 214] on span "Reject" at bounding box center [763, 215] width 17 height 8
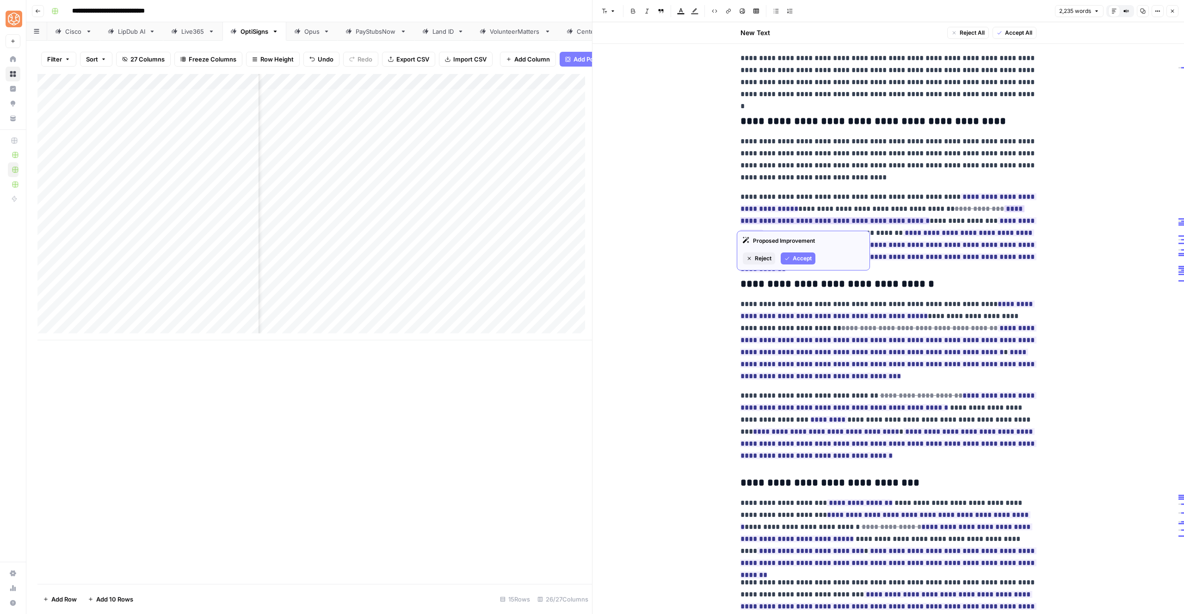
click at [767, 260] on span "Reject" at bounding box center [763, 258] width 17 height 8
click at [794, 245] on span "Accept" at bounding box center [802, 246] width 19 height 8
click at [784, 258] on span "Reject" at bounding box center [792, 258] width 17 height 8
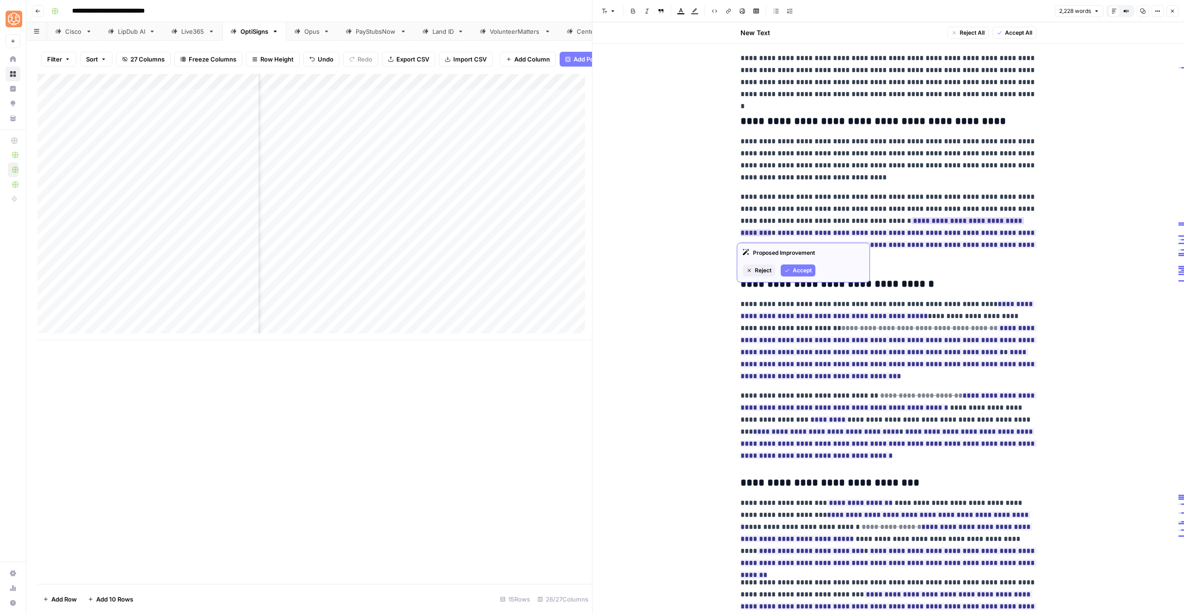
click at [762, 270] on span "Reject" at bounding box center [763, 271] width 17 height 8
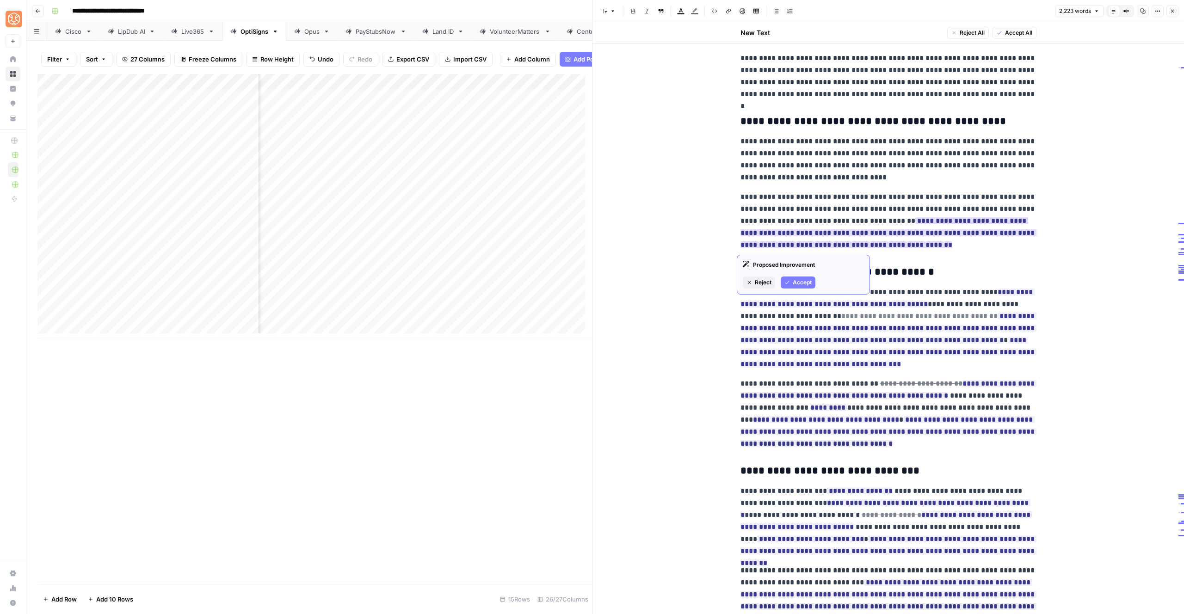
click at [789, 280] on icon "button" at bounding box center [788, 283] width 6 height 6
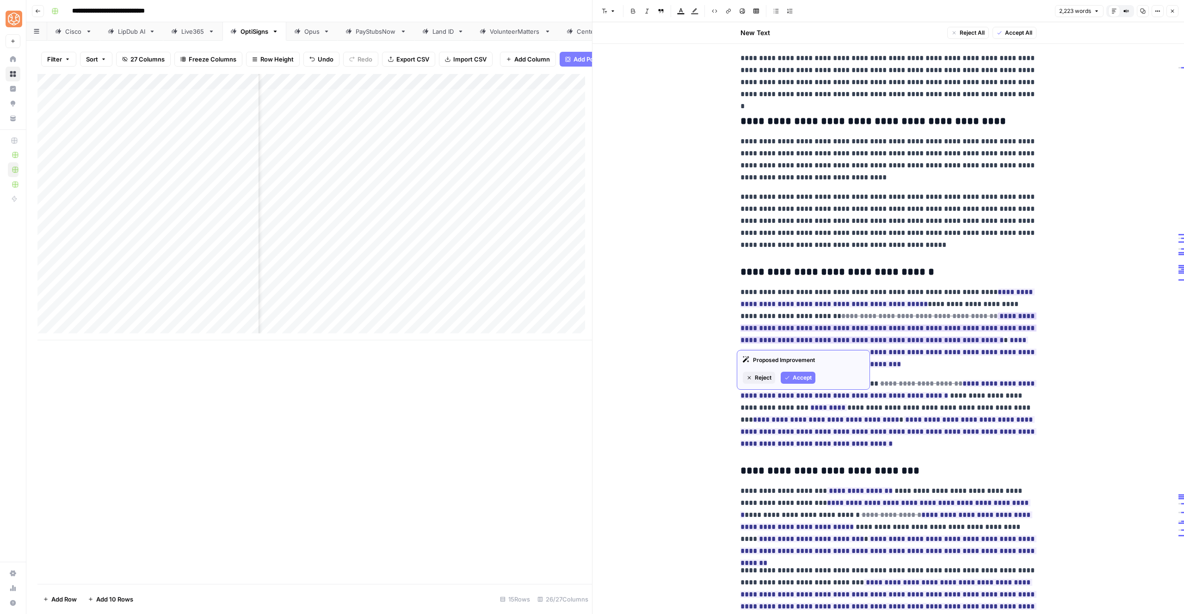
click at [806, 380] on span "Accept" at bounding box center [802, 378] width 19 height 8
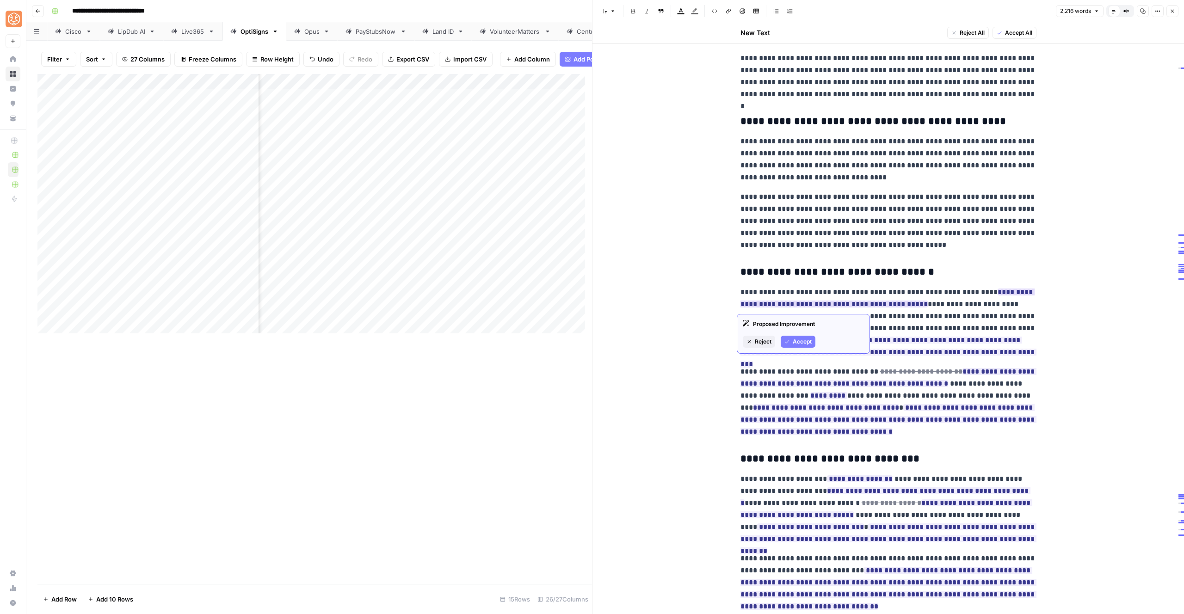
click at [799, 336] on button "Accept" at bounding box center [798, 342] width 35 height 12
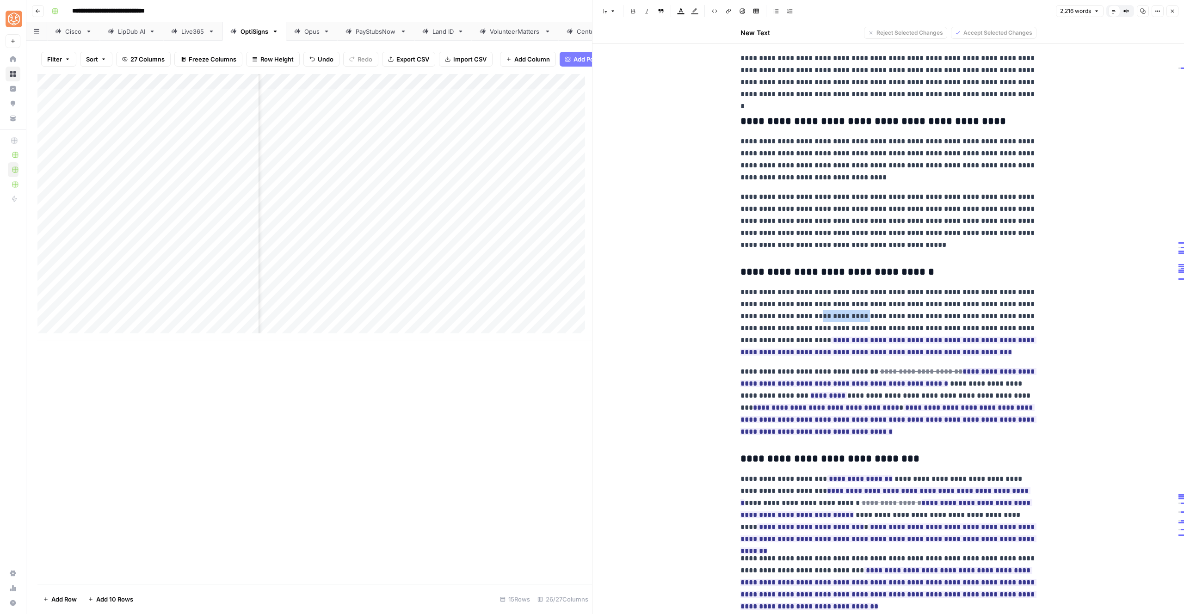
drag, startPoint x: 795, startPoint y: 317, endPoint x: 839, endPoint y: 316, distance: 44.0
click at [839, 316] on p "**********" at bounding box center [889, 322] width 296 height 72
drag, startPoint x: 887, startPoint y: 316, endPoint x: 823, endPoint y: 316, distance: 64.8
click at [823, 316] on p "**********" at bounding box center [889, 322] width 296 height 72
drag, startPoint x: 939, startPoint y: 316, endPoint x: 859, endPoint y: 318, distance: 80.1
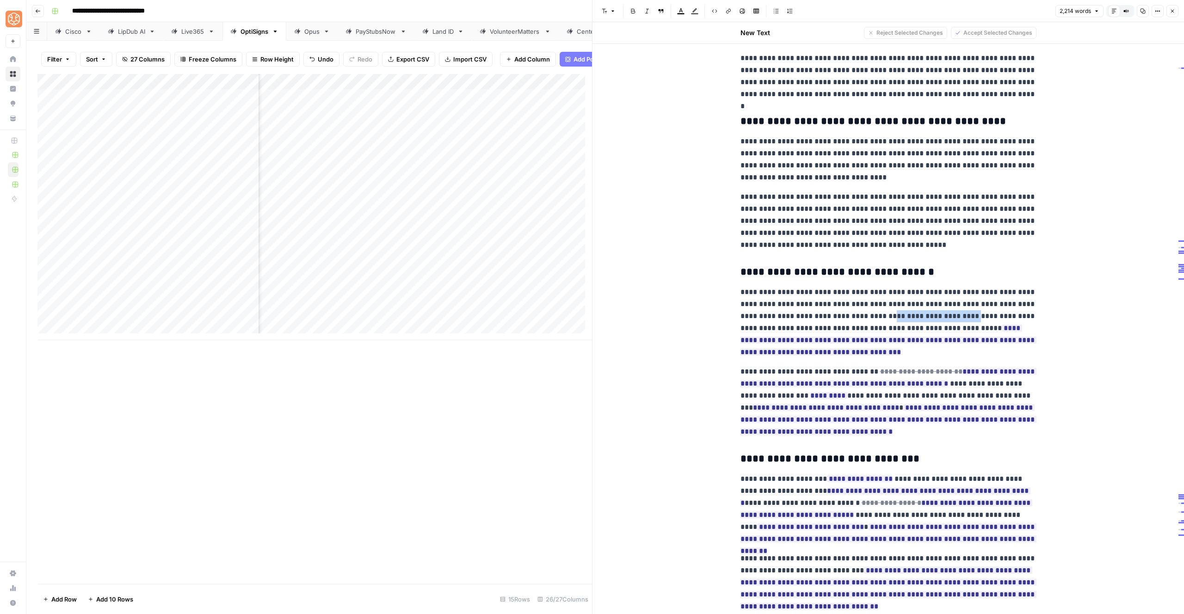
click at [859, 318] on p "**********" at bounding box center [889, 322] width 296 height 72
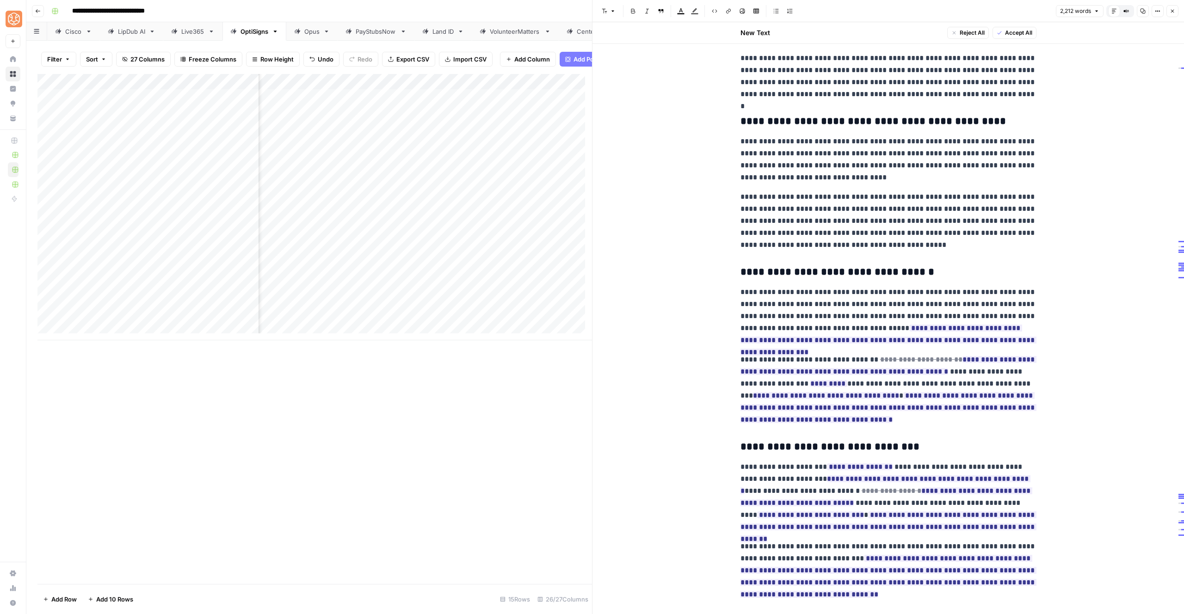
click at [923, 319] on p "**********" at bounding box center [889, 316] width 296 height 60
click at [795, 375] on span "Accept" at bounding box center [802, 378] width 19 height 8
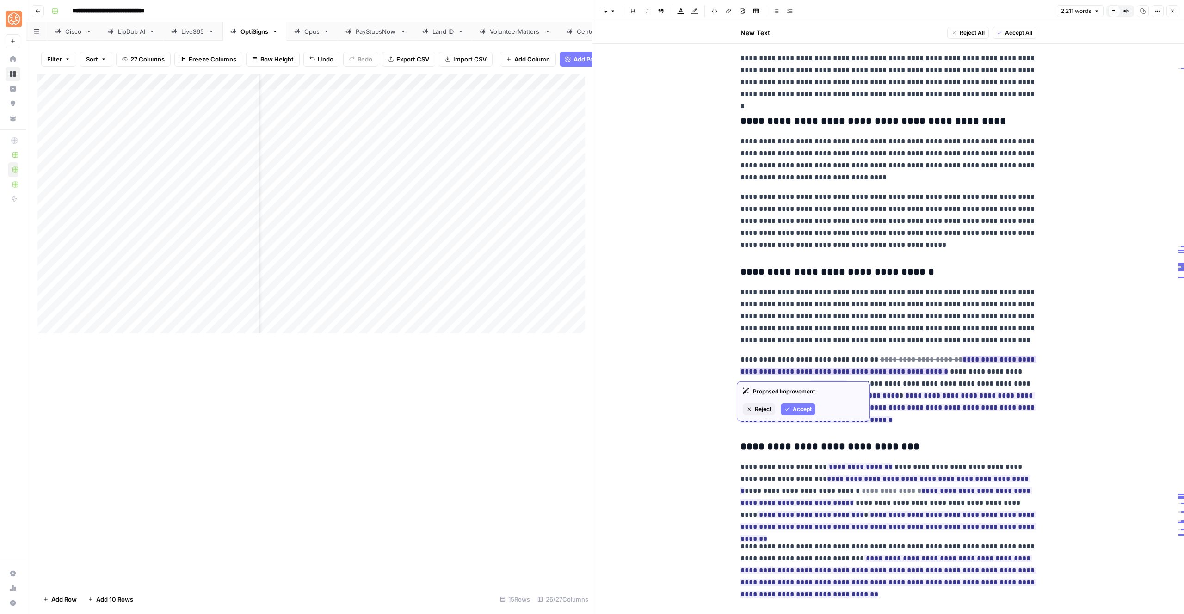
click at [762, 409] on span "Reject" at bounding box center [763, 409] width 17 height 8
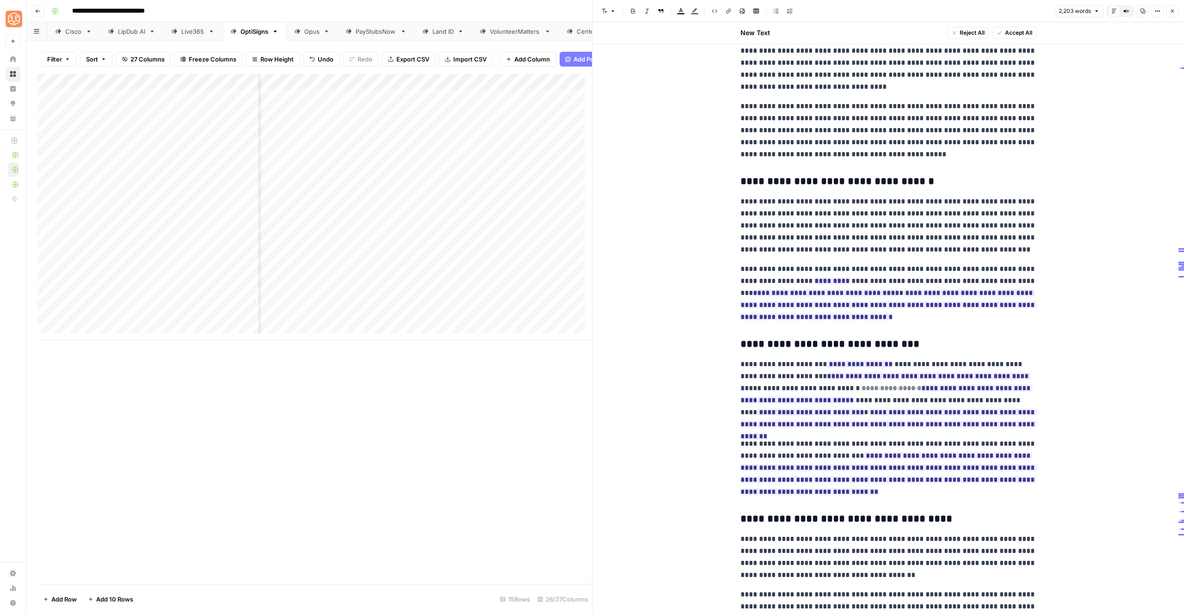
scroll to position [1190, 0]
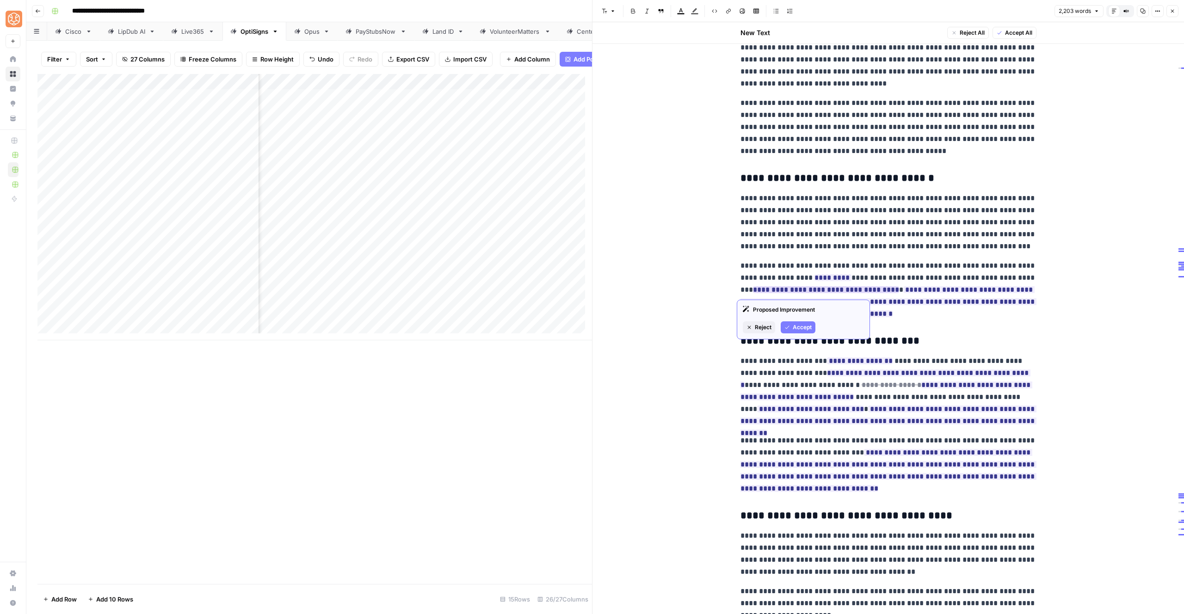
click at [760, 332] on button "Reject" at bounding box center [759, 328] width 32 height 12
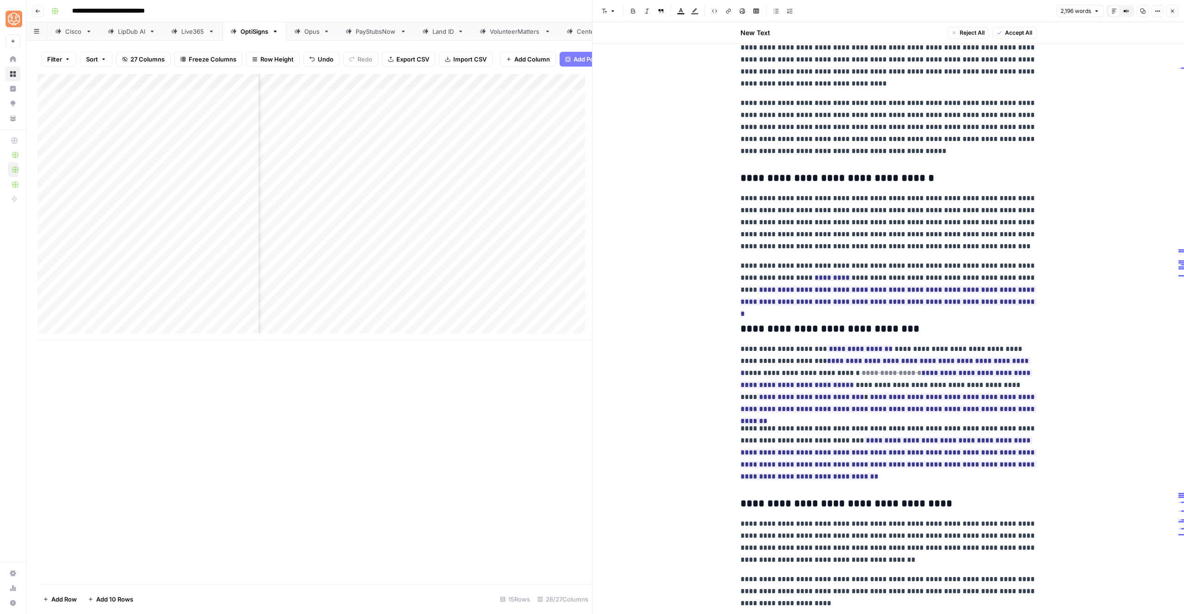
drag, startPoint x: 987, startPoint y: 291, endPoint x: 919, endPoint y: 289, distance: 68.0
click at [919, 289] on ins "**********" at bounding box center [889, 301] width 296 height 31
click at [806, 342] on span "Accept" at bounding box center [802, 339] width 19 height 8
click at [824, 319] on span "Reject" at bounding box center [825, 315] width 17 height 8
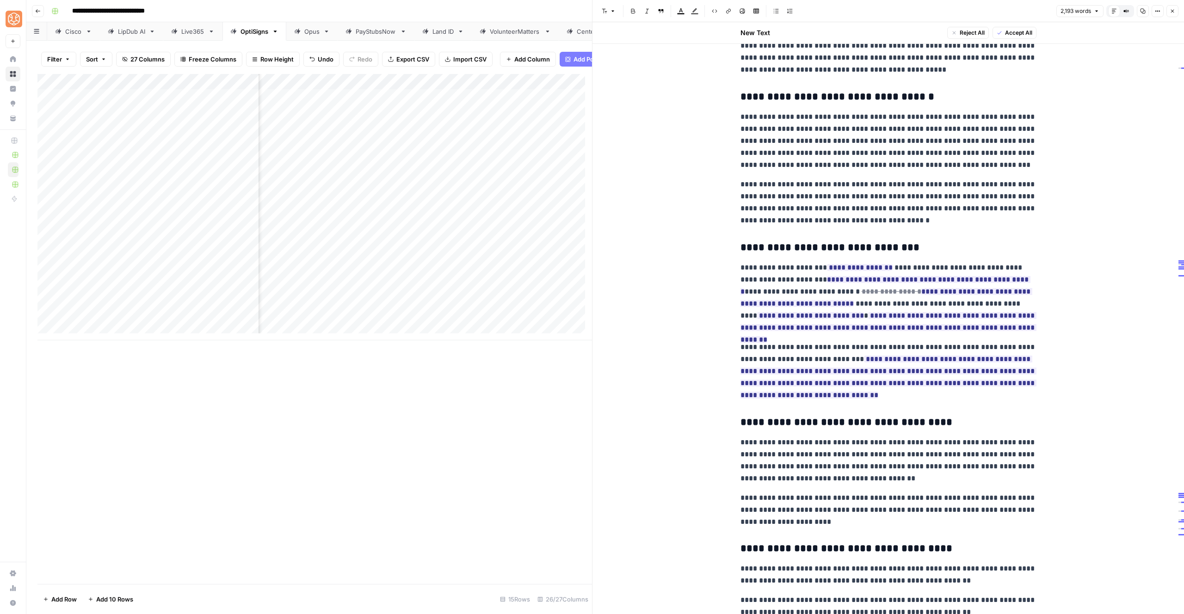
scroll to position [1274, 0]
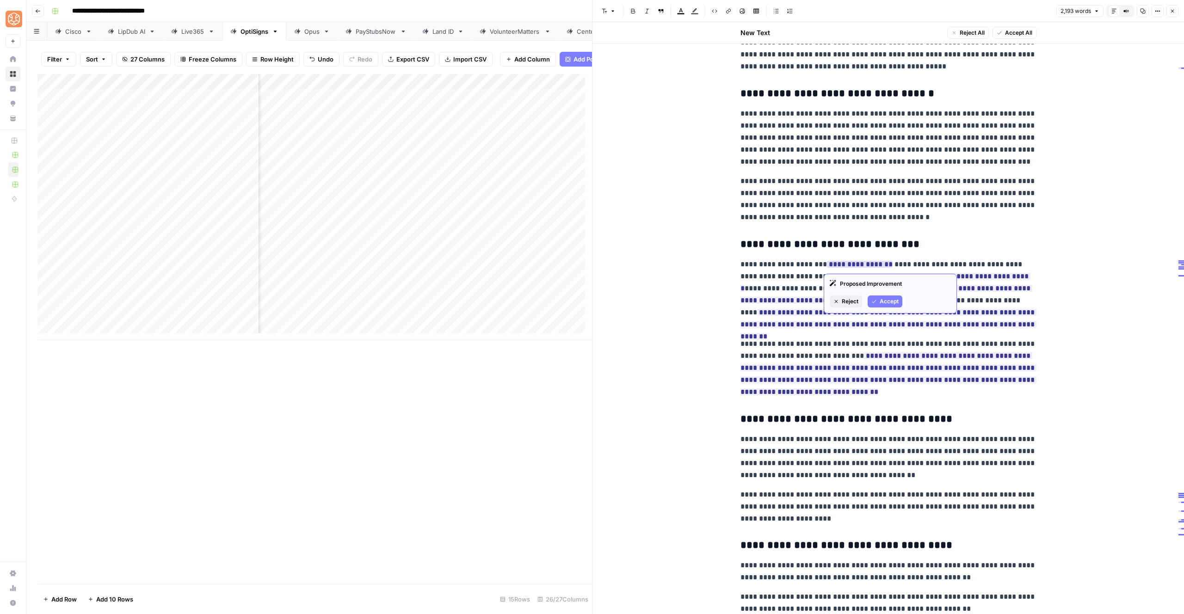
click at [838, 300] on icon "button" at bounding box center [837, 302] width 6 height 6
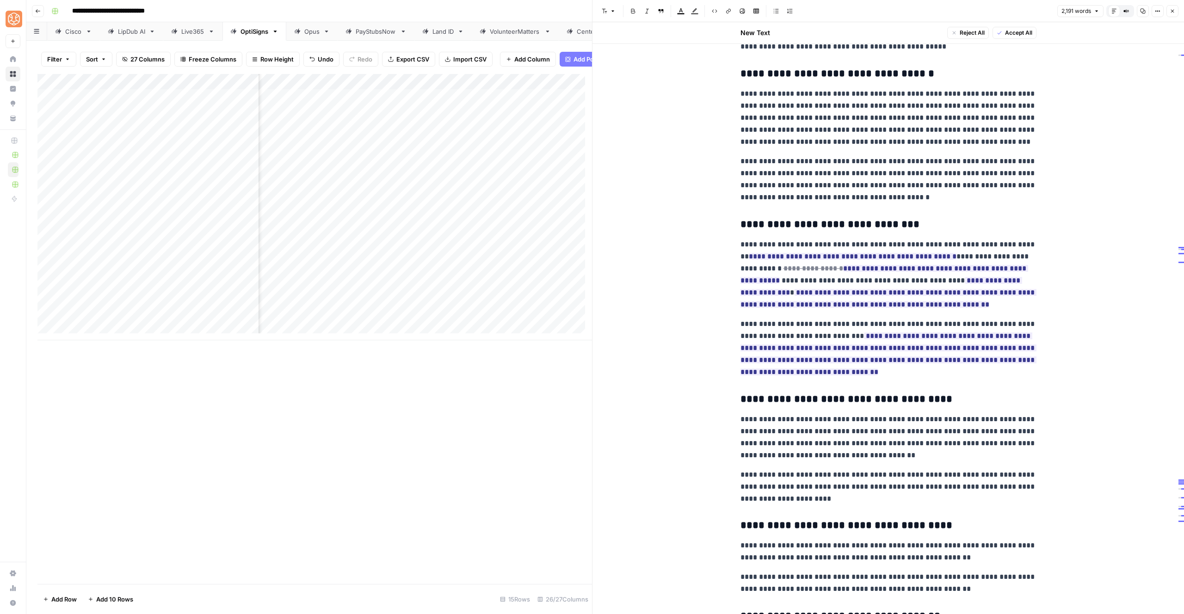
scroll to position [1454, 0]
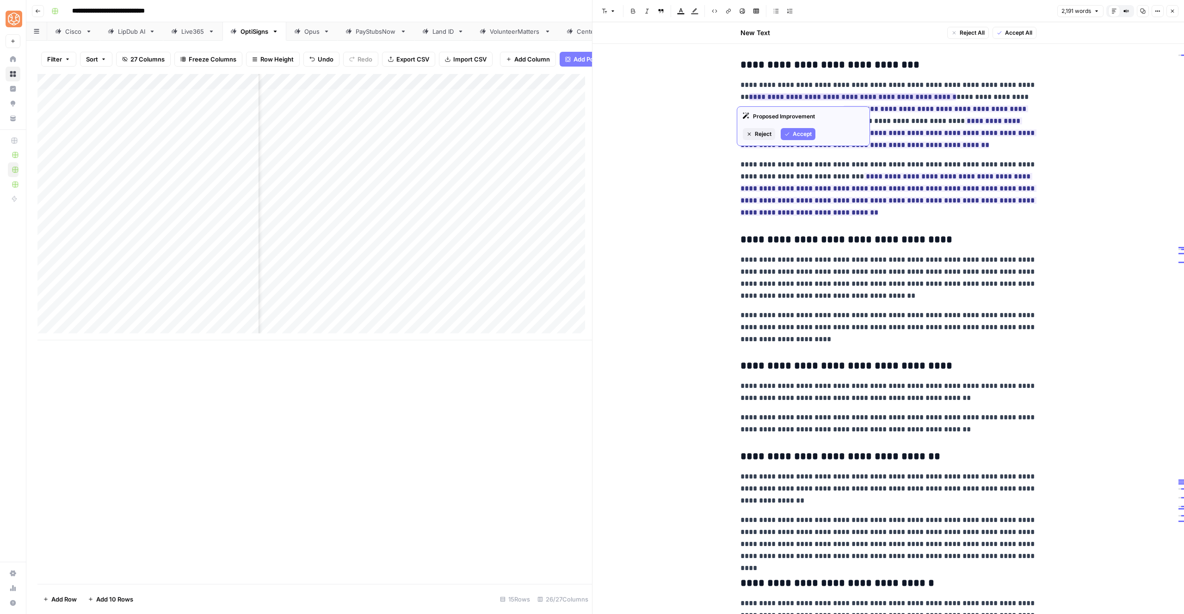
click at [804, 134] on span "Accept" at bounding box center [802, 134] width 19 height 8
click at [787, 147] on span "Reject" at bounding box center [792, 146] width 17 height 8
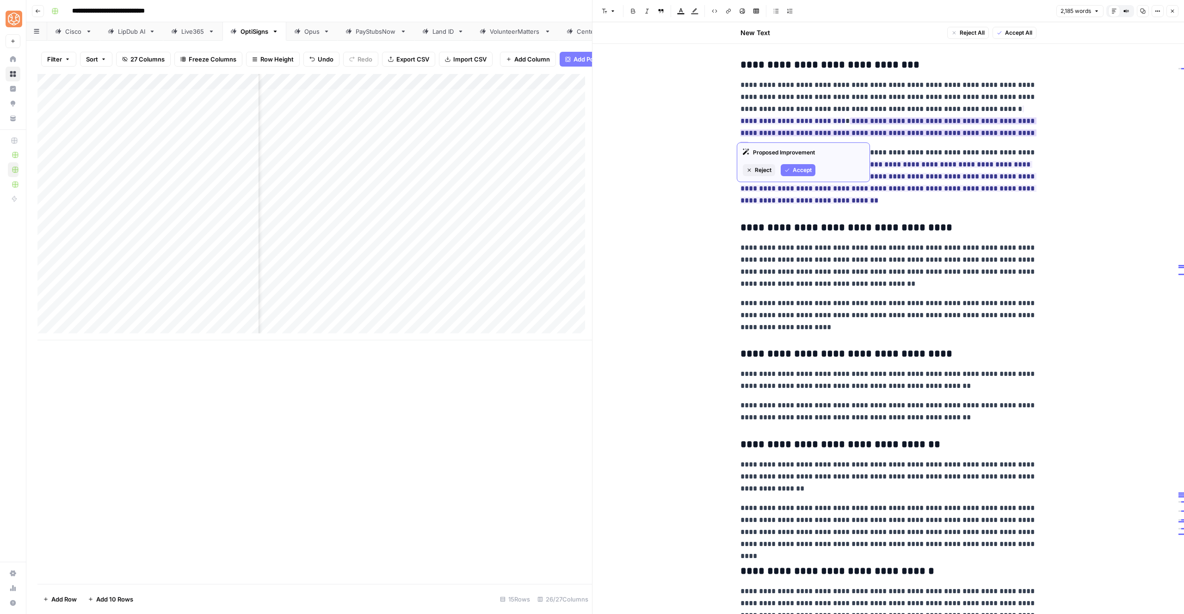
click at [762, 170] on span "Reject" at bounding box center [763, 170] width 17 height 8
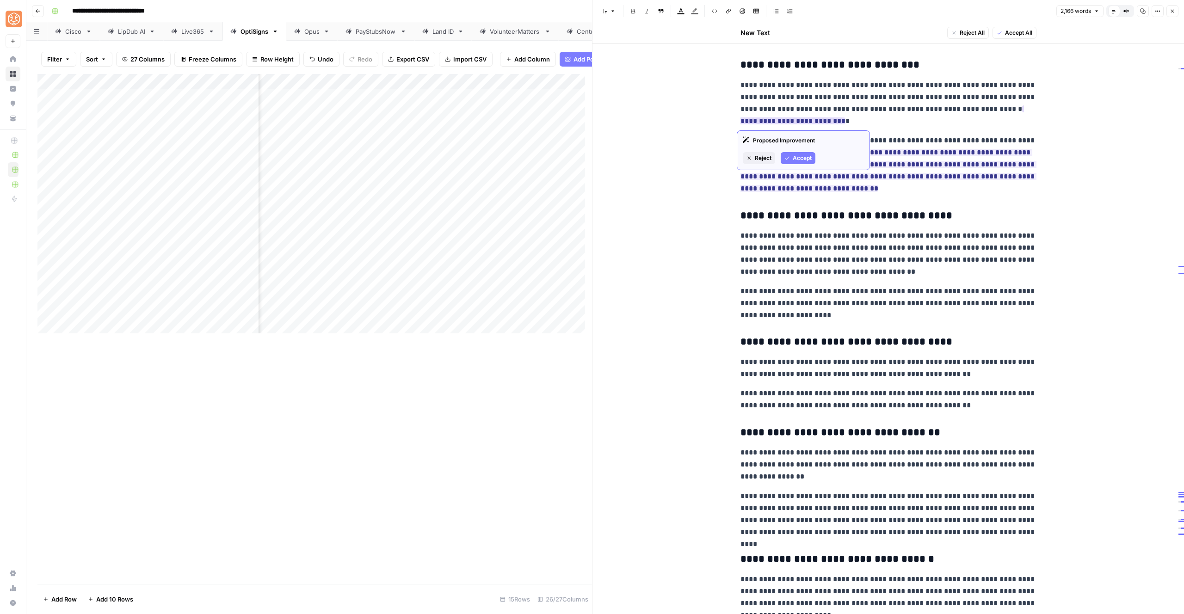
click at [802, 158] on span "Accept" at bounding box center [802, 158] width 19 height 8
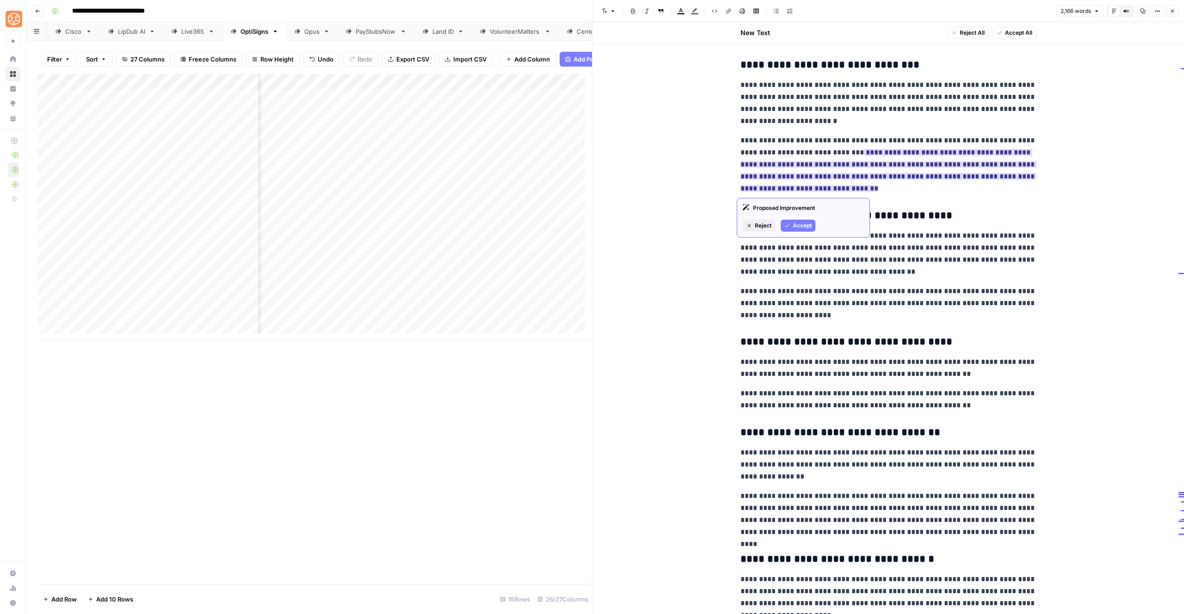
click at [787, 228] on icon "button" at bounding box center [788, 226] width 6 height 6
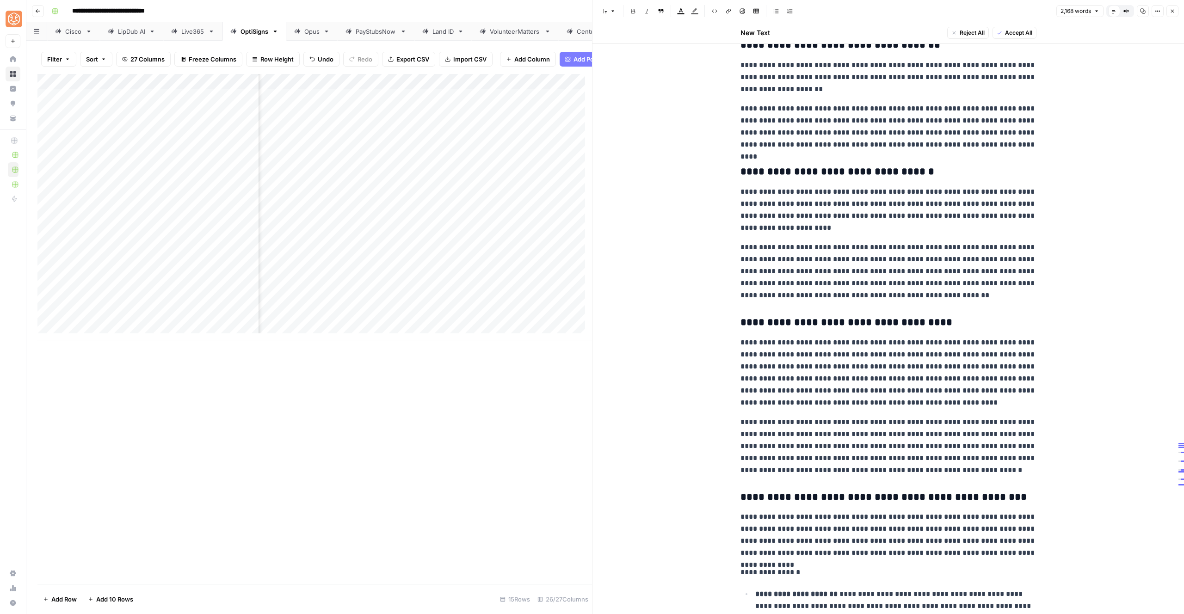
scroll to position [1851, 0]
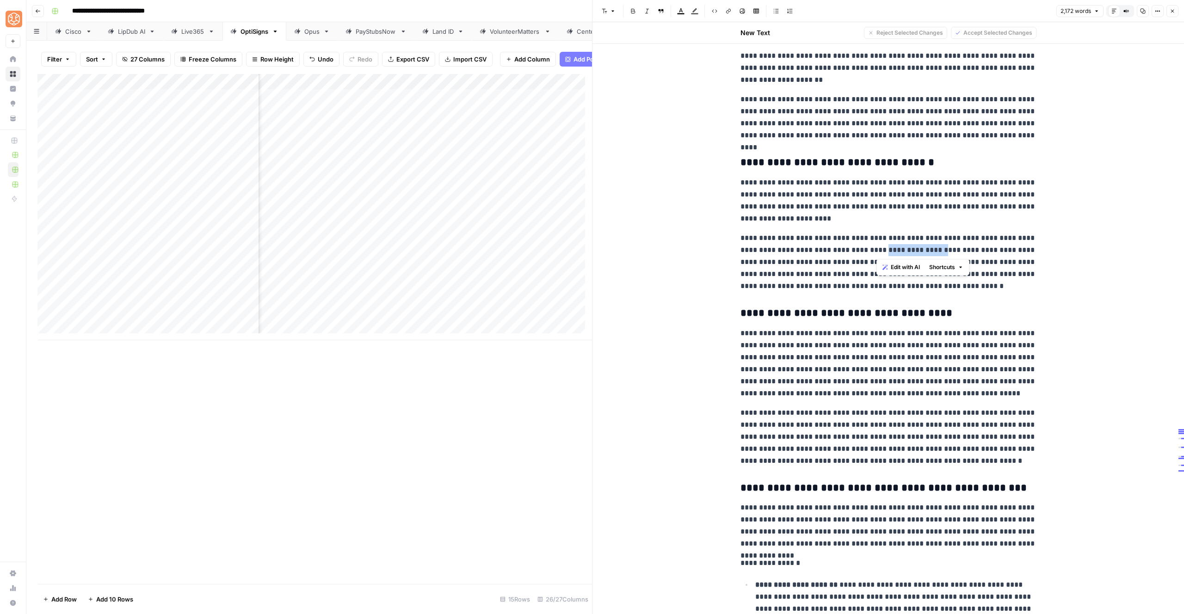
drag, startPoint x: 931, startPoint y: 251, endPoint x: 875, endPoint y: 253, distance: 56.0
click at [875, 253] on p "**********" at bounding box center [889, 262] width 296 height 60
click at [857, 254] on p "**********" at bounding box center [889, 262] width 296 height 60
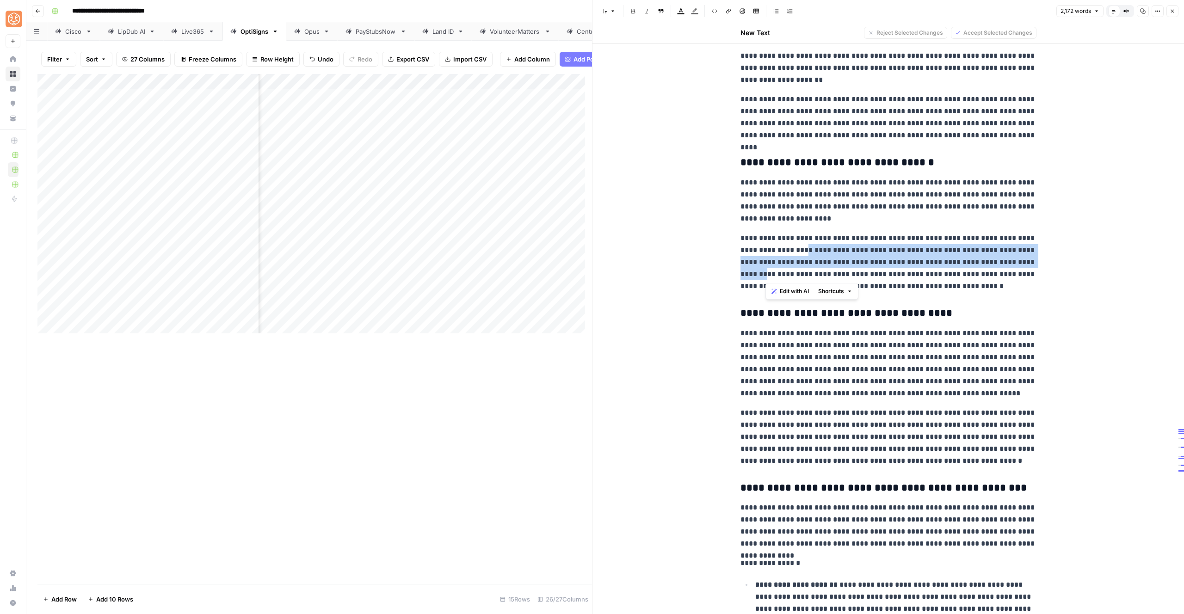
drag, startPoint x: 796, startPoint y: 250, endPoint x: 764, endPoint y: 271, distance: 37.5
click at [764, 271] on p "**********" at bounding box center [889, 262] width 296 height 60
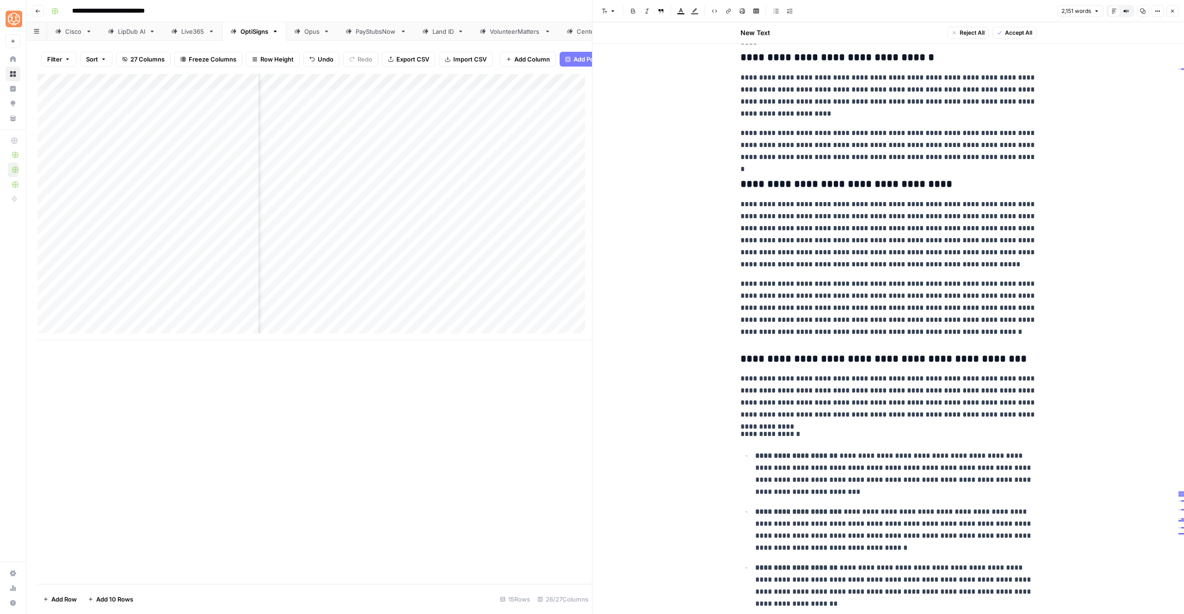
scroll to position [2046, 0]
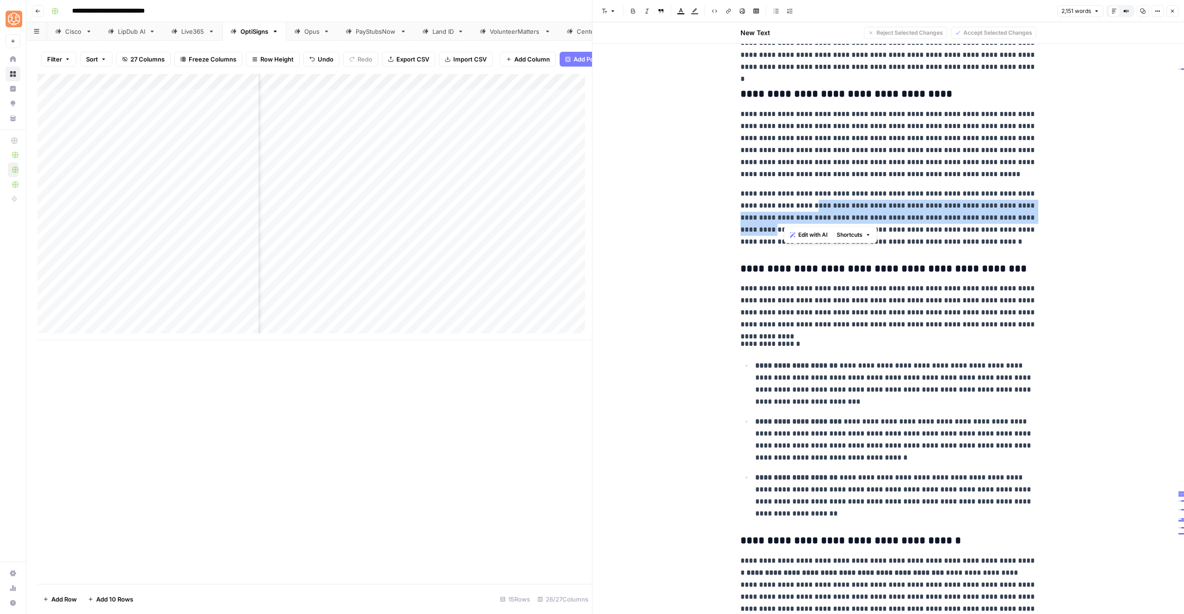
drag, startPoint x: 996, startPoint y: 219, endPoint x: 784, endPoint y: 208, distance: 212.2
click at [784, 208] on p "**********" at bounding box center [889, 218] width 296 height 60
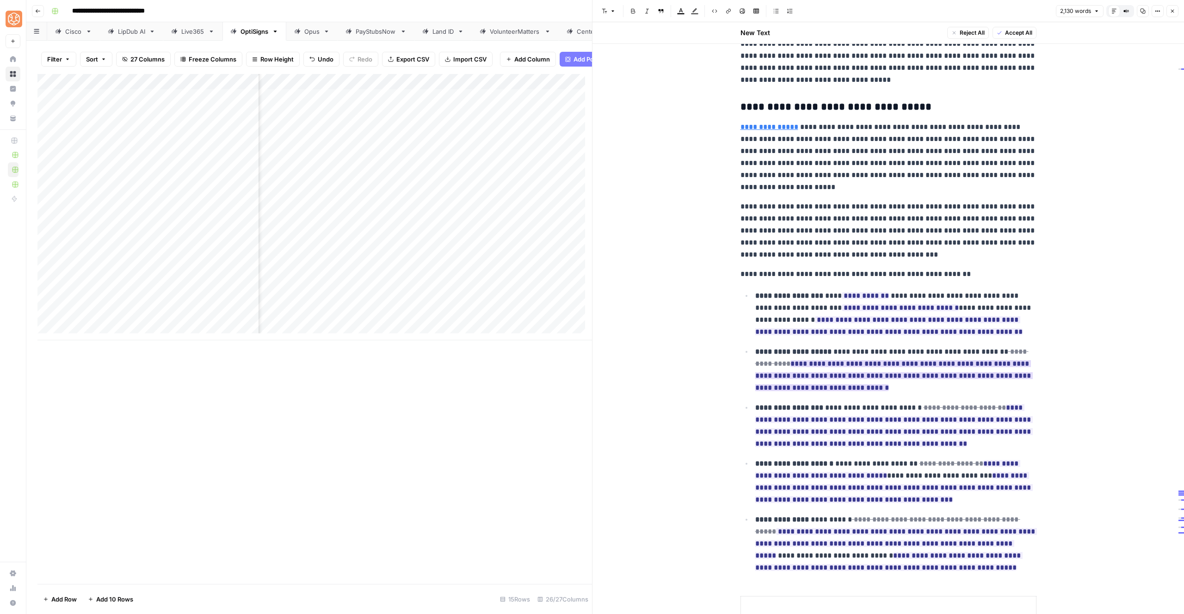
scroll to position [2815, 0]
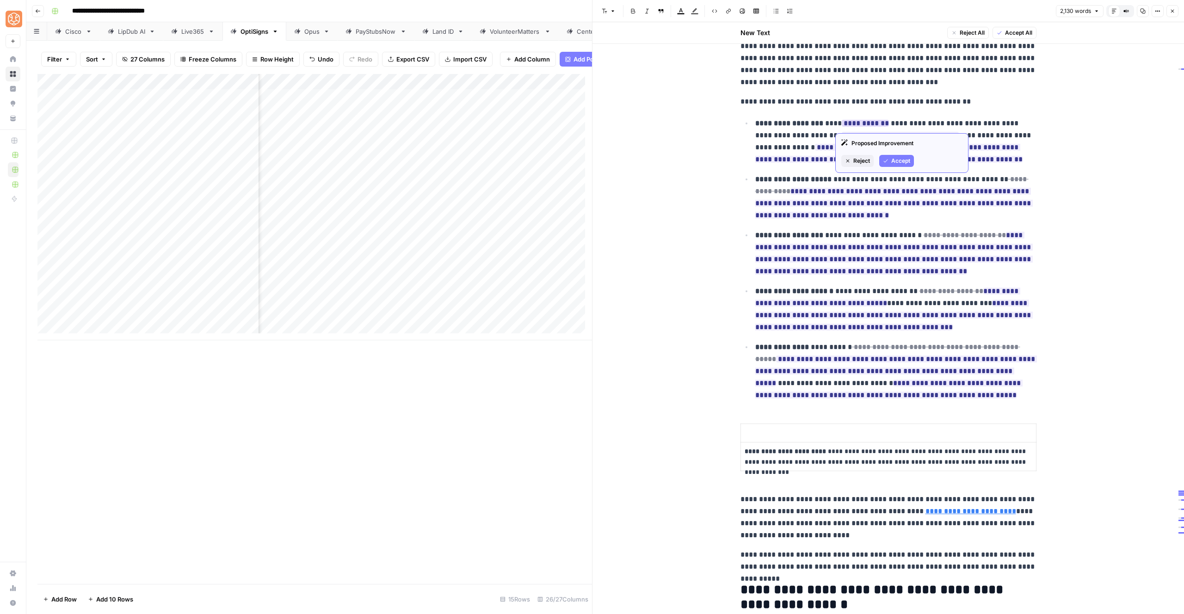
click at [852, 162] on button "Reject" at bounding box center [858, 161] width 32 height 12
click at [852, 171] on span "Accept" at bounding box center [854, 173] width 19 height 8
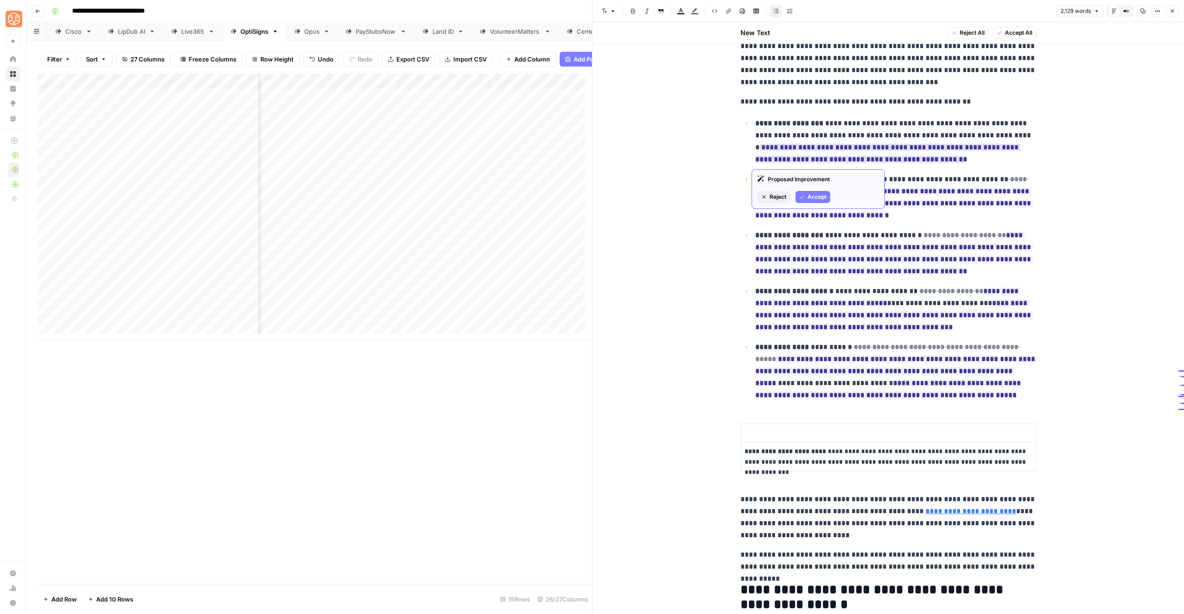
click at [803, 198] on icon "button" at bounding box center [803, 197] width 6 height 6
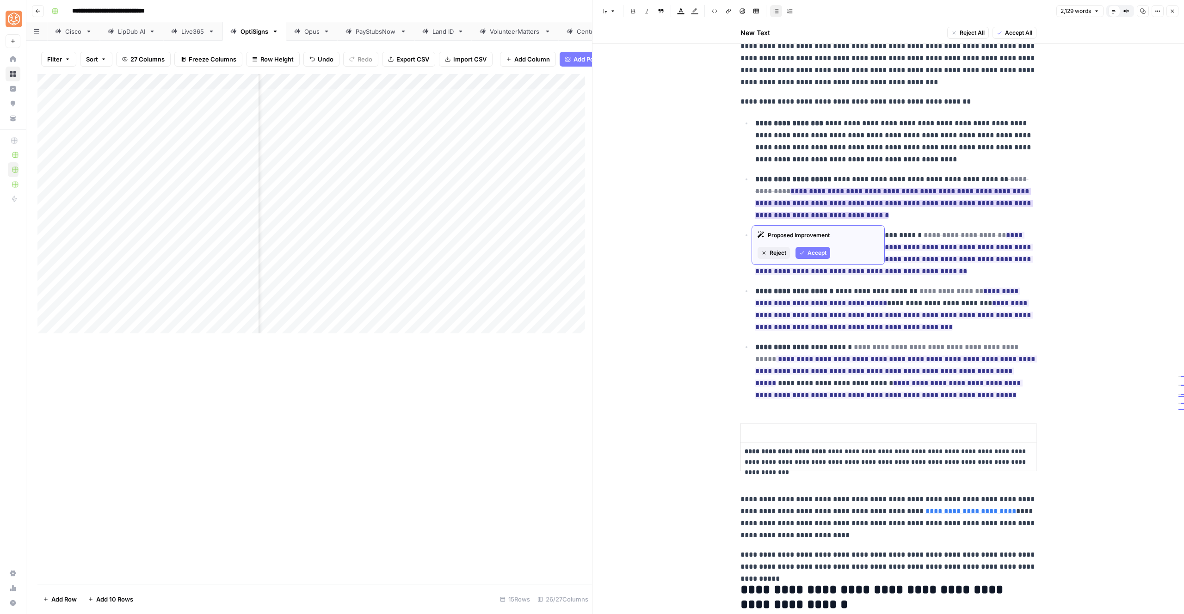
click at [814, 252] on span "Accept" at bounding box center [817, 253] width 19 height 8
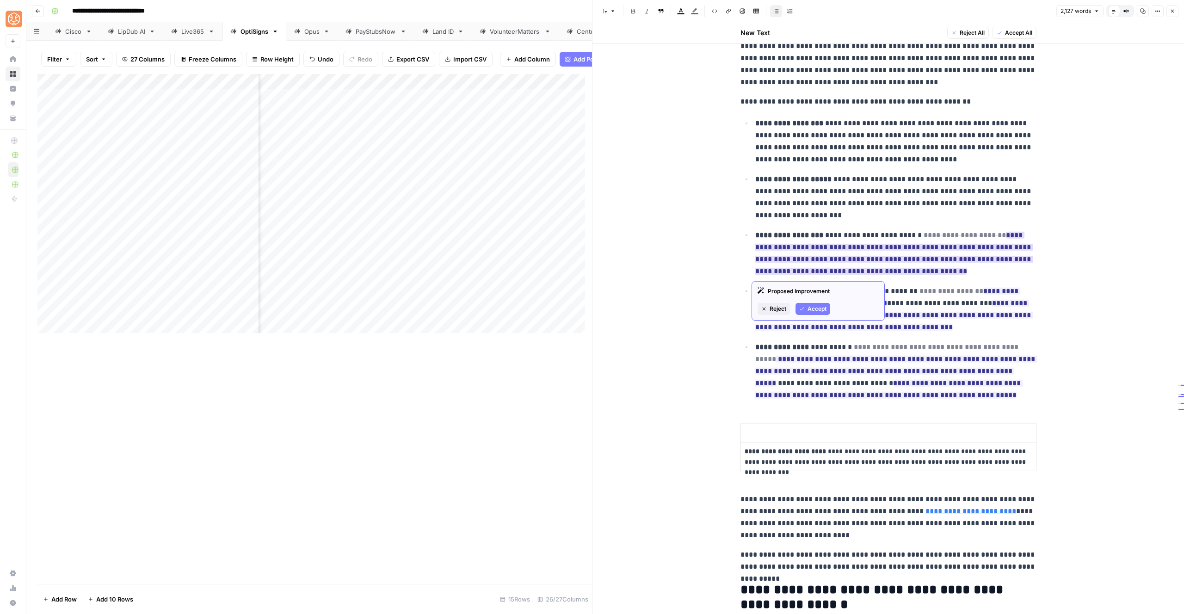
click at [810, 311] on span "Accept" at bounding box center [817, 309] width 19 height 8
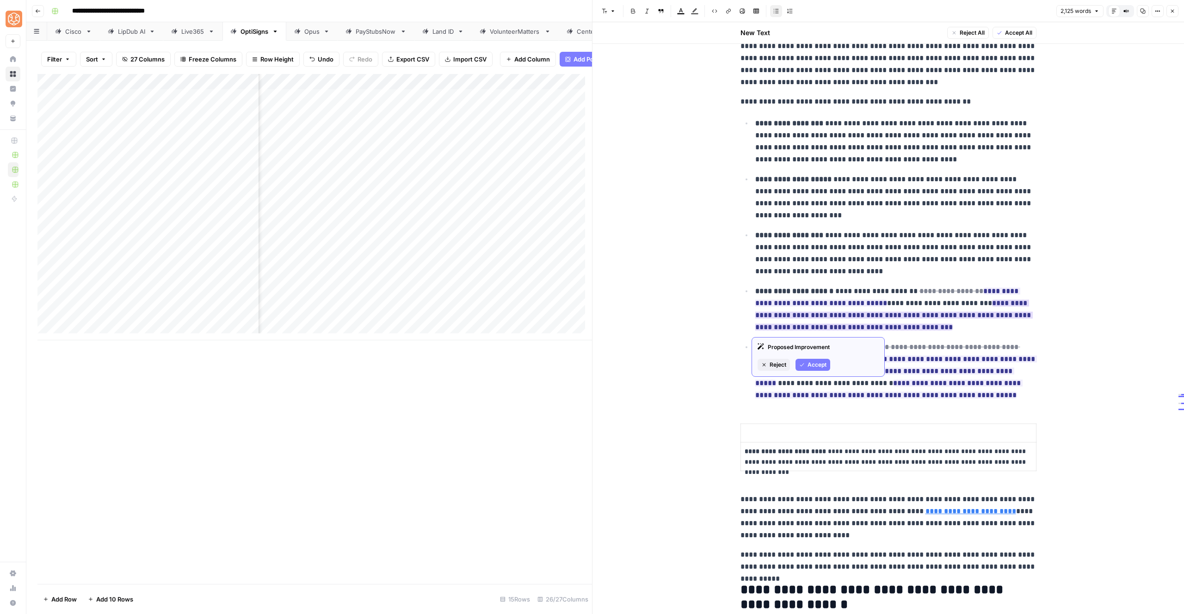
click at [806, 367] on button "Accept" at bounding box center [813, 365] width 35 height 12
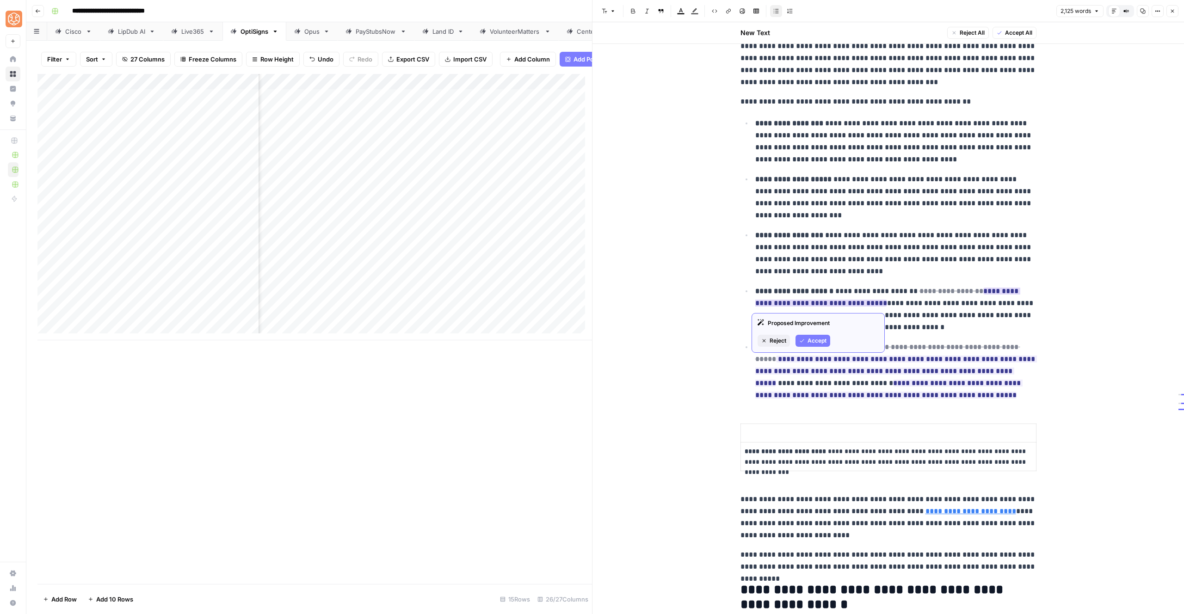
click at [812, 340] on span "Accept" at bounding box center [817, 341] width 19 height 8
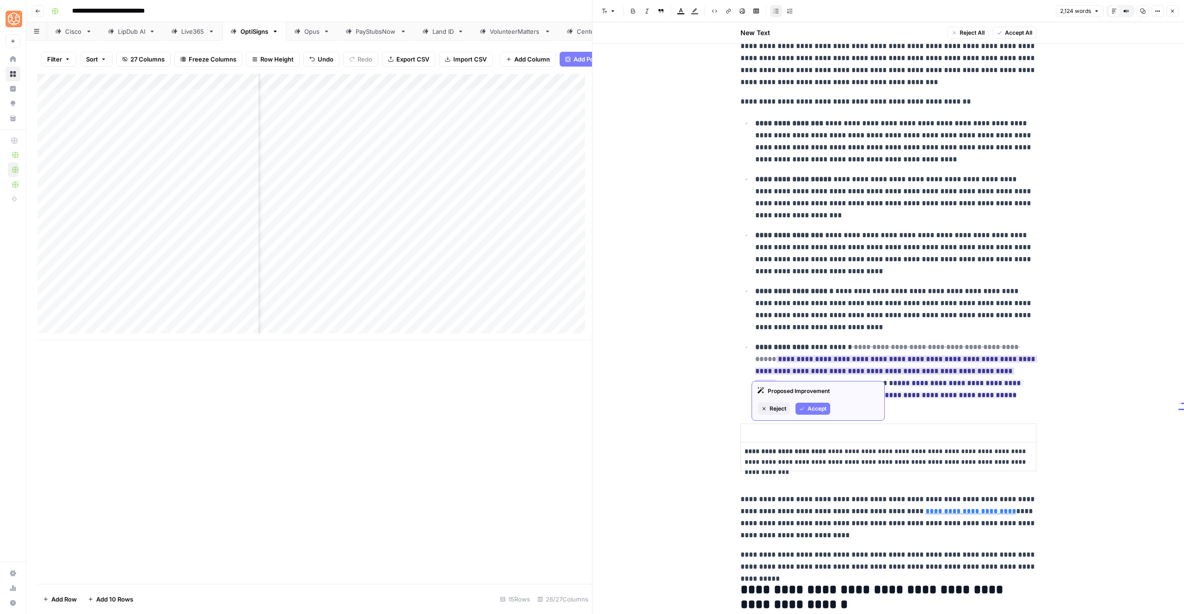
click at [808, 411] on span "Accept" at bounding box center [817, 409] width 19 height 8
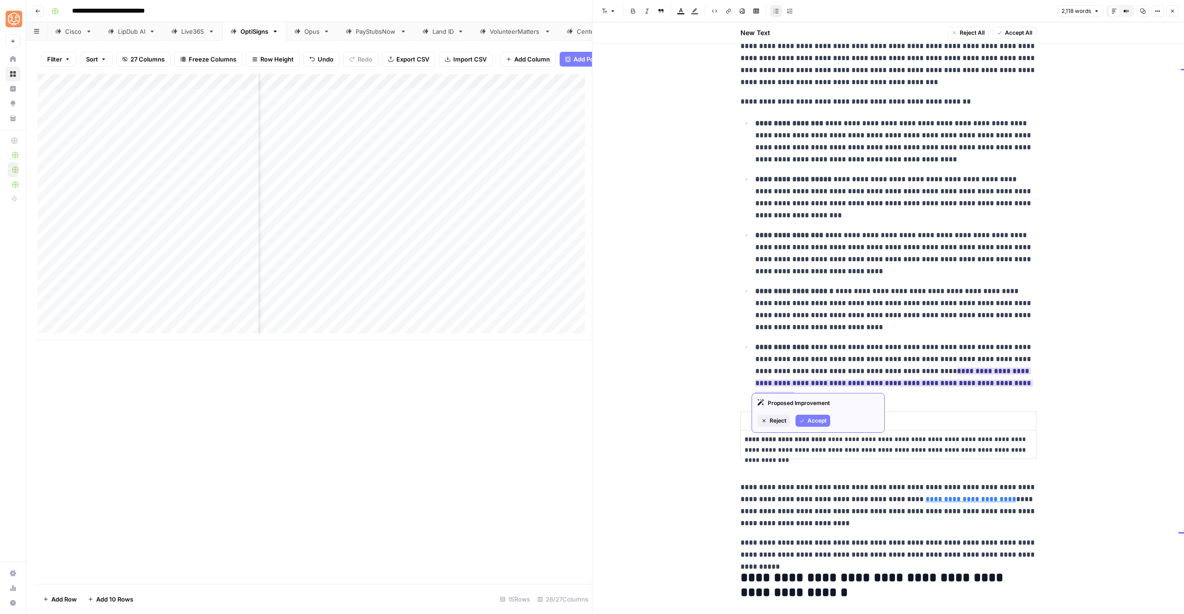
click at [817, 418] on span "Accept" at bounding box center [817, 421] width 19 height 8
click at [769, 423] on p at bounding box center [889, 421] width 288 height 11
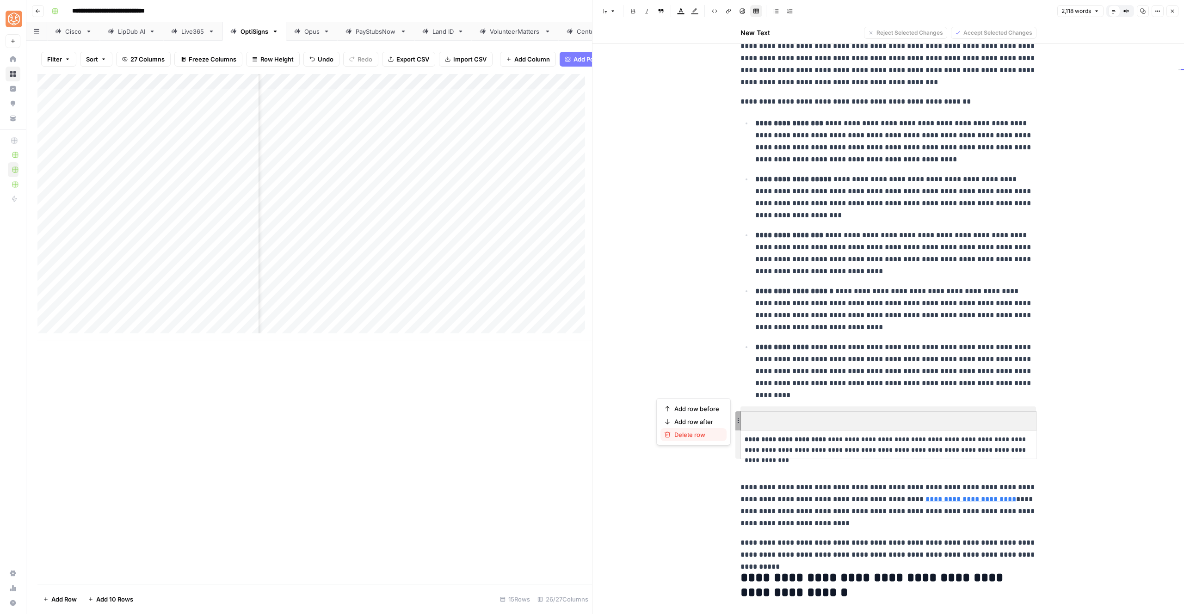
click at [707, 431] on span "Delete row" at bounding box center [697, 434] width 45 height 9
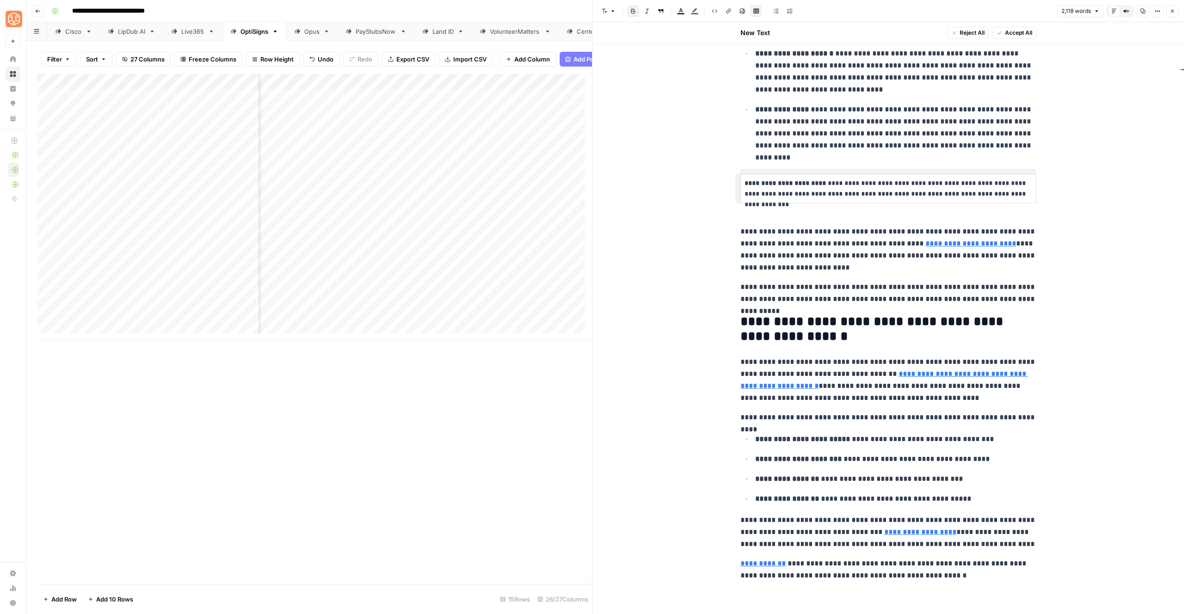
scroll to position [3055, 0]
click at [796, 321] on h2 "**********" at bounding box center [889, 329] width 296 height 30
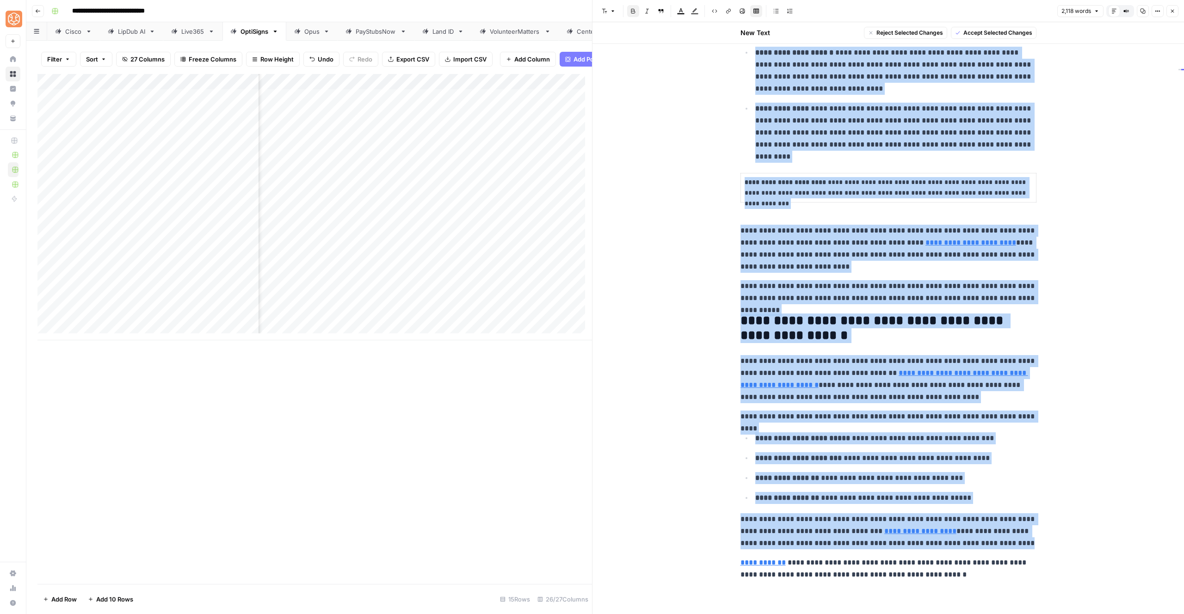
copy div "**********"
